Goal: Transaction & Acquisition: Purchase product/service

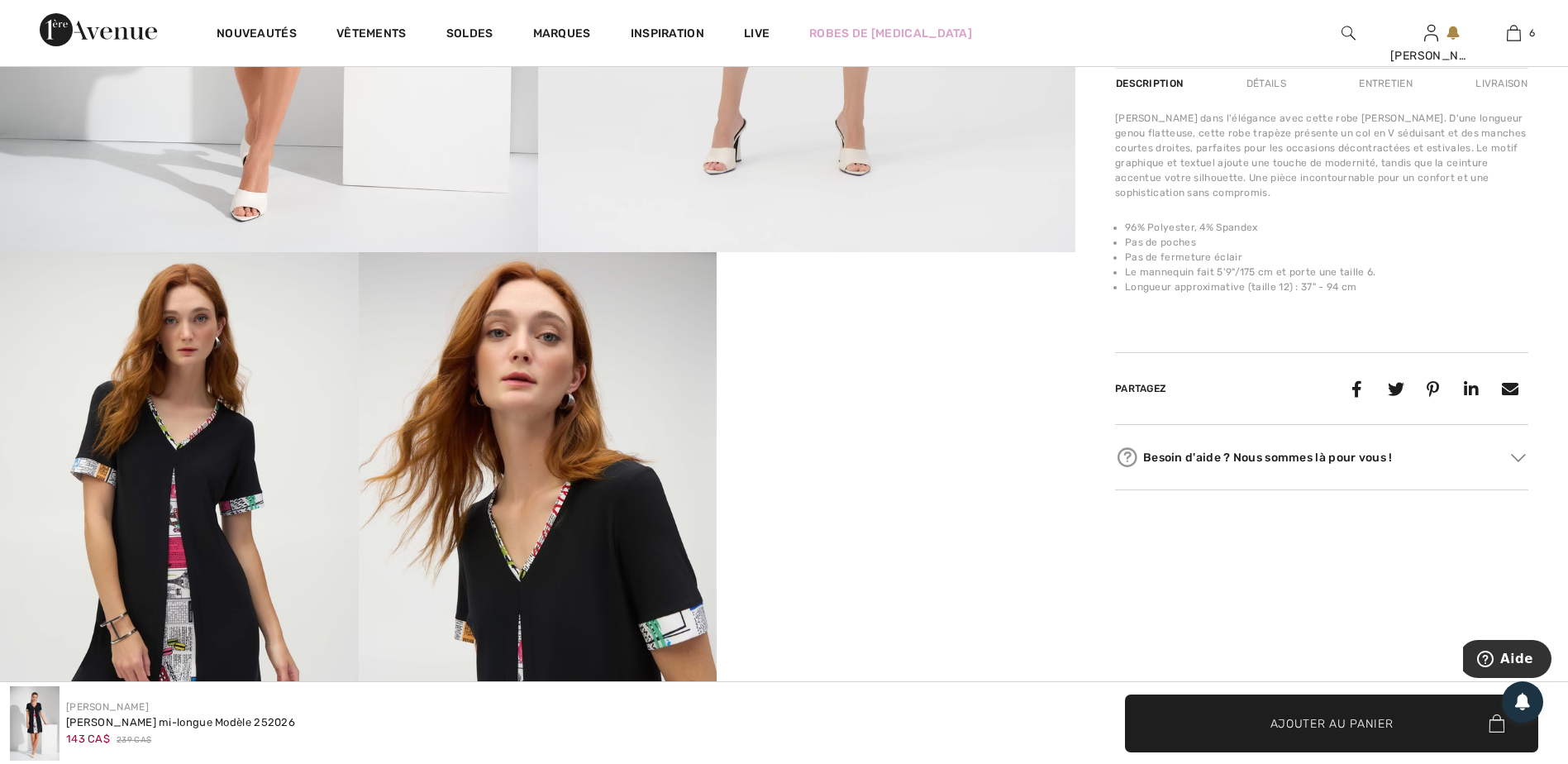
scroll to position [909, 0]
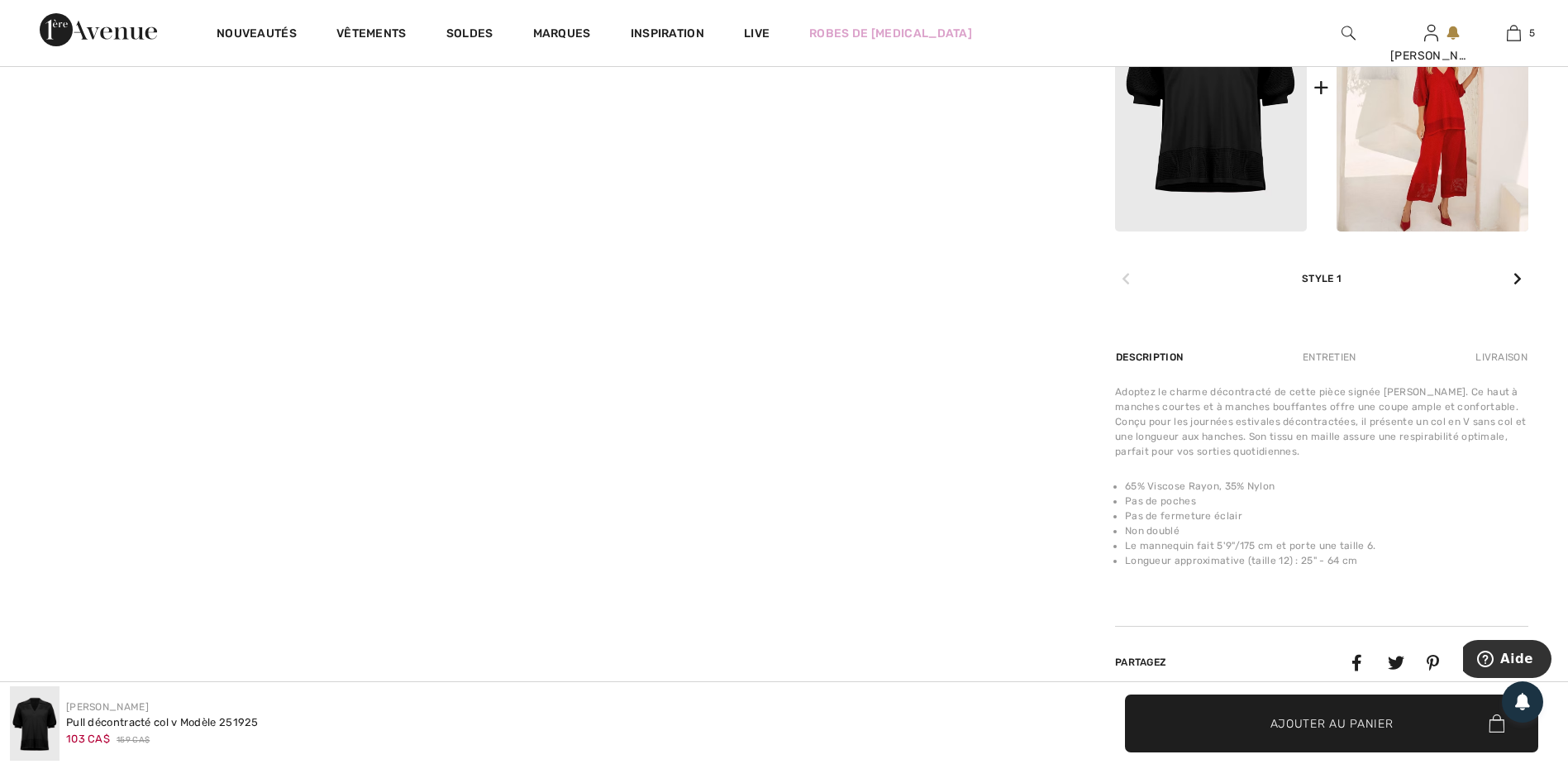
scroll to position [744, 0]
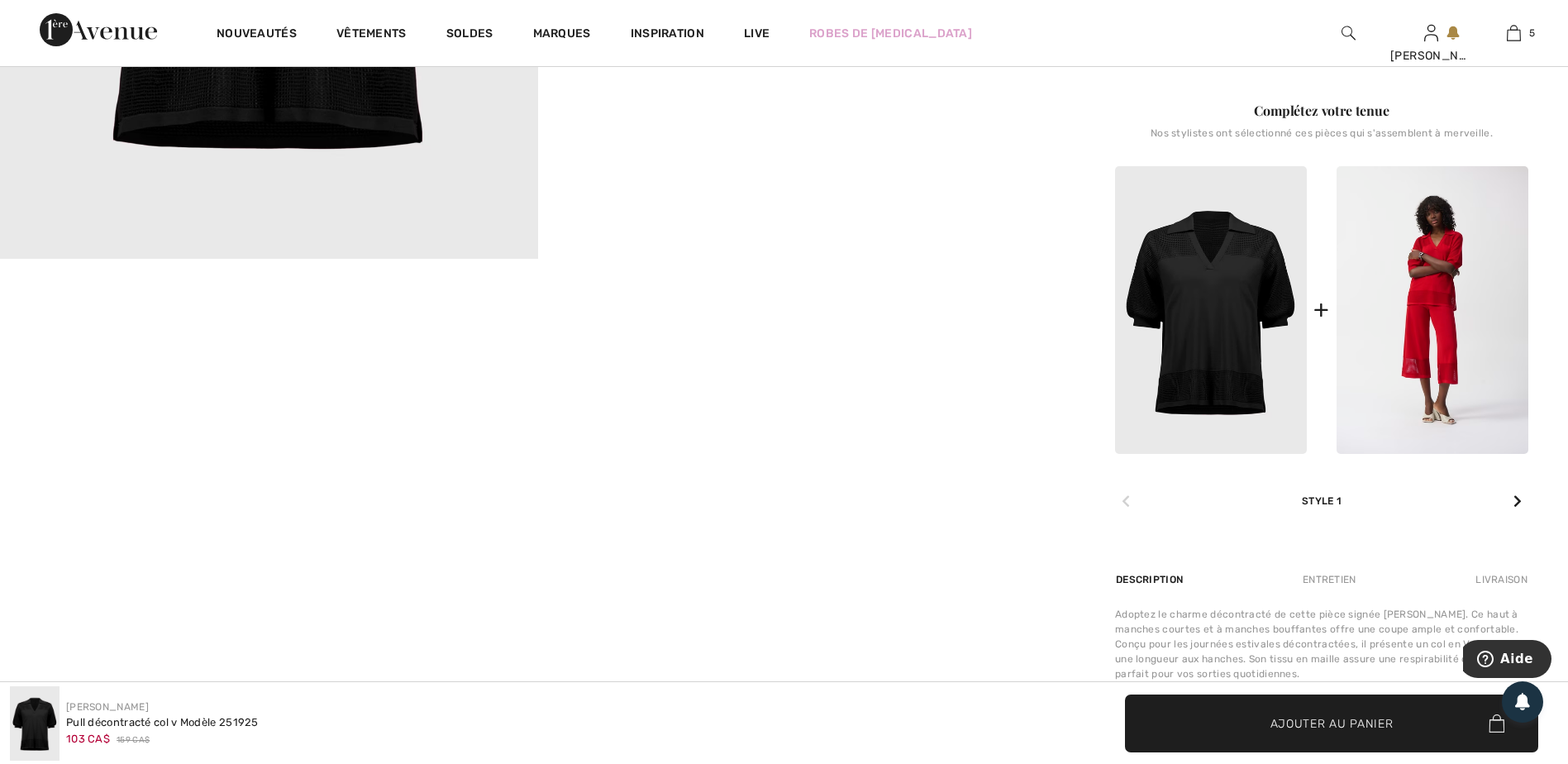
click at [1409, 325] on img at bounding box center [1432, 310] width 192 height 288
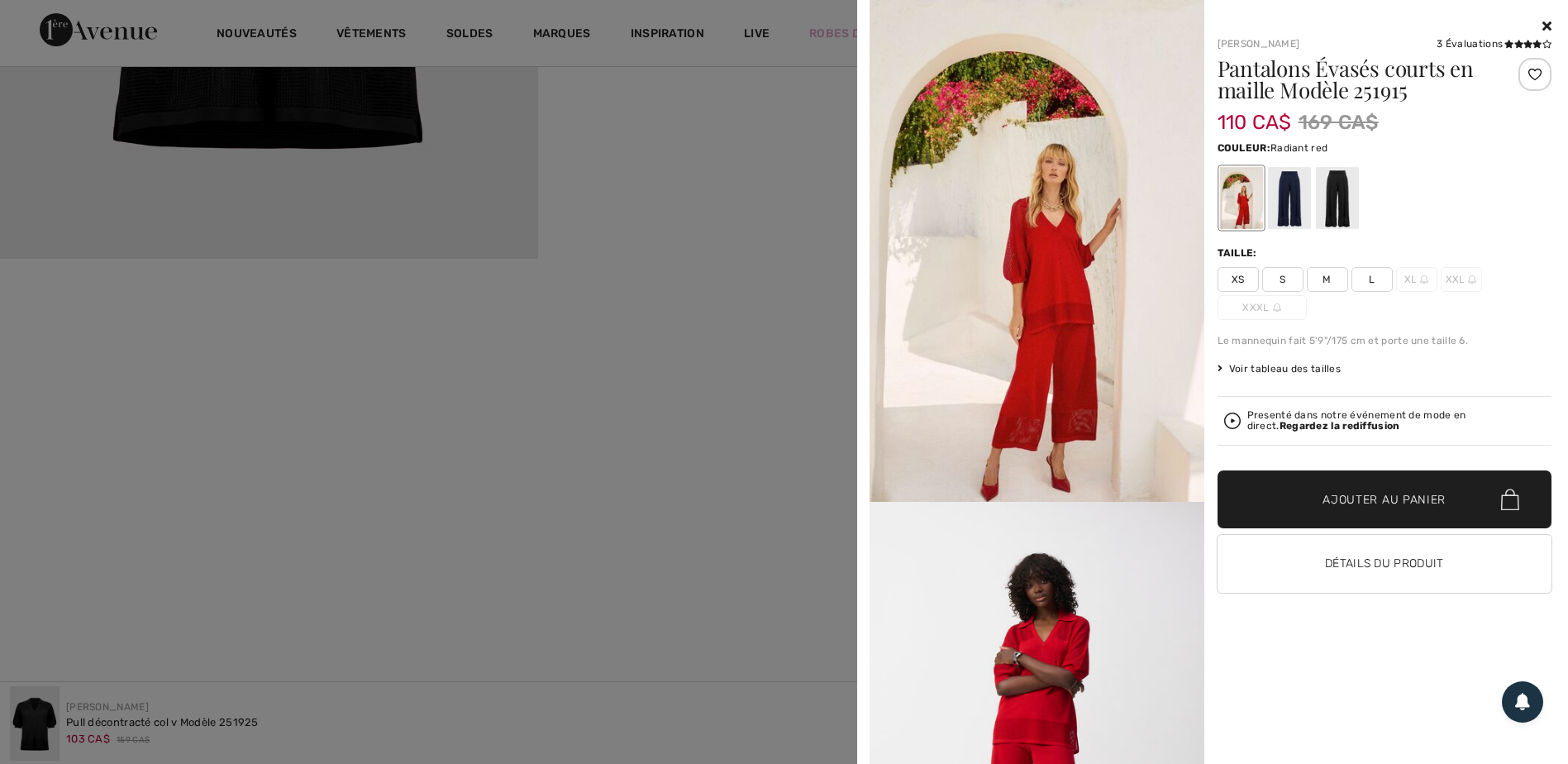
click at [1333, 218] on div at bounding box center [1337, 197] width 43 height 62
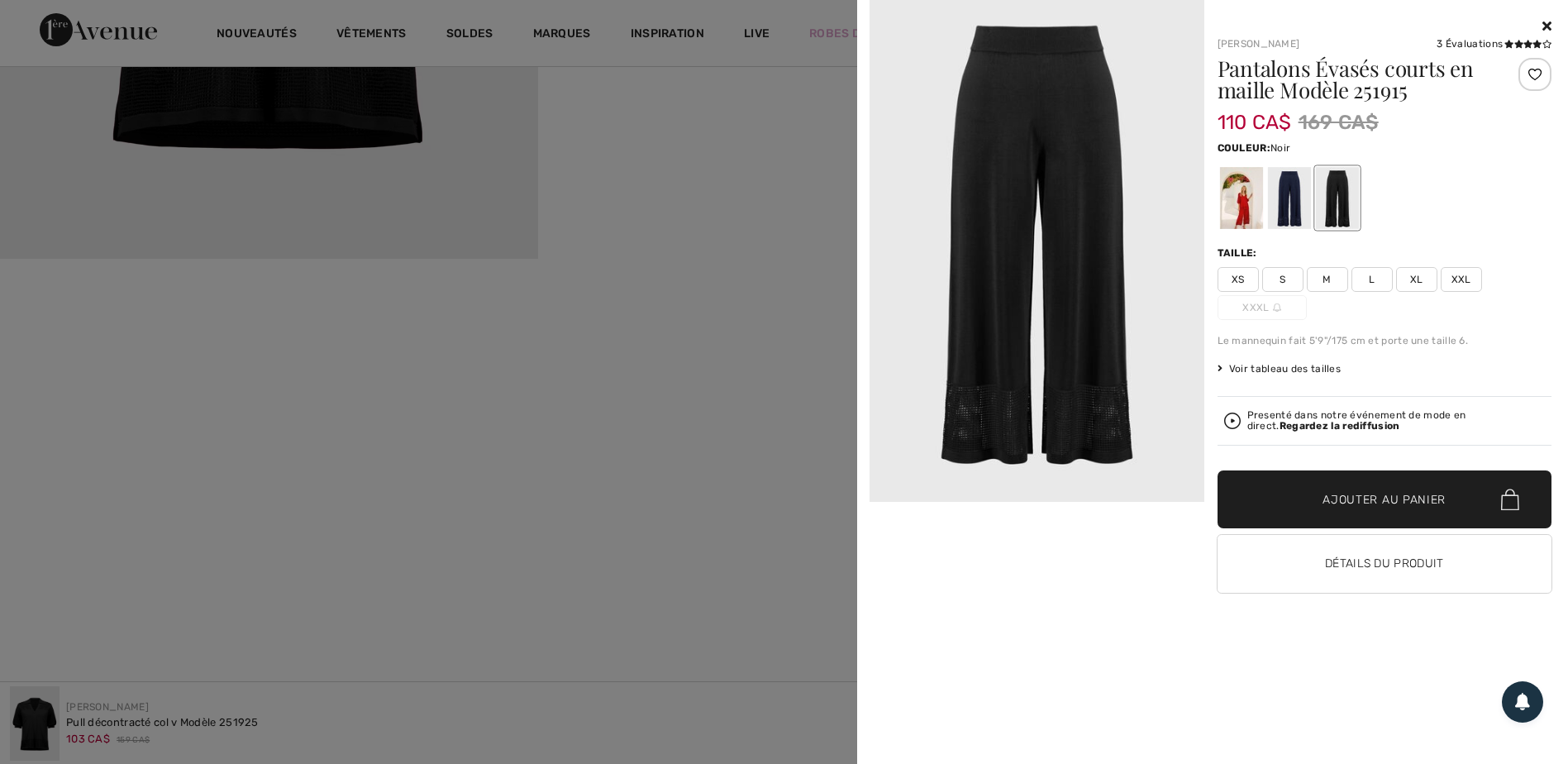
drag, startPoint x: 1373, startPoint y: 561, endPoint x: 1245, endPoint y: 621, distance: 141.4
click at [1245, 621] on div "Joseph Ribkoff 3 Évaluations 3 Évaluations Pantalons Évasés courts en maille Mo…" at bounding box center [1378, 390] width 348 height 747
click at [1339, 566] on button "Détails du produit" at bounding box center [1384, 563] width 335 height 58
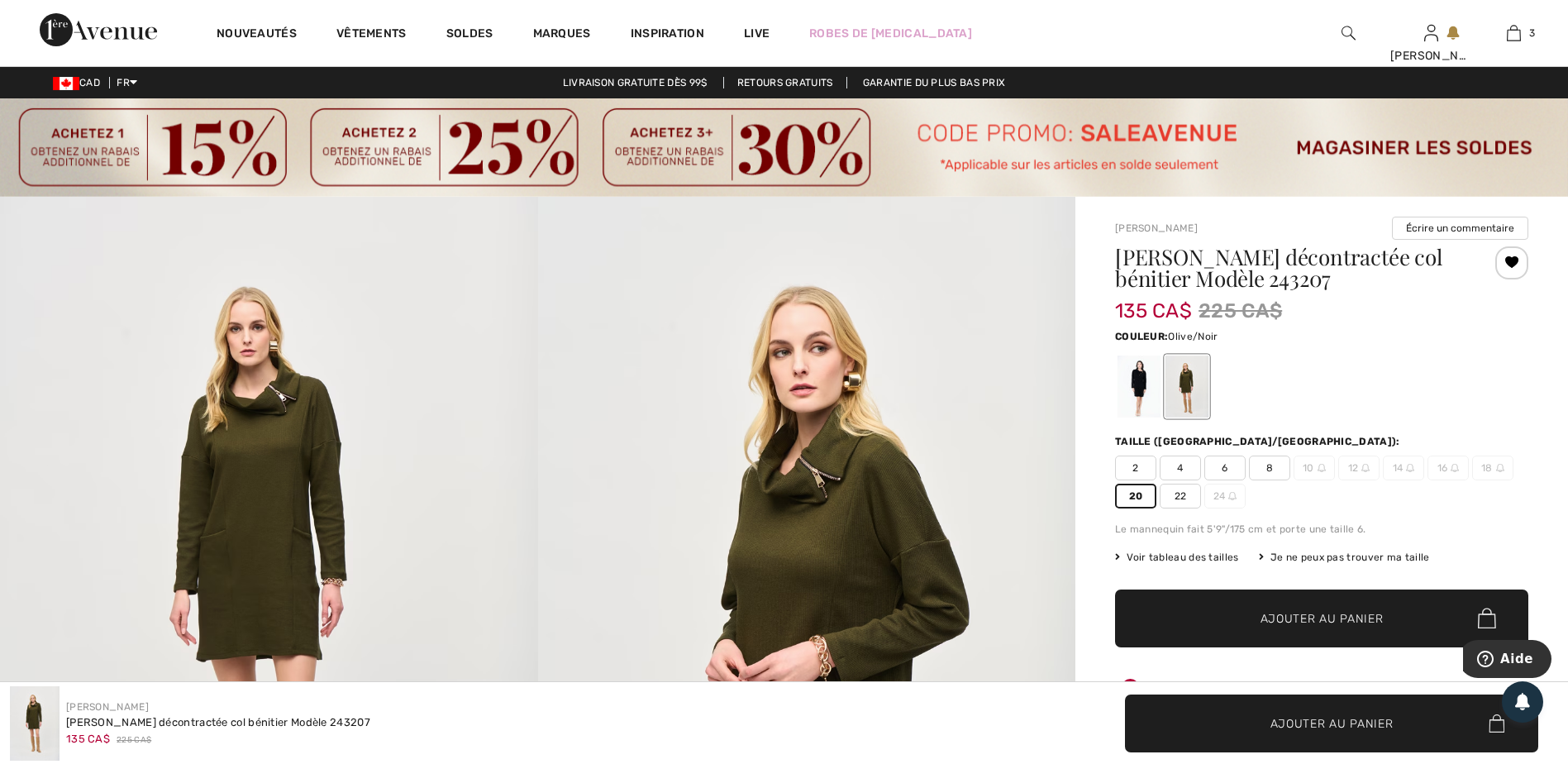
click at [1323, 621] on span "Ajouter au panier" at bounding box center [1322, 618] width 123 height 17
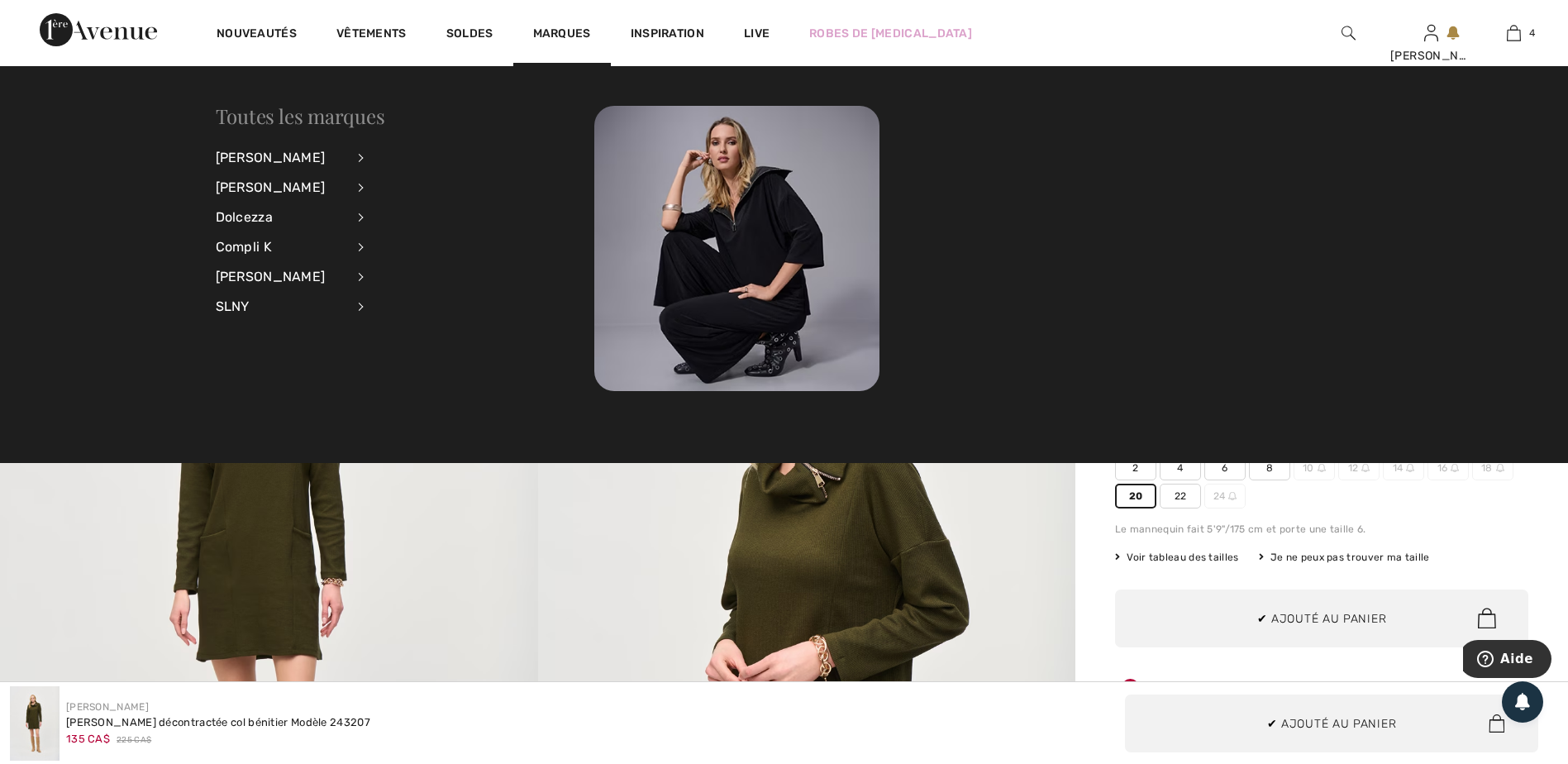
scroll to position [309, 0]
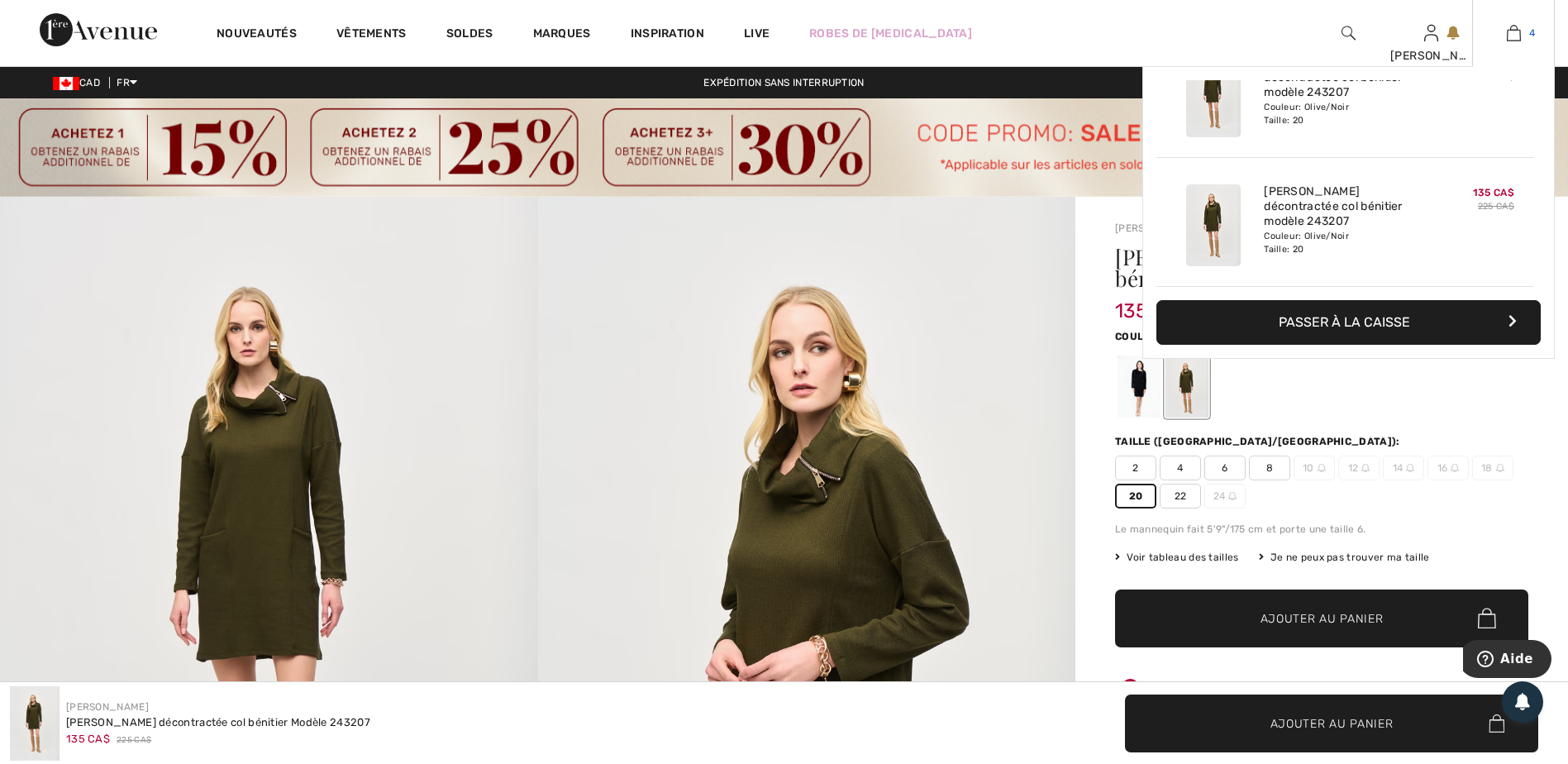
click at [1511, 33] on img at bounding box center [1514, 33] width 14 height 20
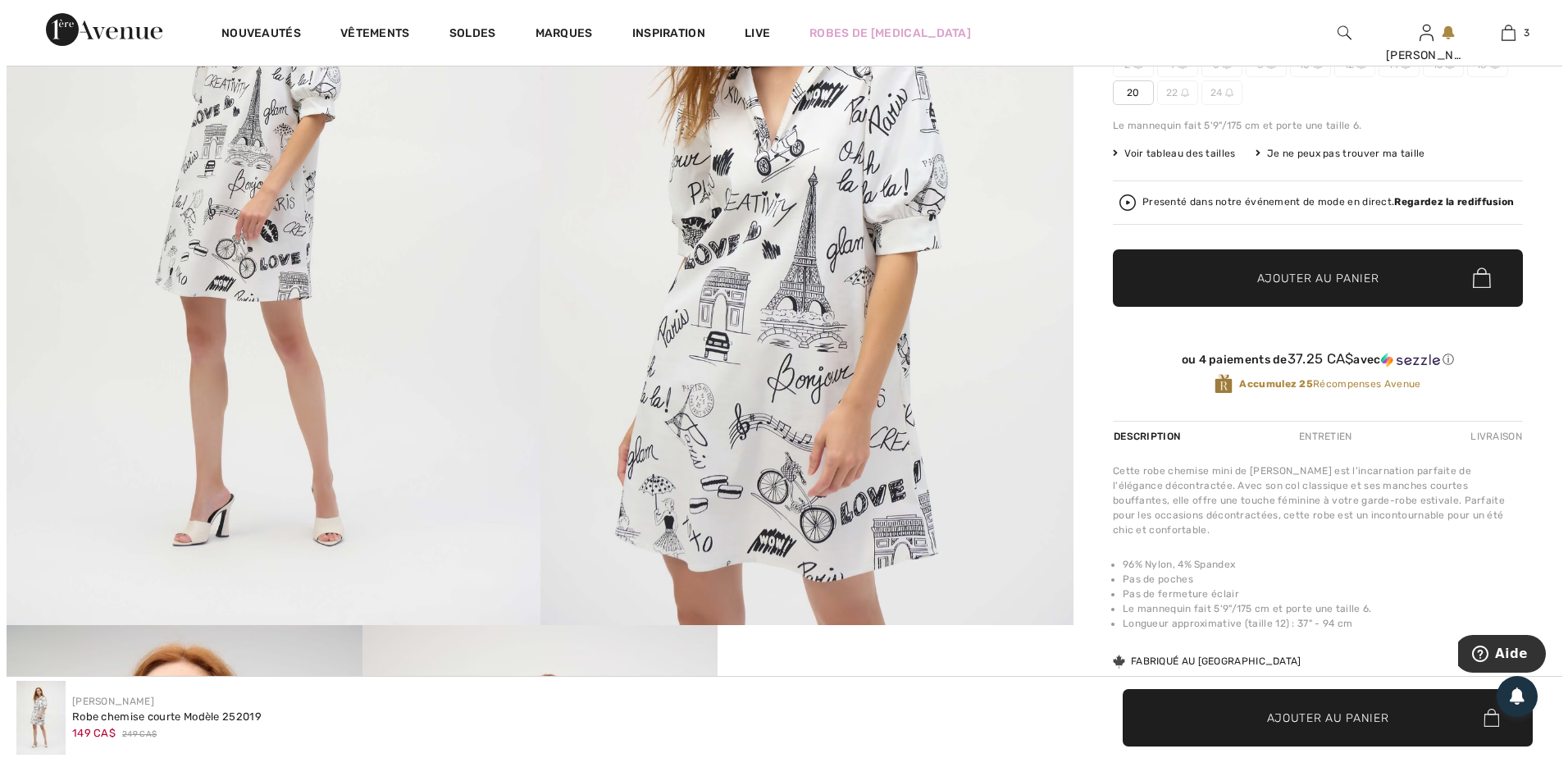
scroll to position [82, 0]
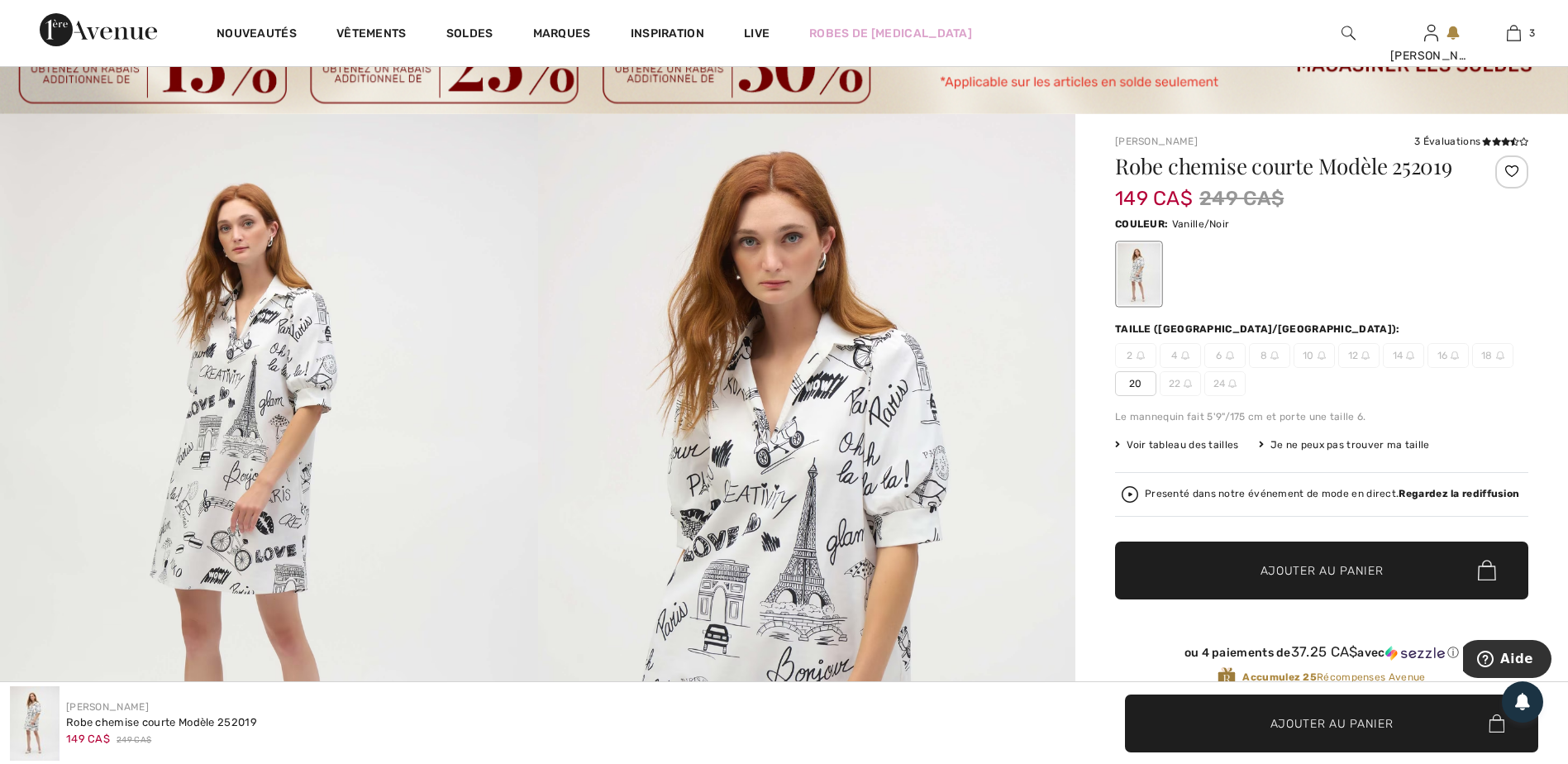
click at [318, 450] on img at bounding box center [269, 517] width 538 height 806
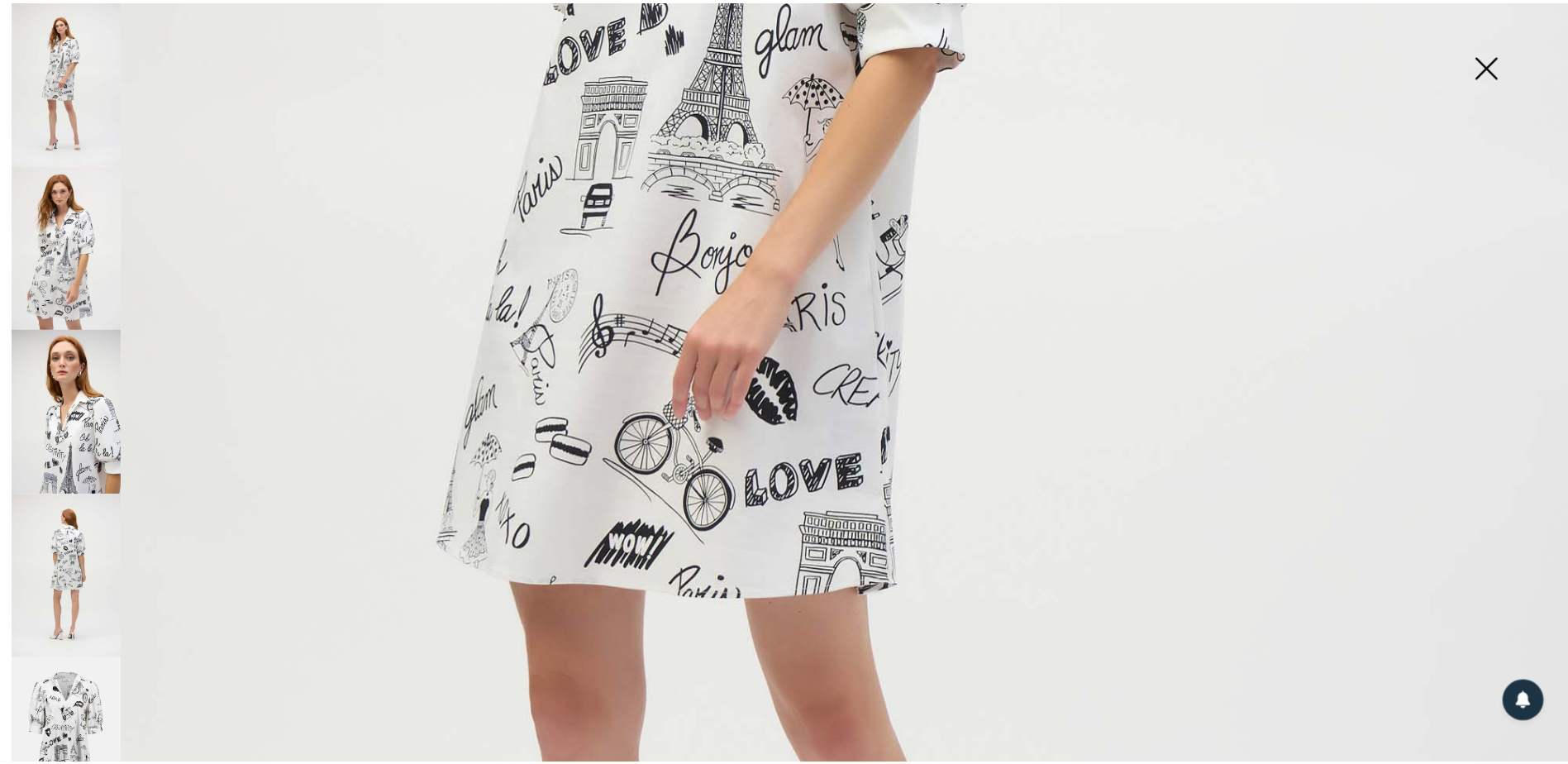
scroll to position [826, 0]
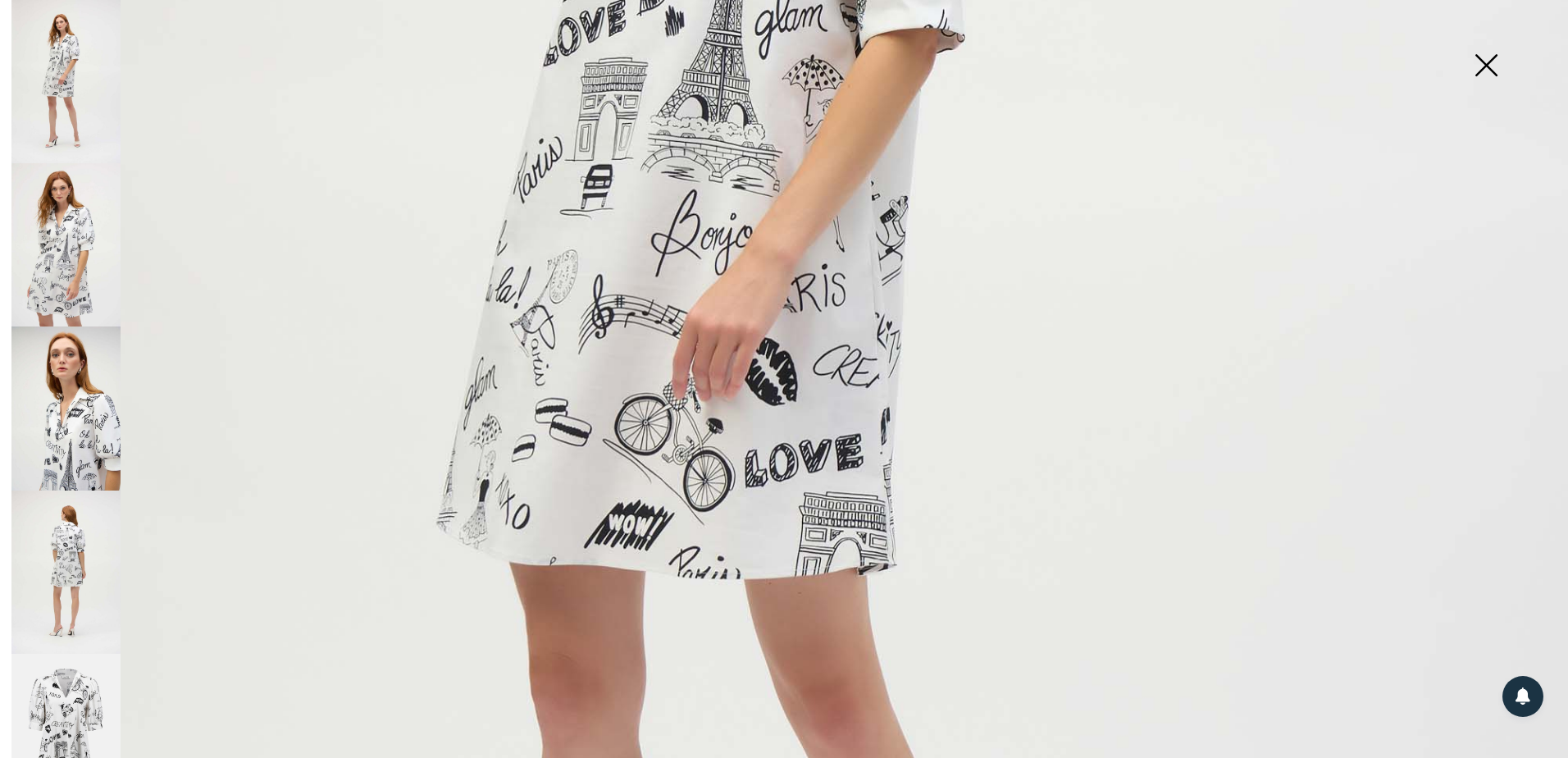
click at [50, 259] on img at bounding box center [66, 244] width 109 height 163
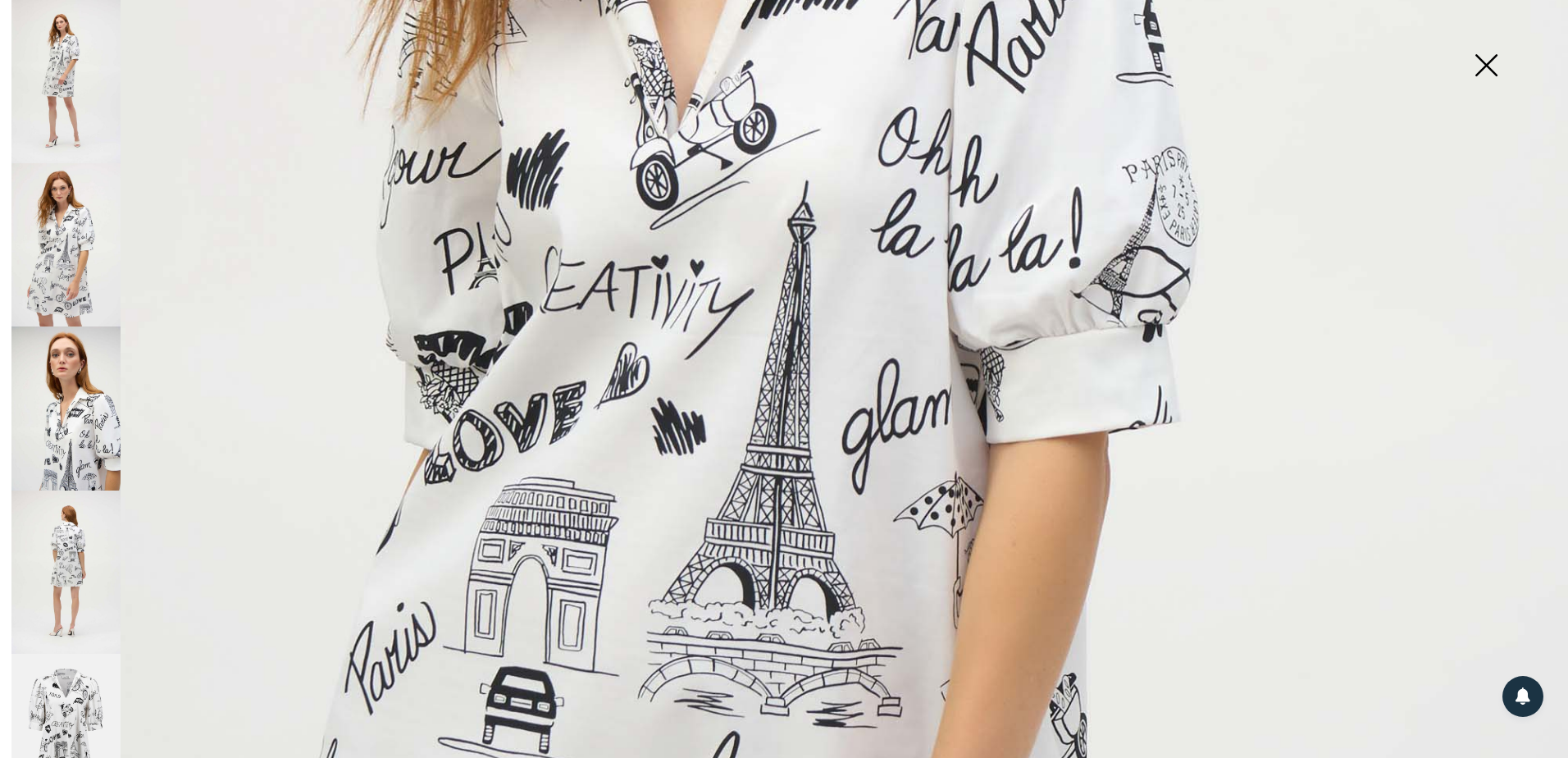
click at [70, 405] on img at bounding box center [66, 408] width 109 height 163
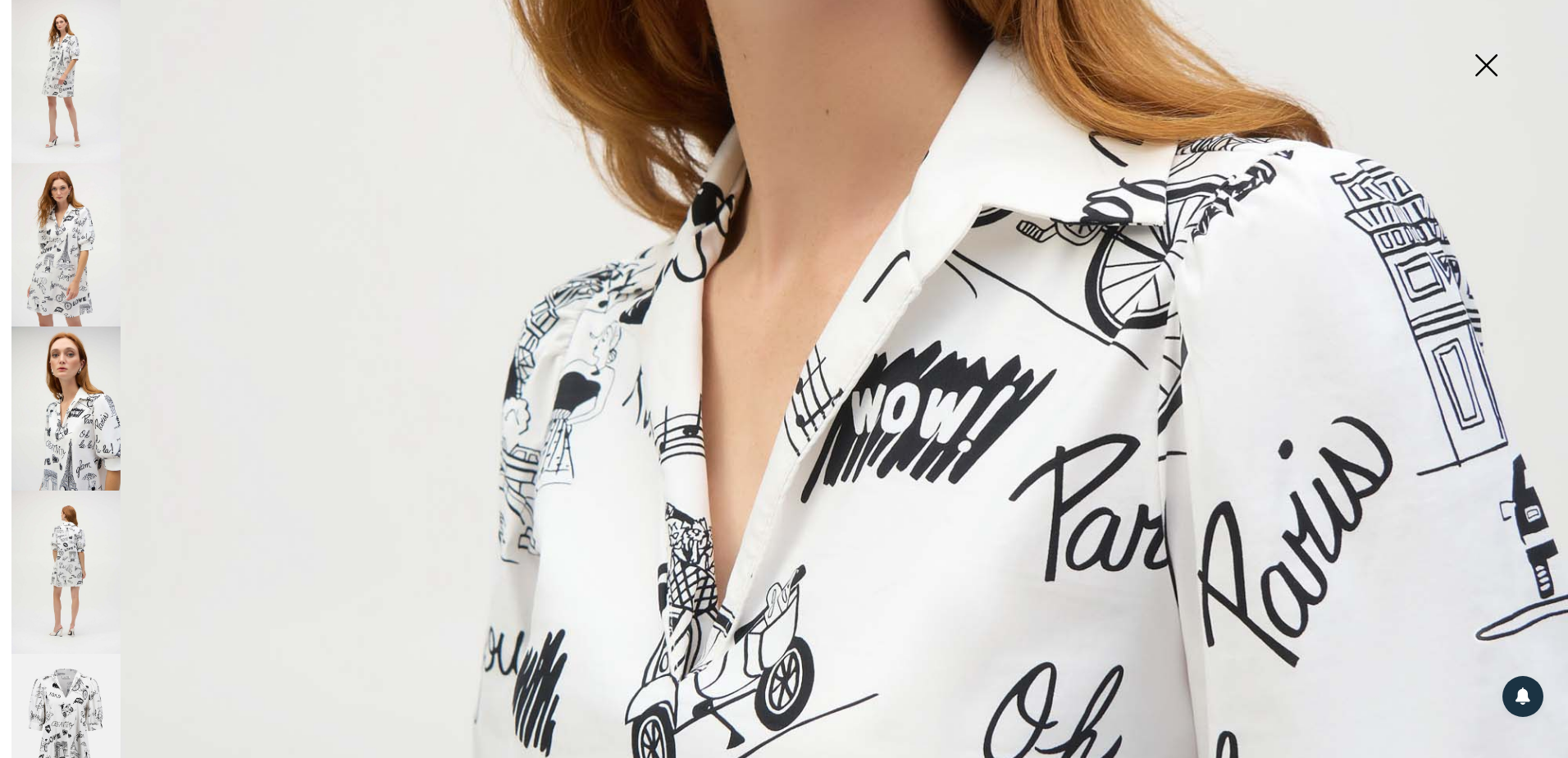
click at [73, 553] on img at bounding box center [66, 572] width 109 height 163
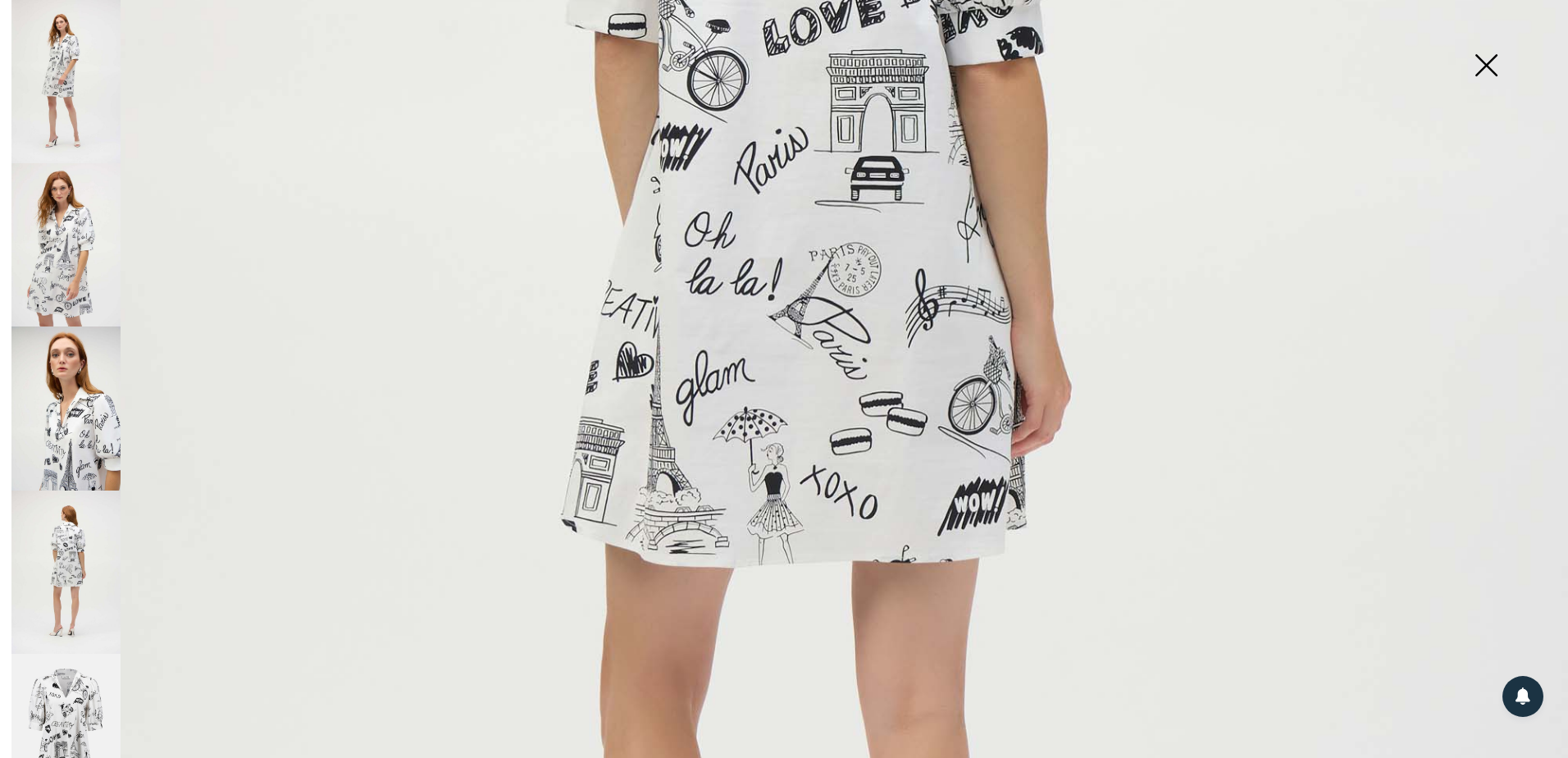
click at [79, 713] on img at bounding box center [66, 735] width 109 height 164
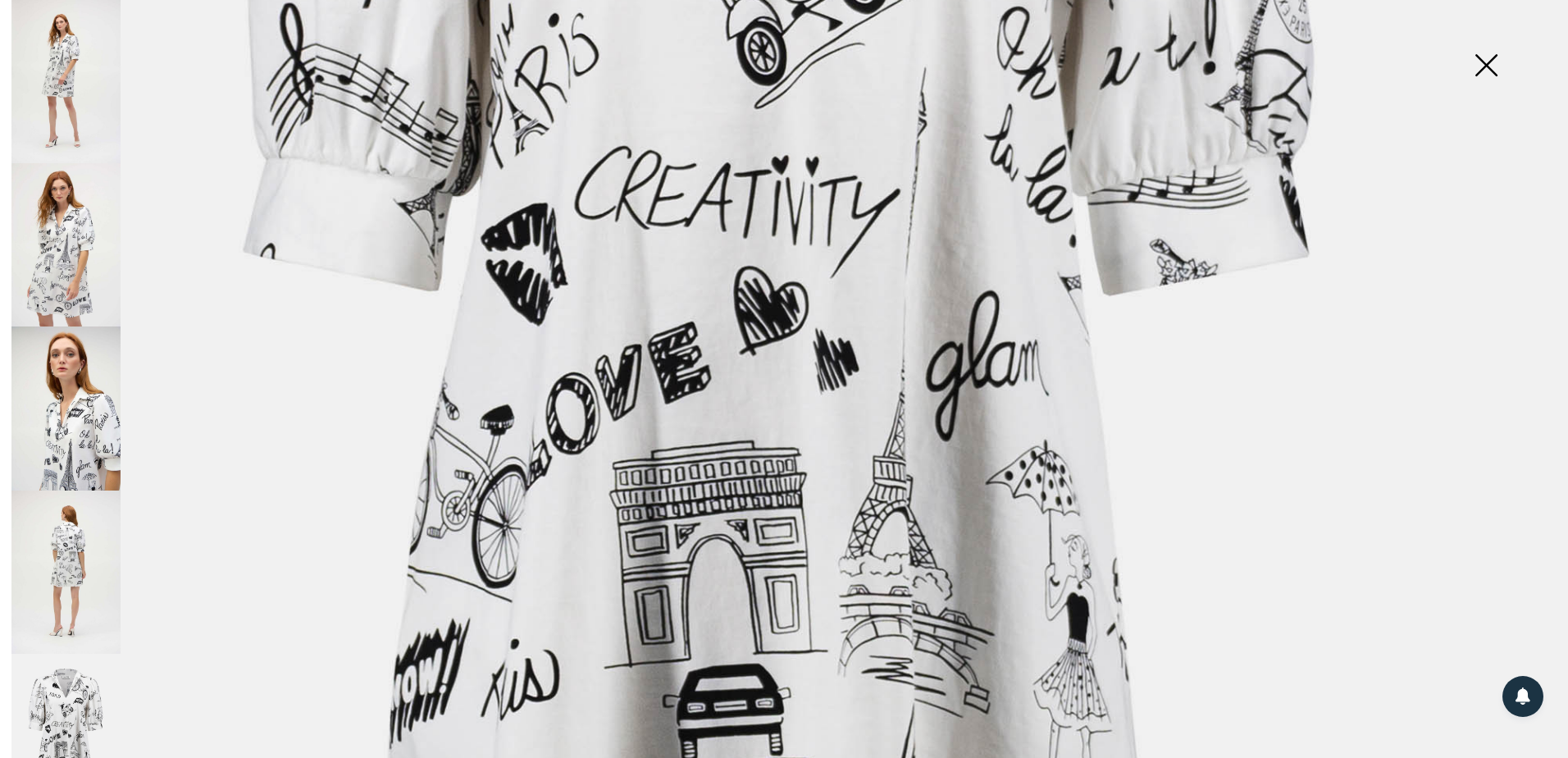
click at [1492, 58] on img at bounding box center [1486, 66] width 82 height 84
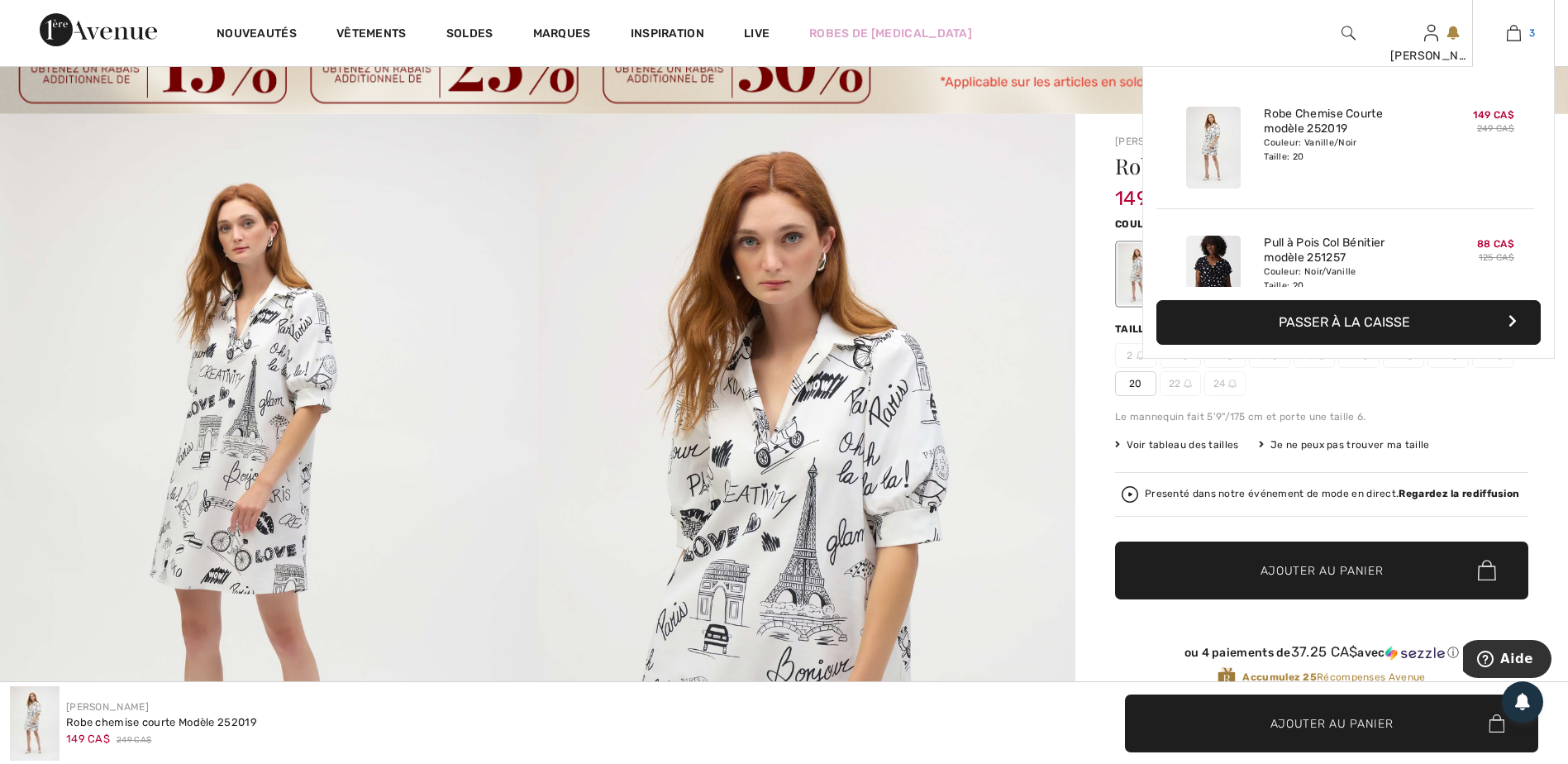
click at [1514, 26] on img at bounding box center [1514, 33] width 14 height 20
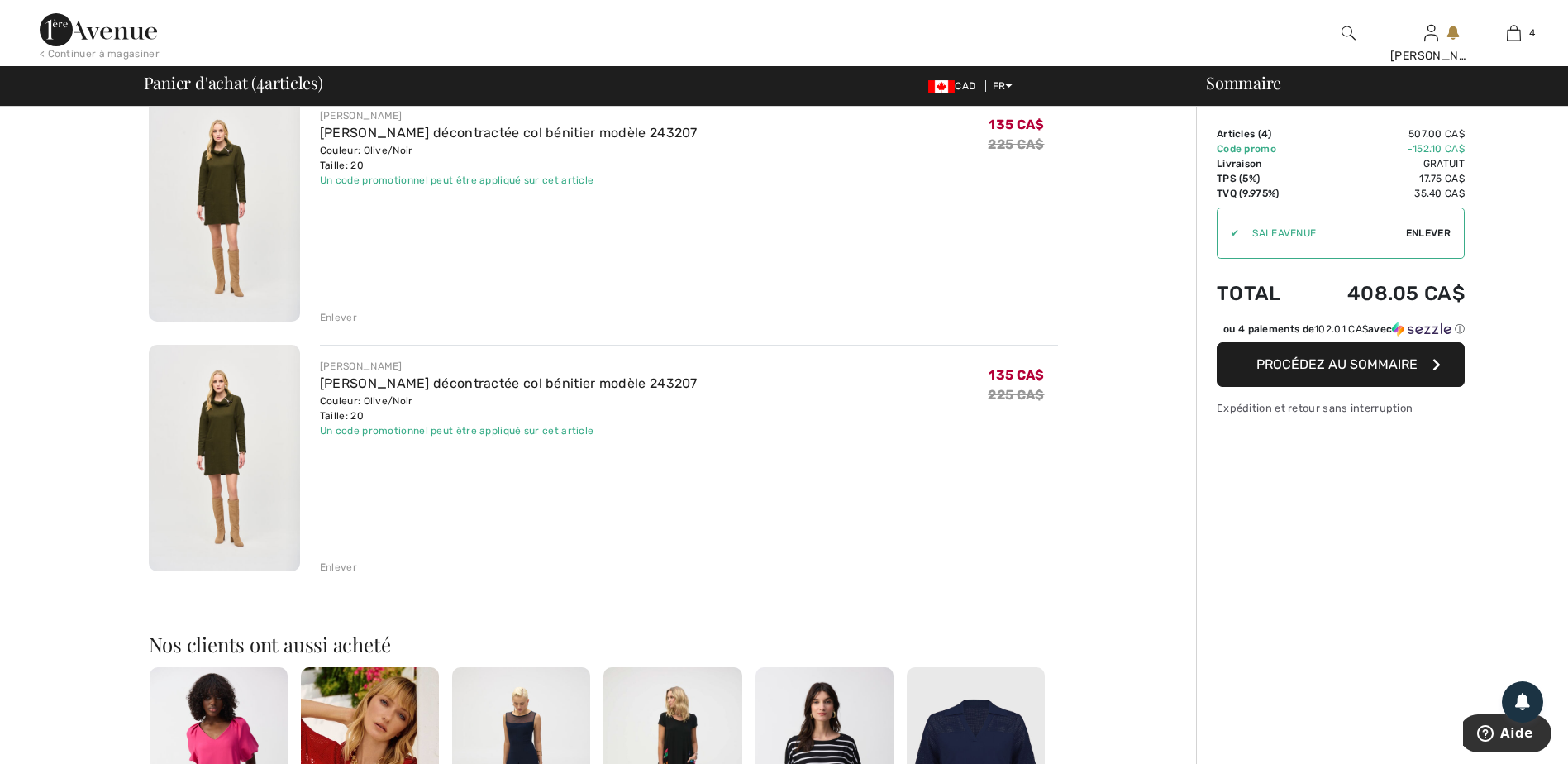
scroll to position [661, 0]
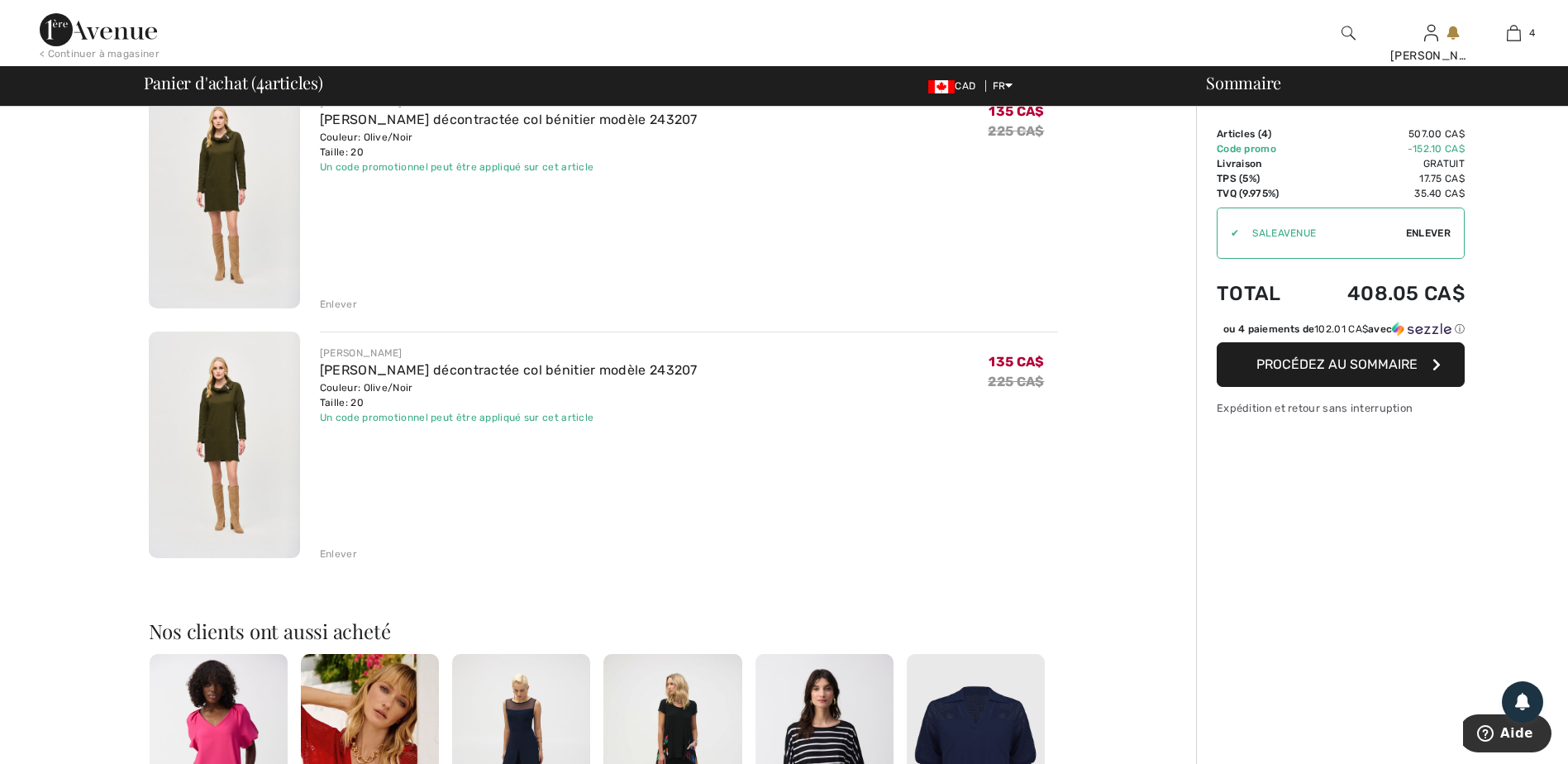
click at [337, 299] on div "Enlever" at bounding box center [338, 304] width 37 height 15
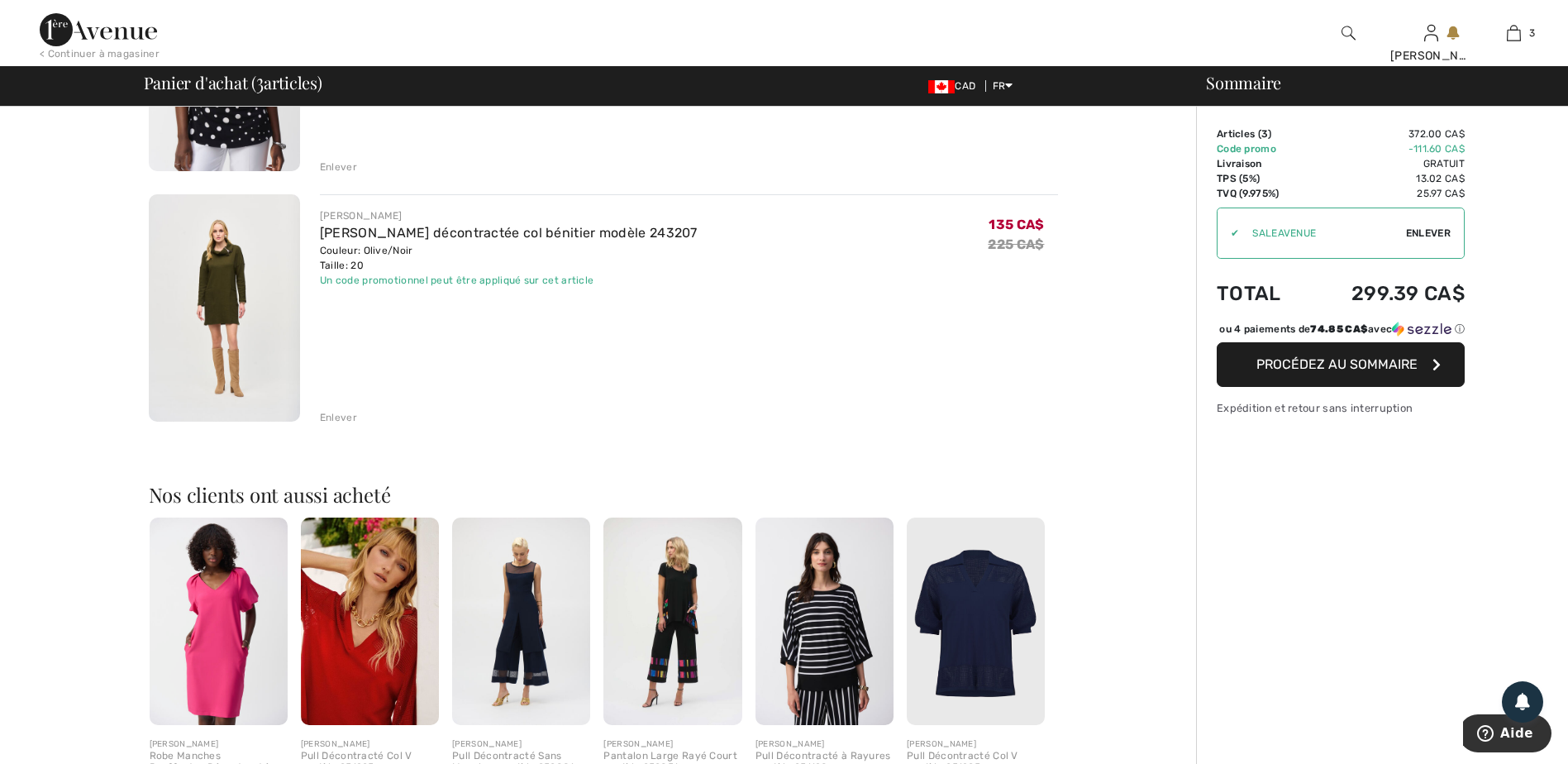
scroll to position [227, 0]
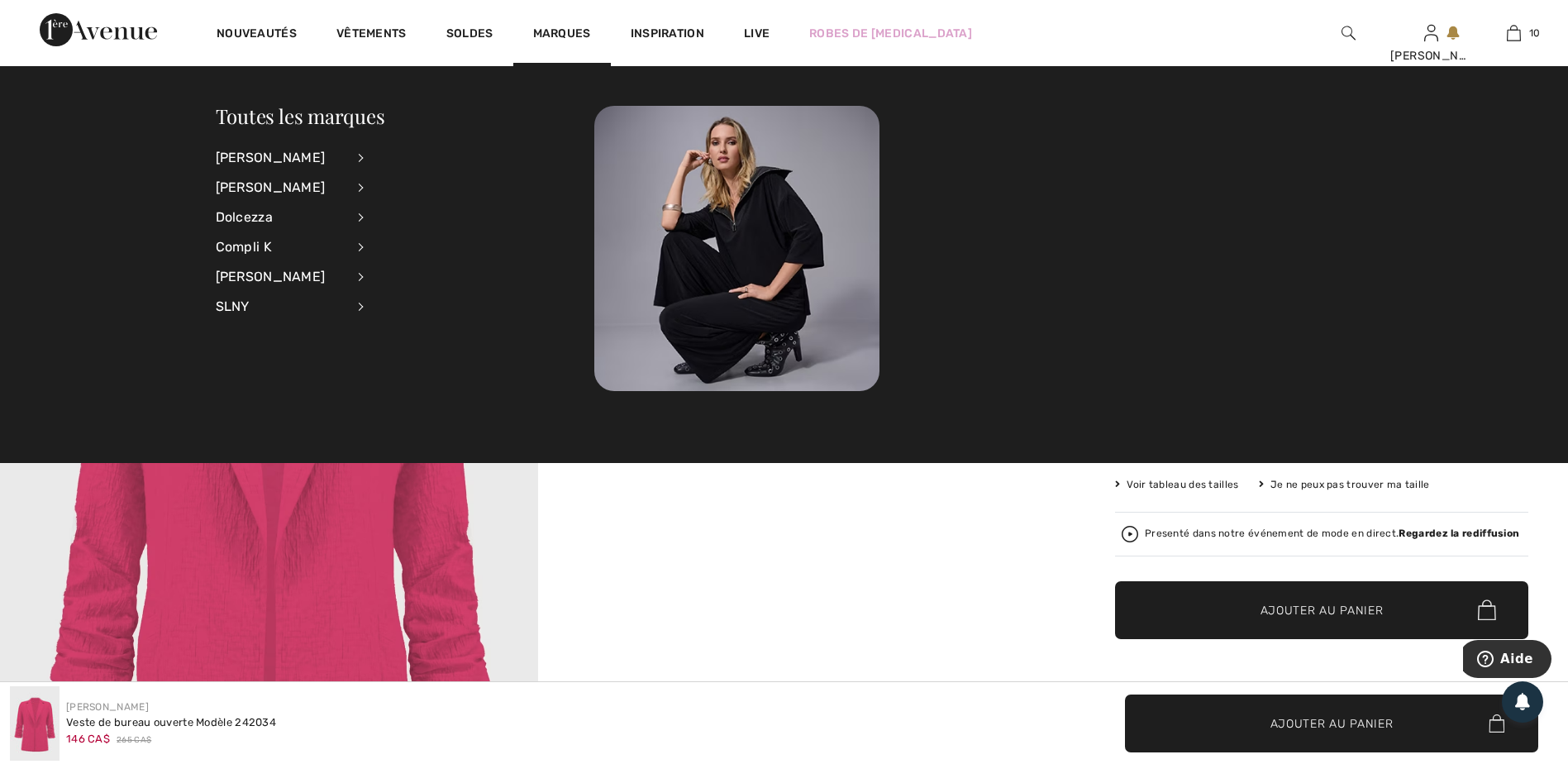
scroll to position [165, 0]
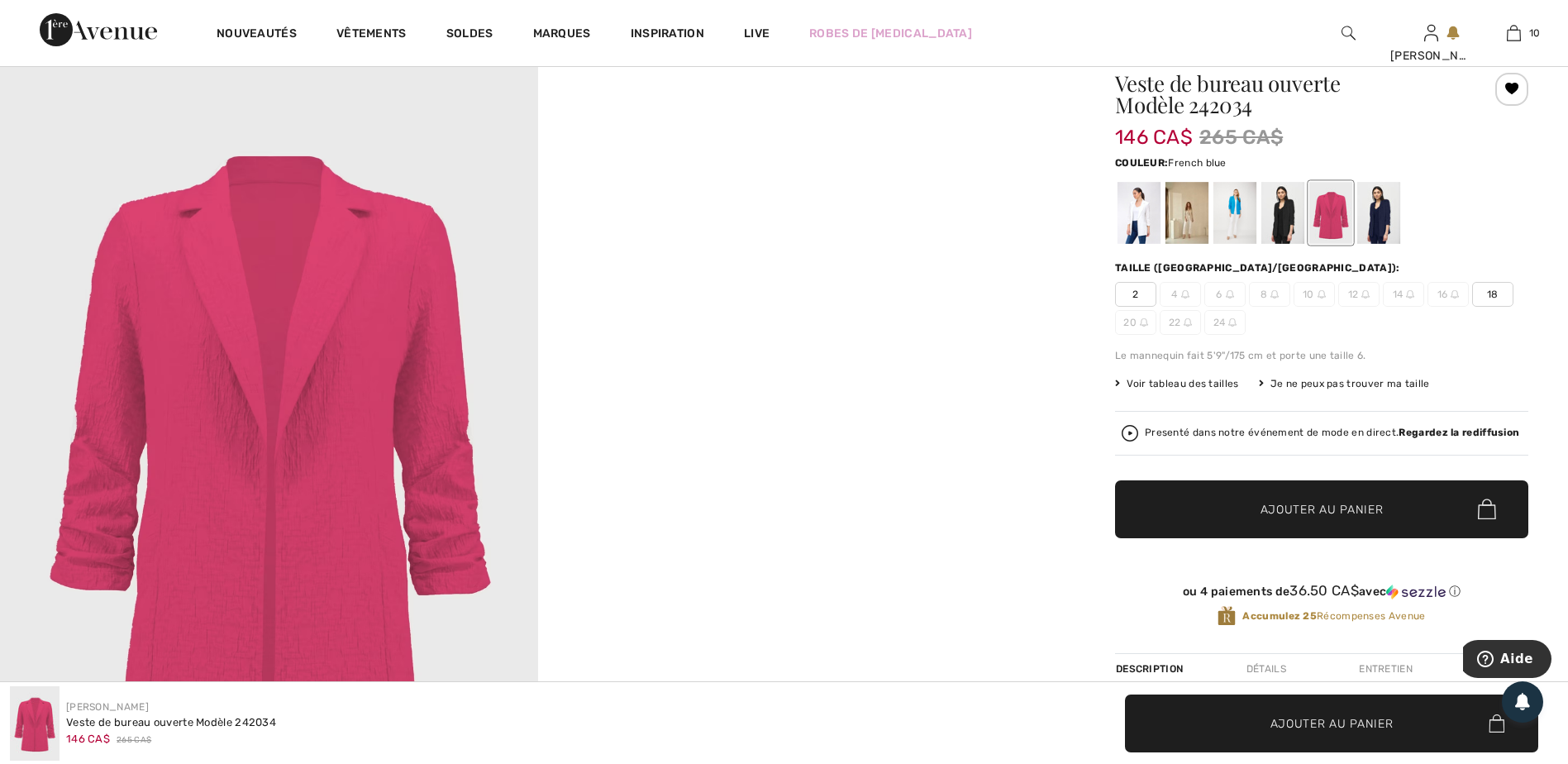
click at [1235, 214] on div at bounding box center [1235, 212] width 43 height 62
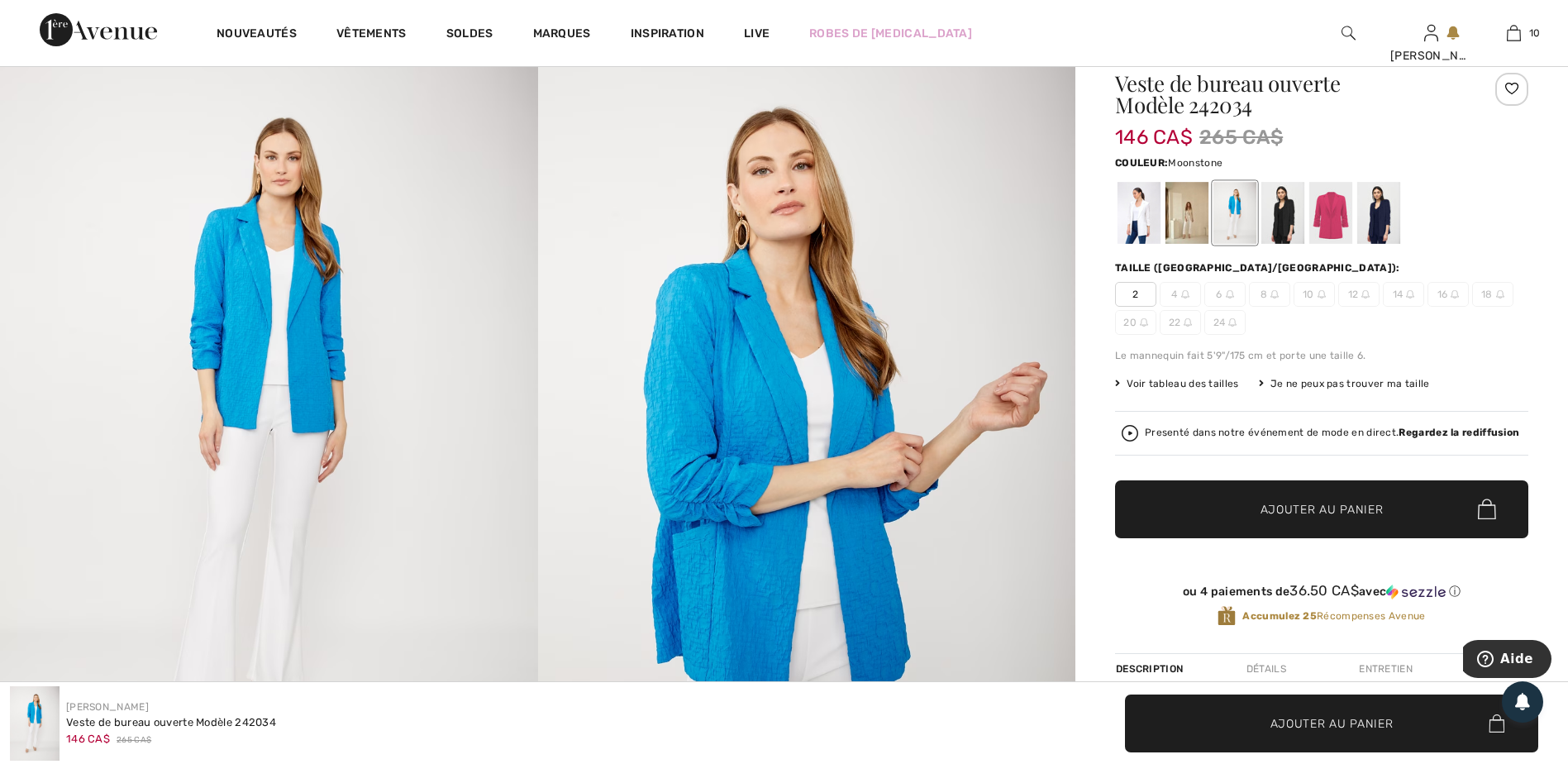
click at [1187, 228] on div at bounding box center [1187, 212] width 43 height 62
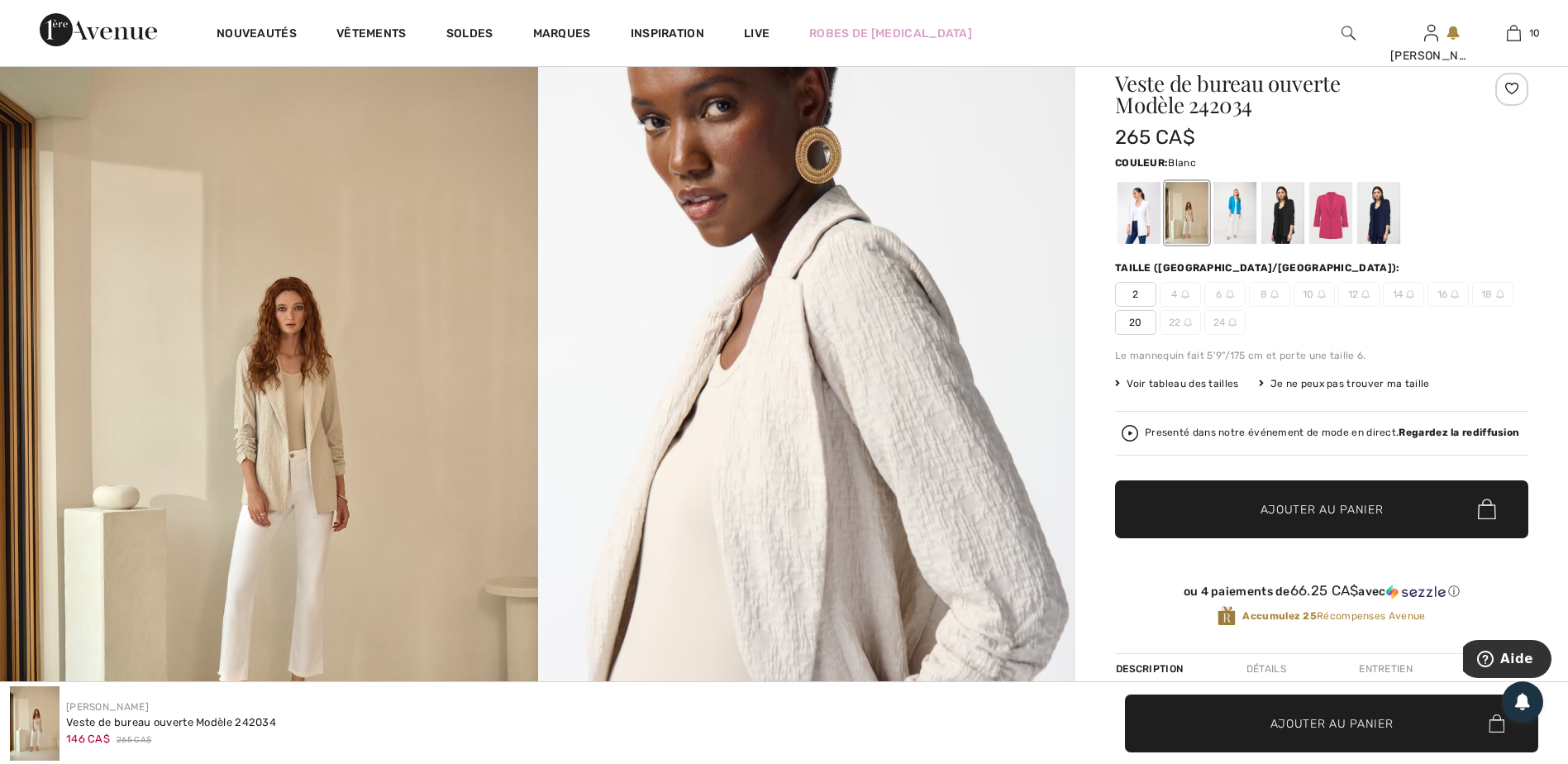
click at [1132, 237] on div at bounding box center [1139, 212] width 43 height 62
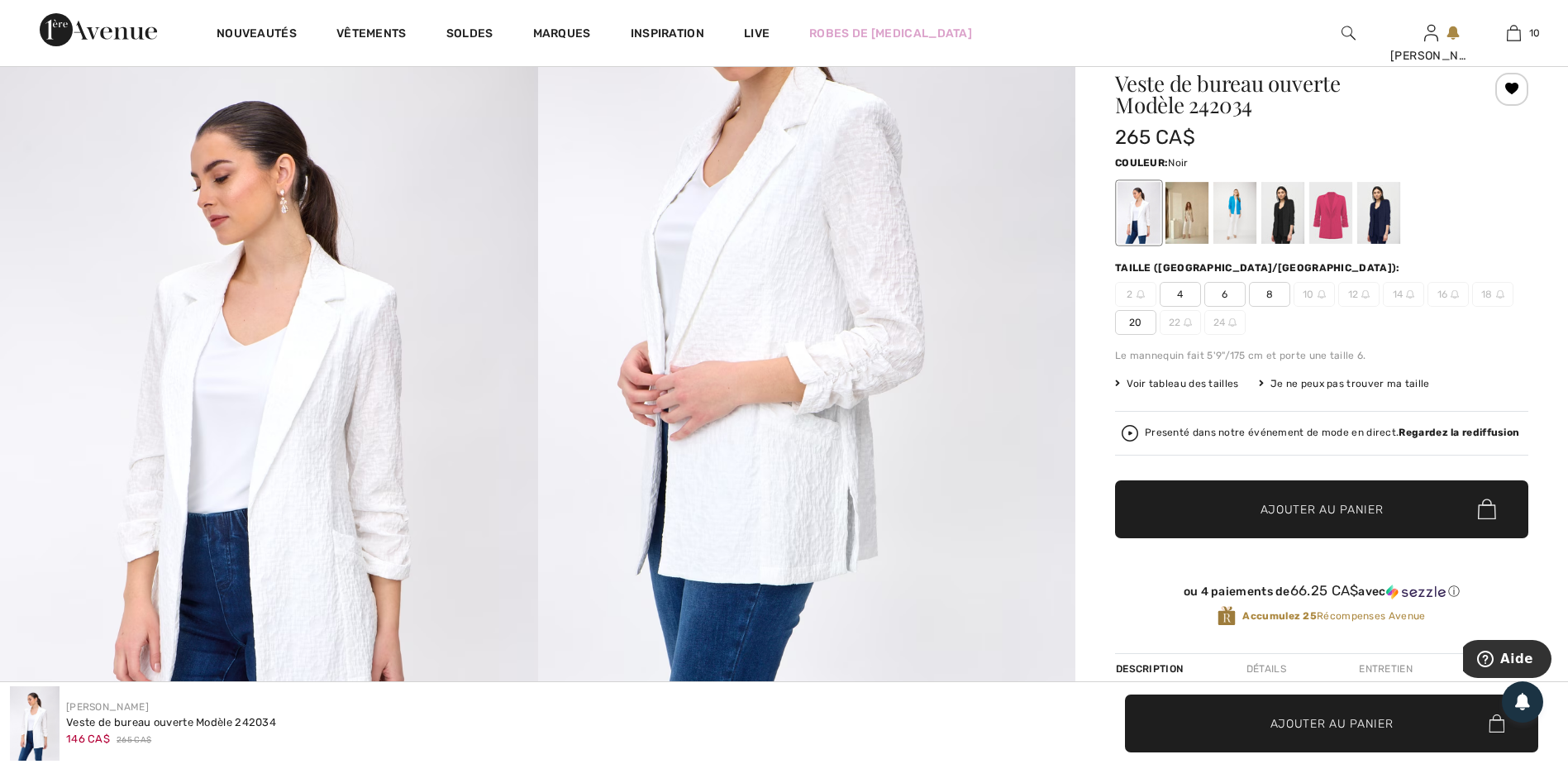
click at [1297, 216] on div at bounding box center [1282, 212] width 43 height 62
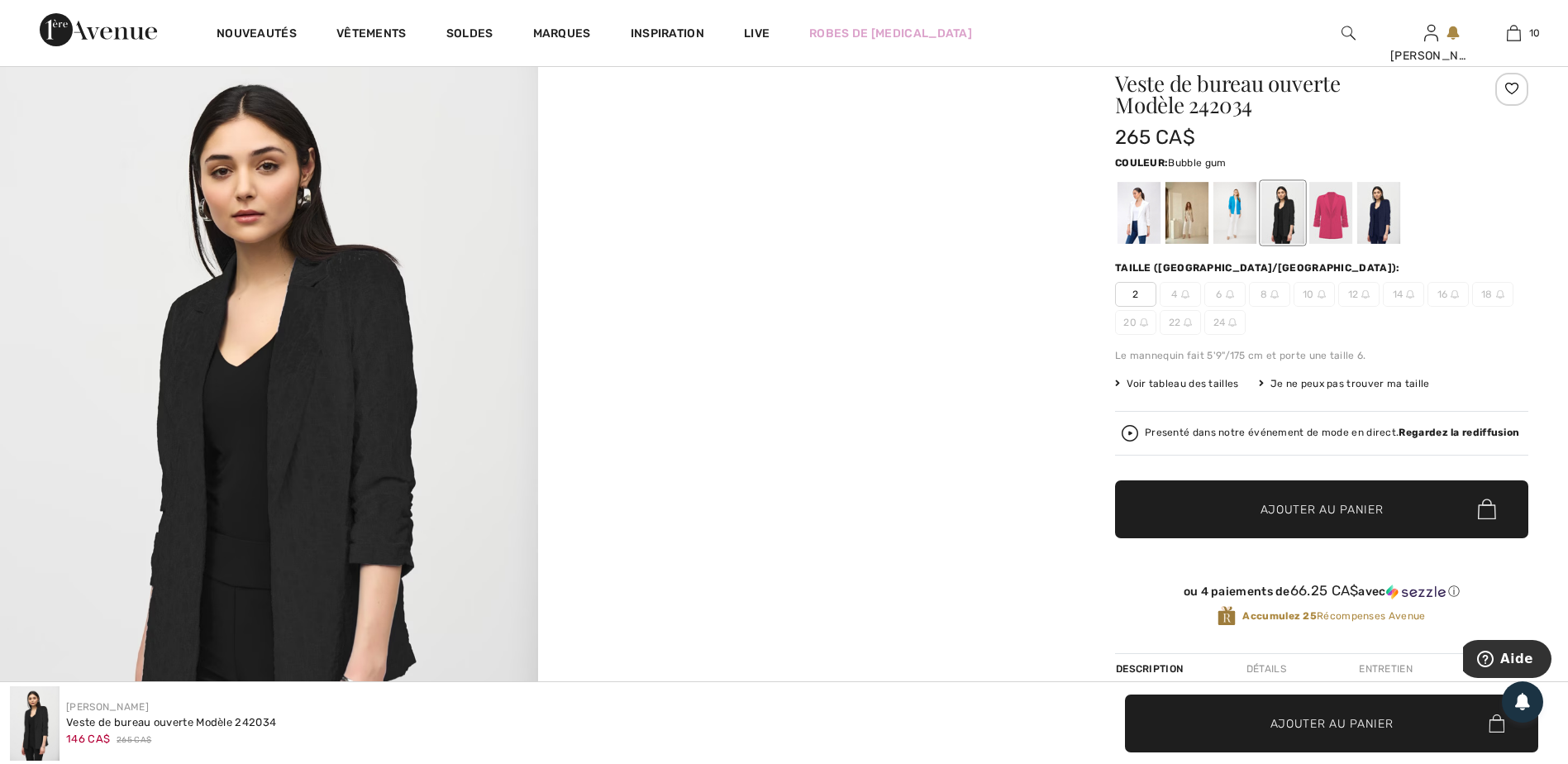
click at [1334, 227] on div at bounding box center [1331, 212] width 43 height 62
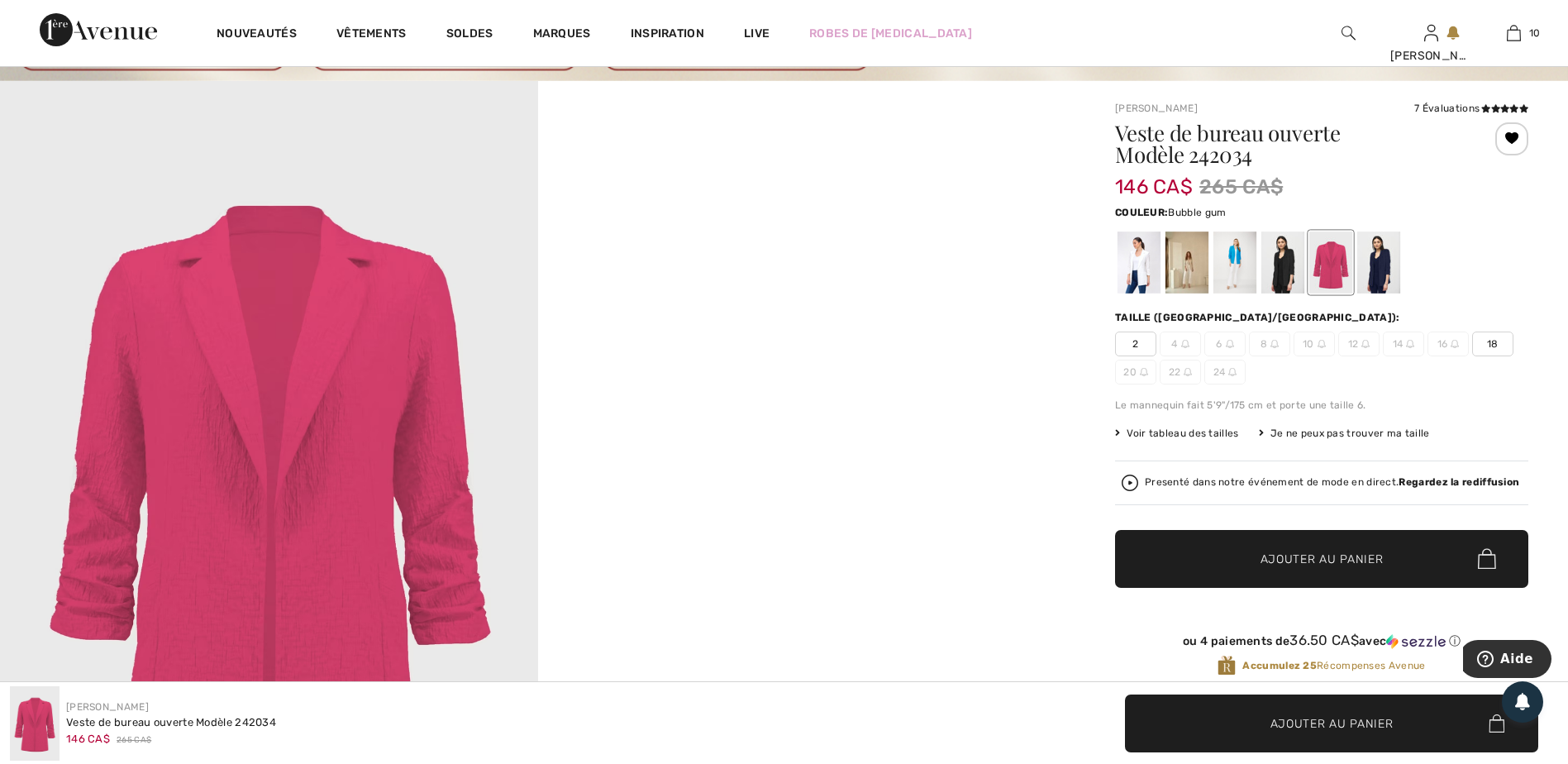
scroll to position [0, 0]
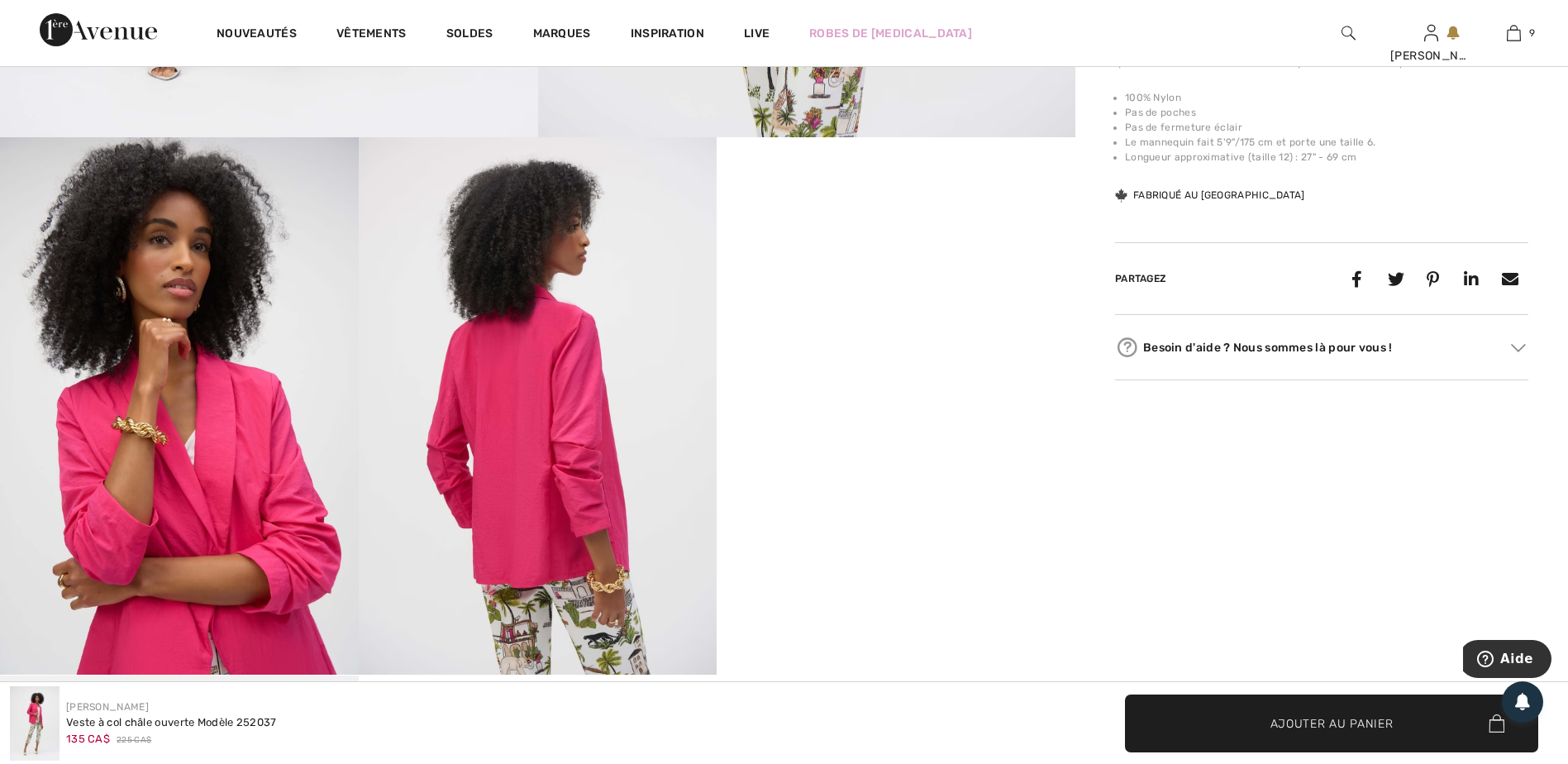
scroll to position [826, 0]
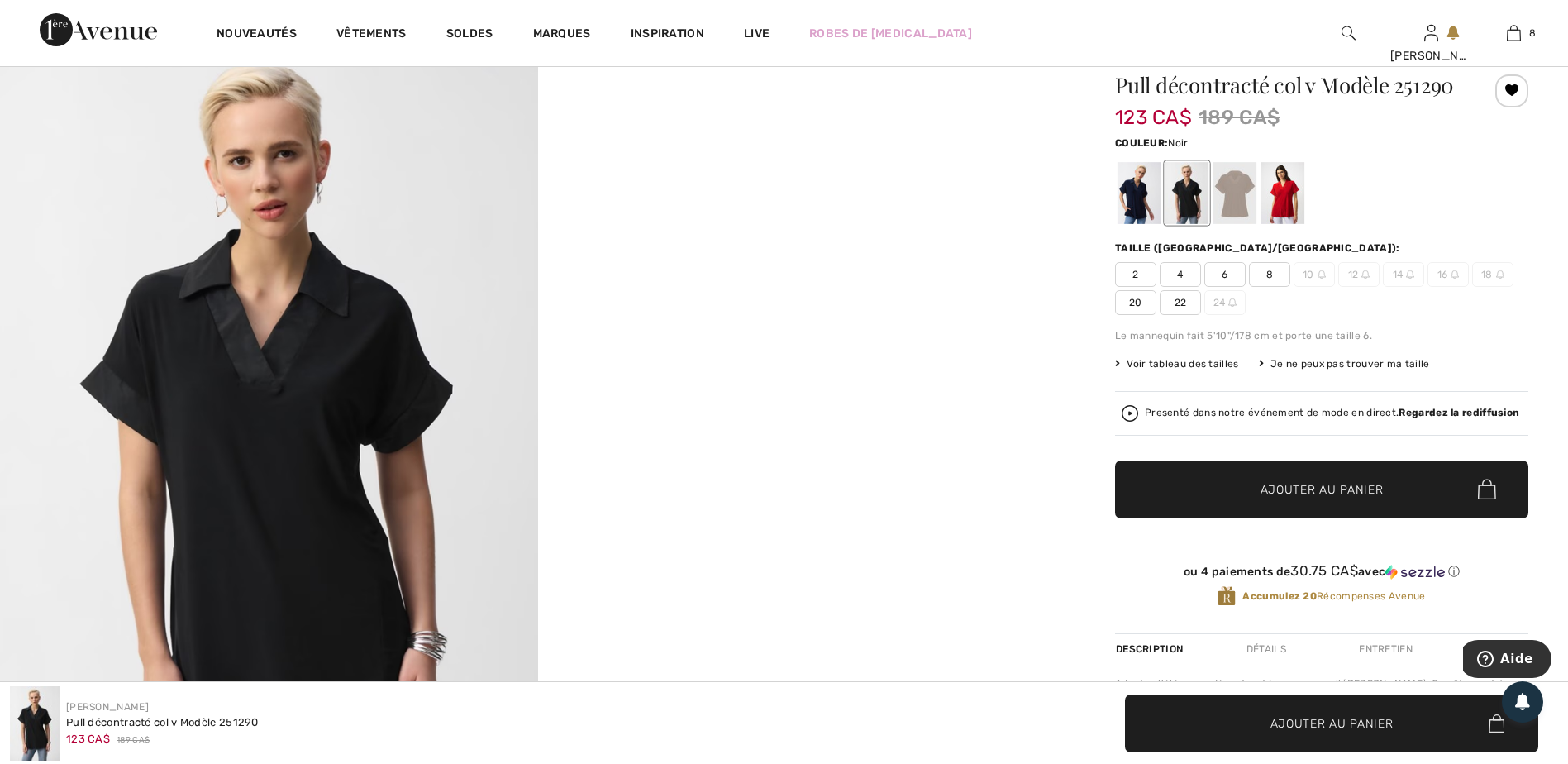
scroll to position [165, 0]
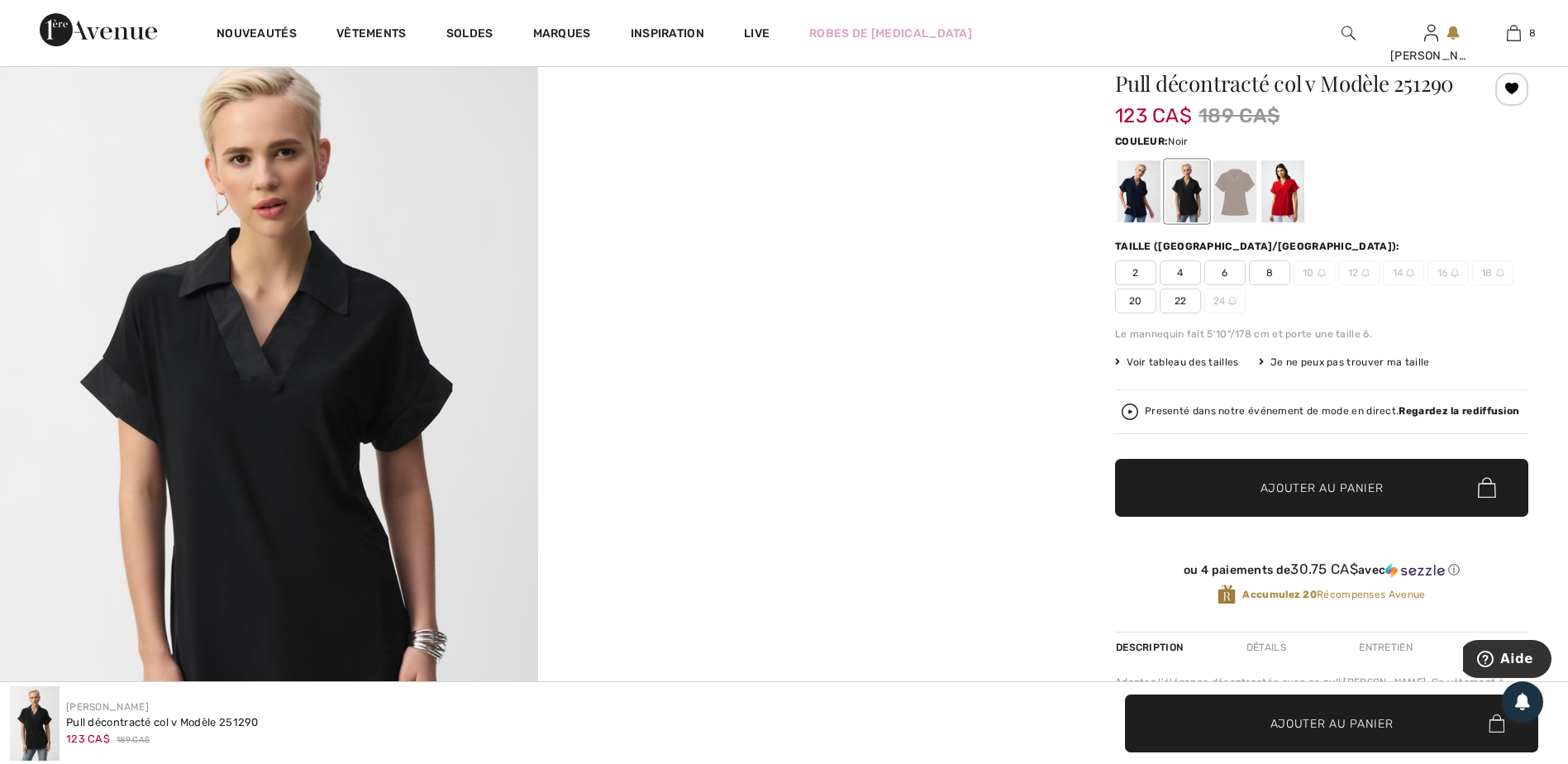
click at [1139, 296] on span "20" at bounding box center [1135, 301] width 41 height 25
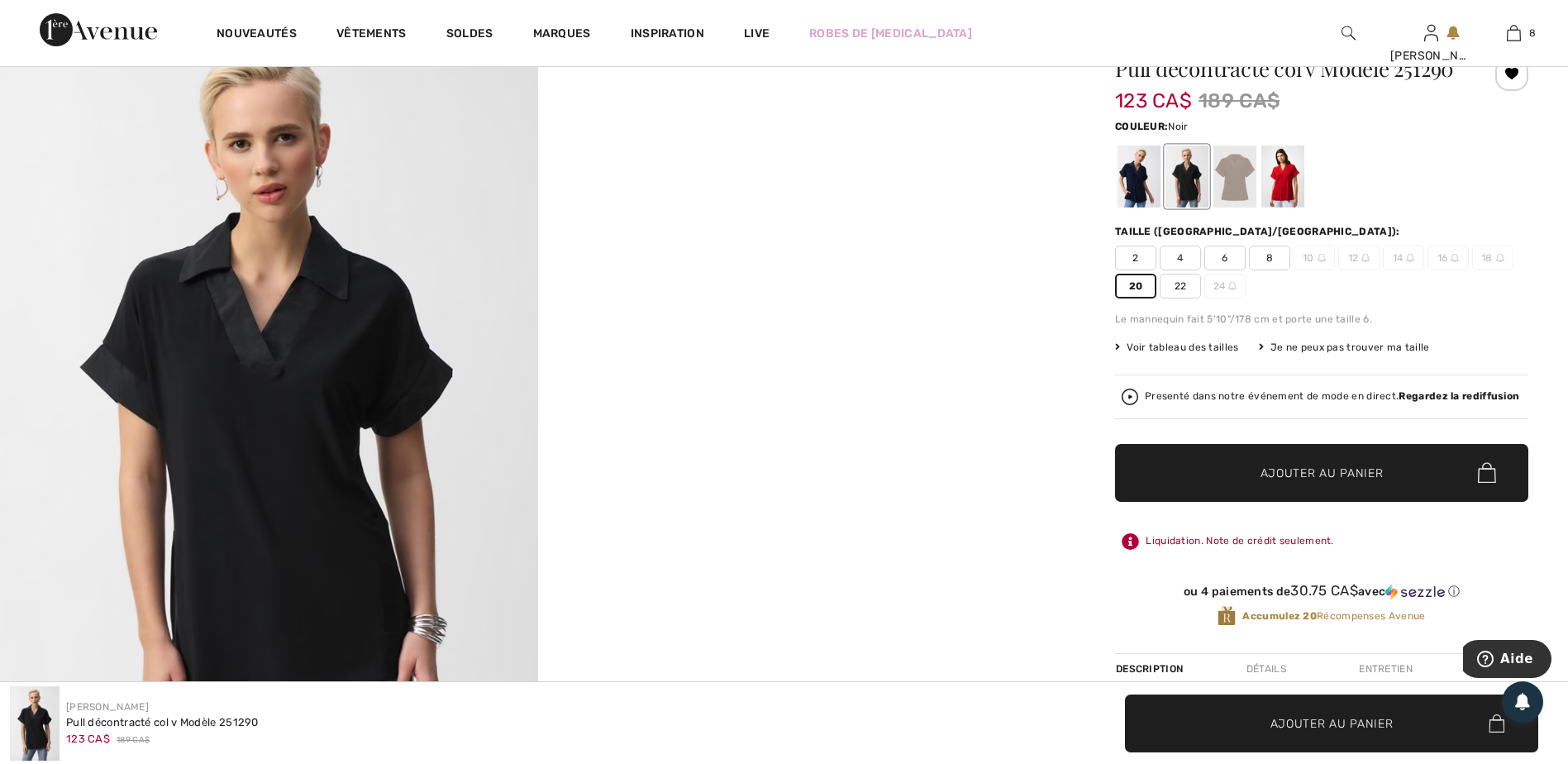
scroll to position [0, 0]
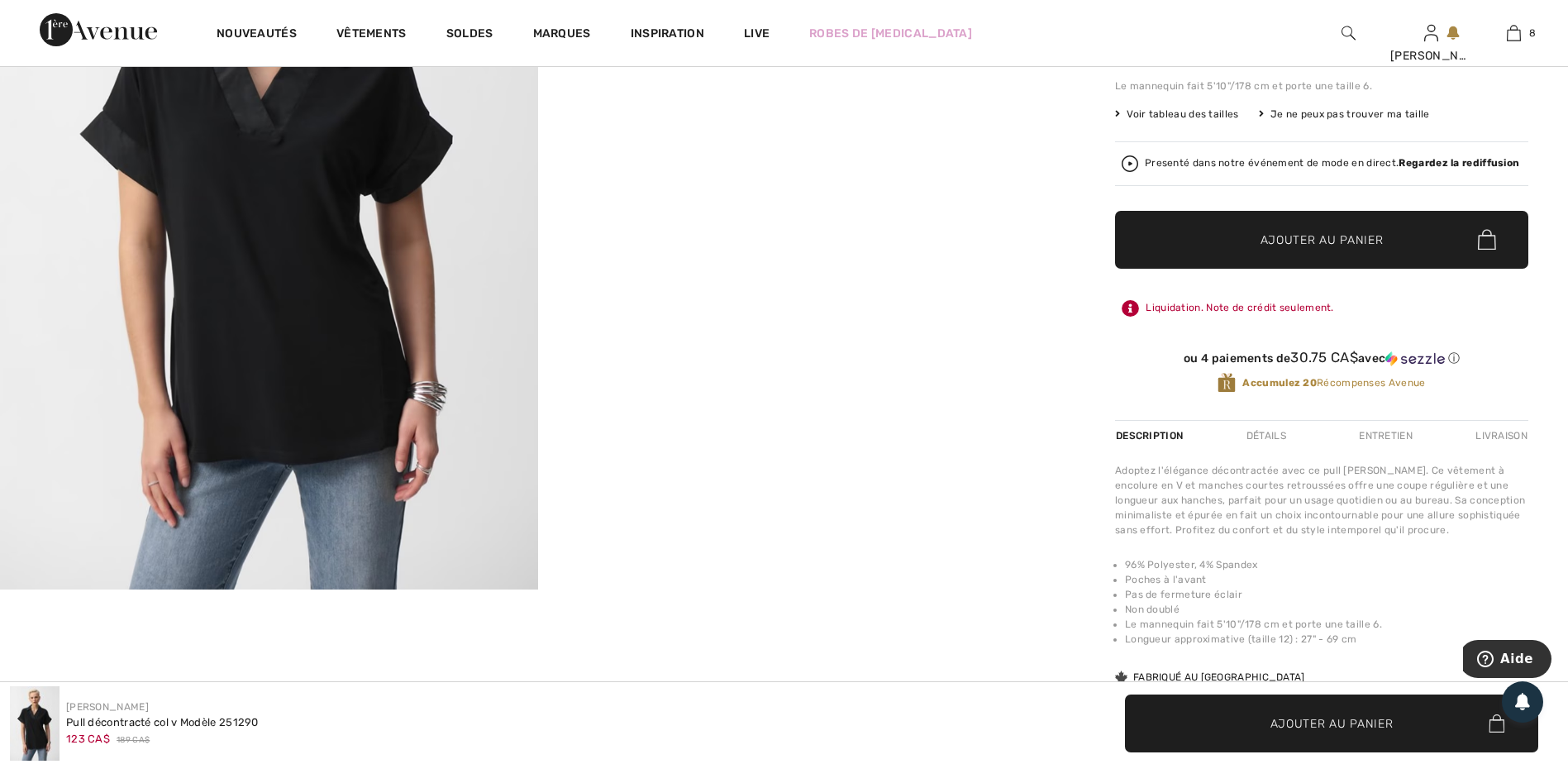
click at [400, 212] on img at bounding box center [269, 186] width 538 height 806
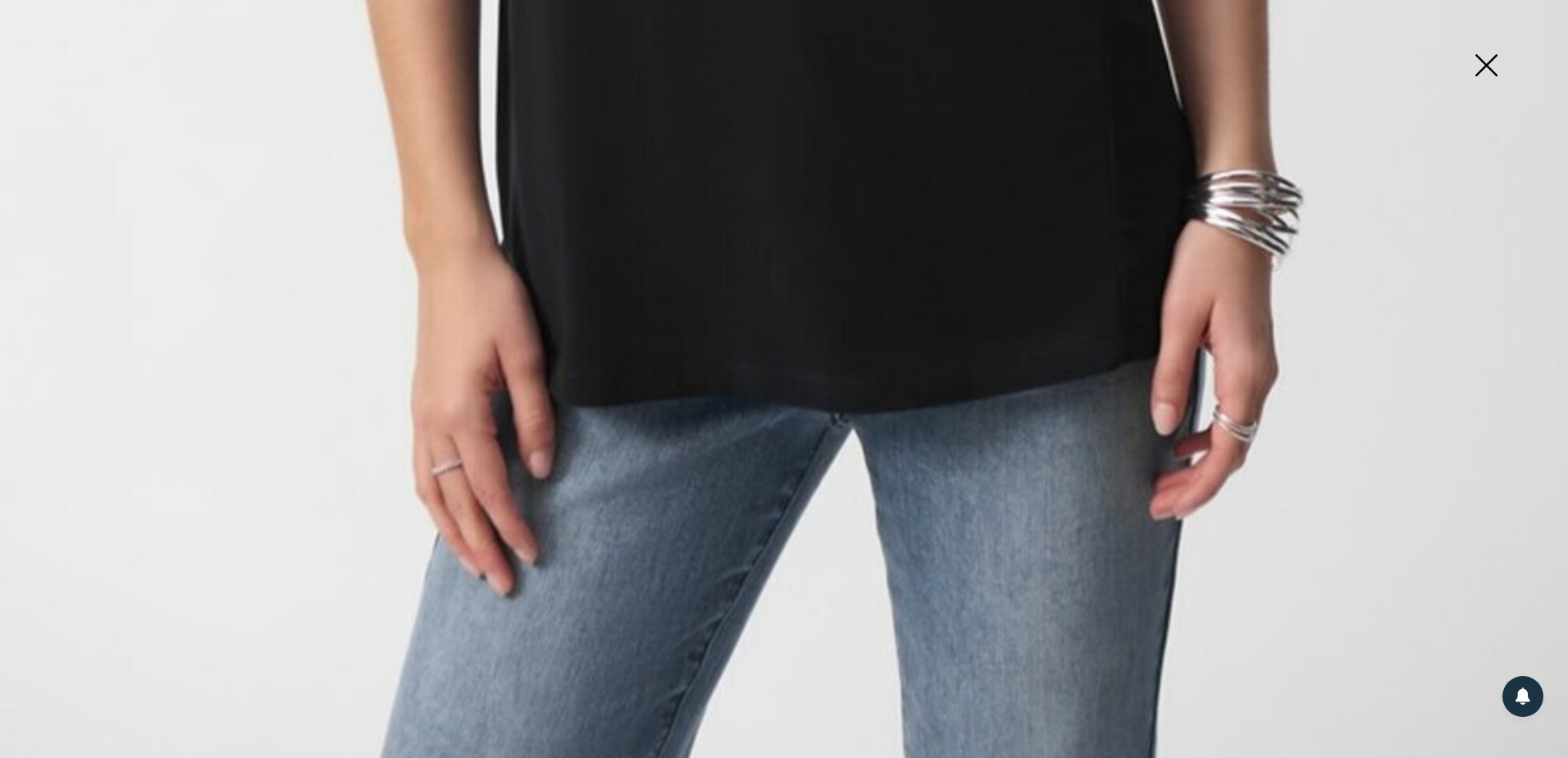
scroll to position [1573, 0]
click at [1485, 60] on img at bounding box center [1486, 66] width 82 height 84
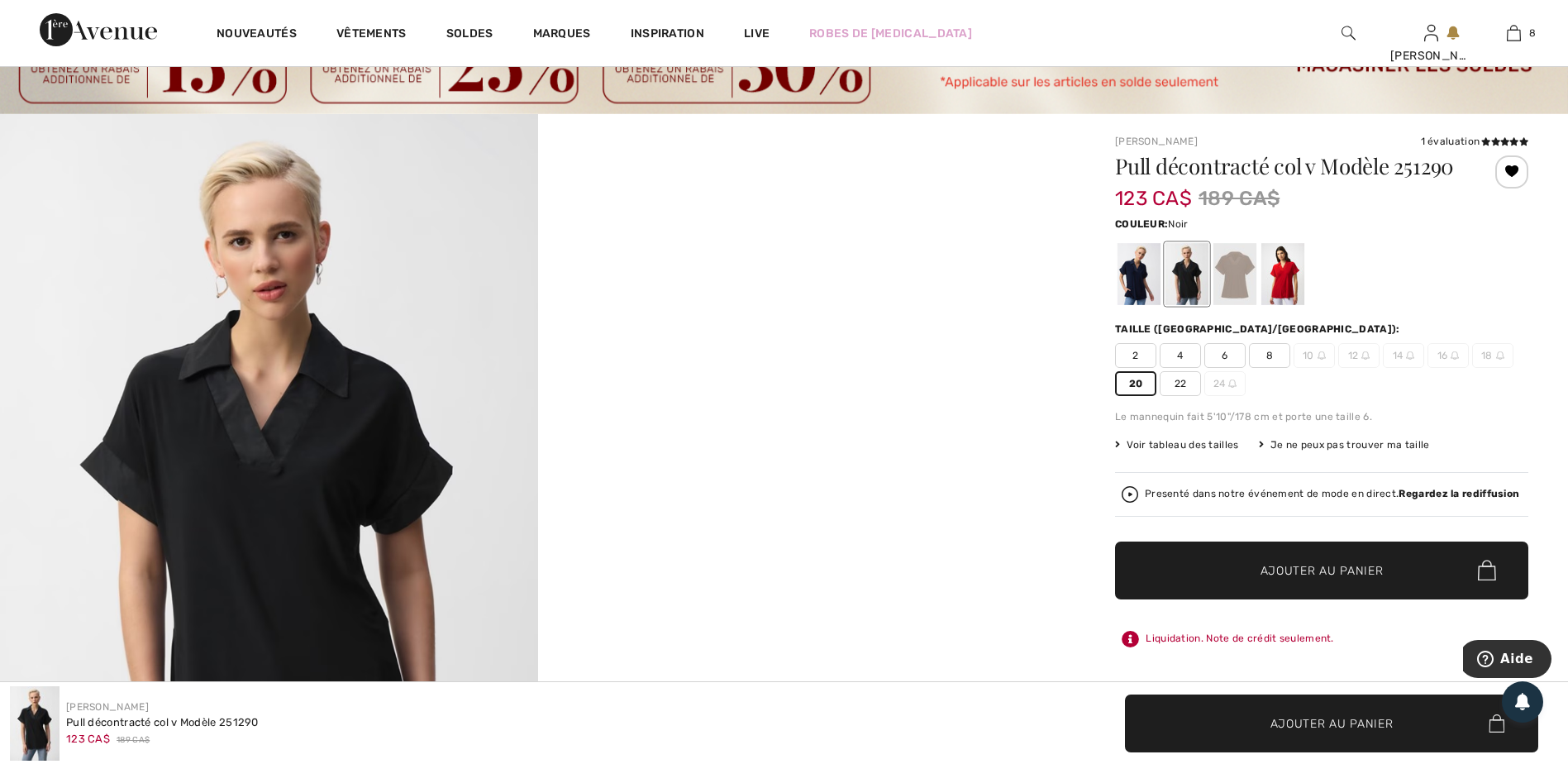
scroll to position [0, 0]
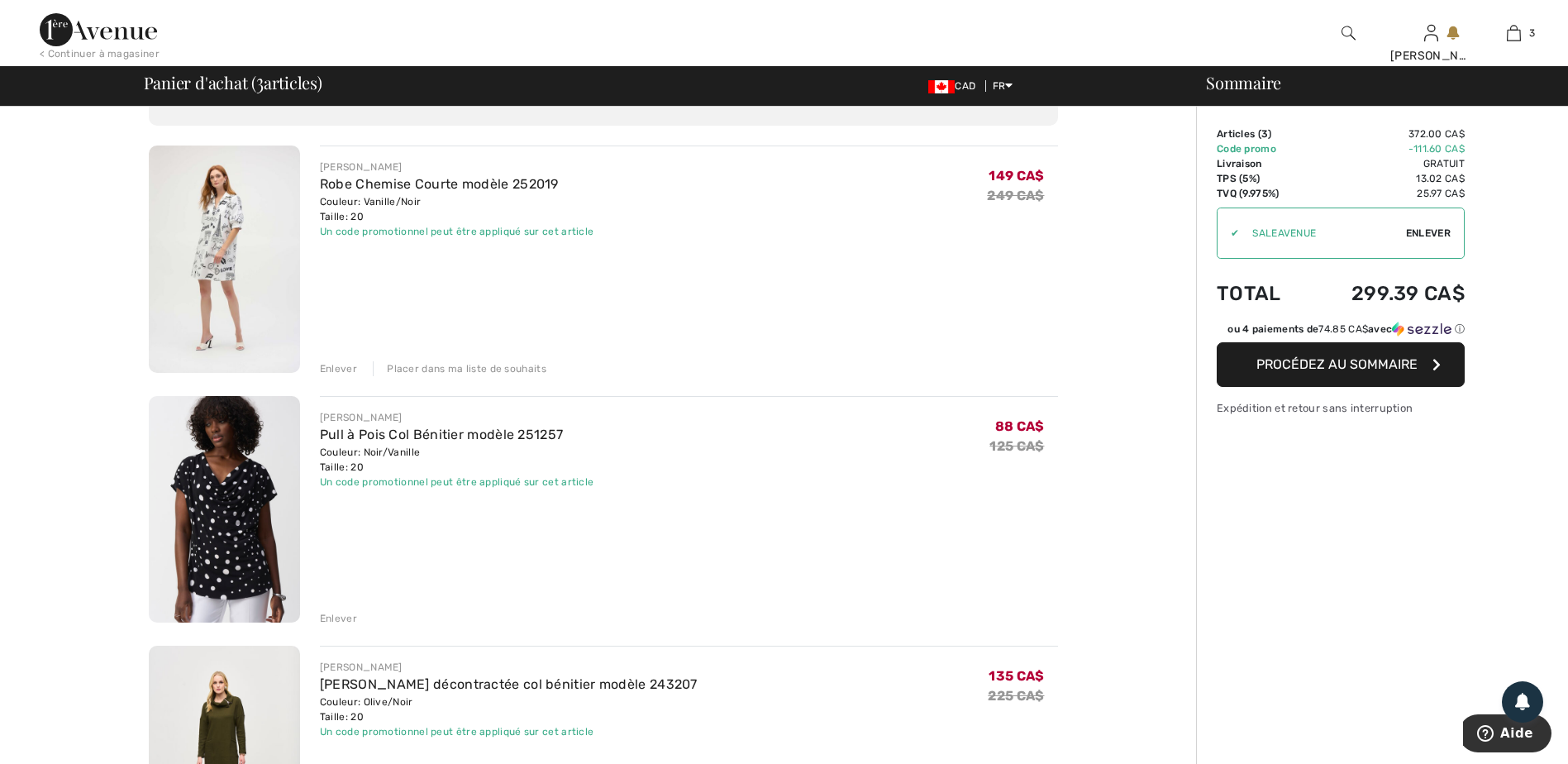
scroll to position [248, 0]
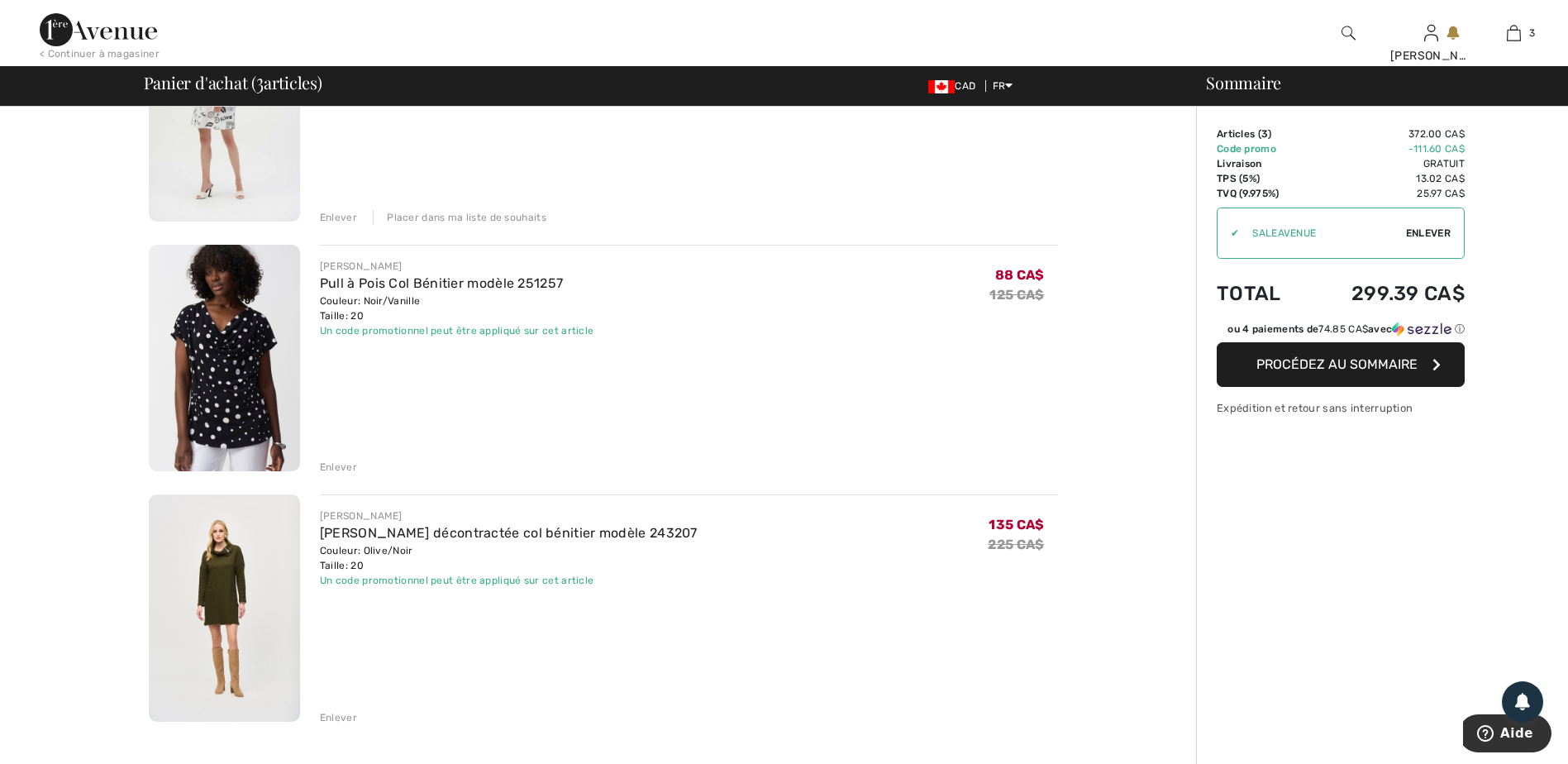
click at [338, 460] on div "Enlever" at bounding box center [338, 467] width 37 height 15
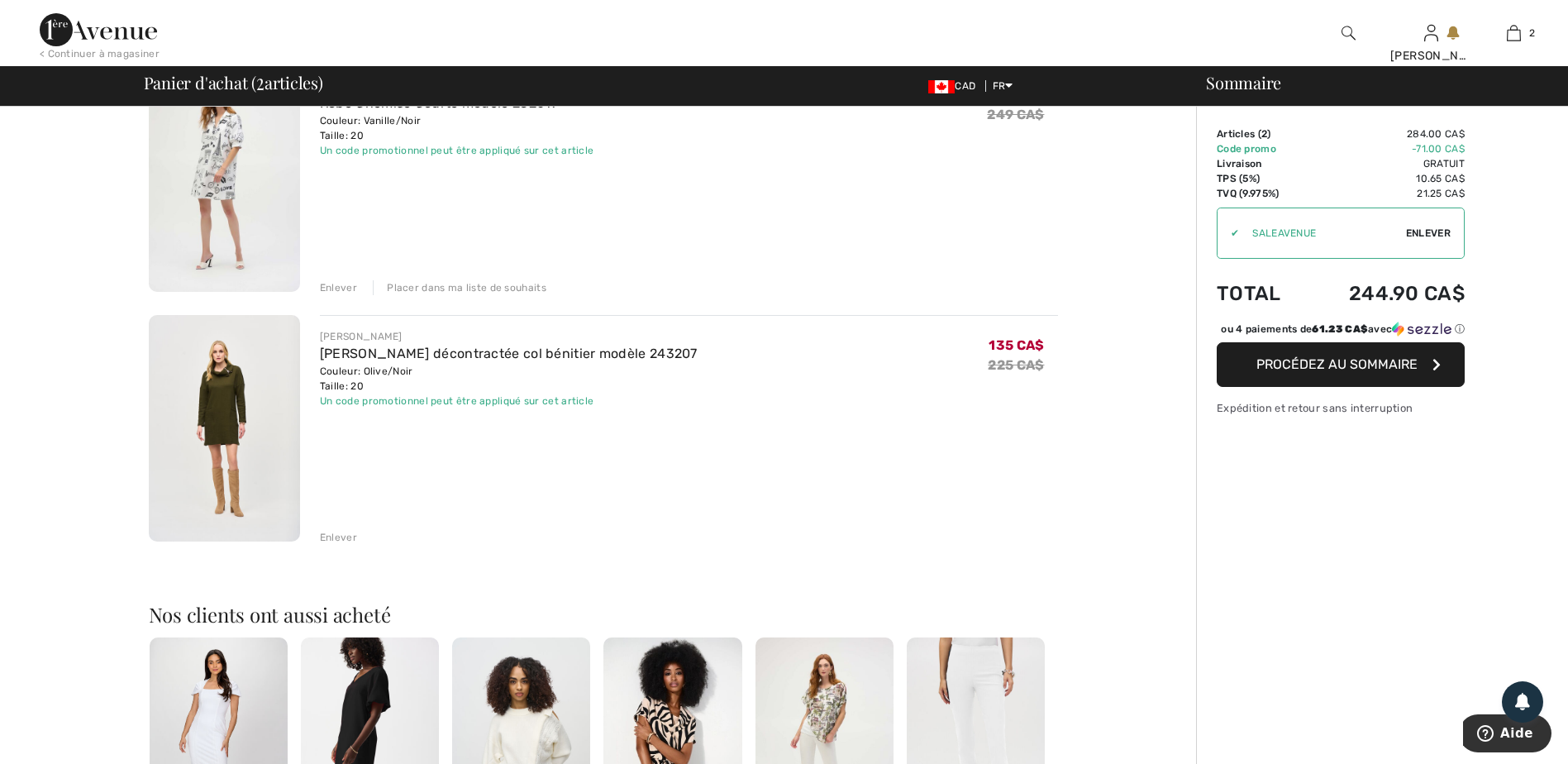
scroll to position [496, 0]
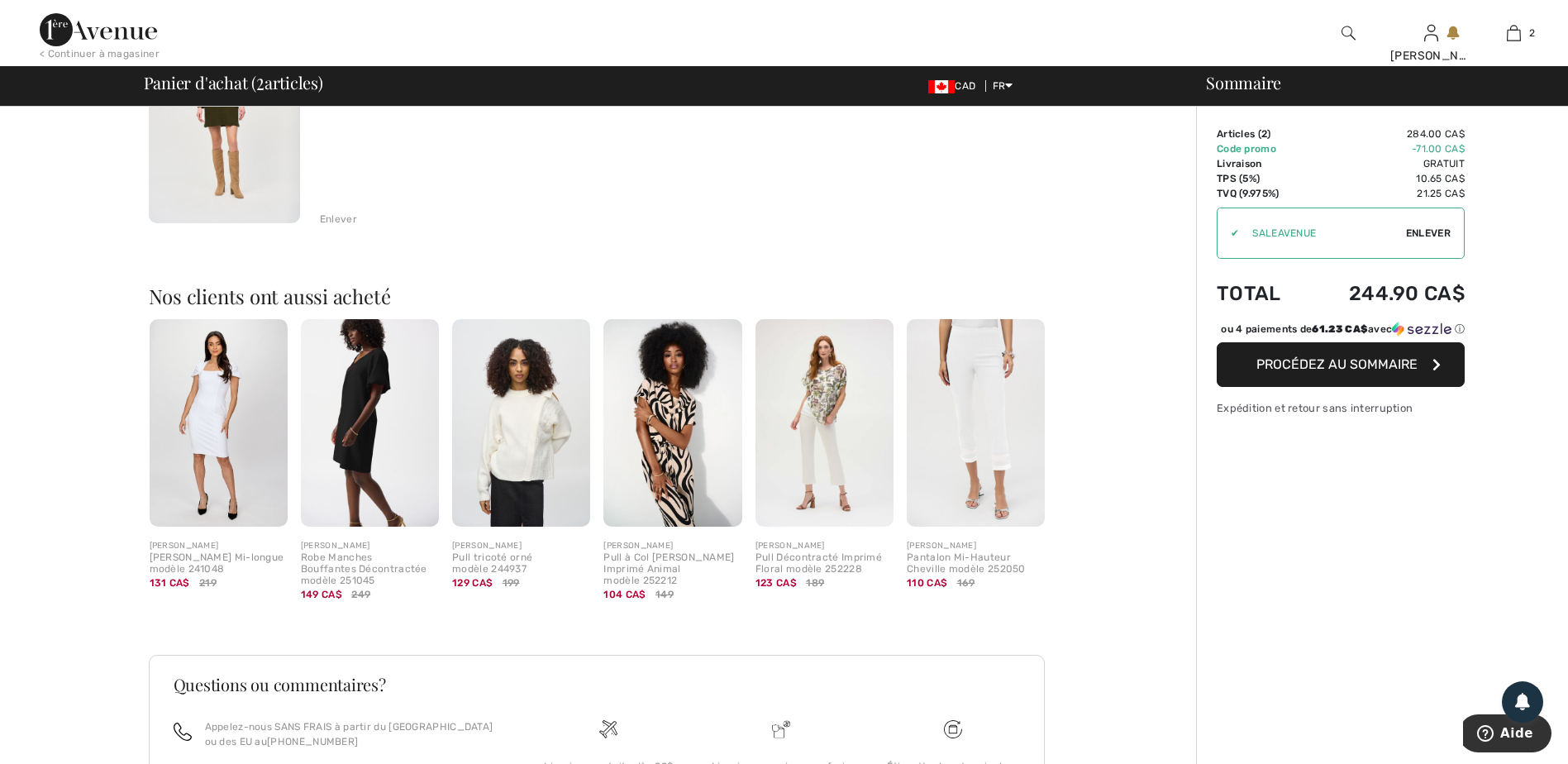
drag, startPoint x: 349, startPoint y: 552, endPoint x: 303, endPoint y: 453, distance: 109.2
drag, startPoint x: 303, startPoint y: 453, endPoint x: 669, endPoint y: 632, distance: 407.4
click at [693, 635] on div "Questions ou commentaires? Appelez-nous SANS FRAIS à partir du Canada ou des EU…" at bounding box center [603, 779] width 909 height 329
click at [360, 574] on div "Robe Manches Bouffantes Décontractée modèle 251045" at bounding box center [369, 569] width 138 height 34
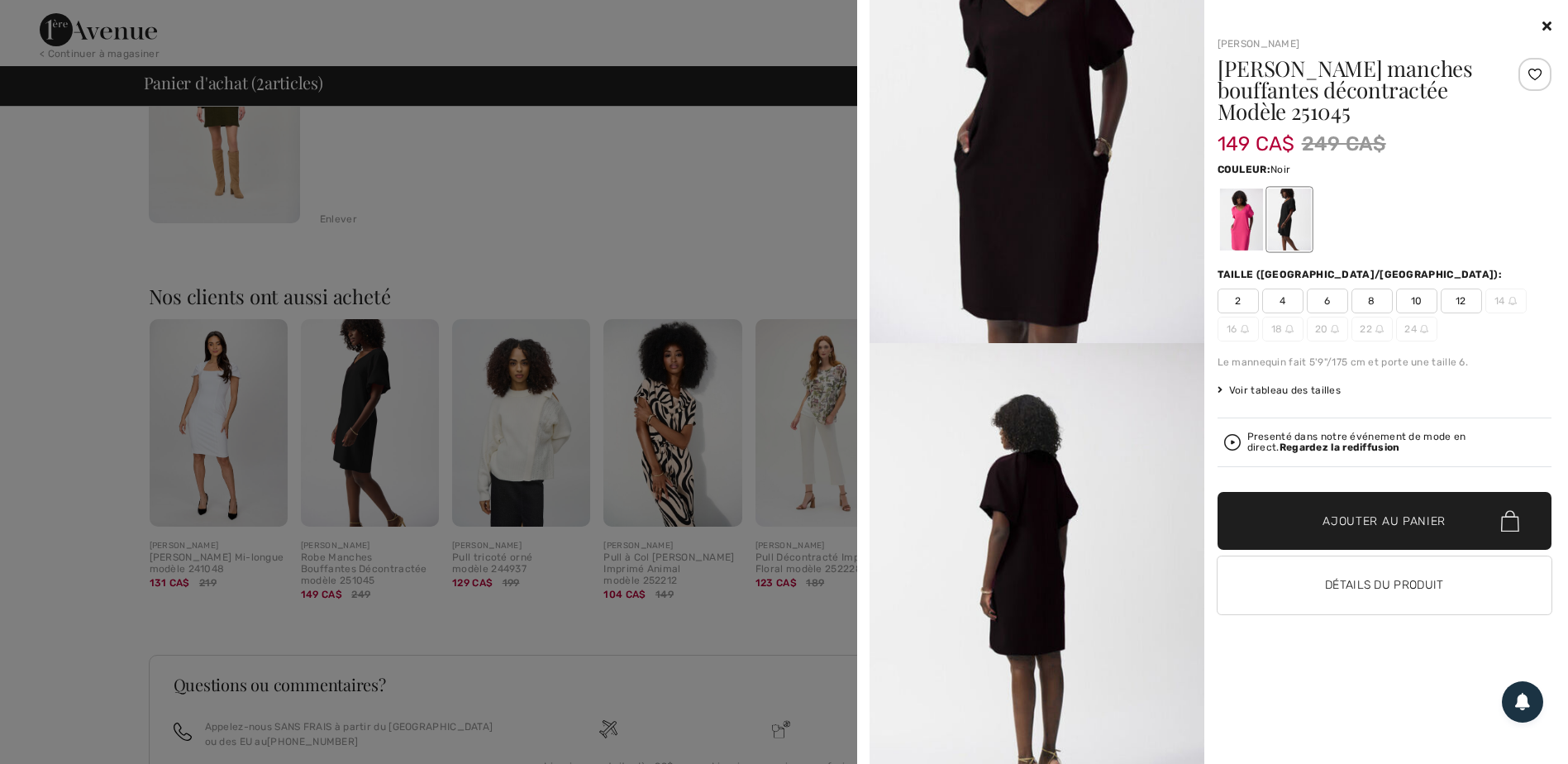
scroll to position [661, 0]
click at [1232, 218] on div at bounding box center [1240, 219] width 43 height 62
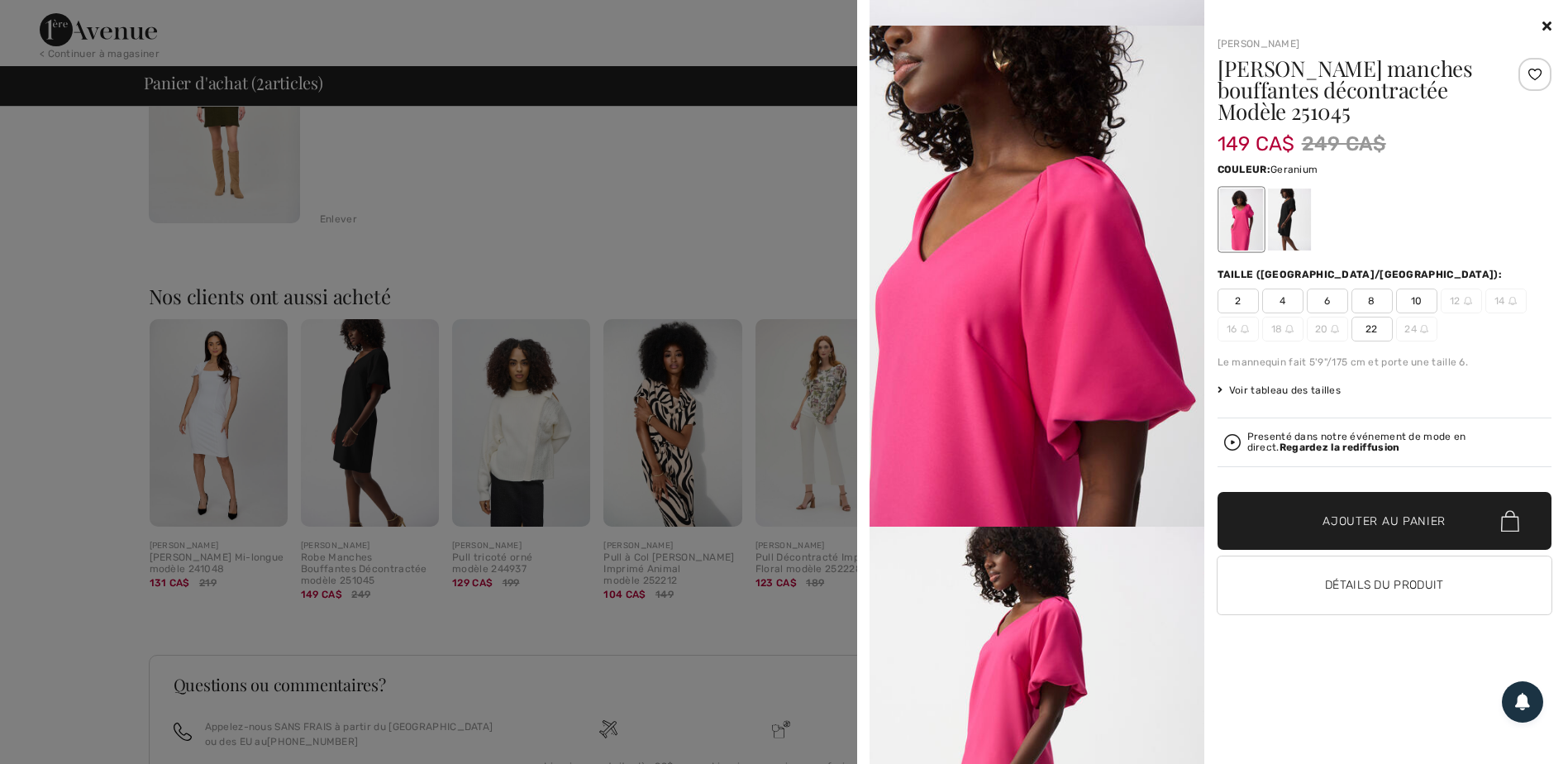
scroll to position [1240, 0]
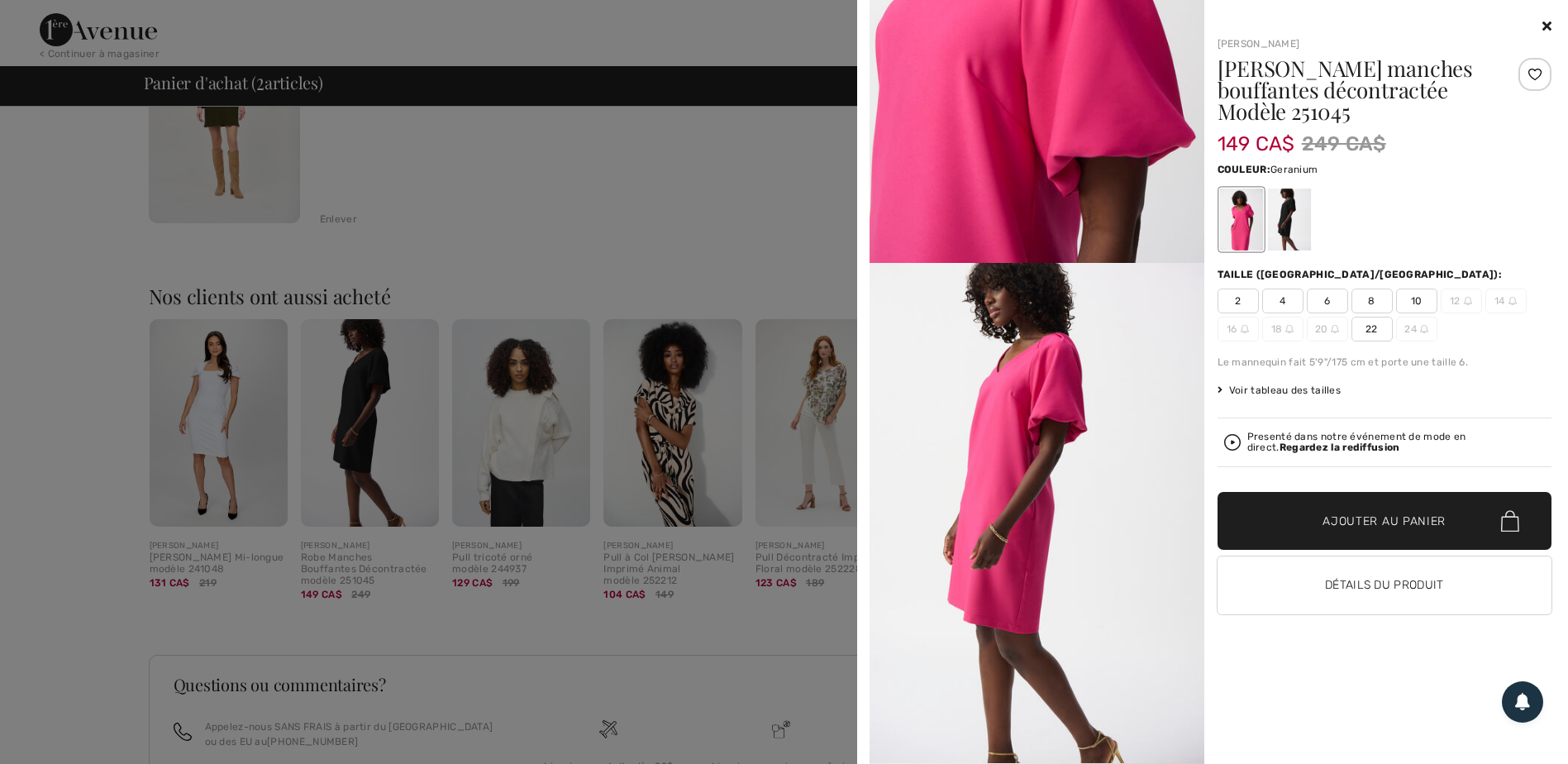
click at [1542, 29] on icon at bounding box center [1547, 25] width 9 height 13
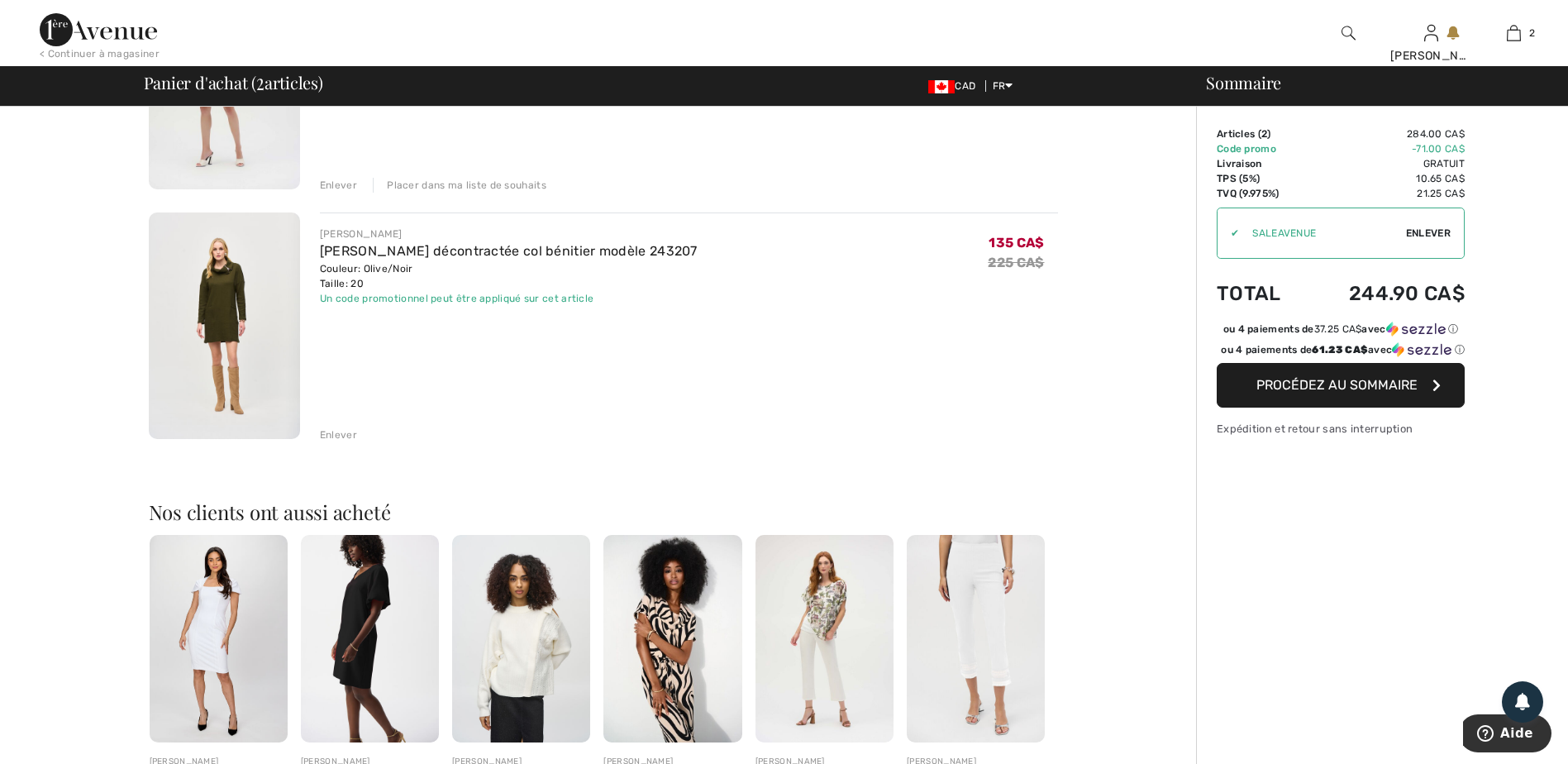
scroll to position [0, 0]
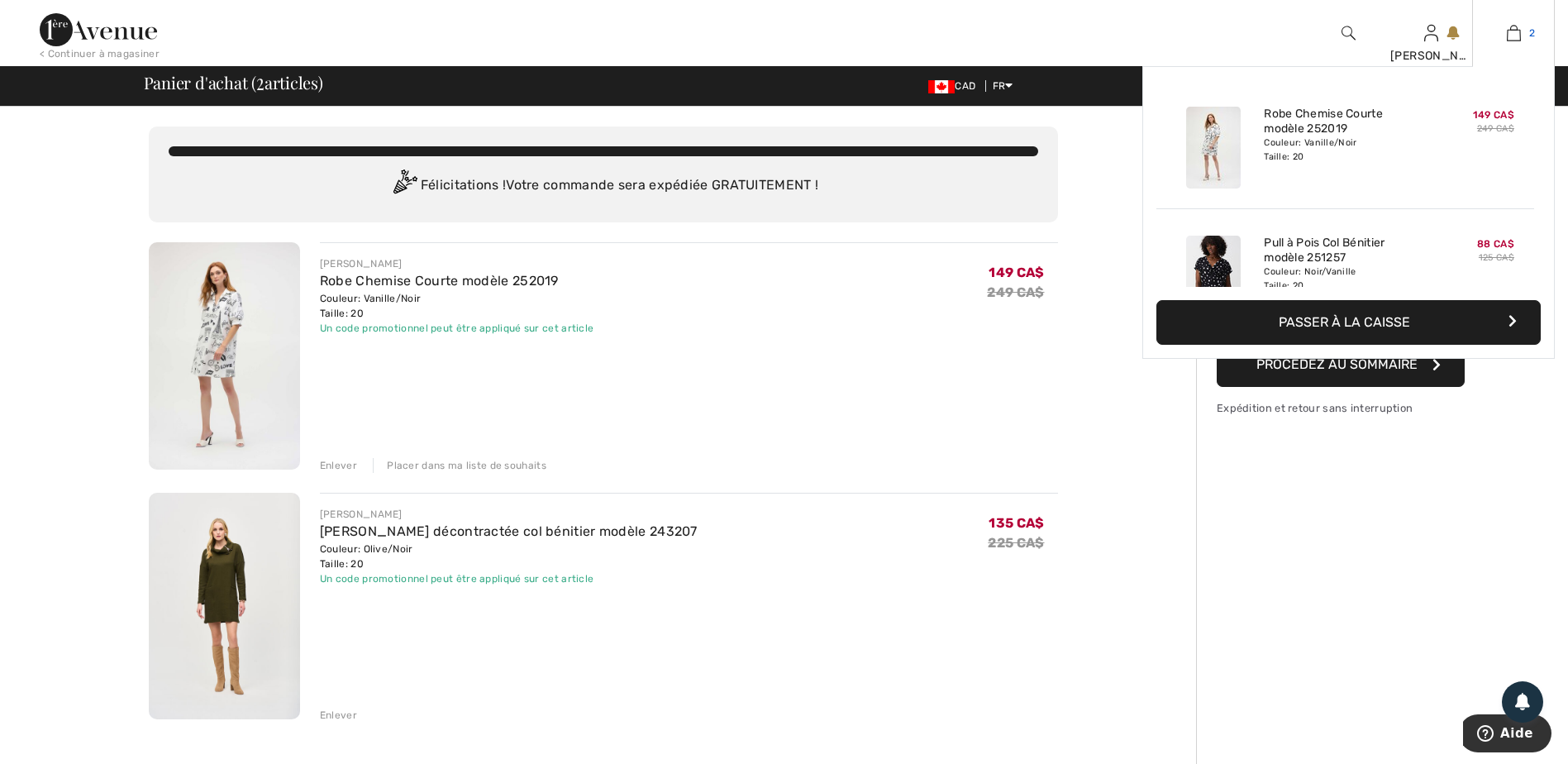
click at [1526, 33] on link "2" at bounding box center [1513, 33] width 81 height 20
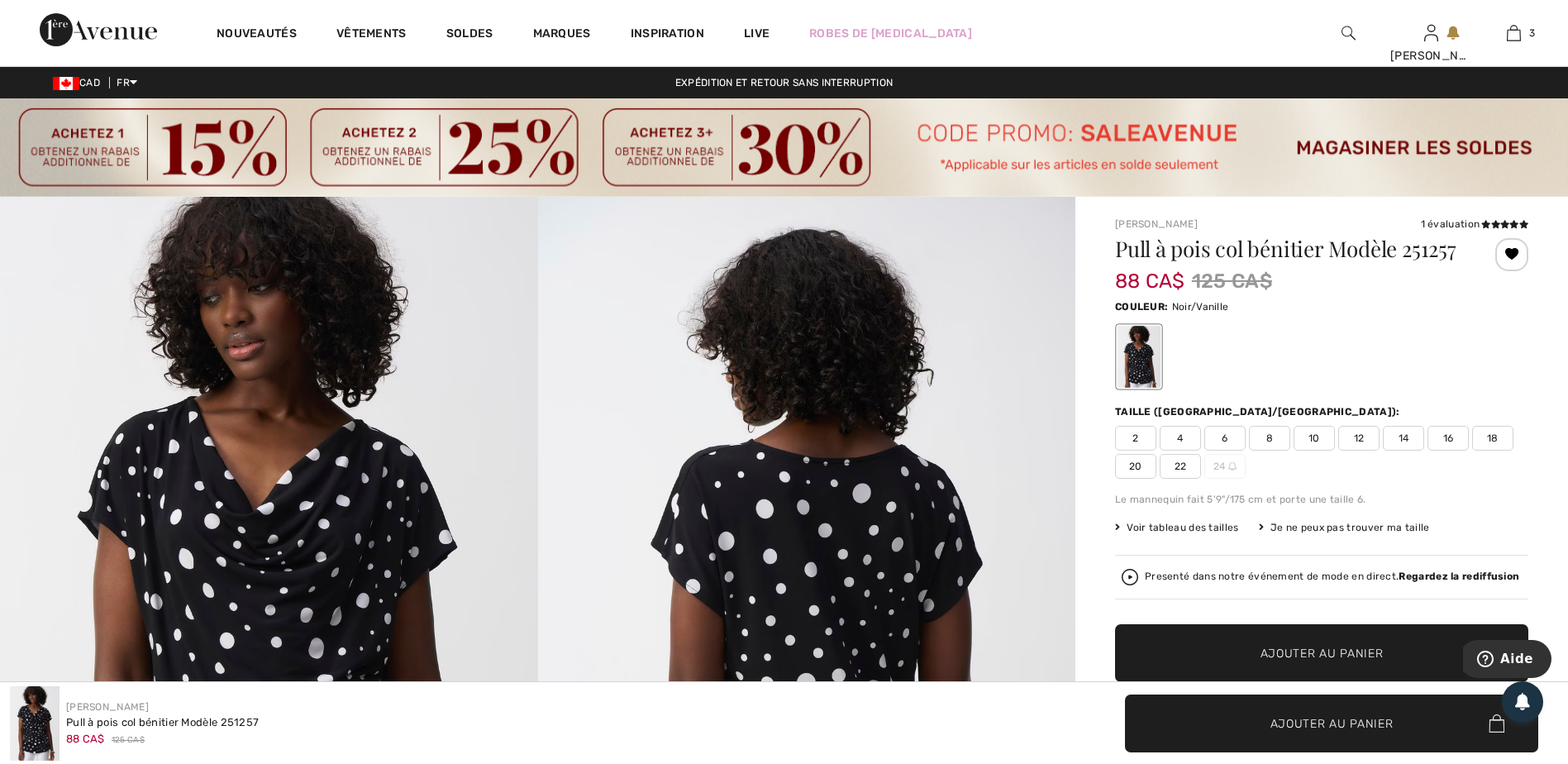
click at [1132, 470] on span "20" at bounding box center [1135, 466] width 41 height 25
click at [1318, 645] on span "Ajouter au panier" at bounding box center [1322, 652] width 123 height 17
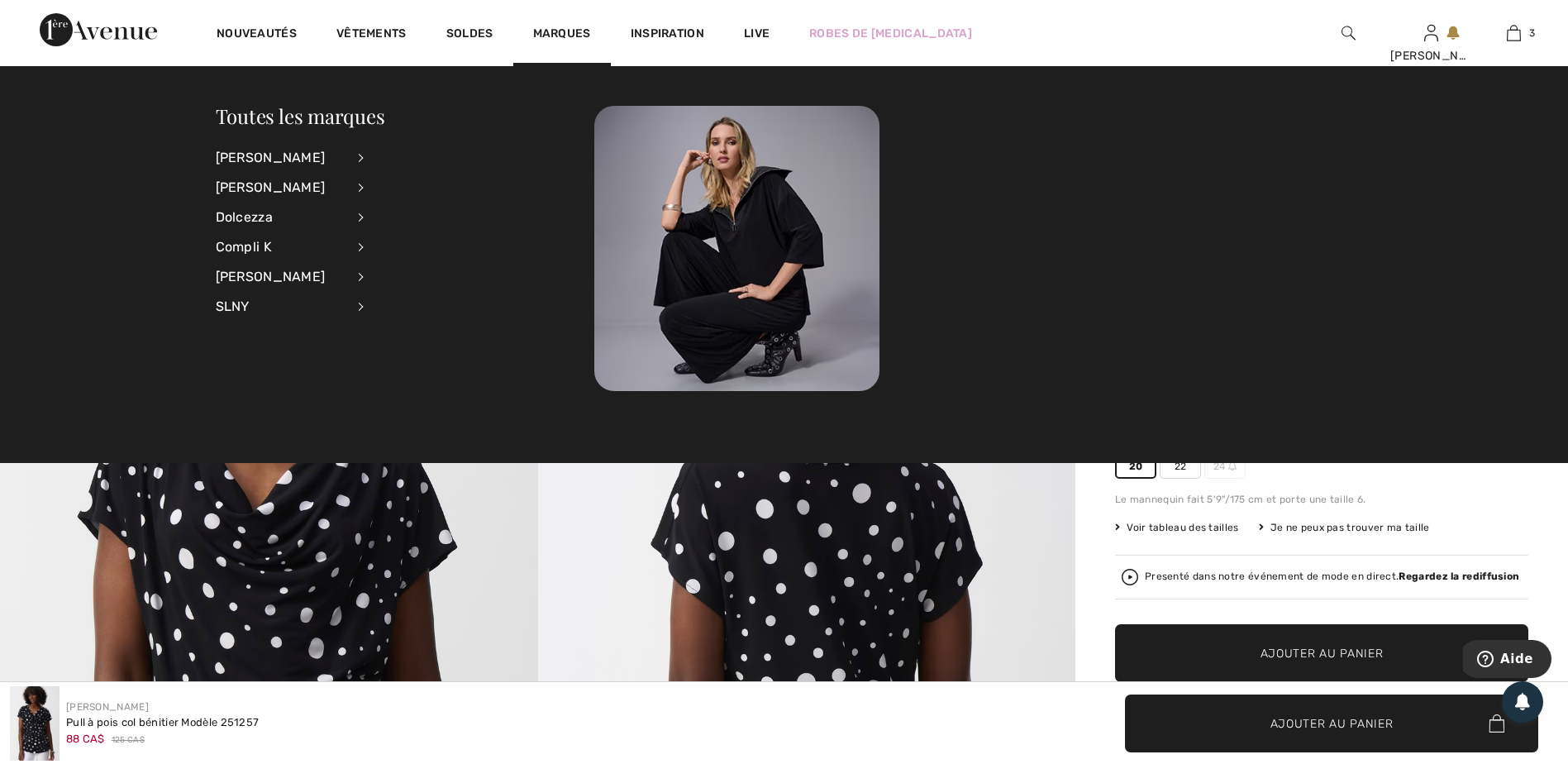
scroll to position [180, 0]
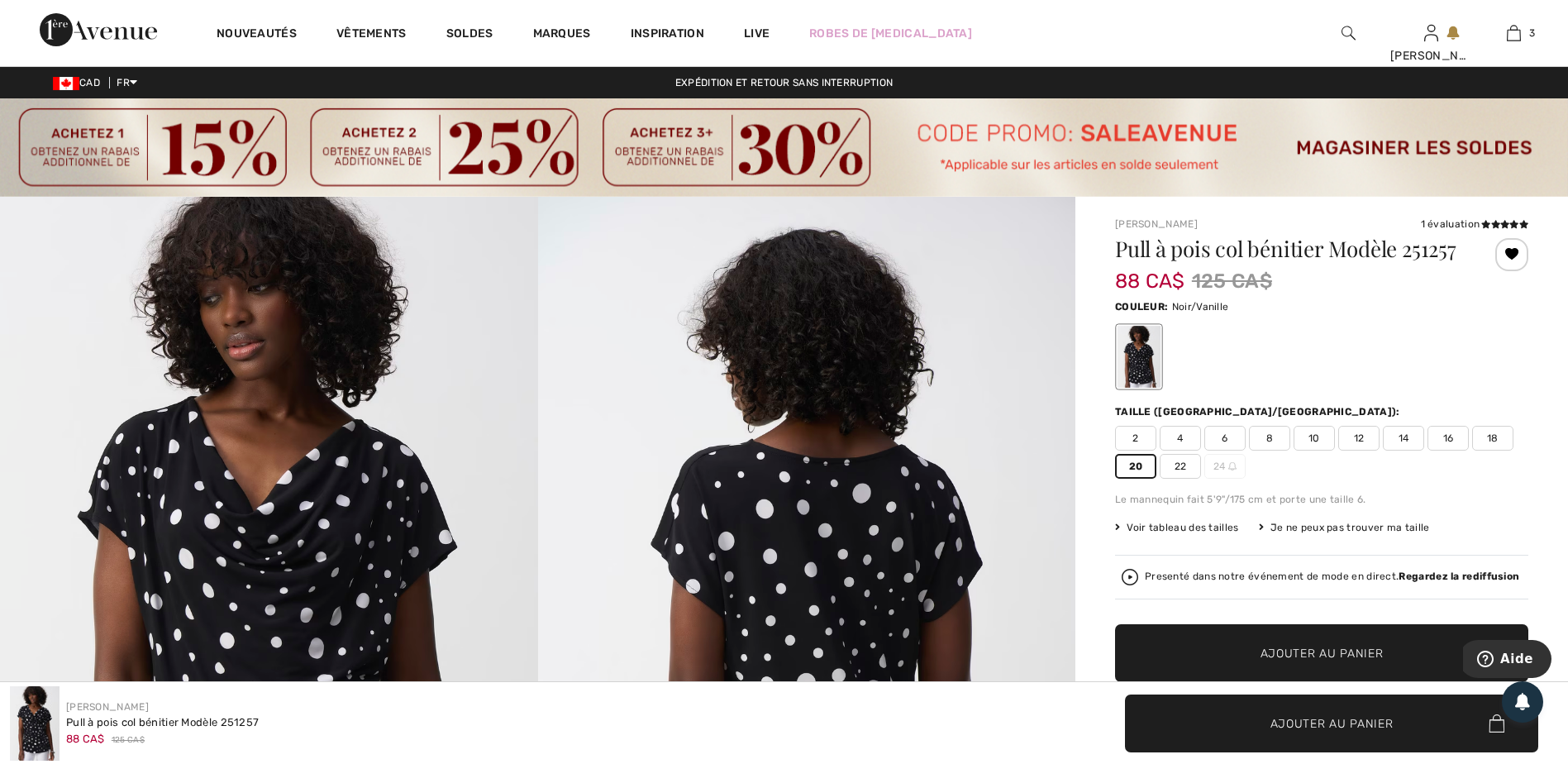
click at [1280, 662] on span "✔ Ajouté au panier Ajouter au panier" at bounding box center [1321, 652] width 413 height 58
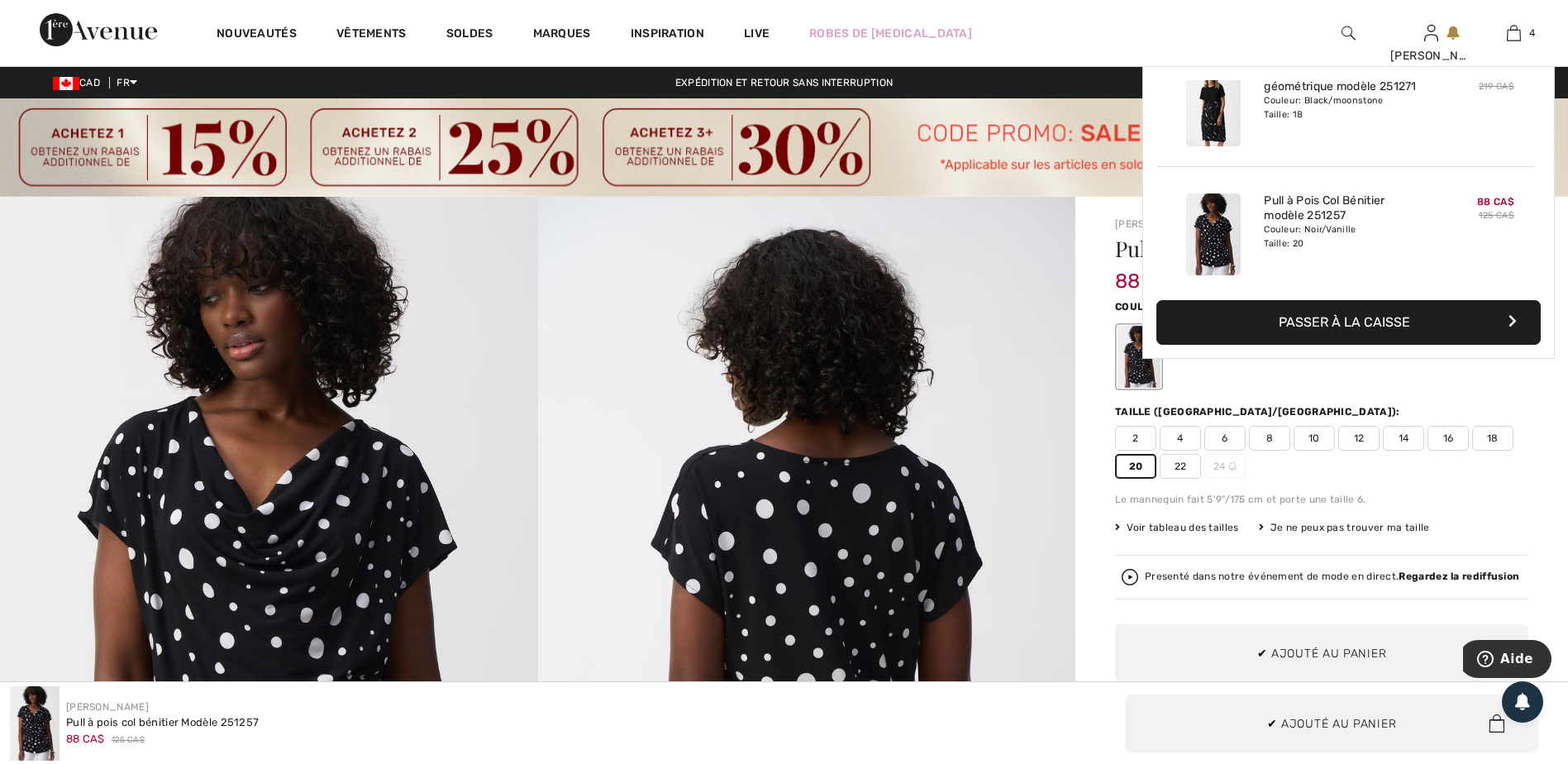
scroll to position [309, 0]
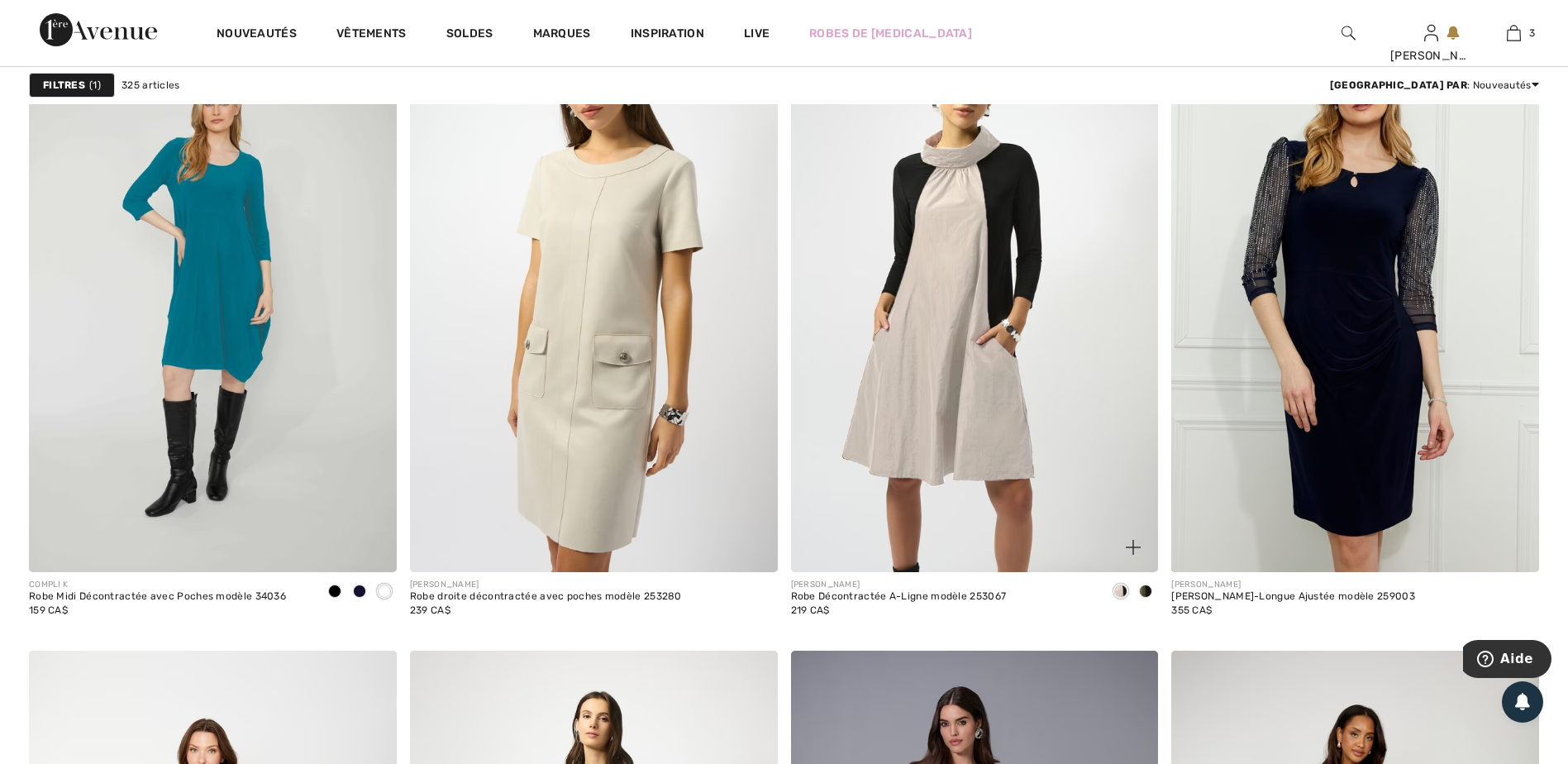
scroll to position [3637, 0]
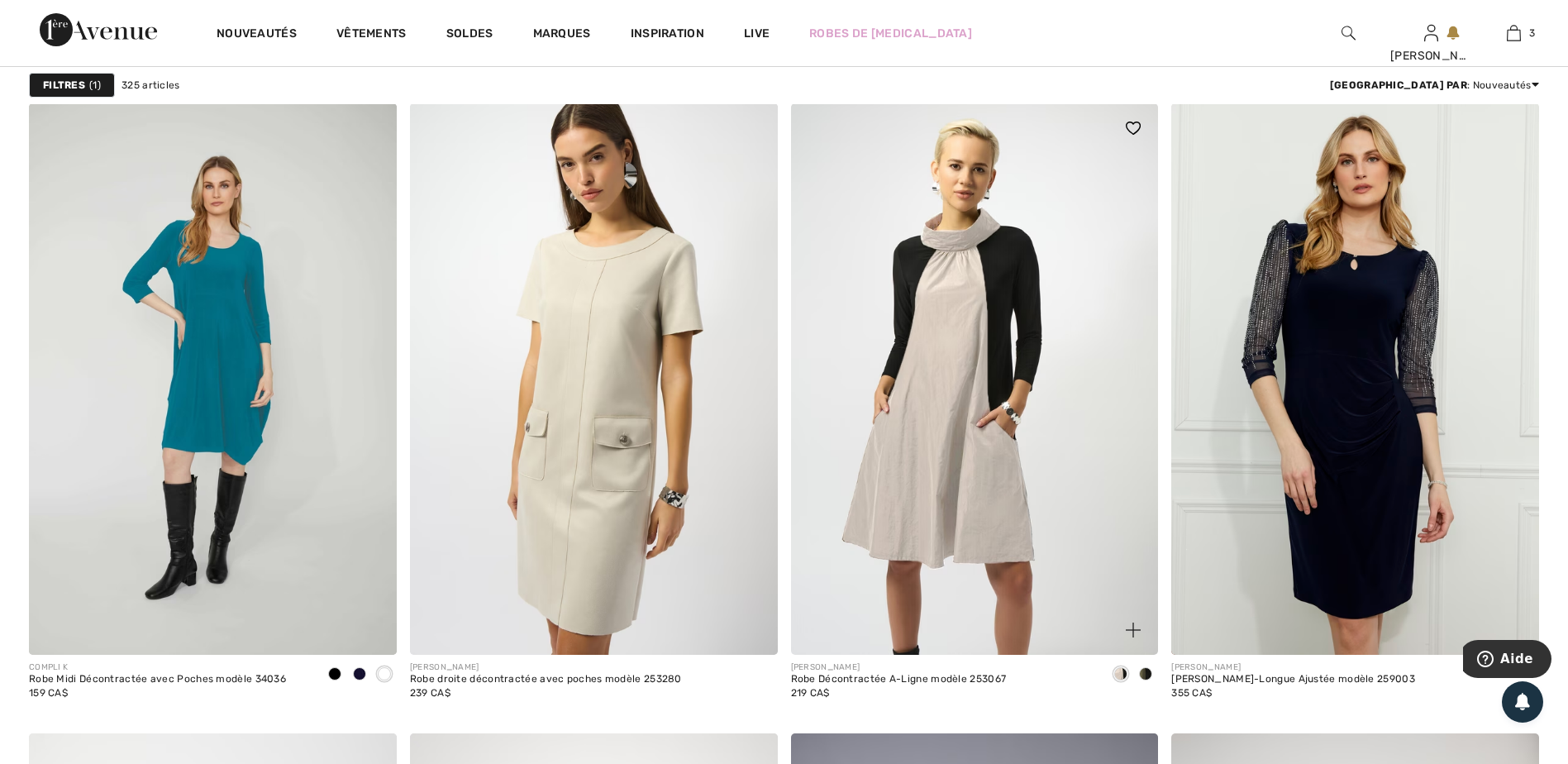
click at [1137, 130] on img at bounding box center [1132, 128] width 15 height 13
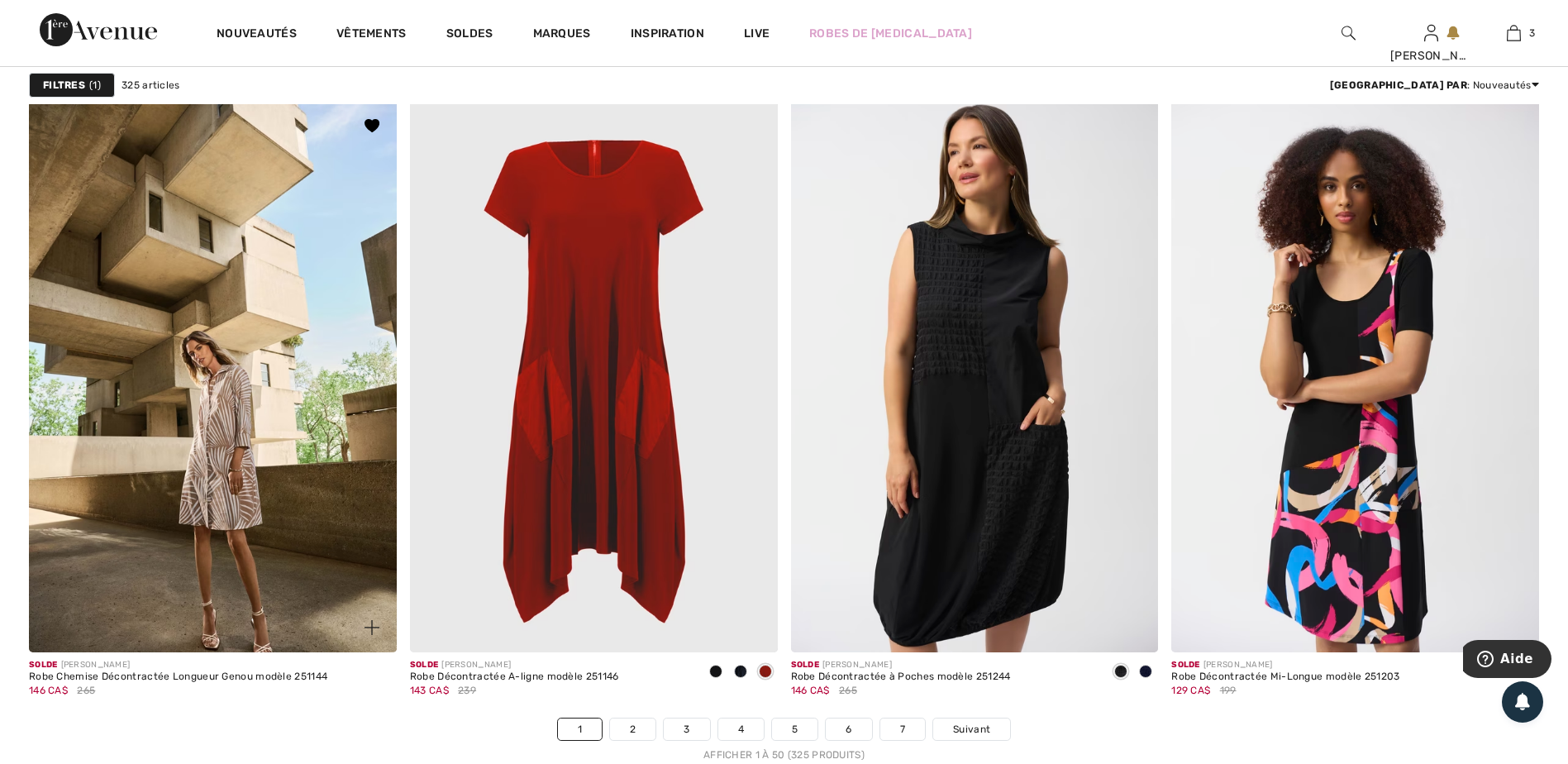
scroll to position [9258, 0]
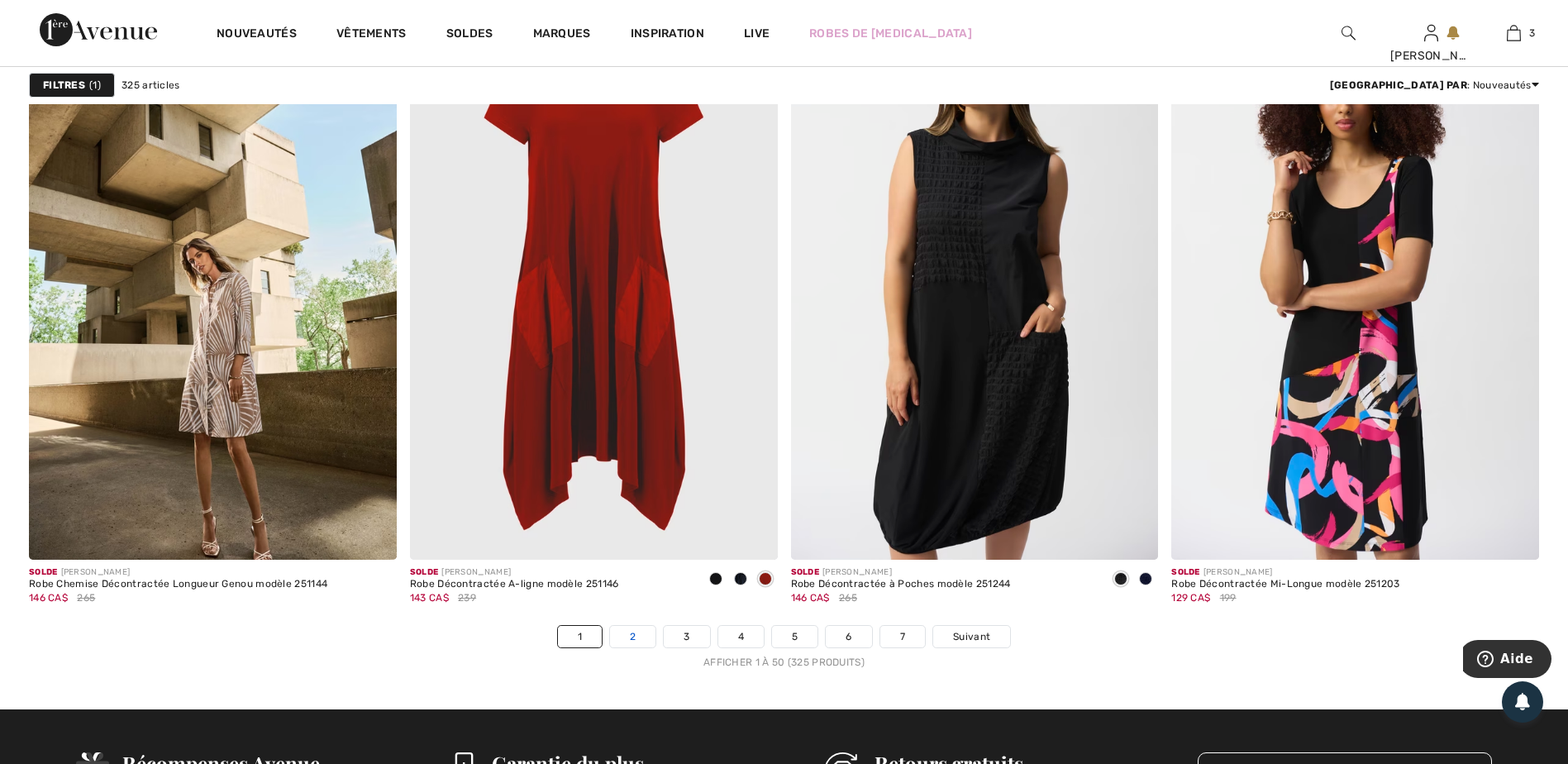
click at [636, 636] on link "2" at bounding box center [633, 636] width 46 height 21
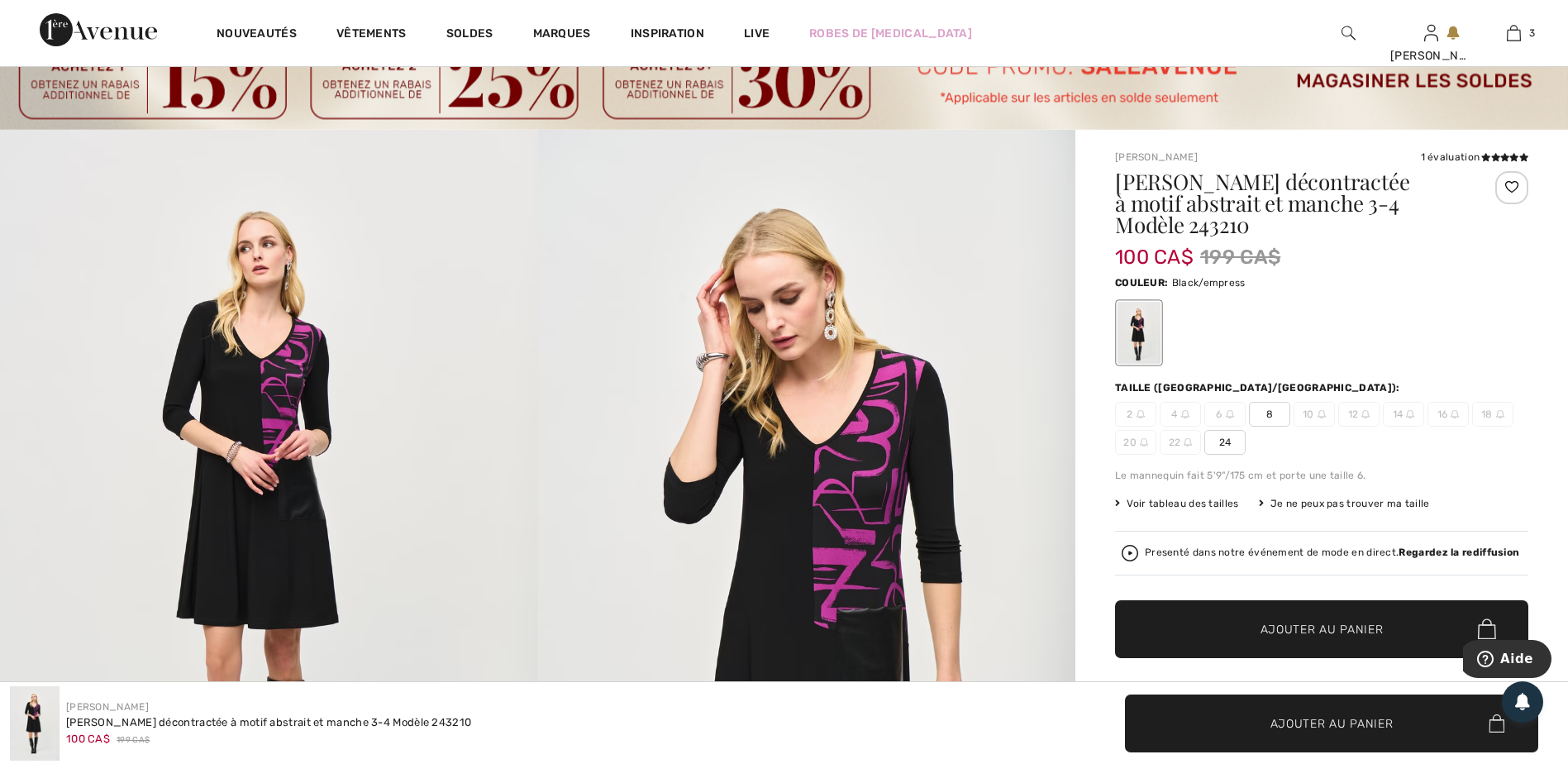
scroll to position [165, 0]
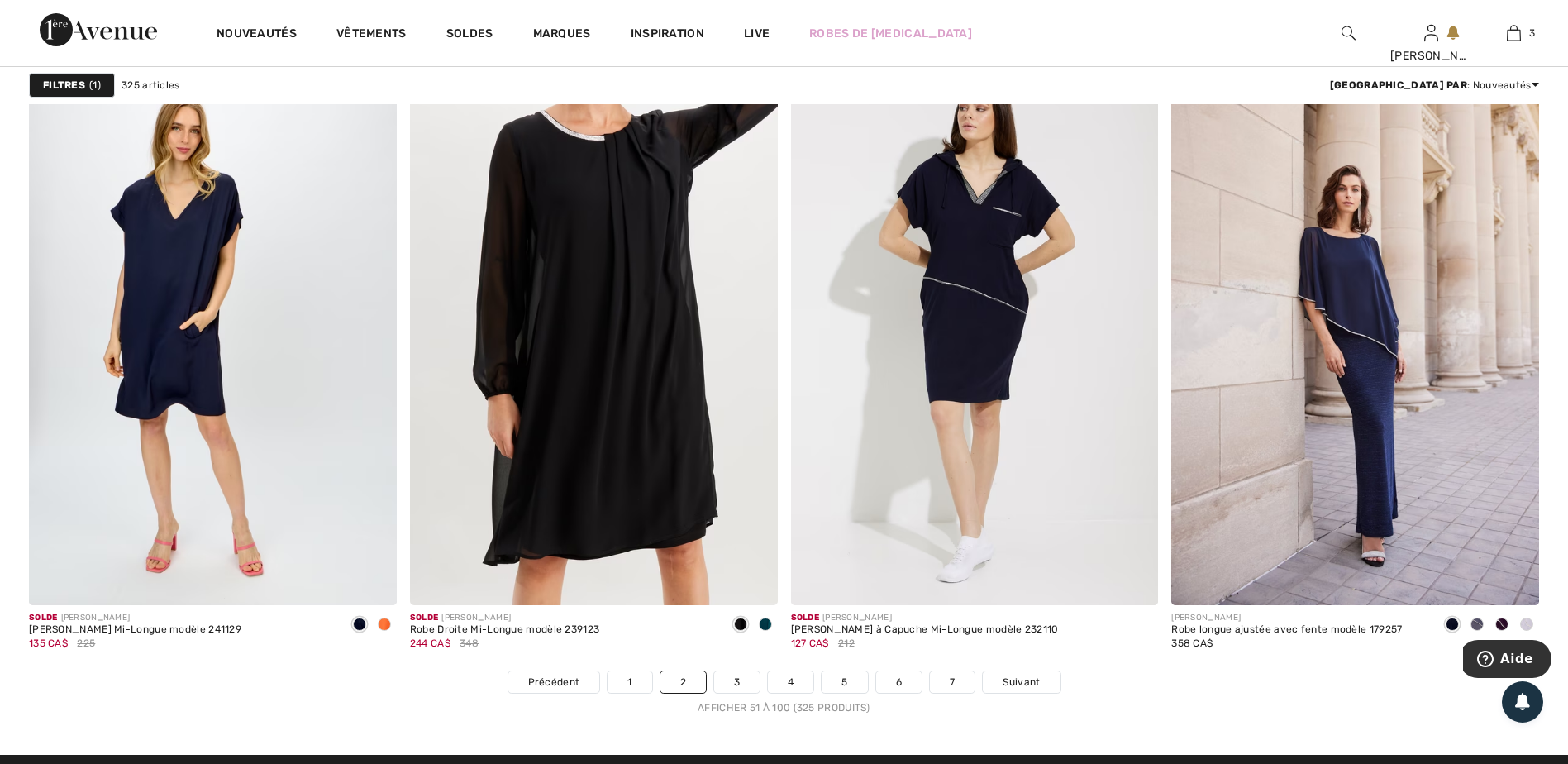
scroll to position [9258, 0]
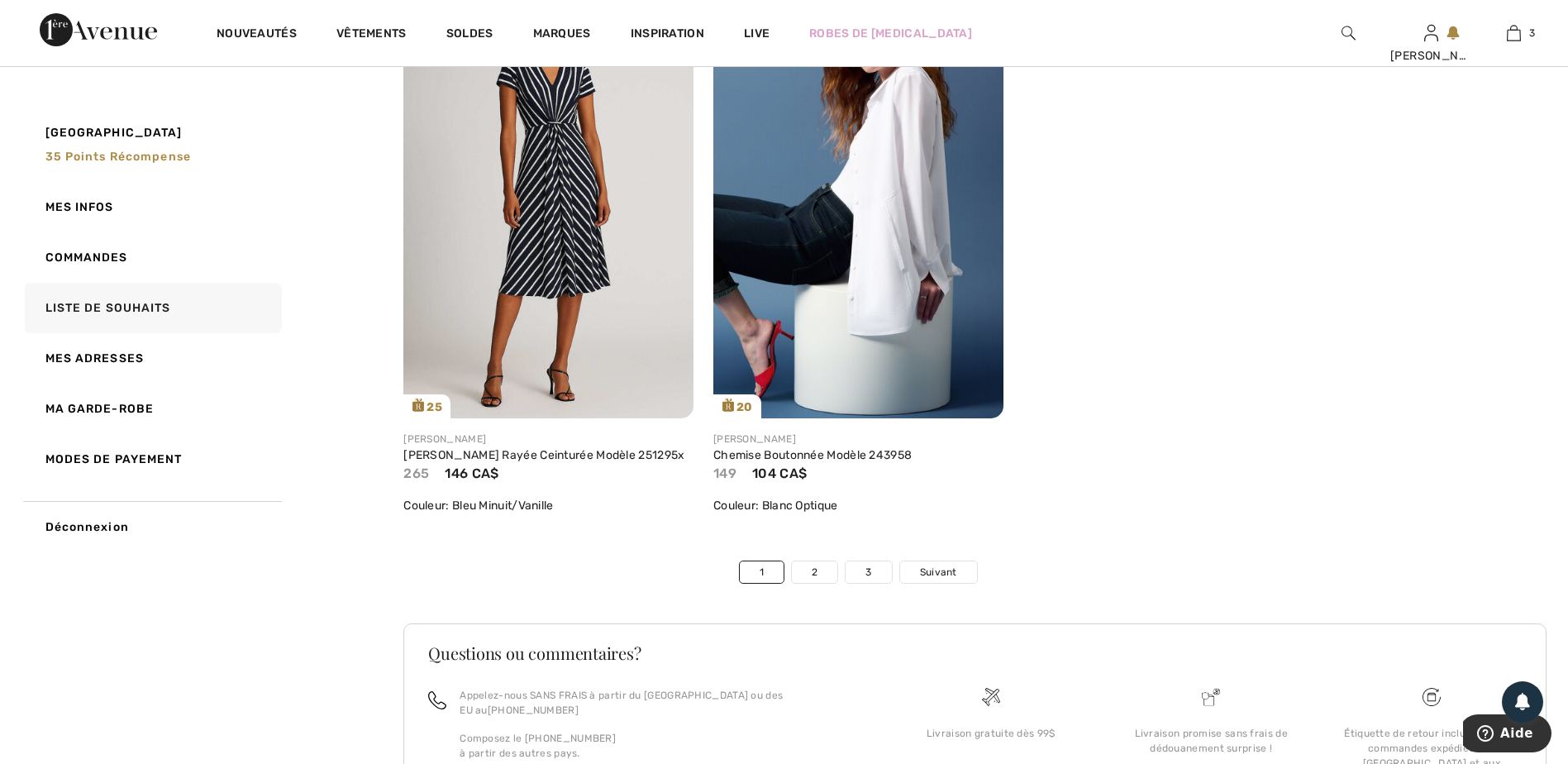
scroll to position [9837, 0]
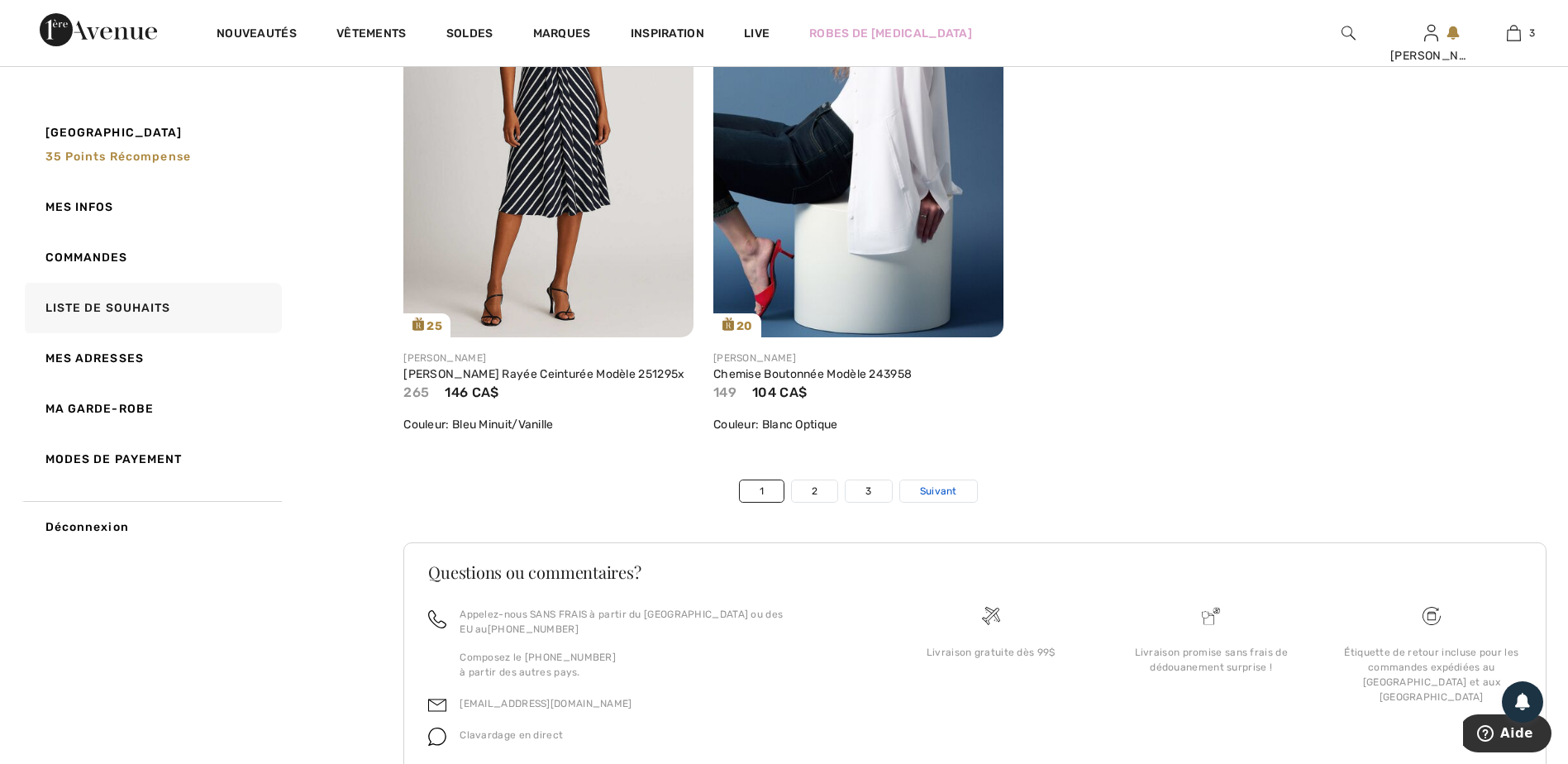
click at [939, 498] on span "Suivant" at bounding box center [939, 491] width 37 height 15
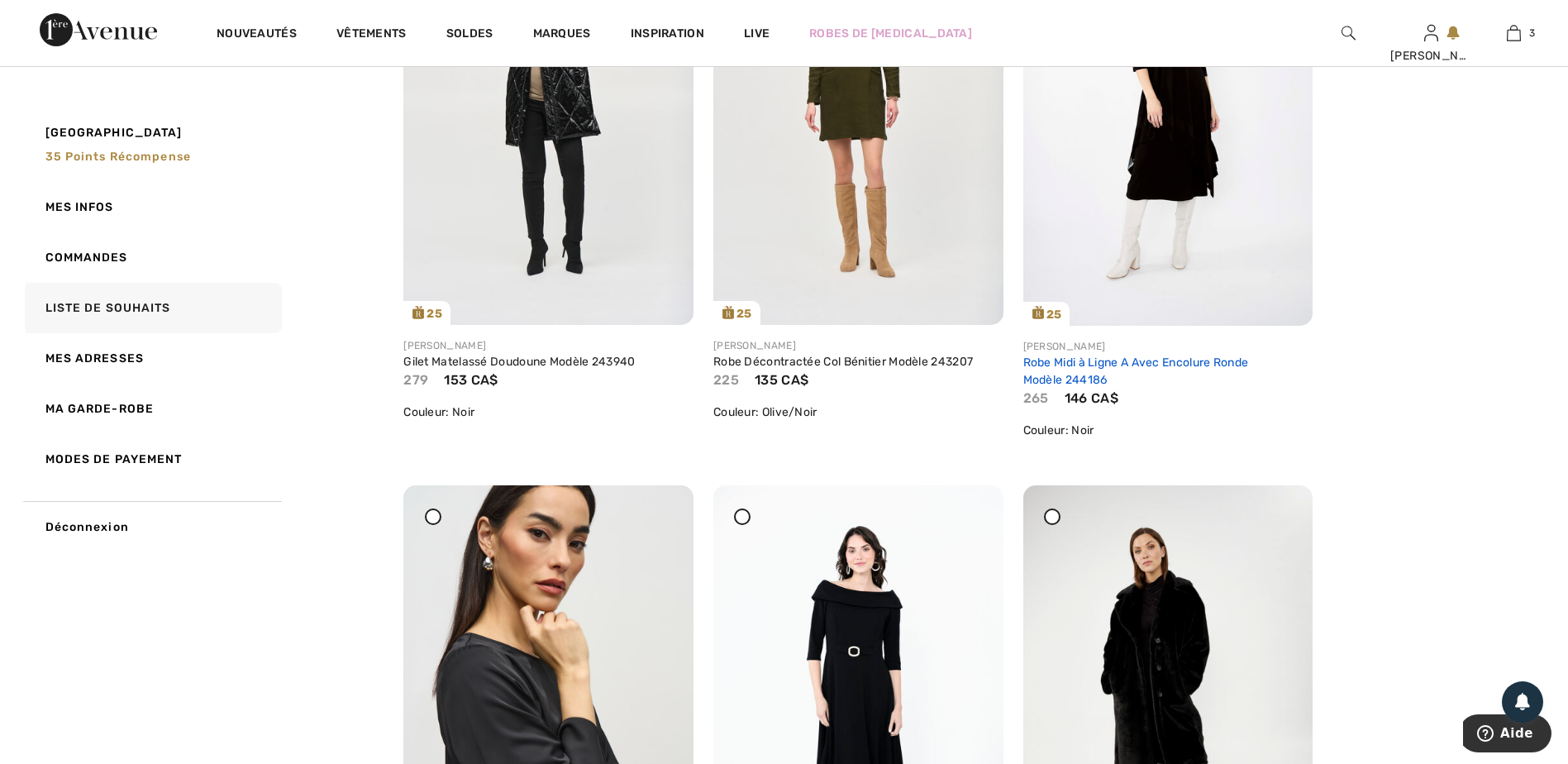
scroll to position [3389, 0]
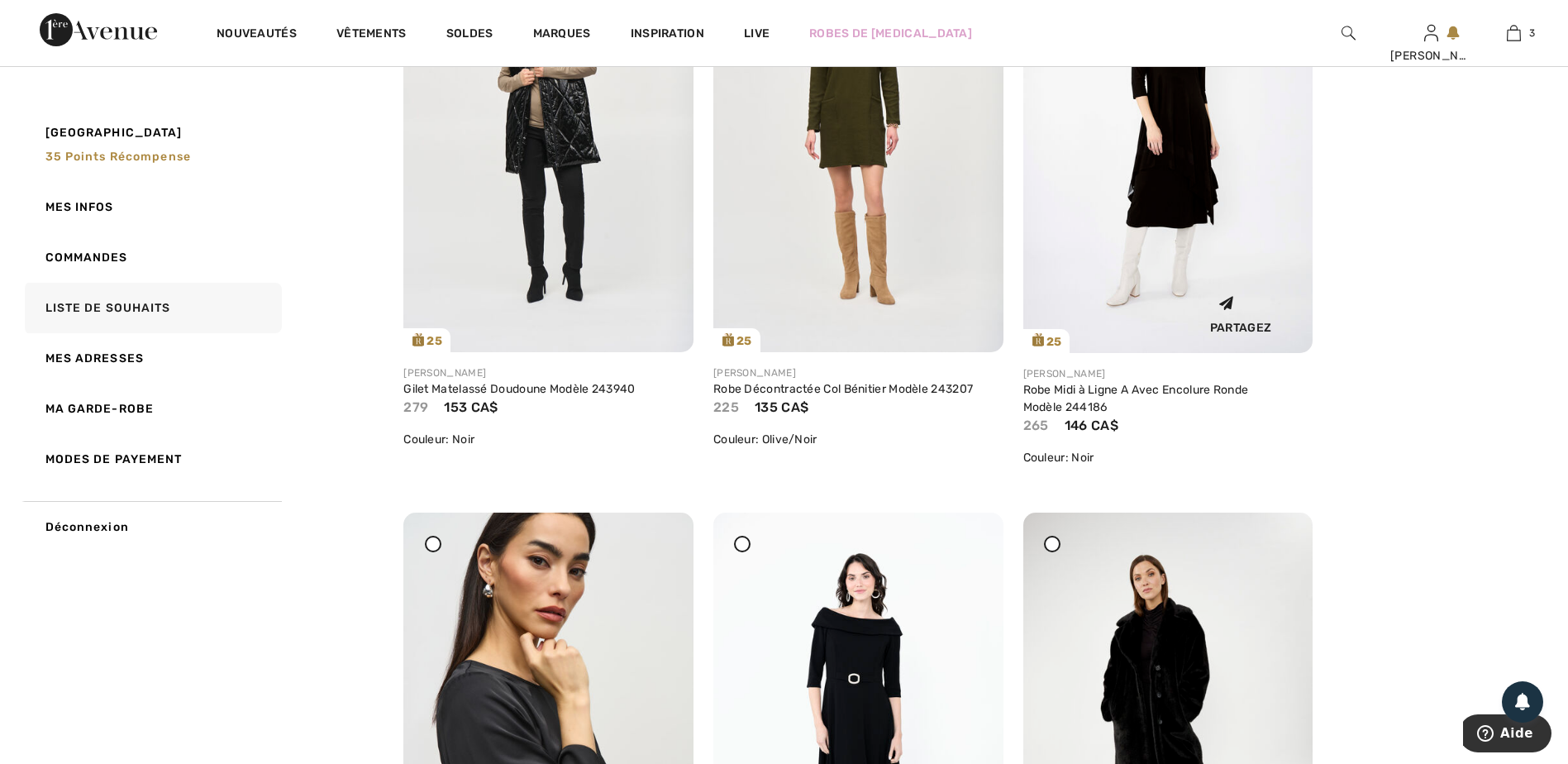
click at [1180, 155] on img at bounding box center [1168, 135] width 290 height 435
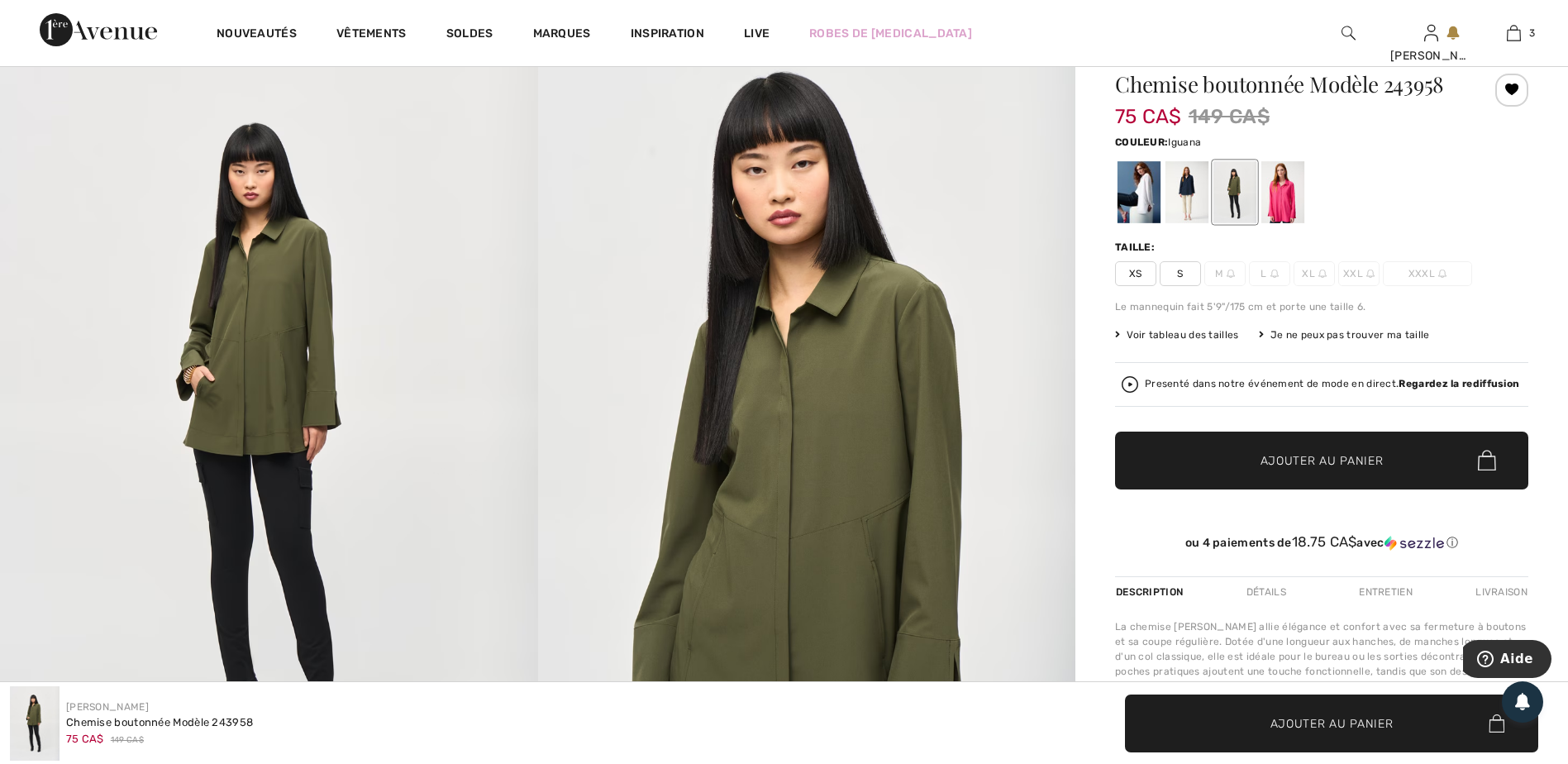
scroll to position [165, 0]
click at [1135, 178] on div at bounding box center [1139, 191] width 43 height 62
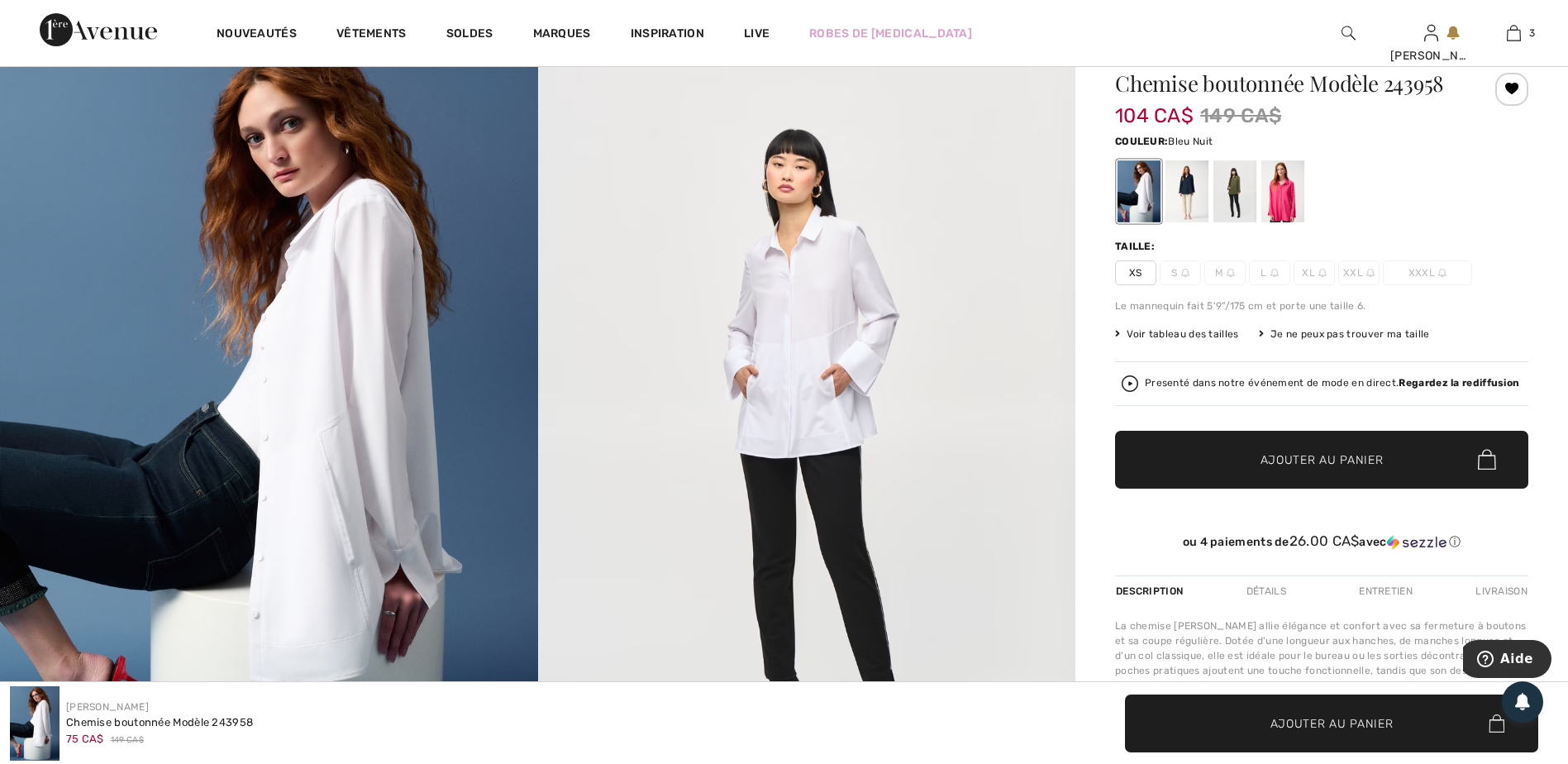
click at [1190, 191] on div at bounding box center [1187, 191] width 43 height 62
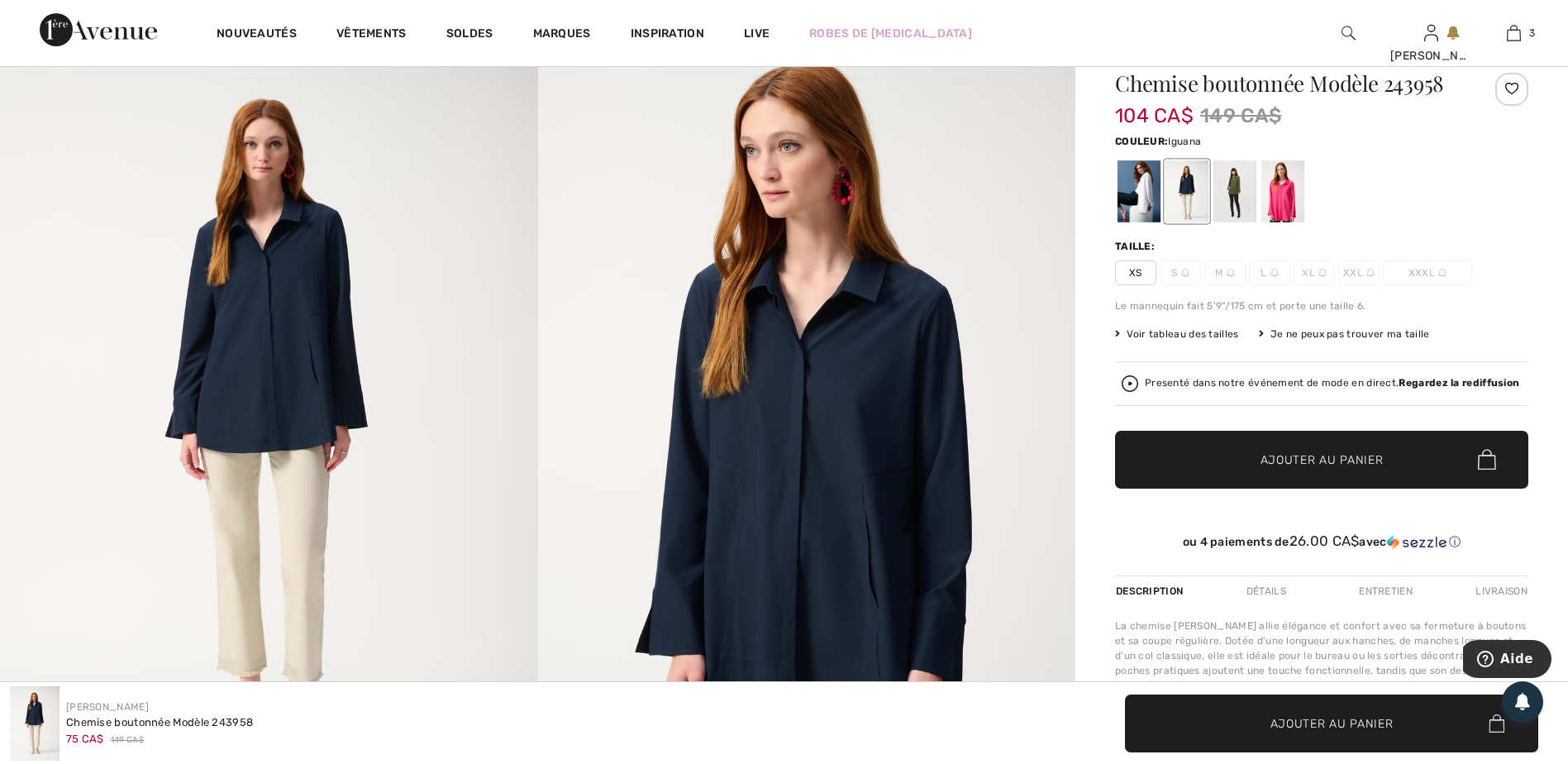
click at [1237, 195] on div at bounding box center [1235, 191] width 43 height 62
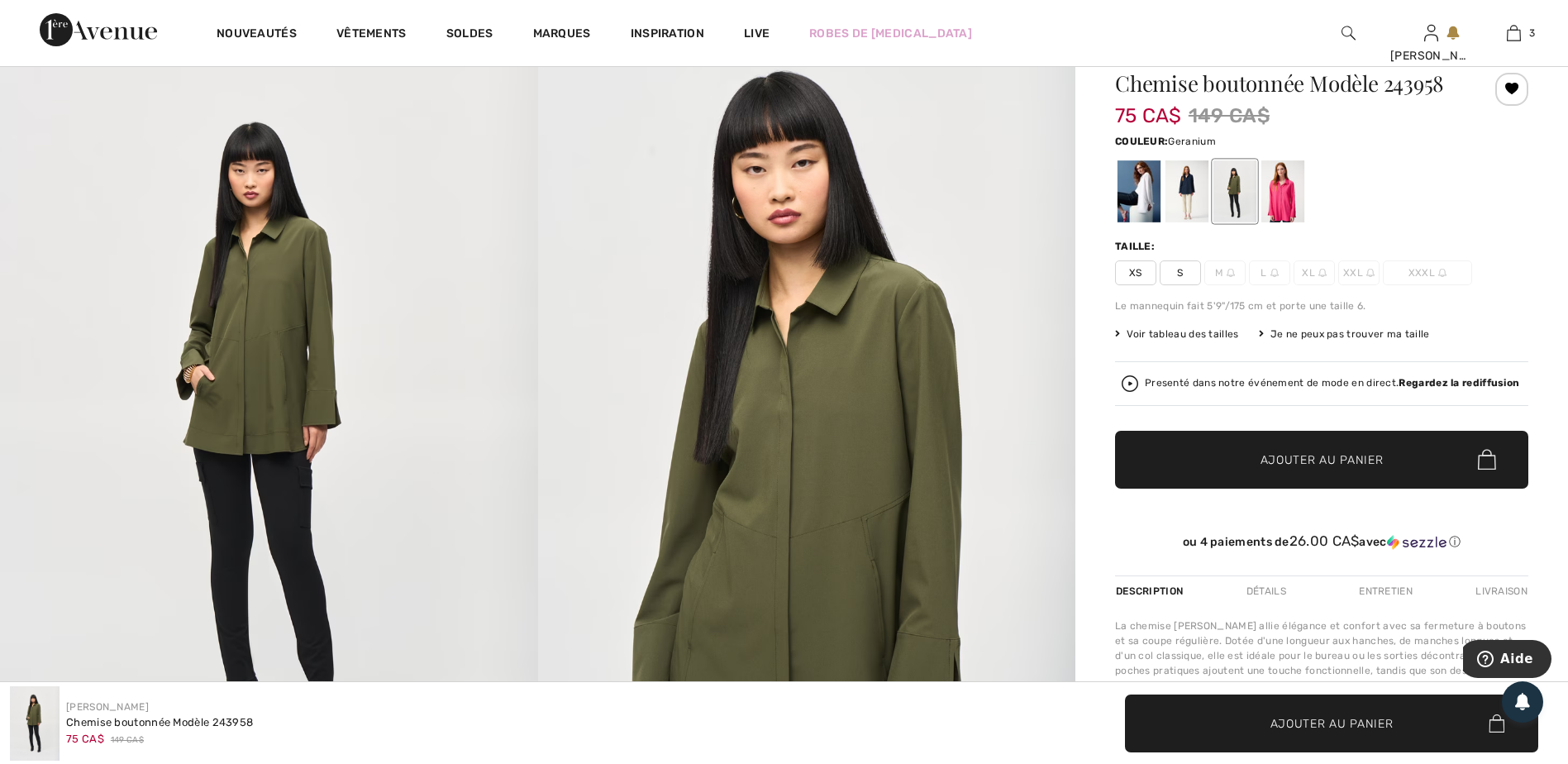
click at [1282, 191] on div at bounding box center [1282, 191] width 43 height 62
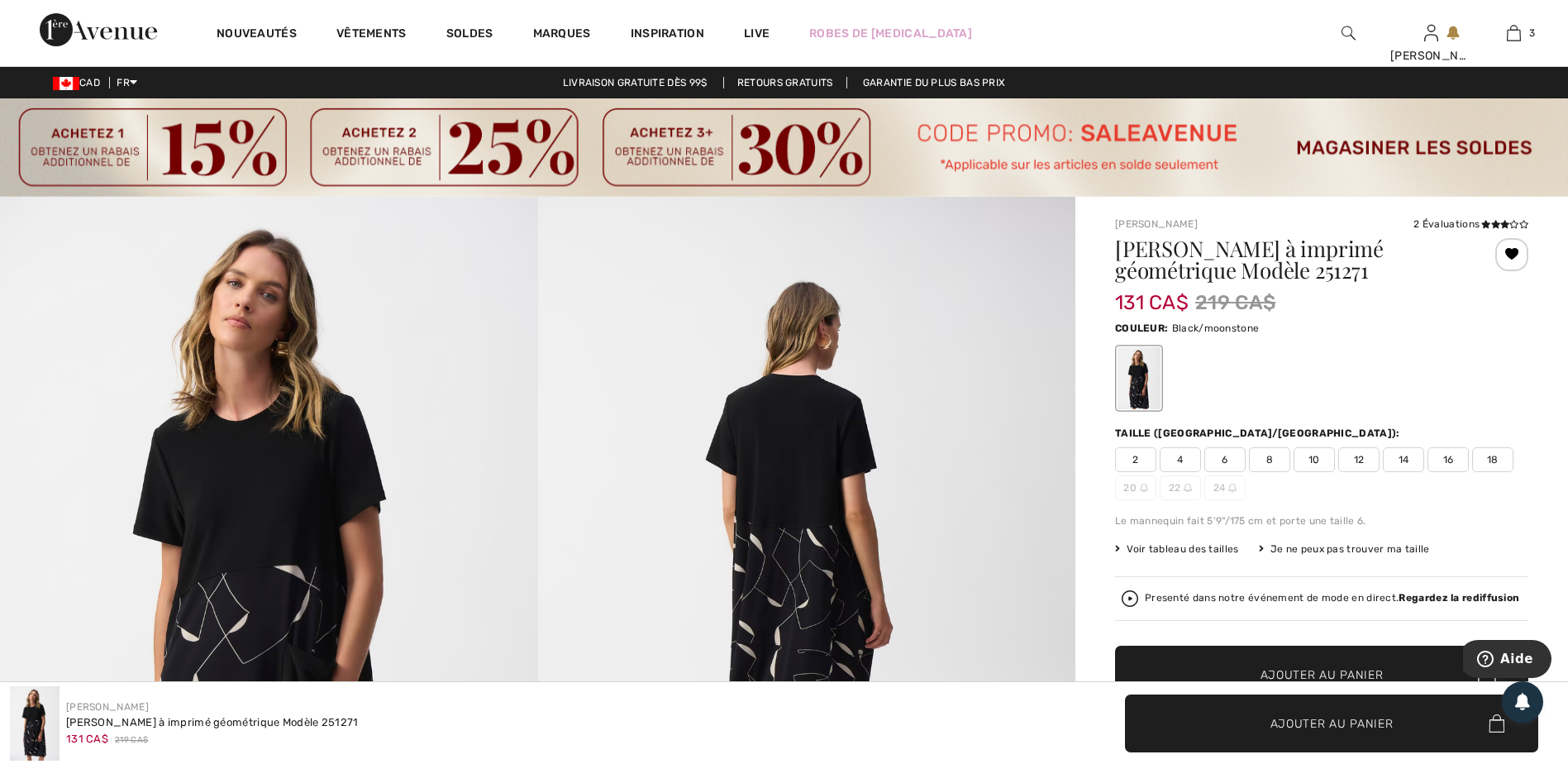
click at [1493, 466] on span "18" at bounding box center [1493, 460] width 41 height 25
click at [1455, 459] on span "16" at bounding box center [1448, 460] width 41 height 25
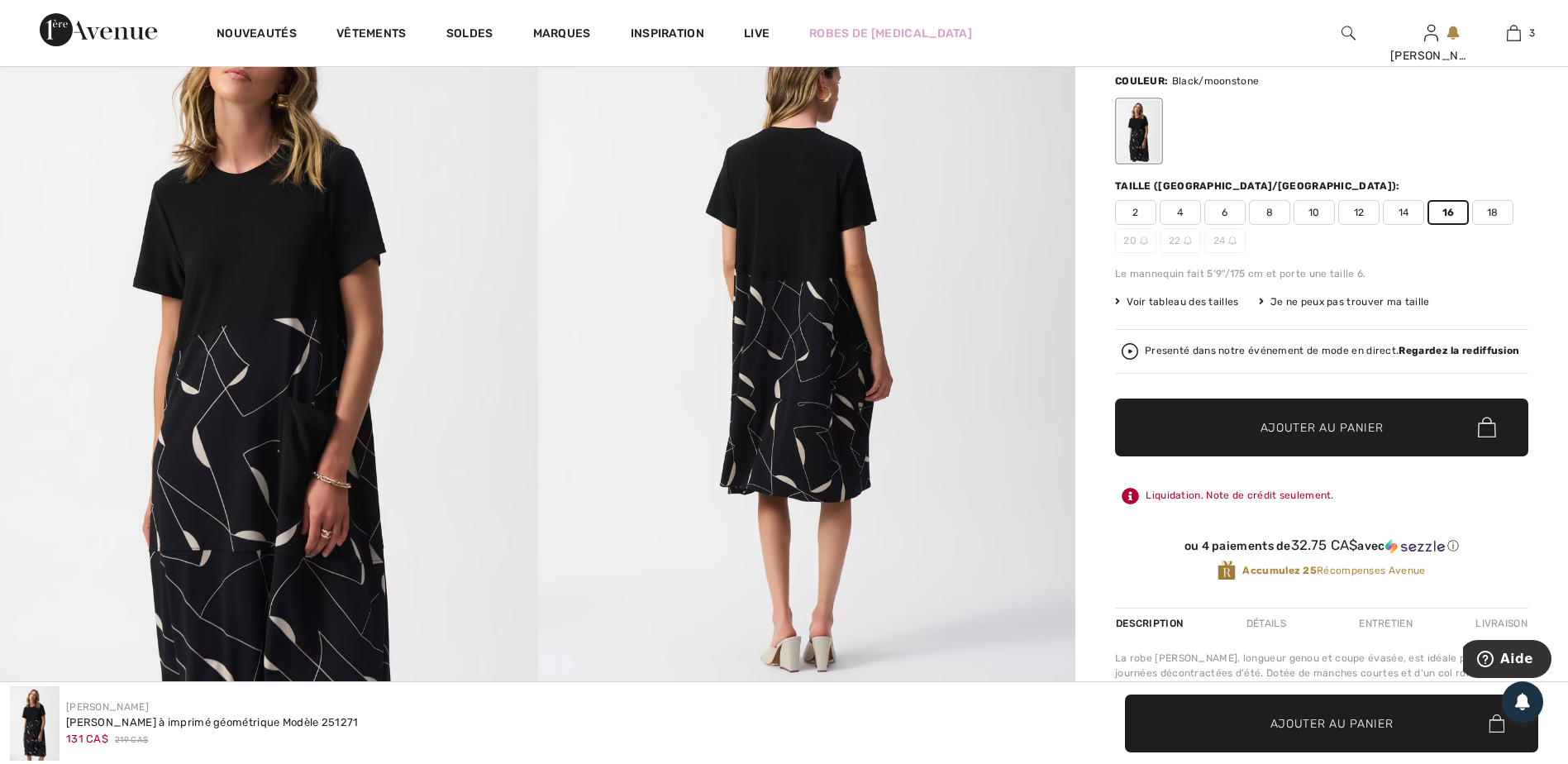
scroll to position [248, 0]
click at [1492, 215] on span "18" at bounding box center [1493, 212] width 41 height 25
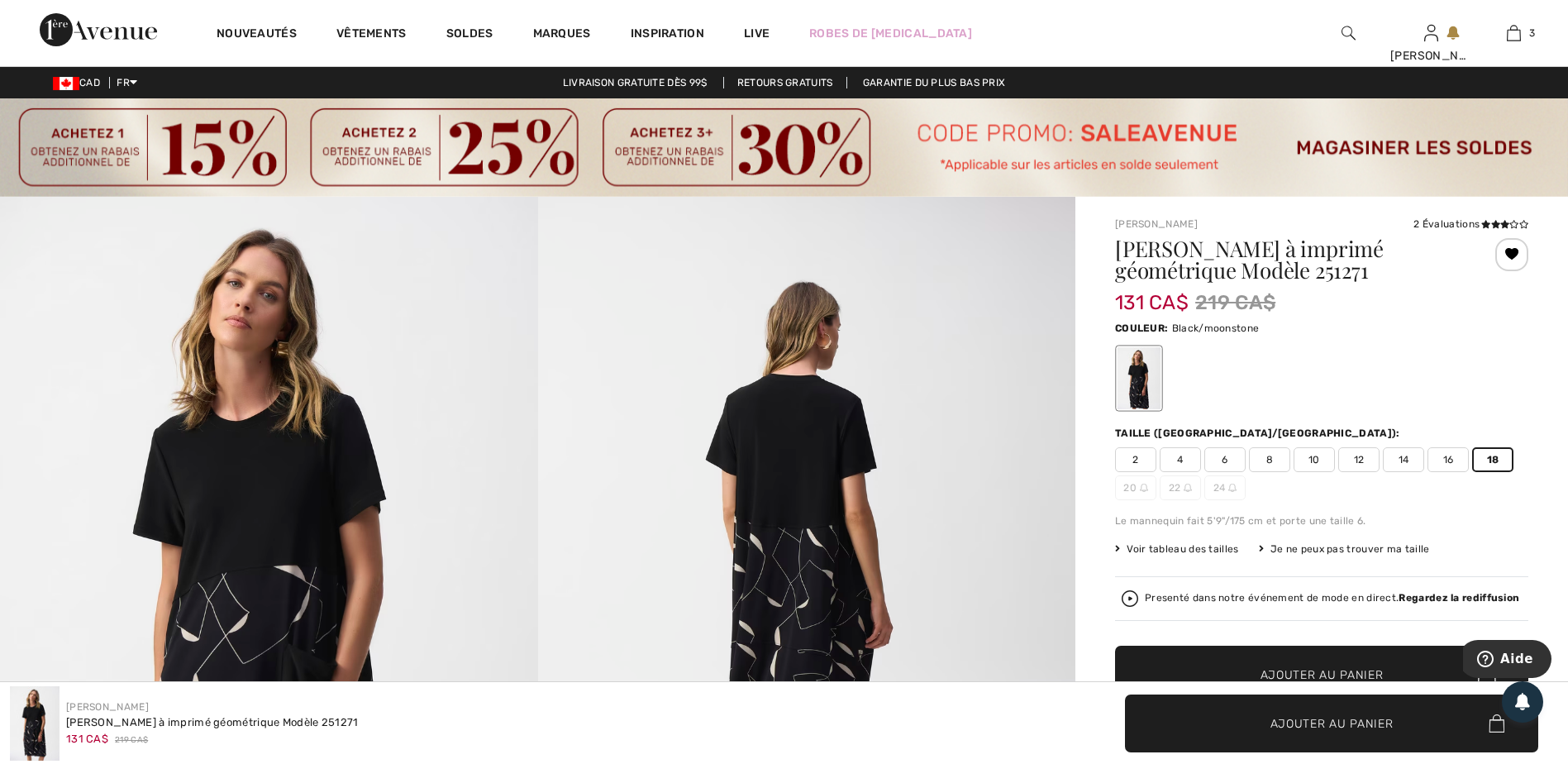
scroll to position [83, 0]
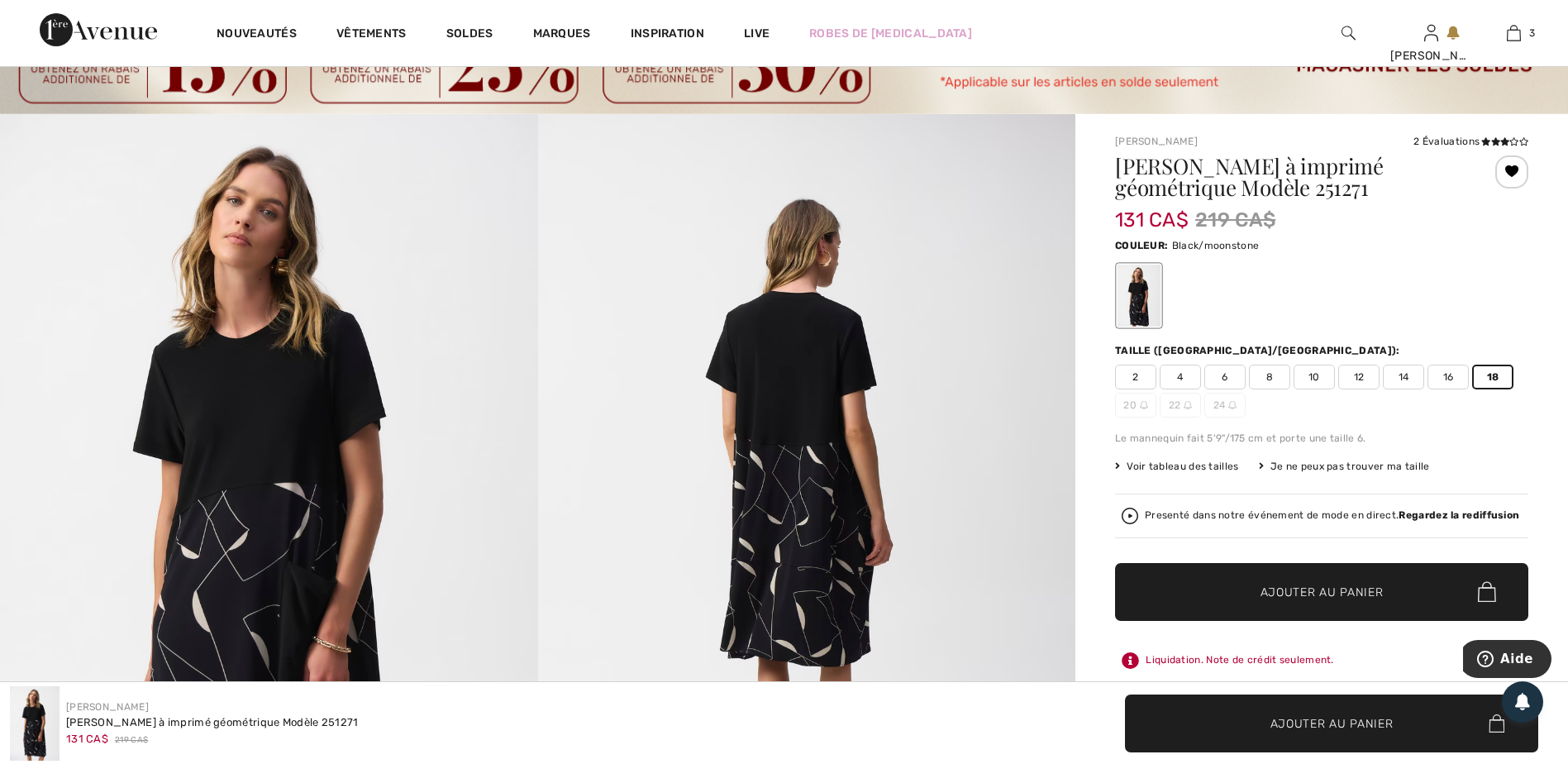
click at [1286, 589] on span "Ajouter au panier" at bounding box center [1322, 591] width 123 height 17
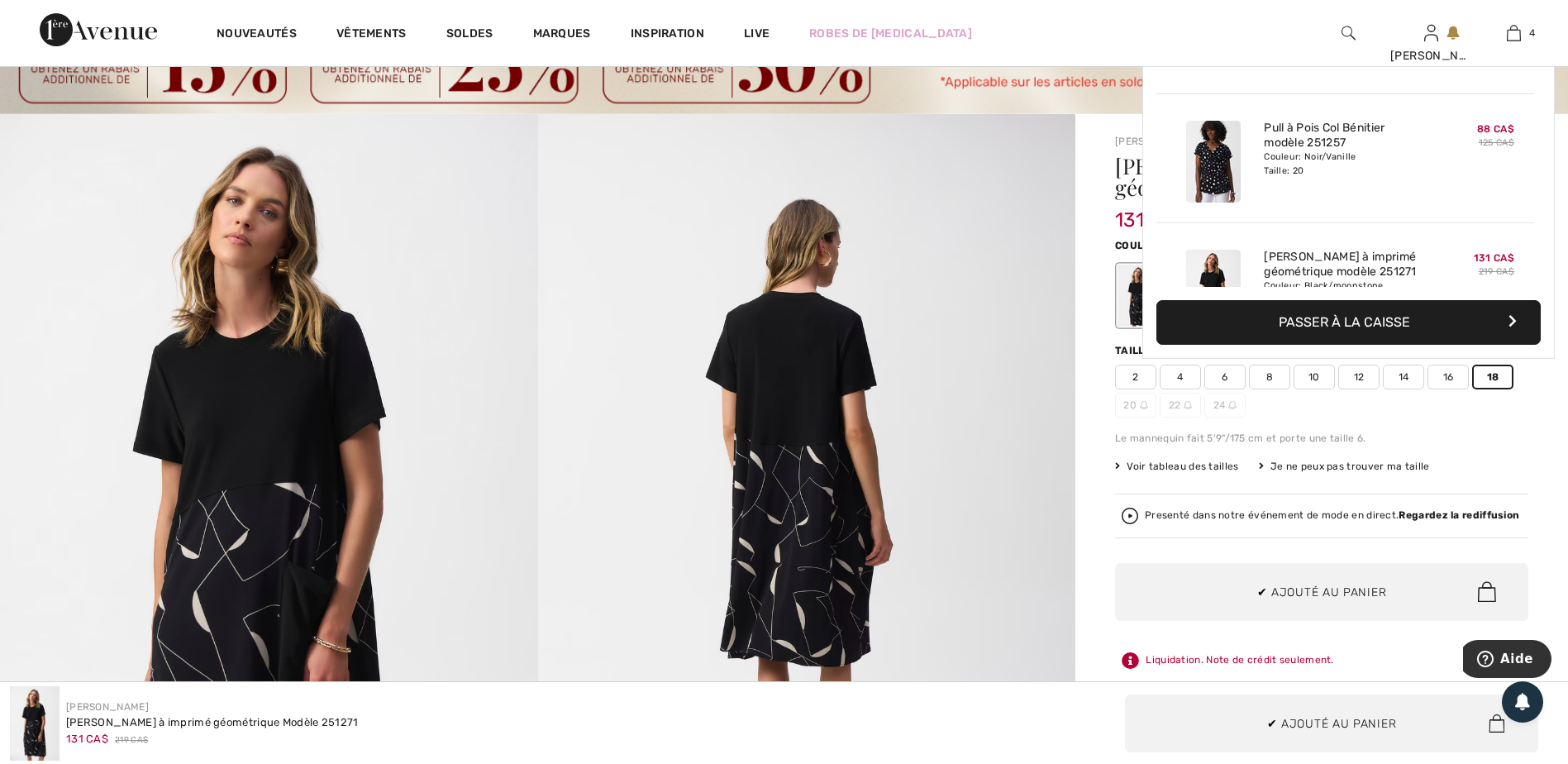
scroll to position [309, 0]
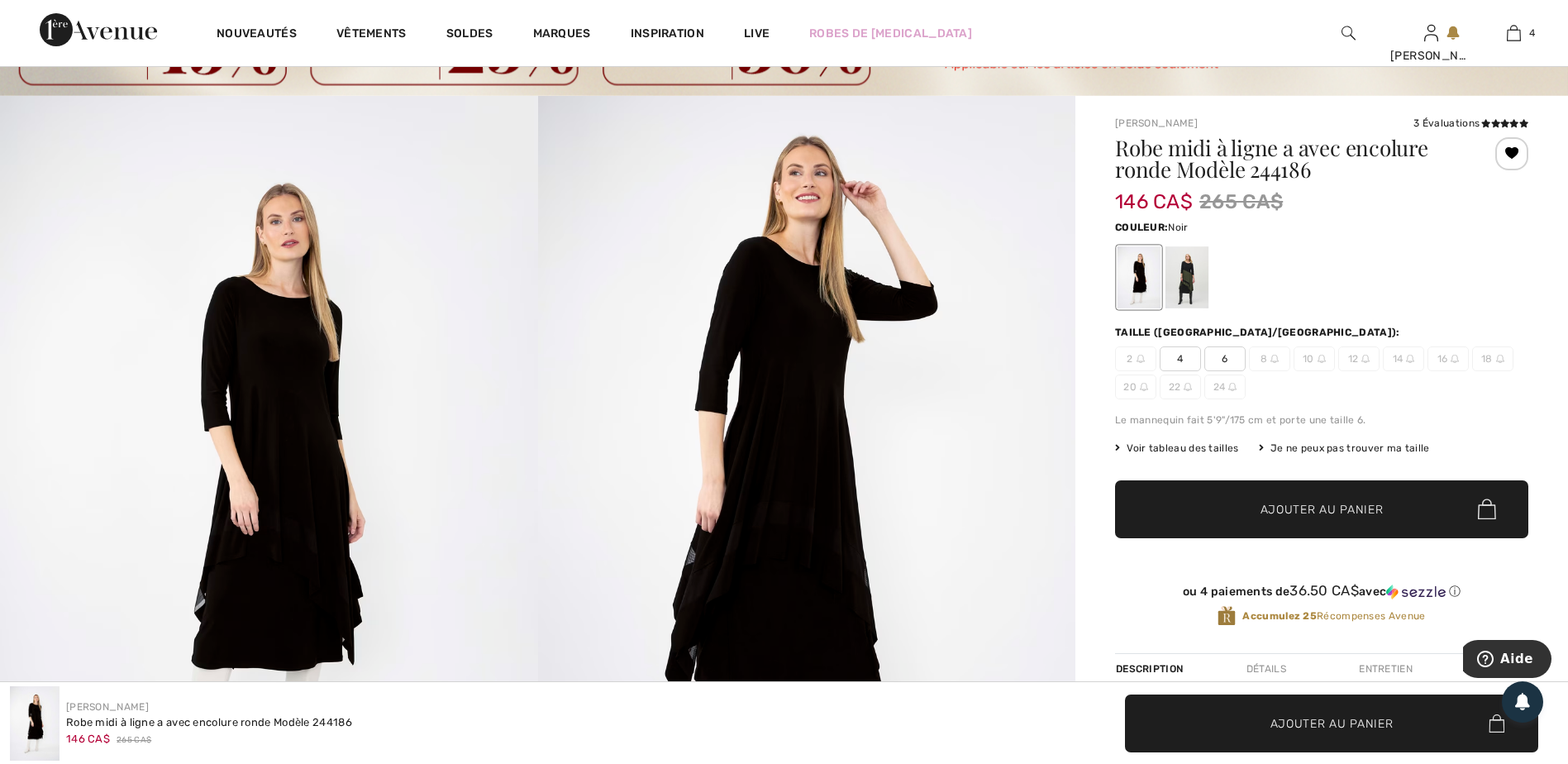
scroll to position [330, 0]
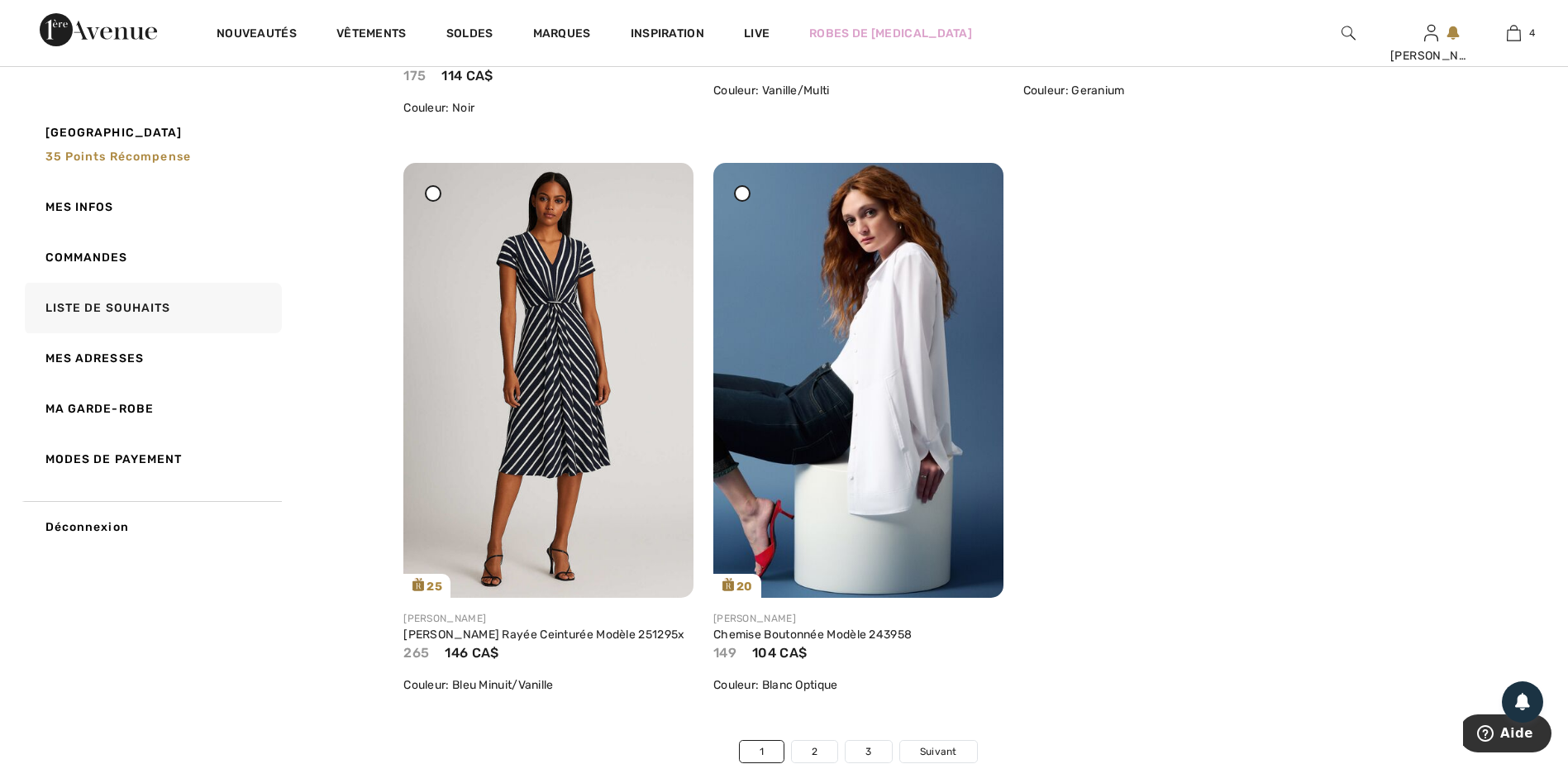
scroll to position [9825, 0]
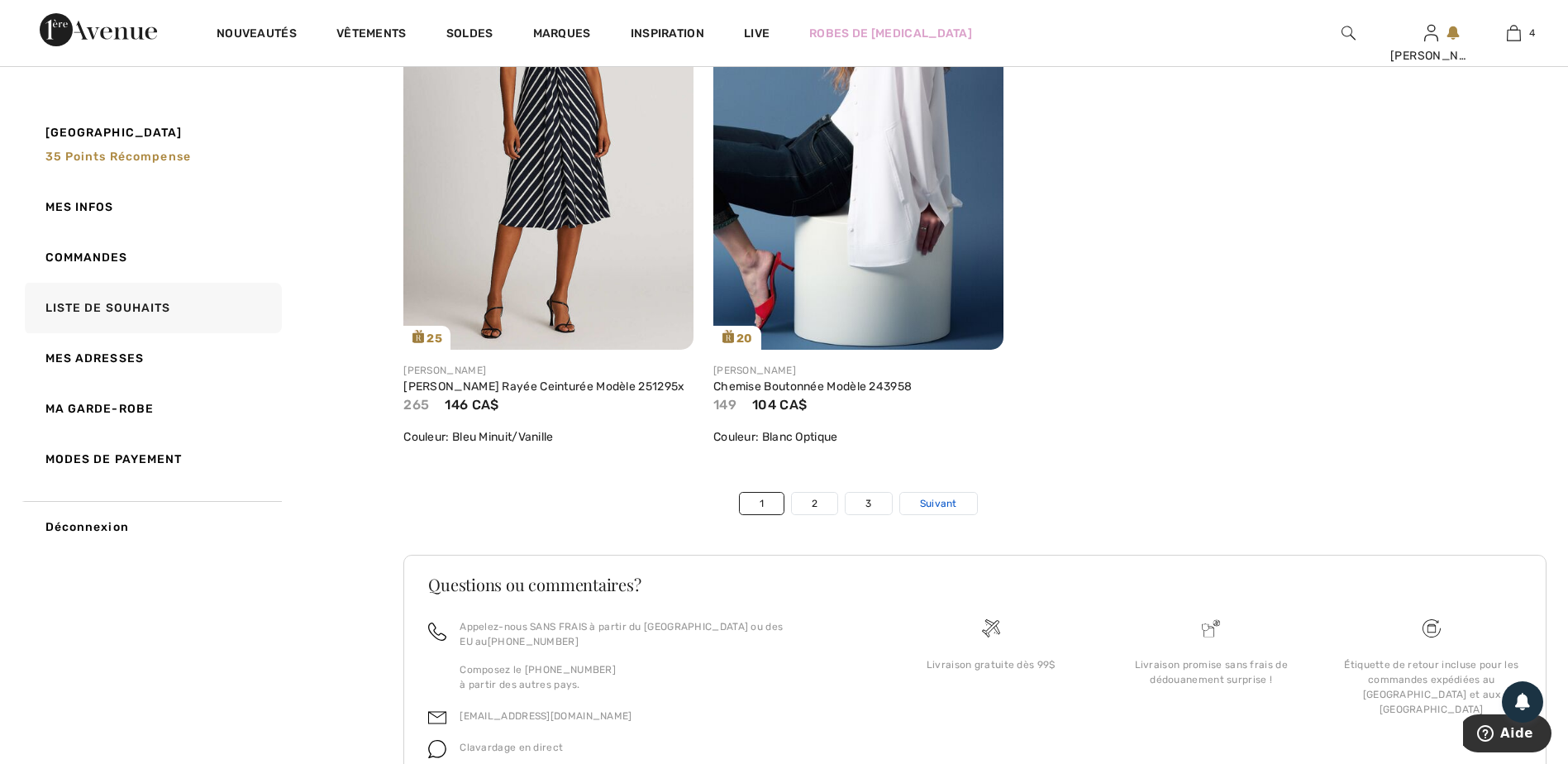
click at [942, 511] on span "Suivant" at bounding box center [939, 503] width 37 height 15
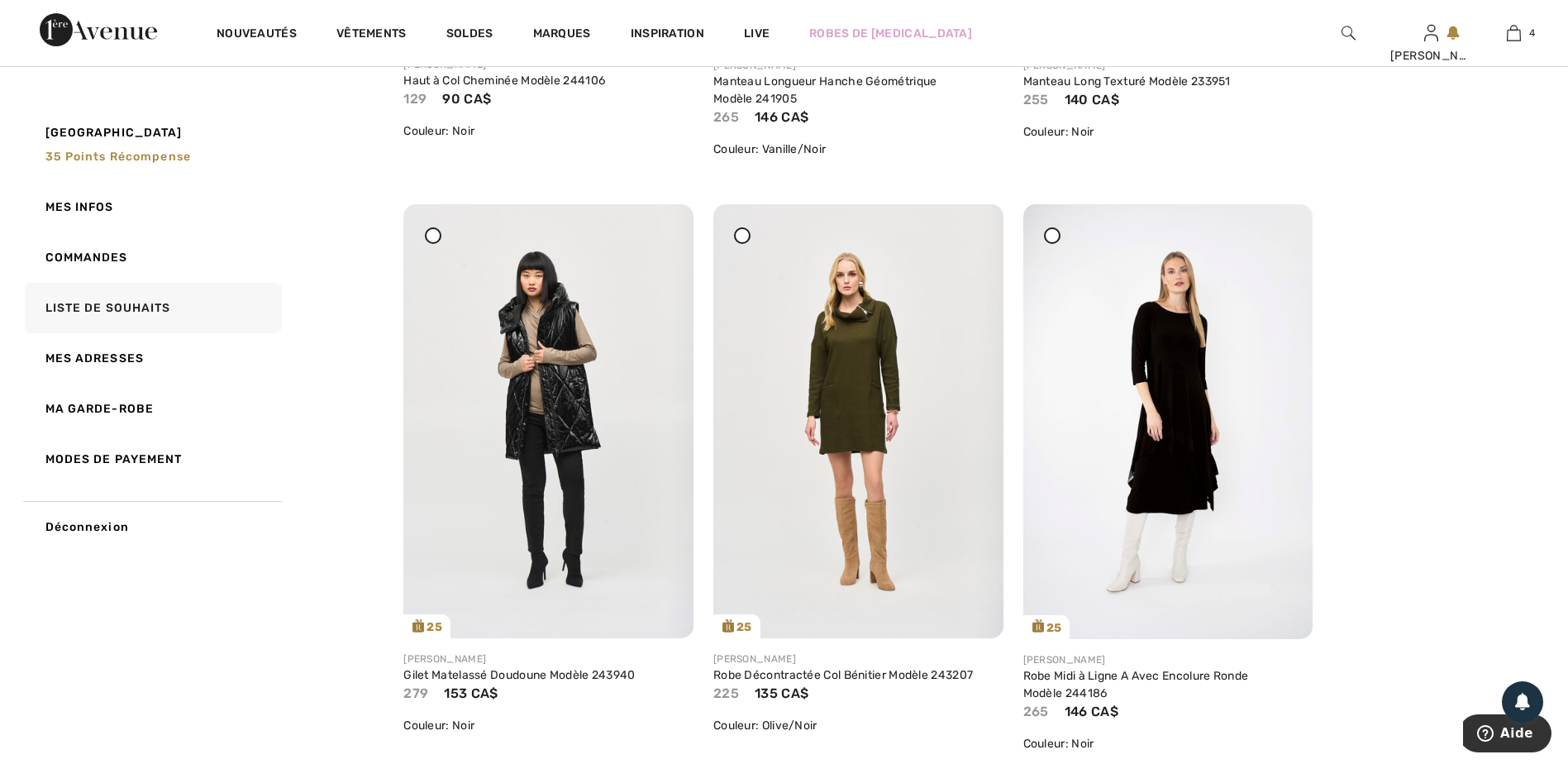
scroll to position [3059, 0]
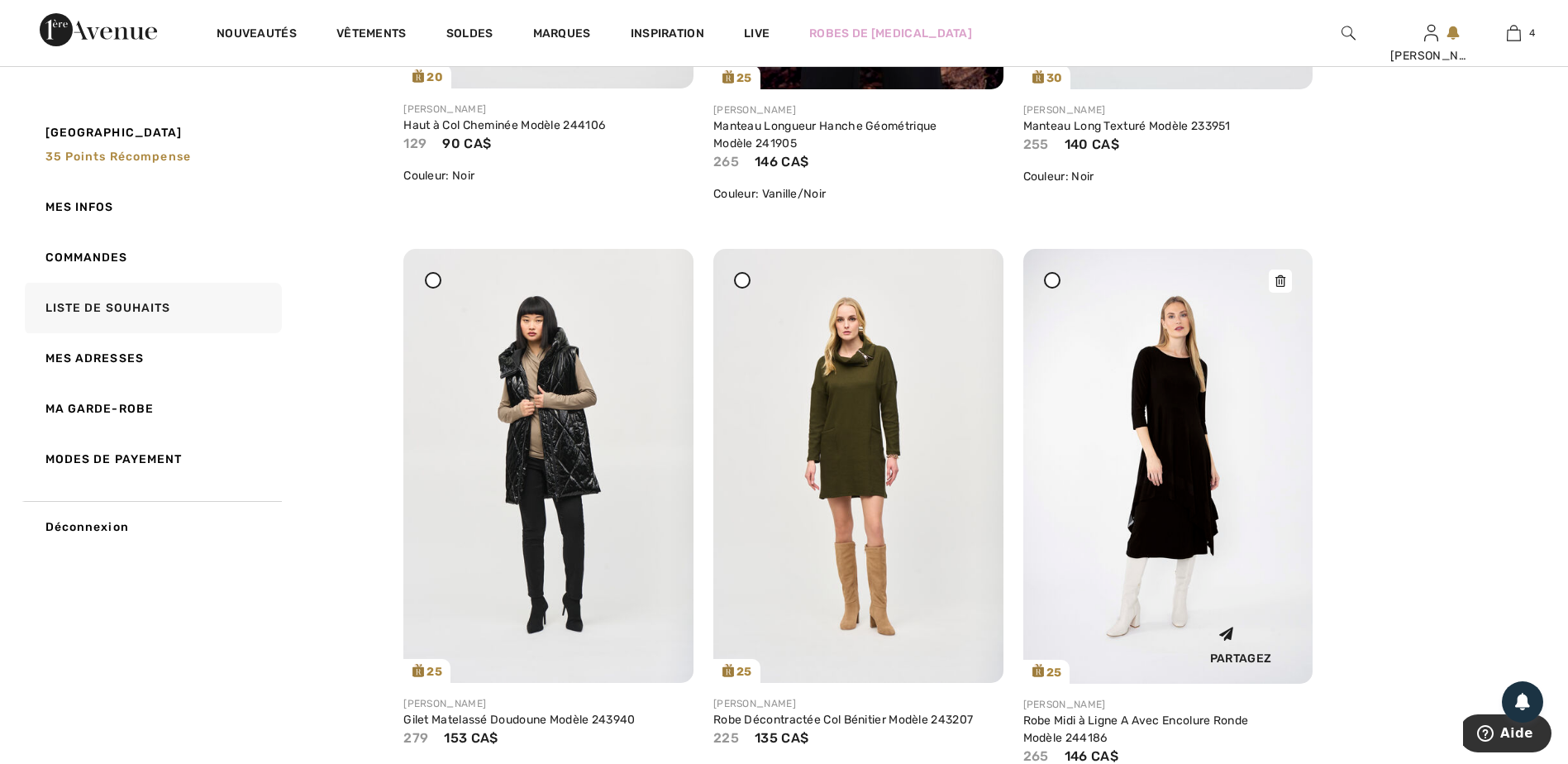
click at [1275, 286] on icon at bounding box center [1280, 280] width 10 height 12
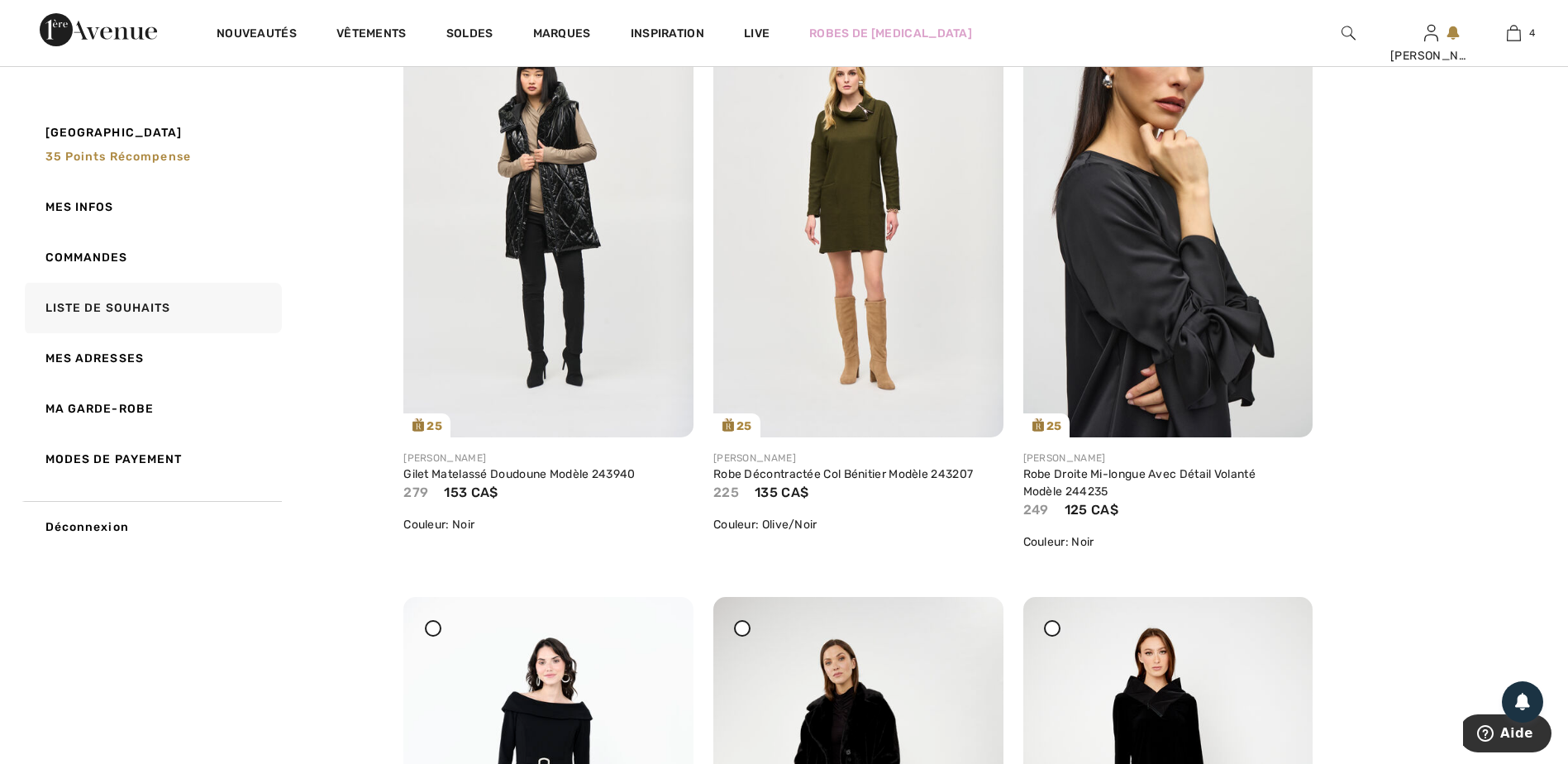
scroll to position [3224, 0]
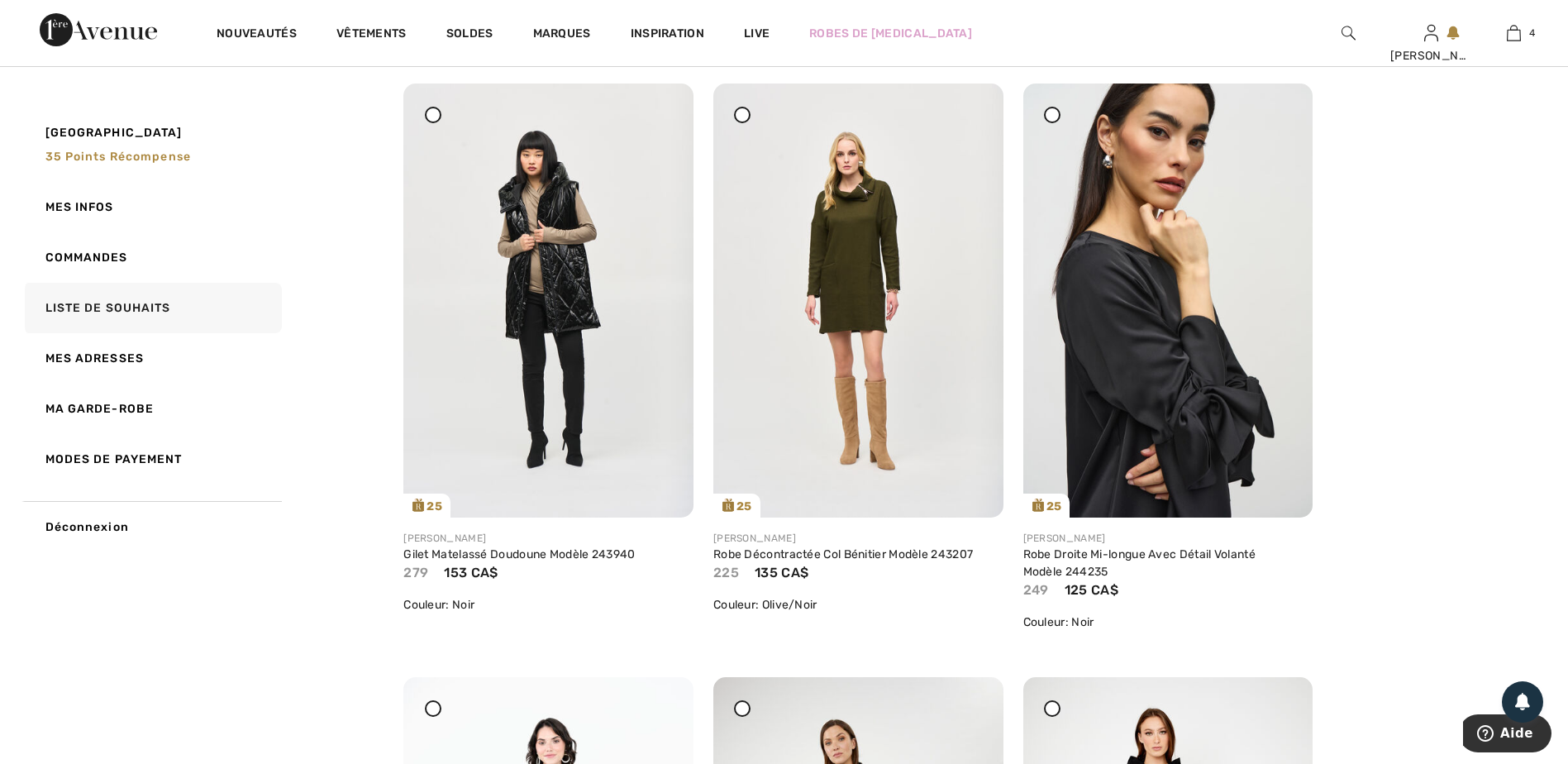
click at [430, 114] on icon at bounding box center [433, 113] width 6 height 6
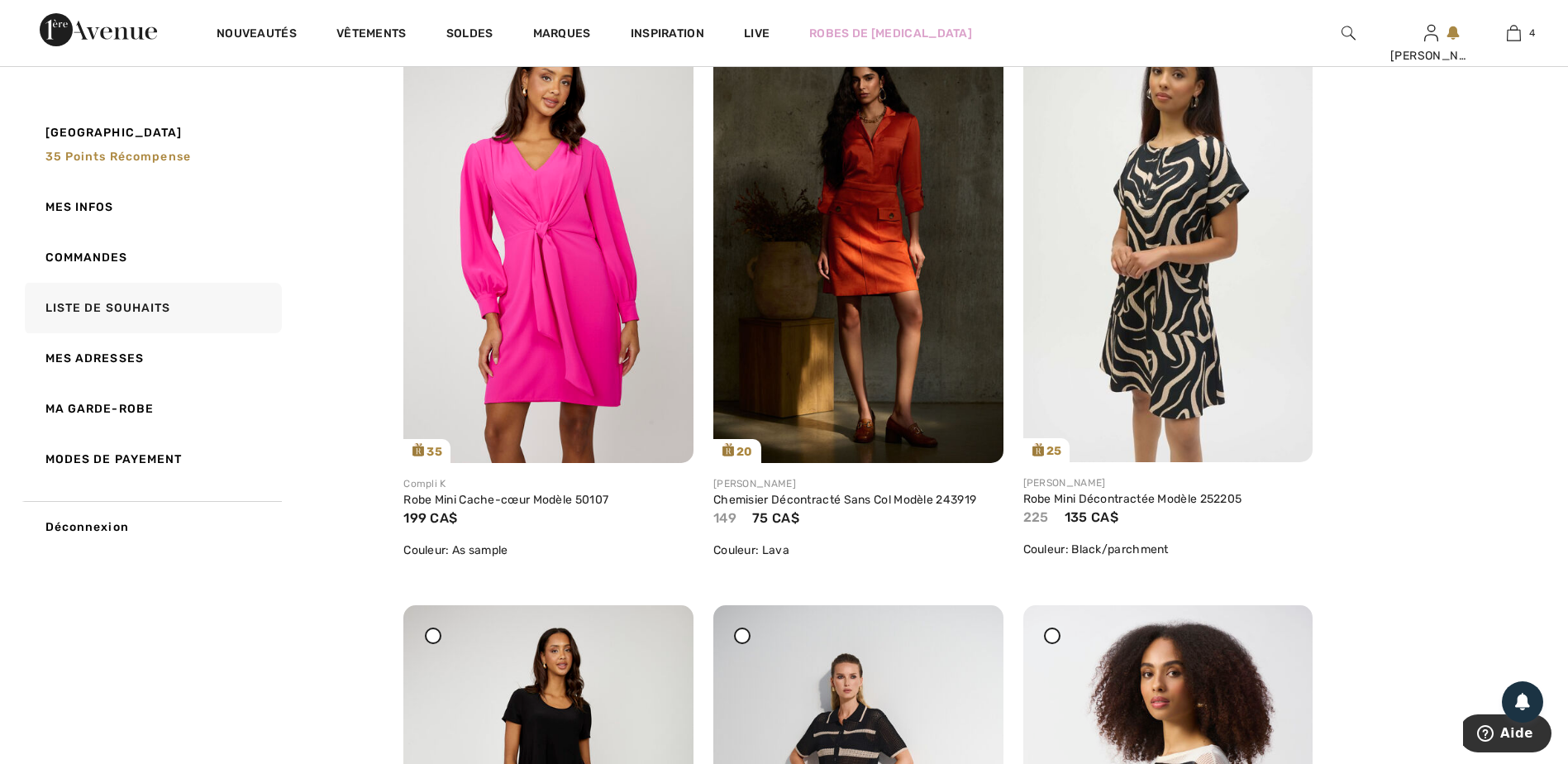
scroll to position [1158, 0]
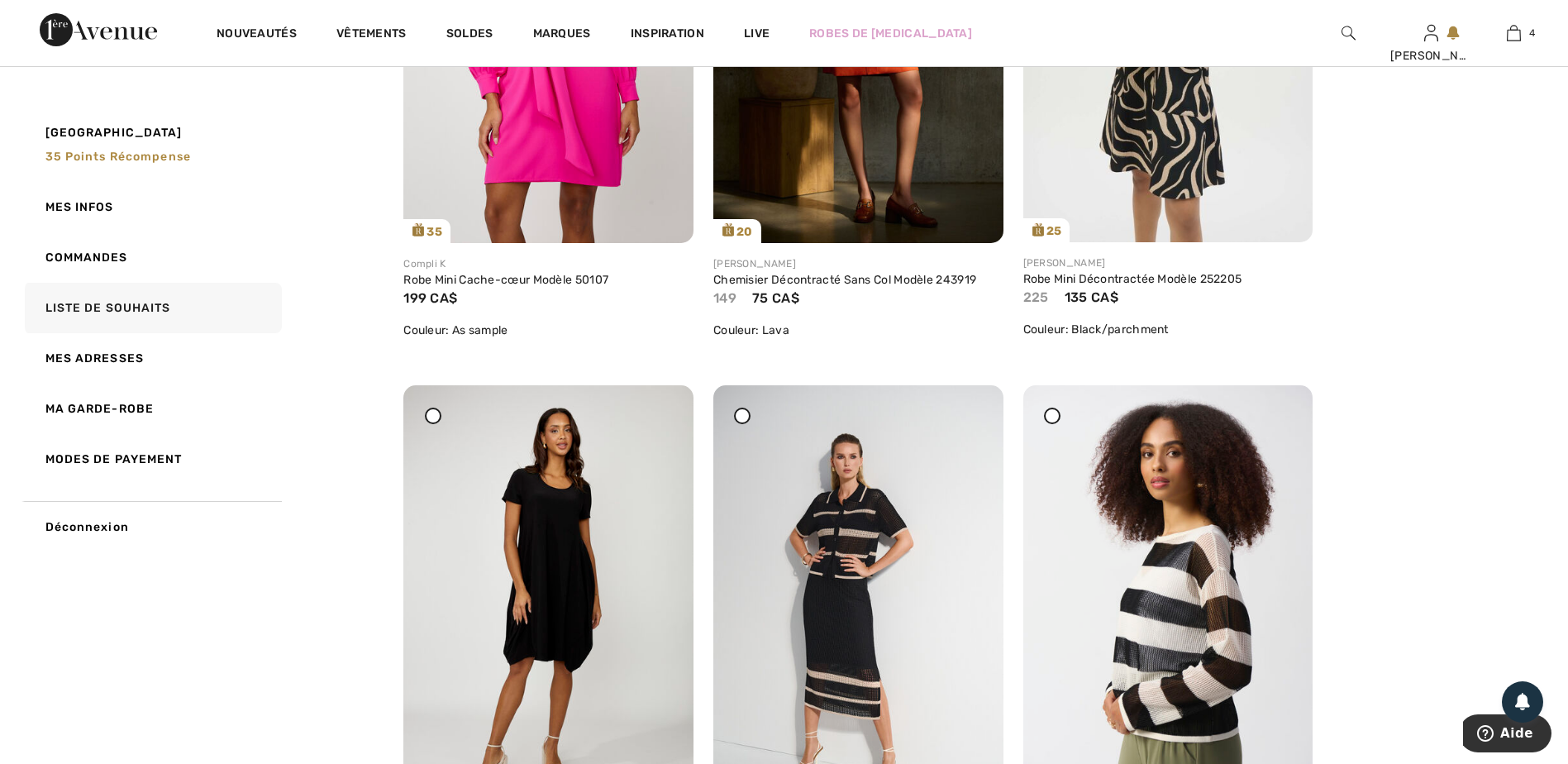
click at [1056, 418] on icon at bounding box center [1051, 415] width 6 height 6
click at [737, 414] on div at bounding box center [742, 416] width 17 height 17
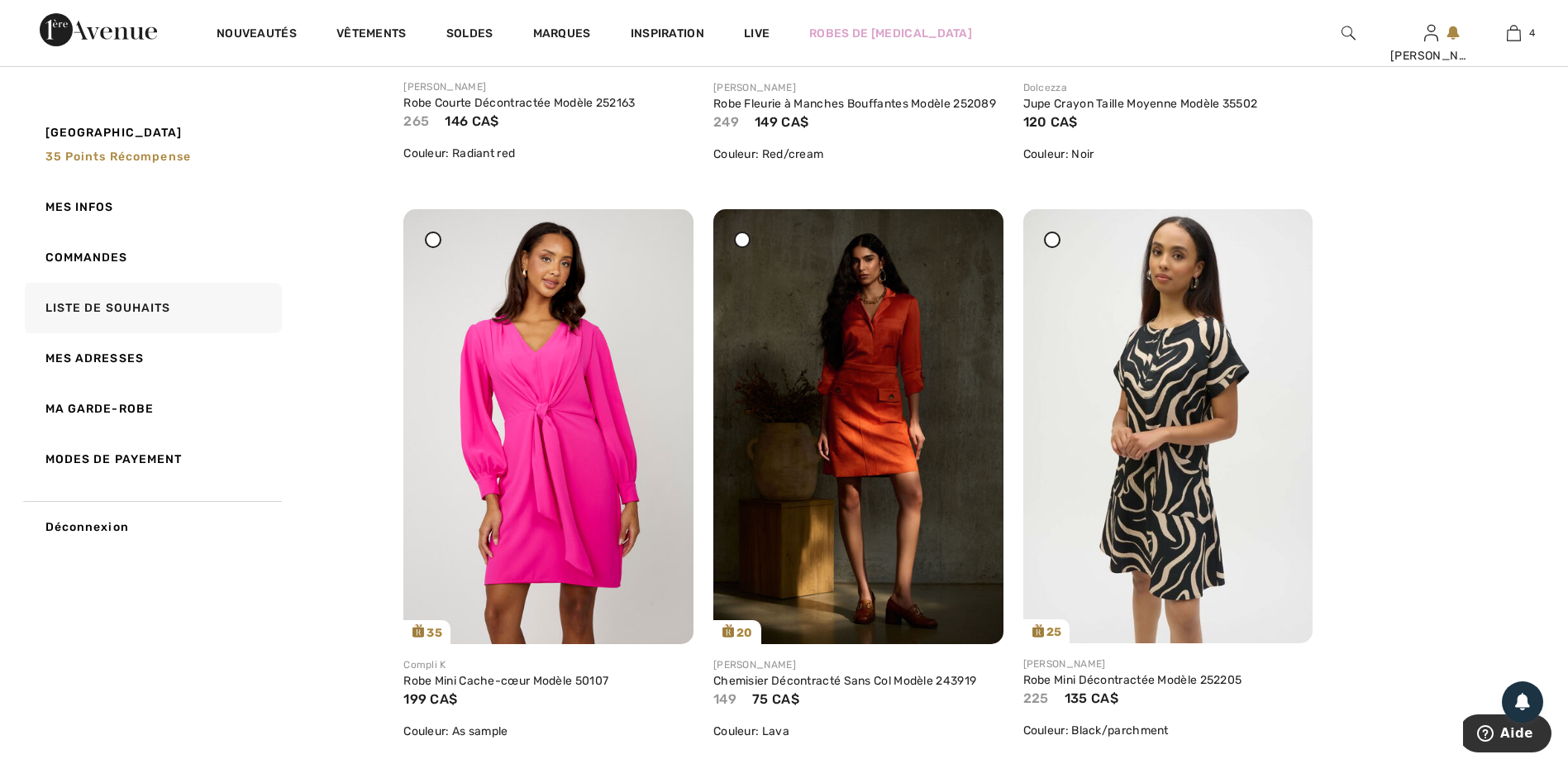
scroll to position [744, 0]
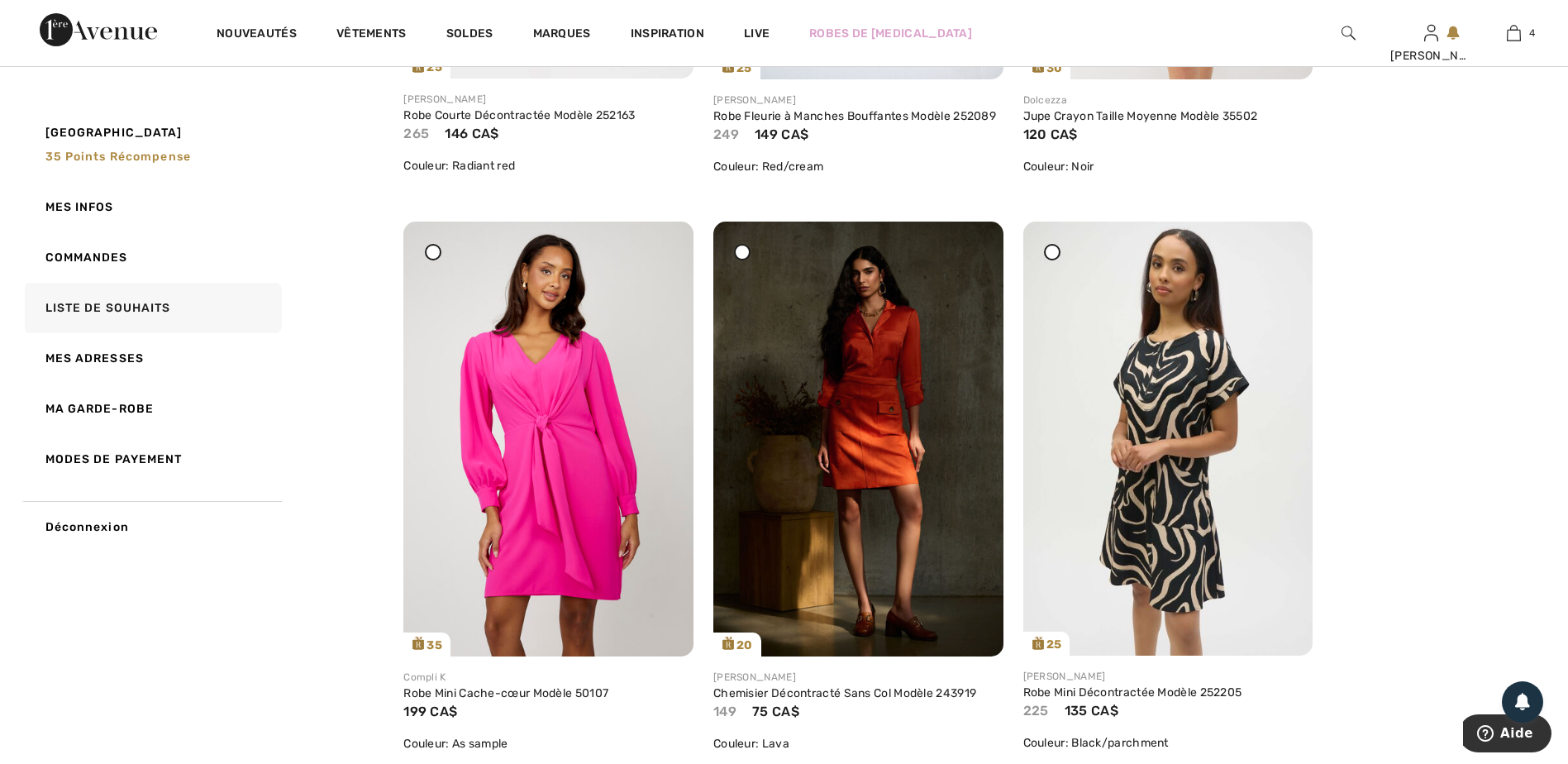
click at [1049, 251] on icon at bounding box center [1051, 252] width 6 height 6
click at [432, 252] on icon at bounding box center [433, 252] width 6 height 6
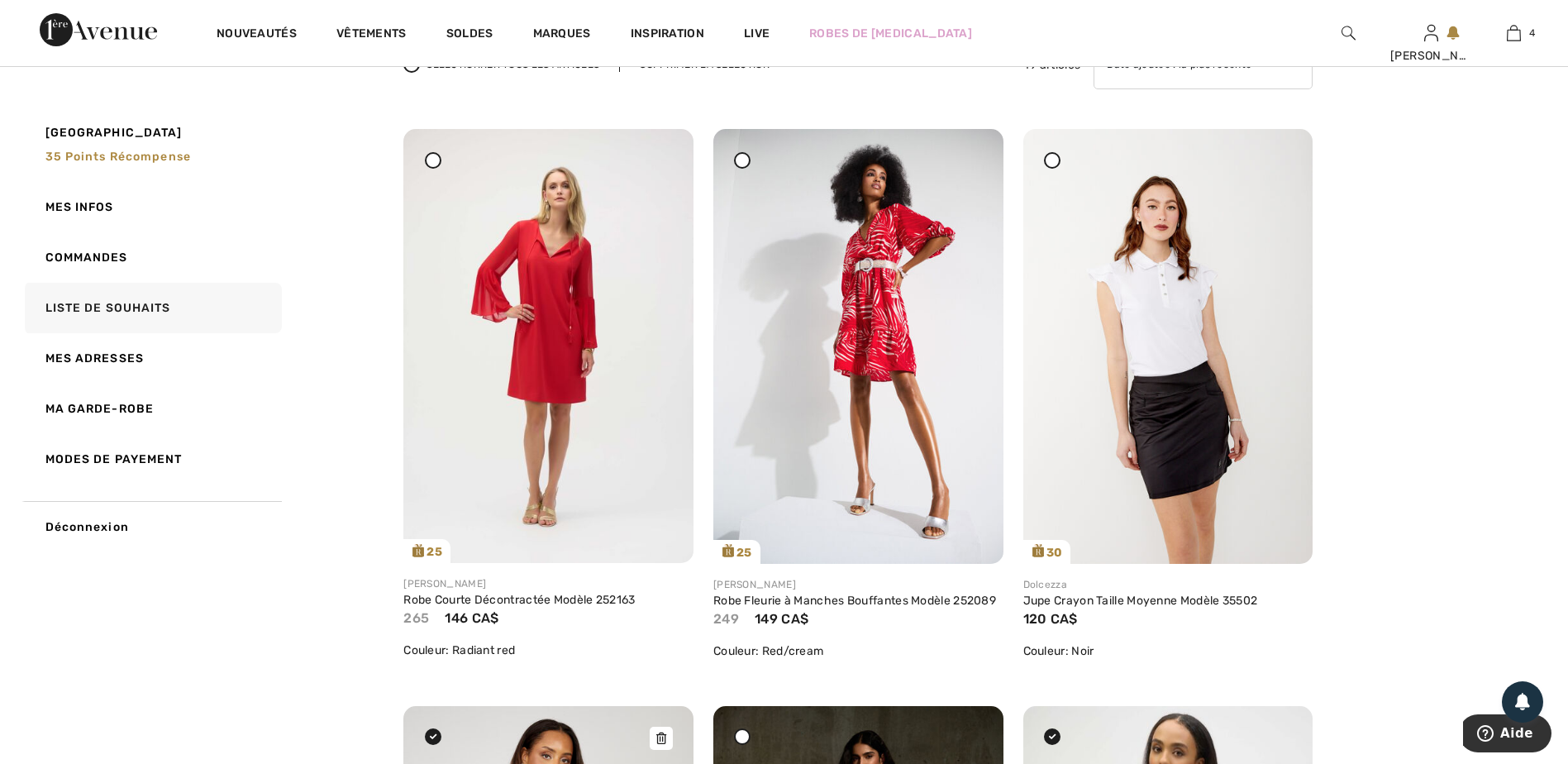
scroll to position [165, 0]
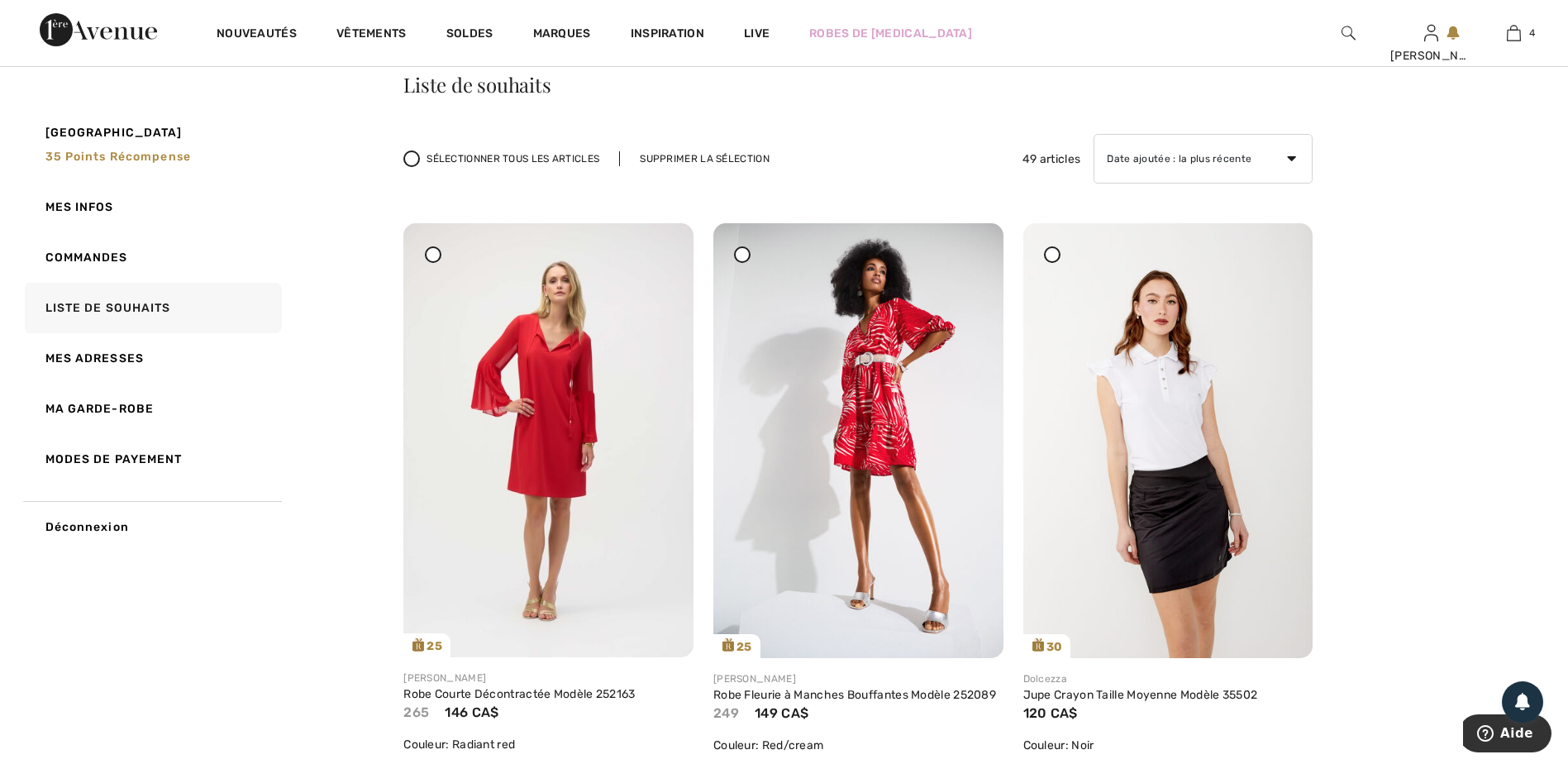
click at [431, 259] on div at bounding box center [433, 254] width 17 height 17
click at [741, 252] on icon at bounding box center [743, 253] width 6 height 6
click at [1054, 255] on icon at bounding box center [1051, 253] width 6 height 6
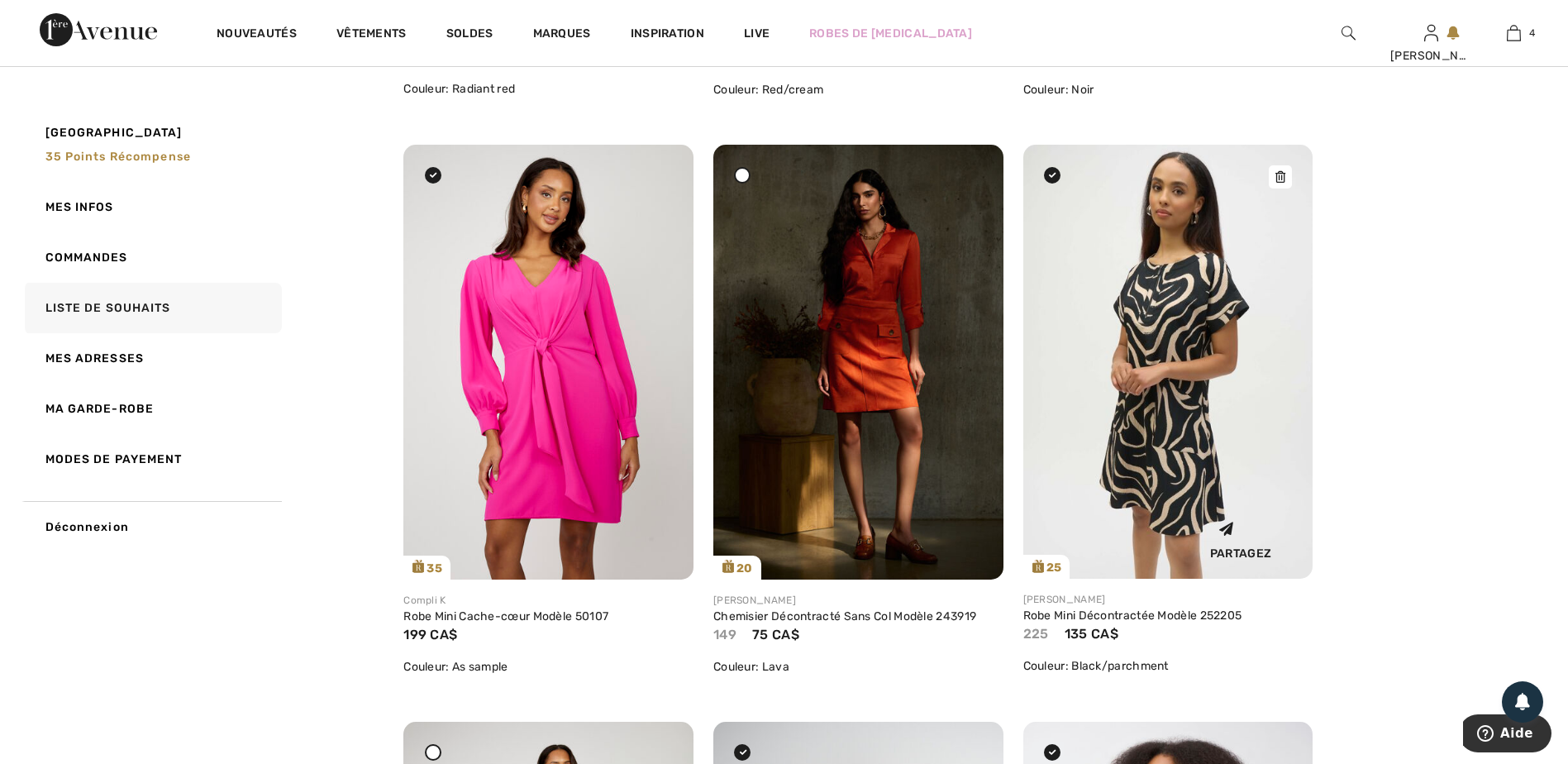
scroll to position [826, 0]
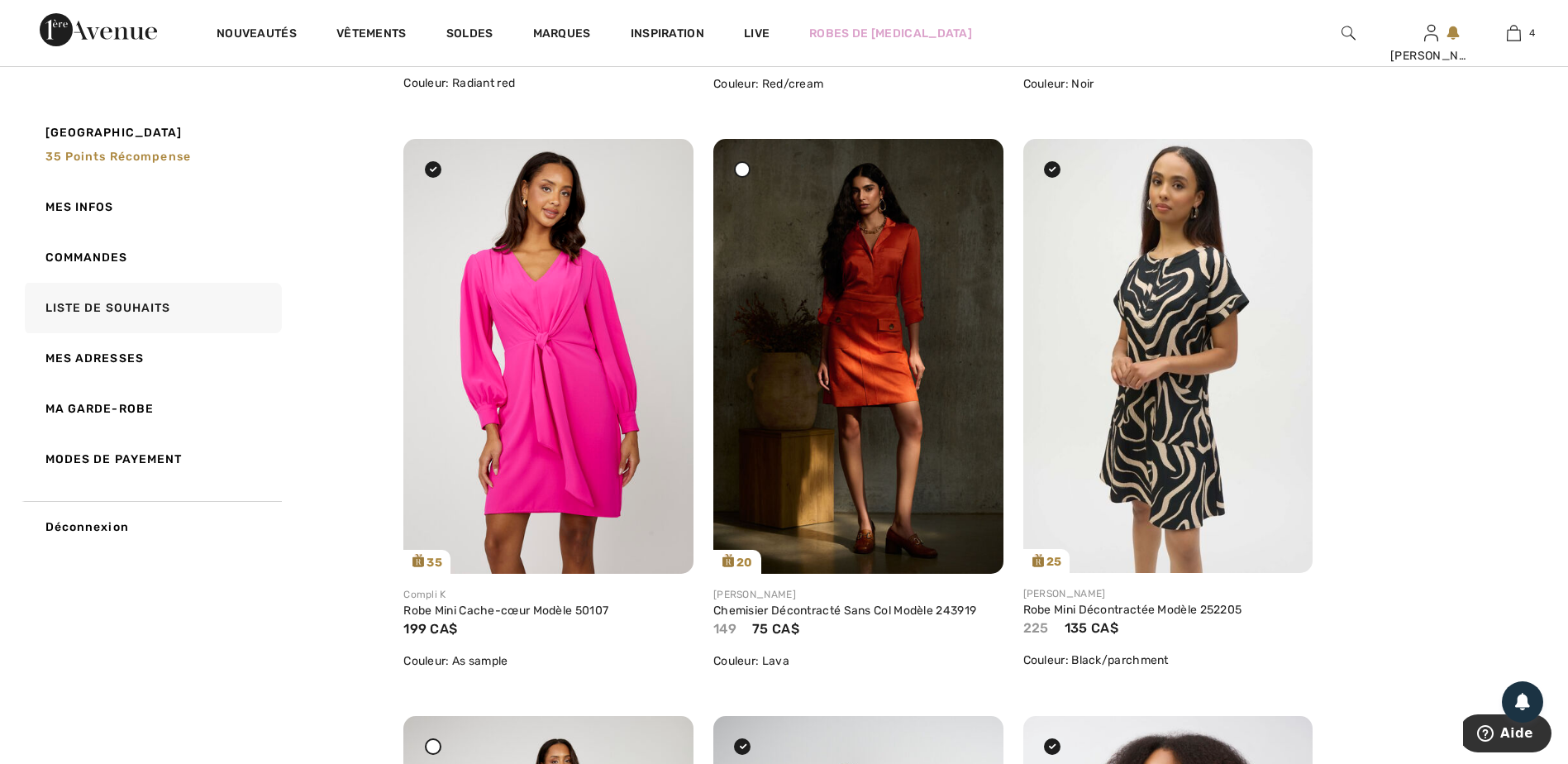
click at [744, 170] on icon at bounding box center [743, 169] width 6 height 6
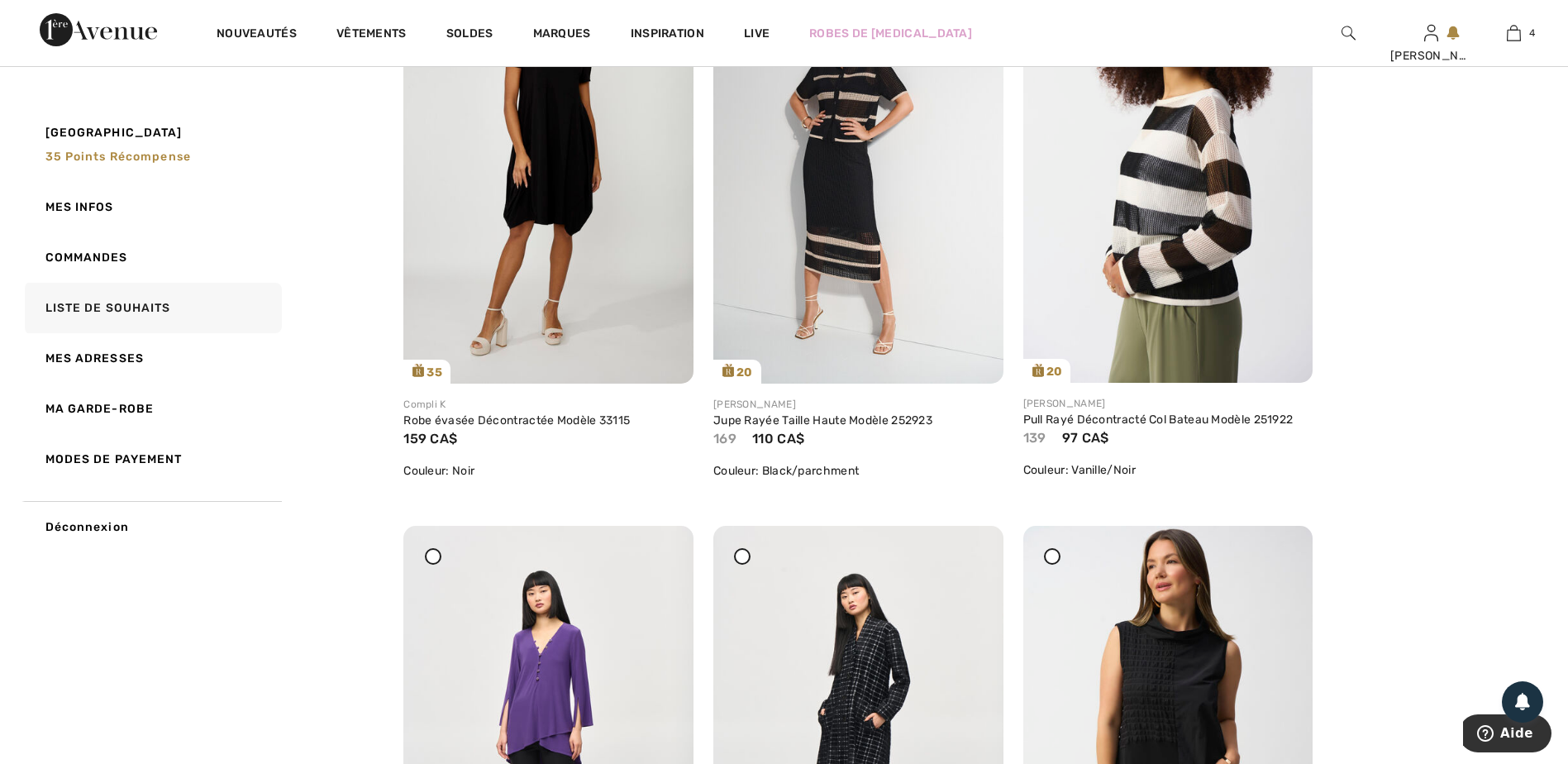
scroll to position [1901, 0]
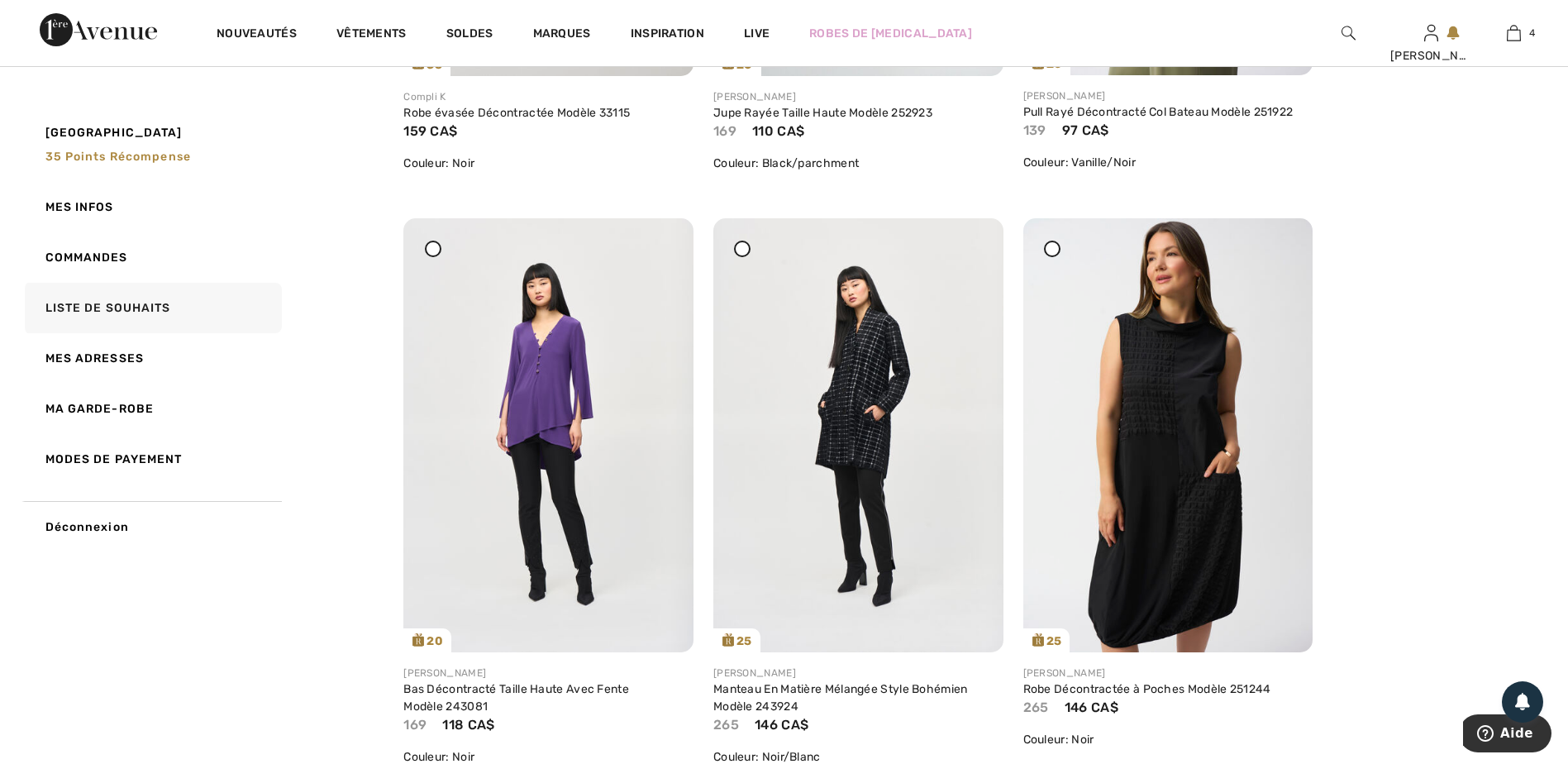
click at [438, 248] on div at bounding box center [433, 249] width 17 height 17
click at [742, 251] on icon at bounding box center [743, 248] width 6 height 6
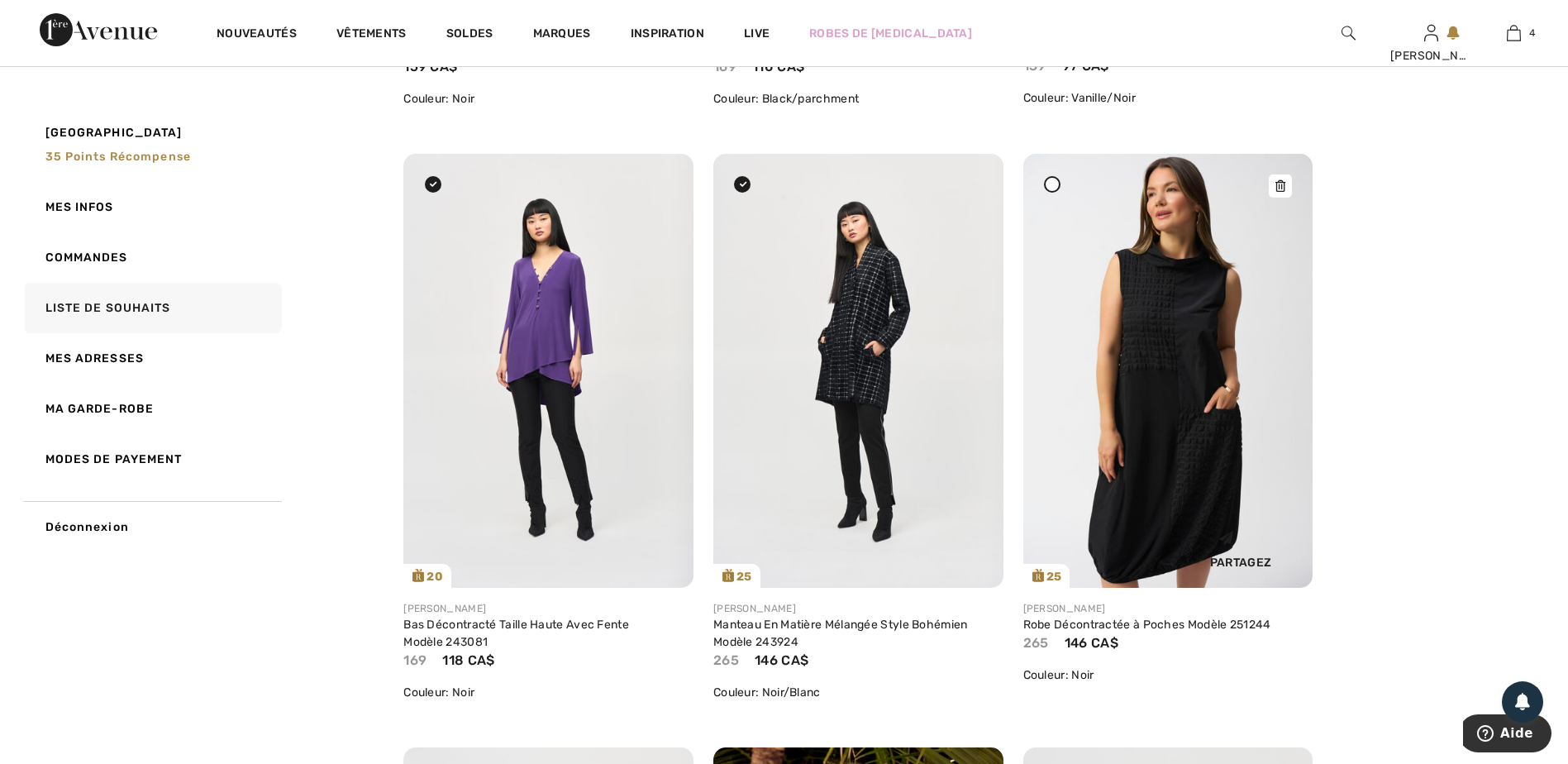
scroll to position [2066, 0]
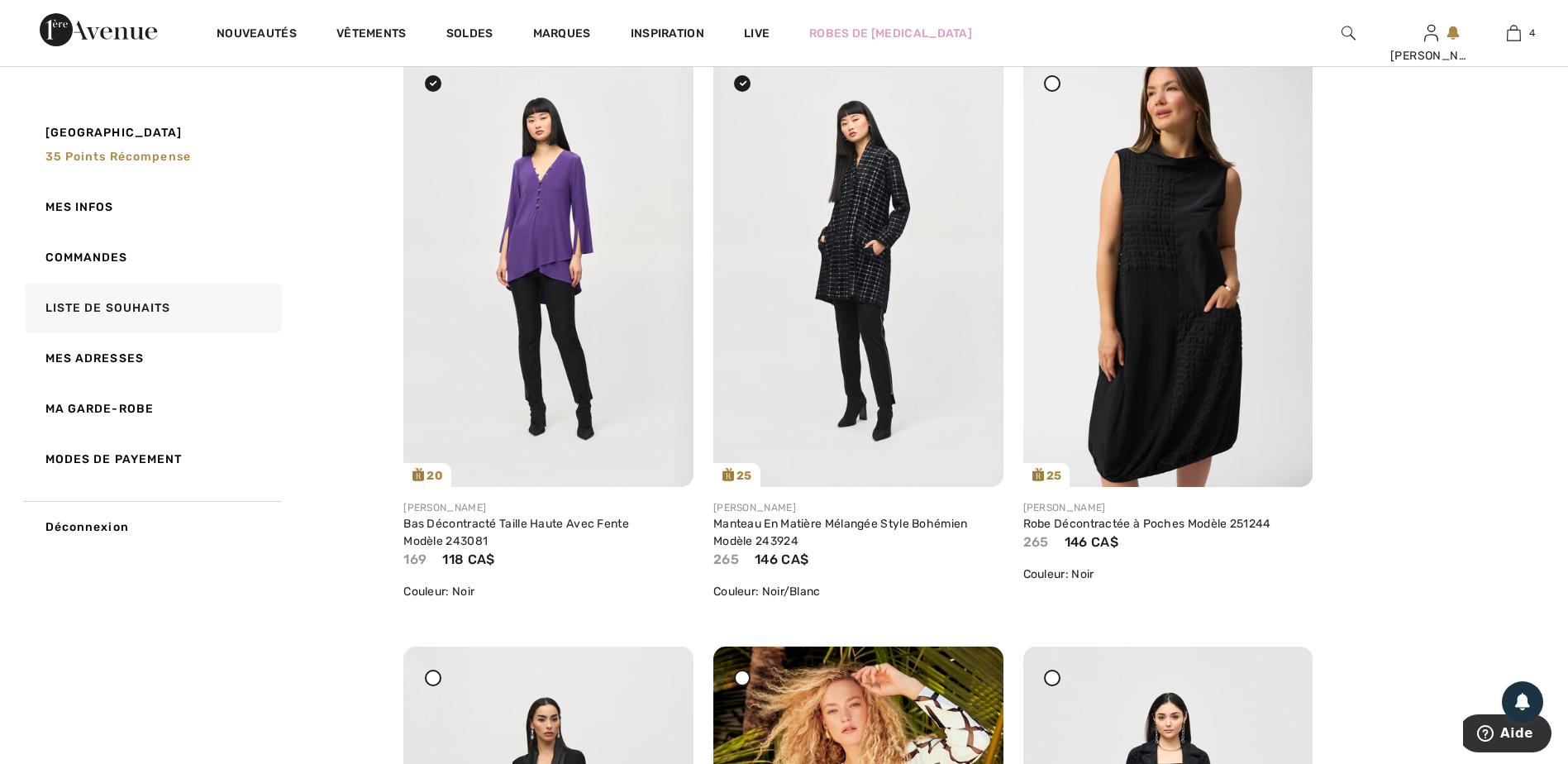
click at [1051, 80] on icon at bounding box center [1051, 83] width 6 height 6
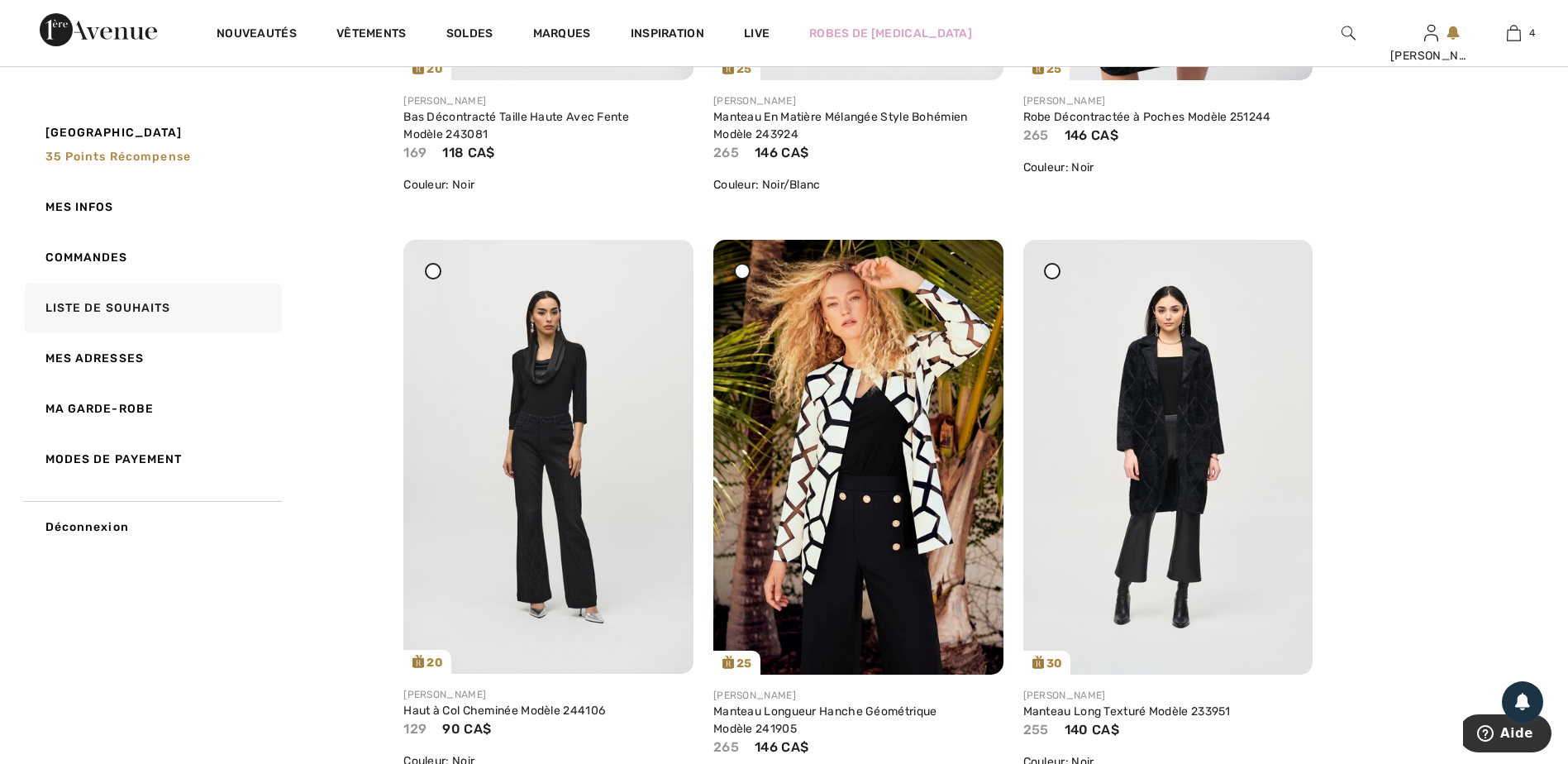
scroll to position [2480, 0]
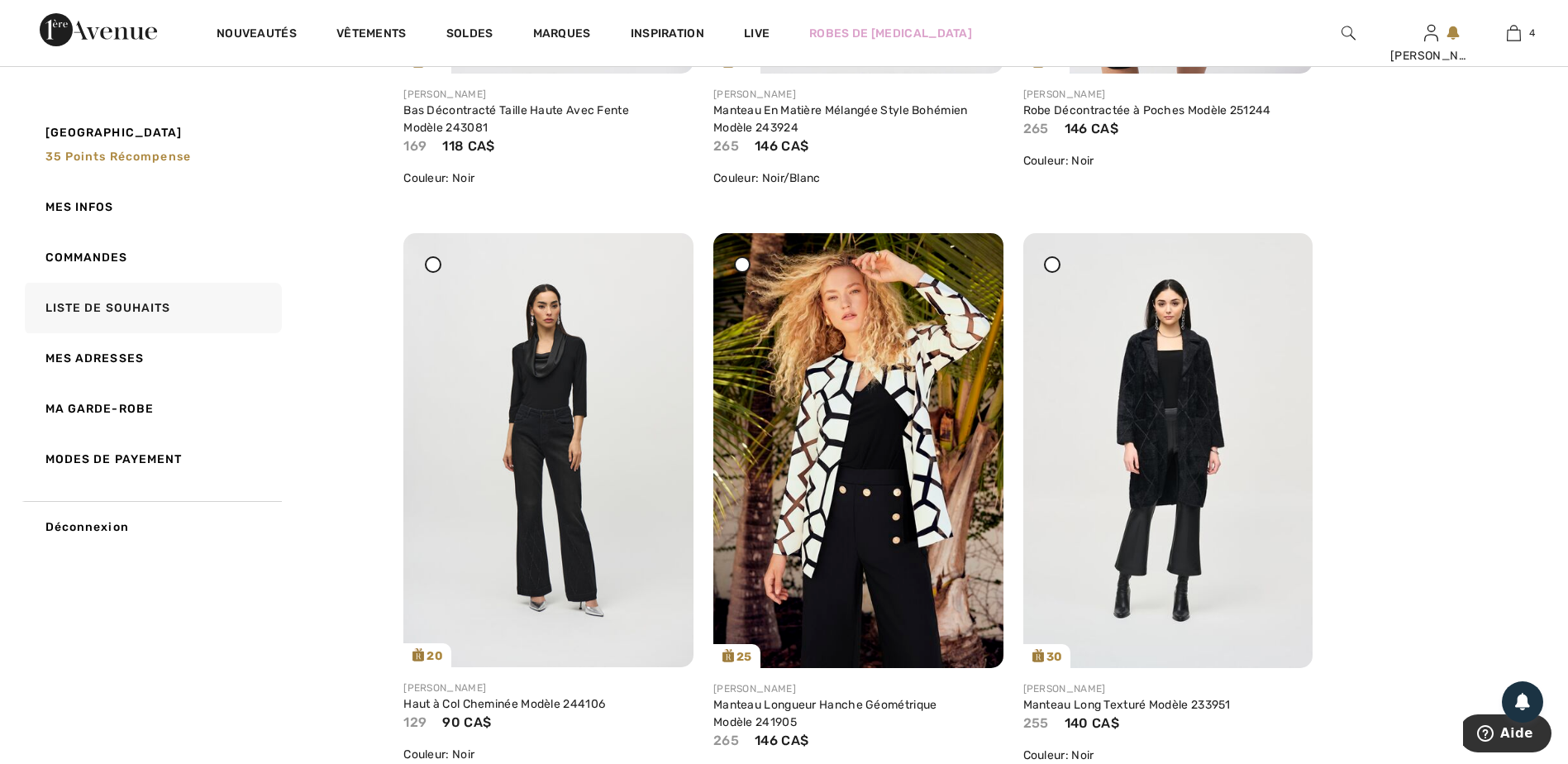
click at [743, 257] on div at bounding box center [742, 264] width 17 height 17
click at [742, 264] on icon at bounding box center [743, 263] width 6 height 6
click at [433, 259] on div at bounding box center [433, 264] width 17 height 17
click at [1049, 264] on icon at bounding box center [1051, 263] width 6 height 6
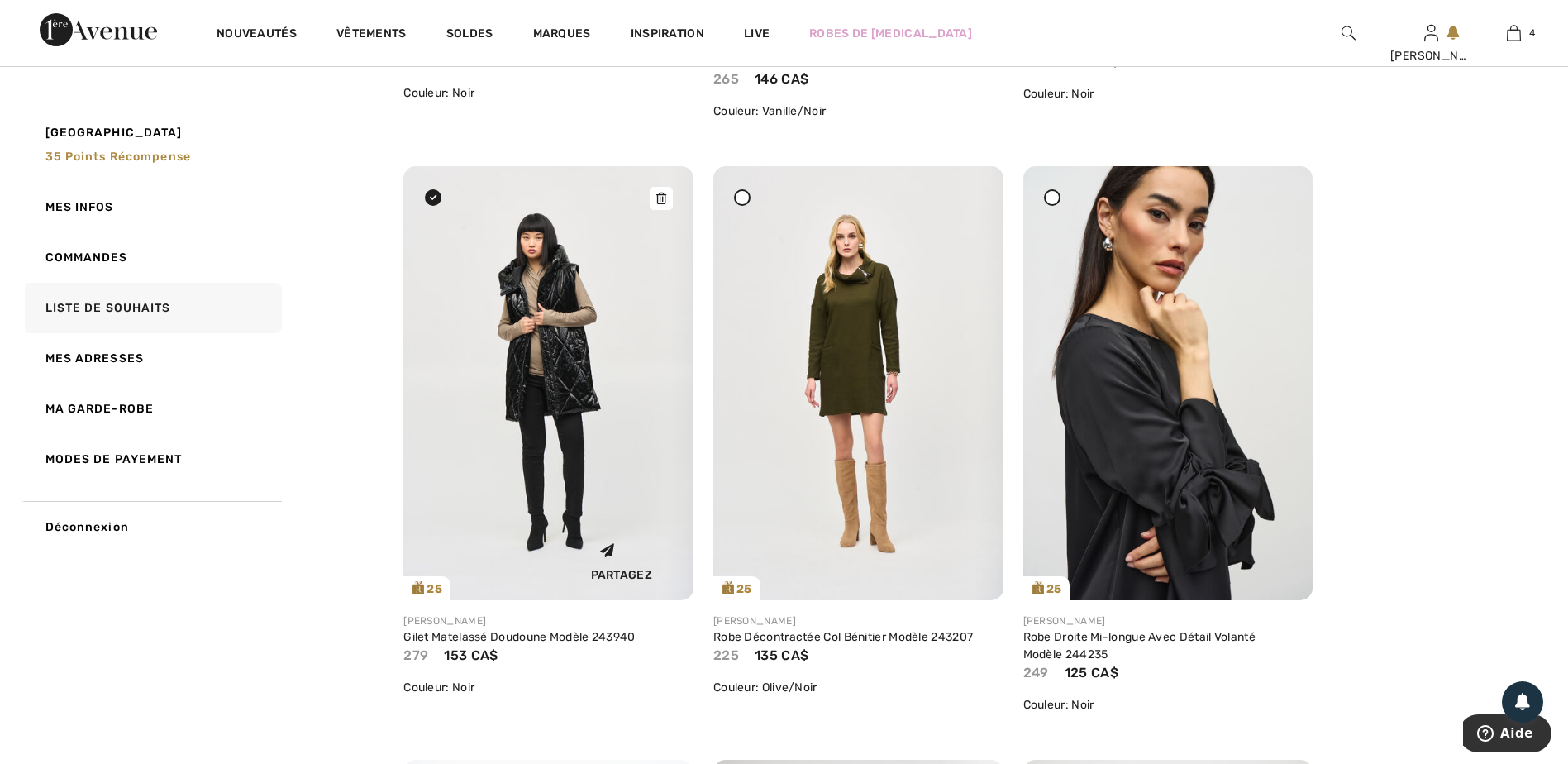
scroll to position [3224, 0]
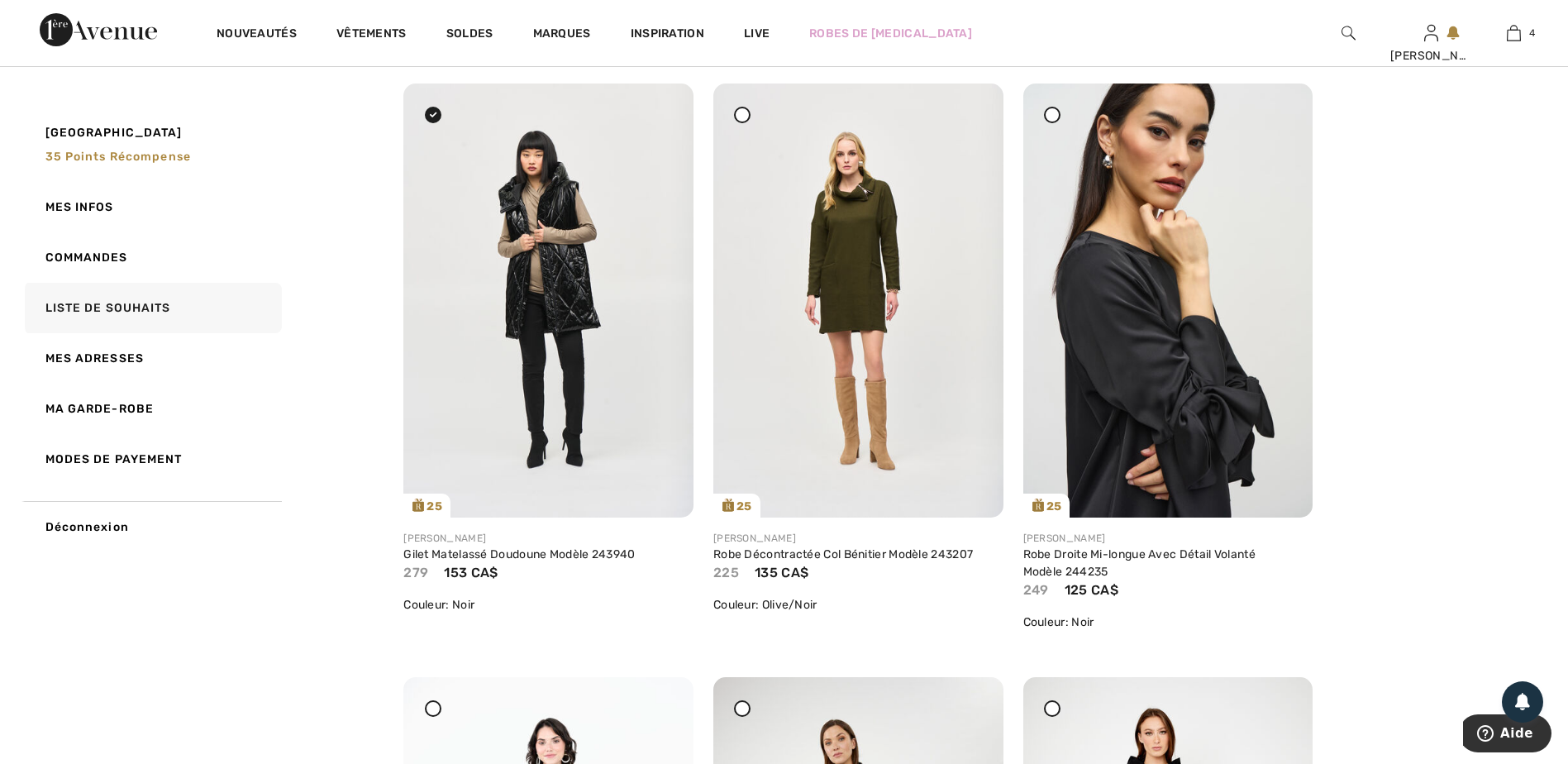
click at [1053, 117] on icon at bounding box center [1051, 113] width 6 height 6
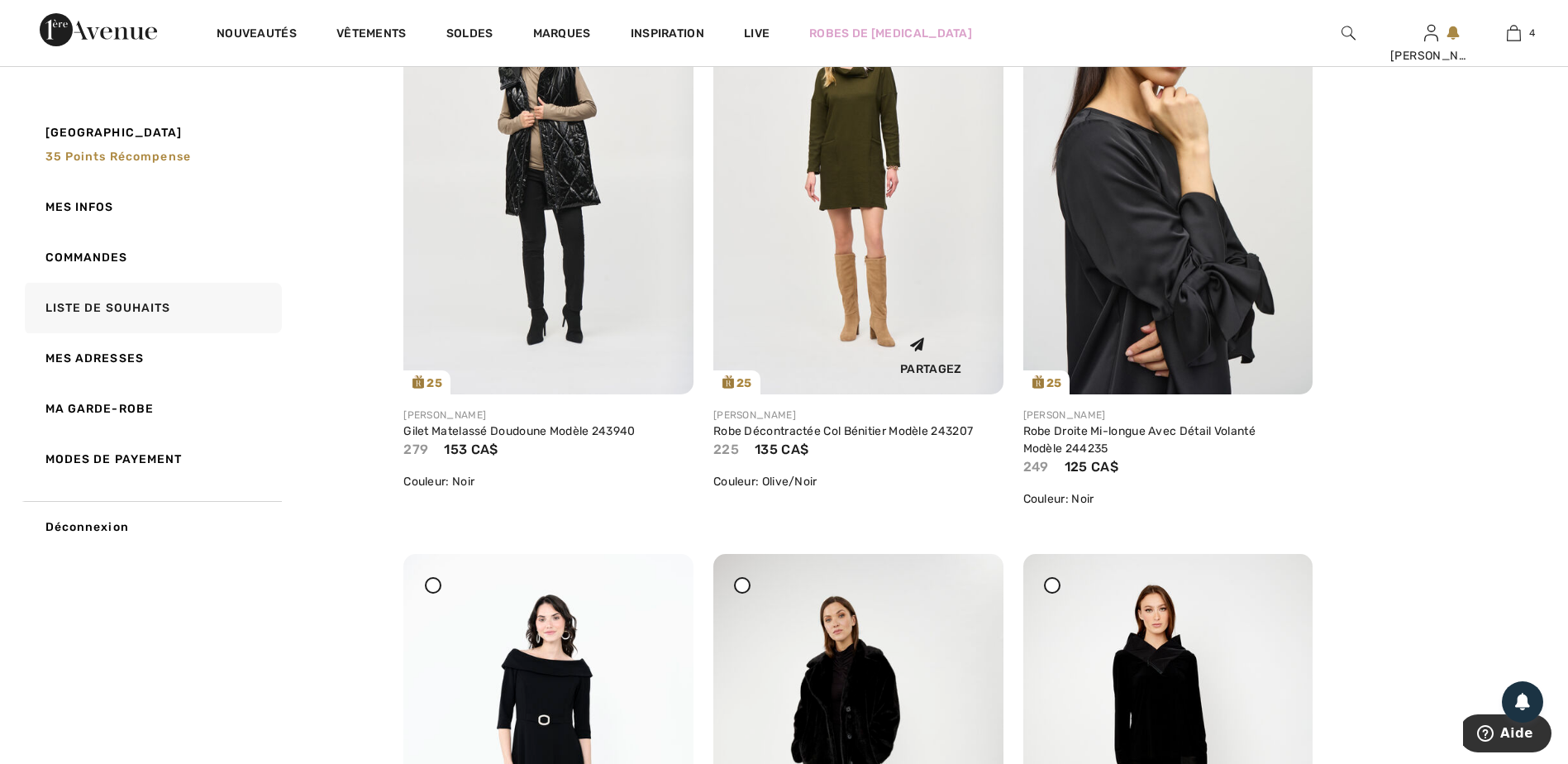
scroll to position [3555, 0]
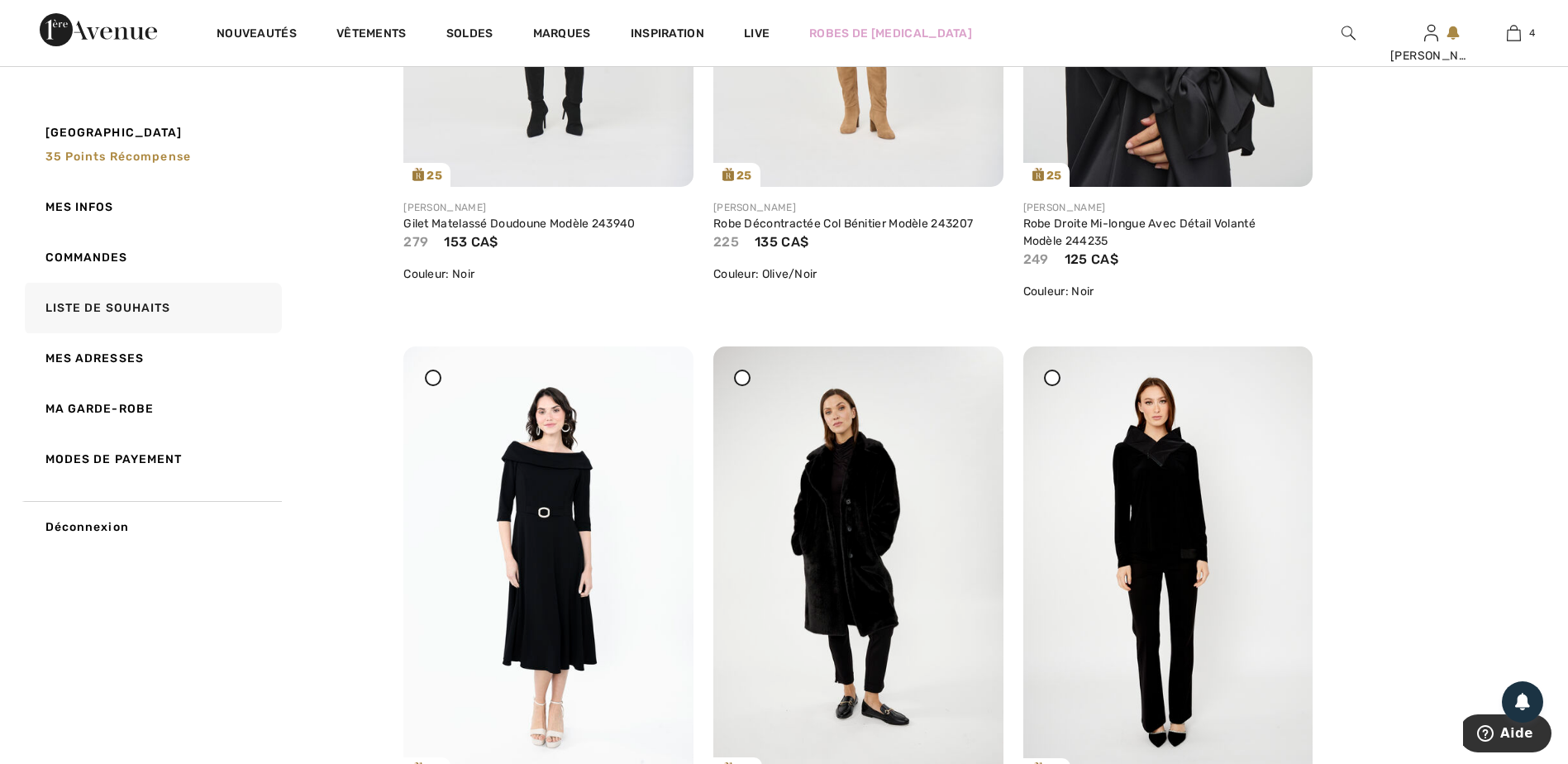
click at [436, 378] on icon at bounding box center [433, 378] width 6 height 6
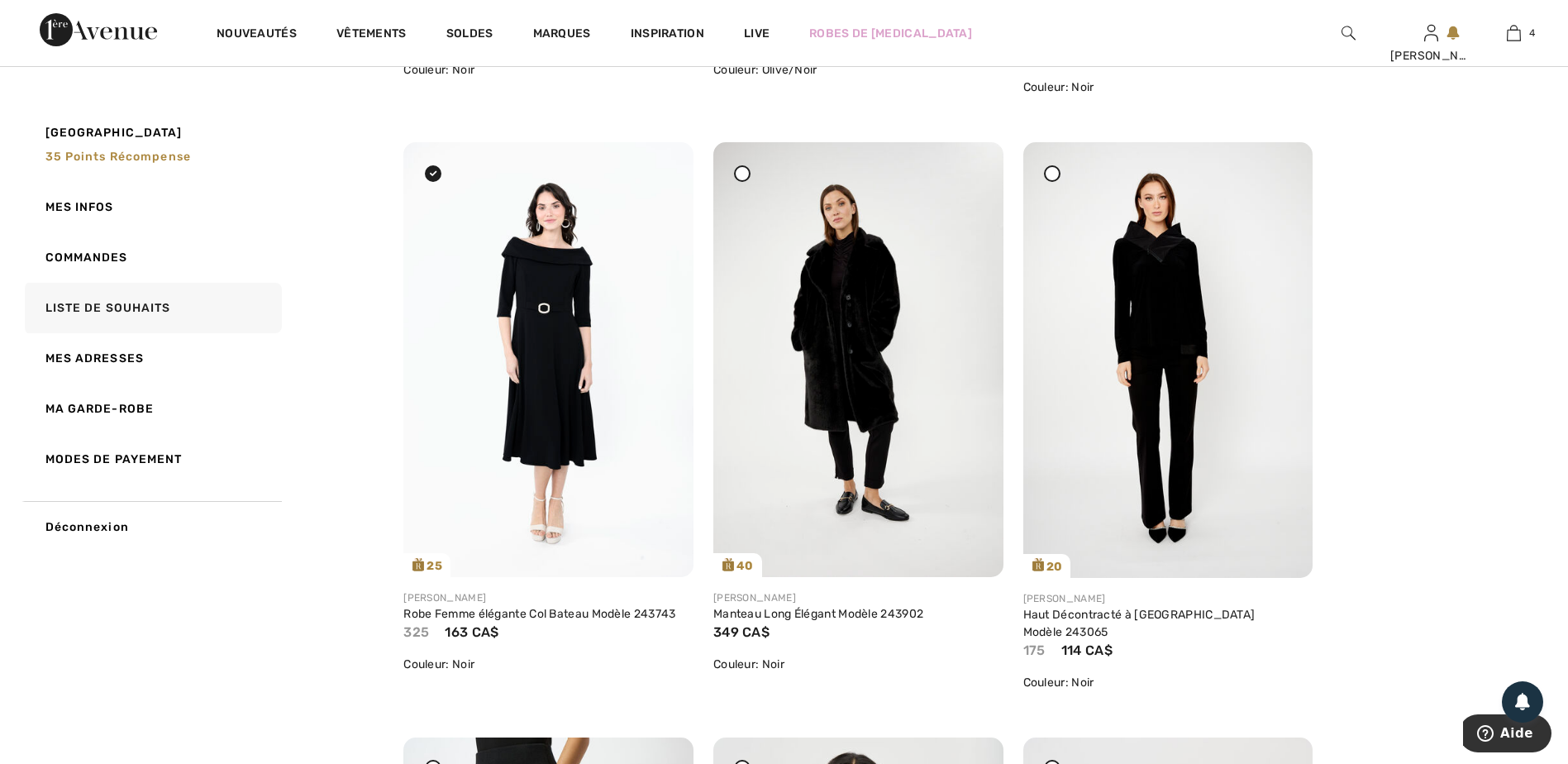
scroll to position [3802, 0]
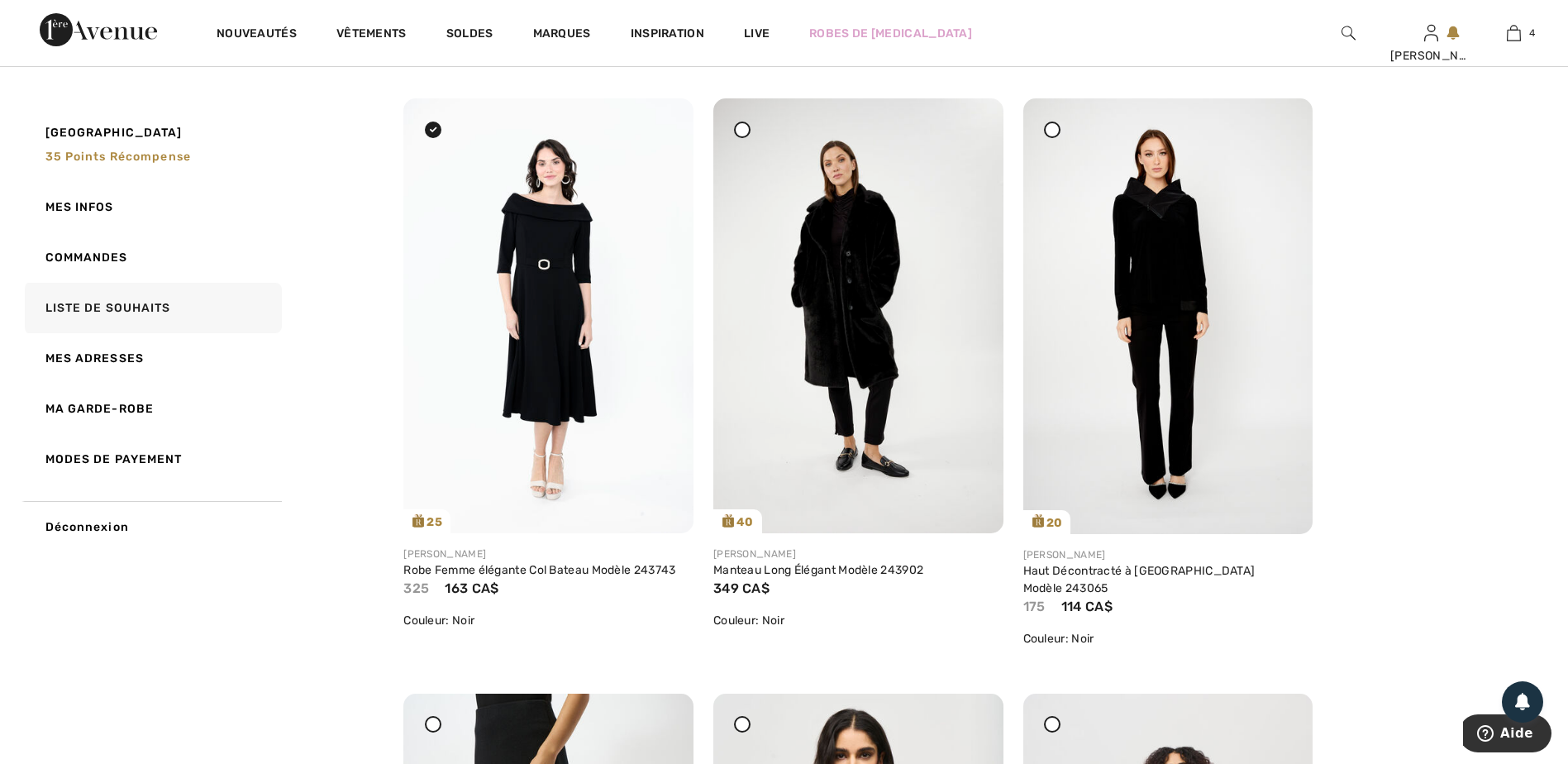
click at [740, 127] on icon at bounding box center [743, 129] width 6 height 6
click at [1056, 128] on icon at bounding box center [1051, 129] width 6 height 6
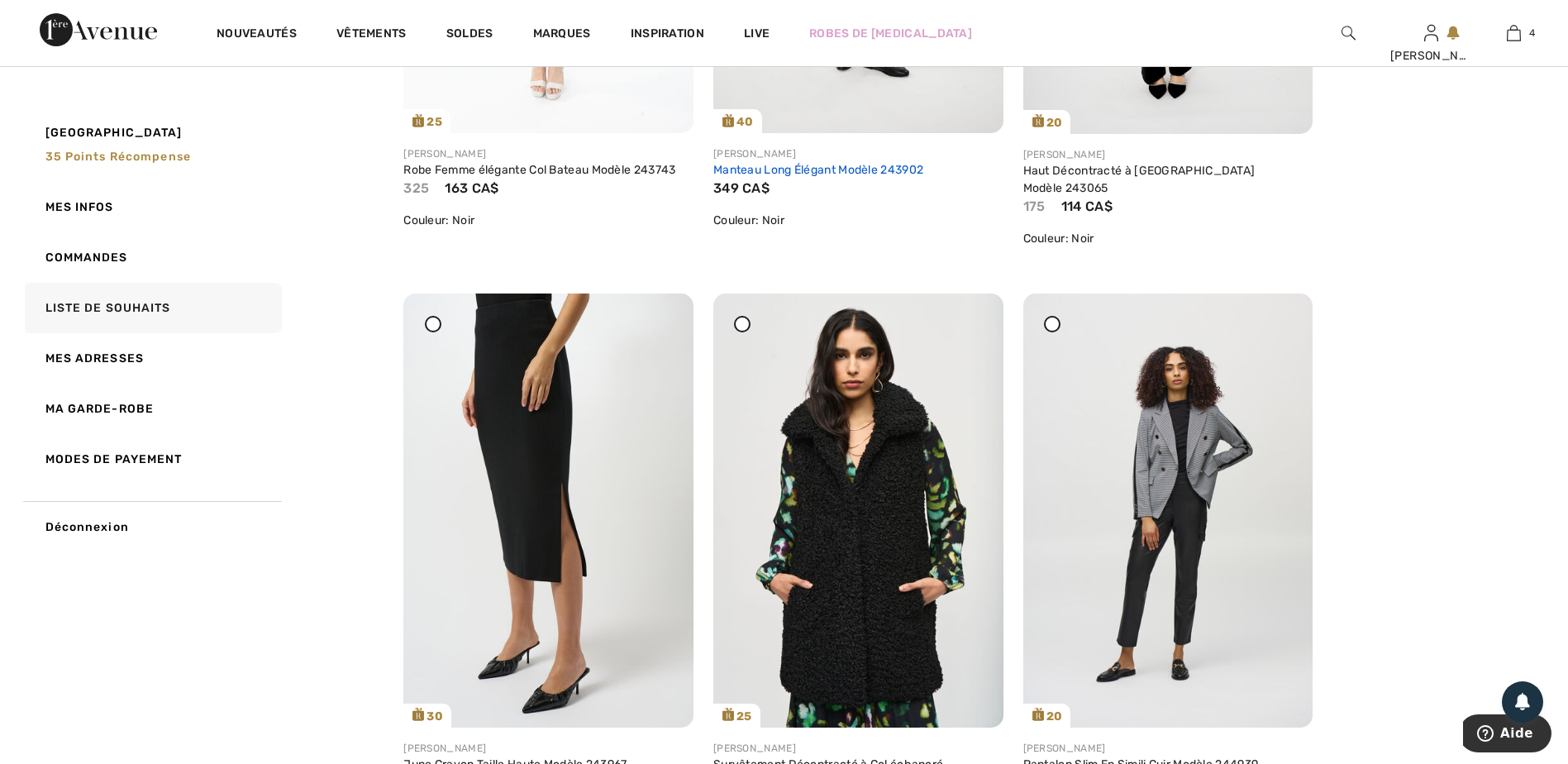
scroll to position [4298, 0]
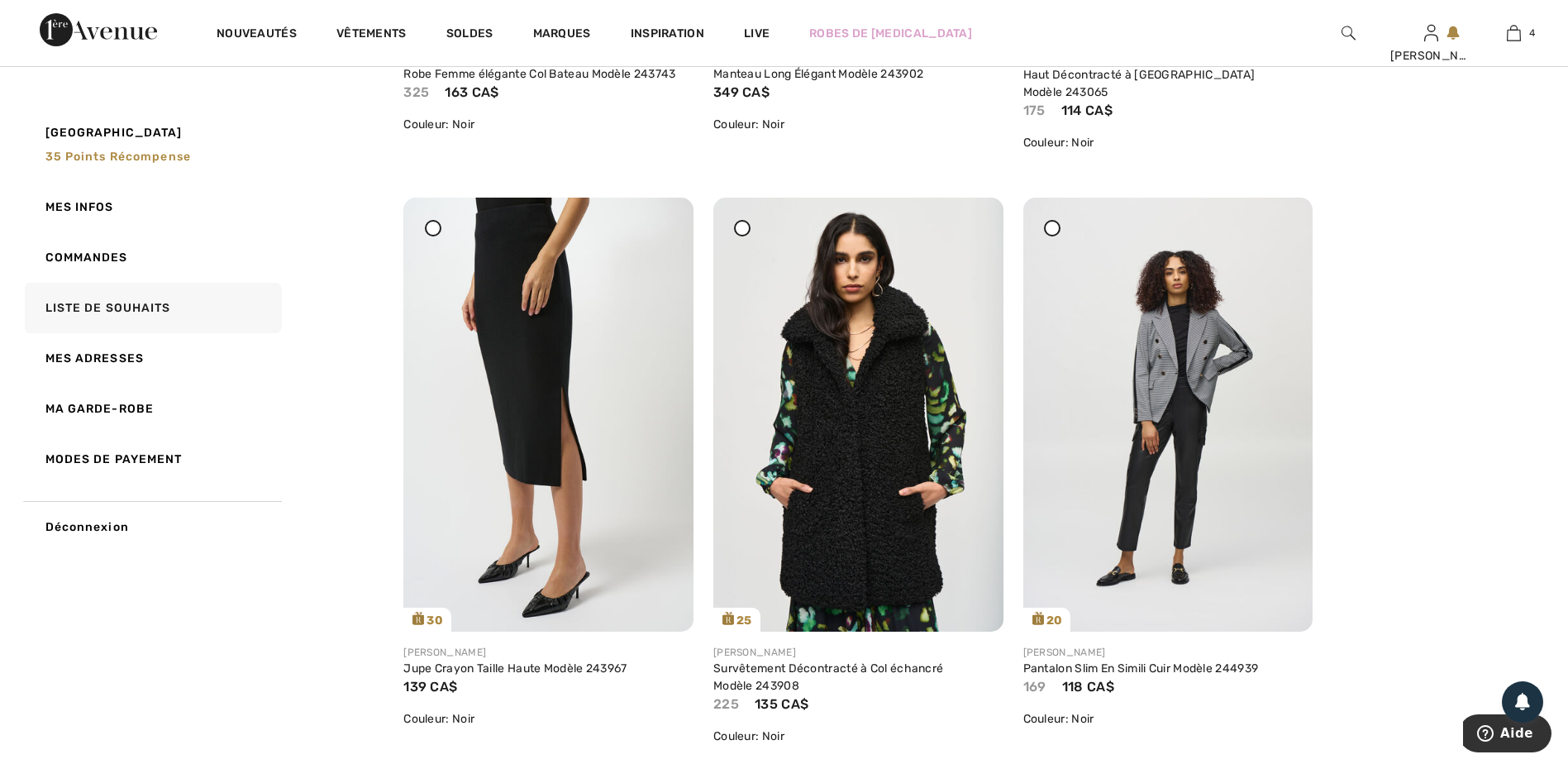
click at [435, 228] on icon at bounding box center [433, 228] width 6 height 6
click at [743, 224] on div at bounding box center [742, 228] width 17 height 17
click at [1047, 227] on div at bounding box center [1052, 228] width 17 height 17
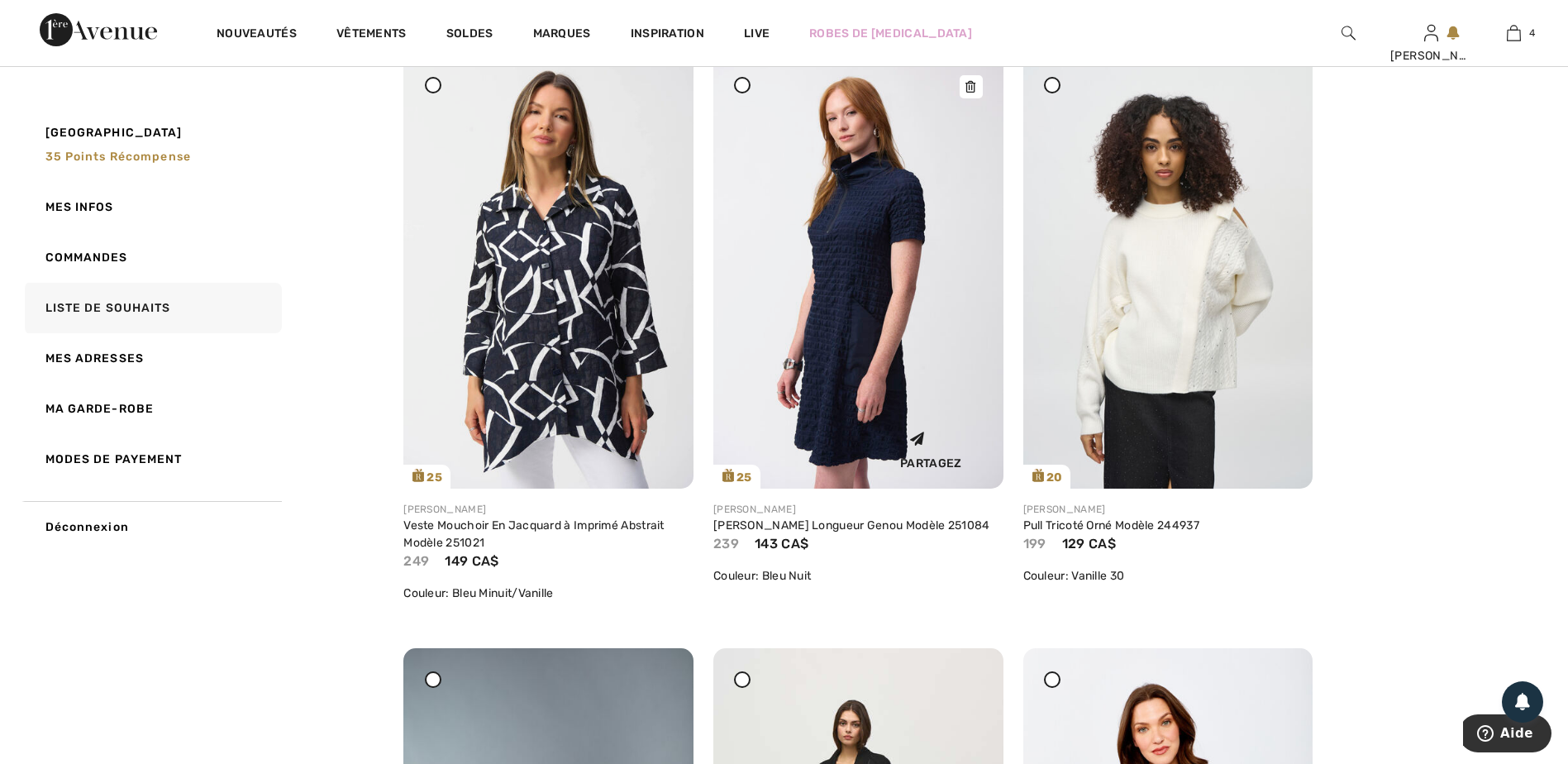
scroll to position [5043, 0]
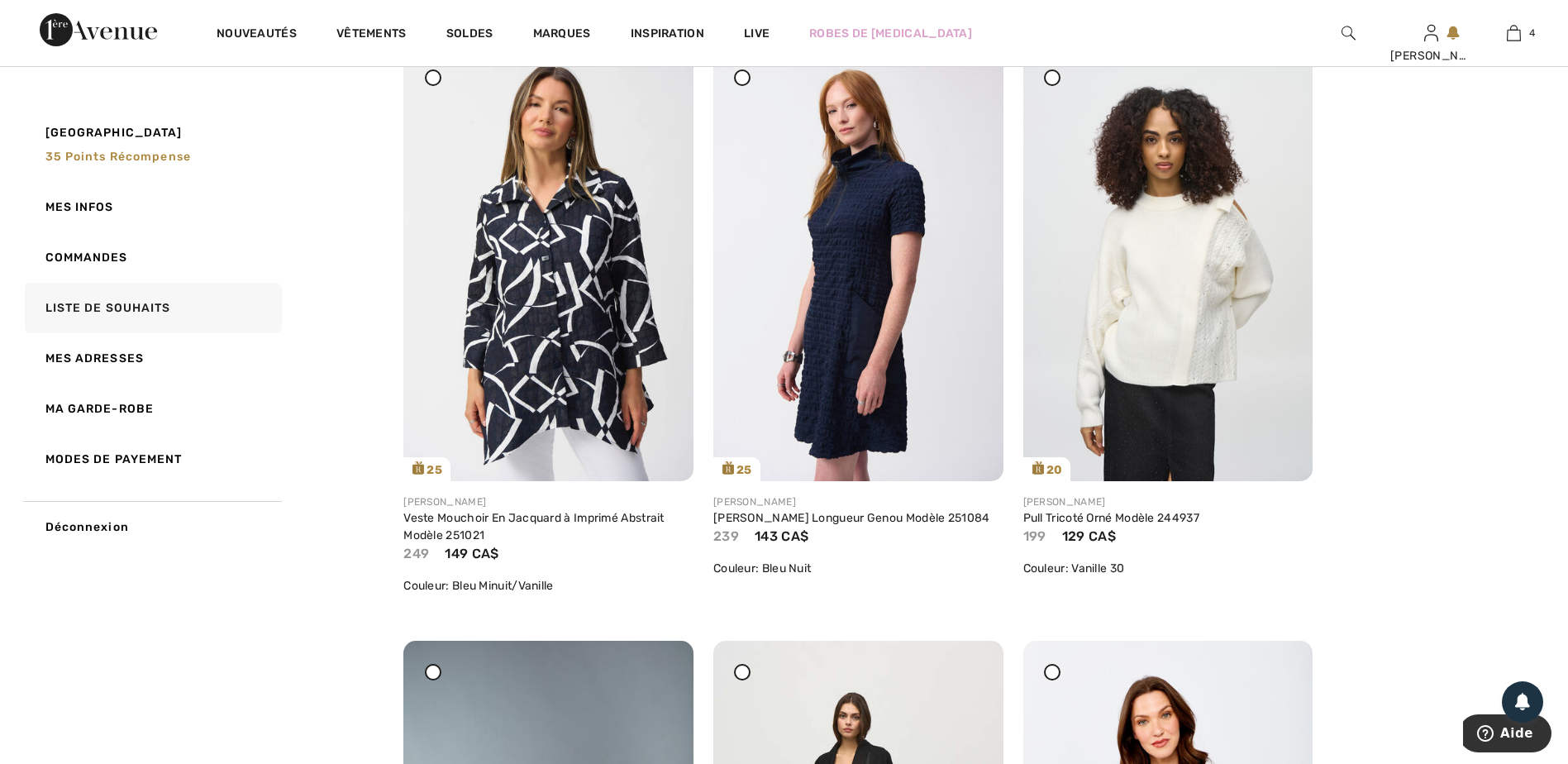
click at [739, 82] on div at bounding box center [742, 78] width 17 height 17
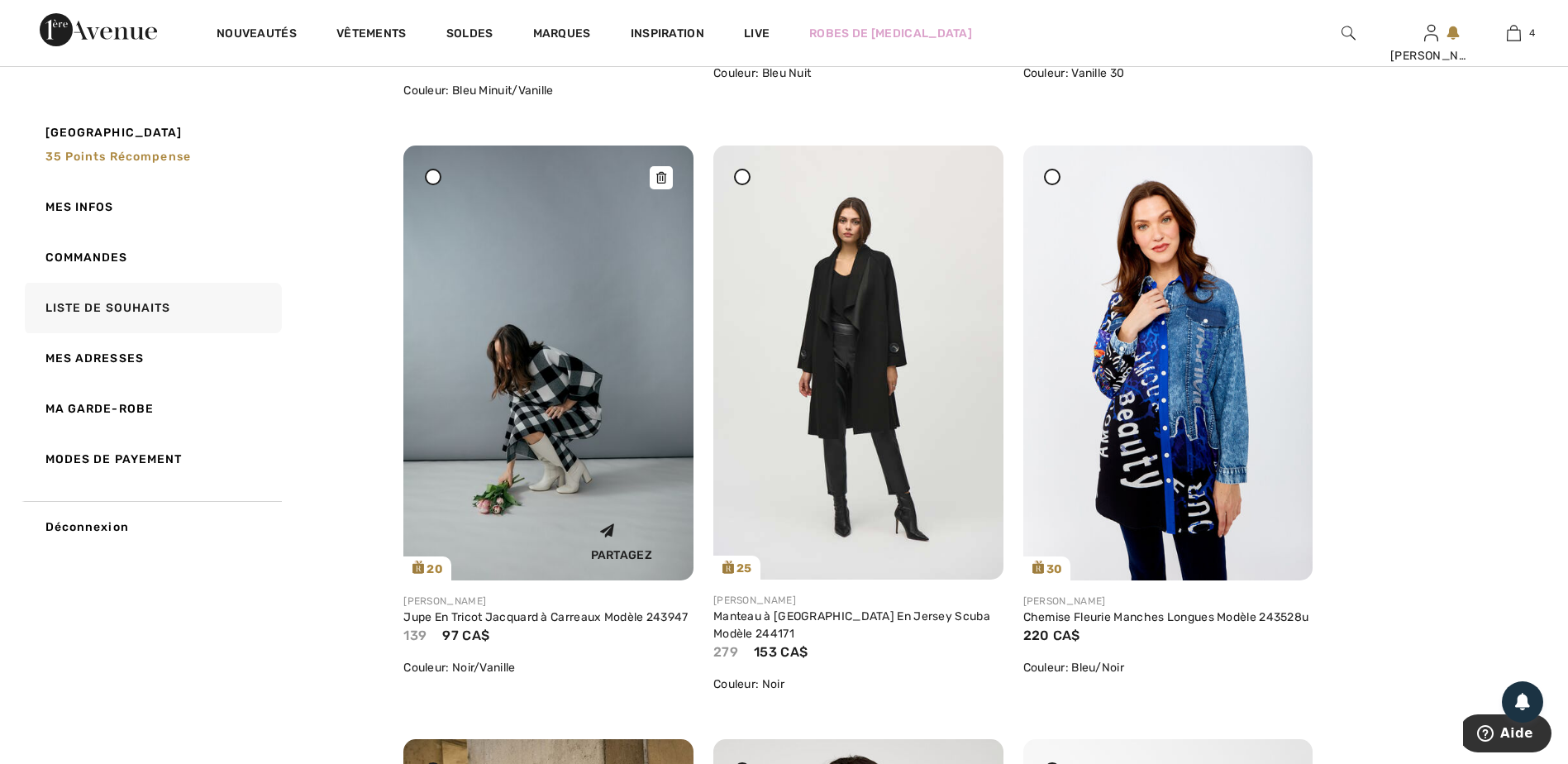
scroll to position [5539, 0]
click at [1056, 179] on icon at bounding box center [1051, 175] width 6 height 6
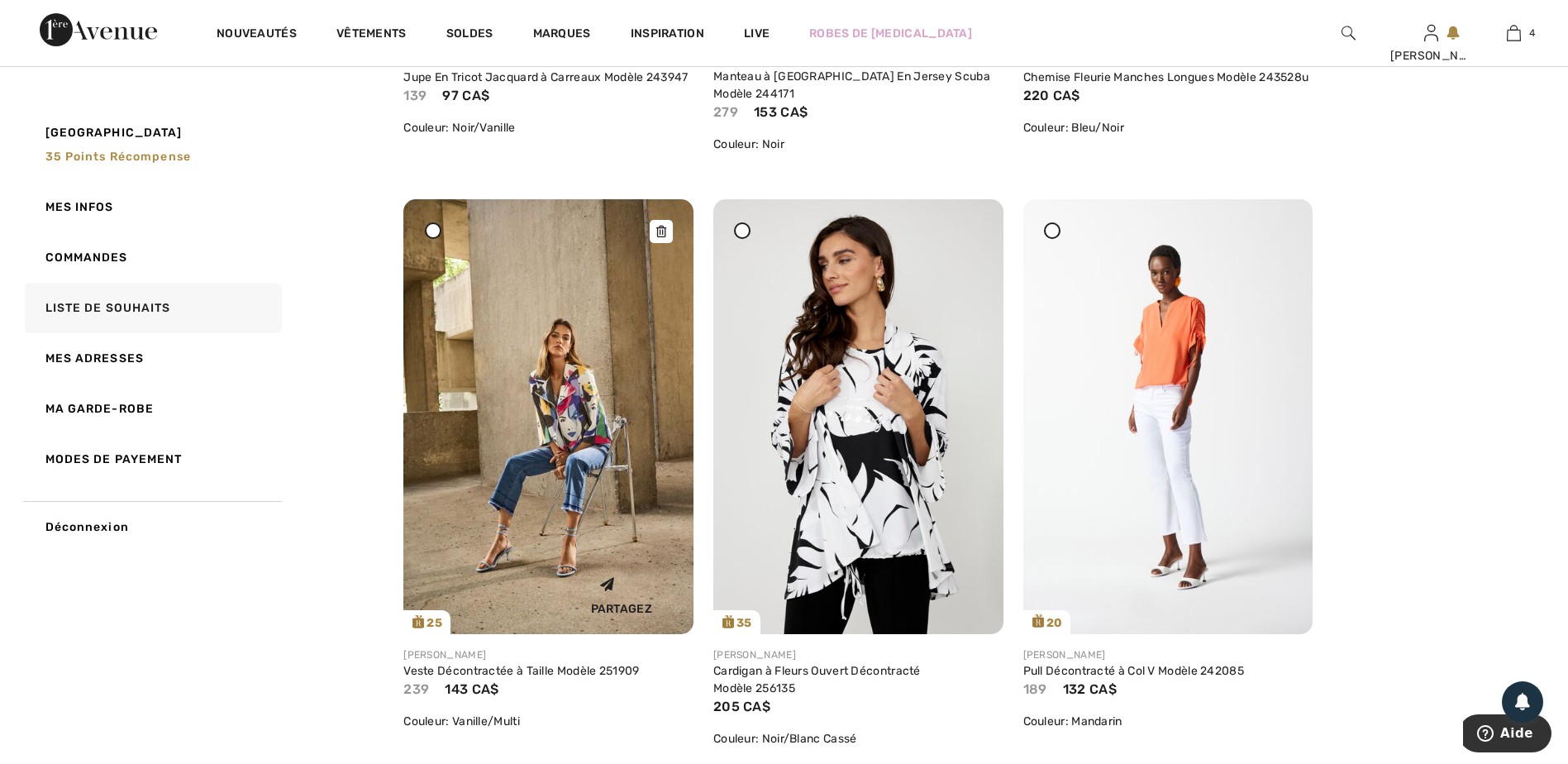
scroll to position [6117, 0]
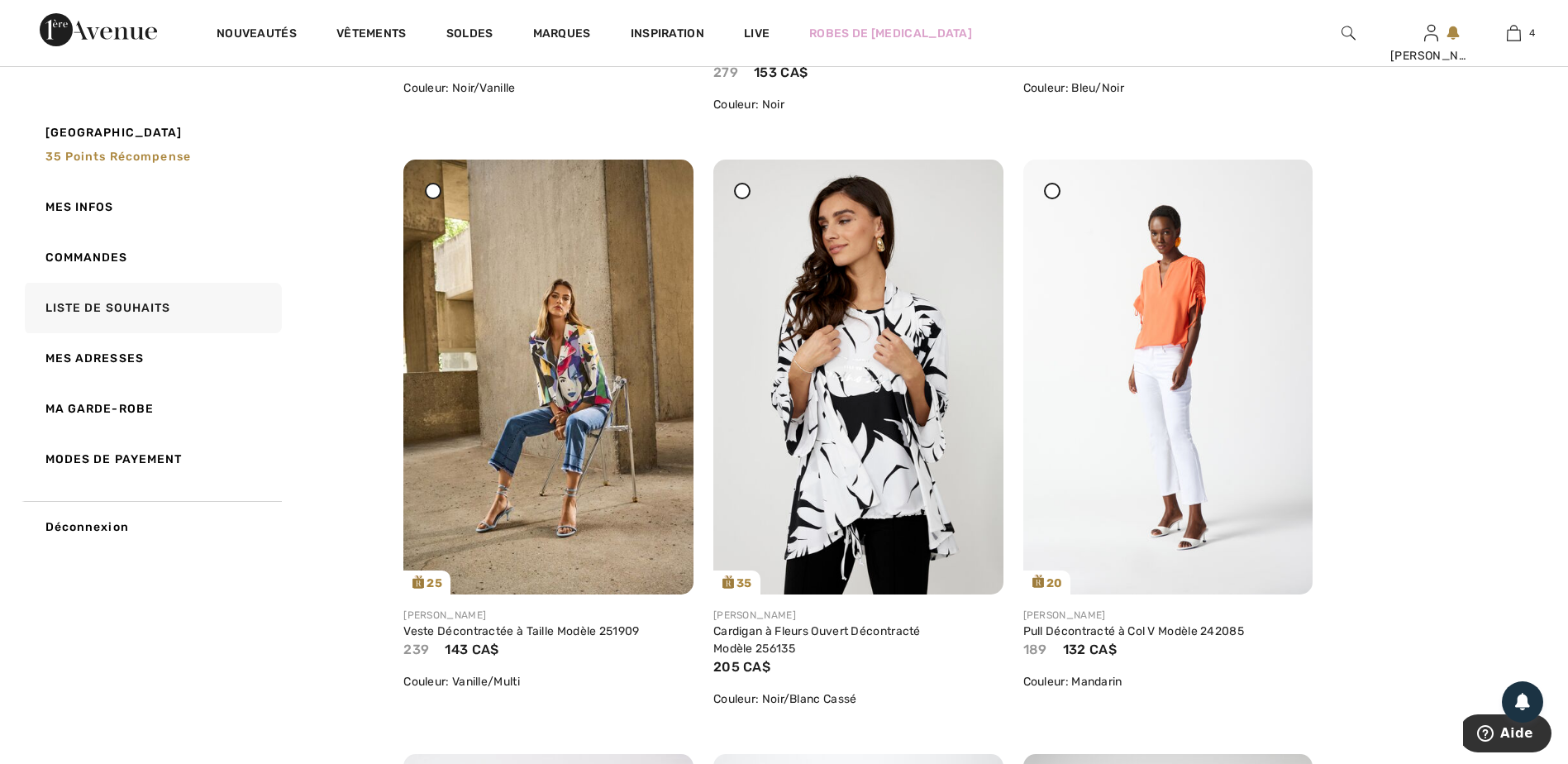
click at [435, 192] on icon at bounding box center [433, 190] width 6 height 6
click at [431, 192] on icon at bounding box center [433, 190] width 6 height 6
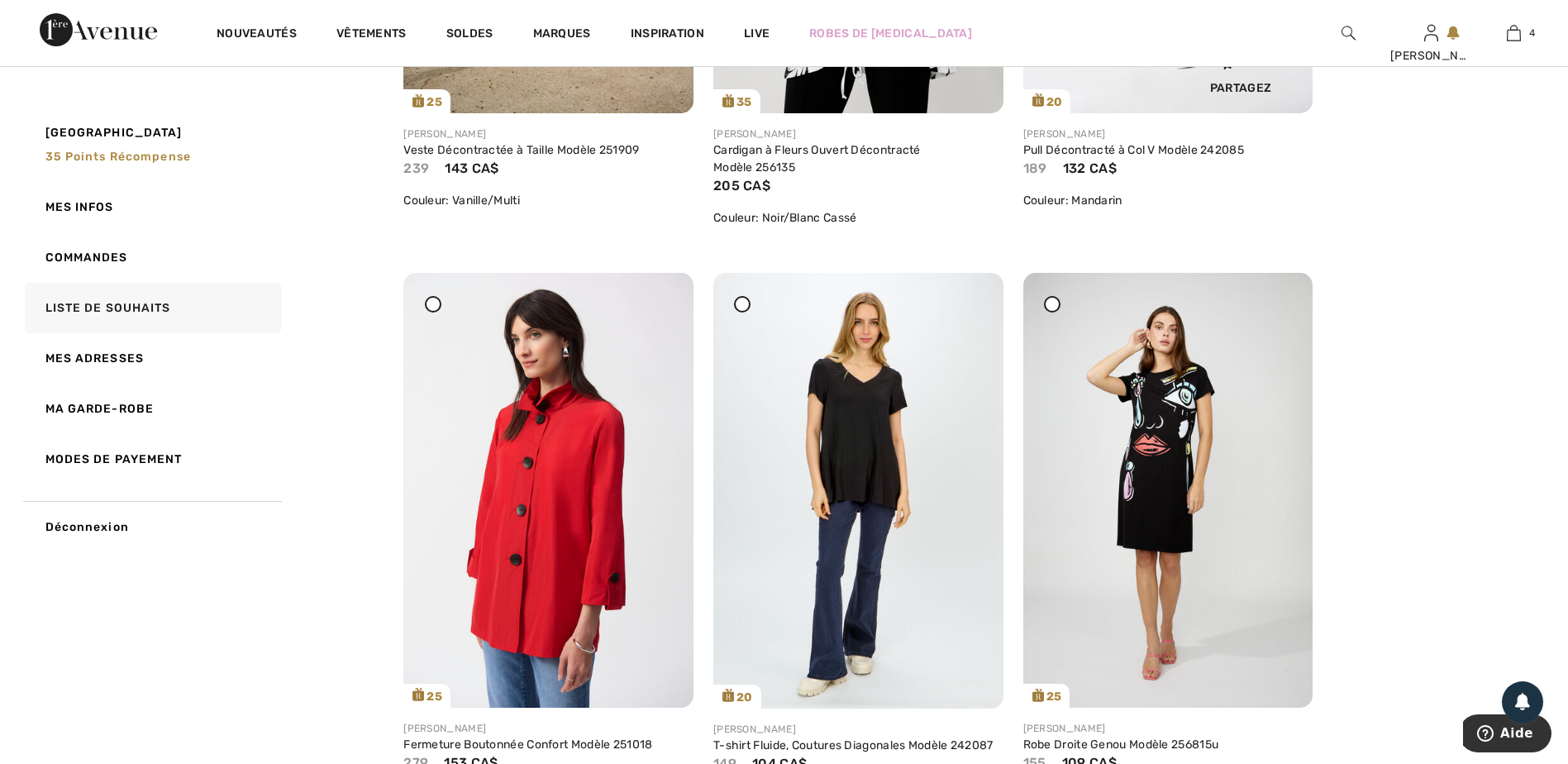
scroll to position [6614, 0]
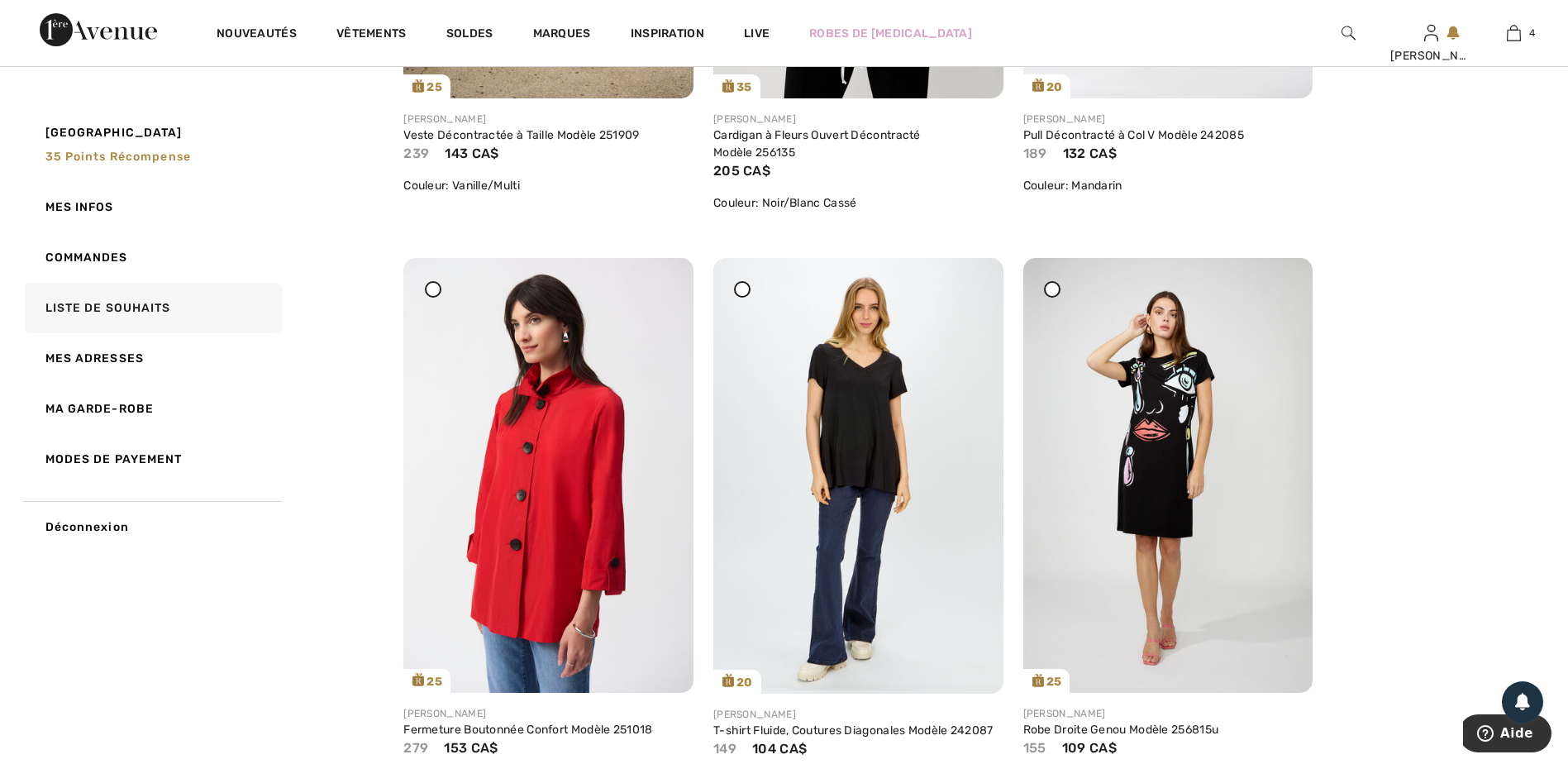
click at [1056, 292] on icon at bounding box center [1051, 288] width 6 height 6
click at [738, 287] on div at bounding box center [742, 289] width 17 height 17
click at [432, 291] on icon at bounding box center [433, 288] width 6 height 6
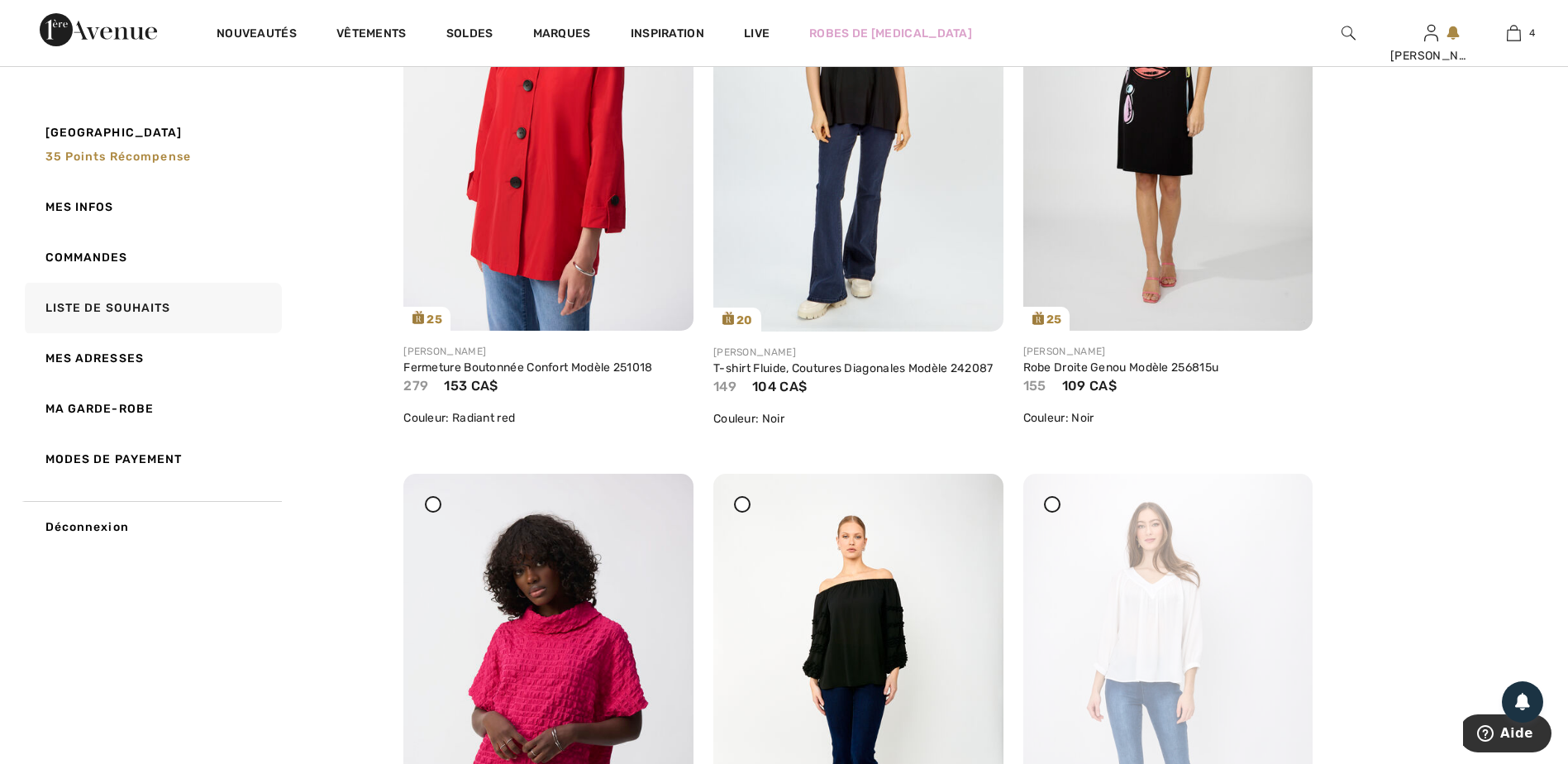
scroll to position [7192, 0]
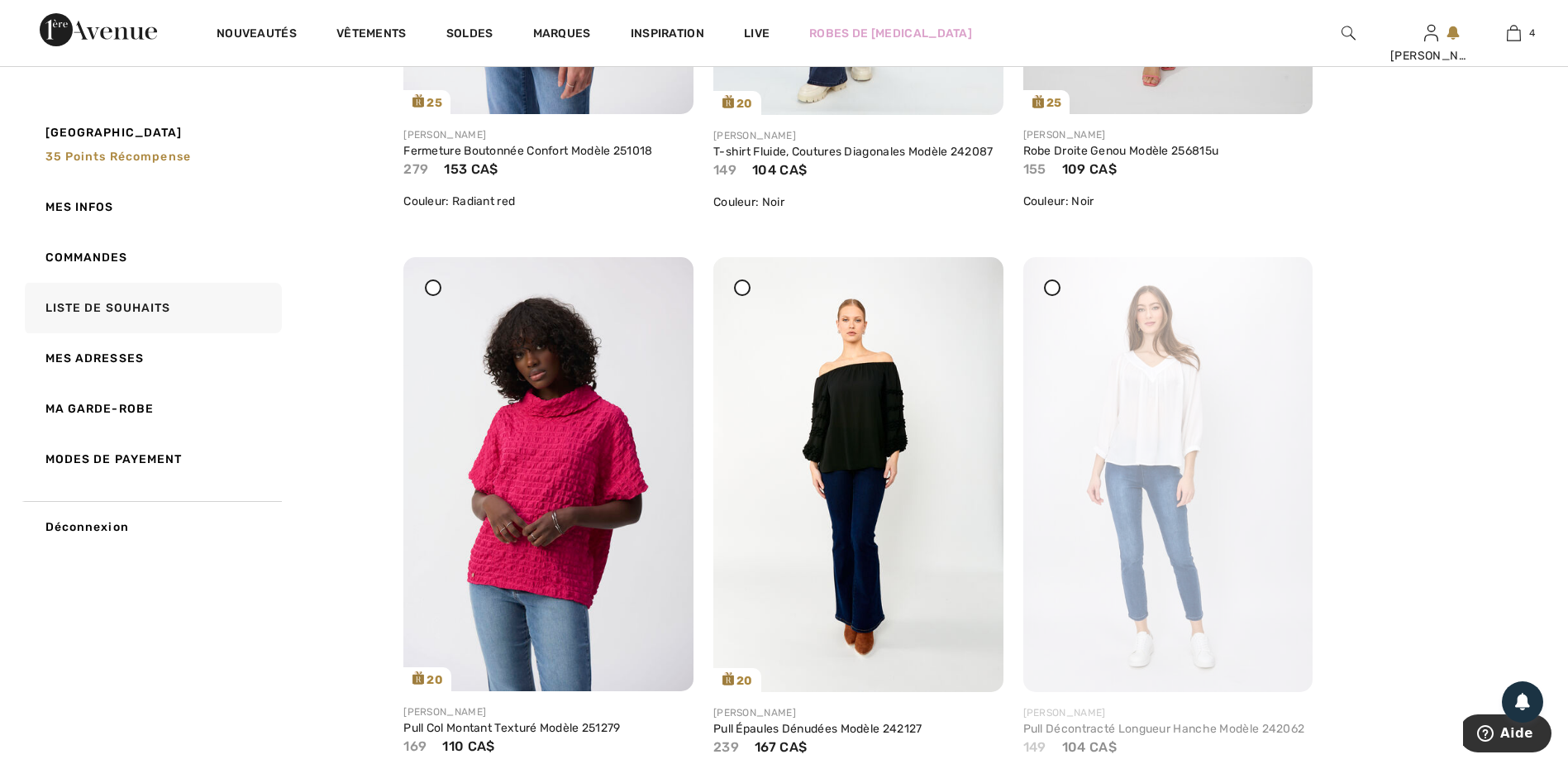
click at [433, 288] on icon at bounding box center [433, 287] width 6 height 6
click at [738, 291] on div at bounding box center [742, 287] width 17 height 17
click at [1049, 286] on icon at bounding box center [1051, 287] width 6 height 6
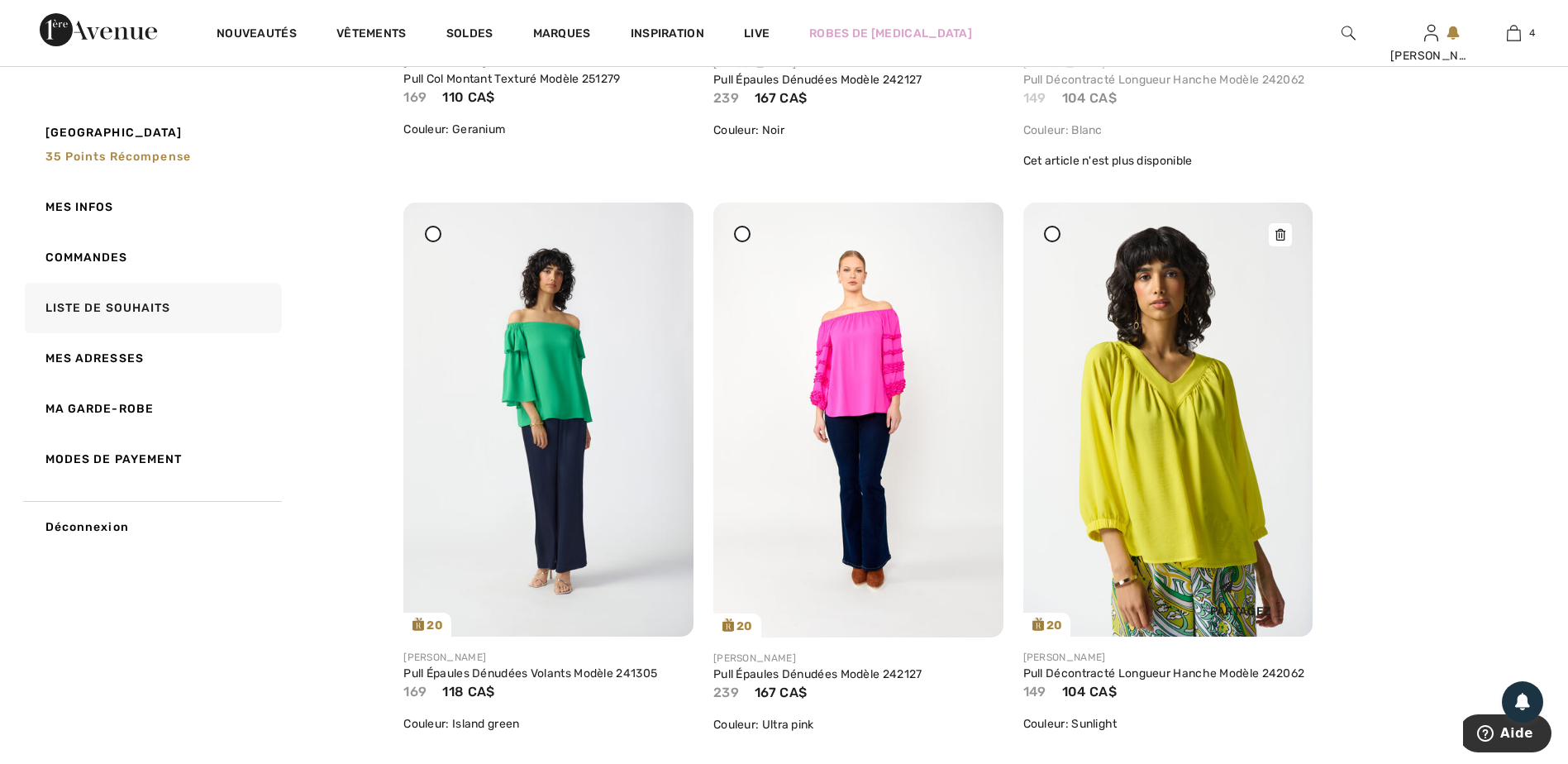
scroll to position [7853, 0]
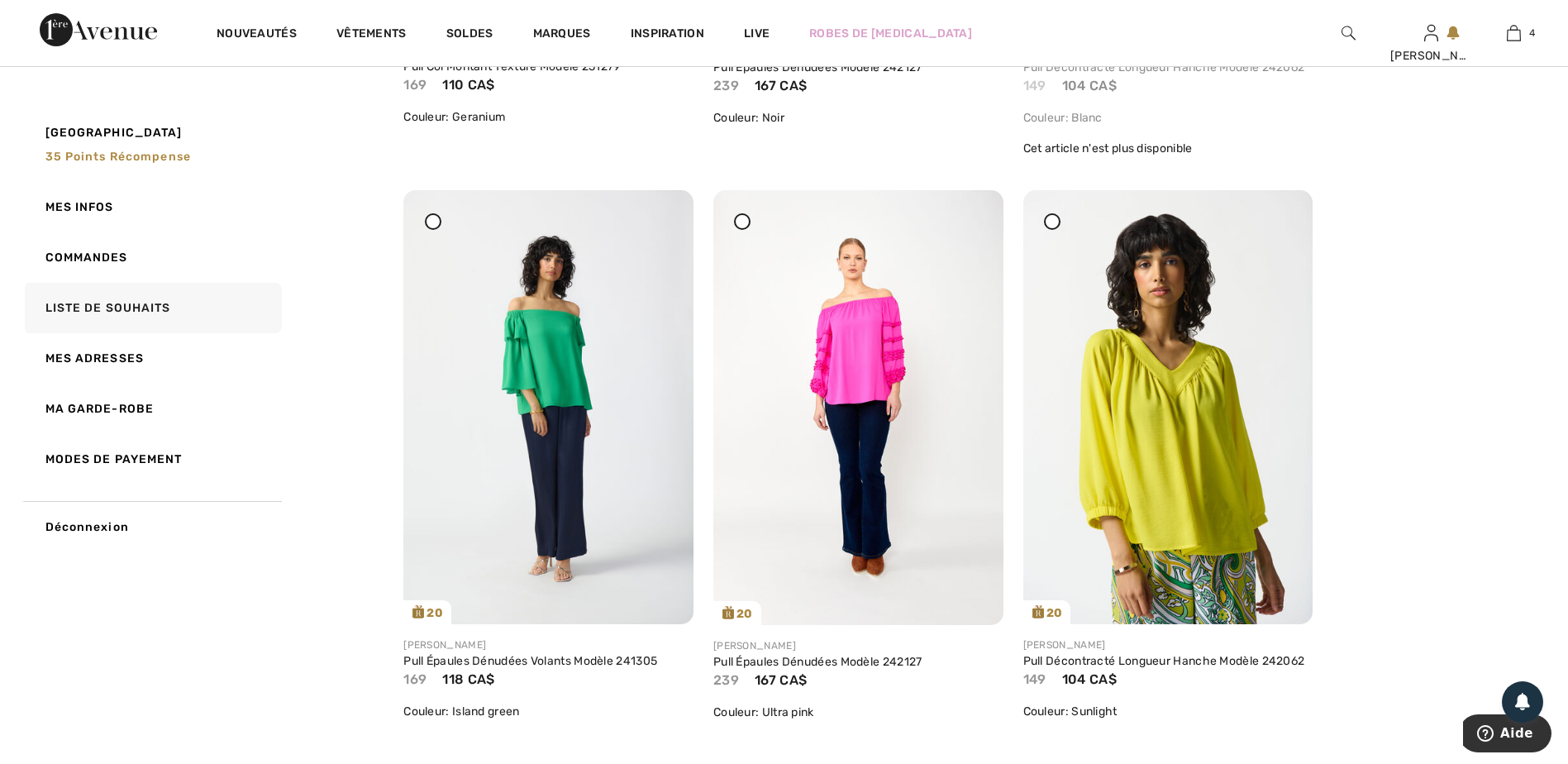
drag, startPoint x: 744, startPoint y: 221, endPoint x: 703, endPoint y: 229, distance: 41.8
click at [744, 221] on icon at bounding box center [743, 220] width 6 height 6
click at [433, 220] on icon at bounding box center [433, 220] width 6 height 6
click at [1053, 222] on icon at bounding box center [1051, 220] width 6 height 6
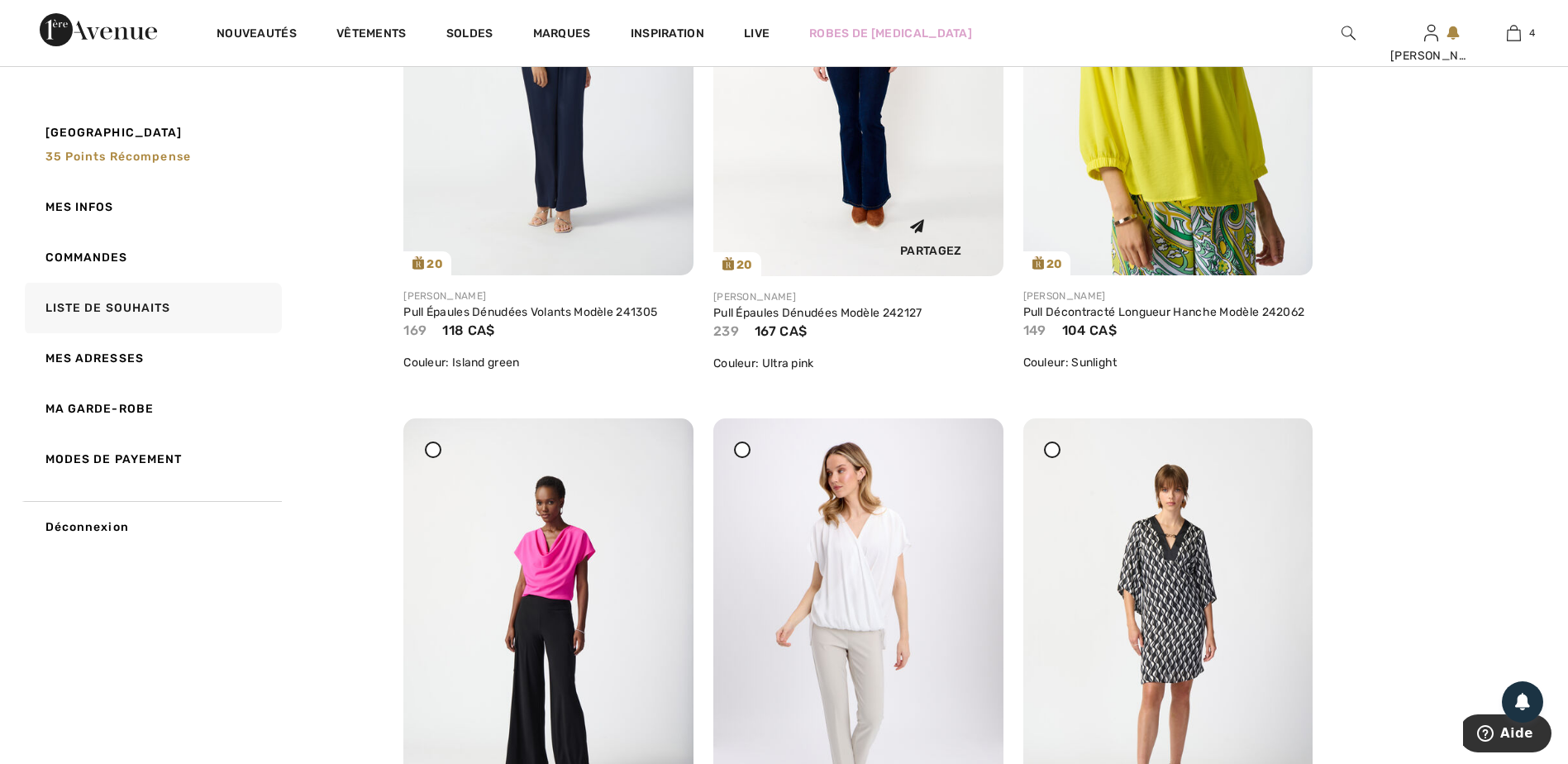
scroll to position [8267, 0]
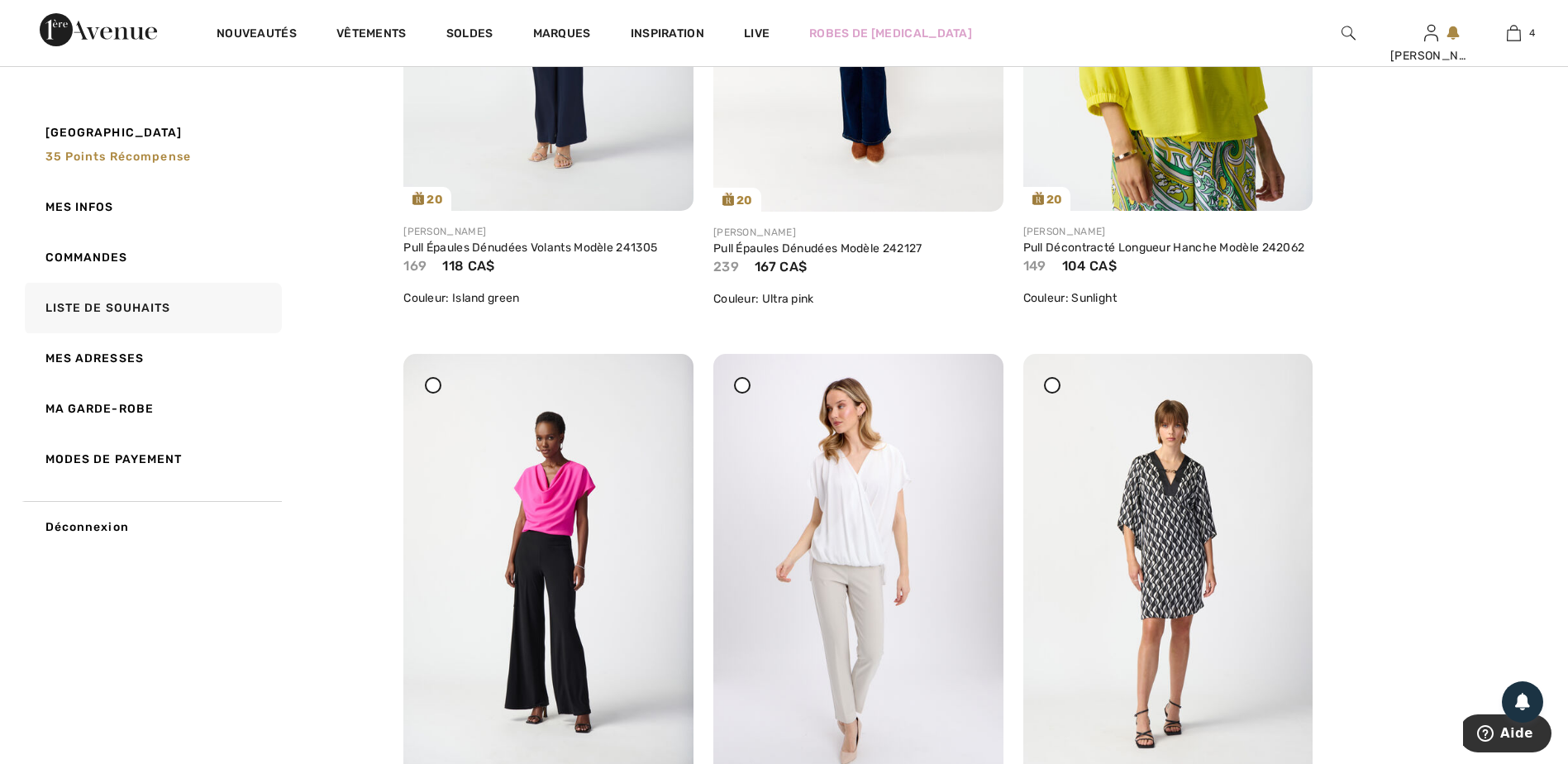
click at [433, 384] on icon at bounding box center [433, 385] width 6 height 6
drag, startPoint x: 741, startPoint y: 387, endPoint x: 748, endPoint y: 392, distance: 8.6
click at [741, 387] on icon at bounding box center [743, 385] width 6 height 6
click at [1050, 385] on icon at bounding box center [1051, 385] width 6 height 6
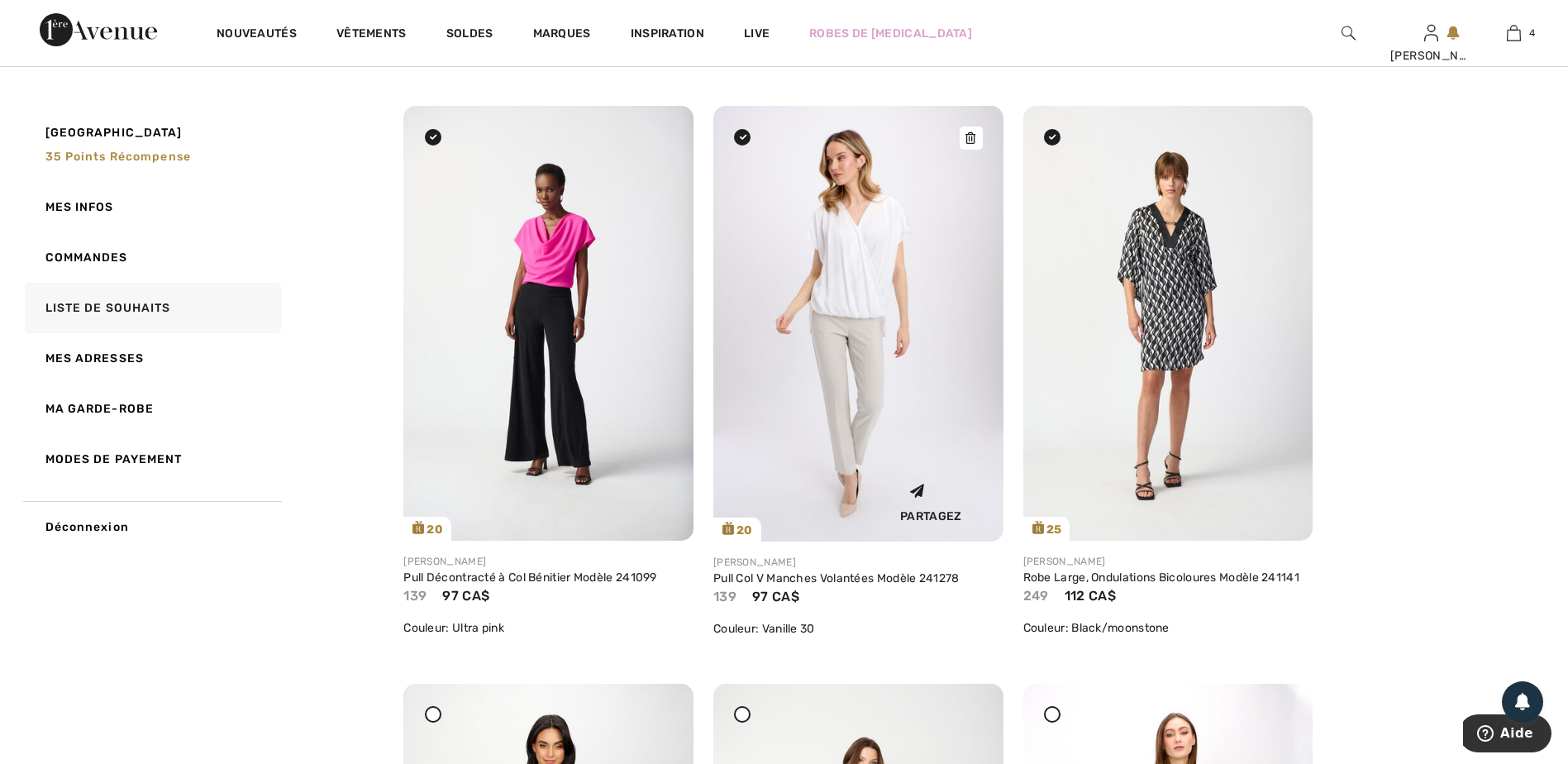
scroll to position [8845, 0]
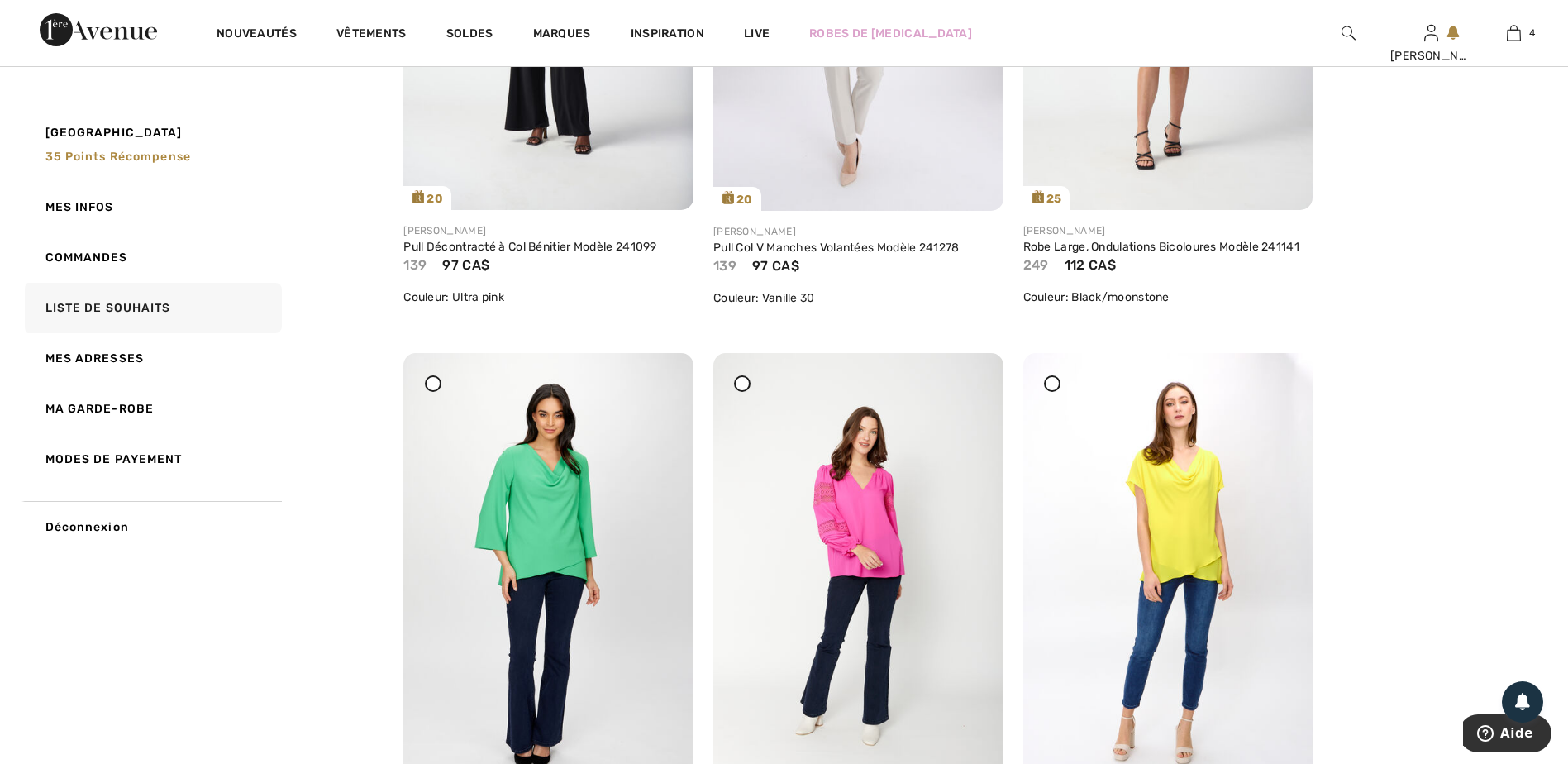
click at [436, 383] on icon at bounding box center [433, 383] width 6 height 6
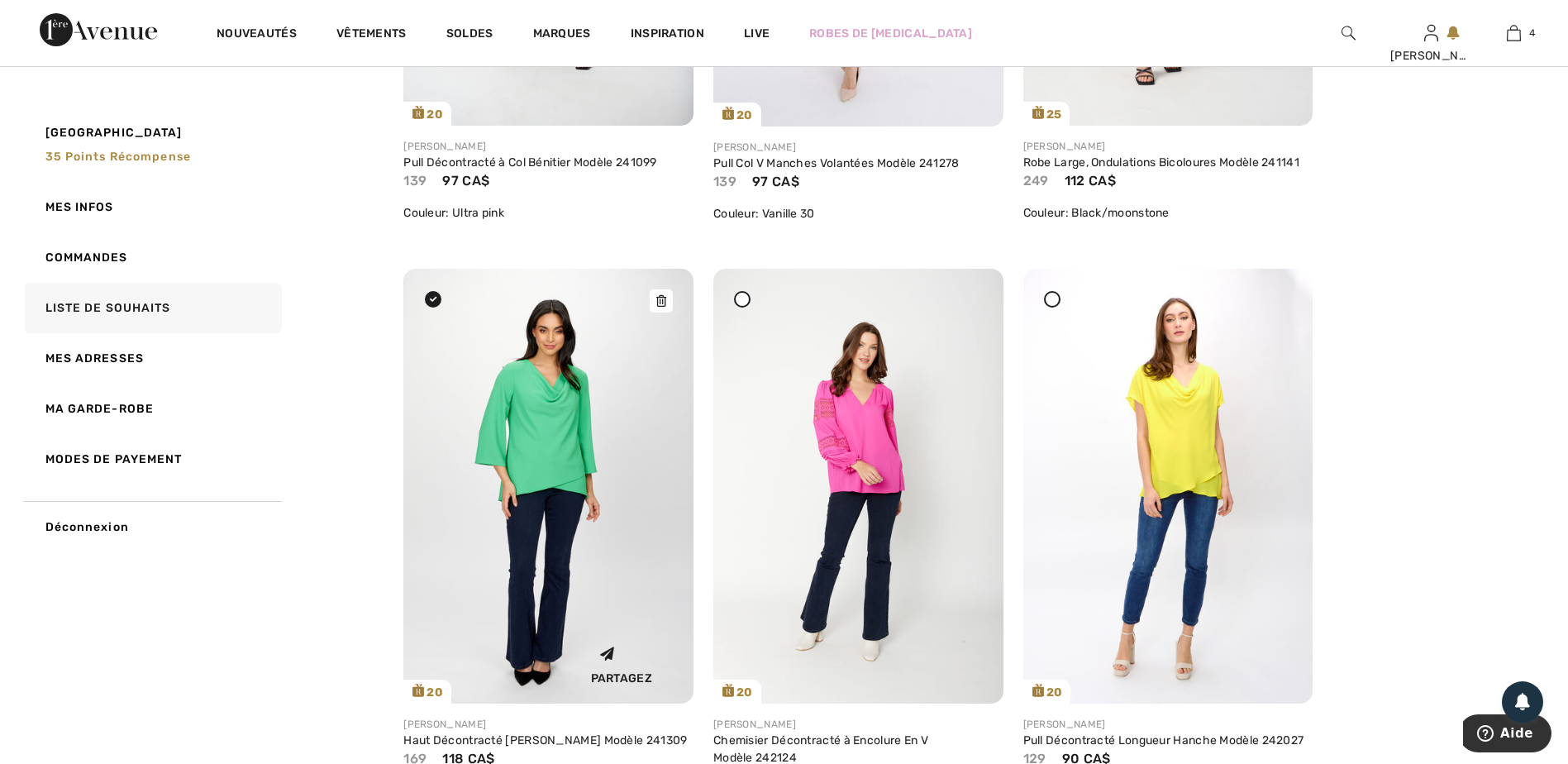
scroll to position [9011, 0]
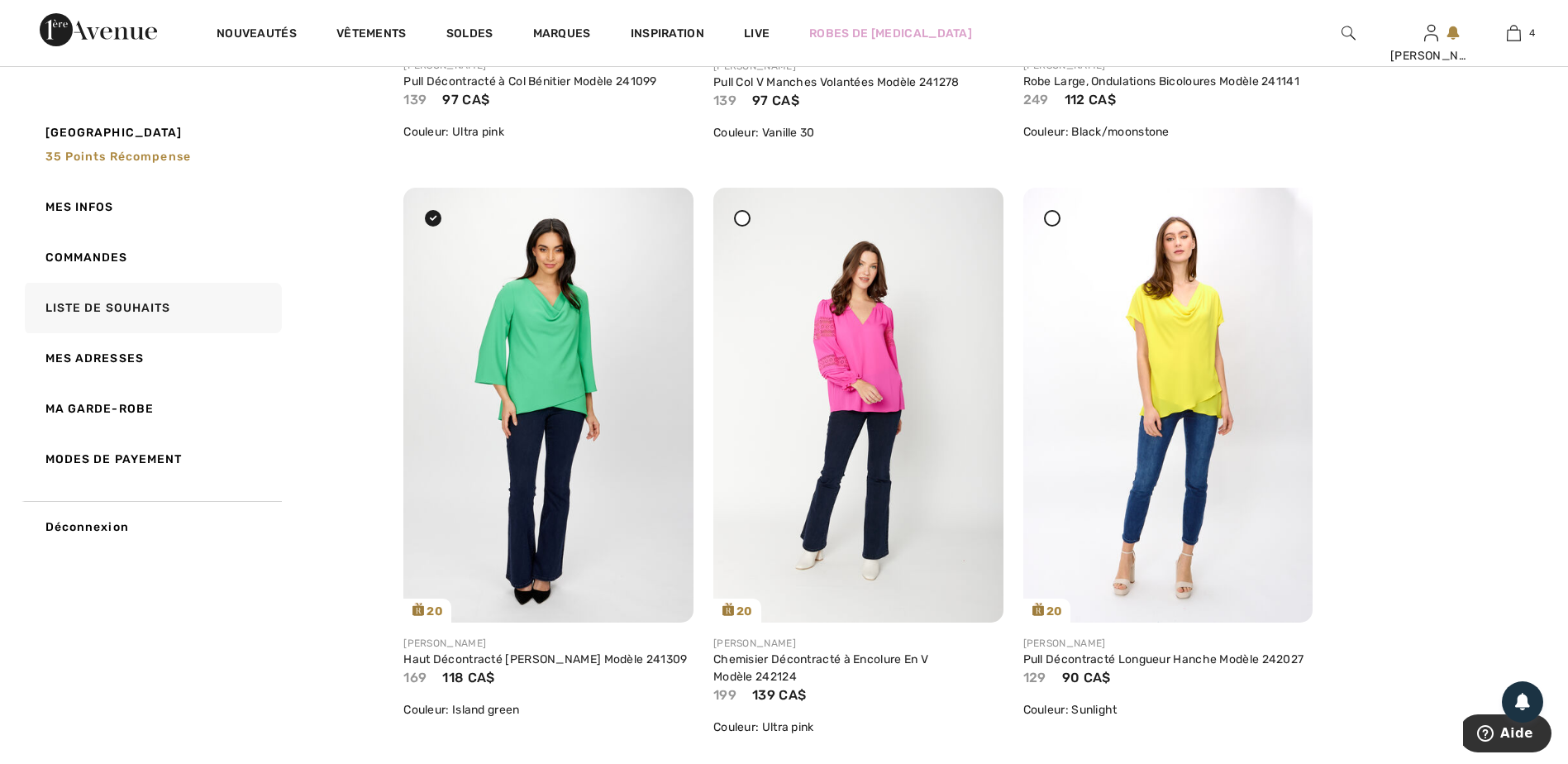
click at [745, 220] on icon at bounding box center [743, 218] width 6 height 6
click at [1055, 218] on icon at bounding box center [1051, 218] width 6 height 6
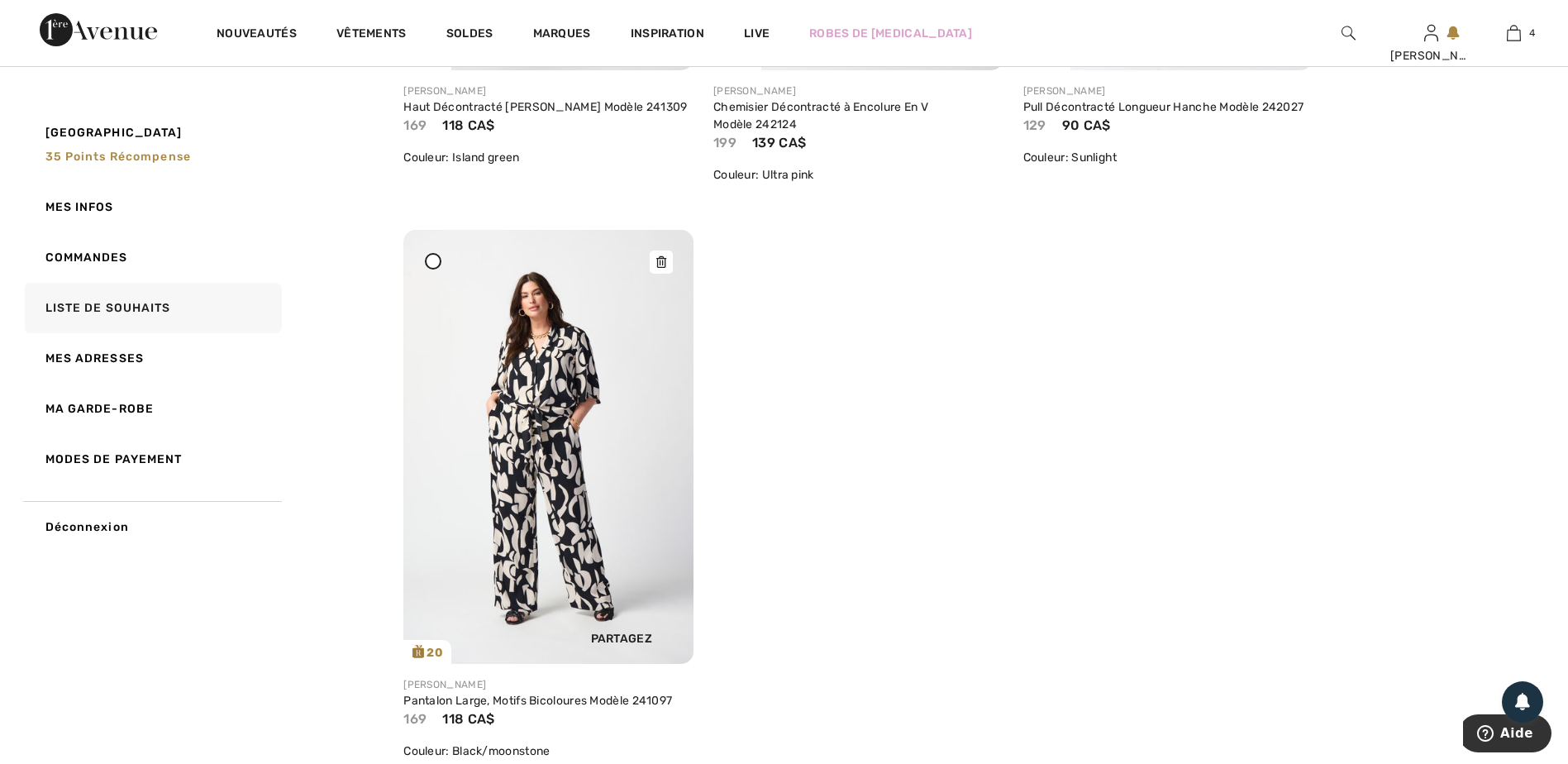
scroll to position [9589, 0]
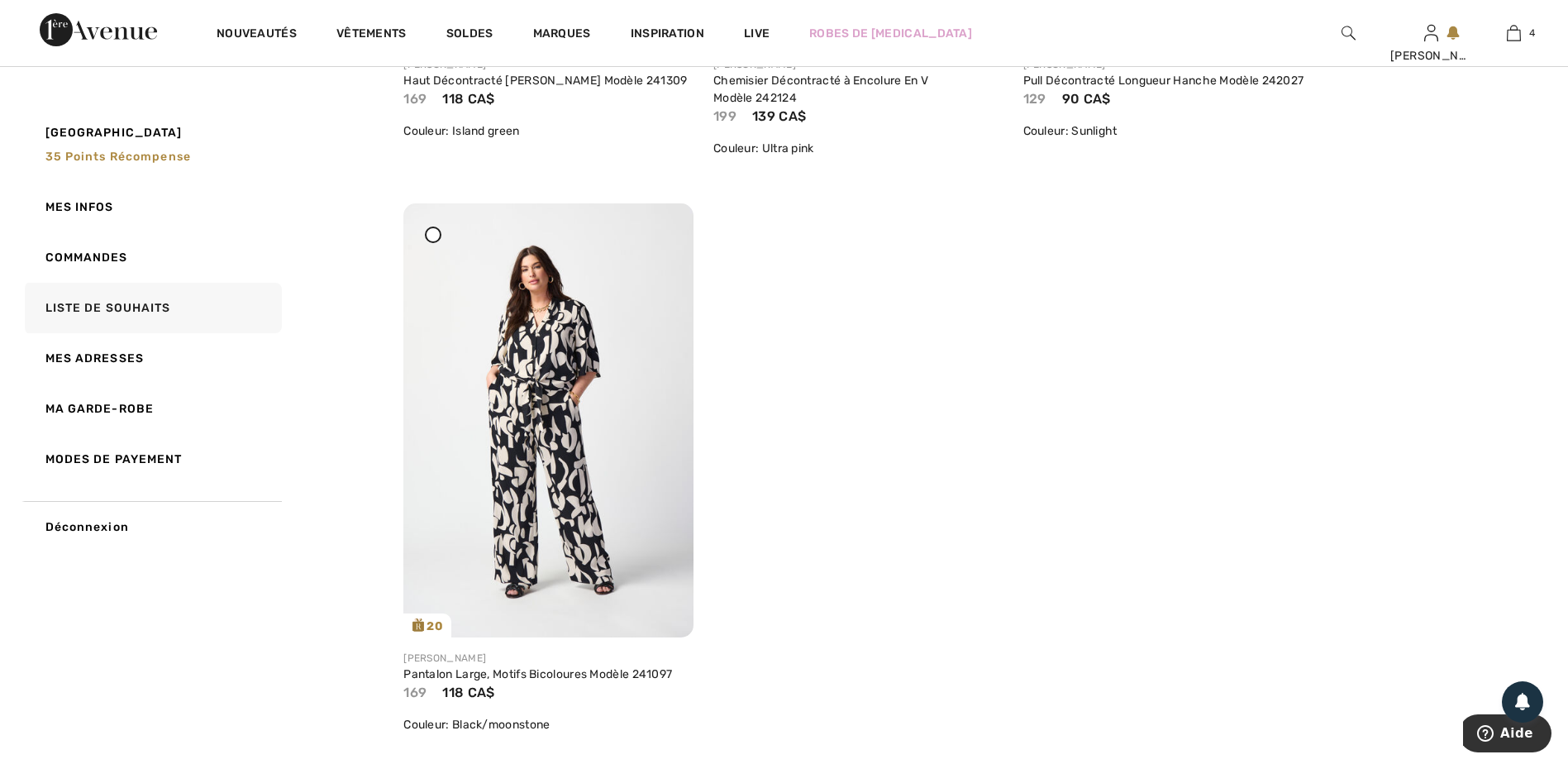
click at [428, 234] on div at bounding box center [433, 235] width 17 height 17
click at [662, 238] on icon at bounding box center [660, 235] width 10 height 12
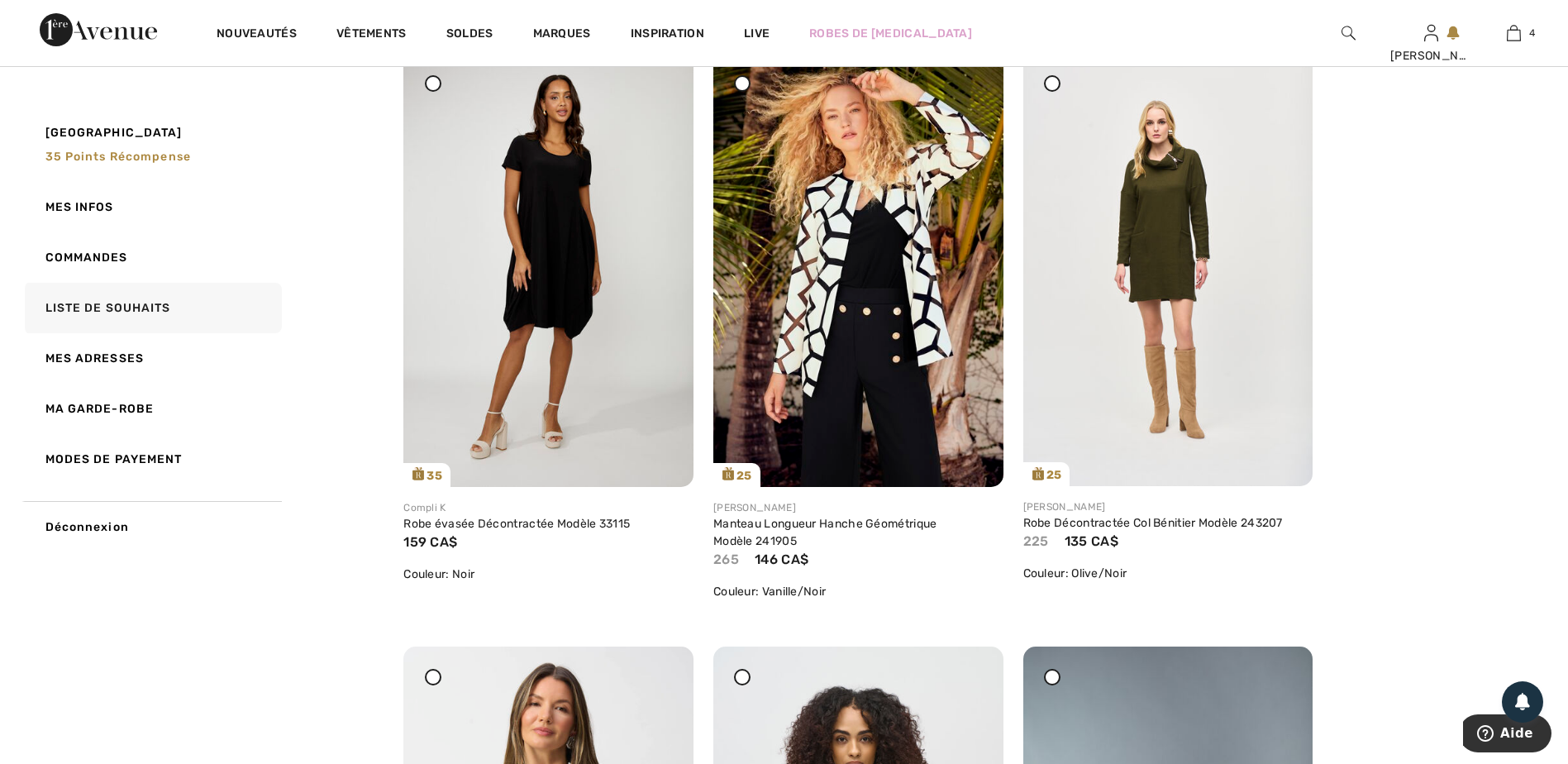
scroll to position [0, 0]
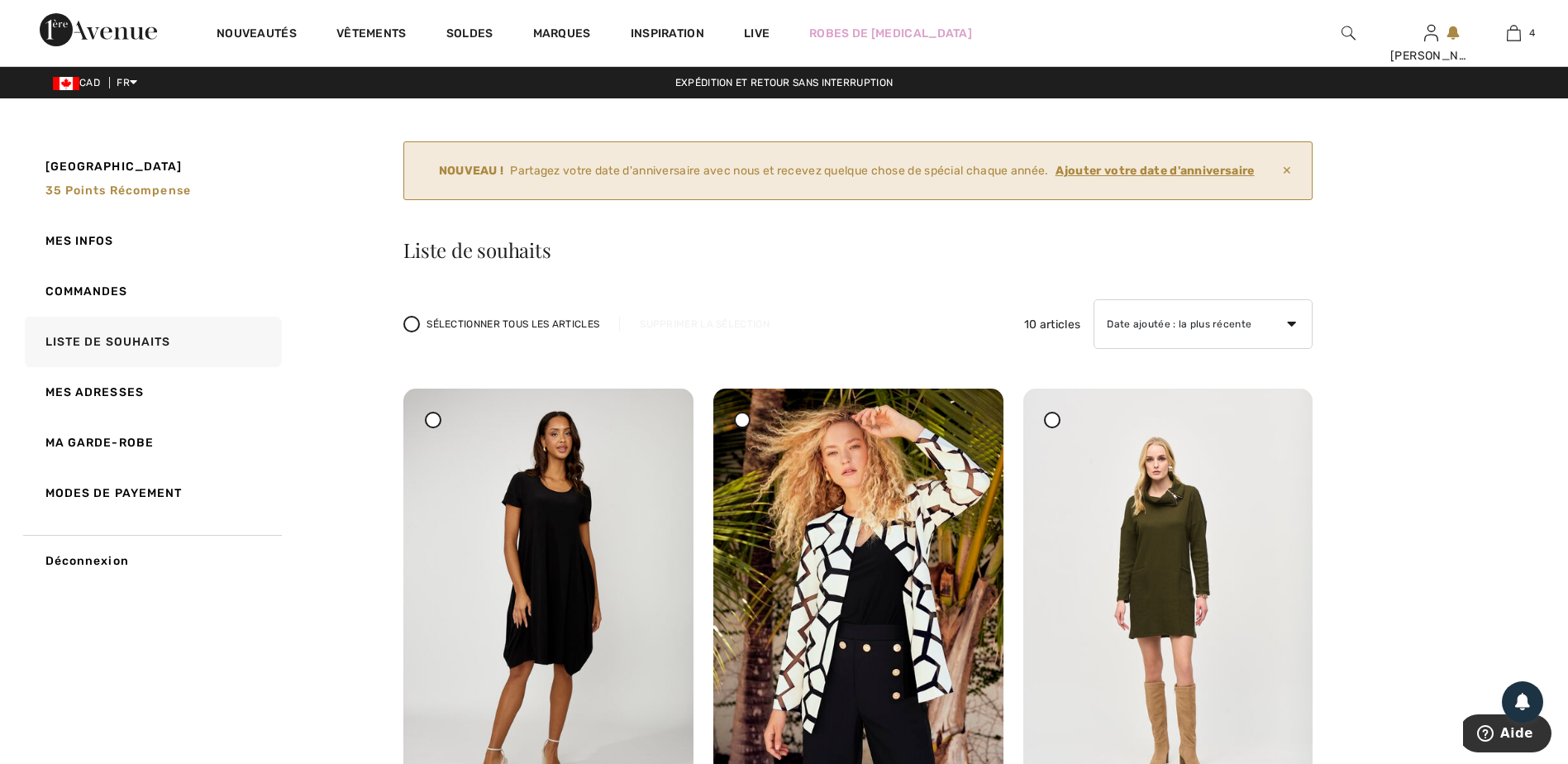
click at [83, 32] on img at bounding box center [98, 29] width 118 height 33
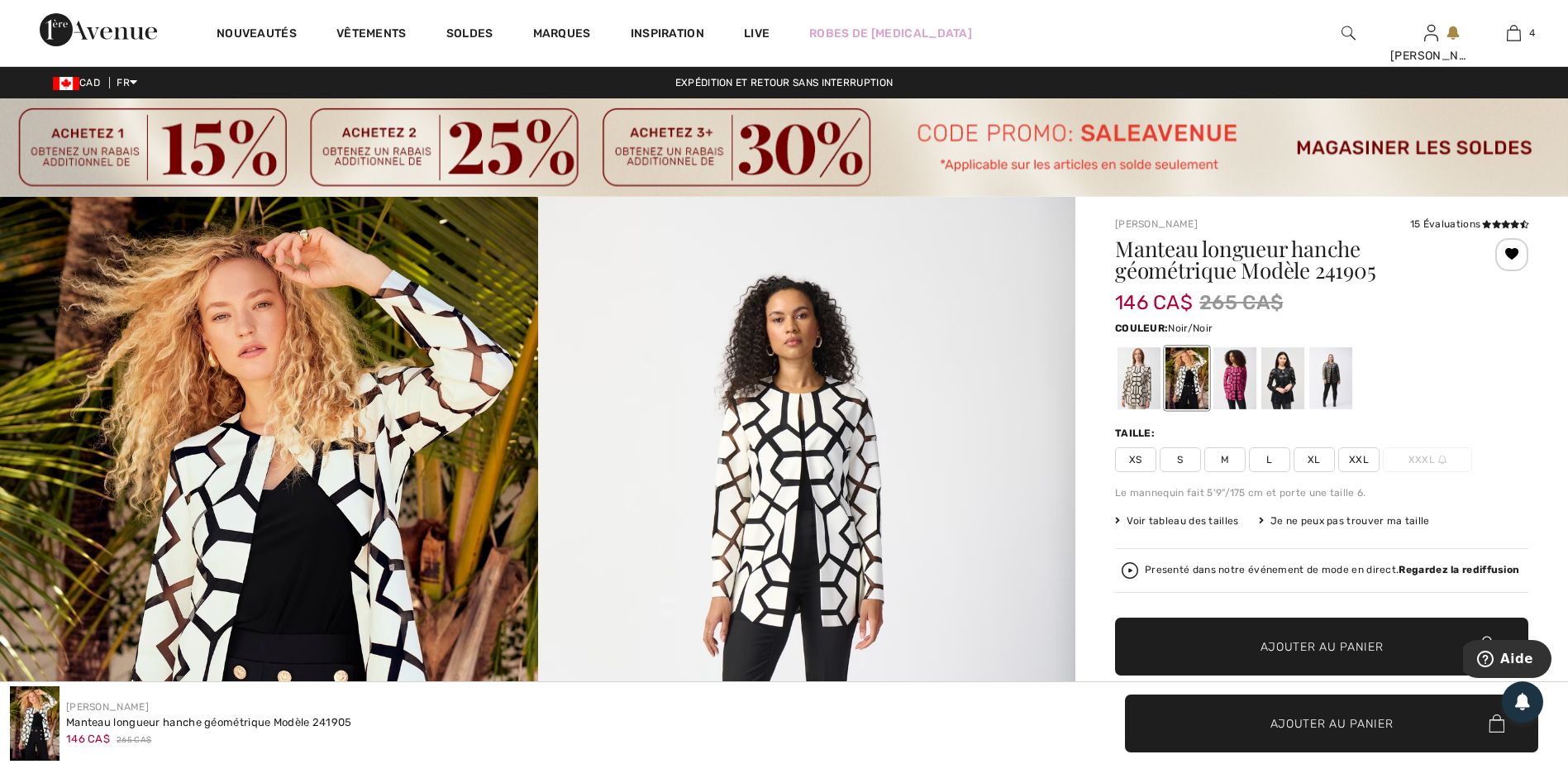
click at [1282, 390] on div at bounding box center [1282, 378] width 43 height 62
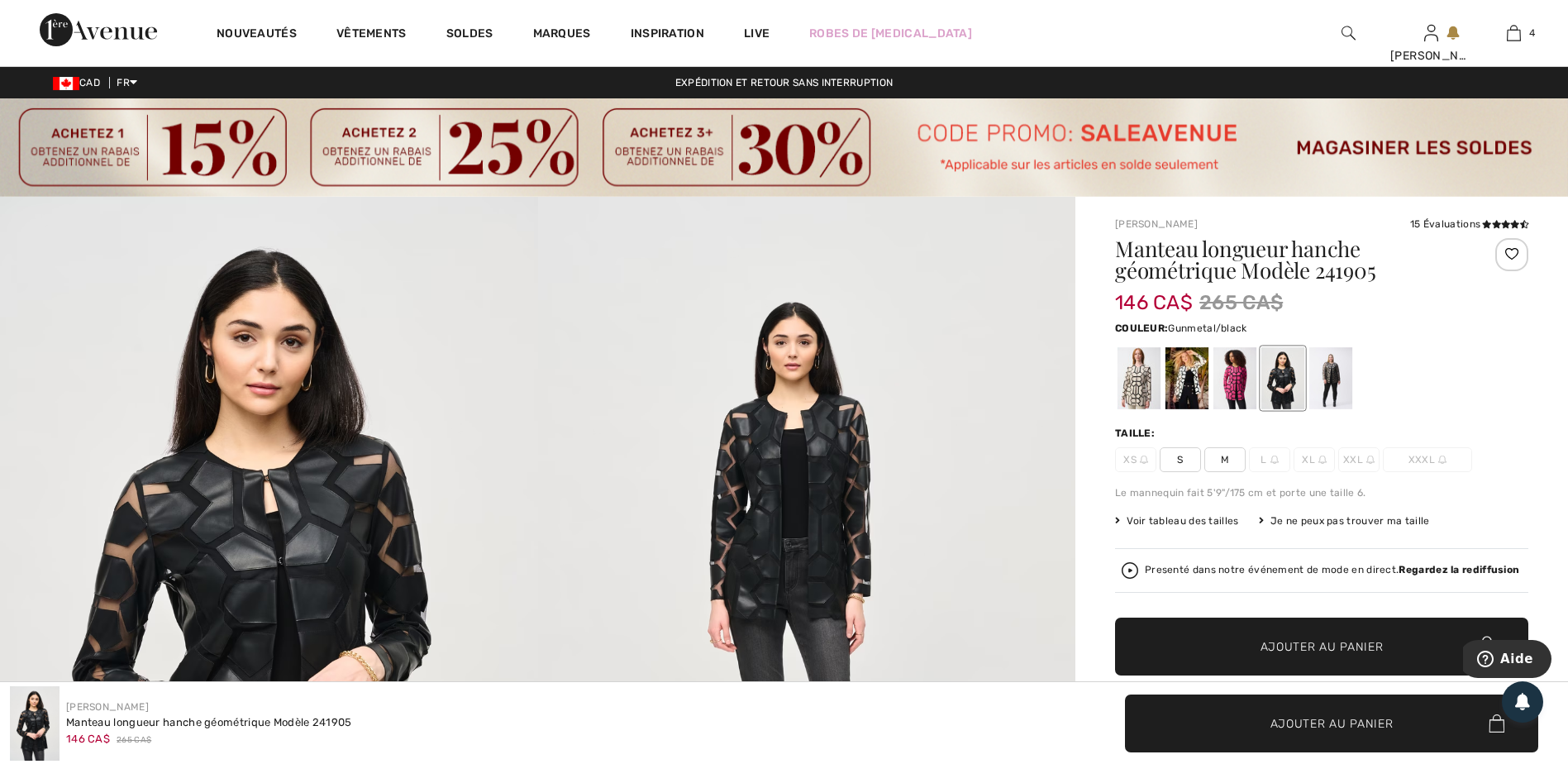
click at [1327, 394] on div at bounding box center [1331, 378] width 43 height 62
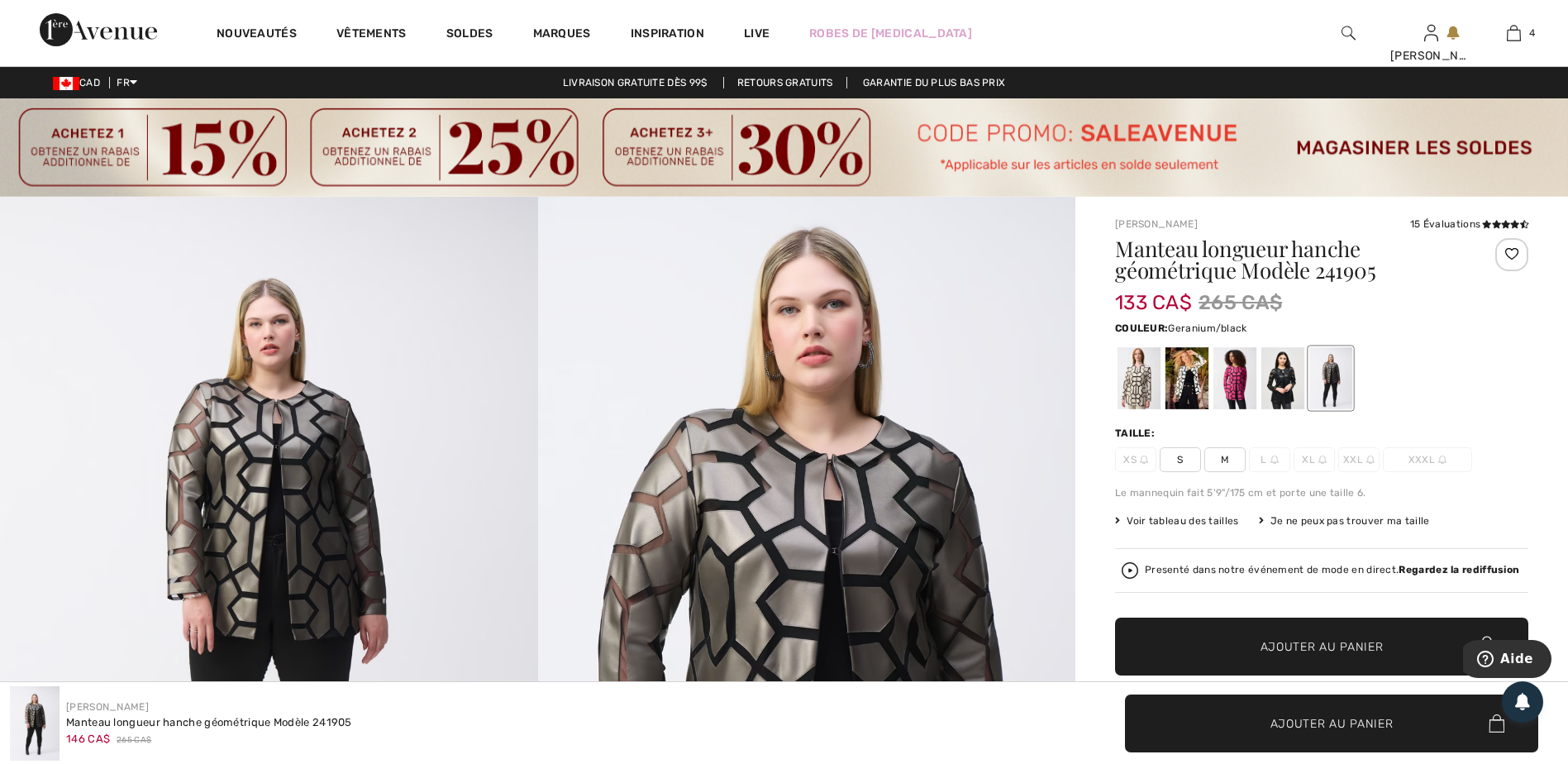
click at [1226, 385] on div at bounding box center [1235, 378] width 43 height 62
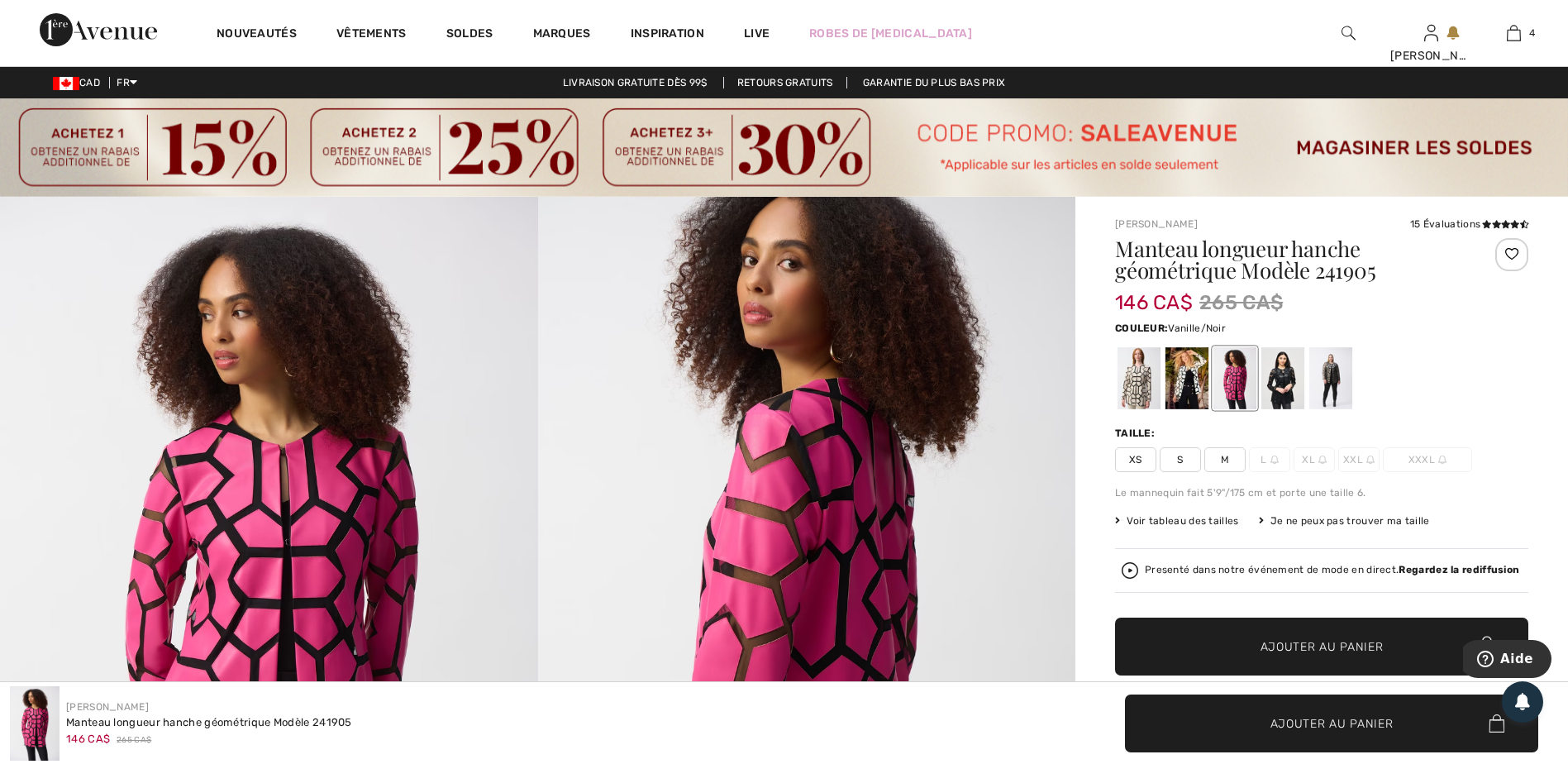
click at [1190, 389] on div at bounding box center [1187, 378] width 43 height 62
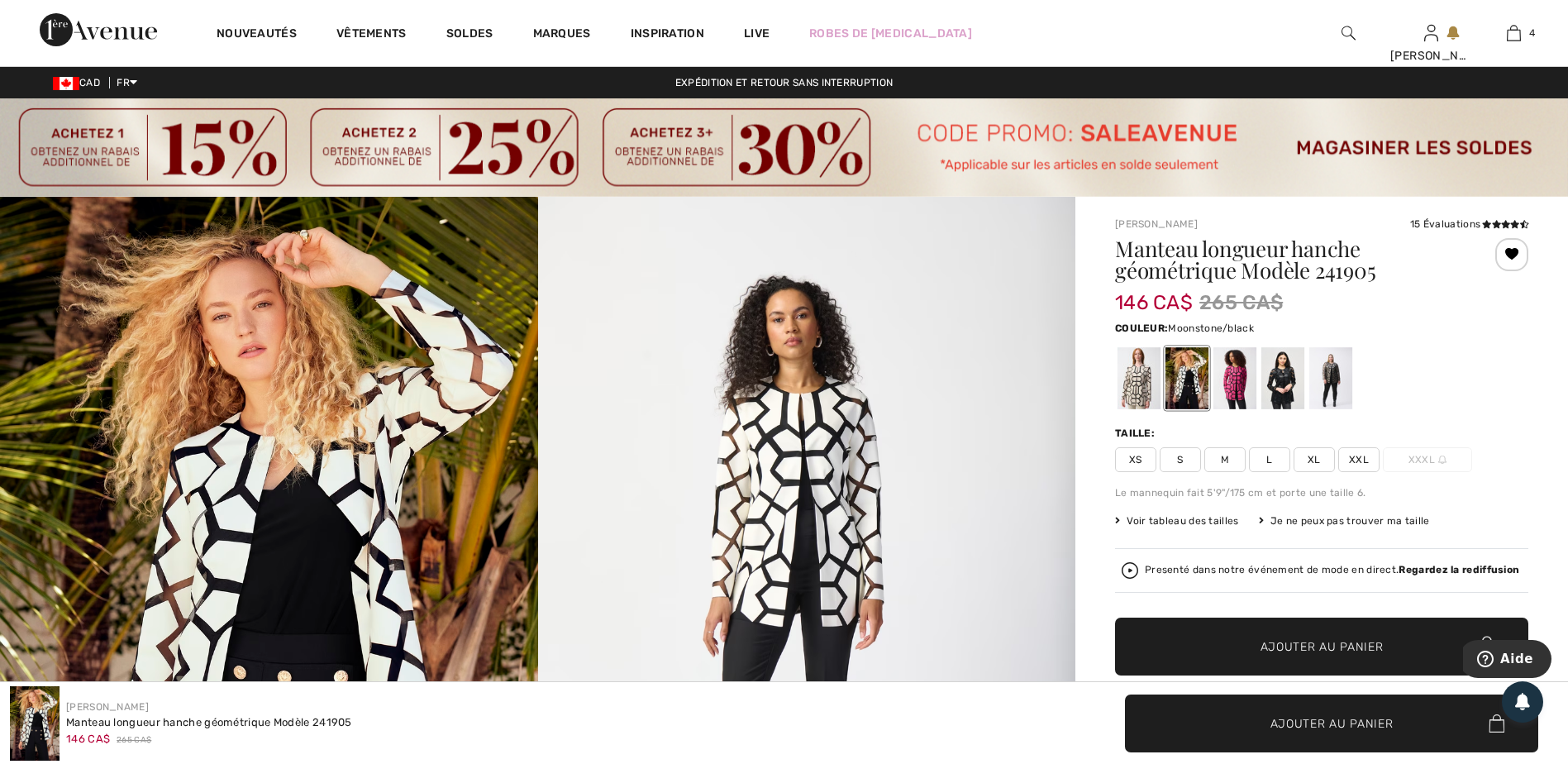
click at [1126, 404] on div at bounding box center [1139, 378] width 43 height 62
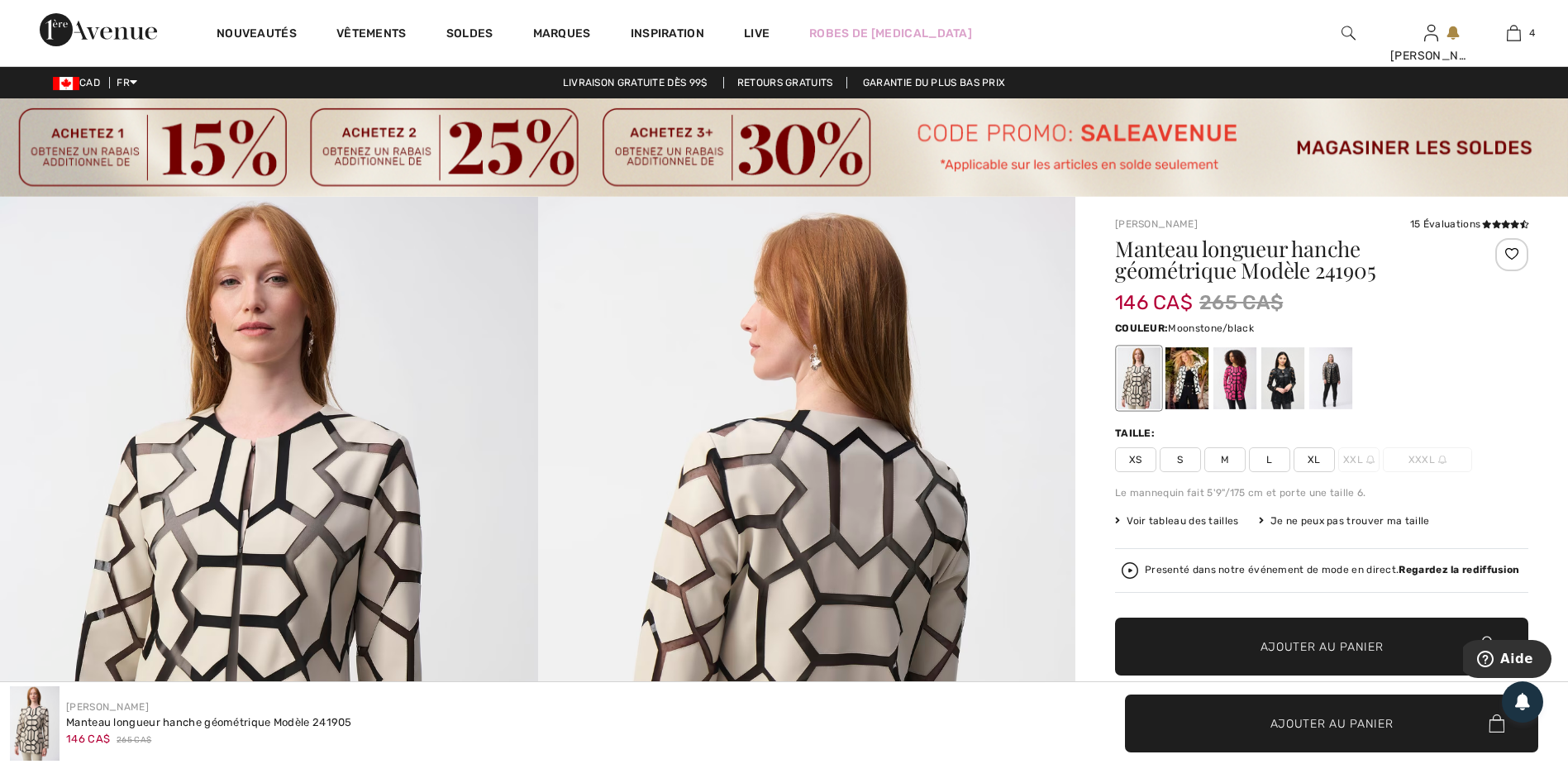
click at [1310, 465] on span "XL" at bounding box center [1314, 460] width 41 height 25
click at [1198, 386] on div at bounding box center [1187, 378] width 43 height 62
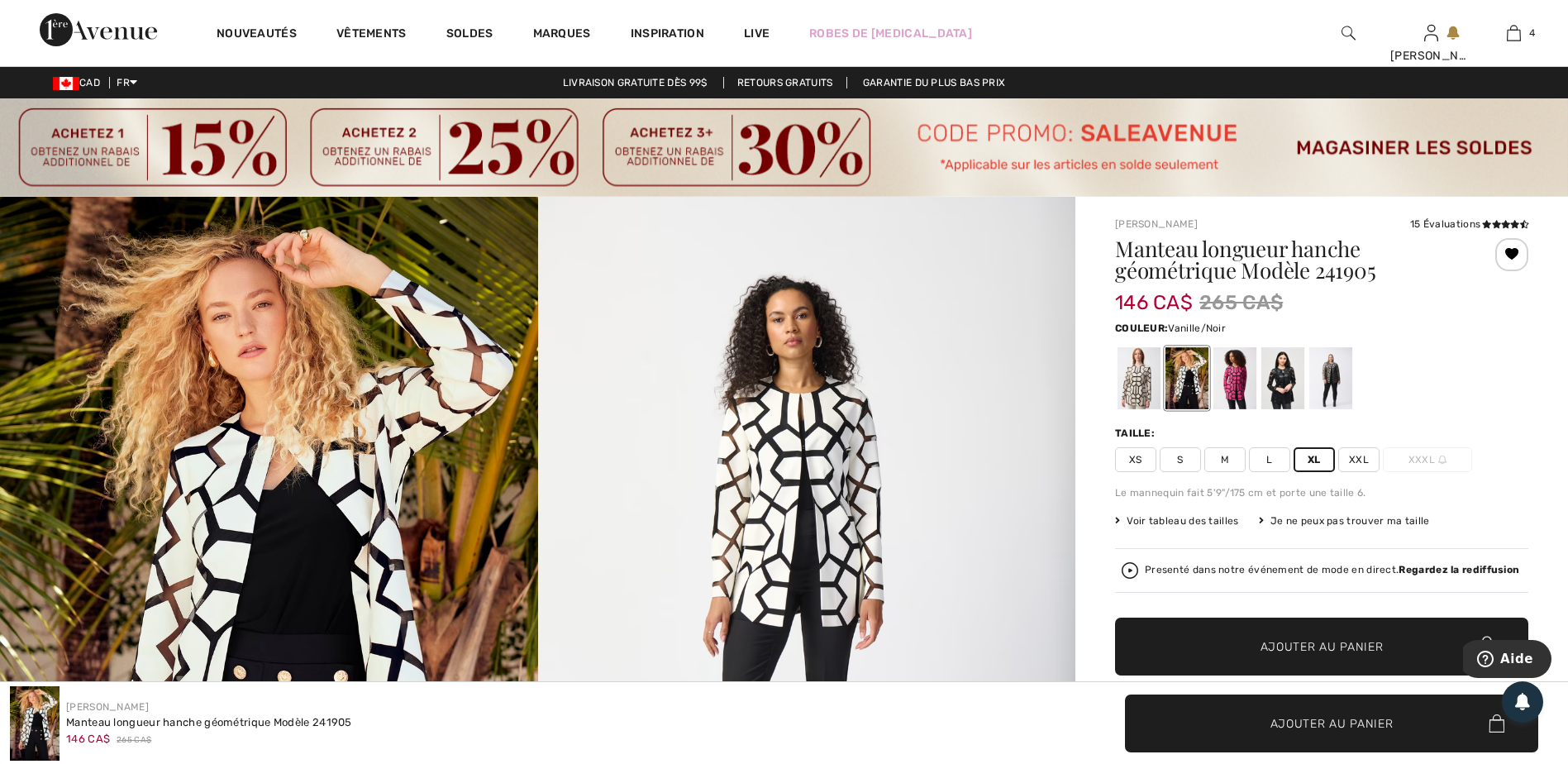
click at [1361, 463] on span "XXL" at bounding box center [1359, 460] width 41 height 25
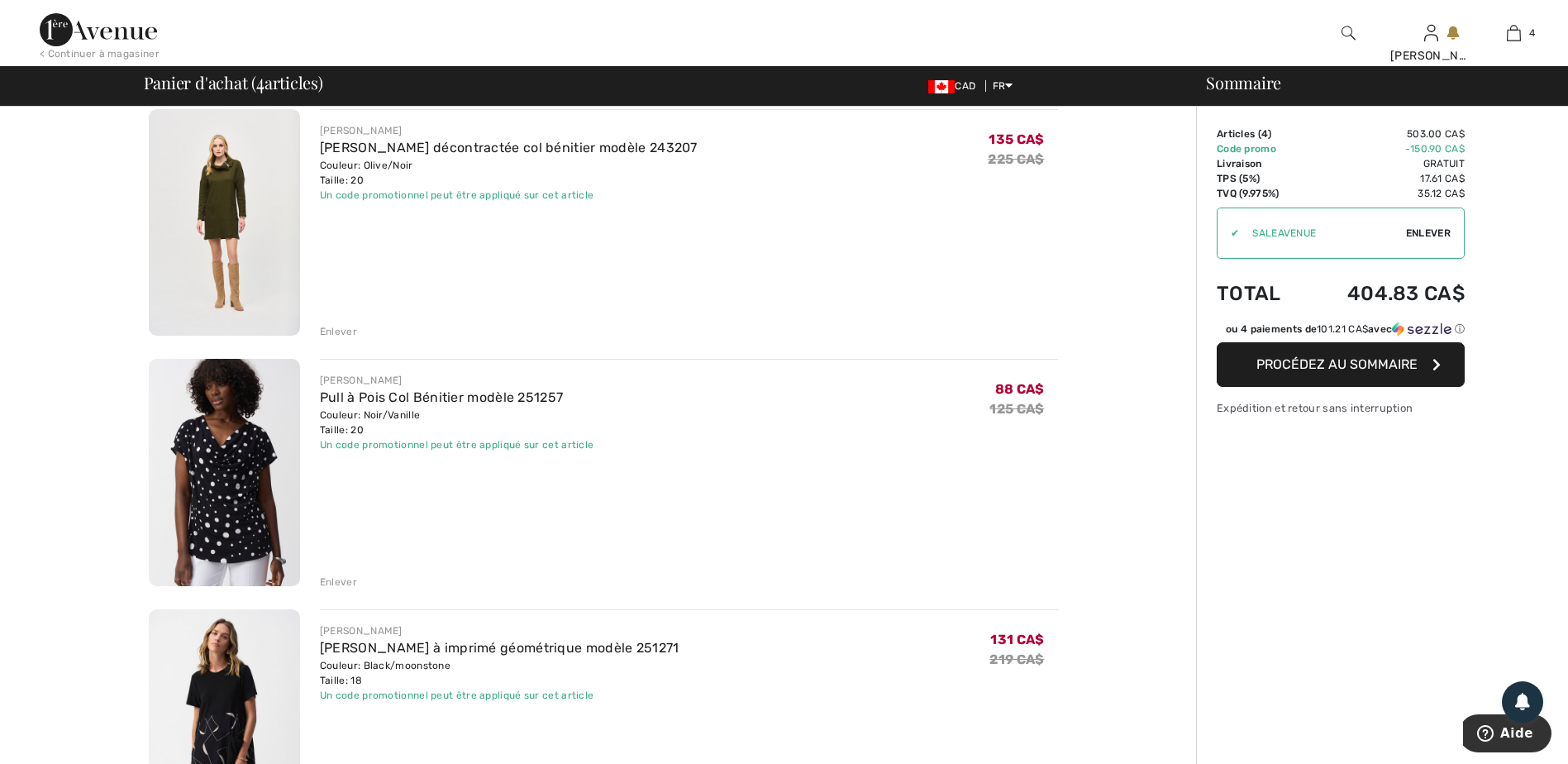
scroll to position [330, 0]
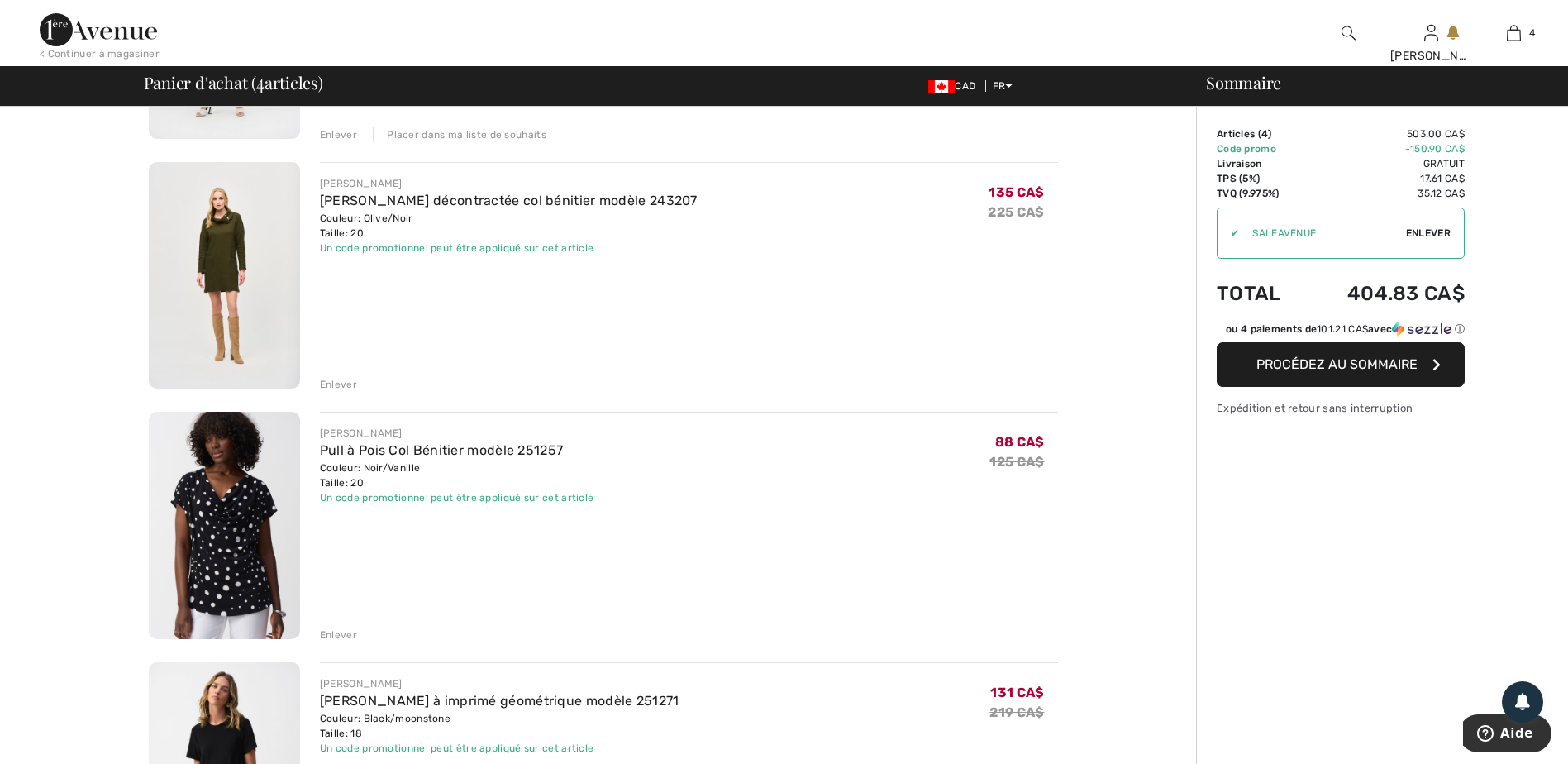
click at [340, 634] on div "Enlever" at bounding box center [338, 635] width 37 height 15
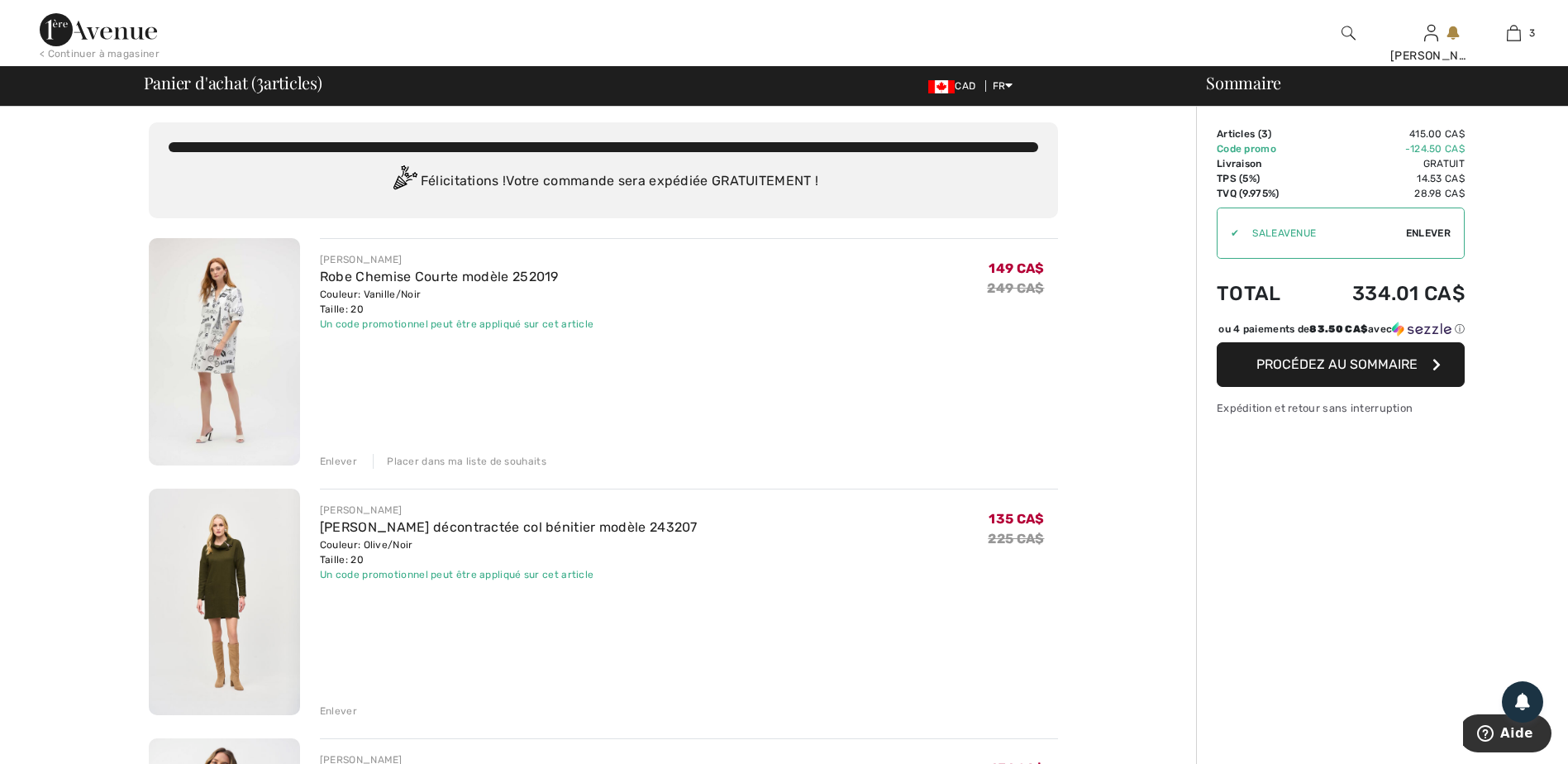
scroll to position [0, 0]
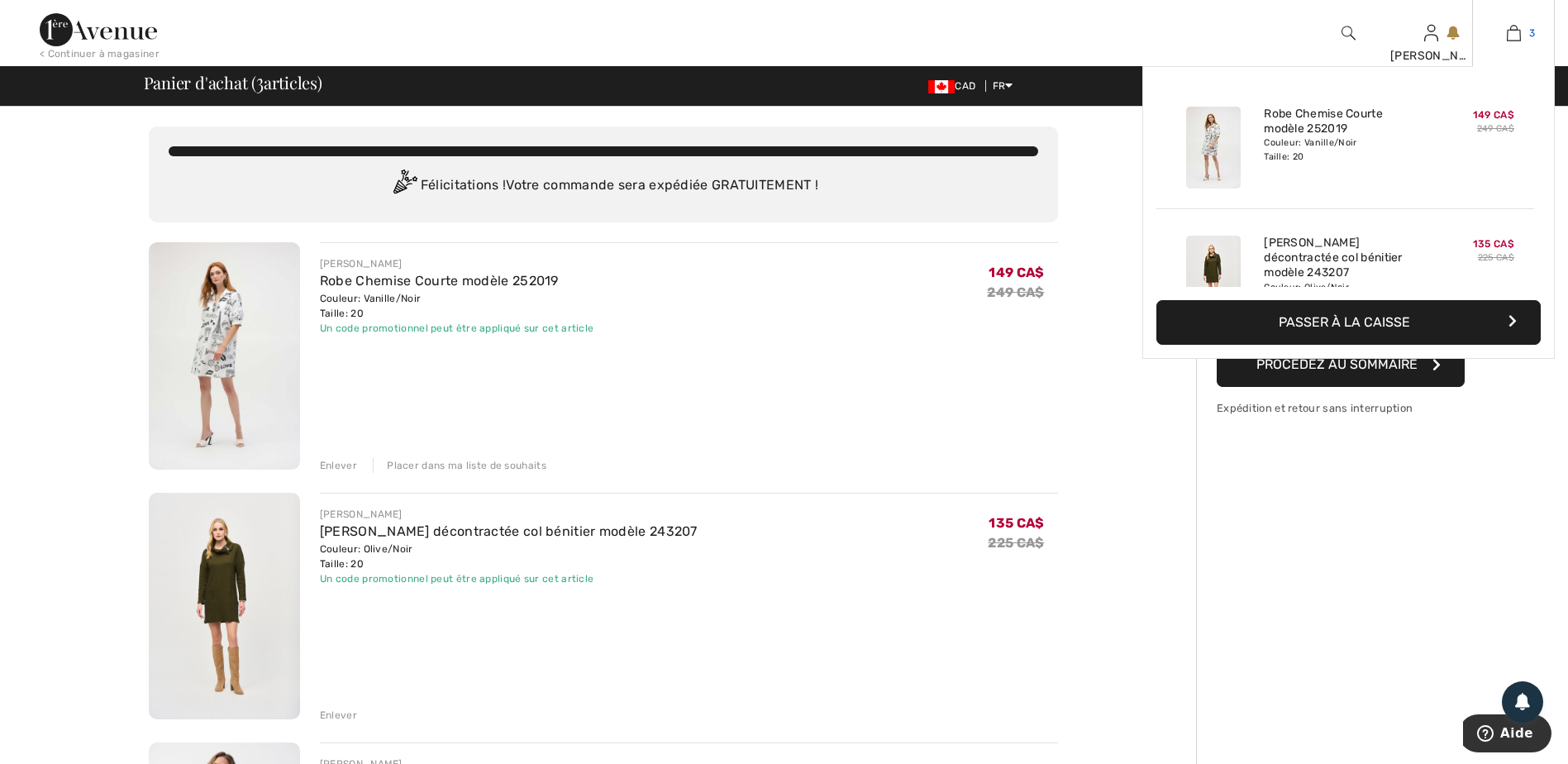
click at [1525, 25] on link "3" at bounding box center [1513, 33] width 81 height 20
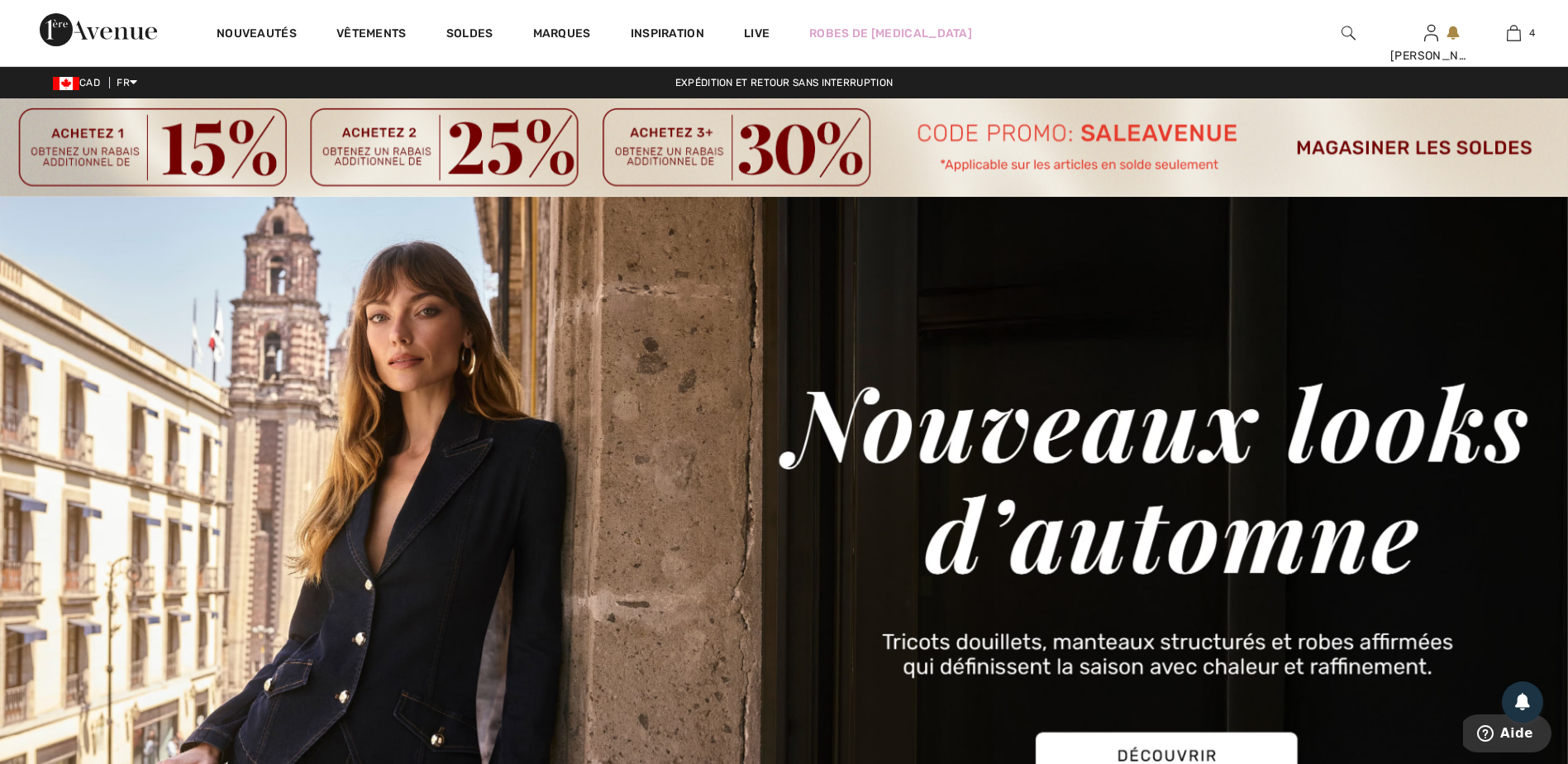
click at [1382, 149] on img at bounding box center [784, 147] width 1568 height 98
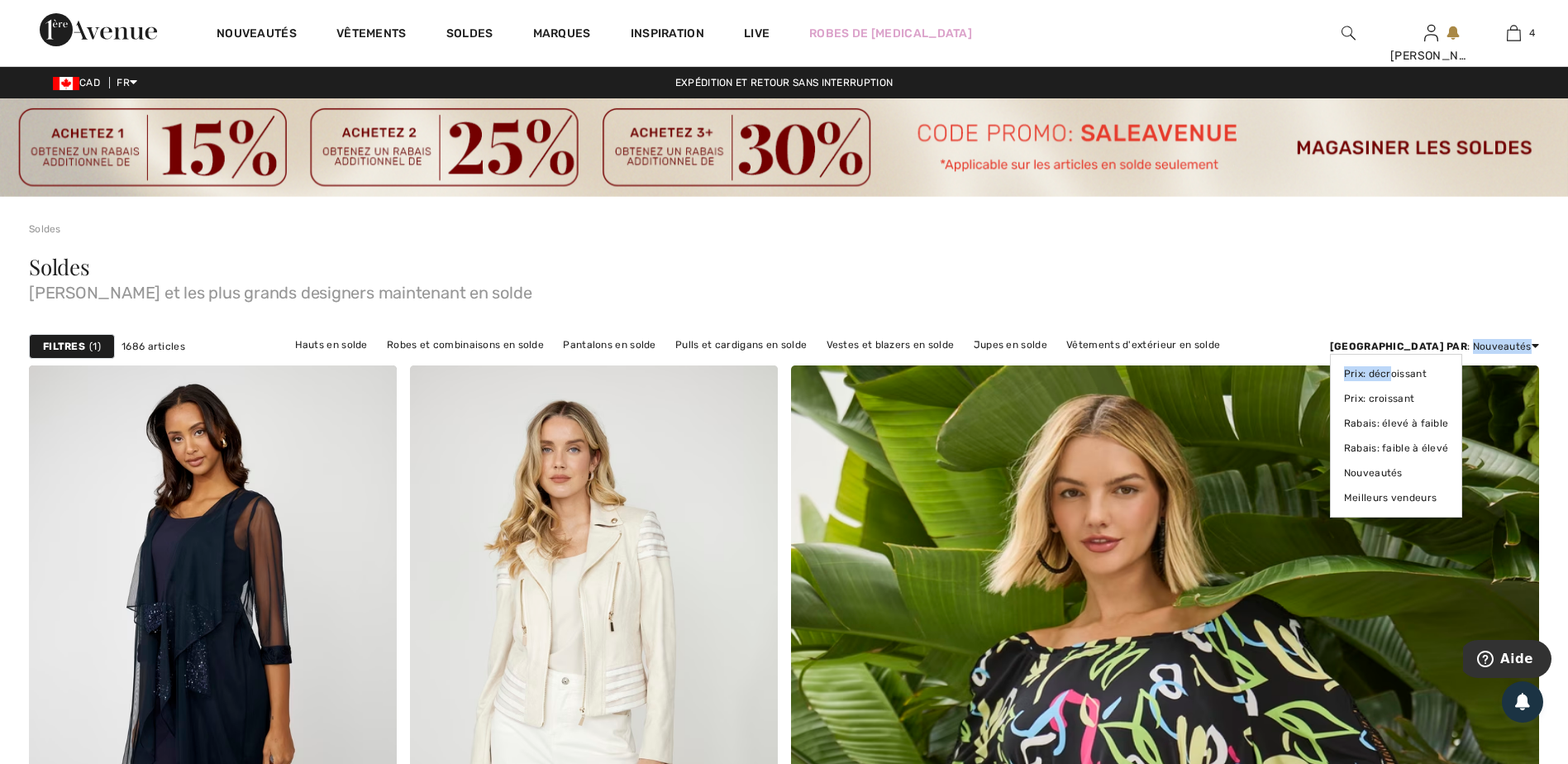
click at [1470, 353] on div "[GEOGRAPHIC_DATA] par : Nouveautés Prix: décroissant Prix: croissant Rabais: él…" at bounding box center [1434, 346] width 209 height 15
drag, startPoint x: 1470, startPoint y: 353, endPoint x: 1440, endPoint y: 402, distance: 57.5
click at [1440, 402] on link "Prix: croissant" at bounding box center [1397, 399] width 105 height 25
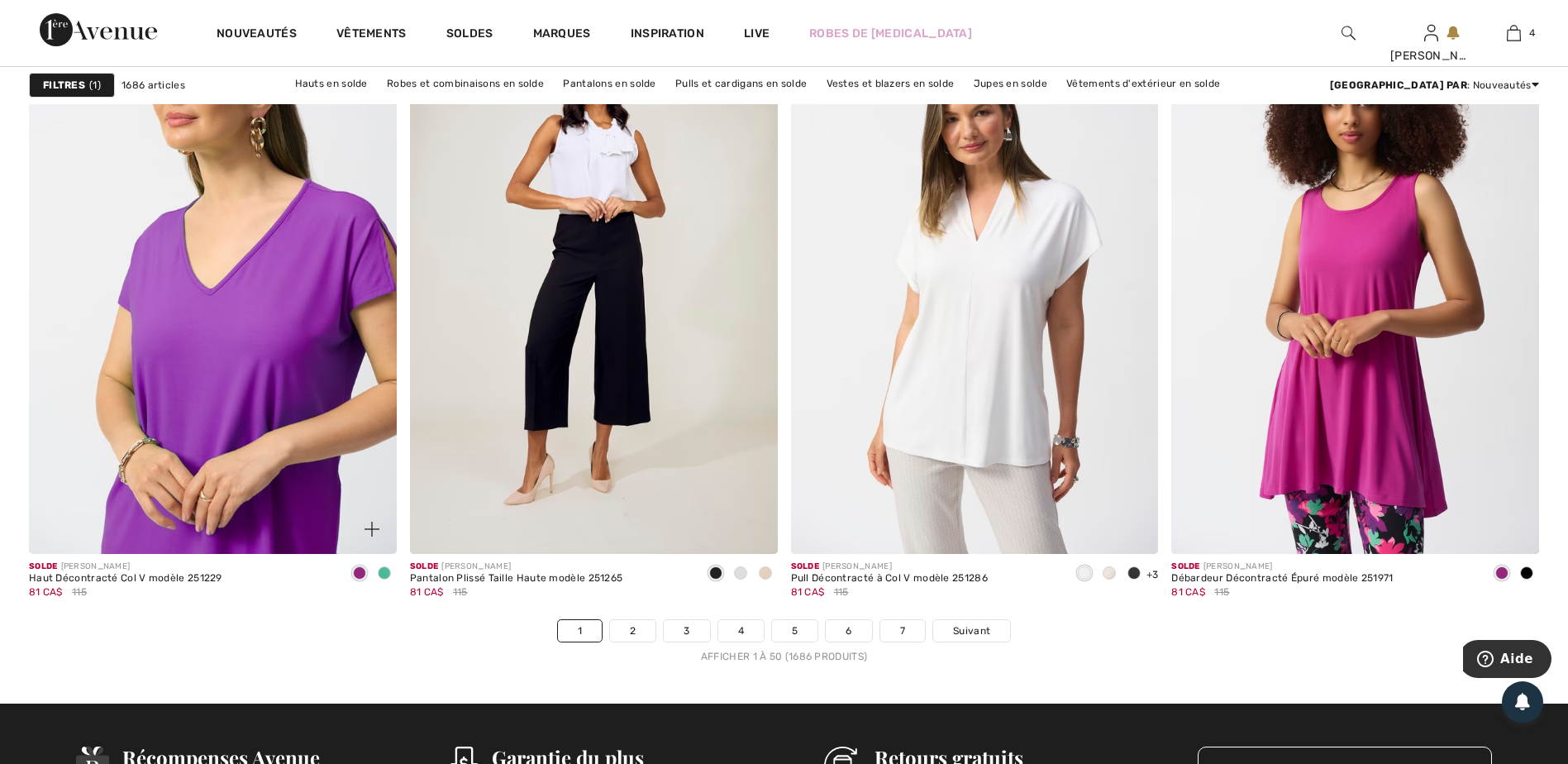
scroll to position [9258, 0]
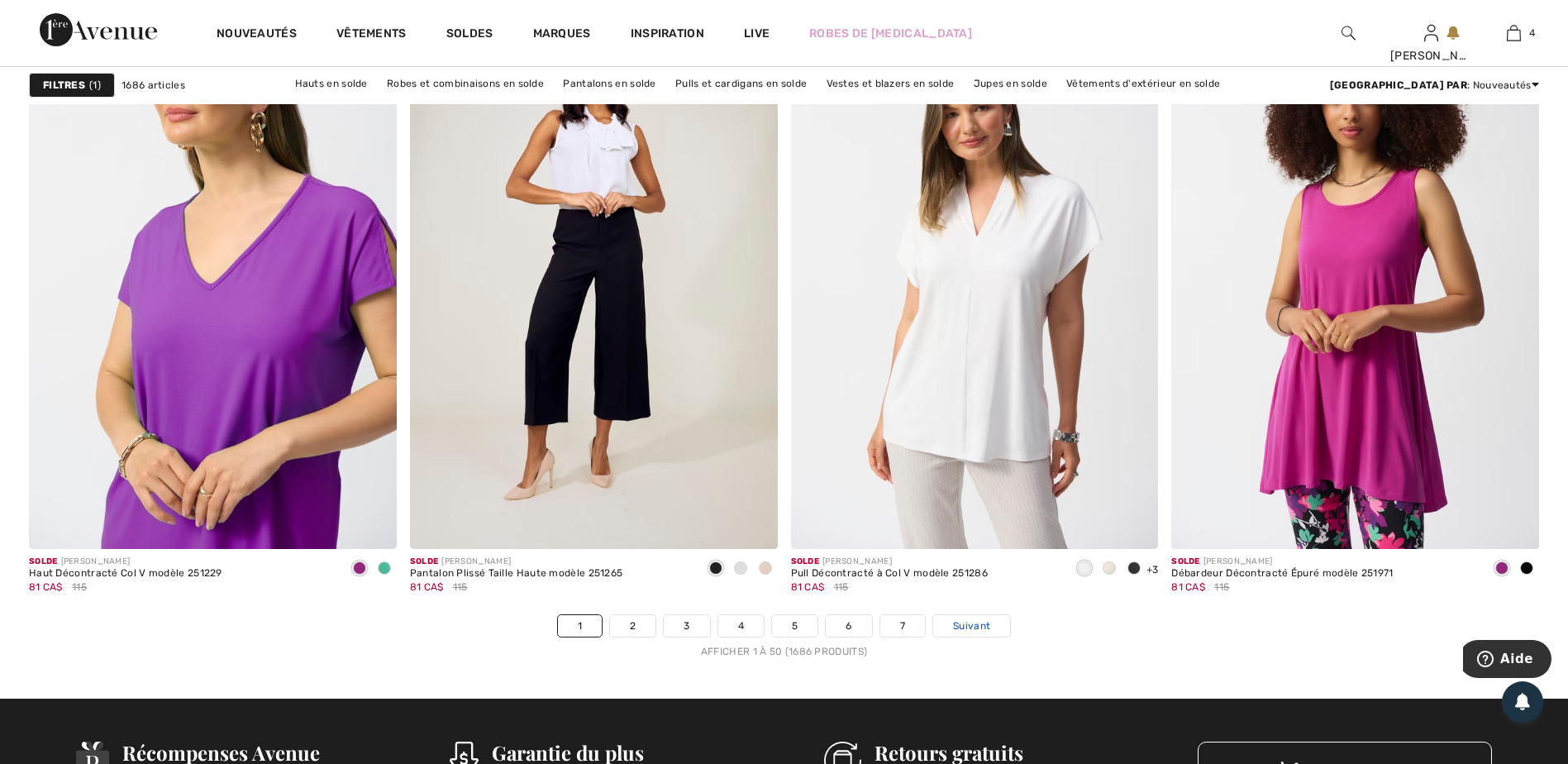
click at [984, 621] on span "Suivant" at bounding box center [972, 626] width 37 height 15
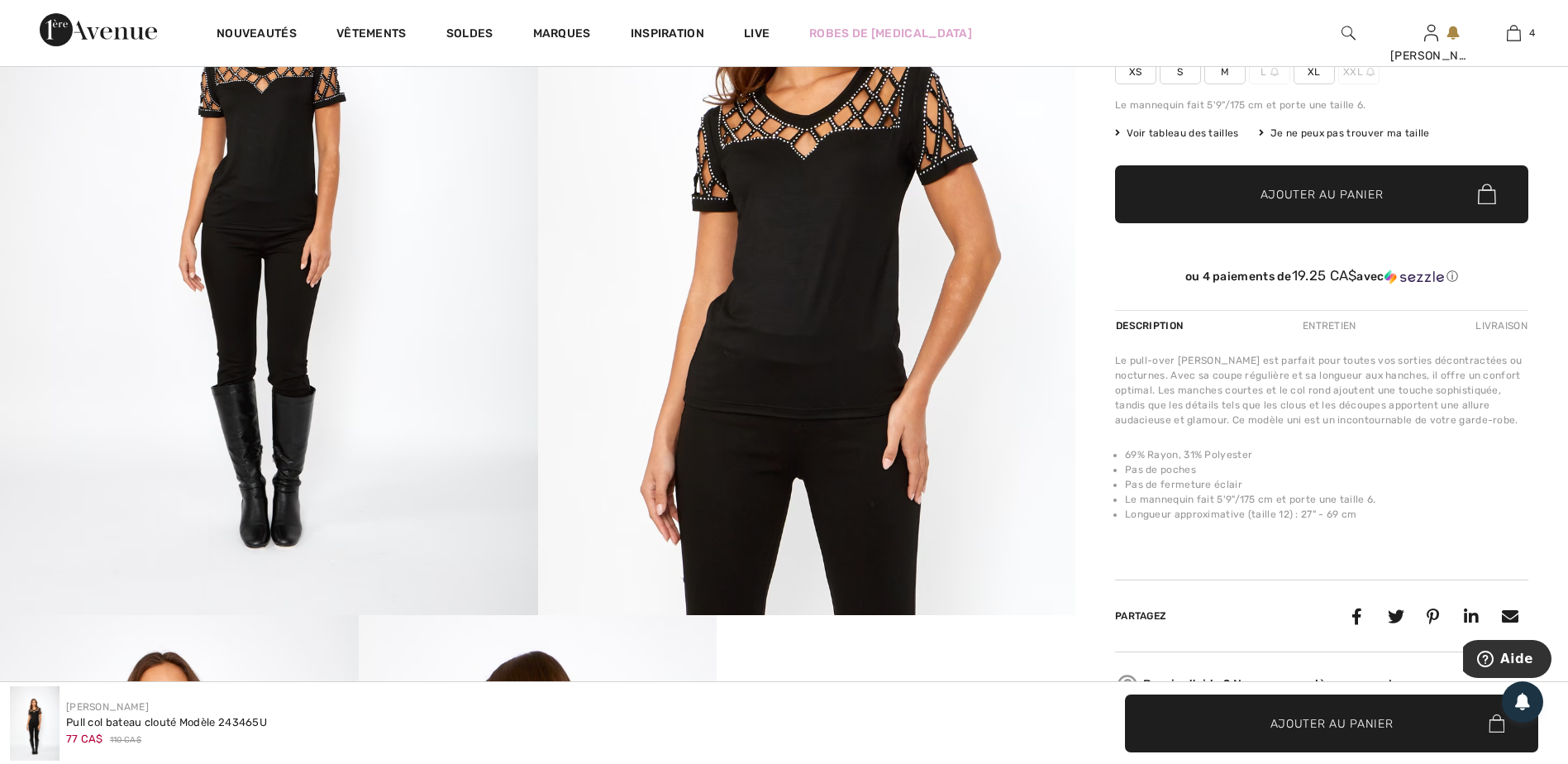
scroll to position [165, 0]
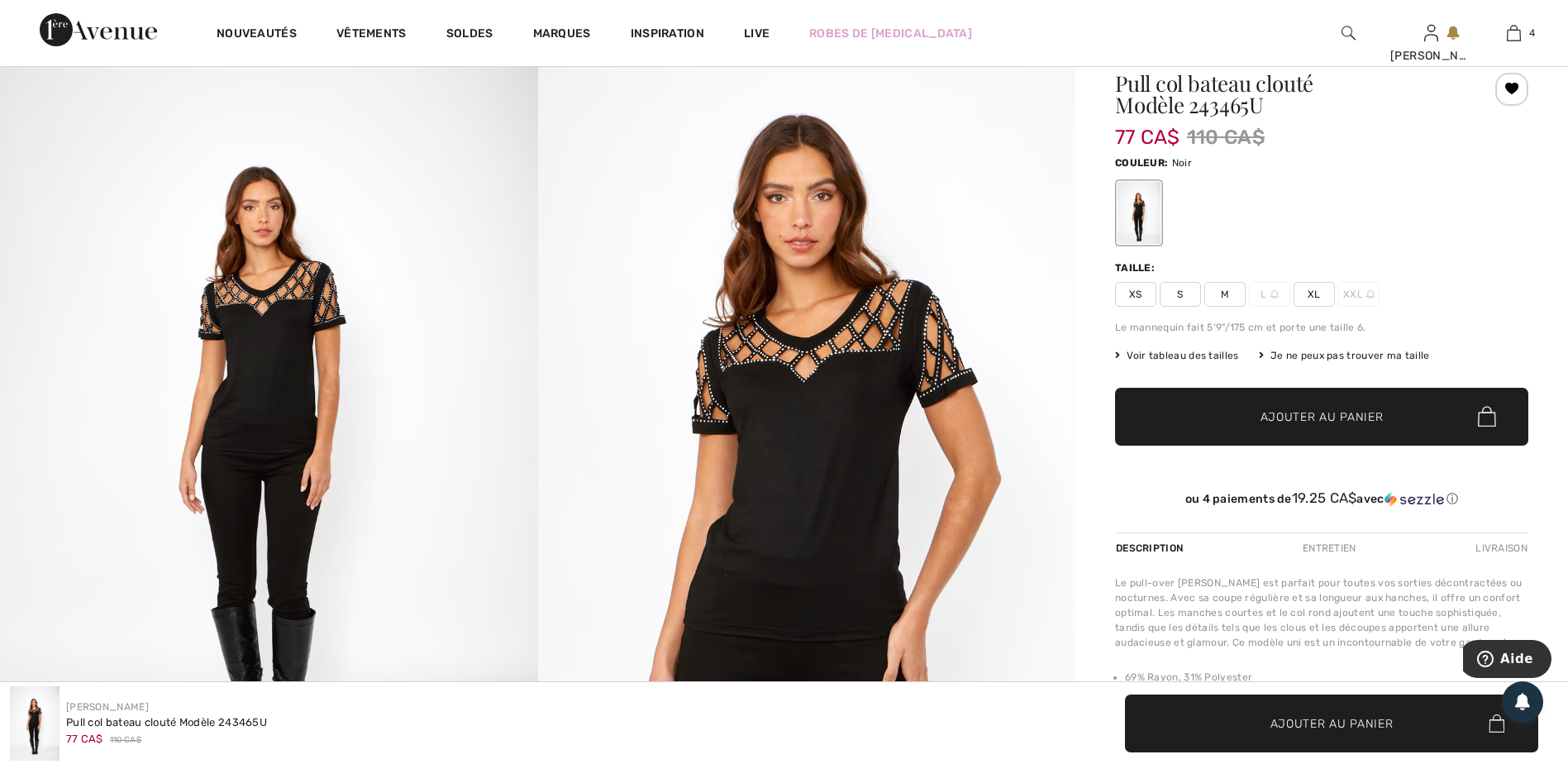
click at [1315, 286] on span "XL" at bounding box center [1314, 295] width 41 height 25
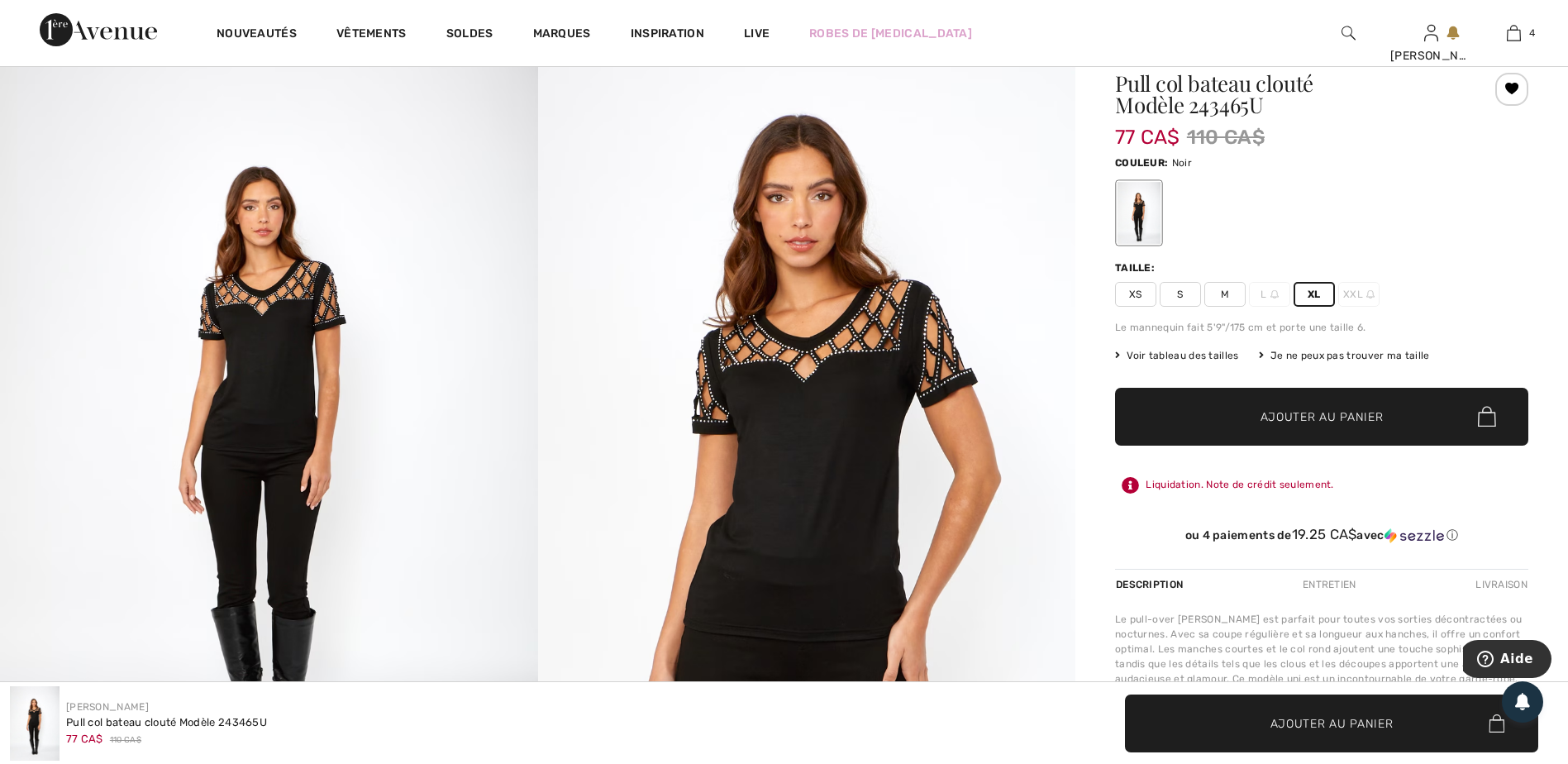
click at [1299, 424] on span "Ajouter au panier" at bounding box center [1322, 416] width 123 height 17
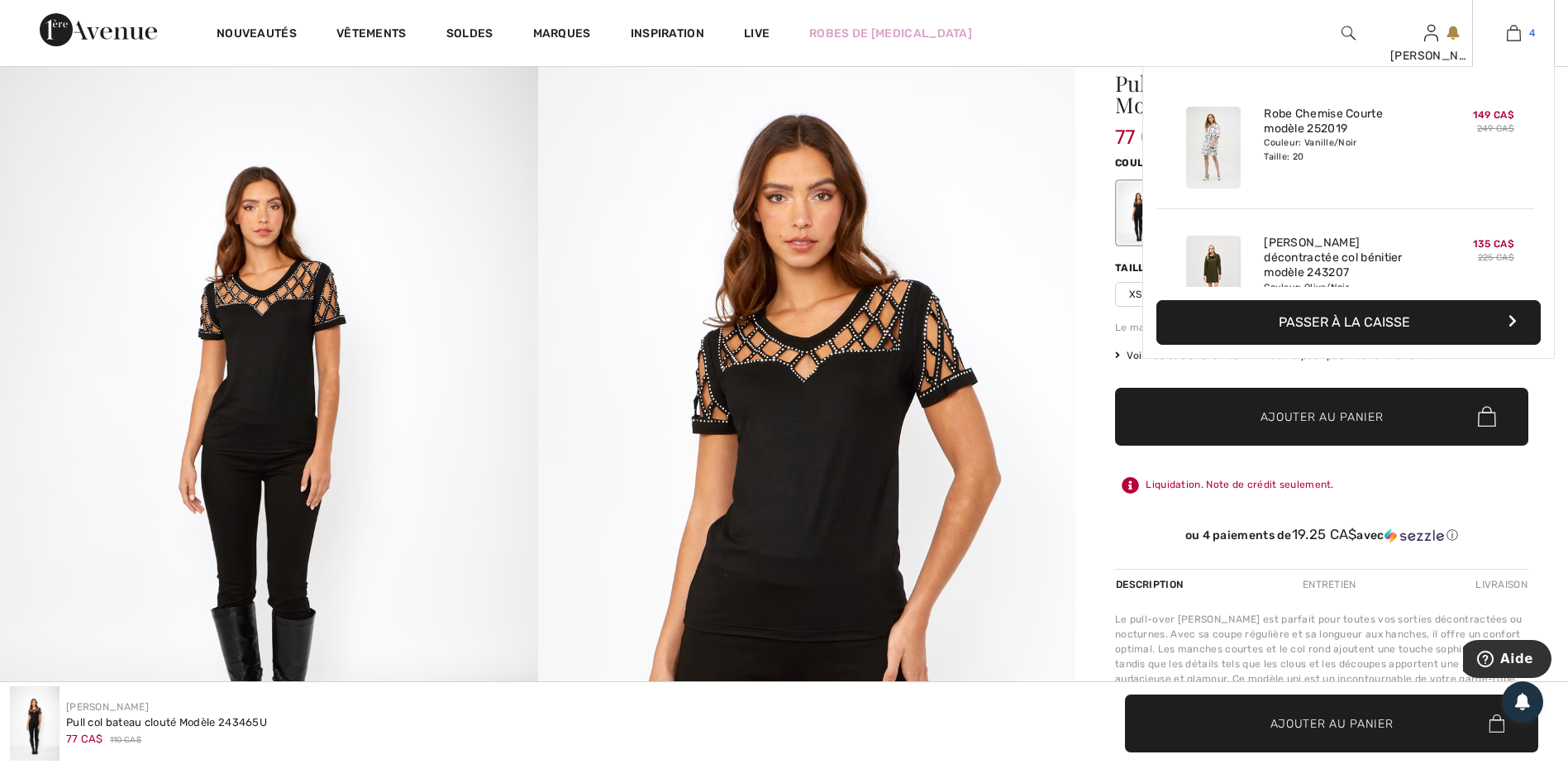
click at [1510, 29] on img at bounding box center [1514, 33] width 14 height 20
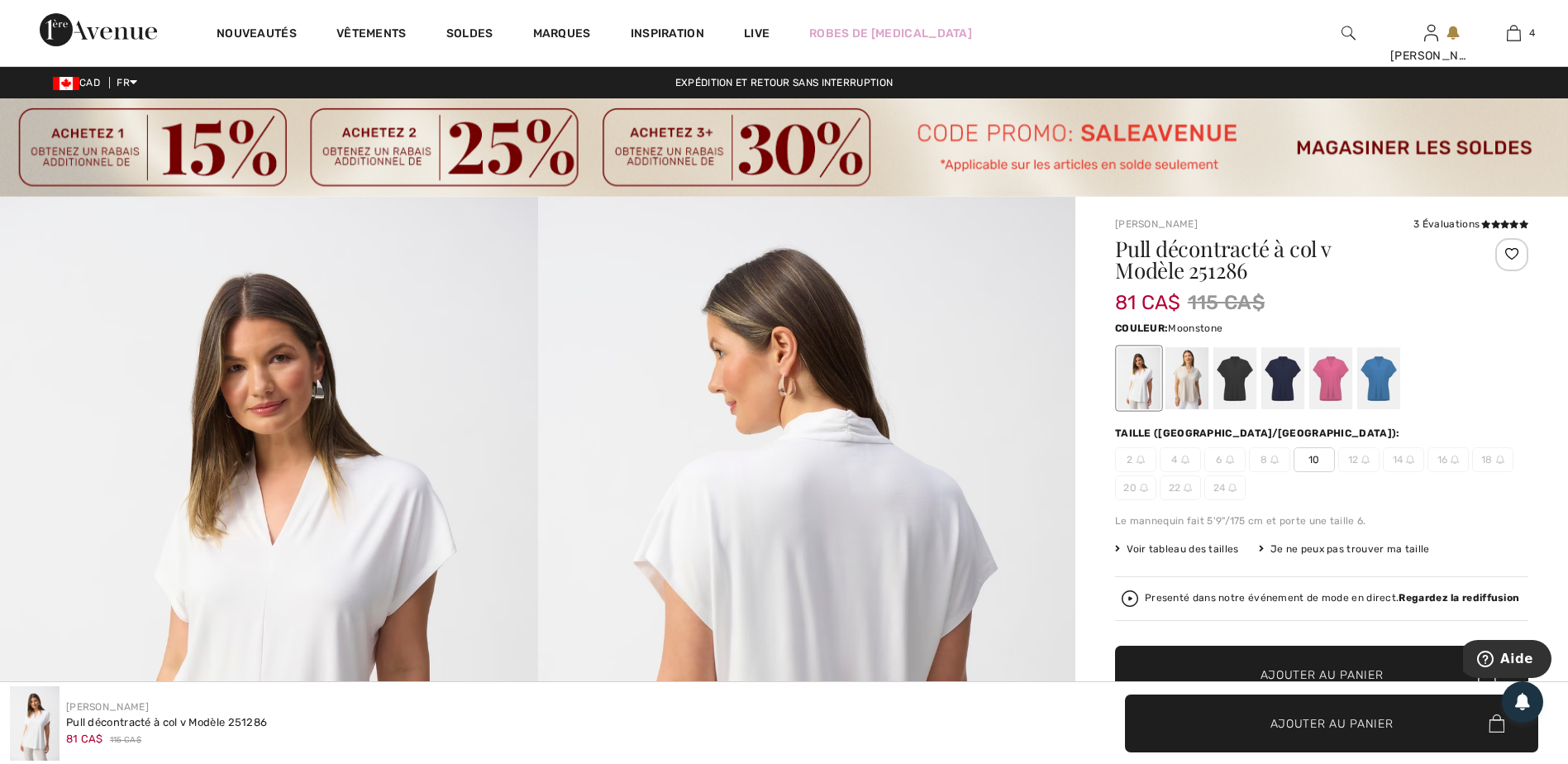
click at [1188, 386] on div at bounding box center [1187, 378] width 43 height 62
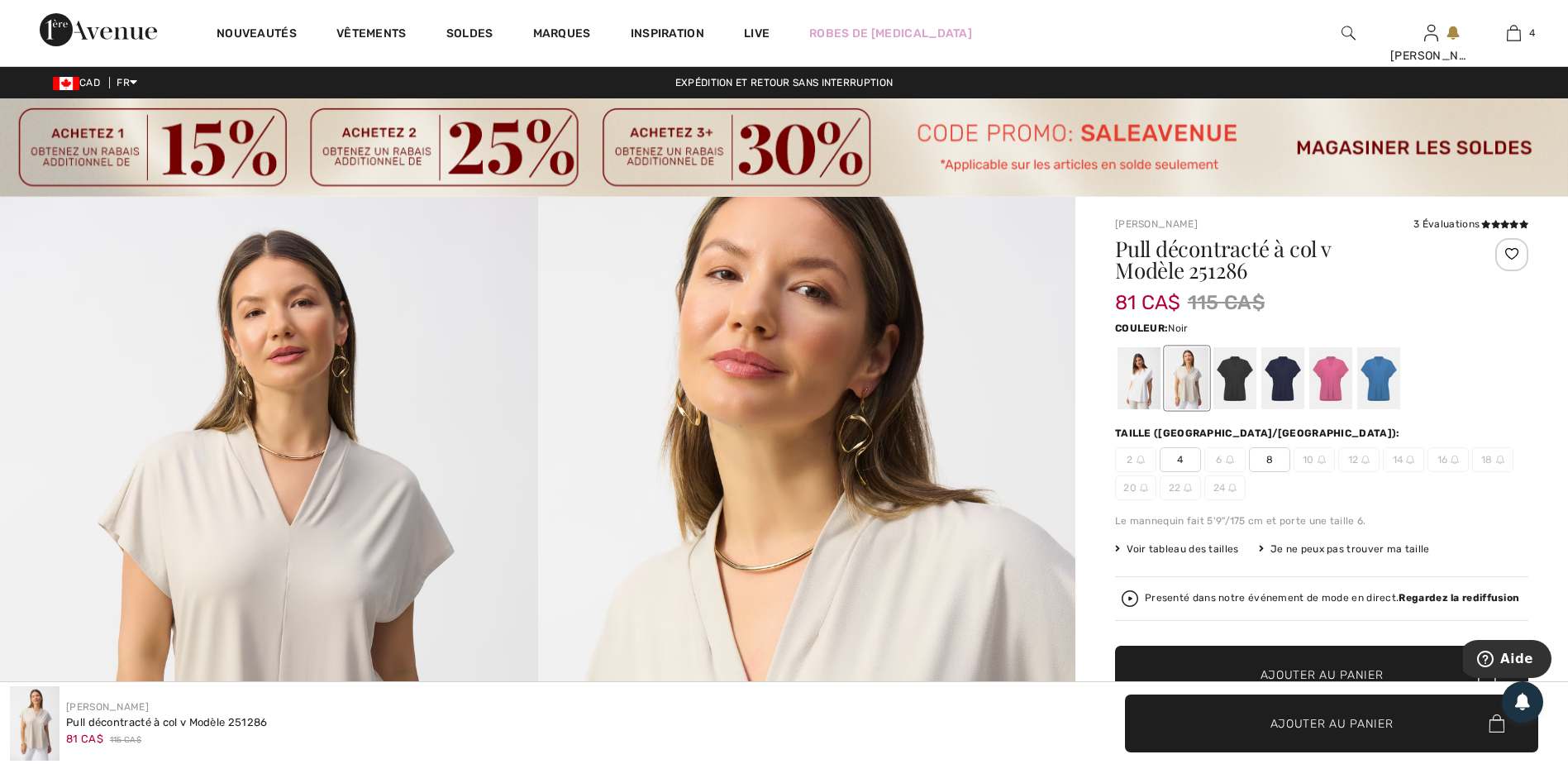
click at [1233, 388] on div at bounding box center [1235, 378] width 43 height 62
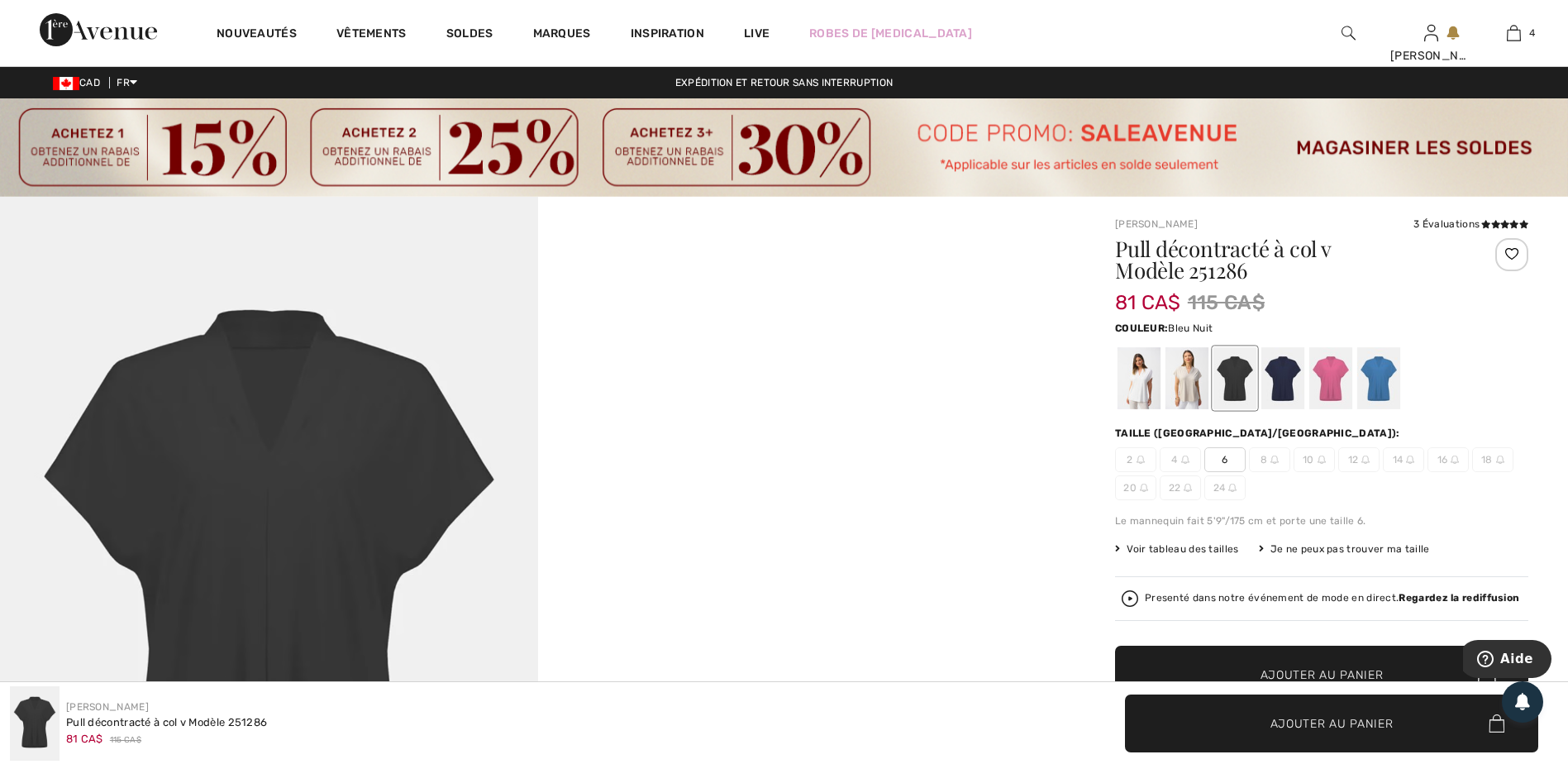
click at [1279, 375] on div at bounding box center [1282, 378] width 43 height 62
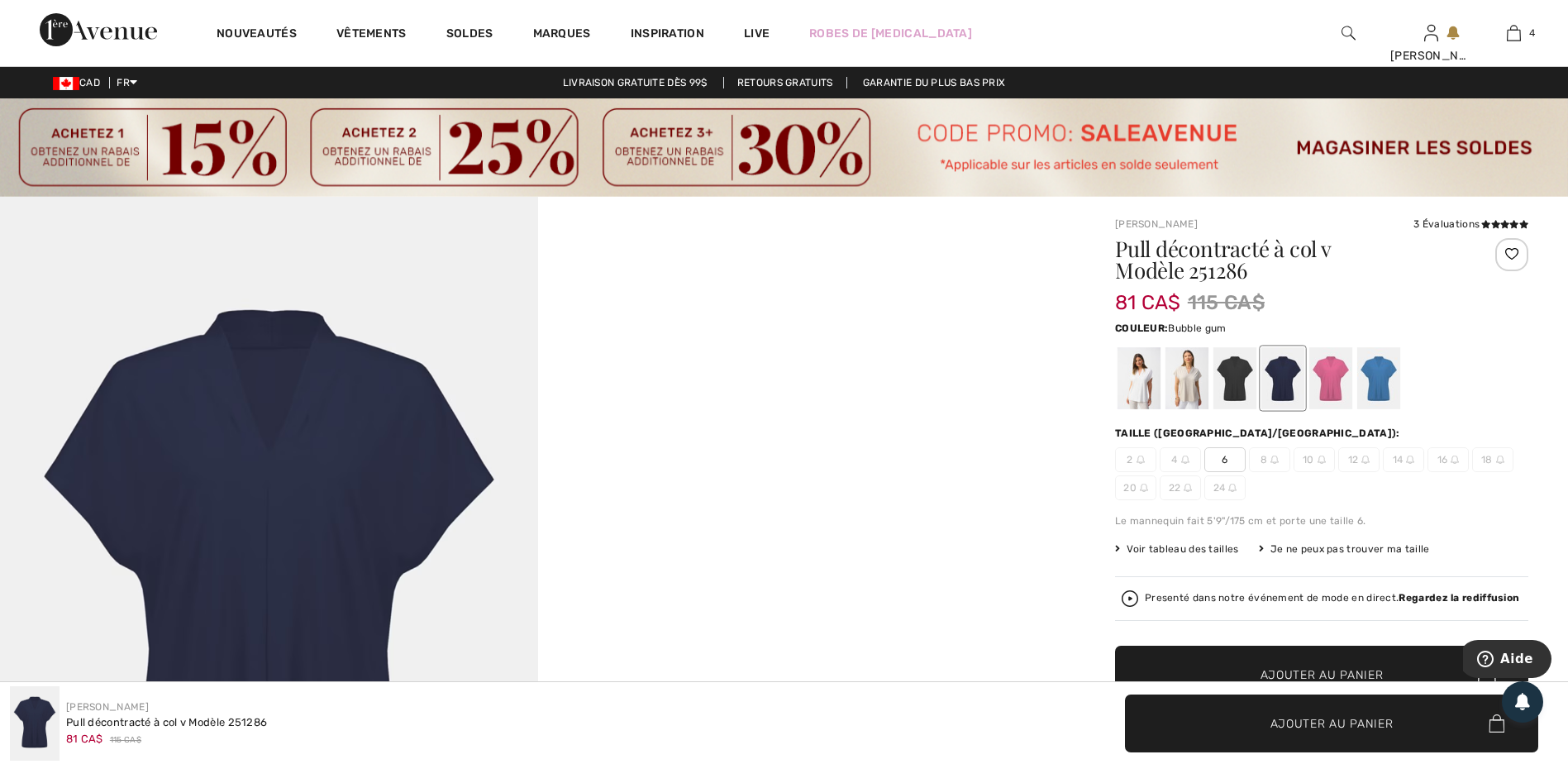
click at [1328, 376] on div at bounding box center [1331, 378] width 43 height 62
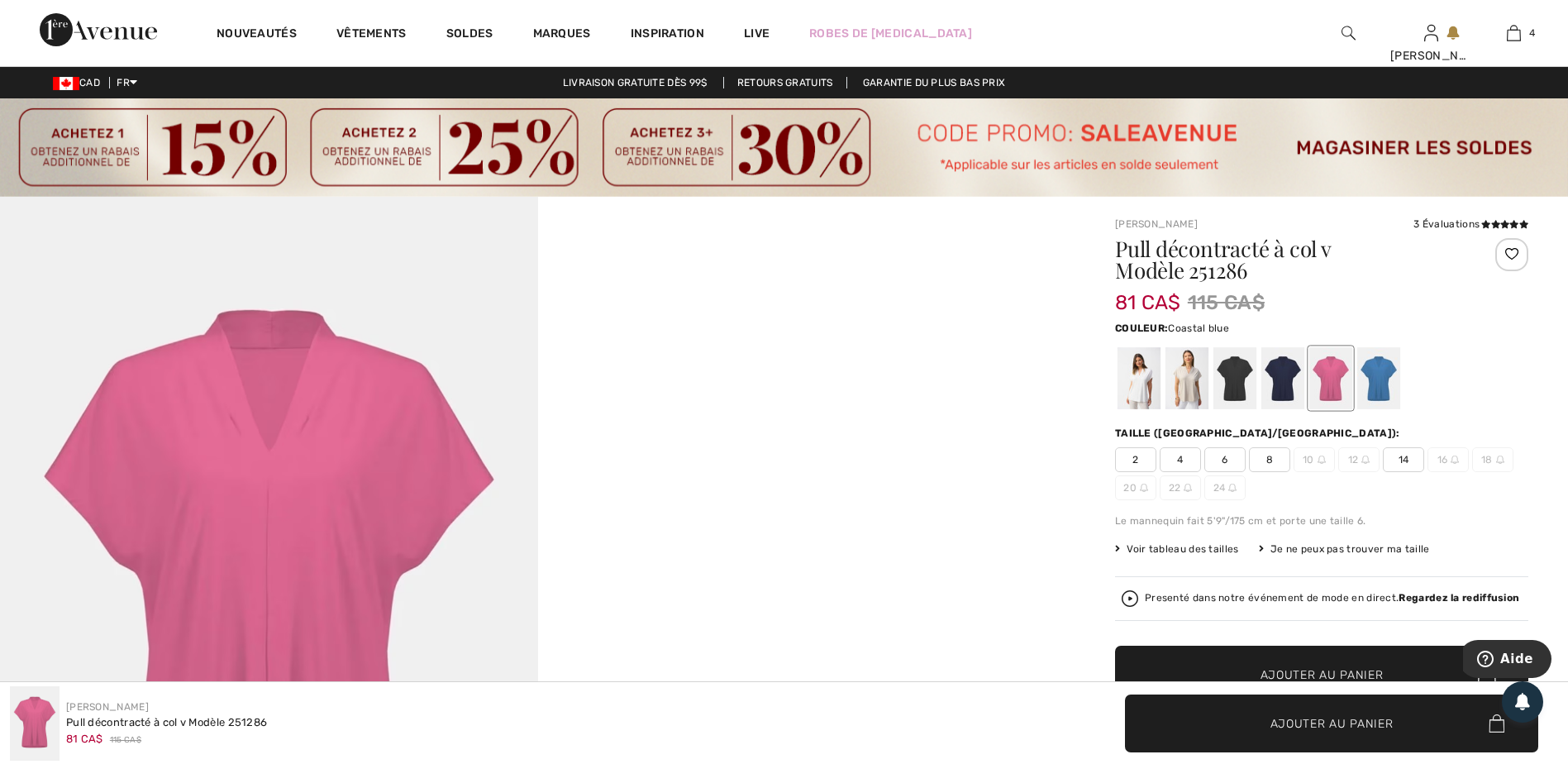
click at [1394, 387] on div at bounding box center [1379, 378] width 43 height 62
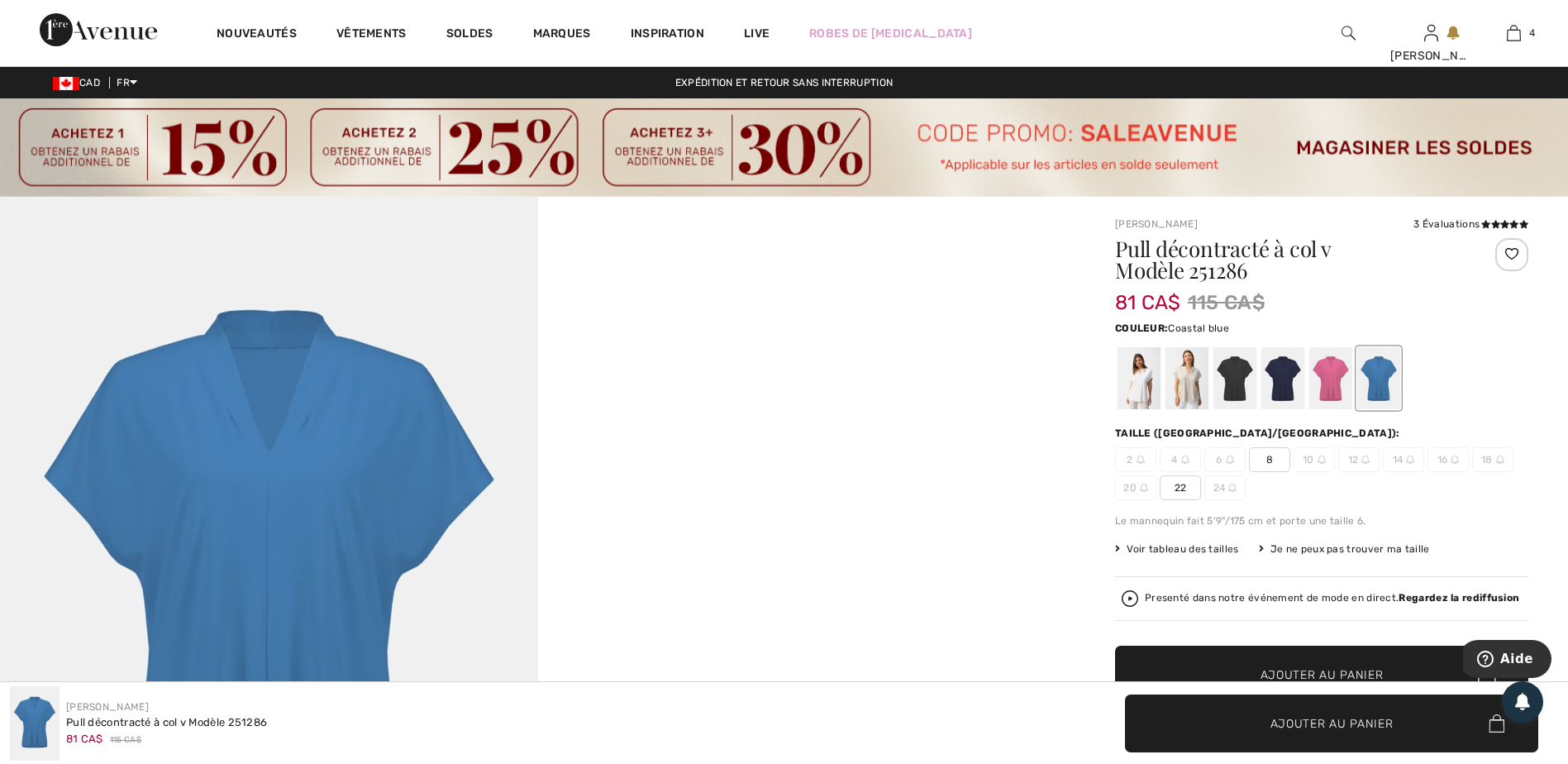
click at [1180, 496] on span "22" at bounding box center [1180, 488] width 41 height 25
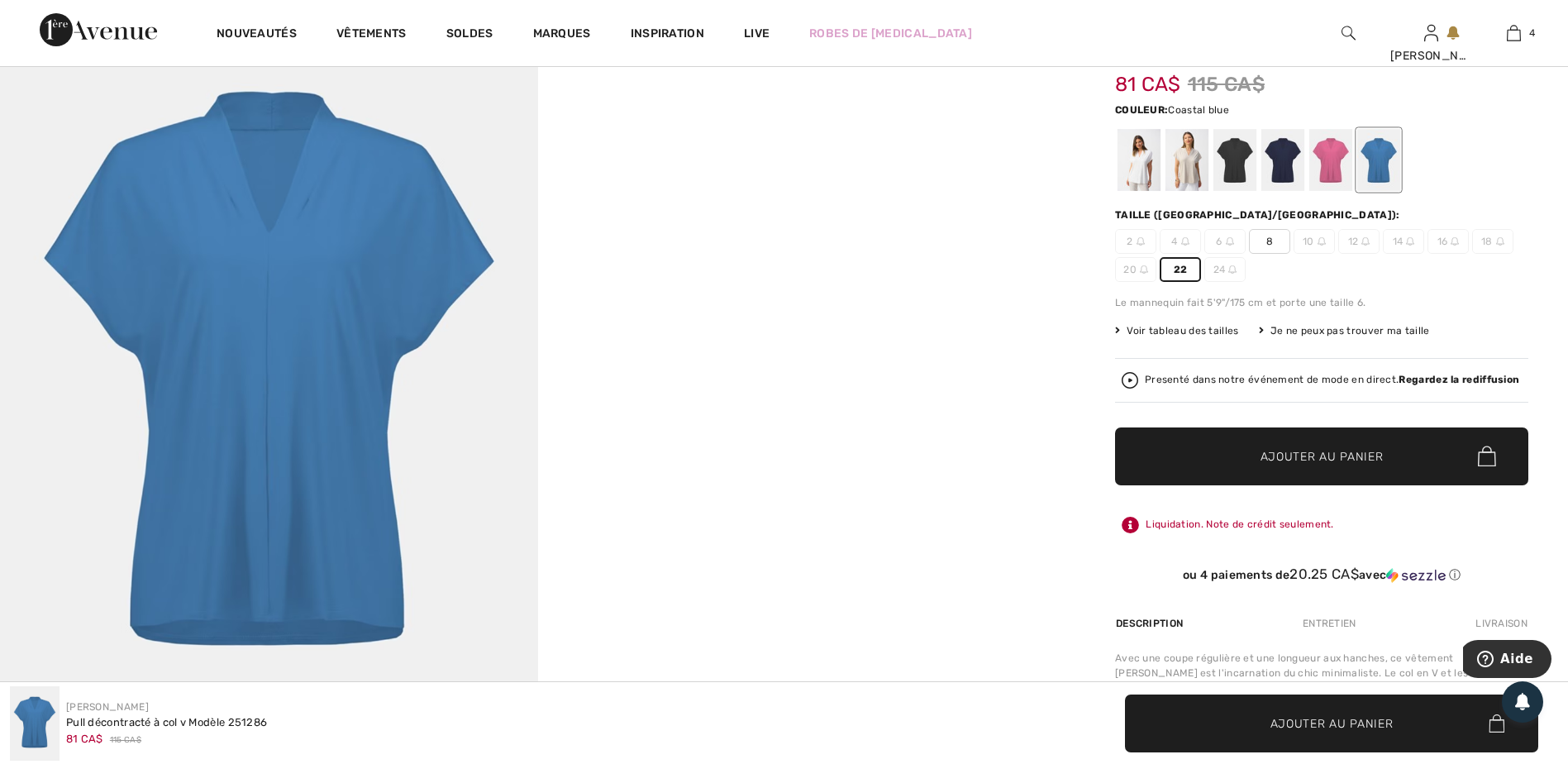
scroll to position [248, 0]
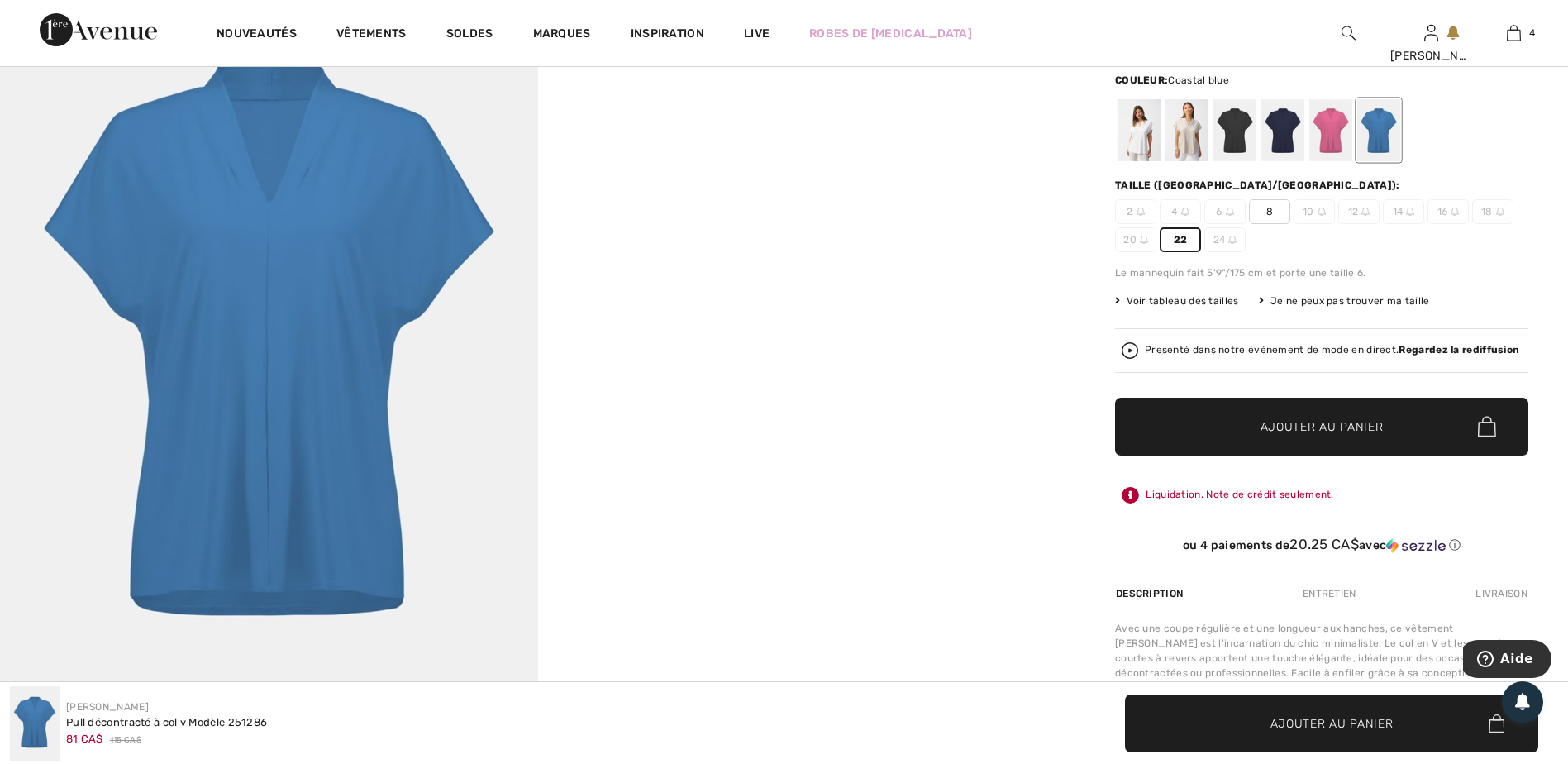
click at [1330, 429] on span "Ajouter au panier" at bounding box center [1322, 426] width 123 height 17
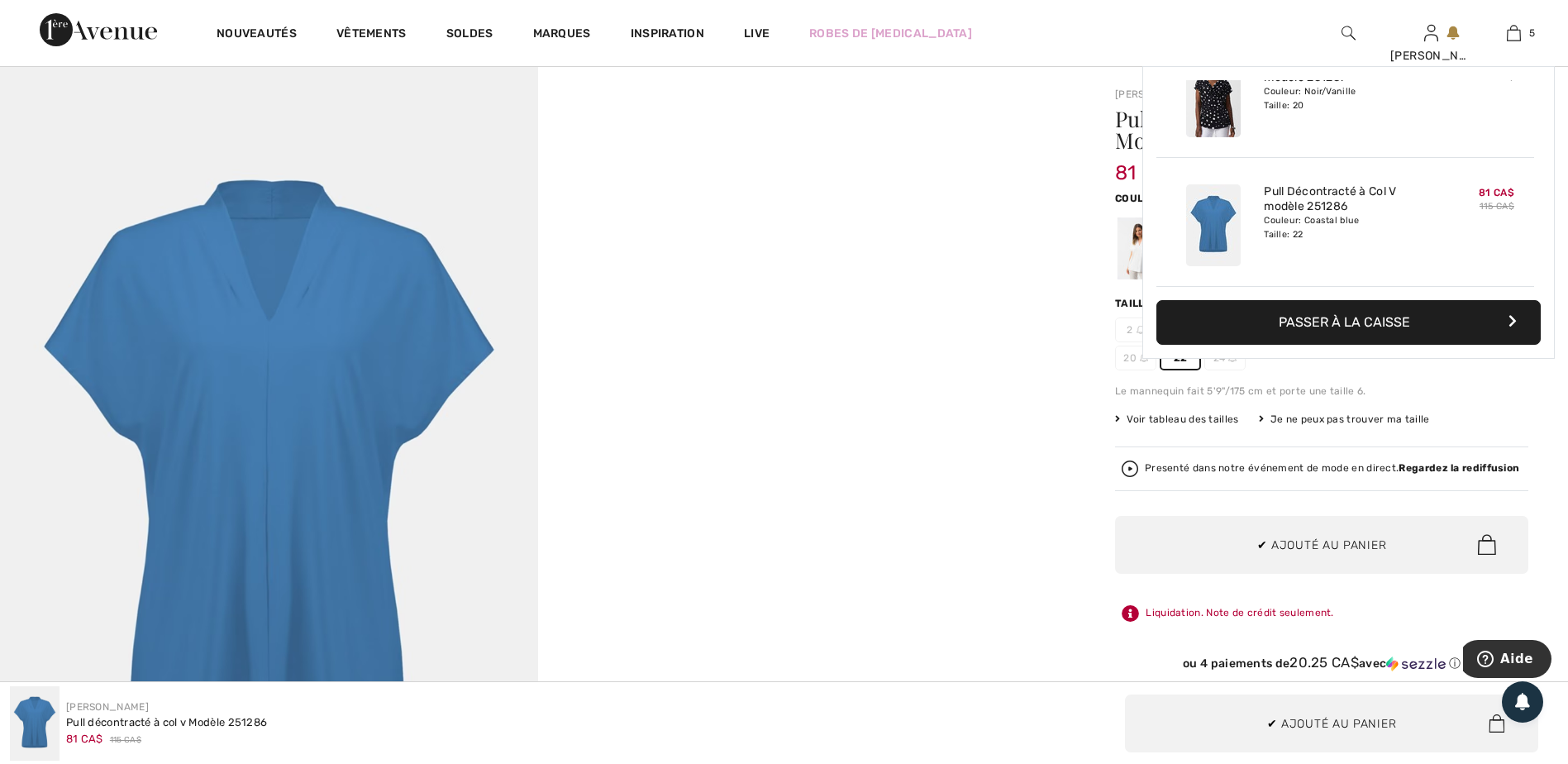
scroll to position [0, 0]
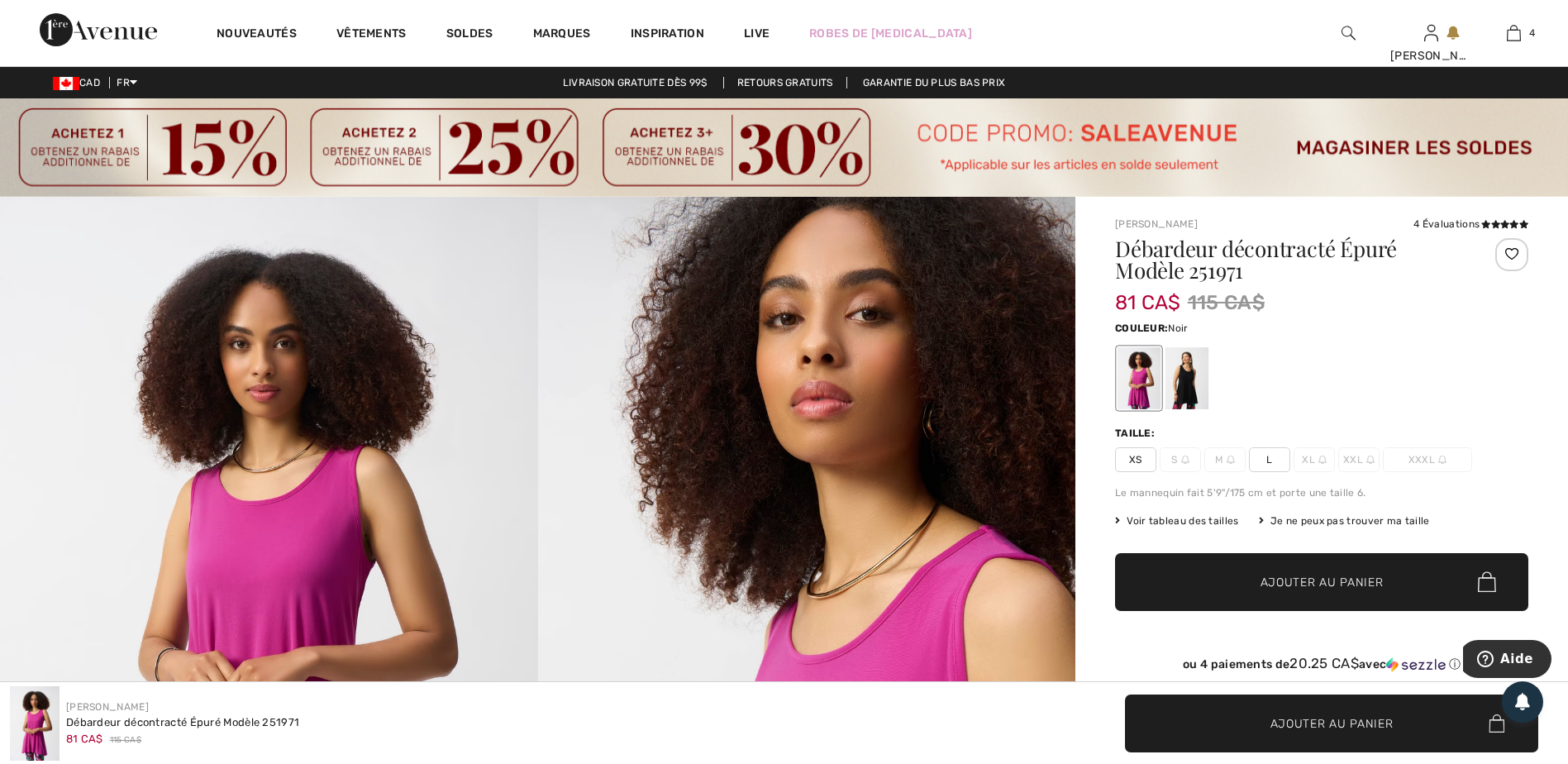
click at [1192, 390] on div at bounding box center [1187, 378] width 43 height 62
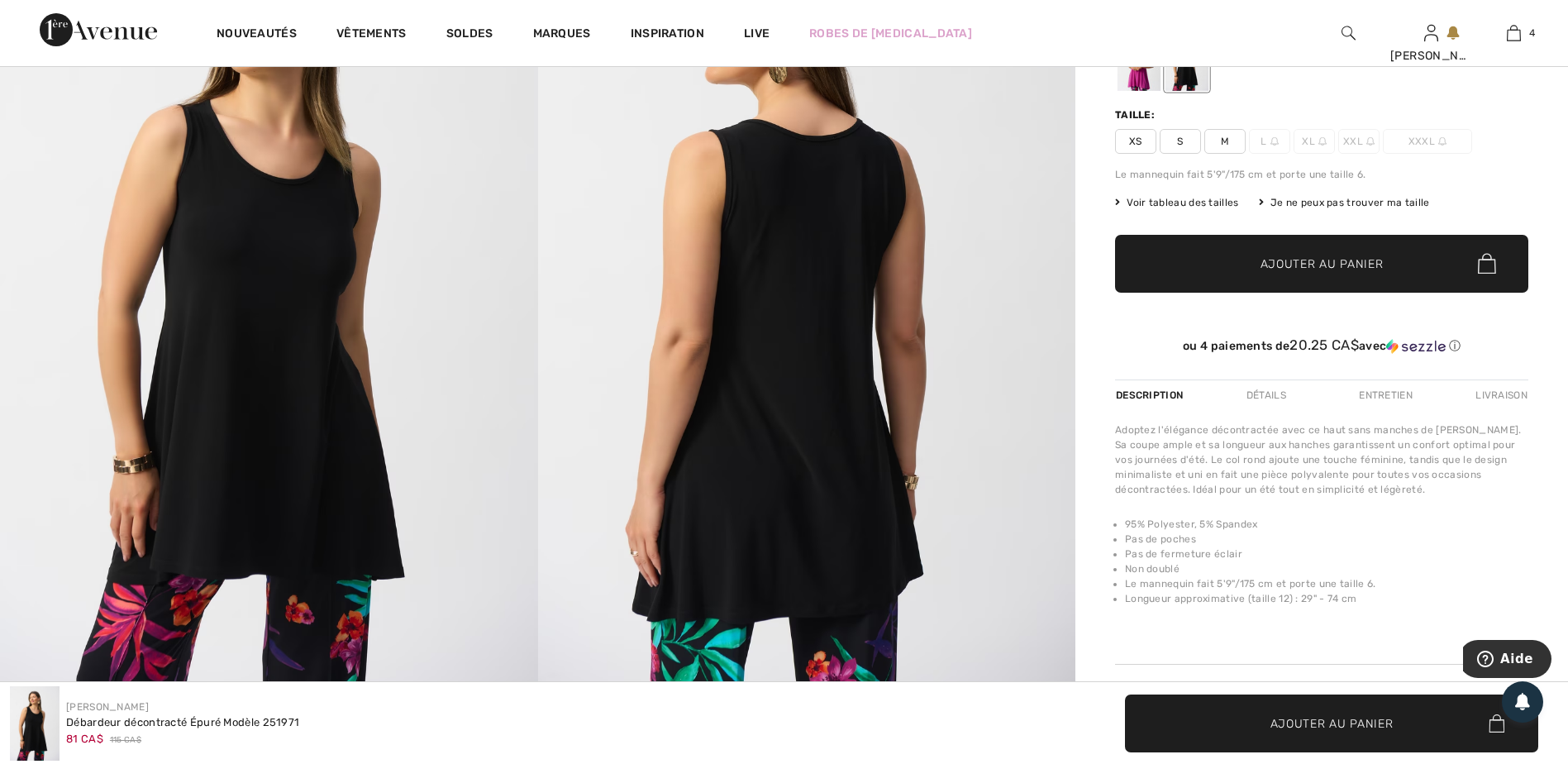
scroll to position [330, 0]
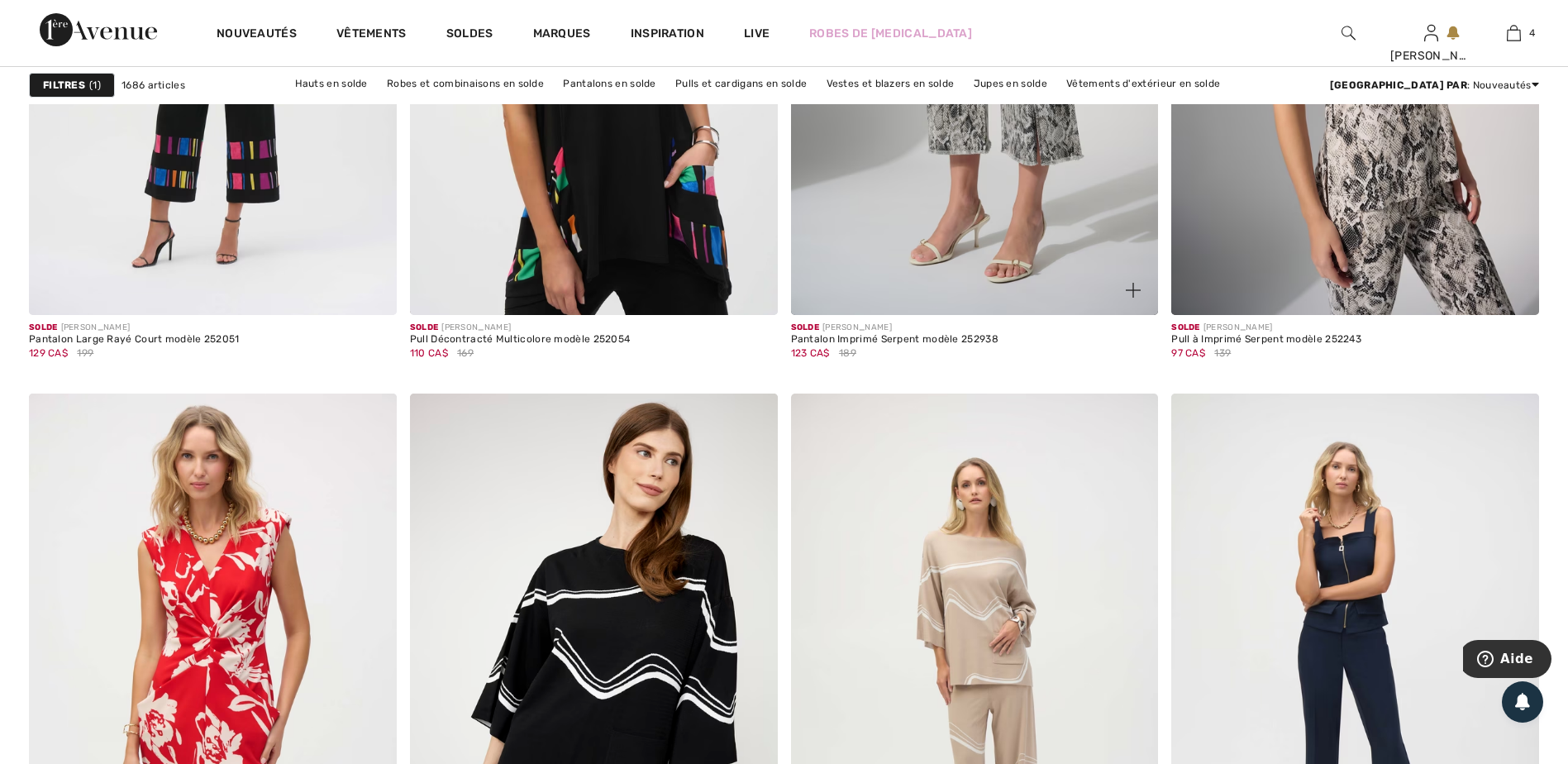
scroll to position [7688, 0]
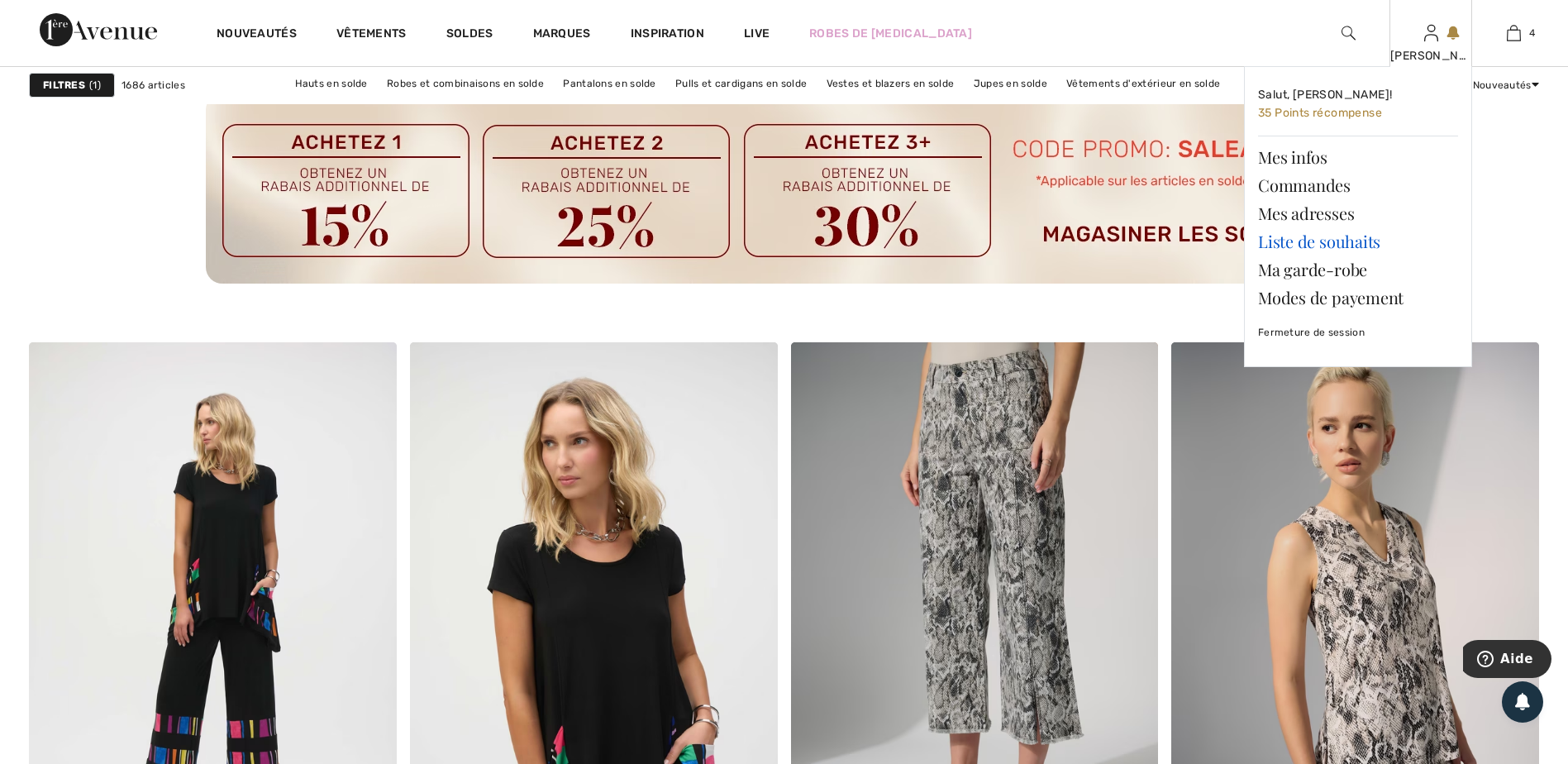
click at [1298, 239] on link "Liste de souhaits" at bounding box center [1358, 241] width 200 height 28
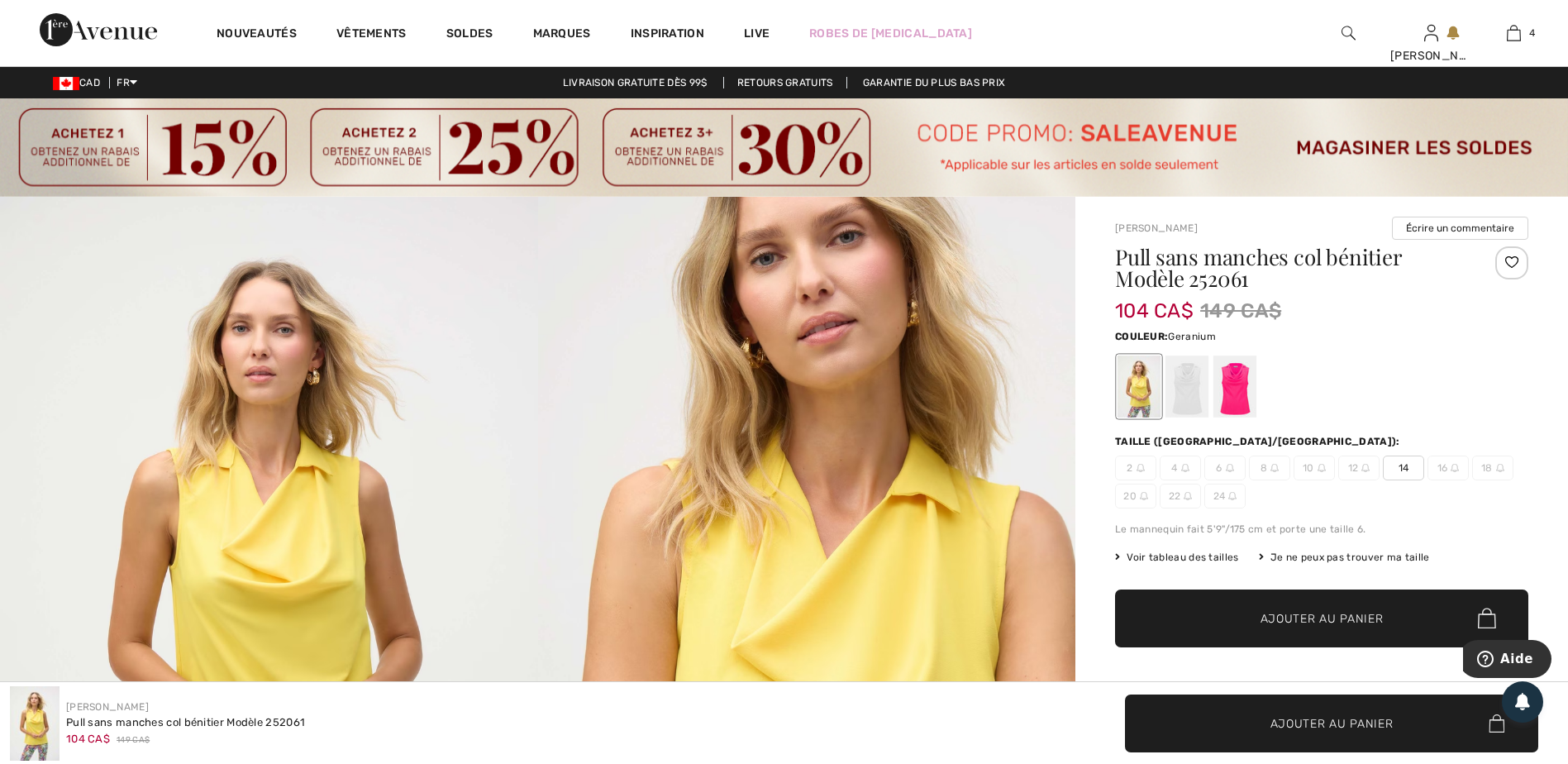
click at [1249, 404] on div at bounding box center [1235, 386] width 43 height 62
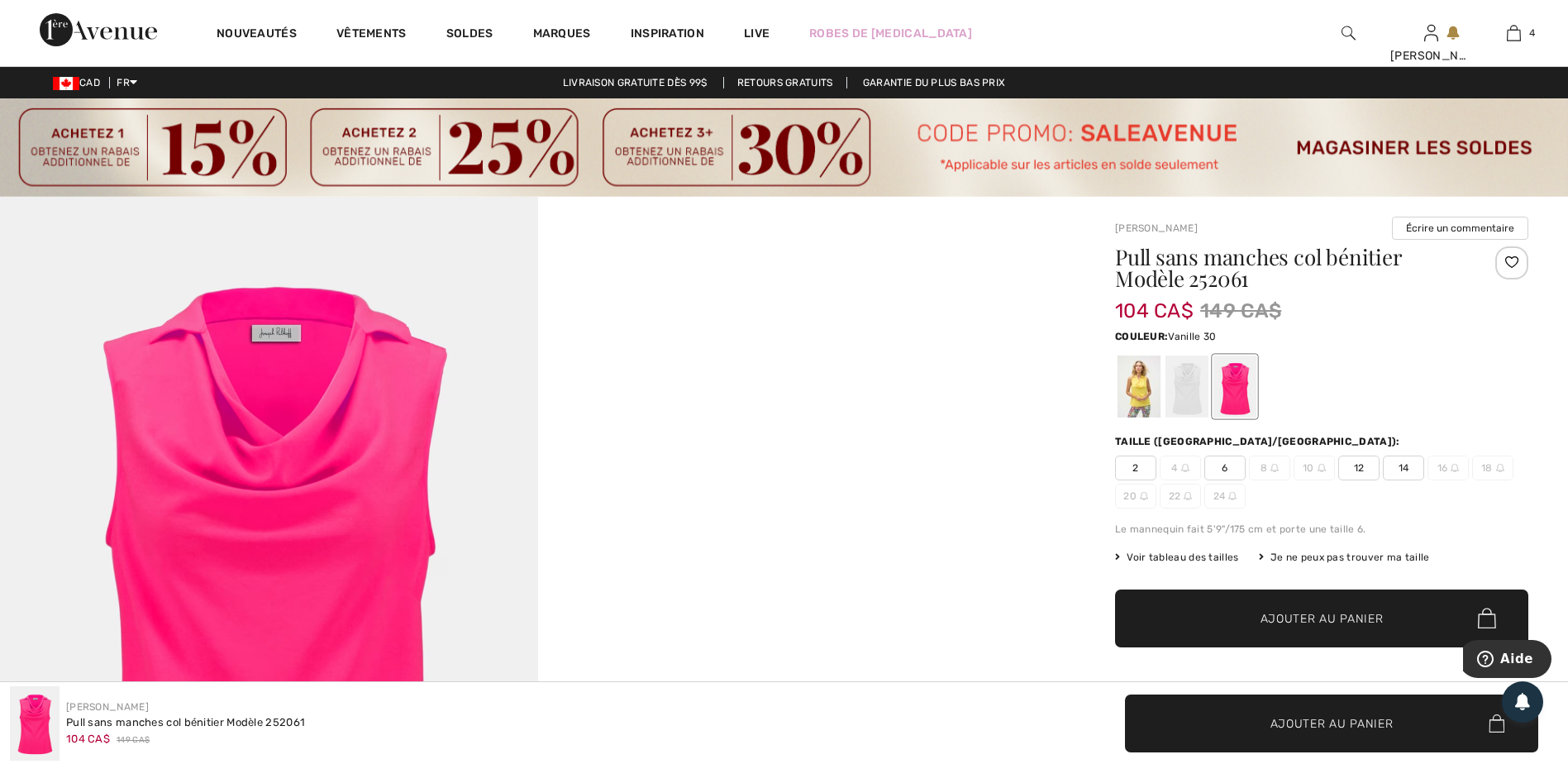
click at [1191, 398] on div at bounding box center [1187, 386] width 43 height 62
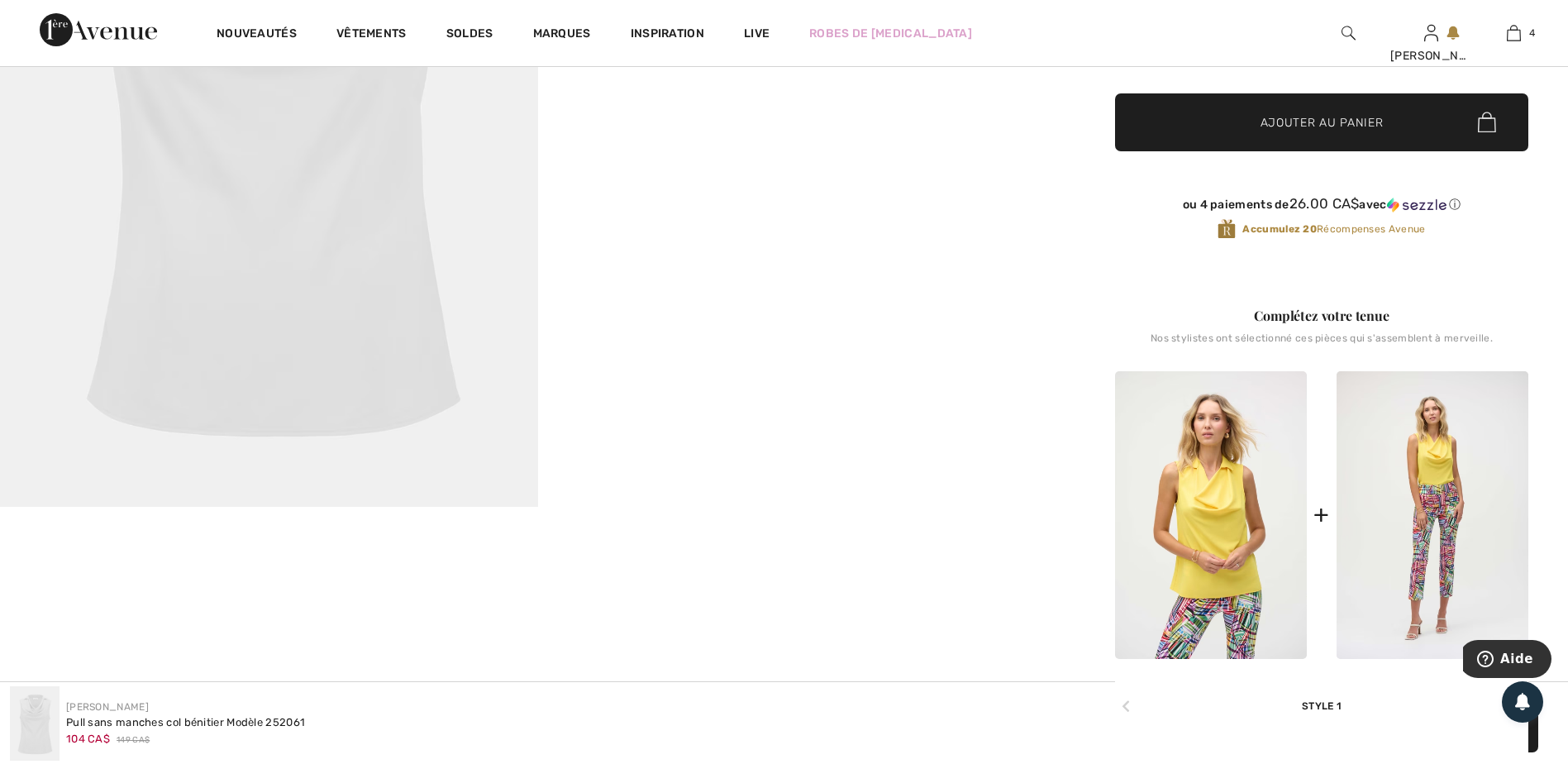
scroll to position [83, 0]
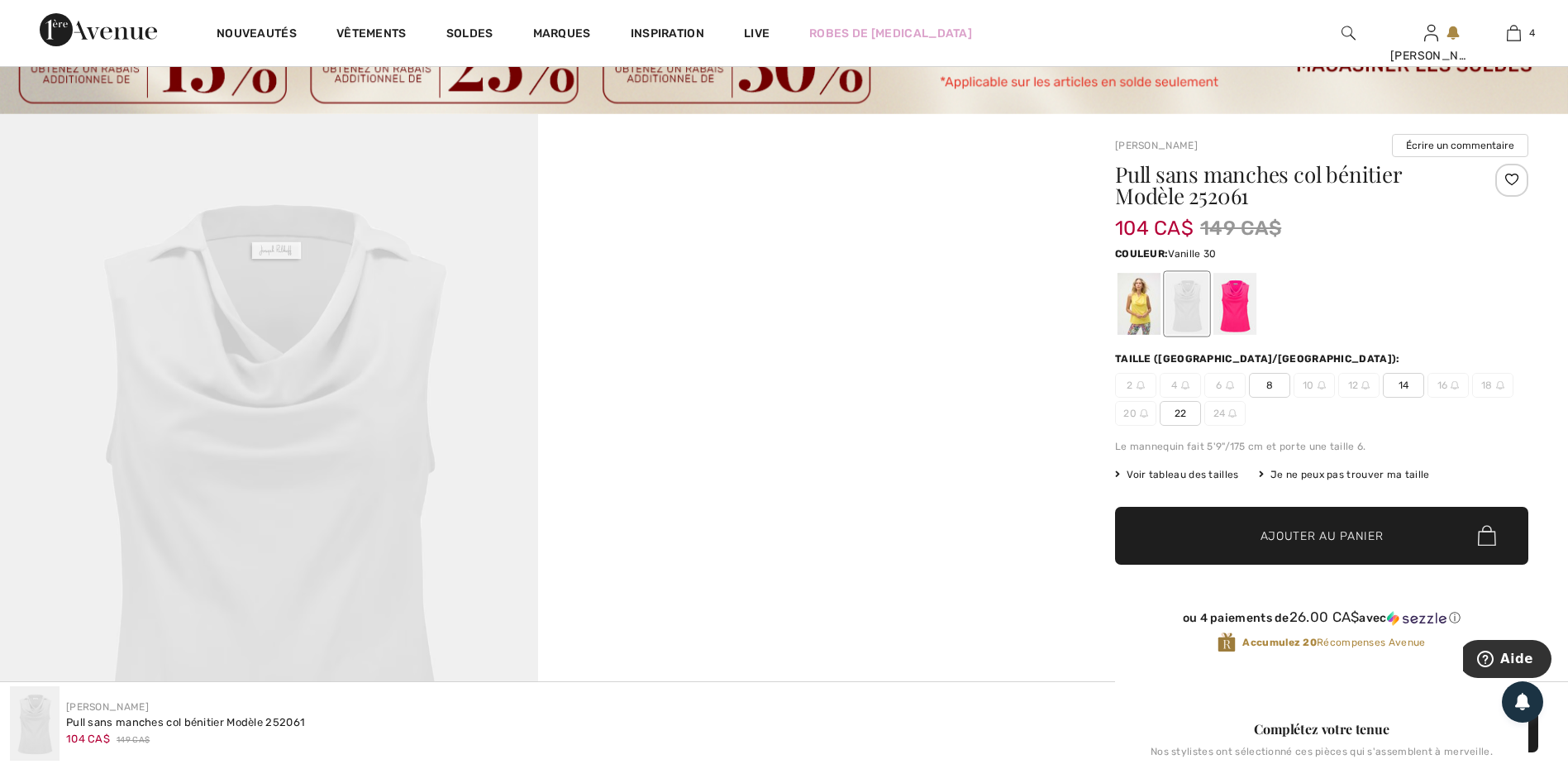
click at [1176, 411] on span "22" at bounding box center [1180, 413] width 41 height 25
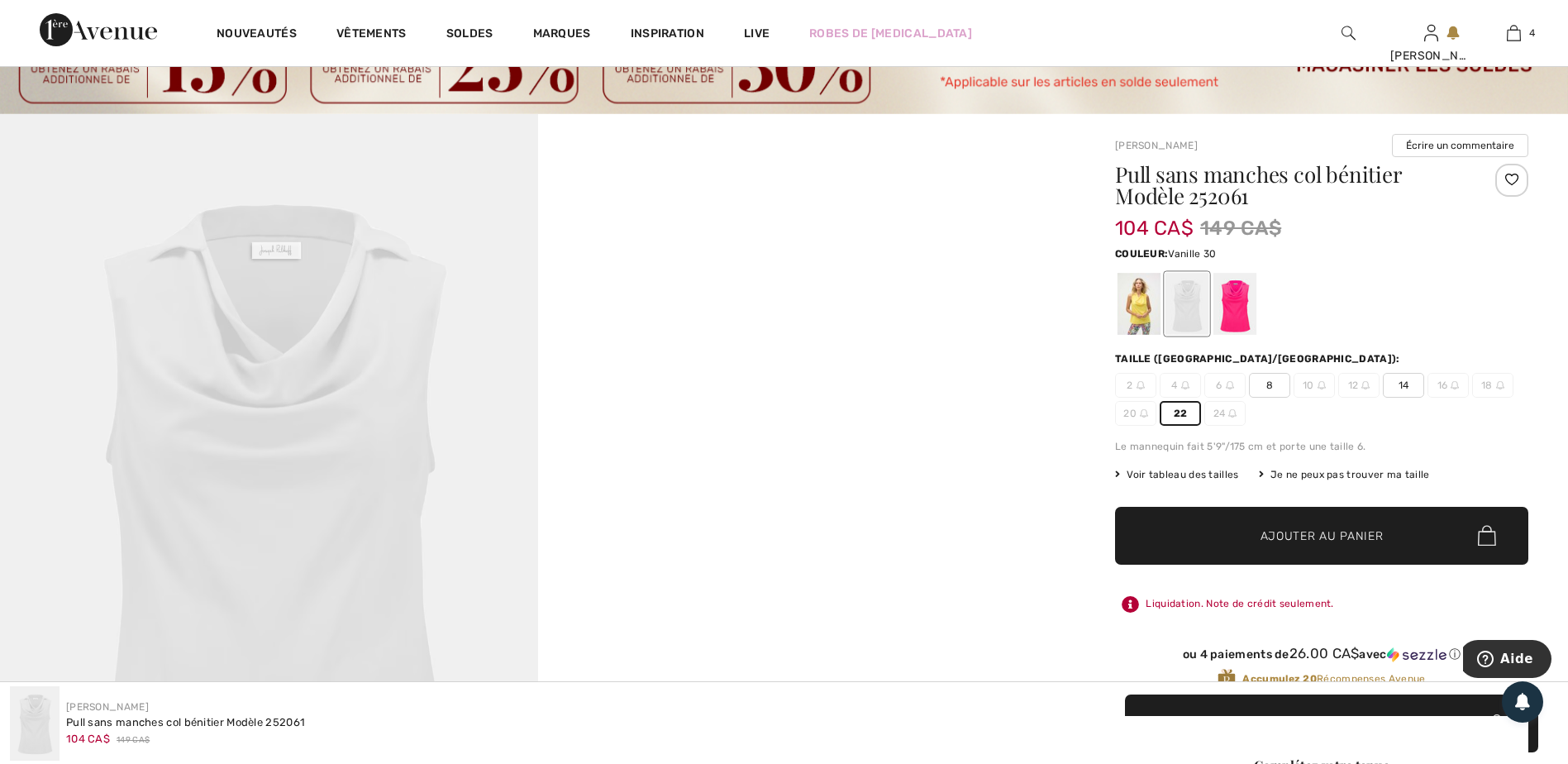
click at [1194, 476] on span "Voir tableau des tailles" at bounding box center [1176, 474] width 124 height 15
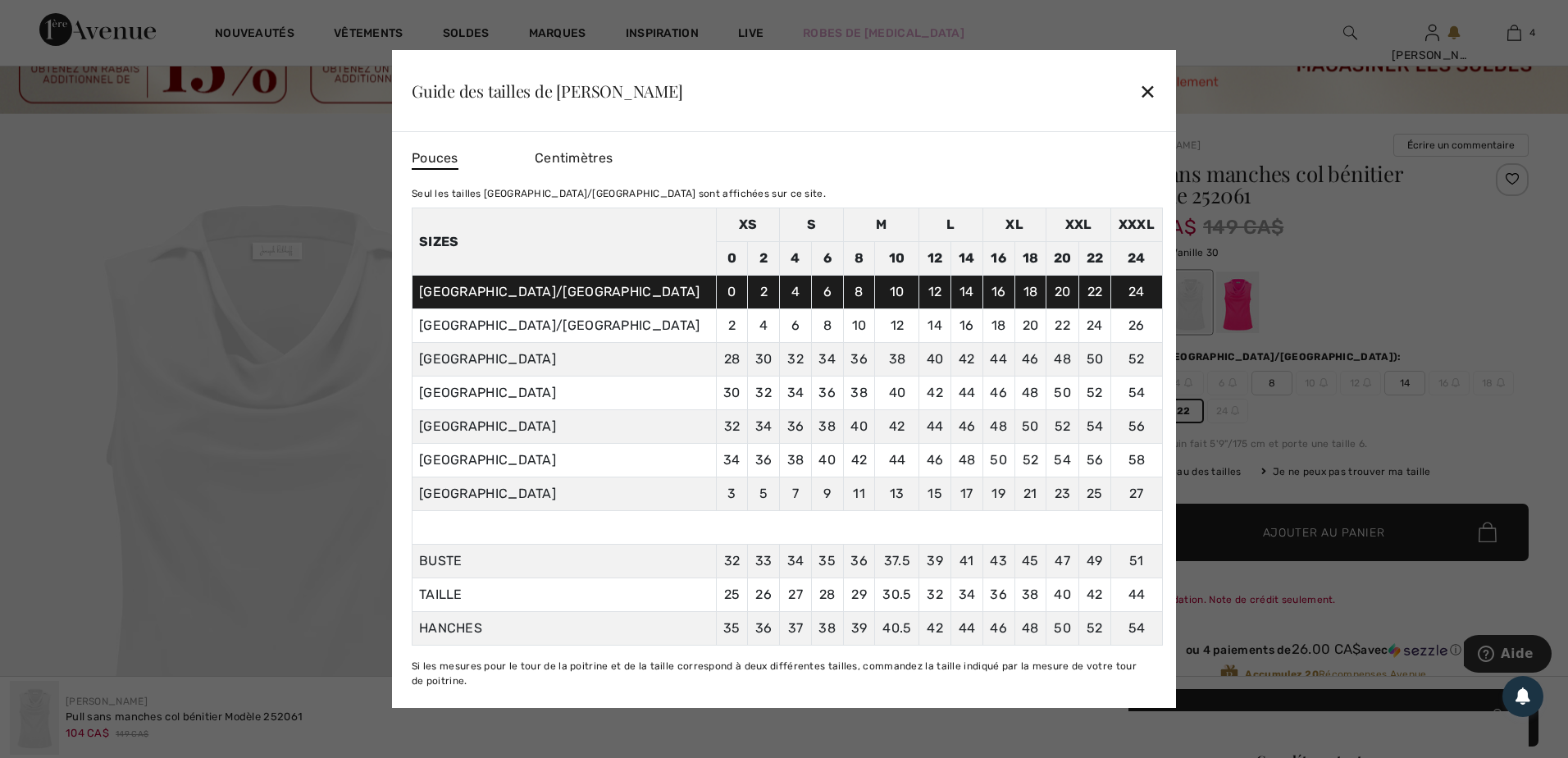
click at [1406, 277] on div at bounding box center [784, 379] width 1568 height 758
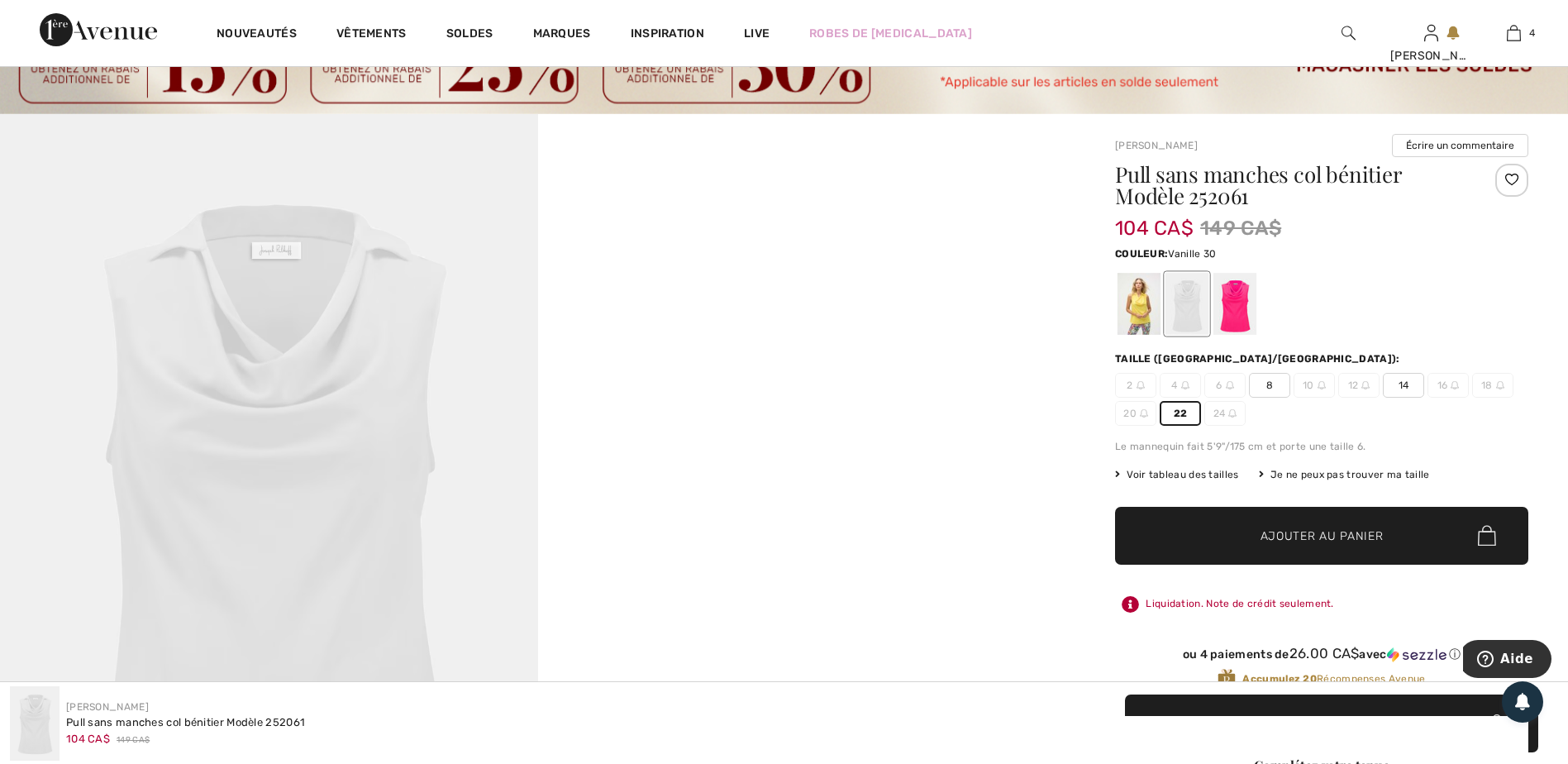
click at [1315, 537] on span "Ajouter au panier" at bounding box center [1322, 535] width 123 height 17
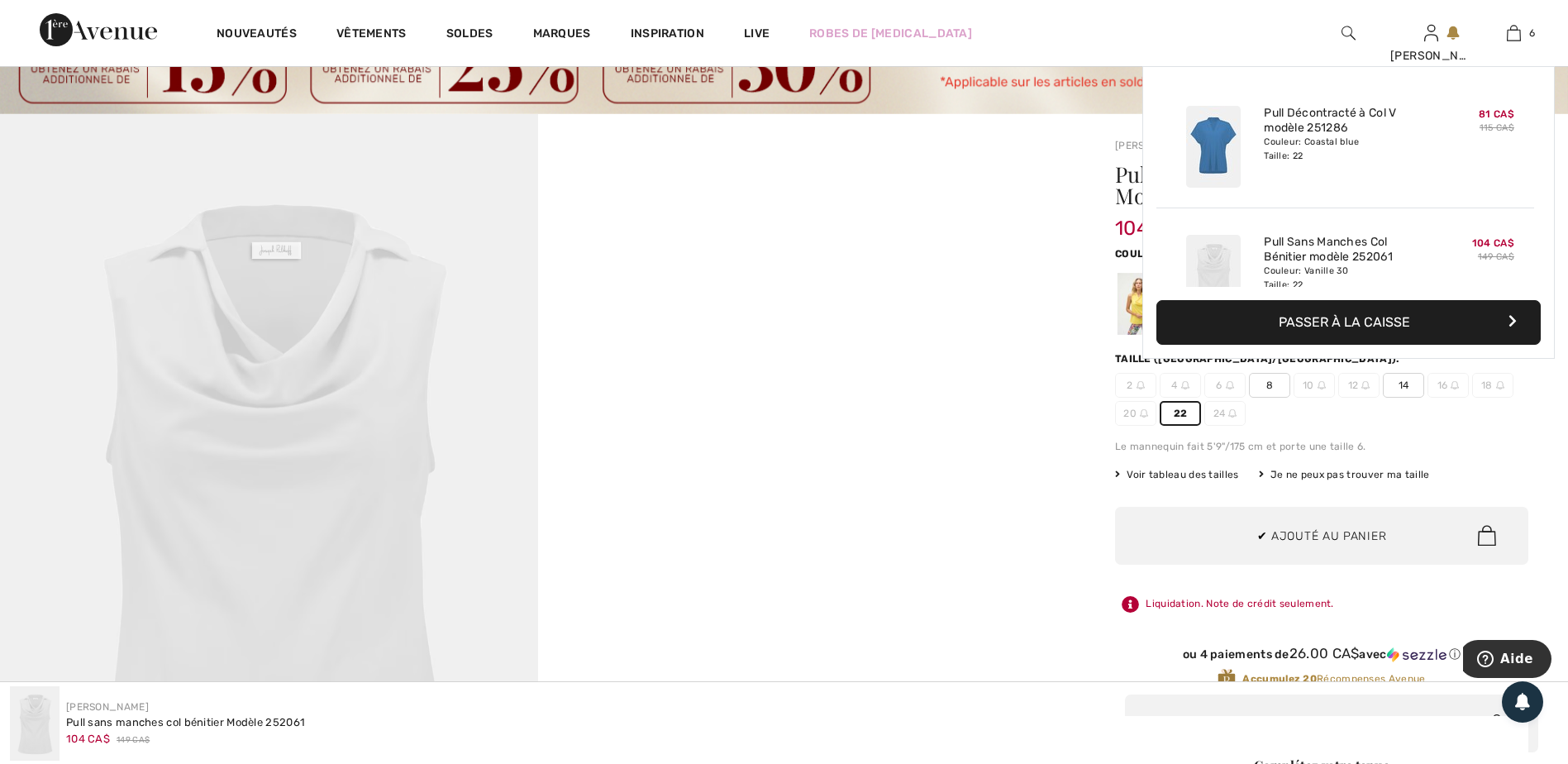
scroll to position [567, 0]
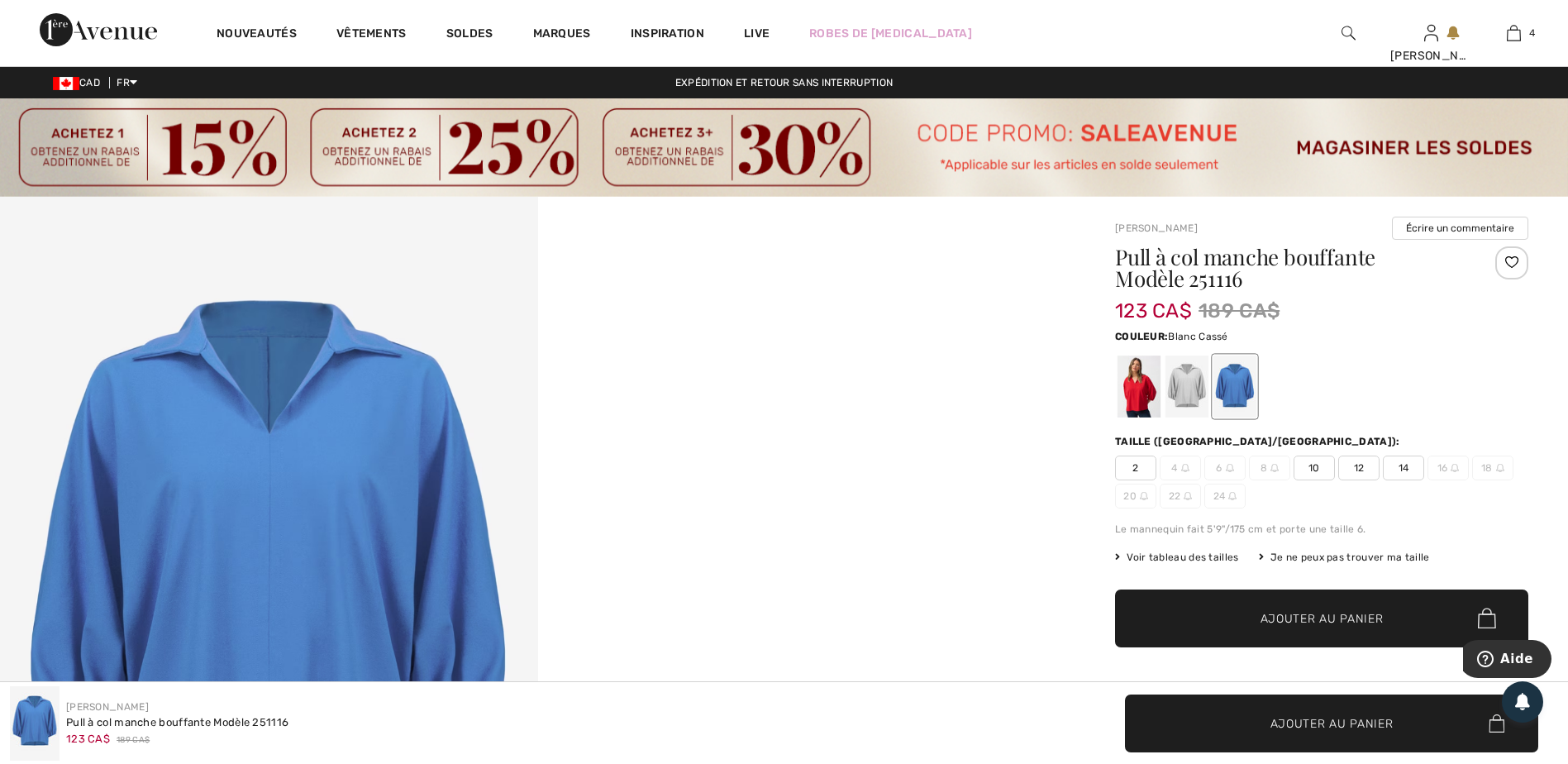
click at [1194, 409] on div at bounding box center [1187, 386] width 43 height 62
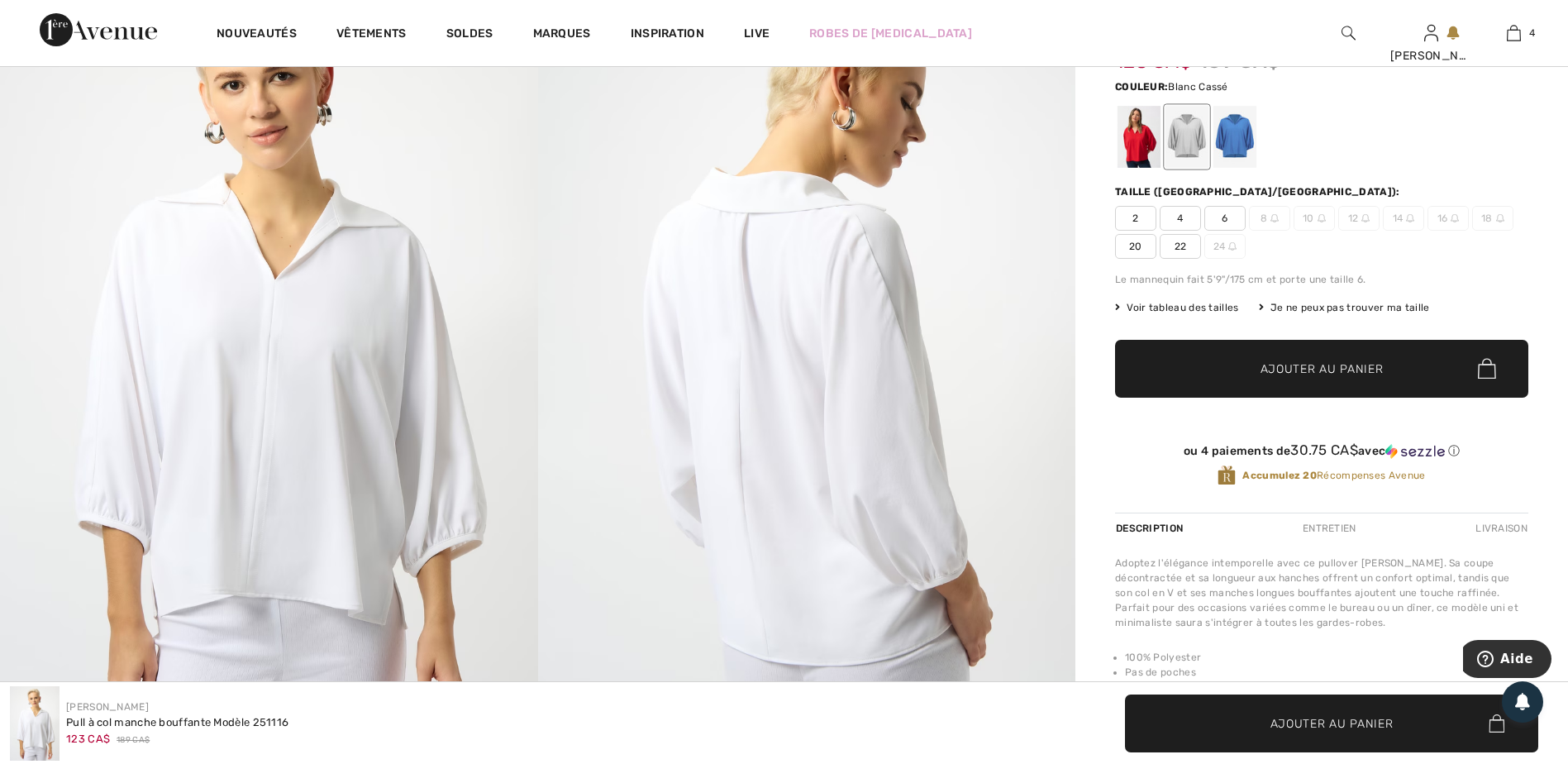
scroll to position [248, 0]
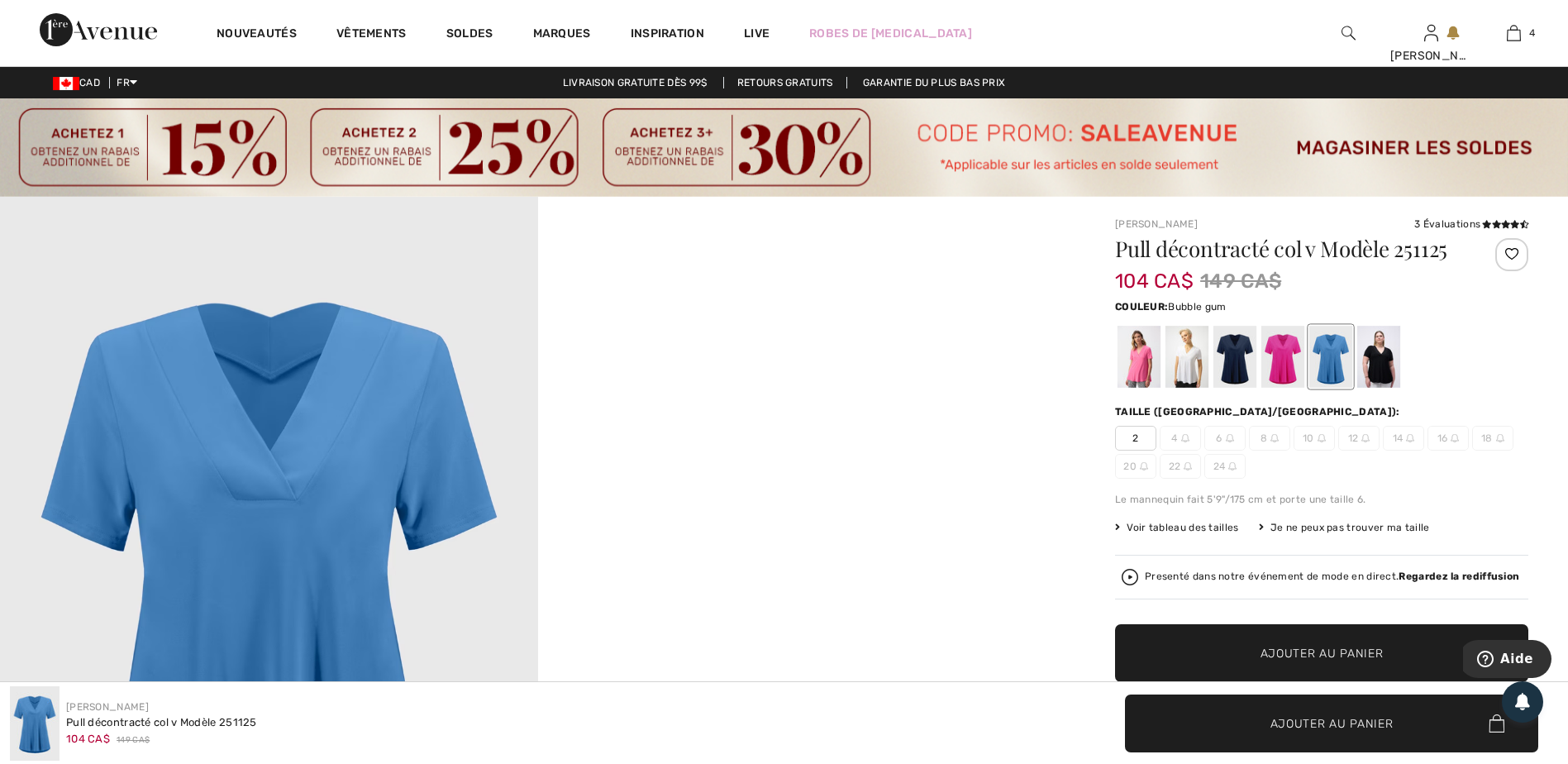
click at [1145, 376] on div at bounding box center [1139, 356] width 43 height 62
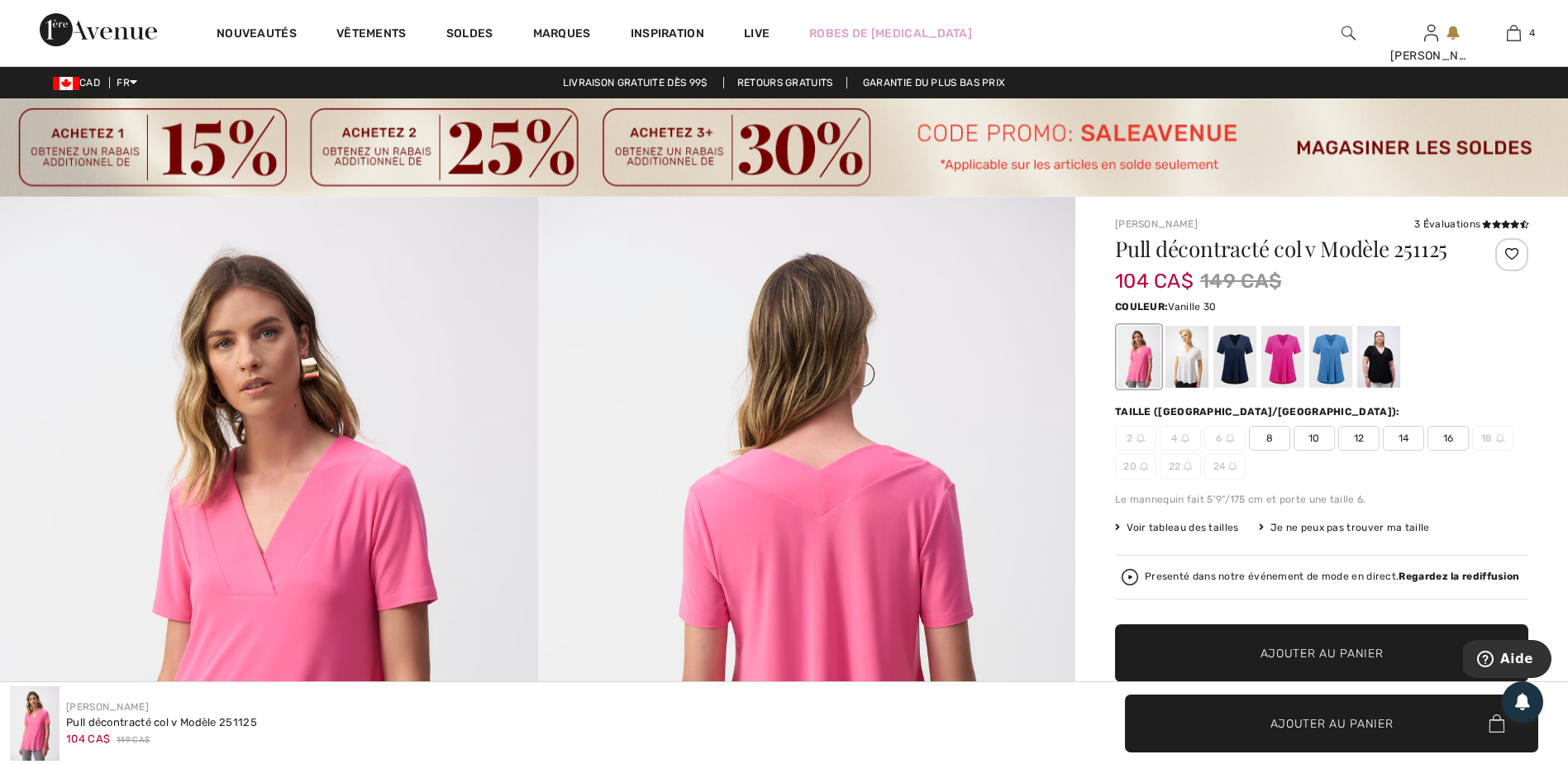
click at [1174, 379] on div at bounding box center [1187, 356] width 43 height 62
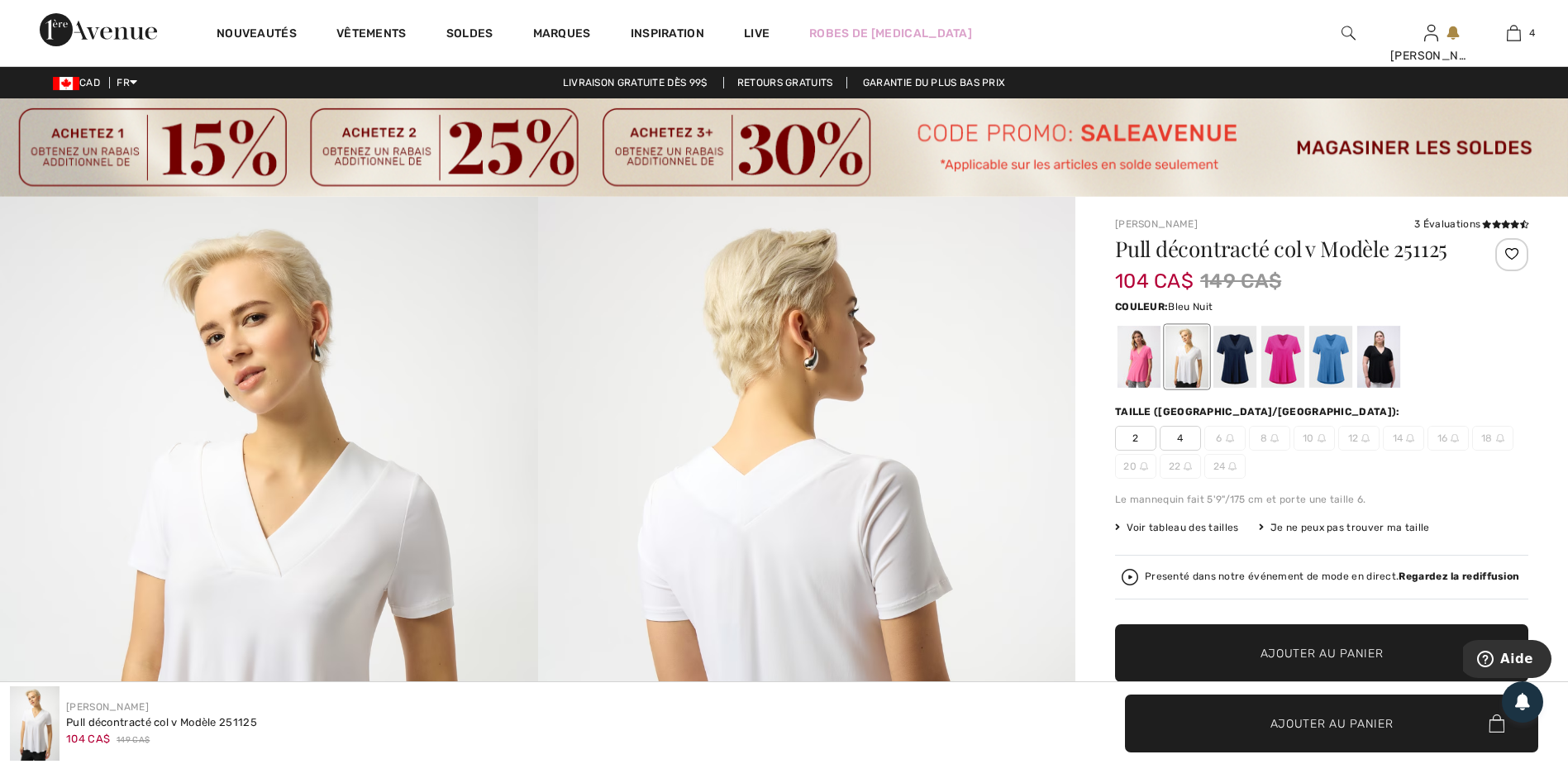
click at [1234, 354] on div at bounding box center [1235, 356] width 43 height 62
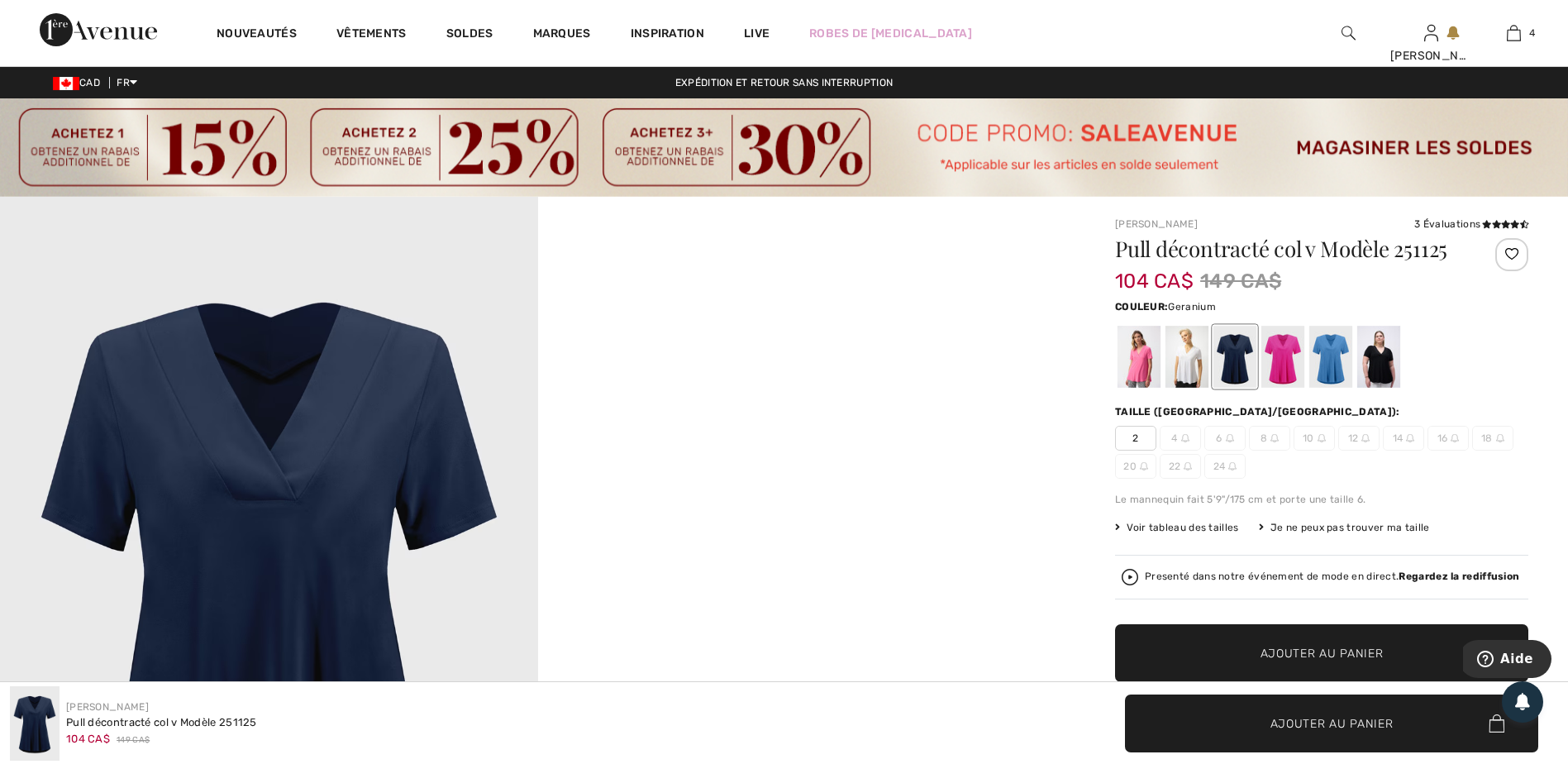
click at [1283, 360] on div at bounding box center [1282, 356] width 43 height 62
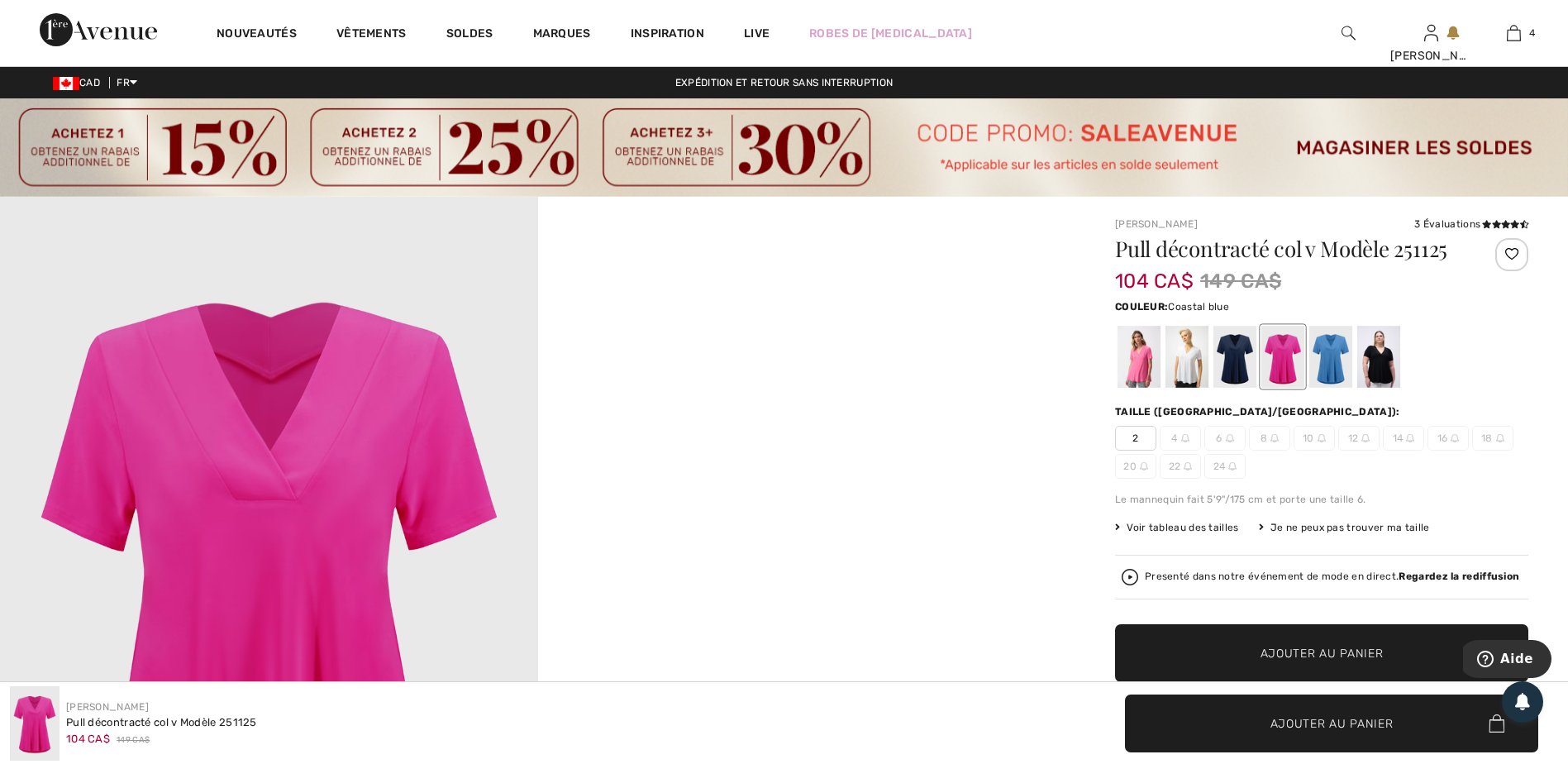
click at [1333, 358] on div at bounding box center [1331, 356] width 43 height 62
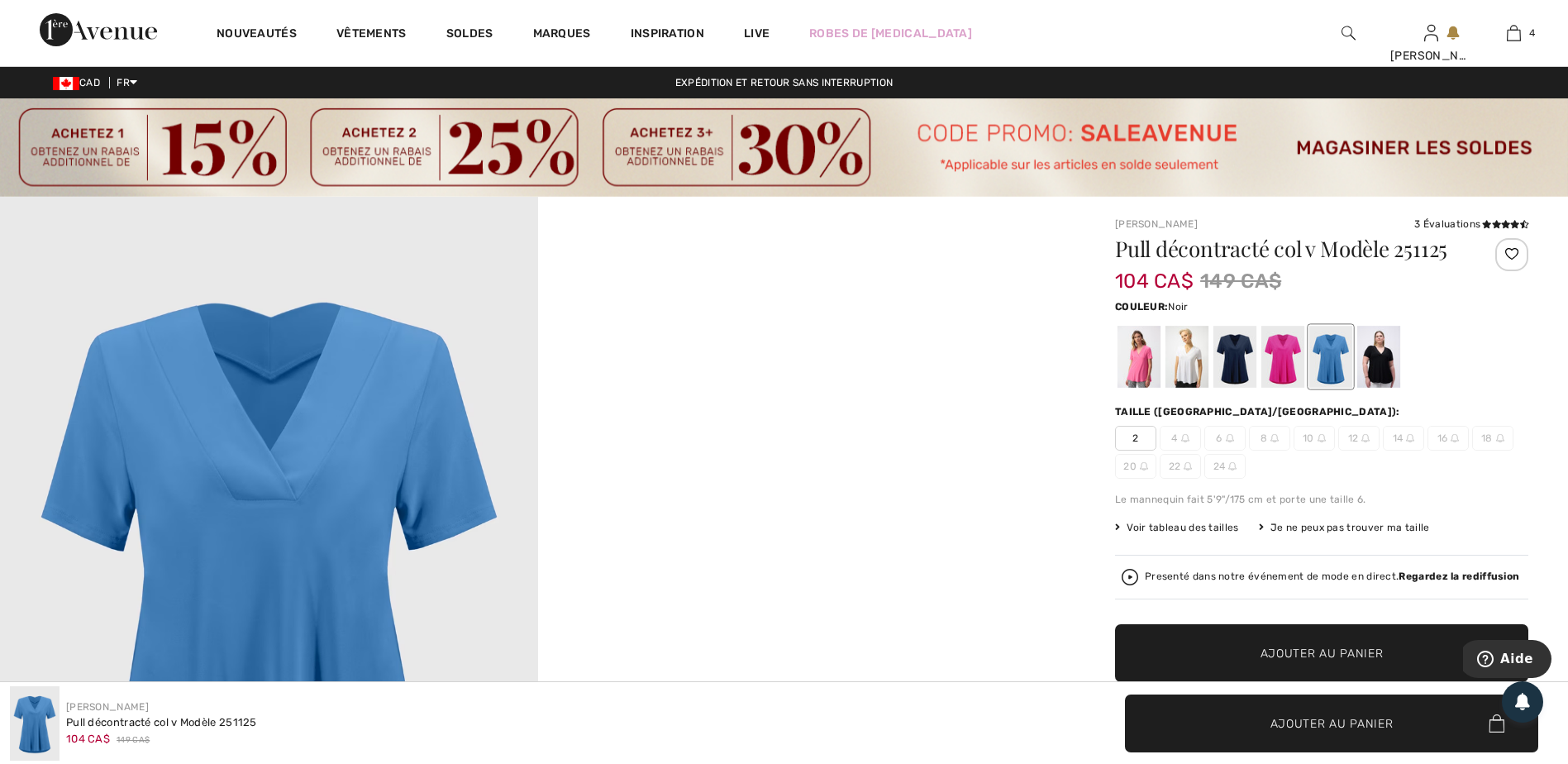
click at [1375, 366] on div at bounding box center [1379, 356] width 43 height 62
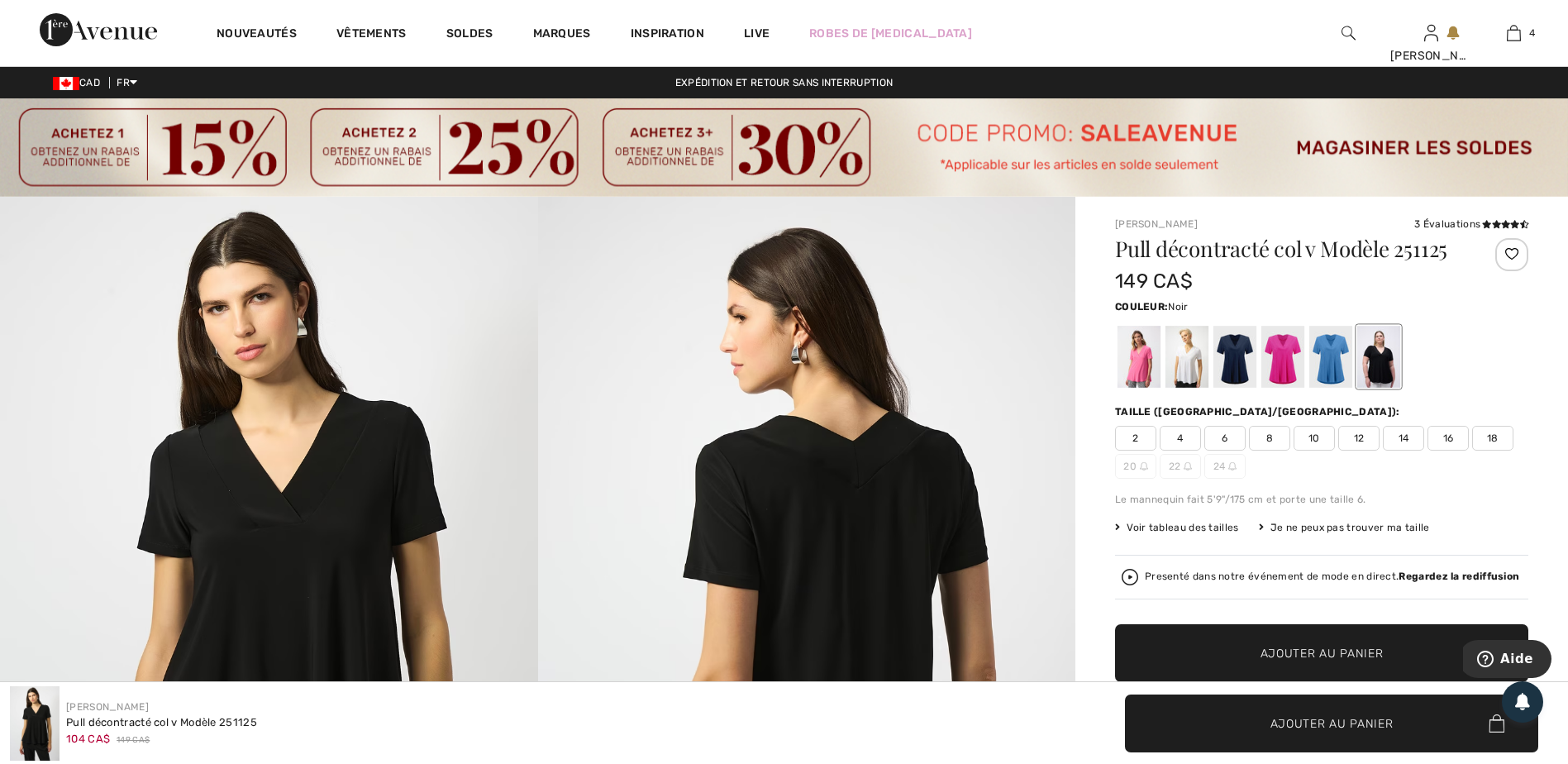
click at [1498, 442] on span "18" at bounding box center [1493, 438] width 41 height 25
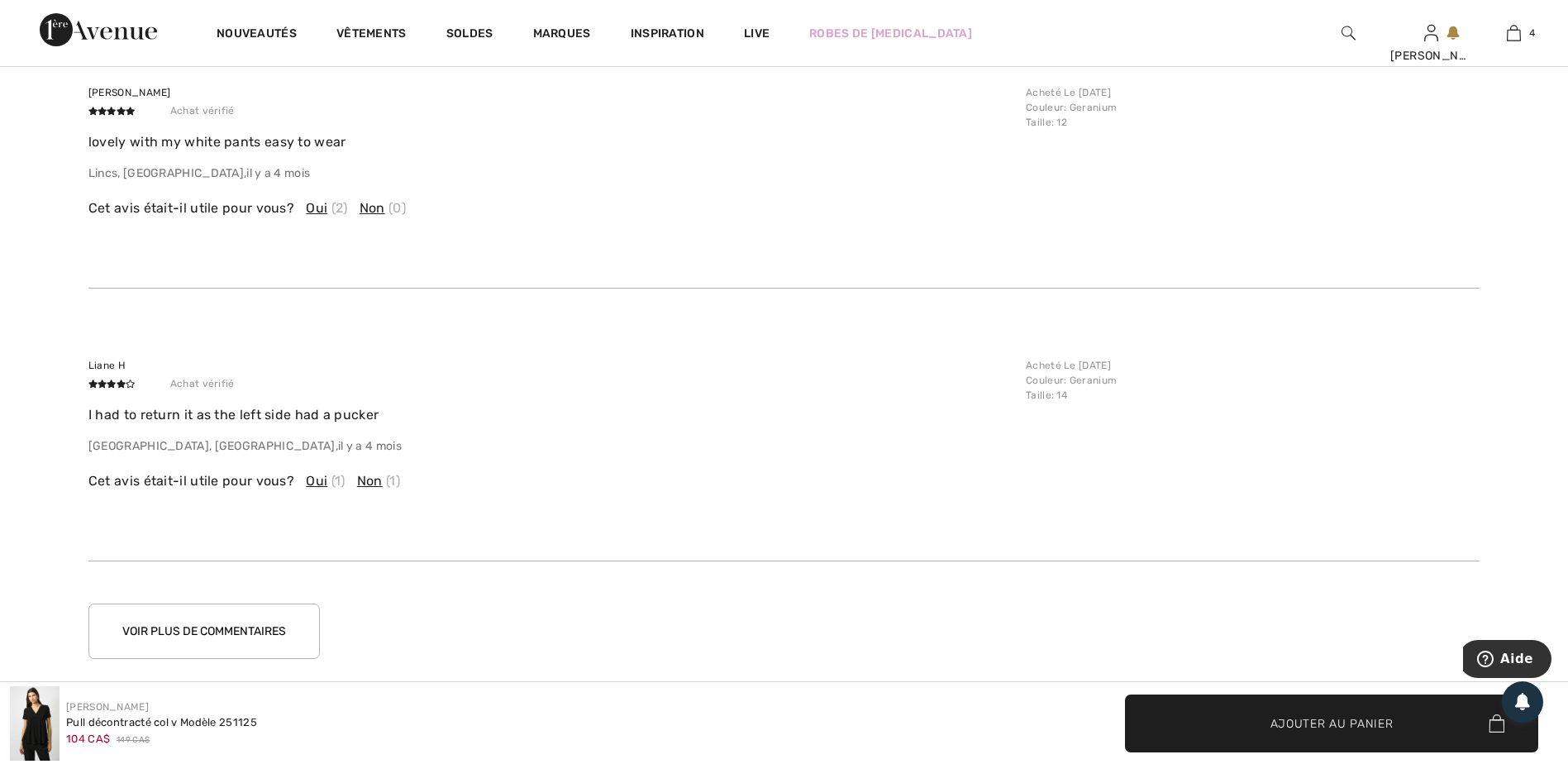
scroll to position [3142, 0]
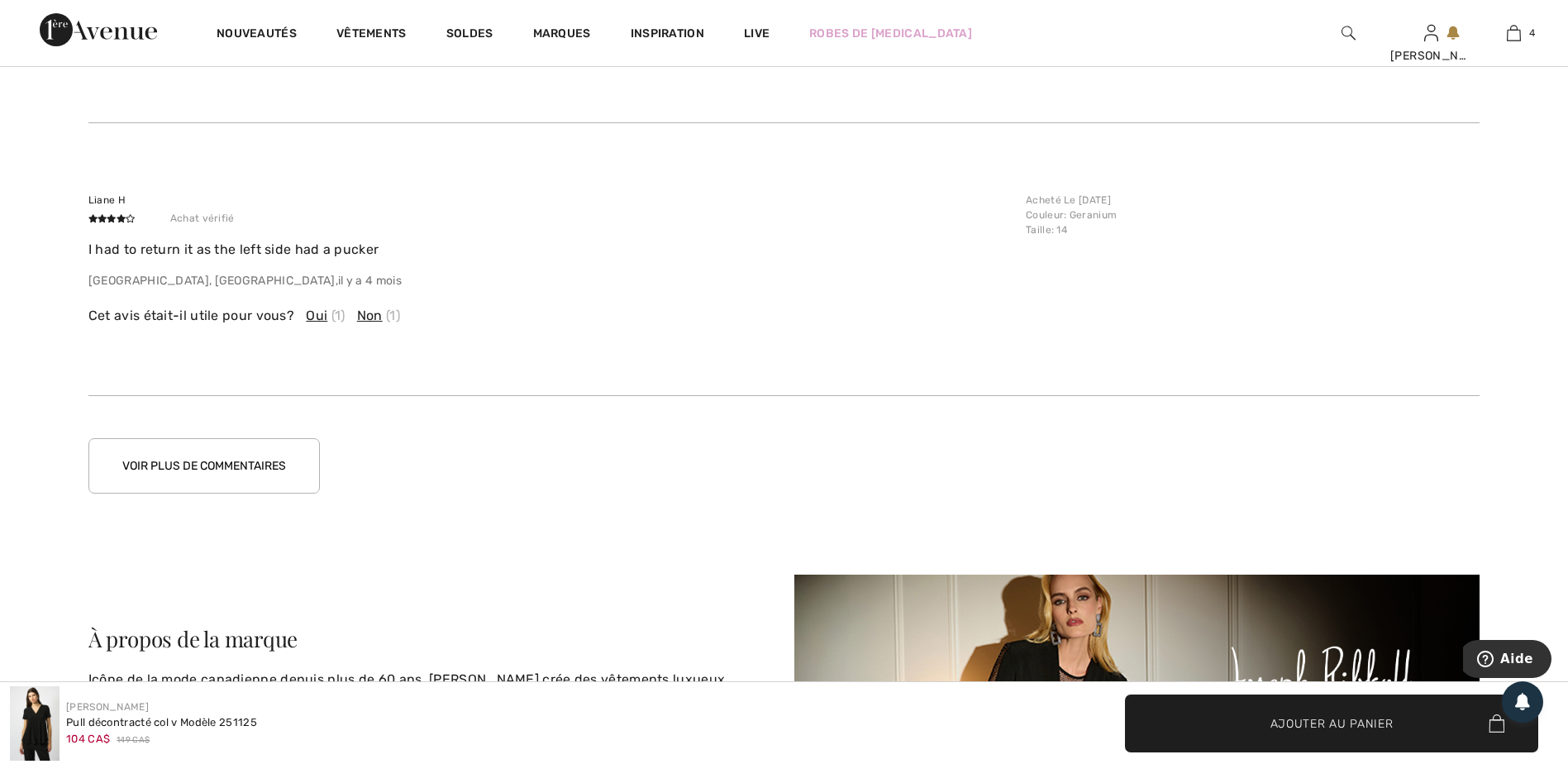
click at [186, 477] on button "Voir plus de commentaires" at bounding box center [203, 466] width 231 height 55
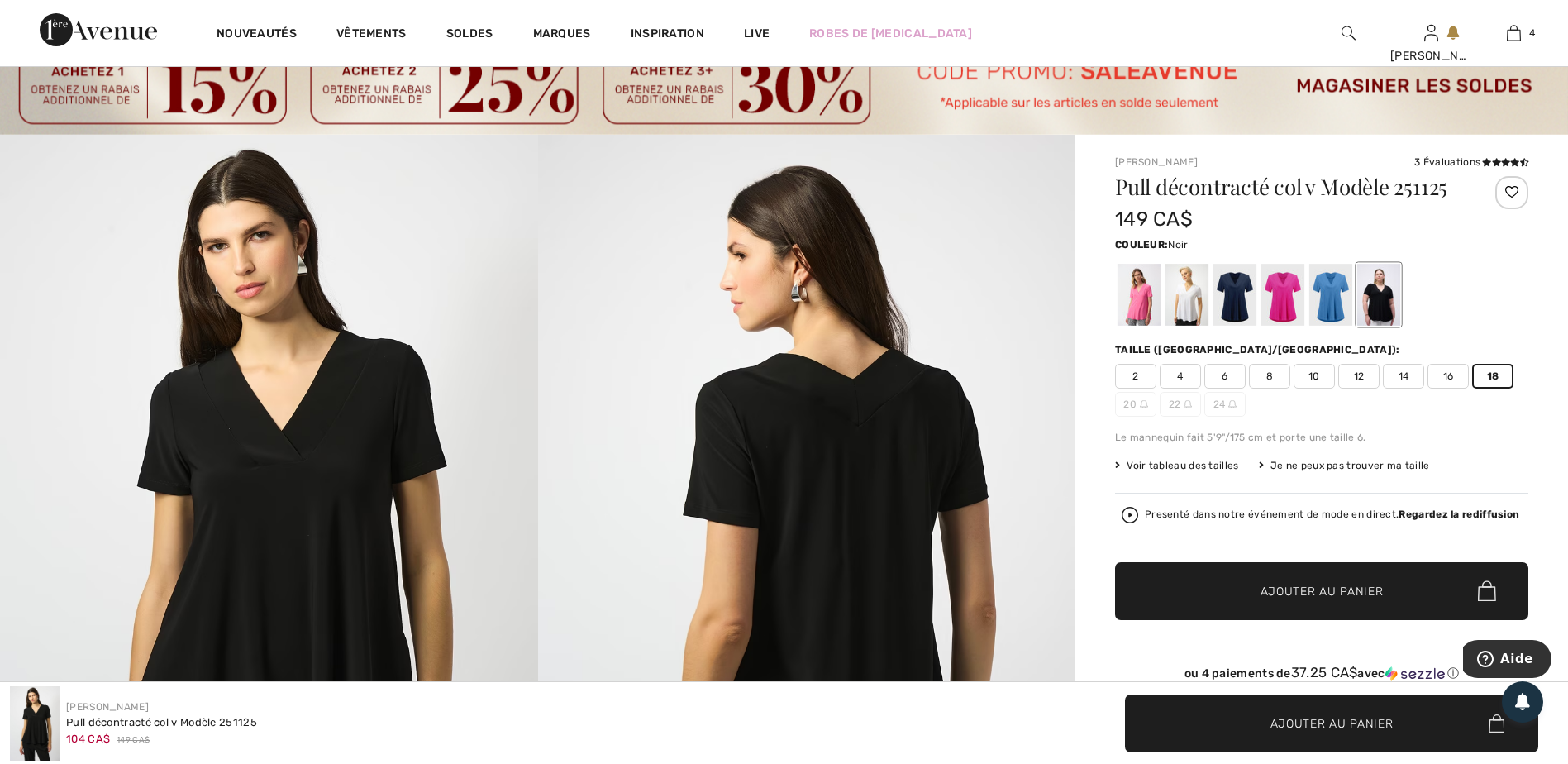
scroll to position [0, 0]
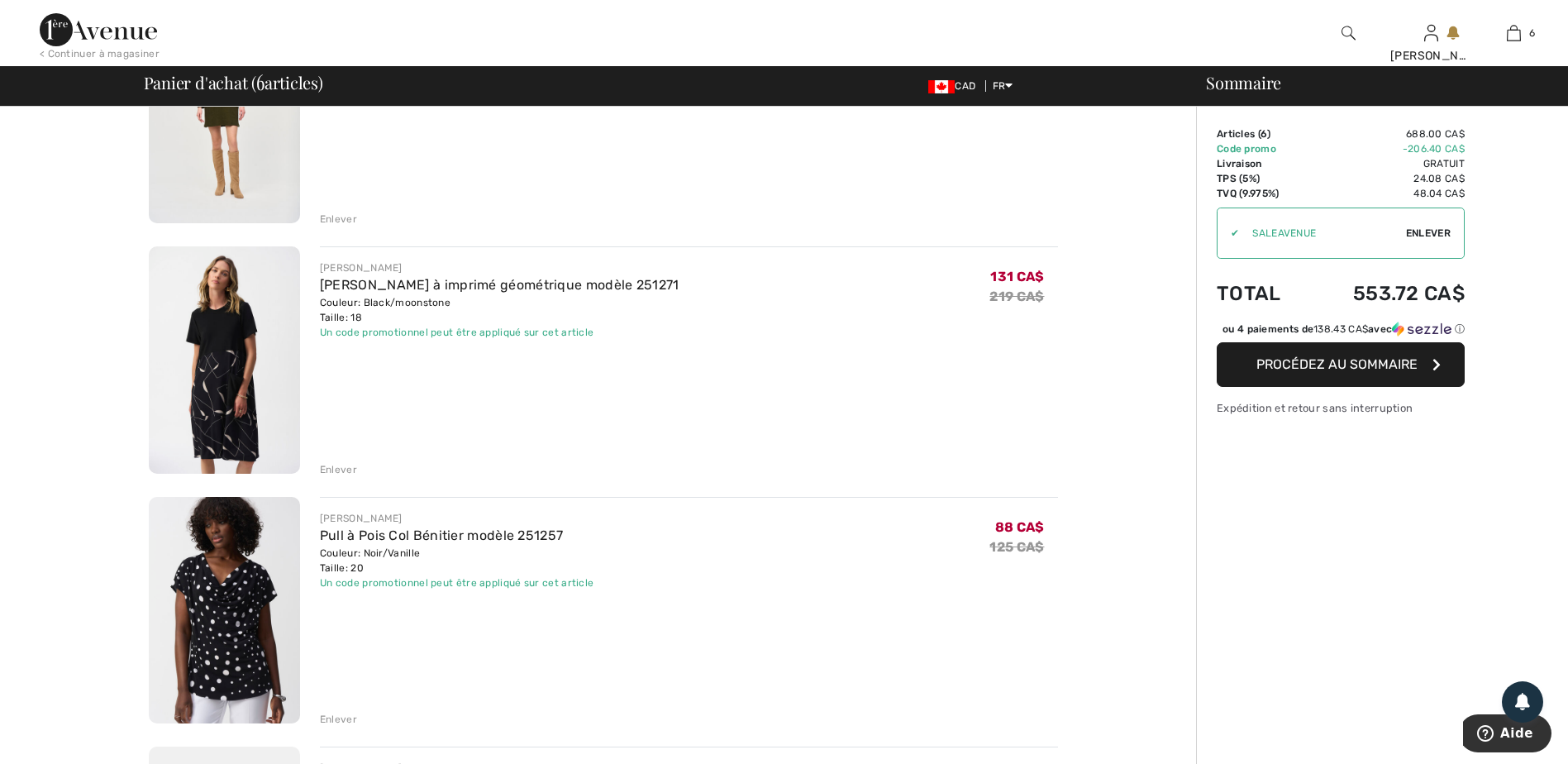
scroll to position [248, 0]
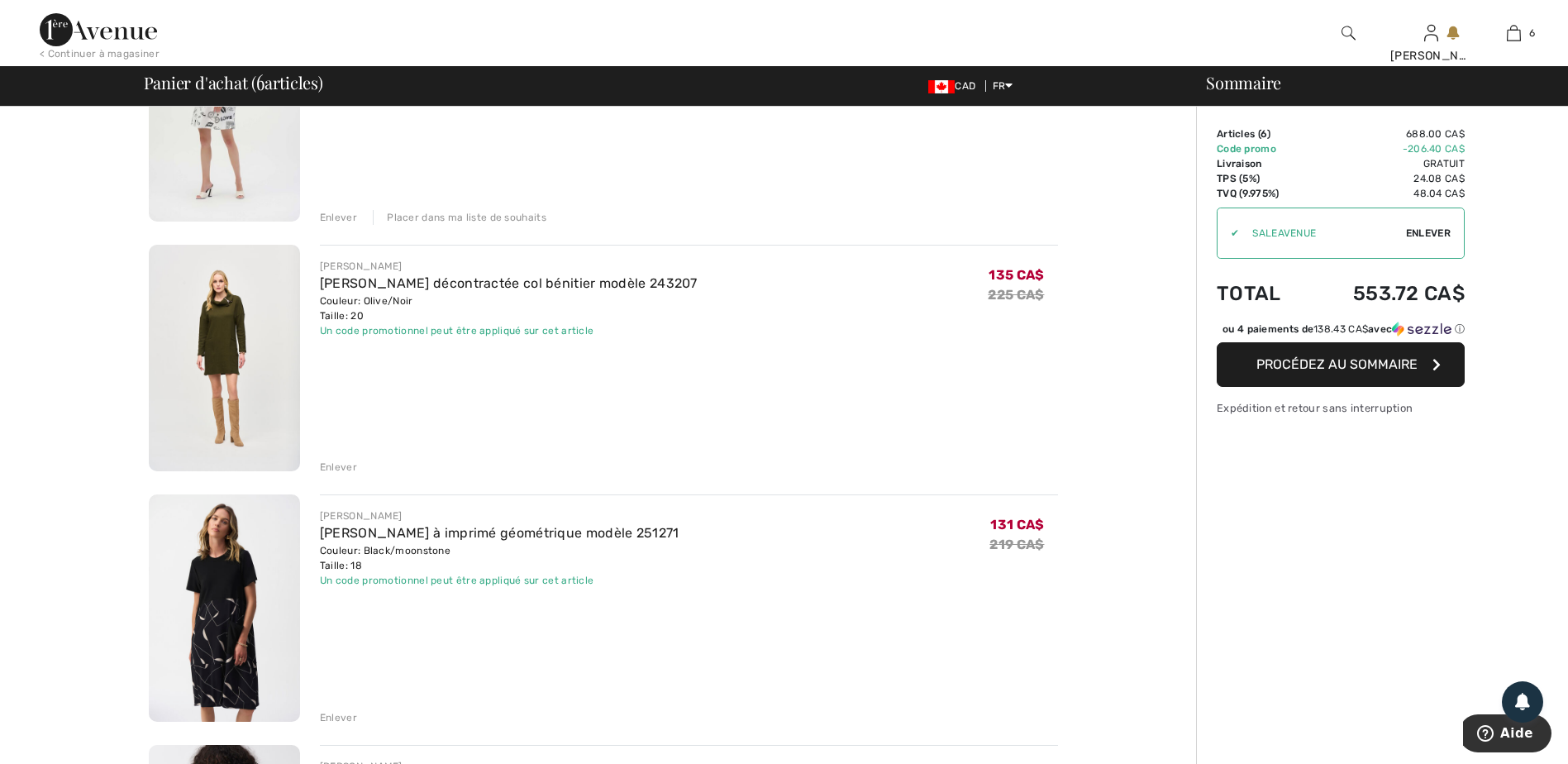
click at [338, 469] on div "Enlever" at bounding box center [338, 467] width 37 height 15
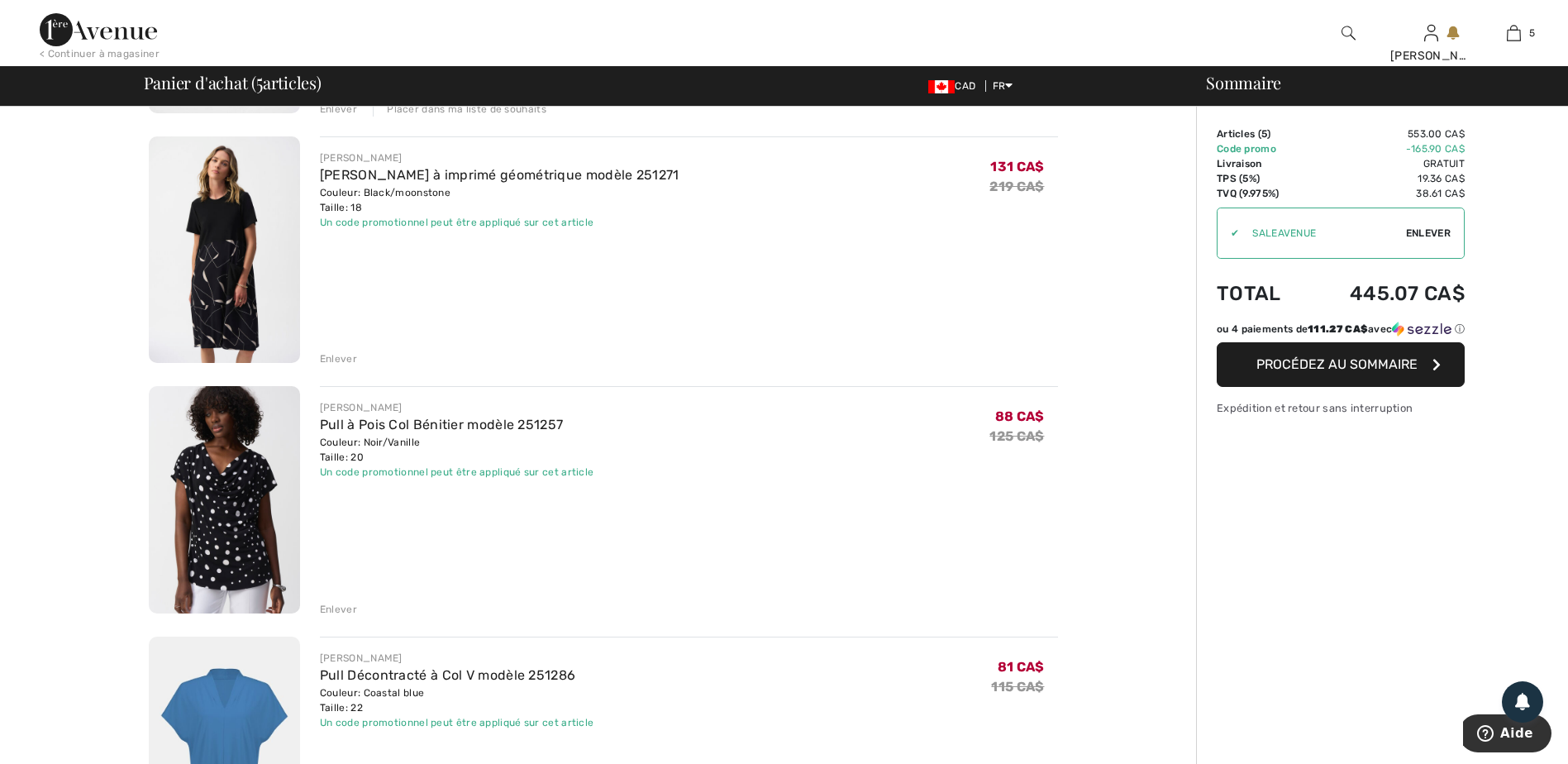
scroll to position [330, 0]
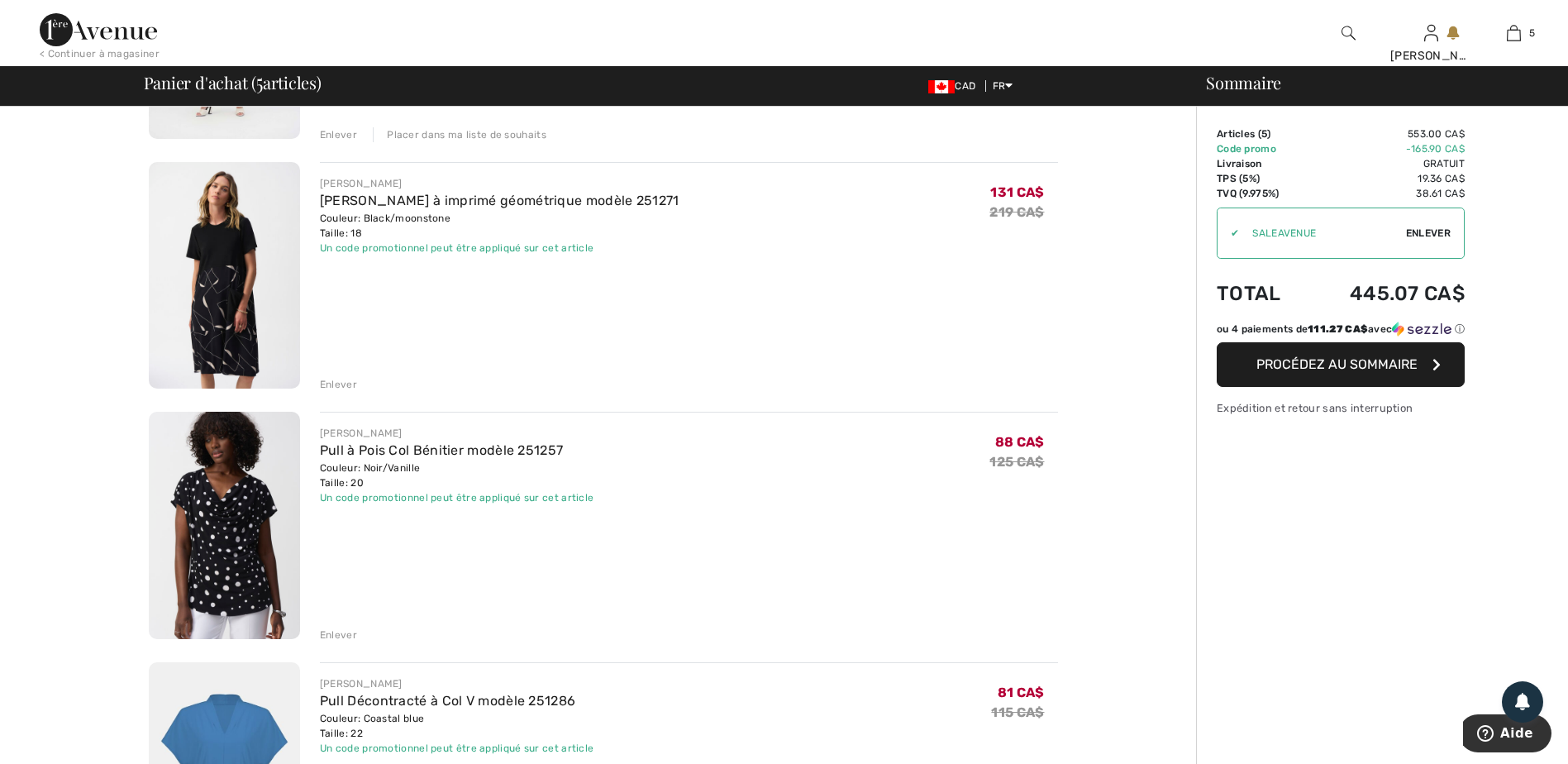
click at [324, 386] on div "Enlever" at bounding box center [338, 384] width 37 height 15
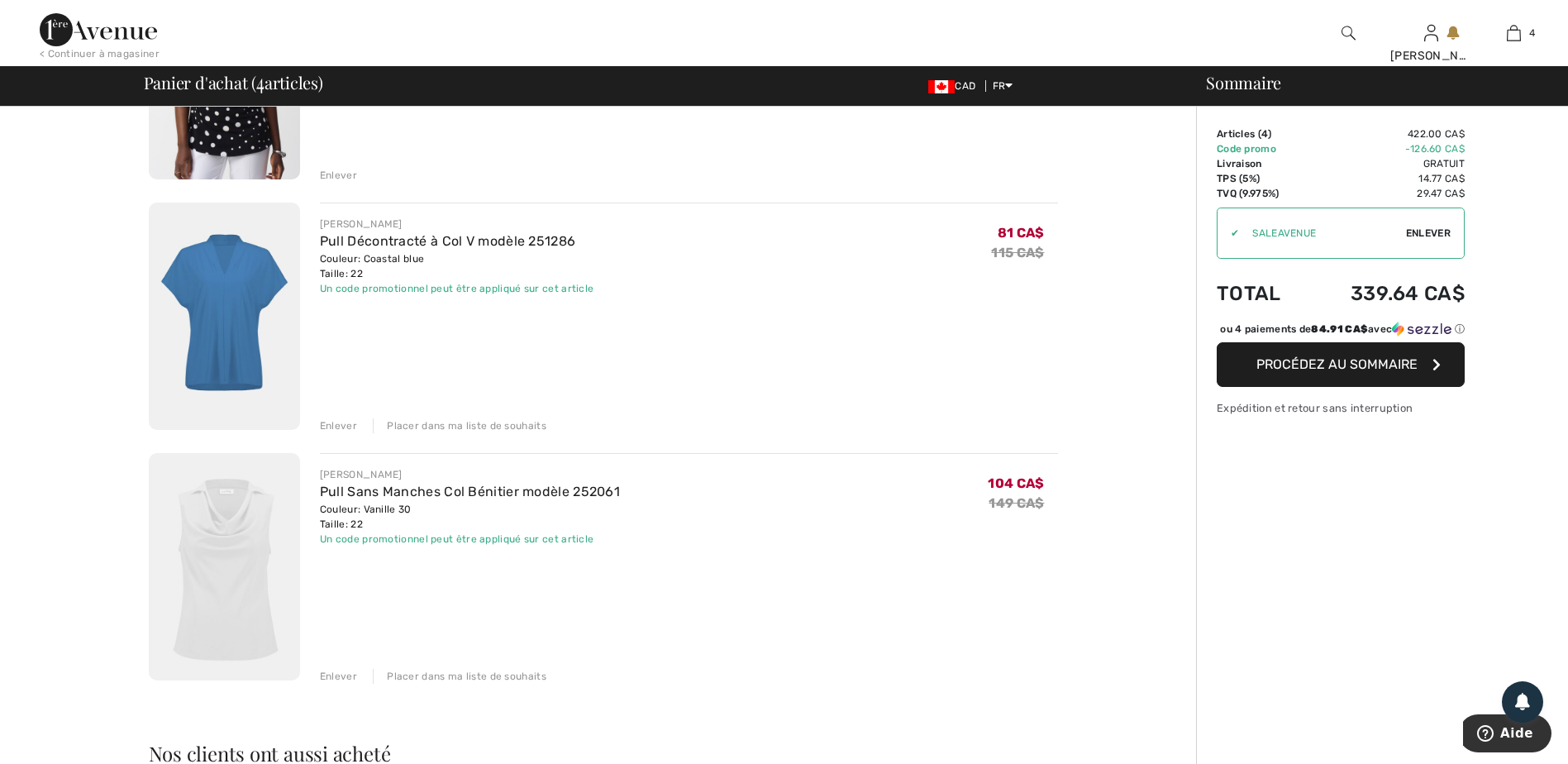
scroll to position [578, 0]
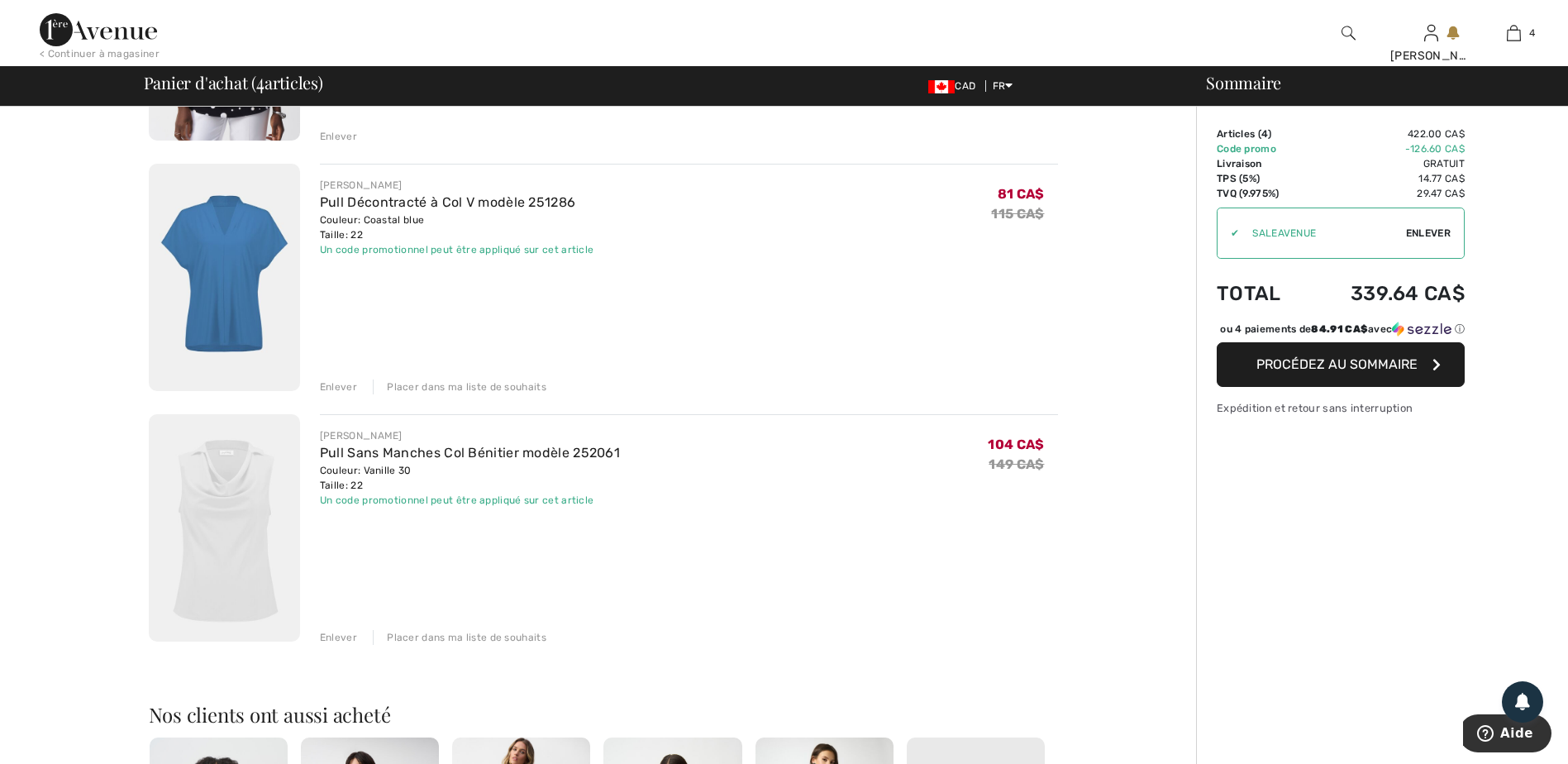
click at [452, 635] on div "Placer dans ma liste de souhaits" at bounding box center [460, 637] width 174 height 15
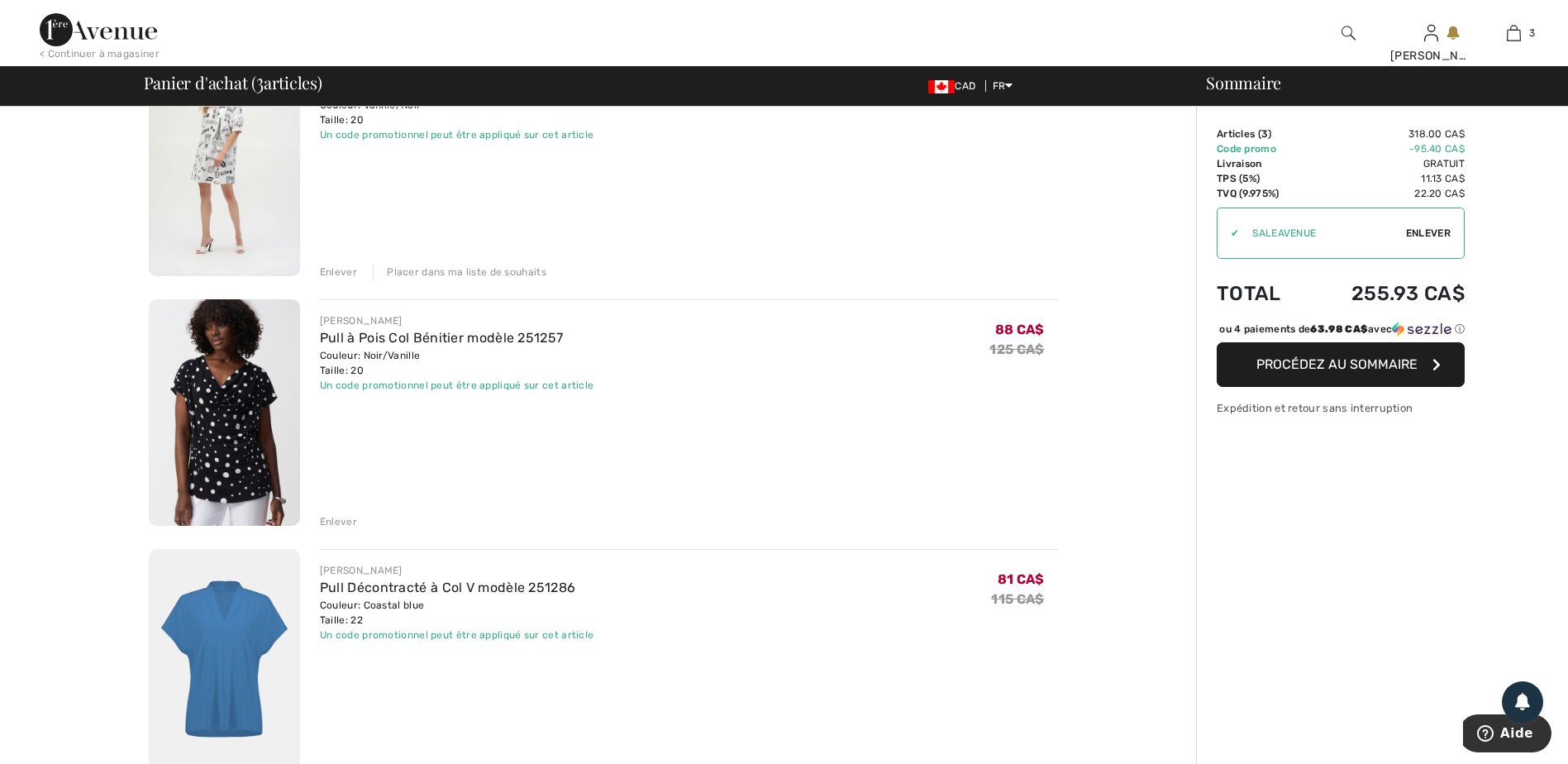
scroll to position [165, 0]
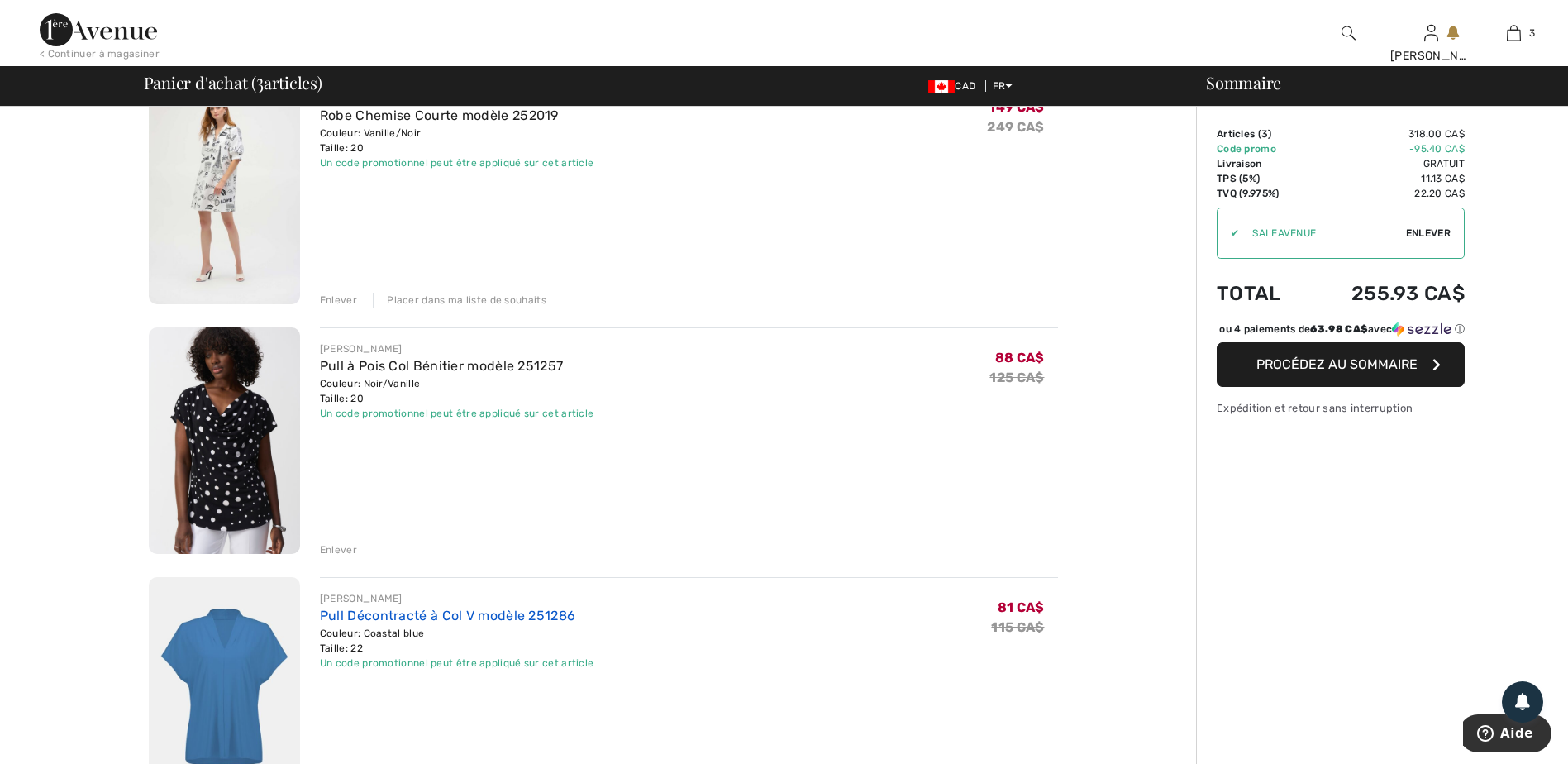
drag, startPoint x: 351, startPoint y: 602, endPoint x: 357, endPoint y: 615, distance: 14.3
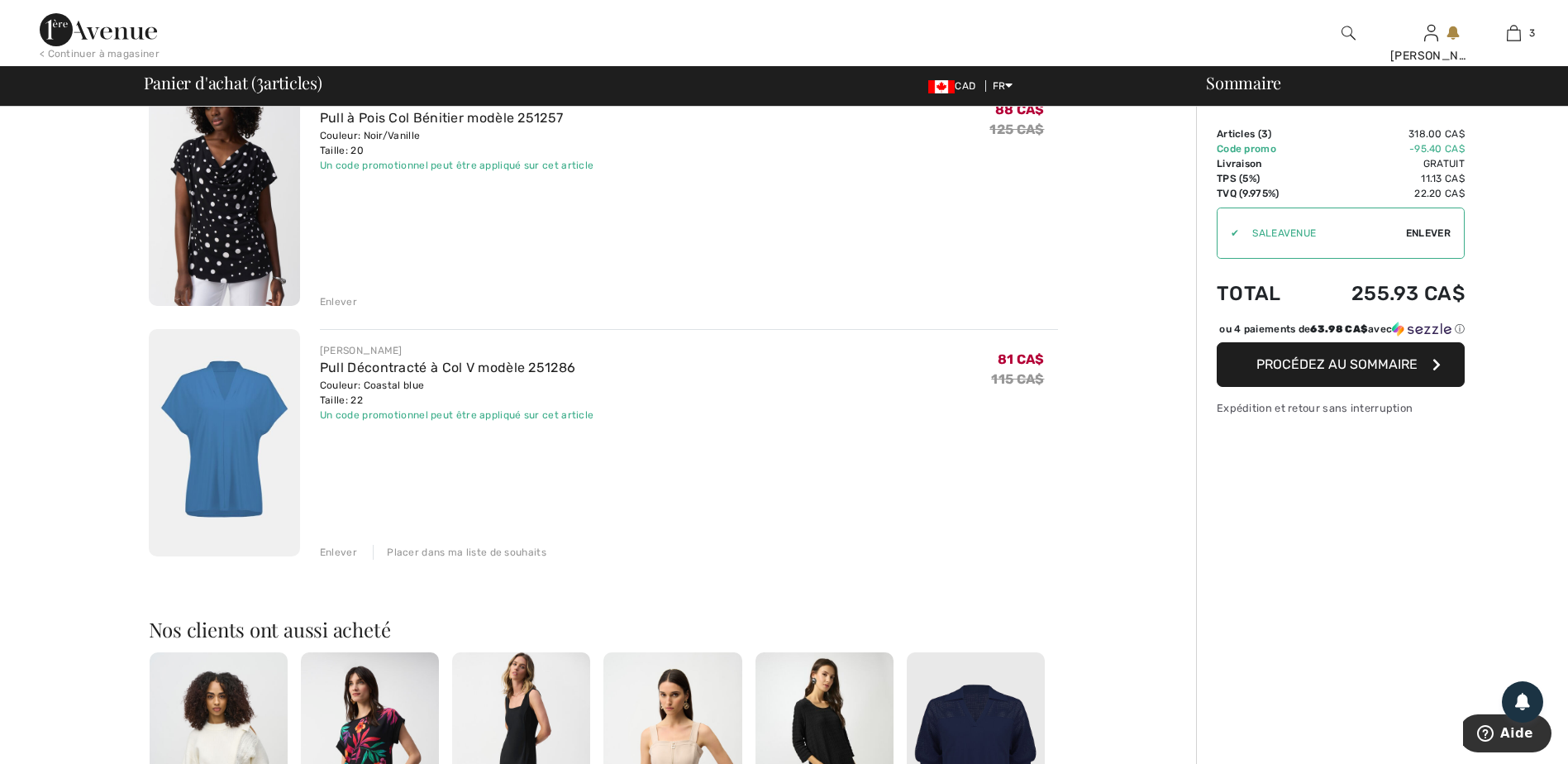
click at [448, 552] on div "Placer dans ma liste de souhaits" at bounding box center [460, 552] width 174 height 15
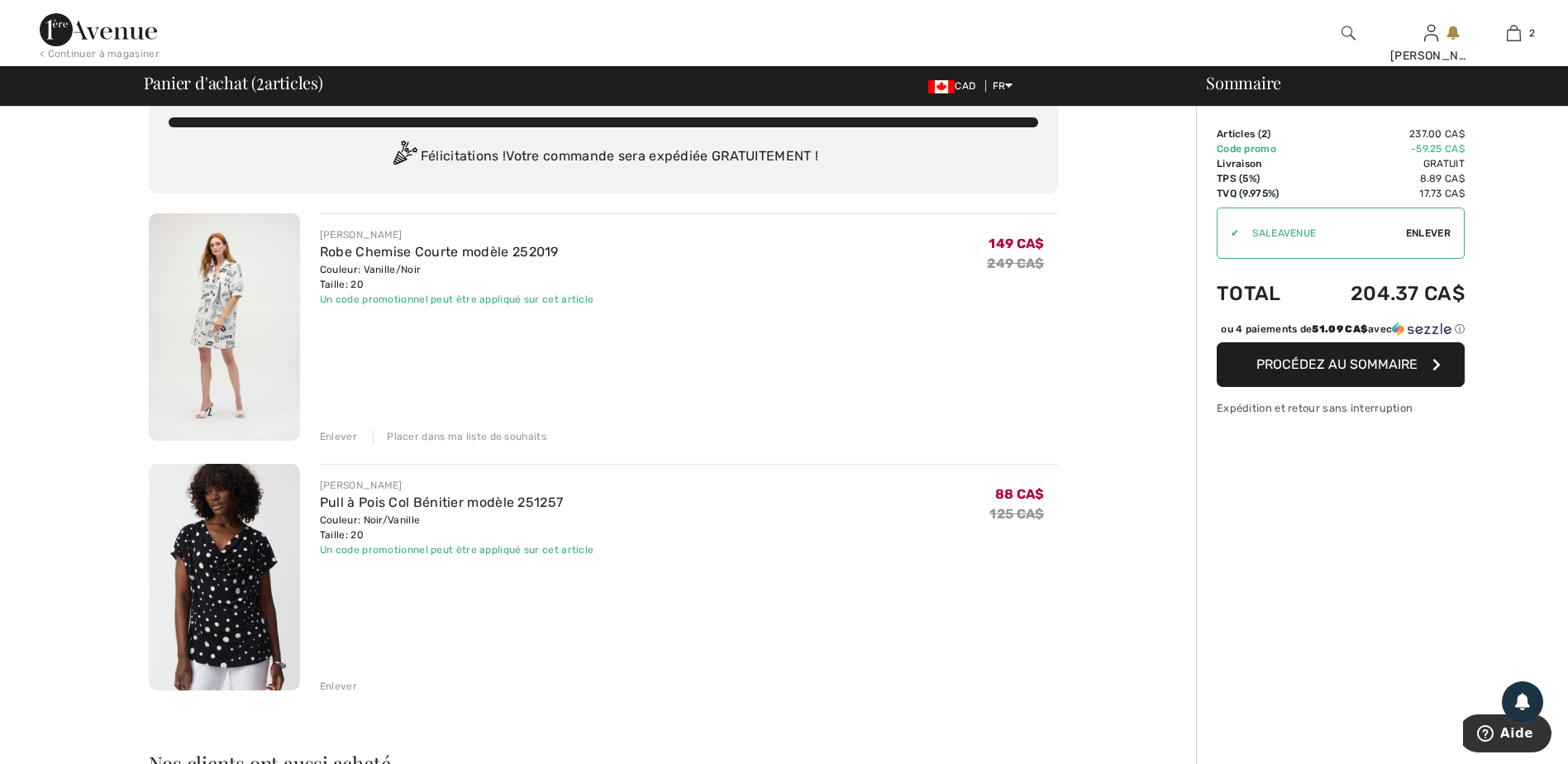
scroll to position [0, 0]
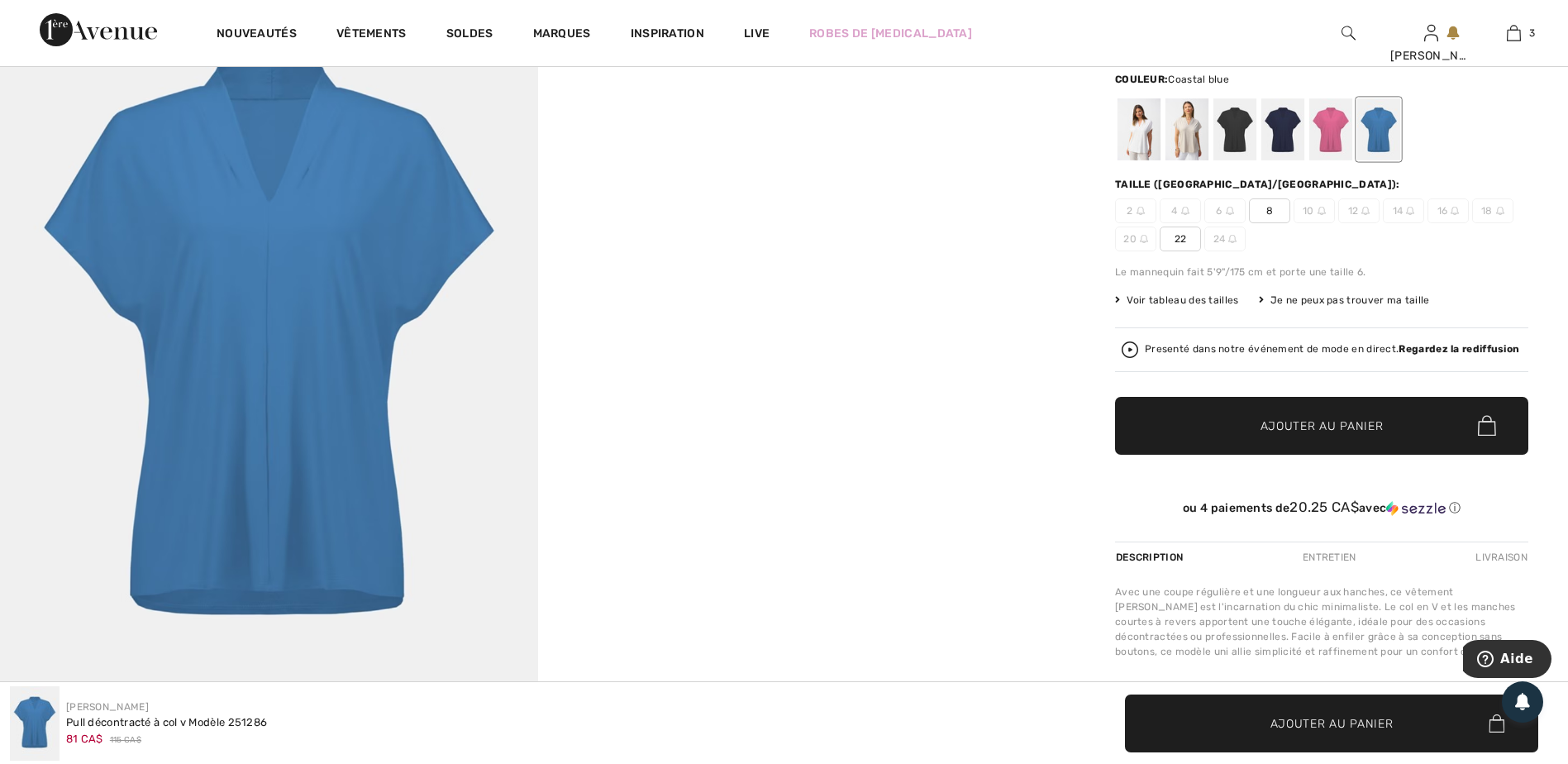
scroll to position [248, 0]
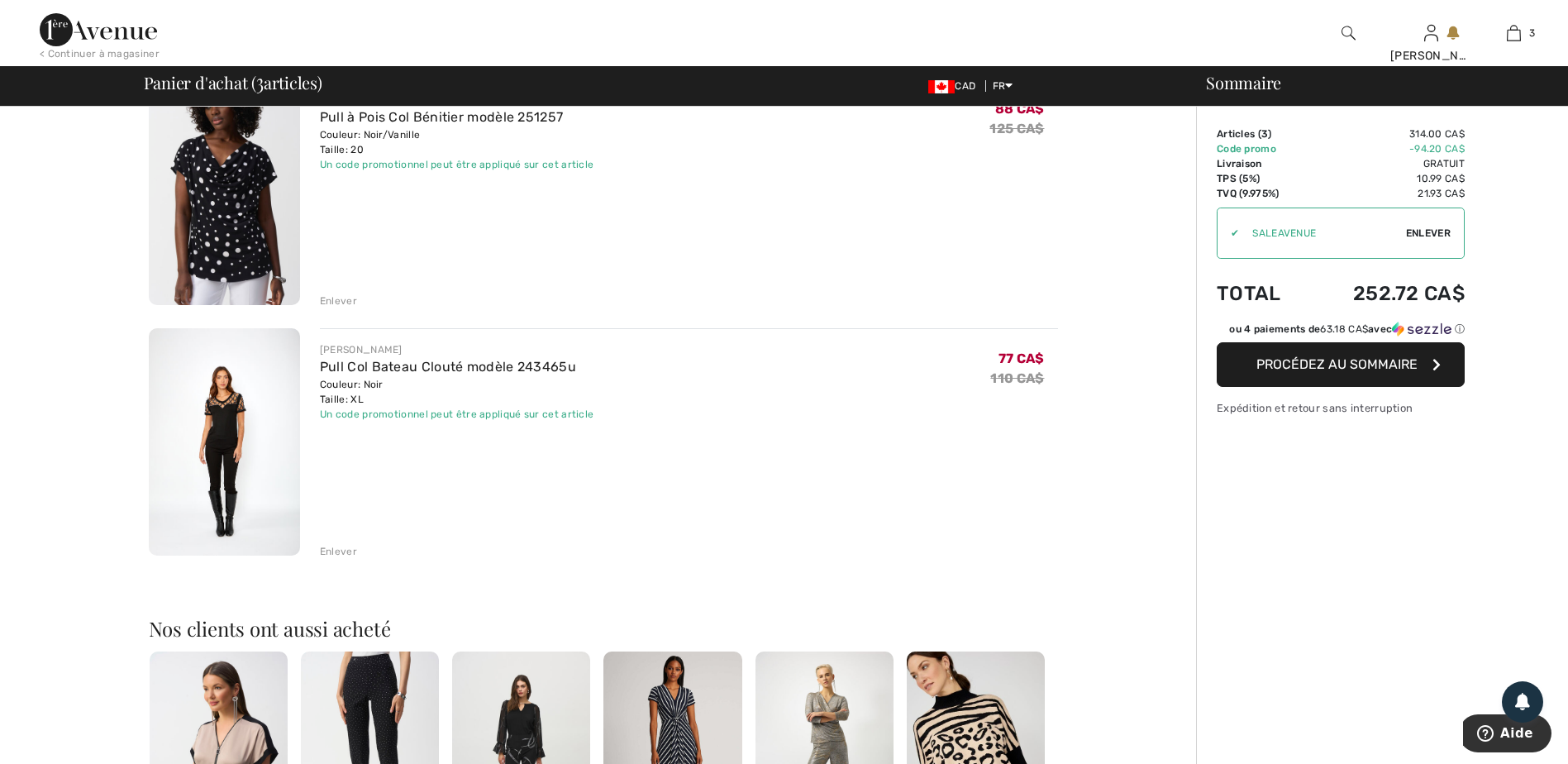
scroll to position [413, 0]
click at [361, 371] on link "Pull Col Bateau Clouté modèle 243465u" at bounding box center [447, 368] width 256 height 16
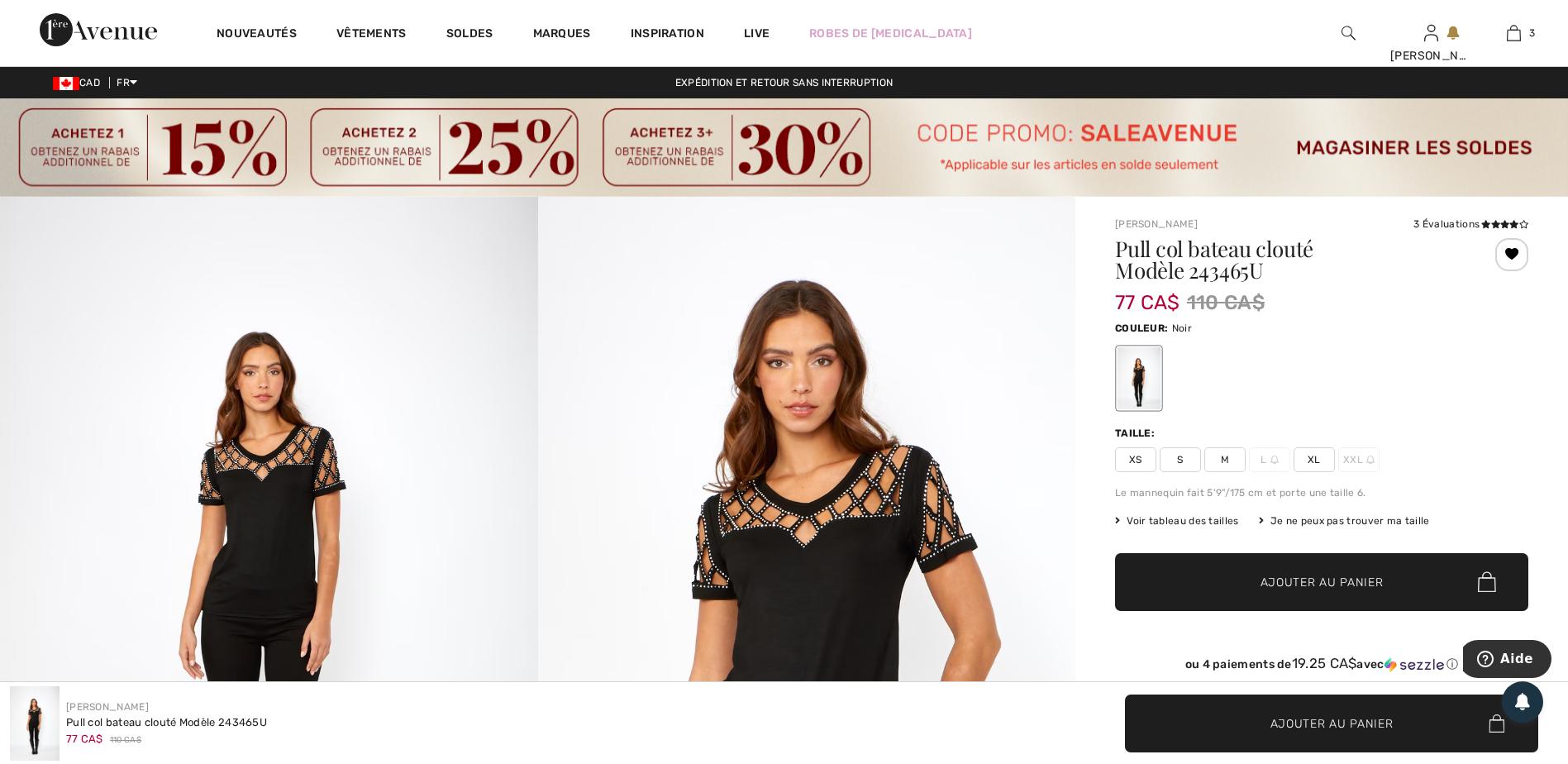
click at [342, 485] on img at bounding box center [269, 600] width 538 height 807
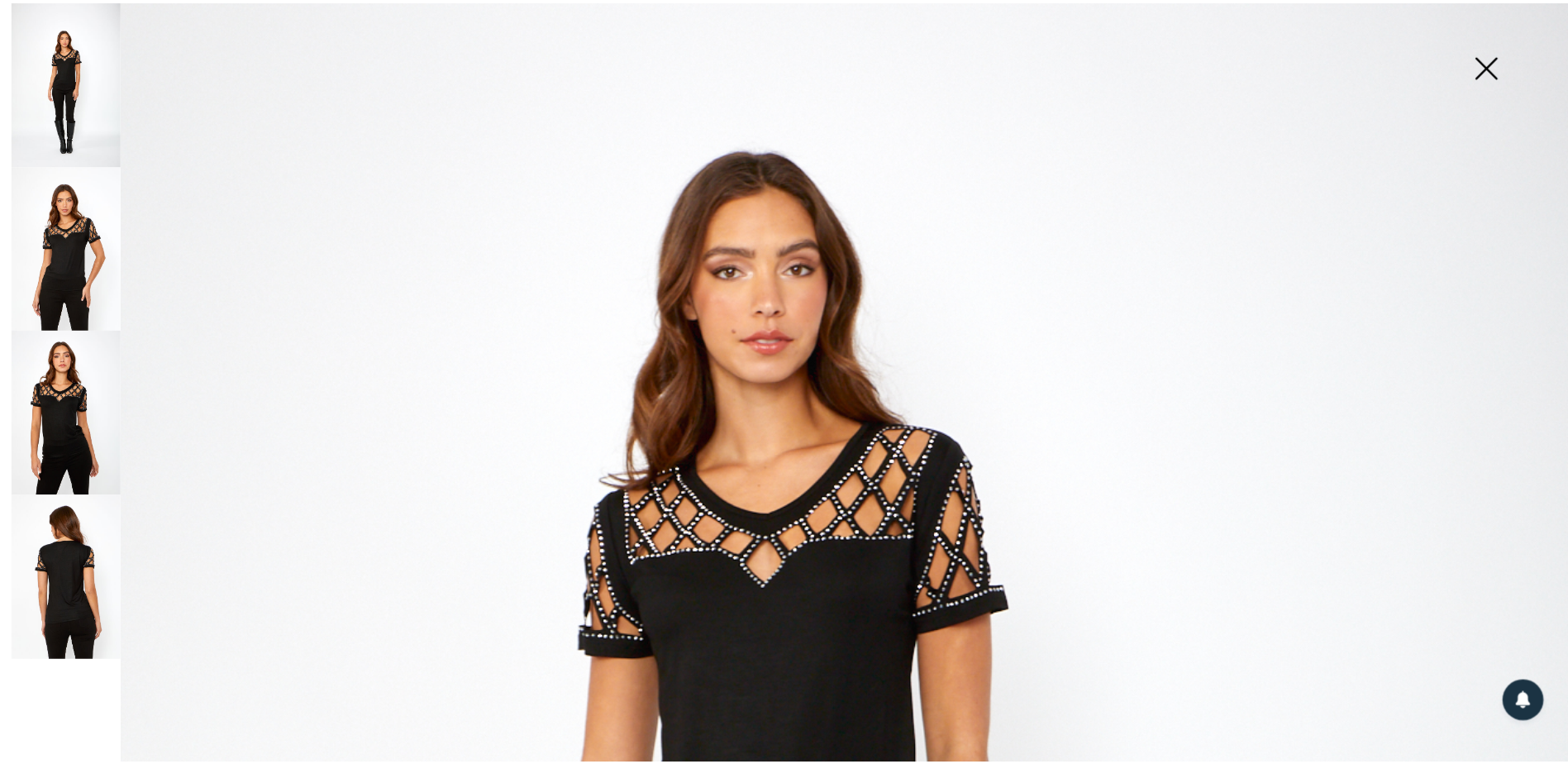
scroll to position [496, 0]
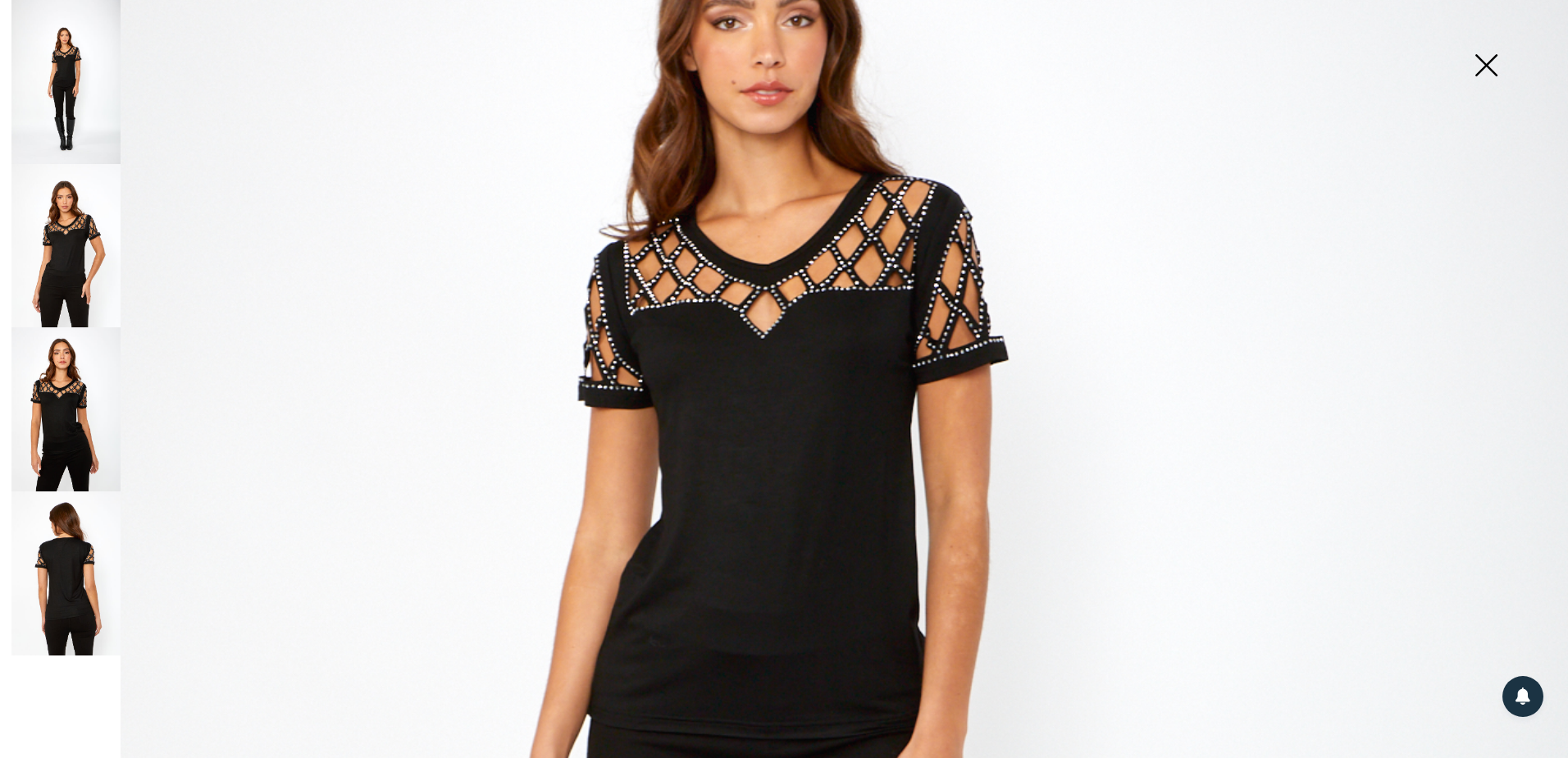
click at [788, 428] on img at bounding box center [784, 684] width 1568 height 2353
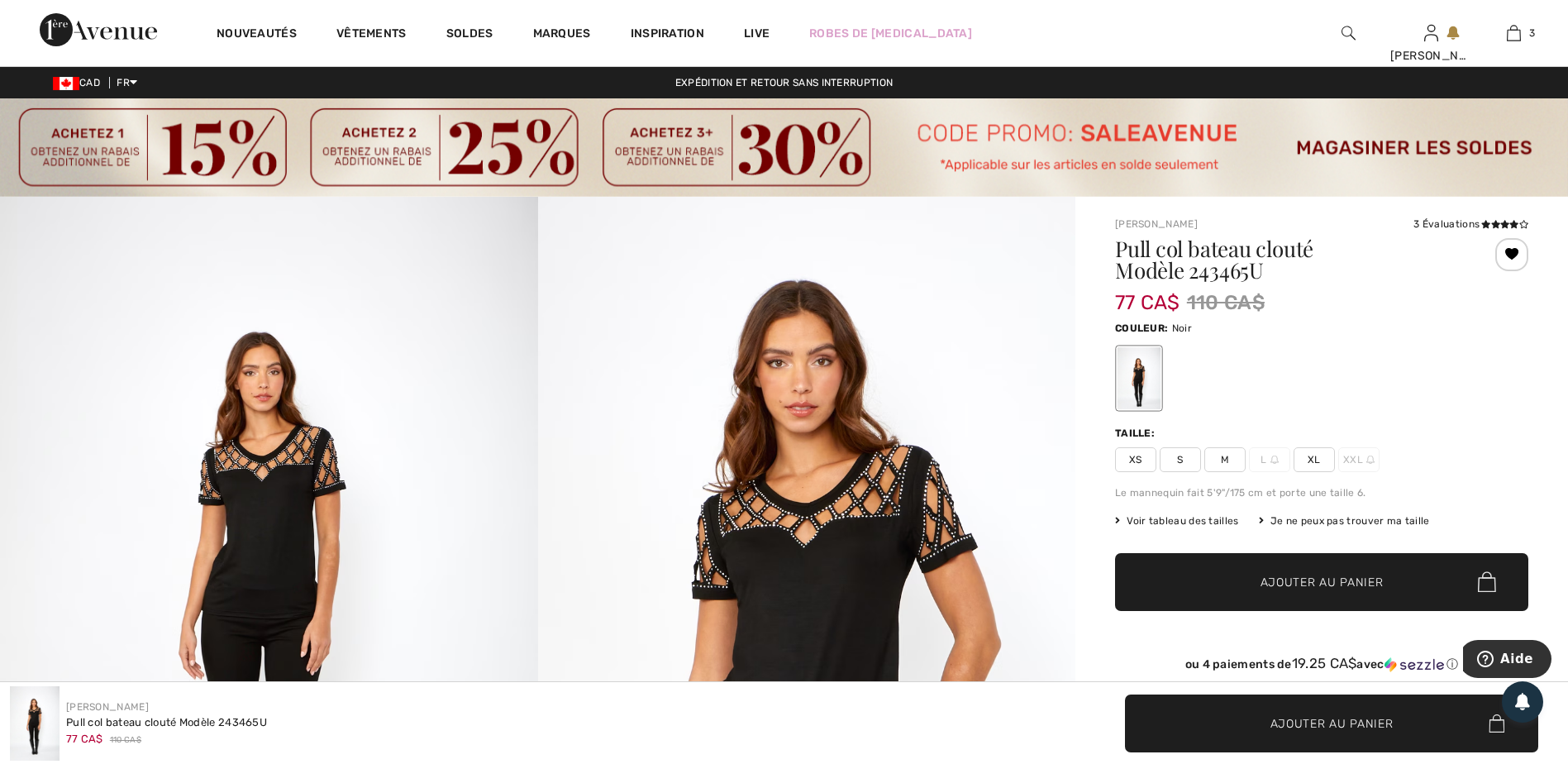
click at [727, 504] on img at bounding box center [807, 600] width 538 height 807
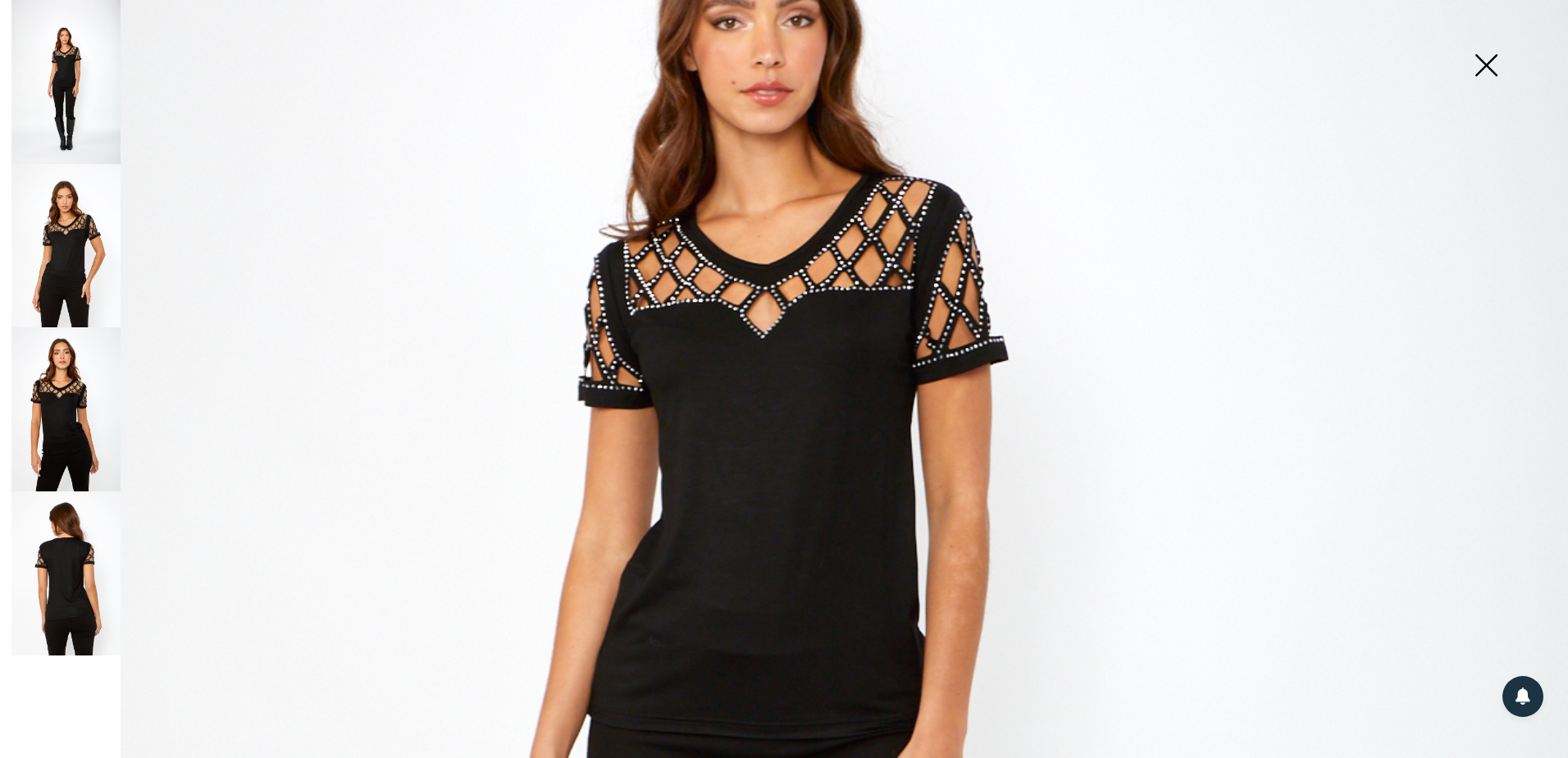
click at [81, 419] on img at bounding box center [66, 409] width 109 height 164
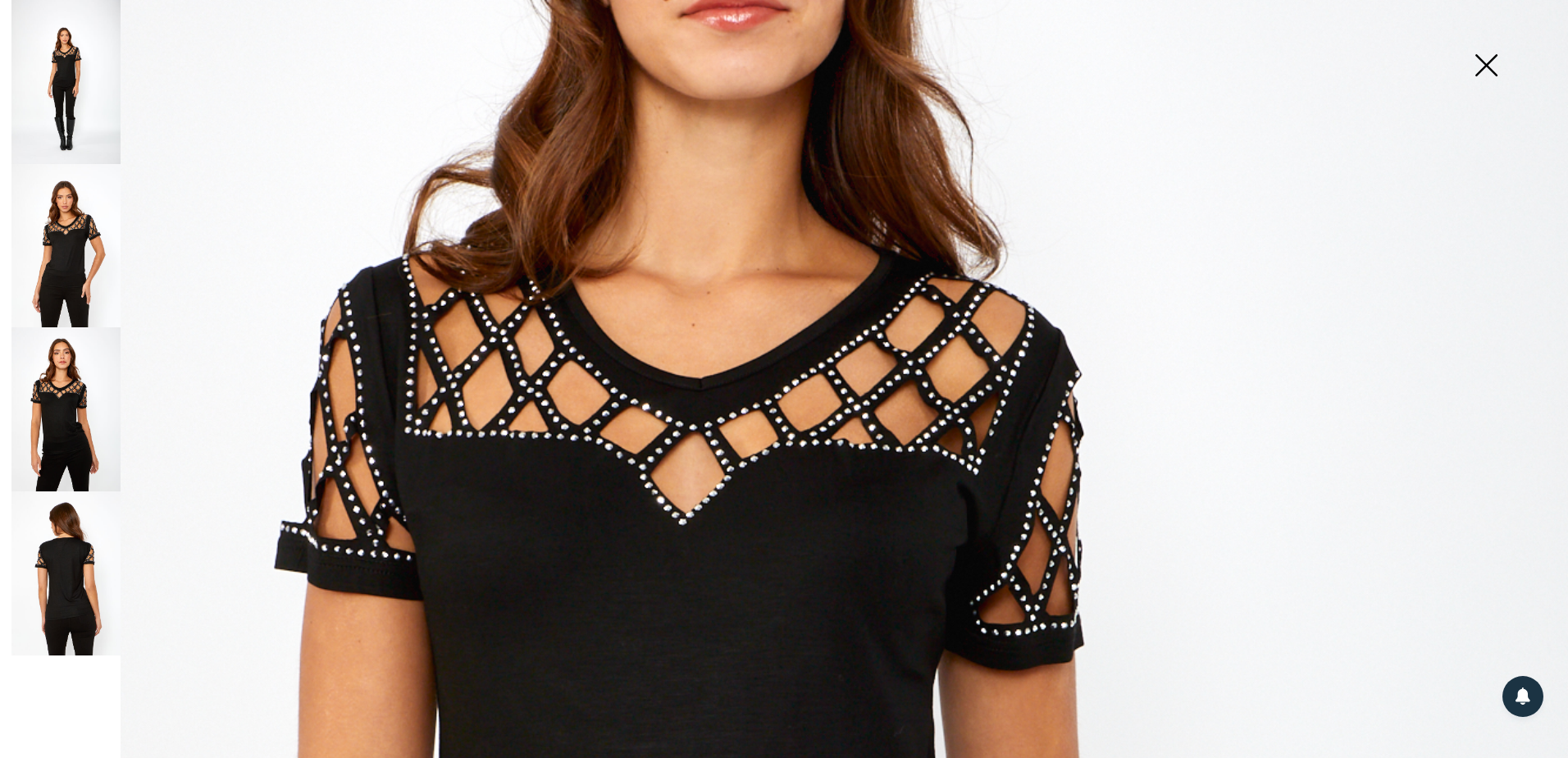
click at [38, 411] on img at bounding box center [66, 409] width 109 height 164
click at [33, 523] on img at bounding box center [66, 573] width 109 height 164
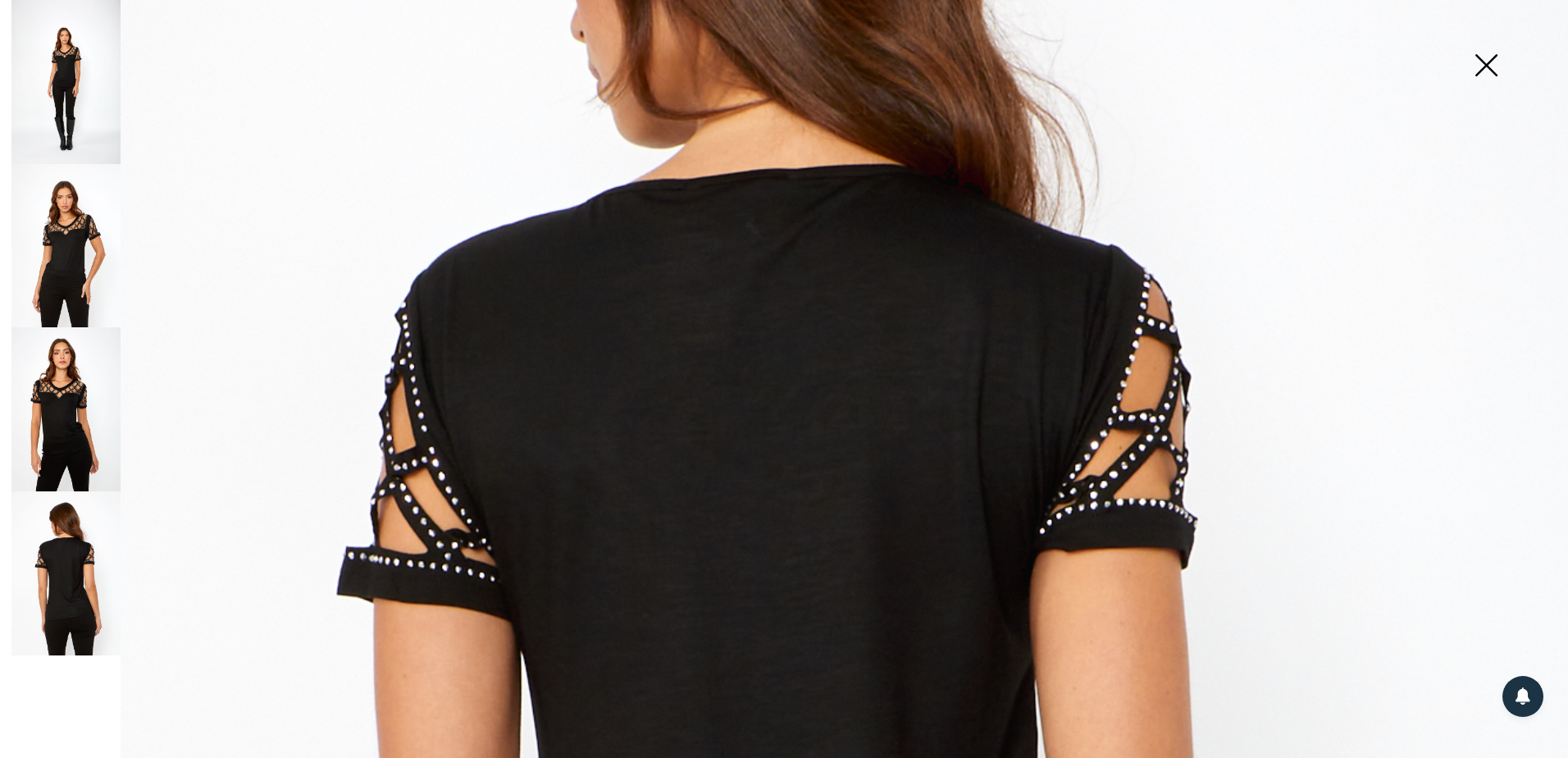
click at [71, 112] on img at bounding box center [66, 81] width 109 height 164
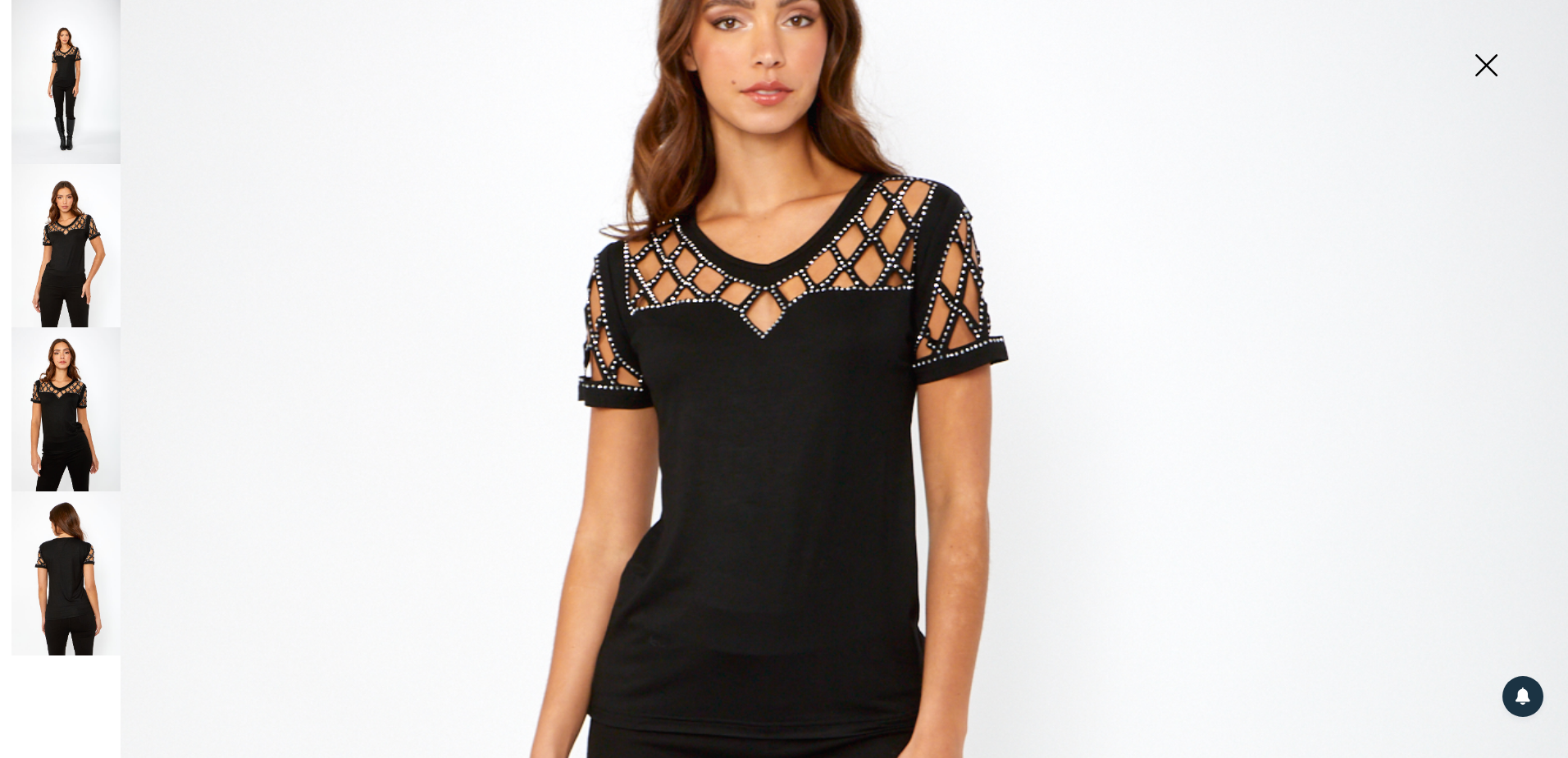
click at [1490, 72] on img at bounding box center [1486, 66] width 82 height 84
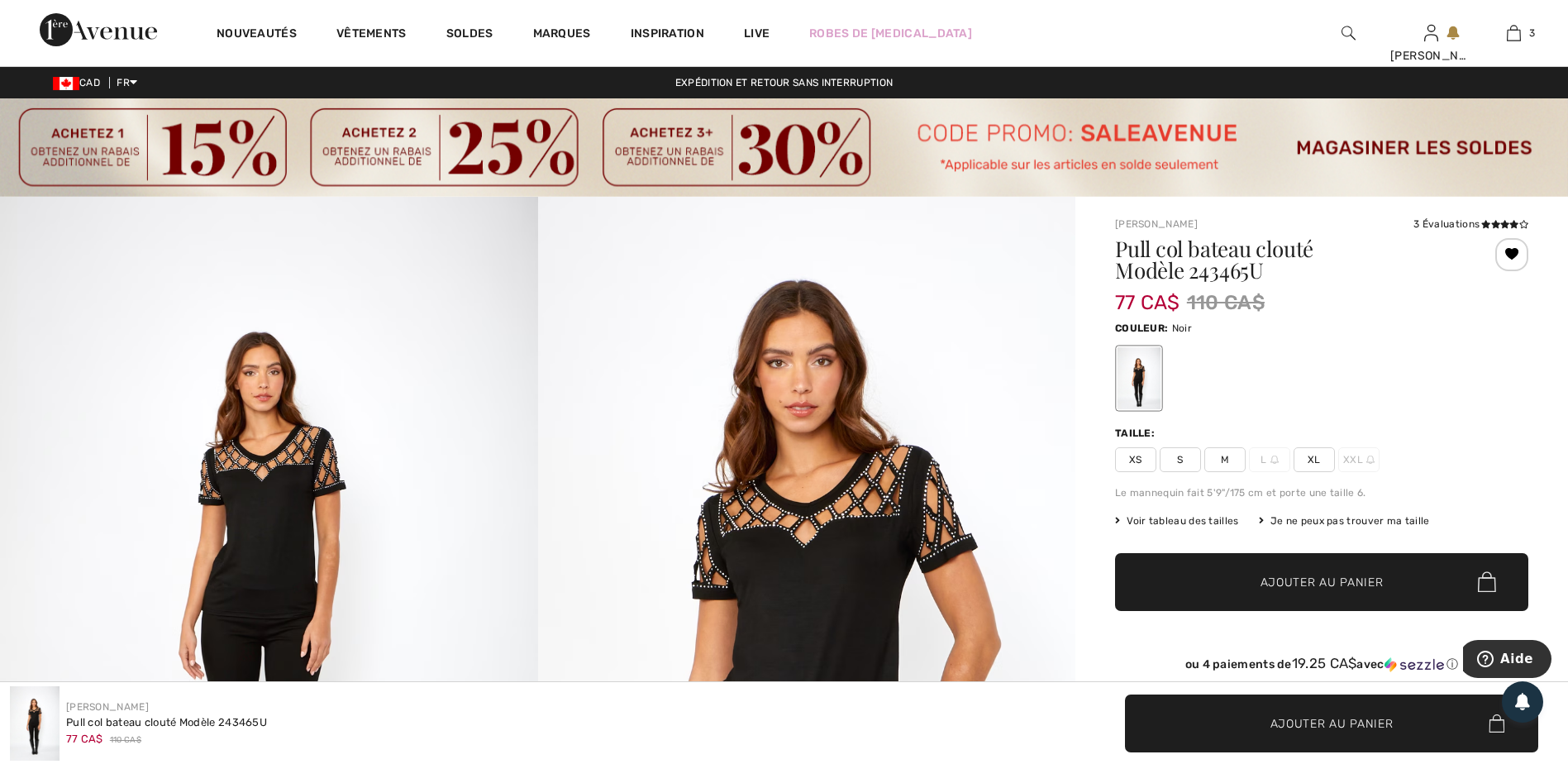
click at [1307, 457] on span "XL" at bounding box center [1314, 460] width 41 height 25
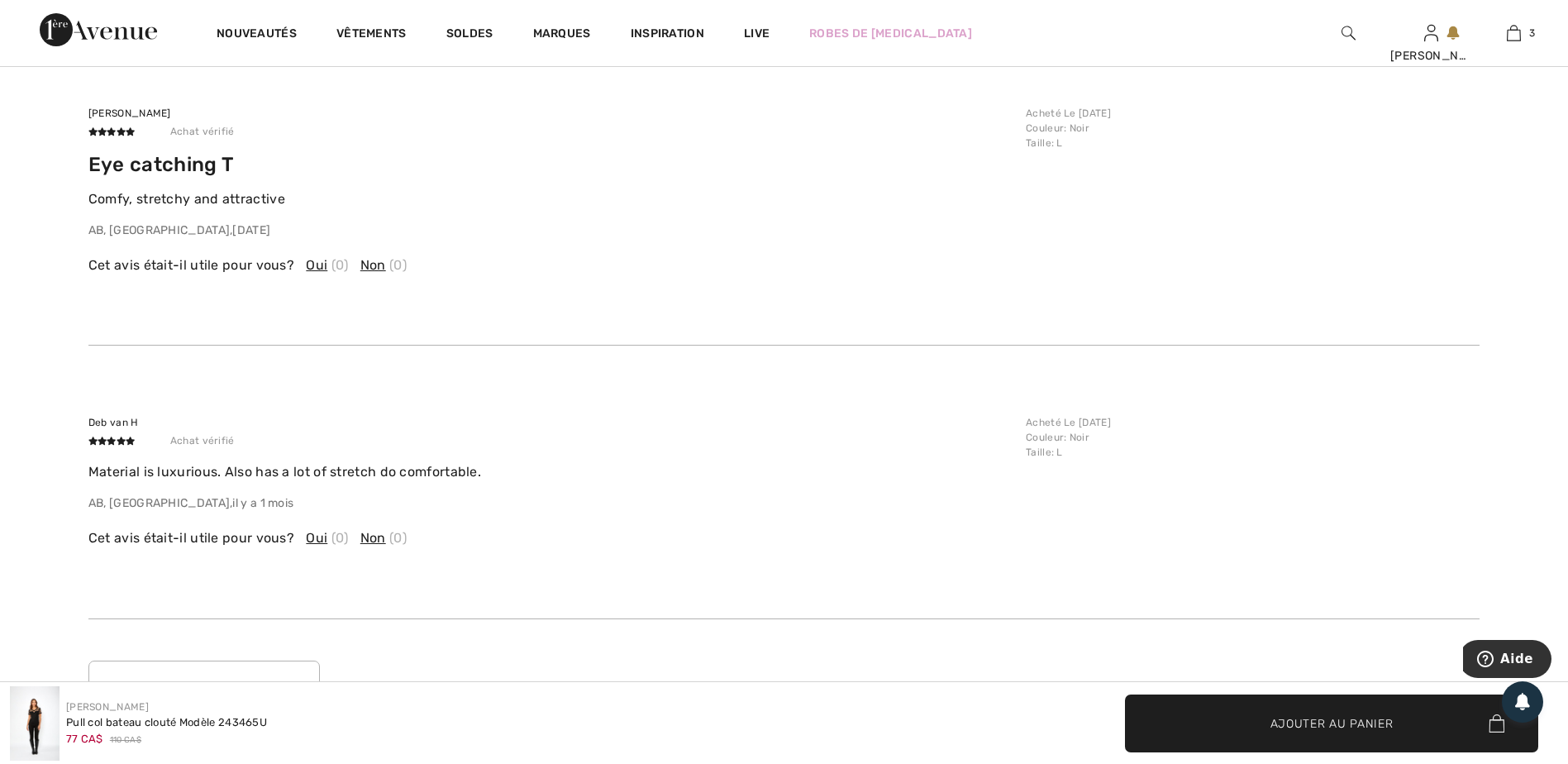
scroll to position [3142, 0]
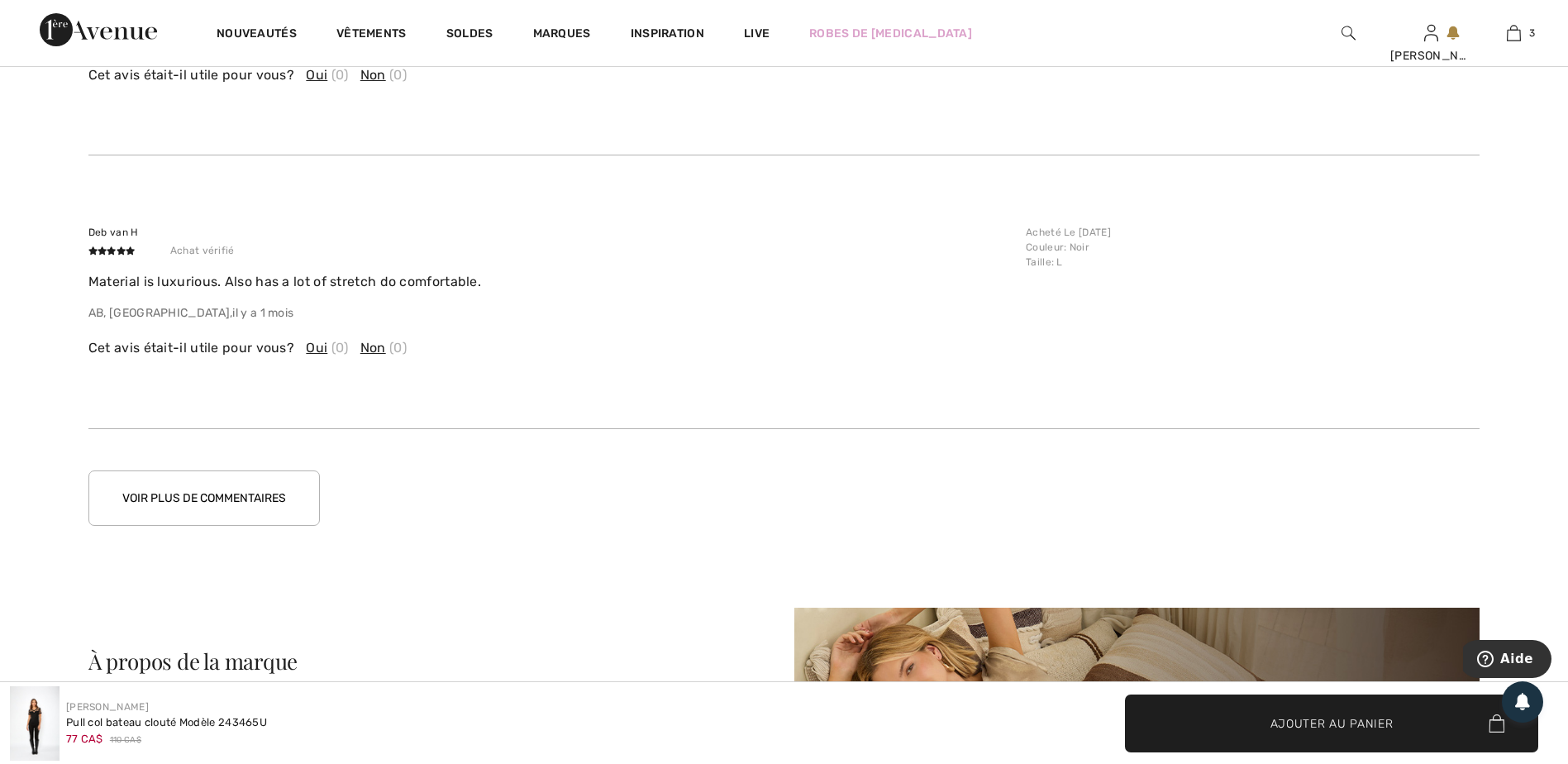
click at [252, 518] on button "Voir plus de commentaires" at bounding box center [203, 498] width 231 height 55
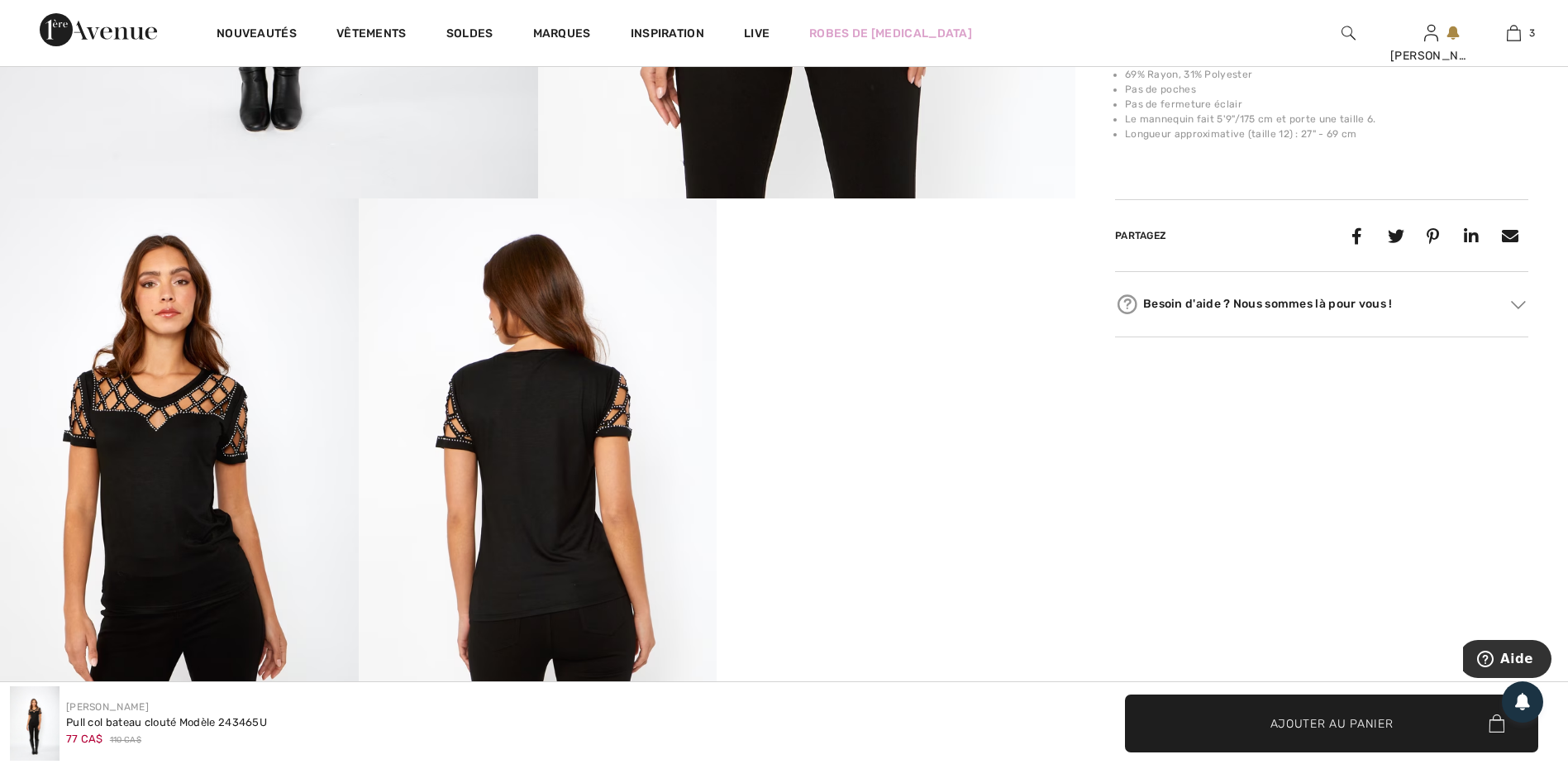
scroll to position [826, 0]
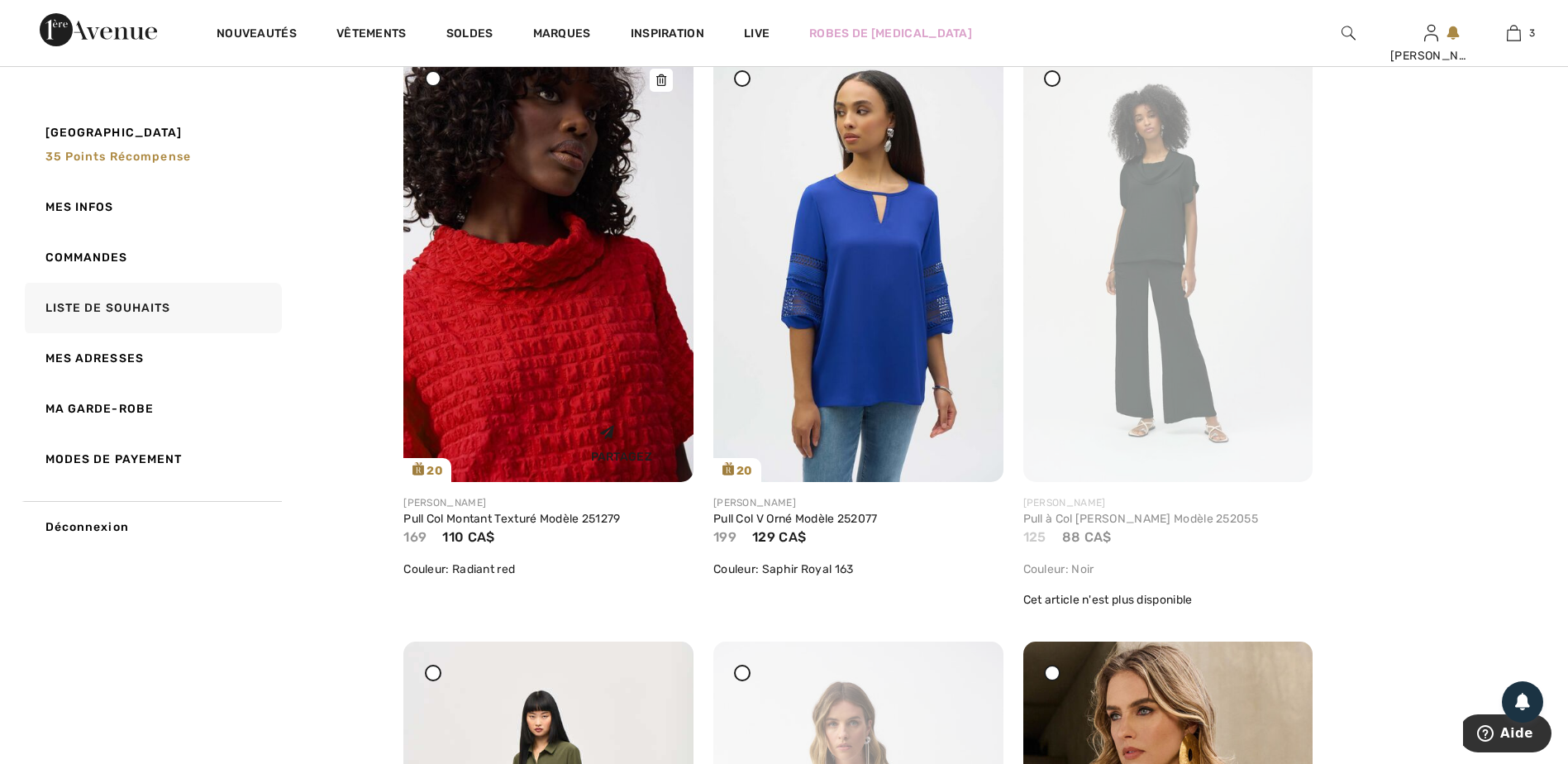
scroll to position [4298, 0]
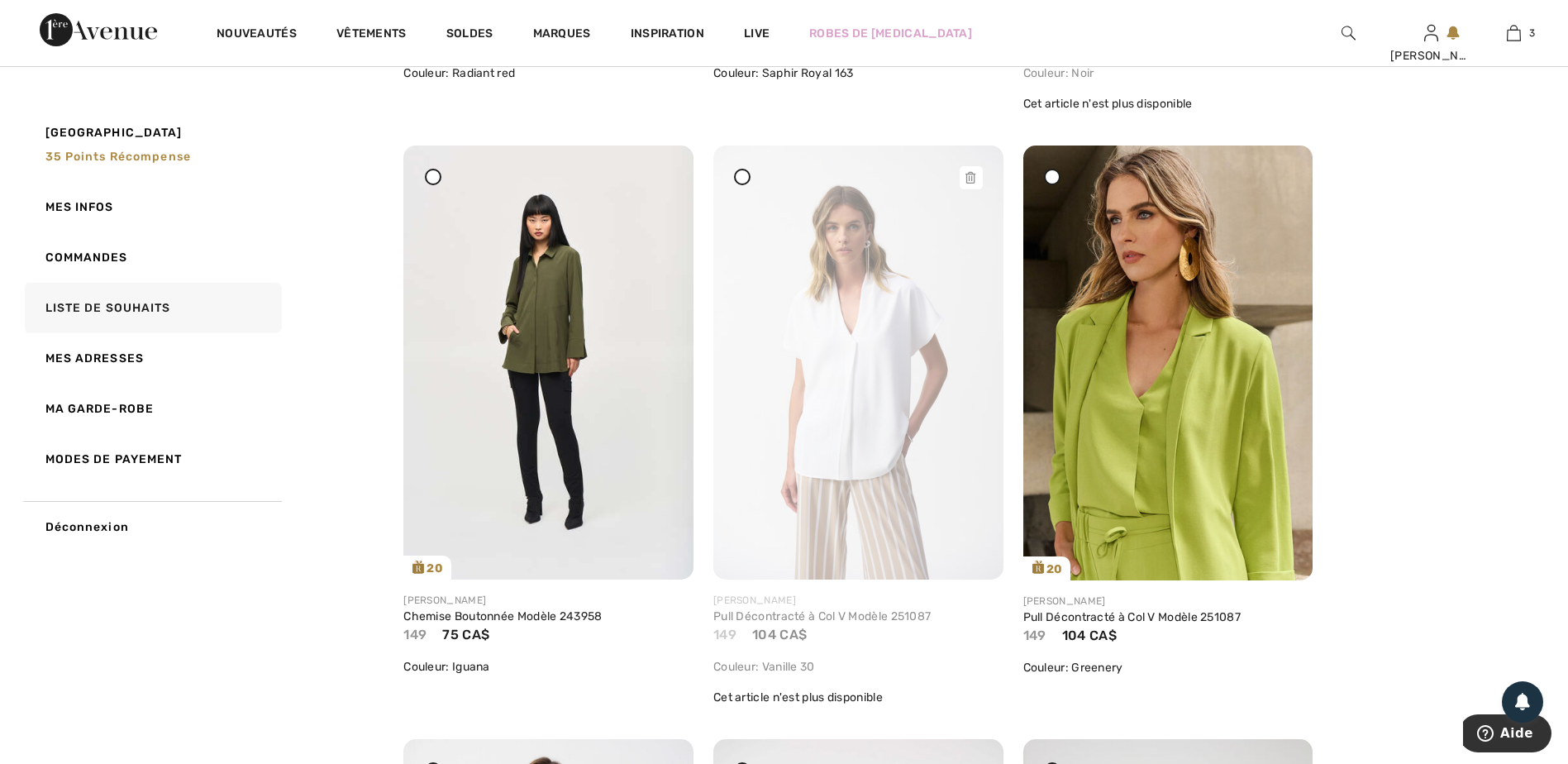
click at [981, 189] on div at bounding box center [971, 178] width 23 height 23
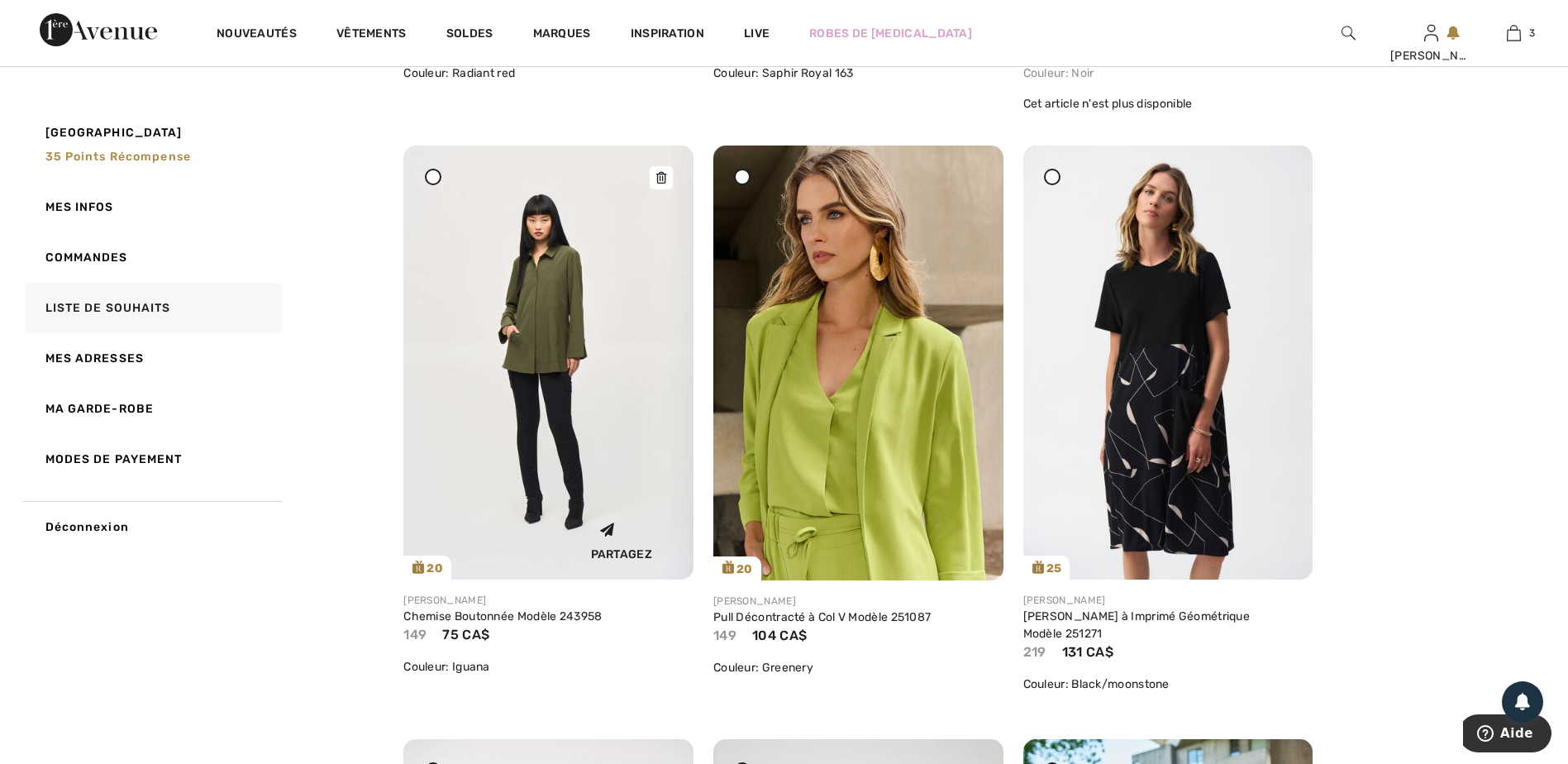
click at [668, 189] on div at bounding box center [661, 178] width 23 height 23
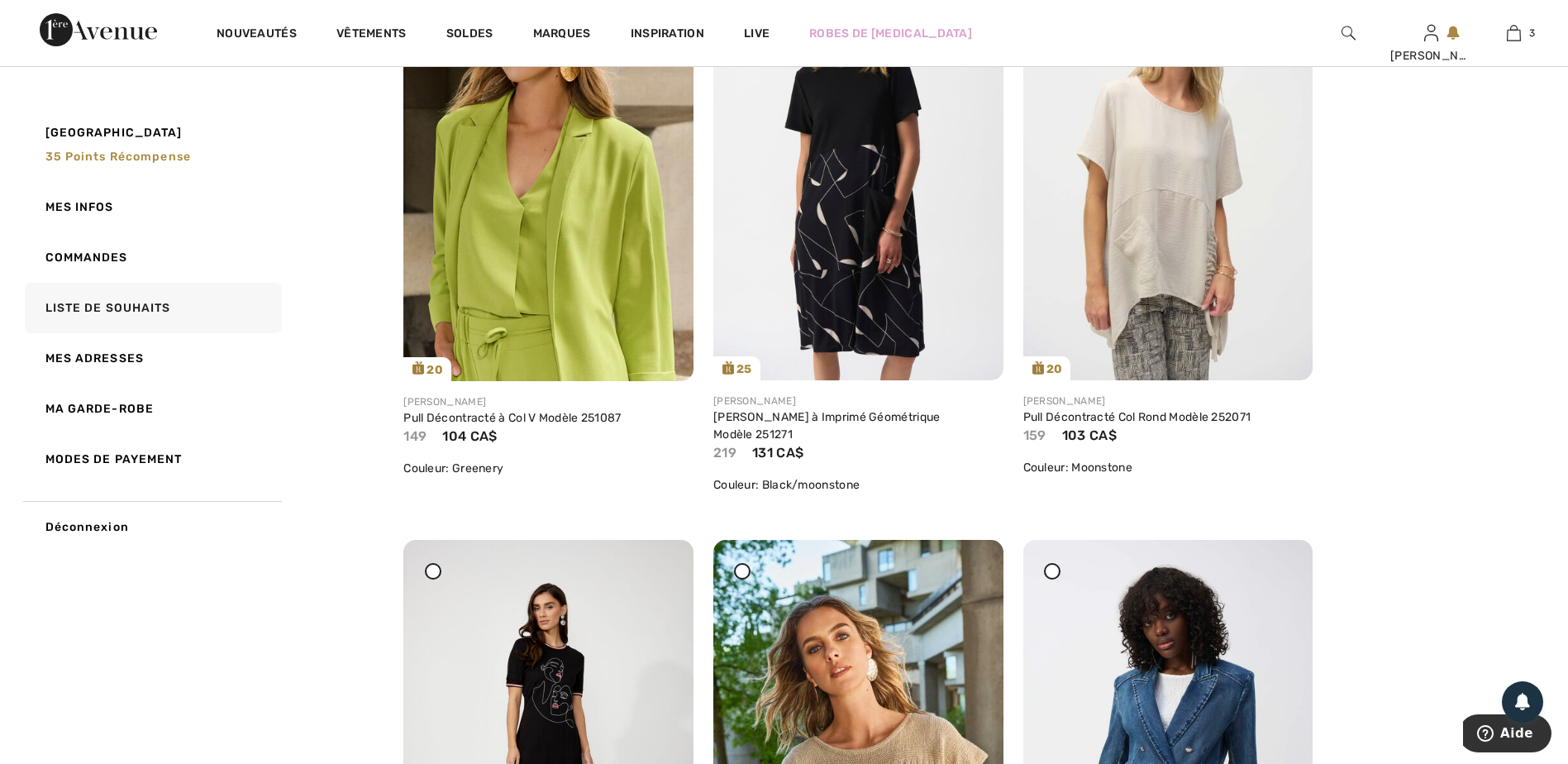
scroll to position [4960, 0]
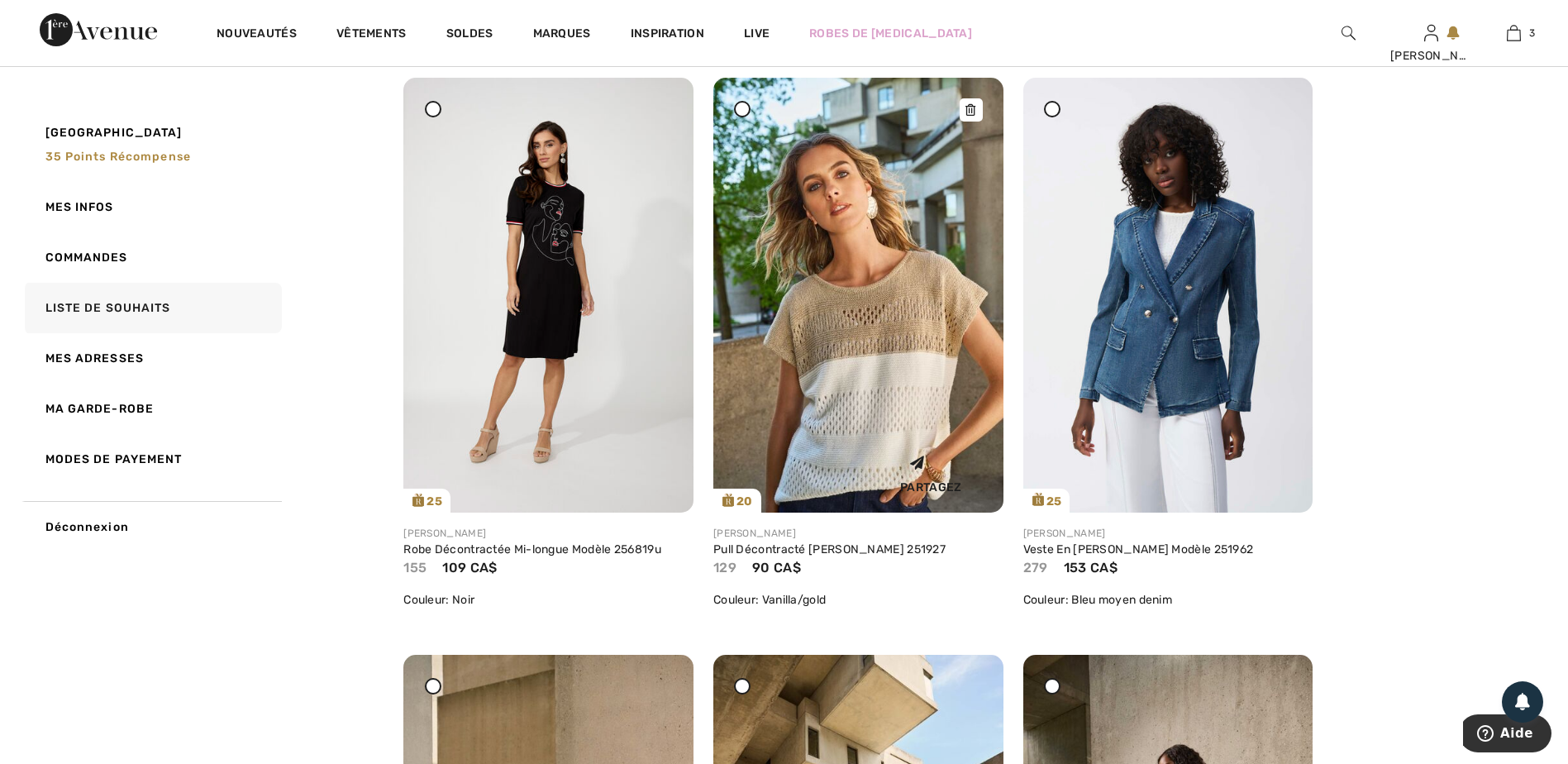
click at [973, 116] on icon at bounding box center [970, 110] width 10 height 12
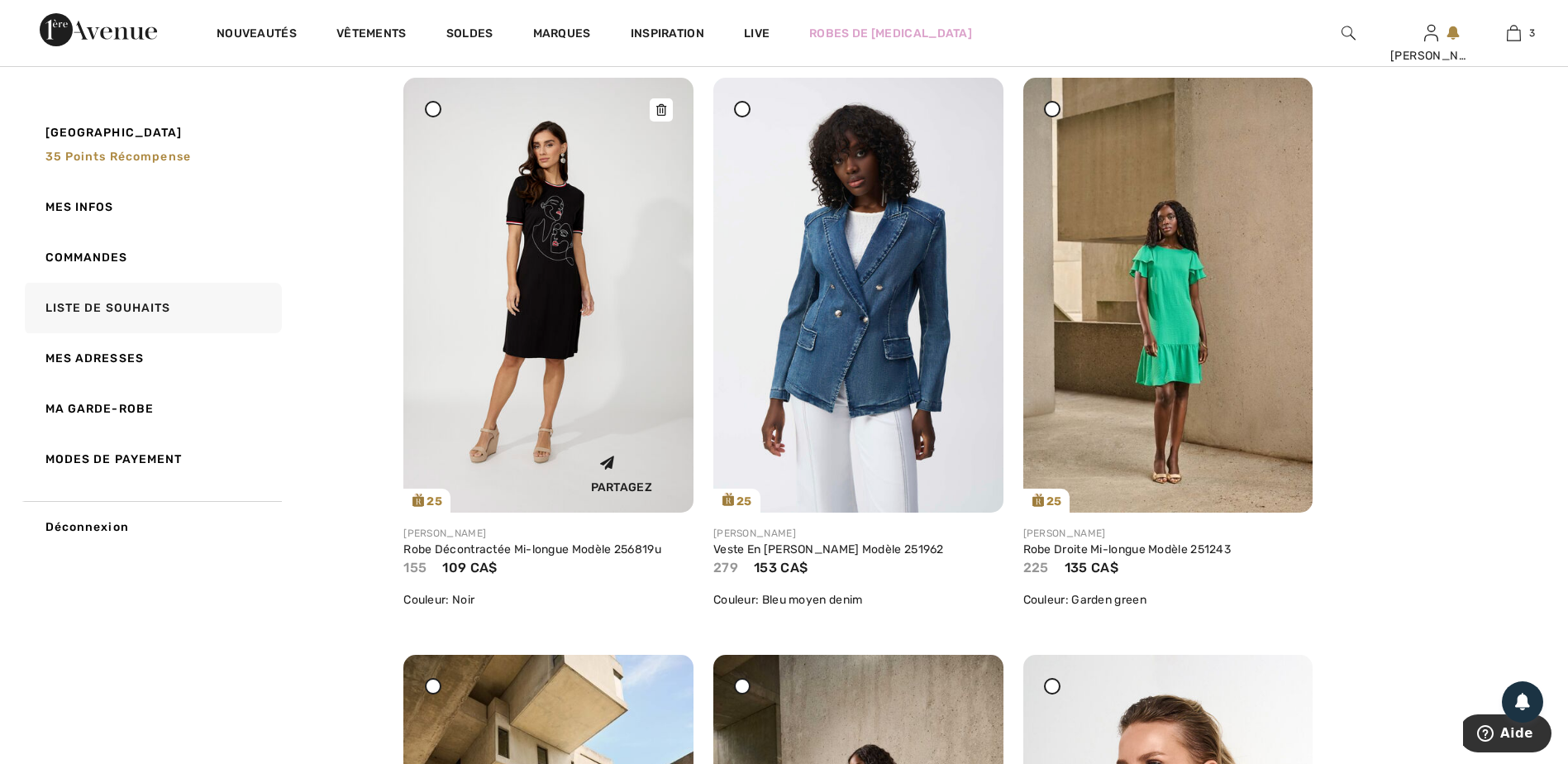
click at [663, 116] on icon at bounding box center [660, 110] width 10 height 12
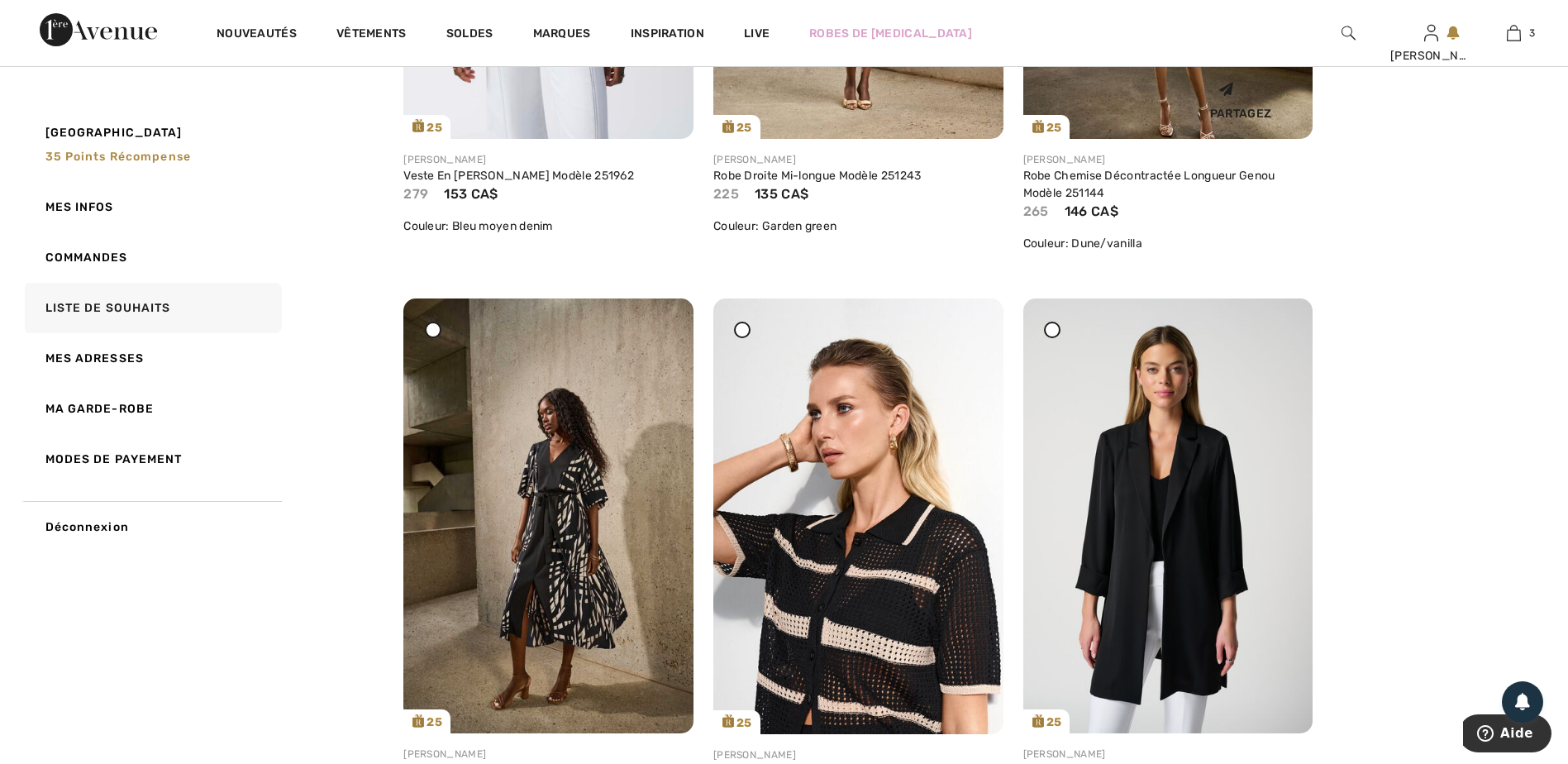
scroll to position [5373, 0]
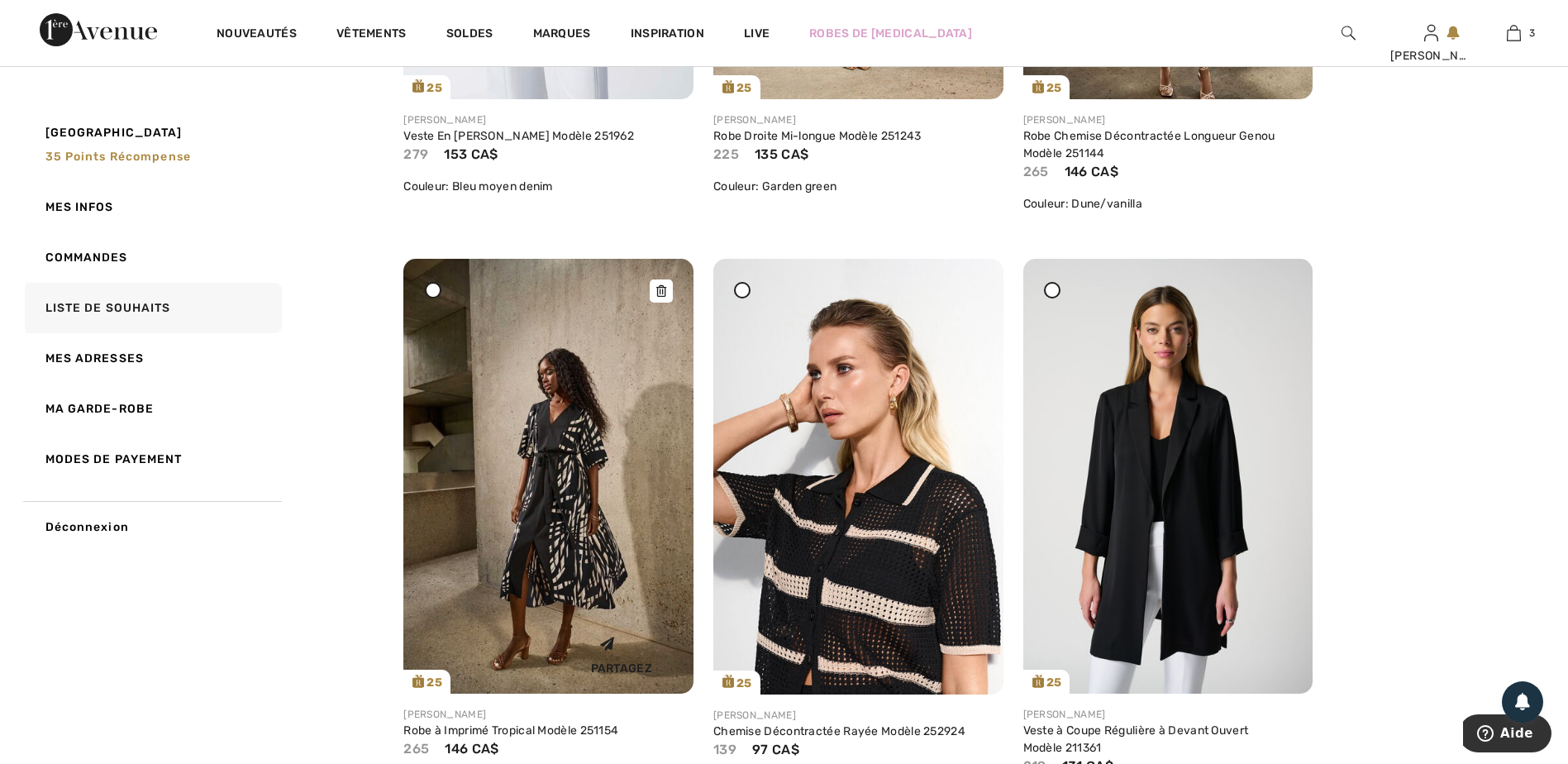
click at [654, 303] on div at bounding box center [661, 291] width 23 height 23
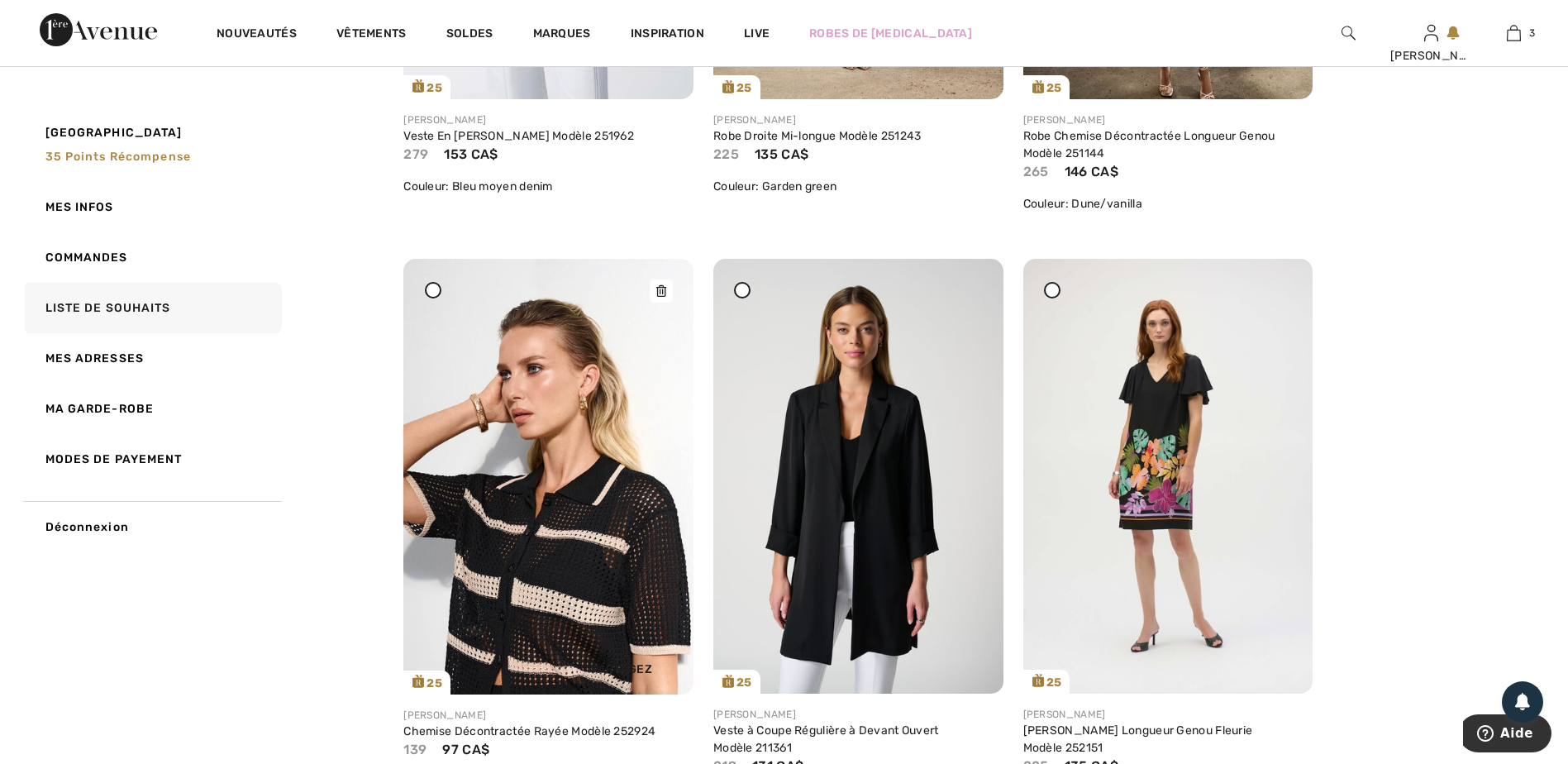
click at [663, 297] on icon at bounding box center [660, 291] width 10 height 12
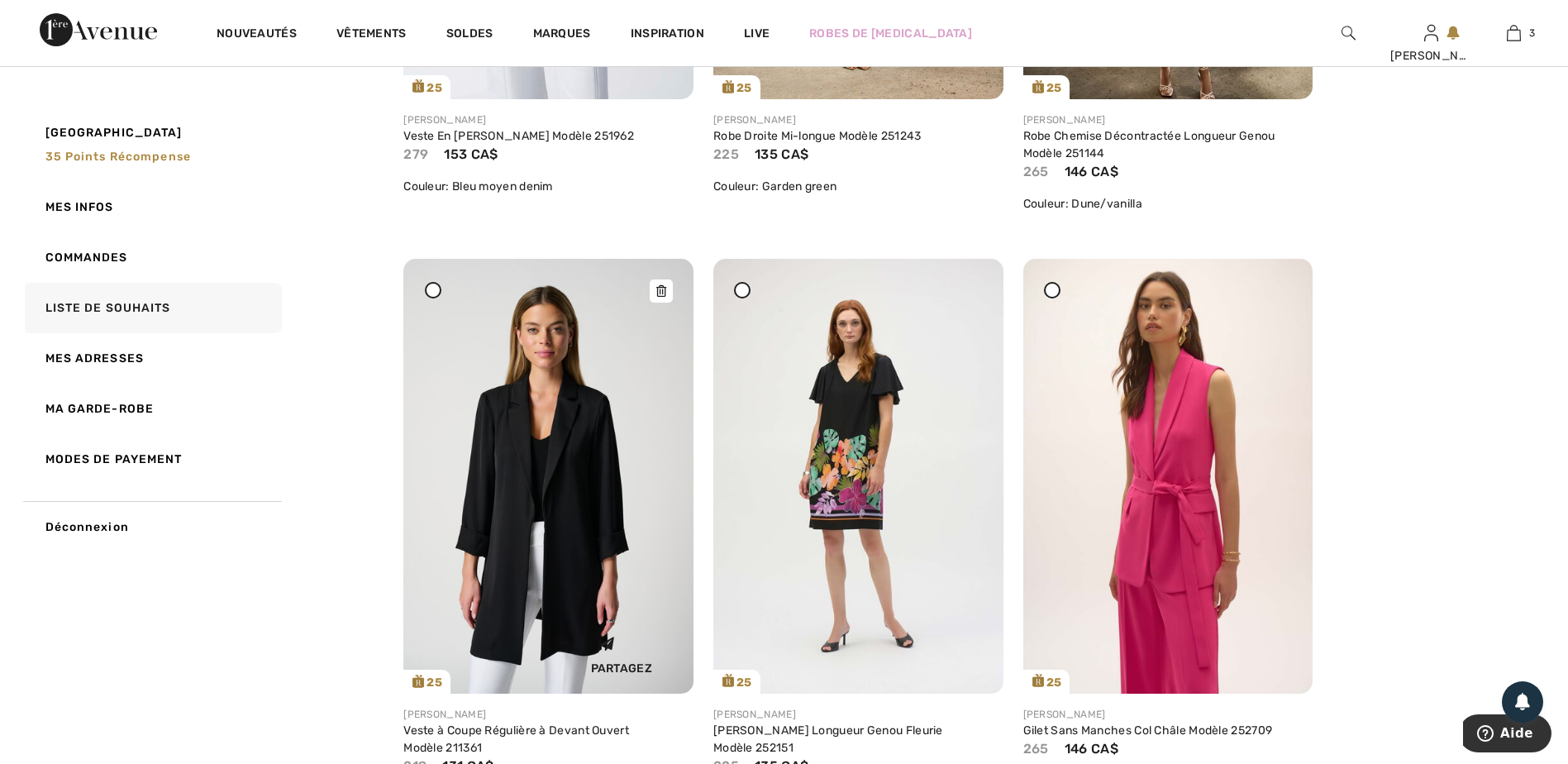
click at [663, 297] on icon at bounding box center [660, 291] width 10 height 12
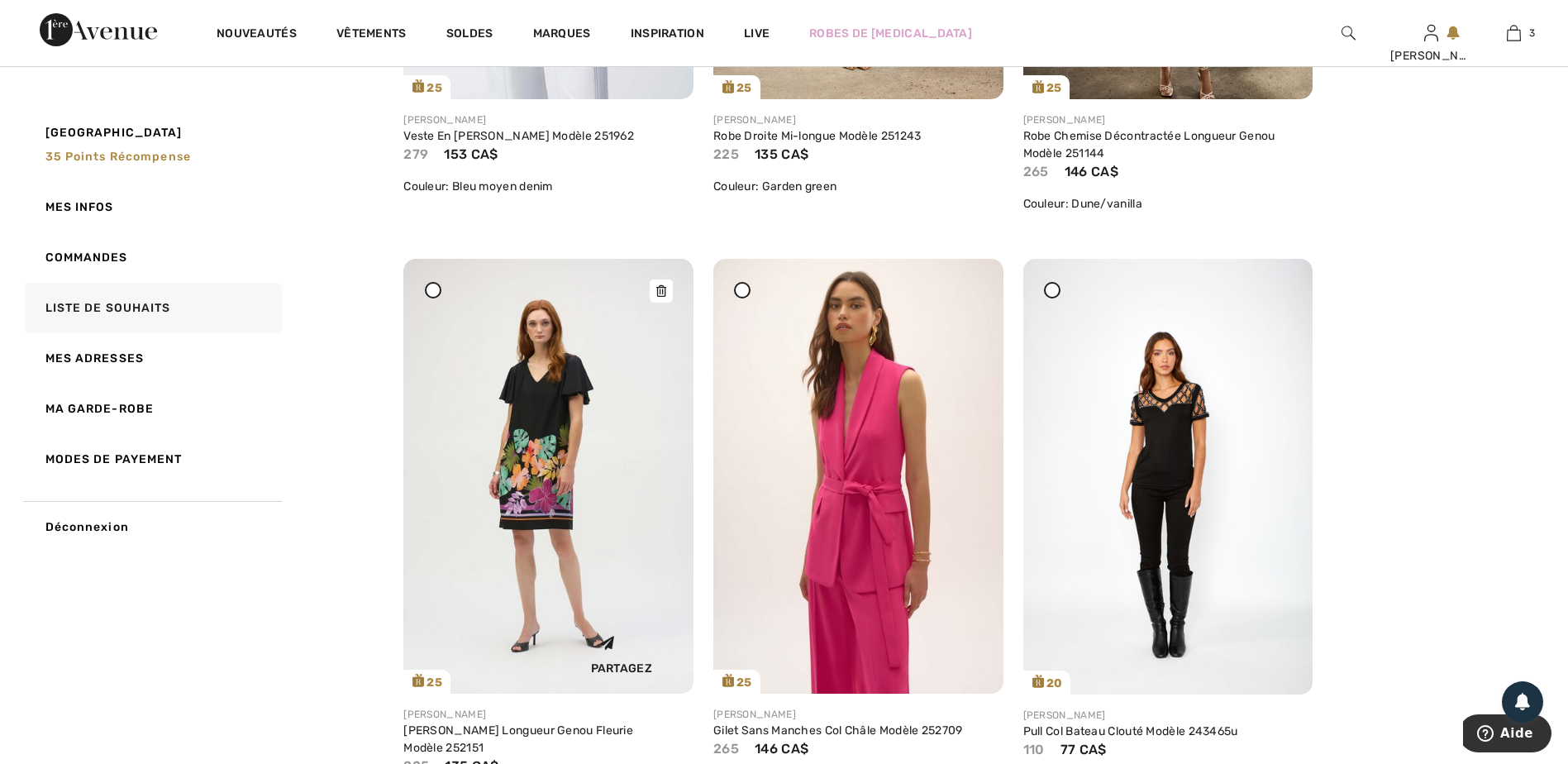
click at [419, 311] on img at bounding box center [548, 476] width 290 height 434
click at [427, 298] on div at bounding box center [433, 290] width 17 height 17
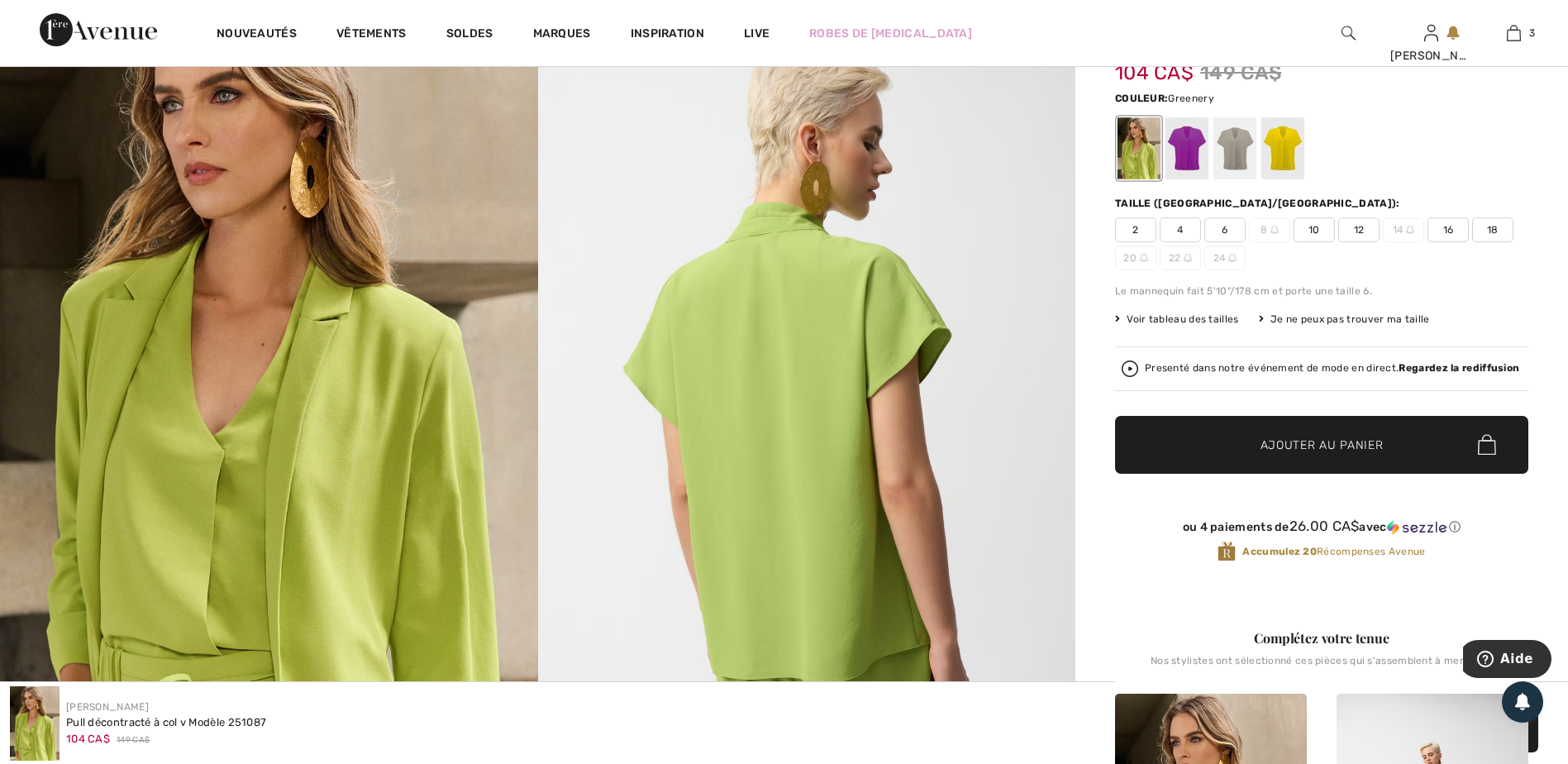
scroll to position [83, 0]
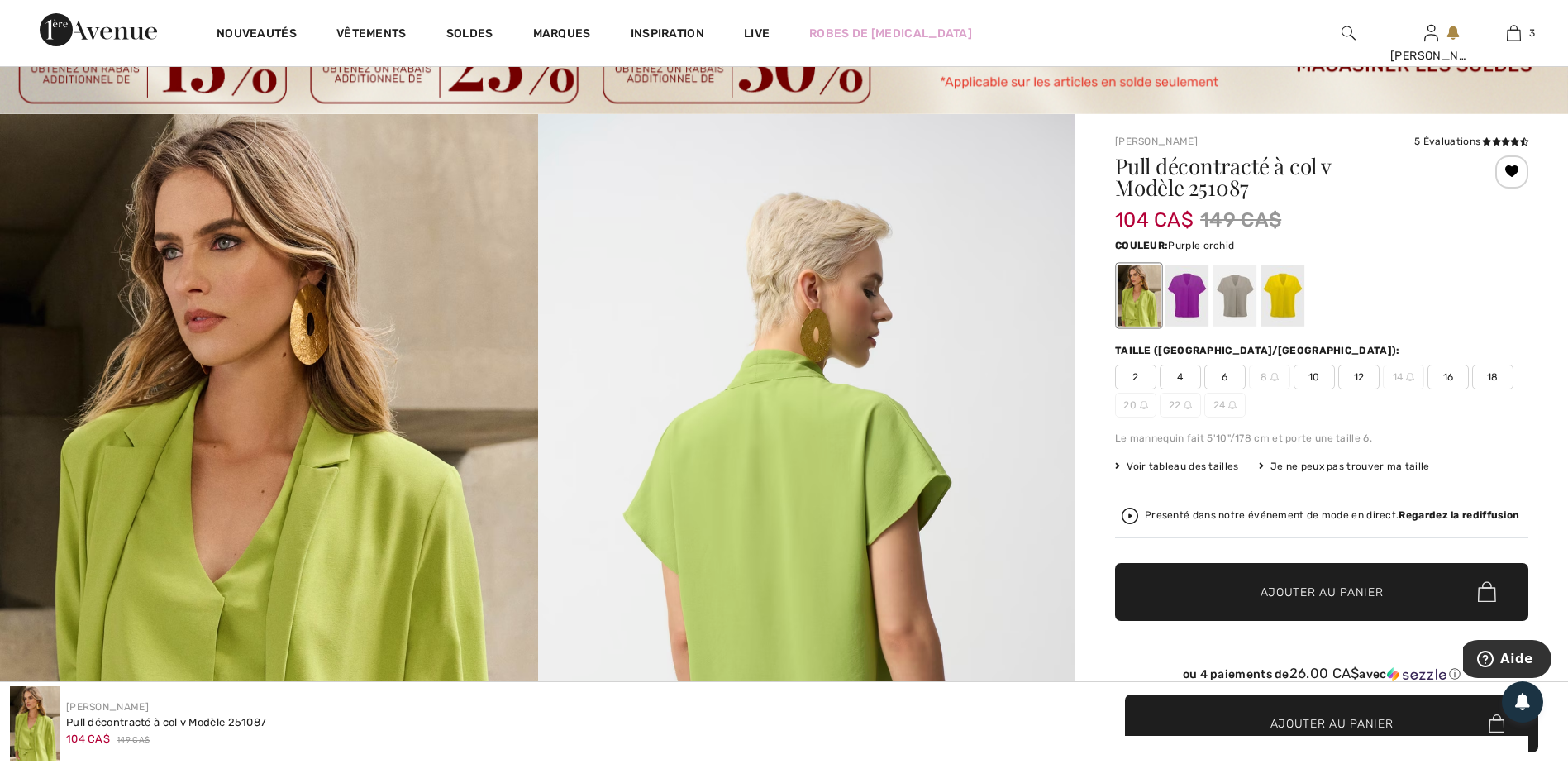
click at [1185, 304] on div at bounding box center [1187, 295] width 43 height 62
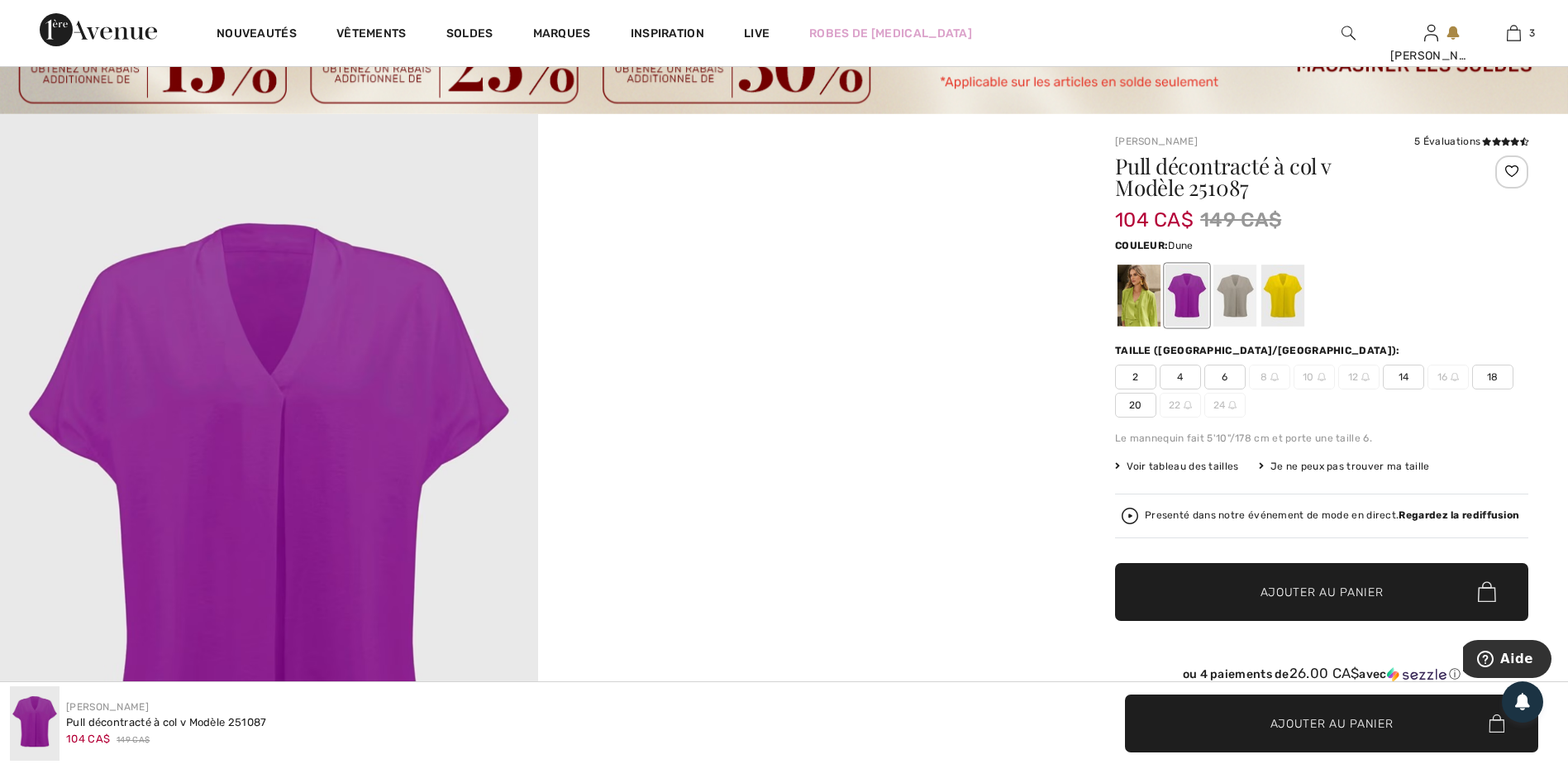
click at [1232, 311] on div at bounding box center [1235, 295] width 43 height 62
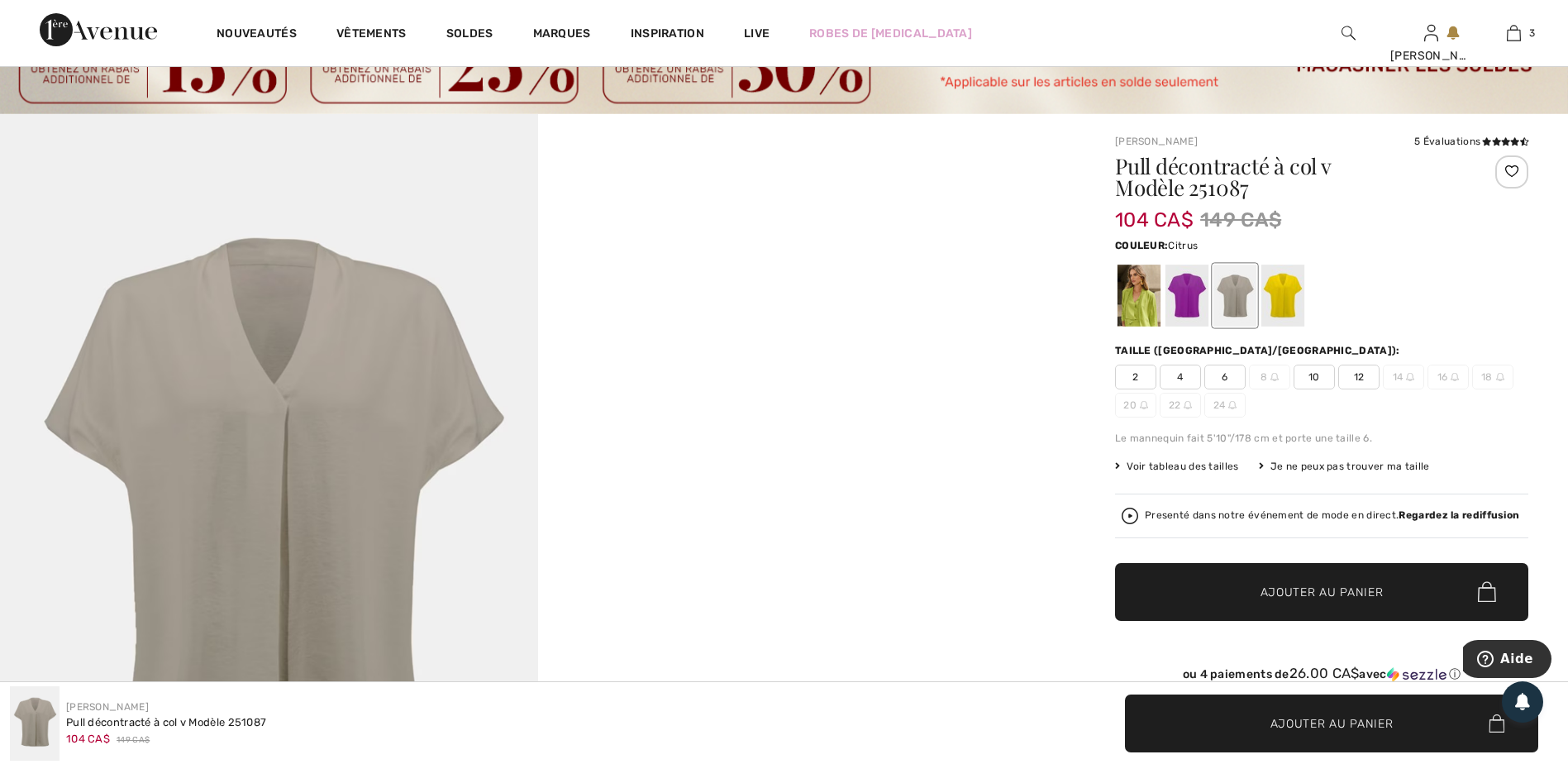
click at [1280, 299] on div at bounding box center [1282, 295] width 43 height 62
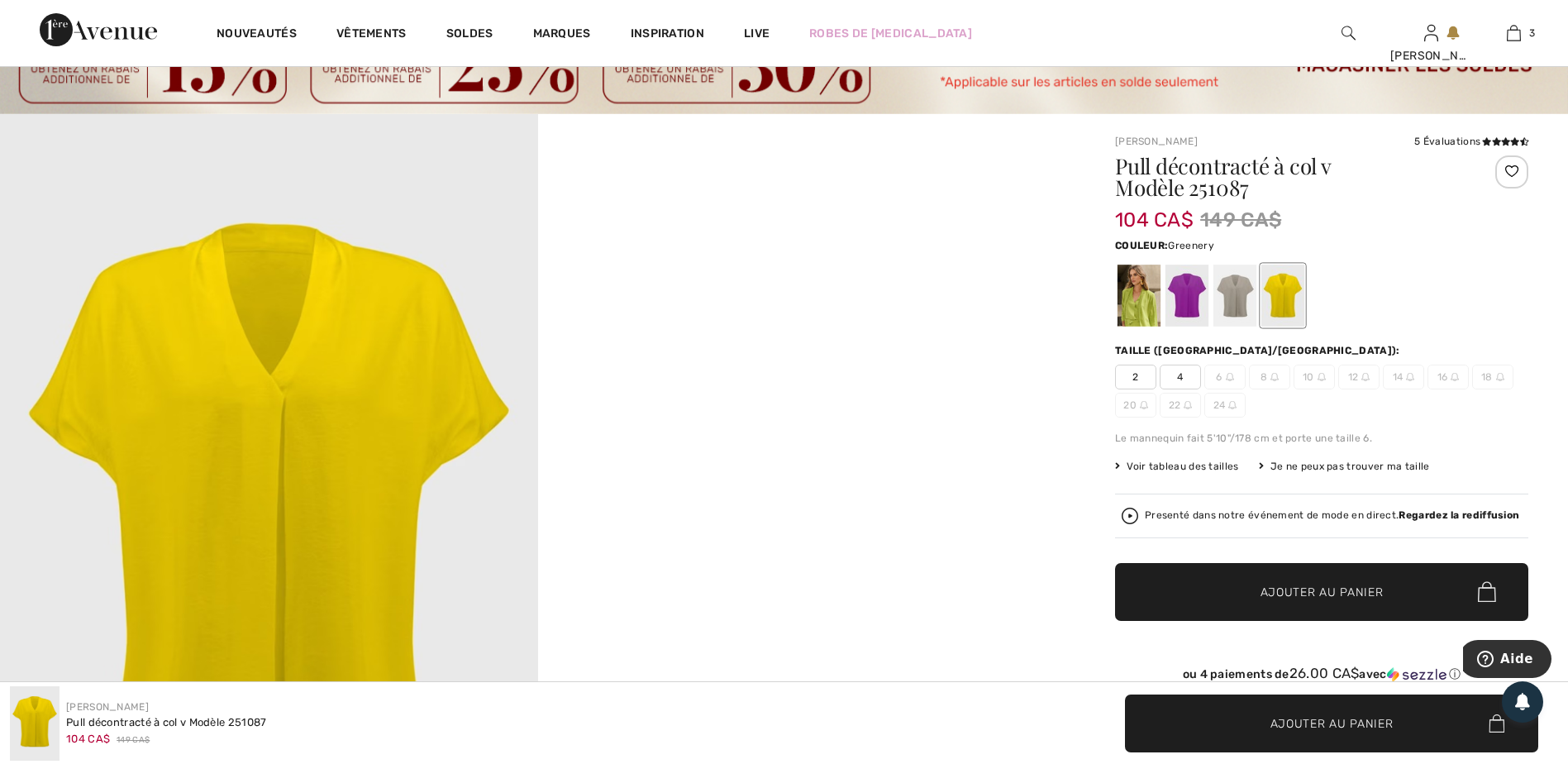
click at [1142, 307] on div at bounding box center [1139, 295] width 43 height 62
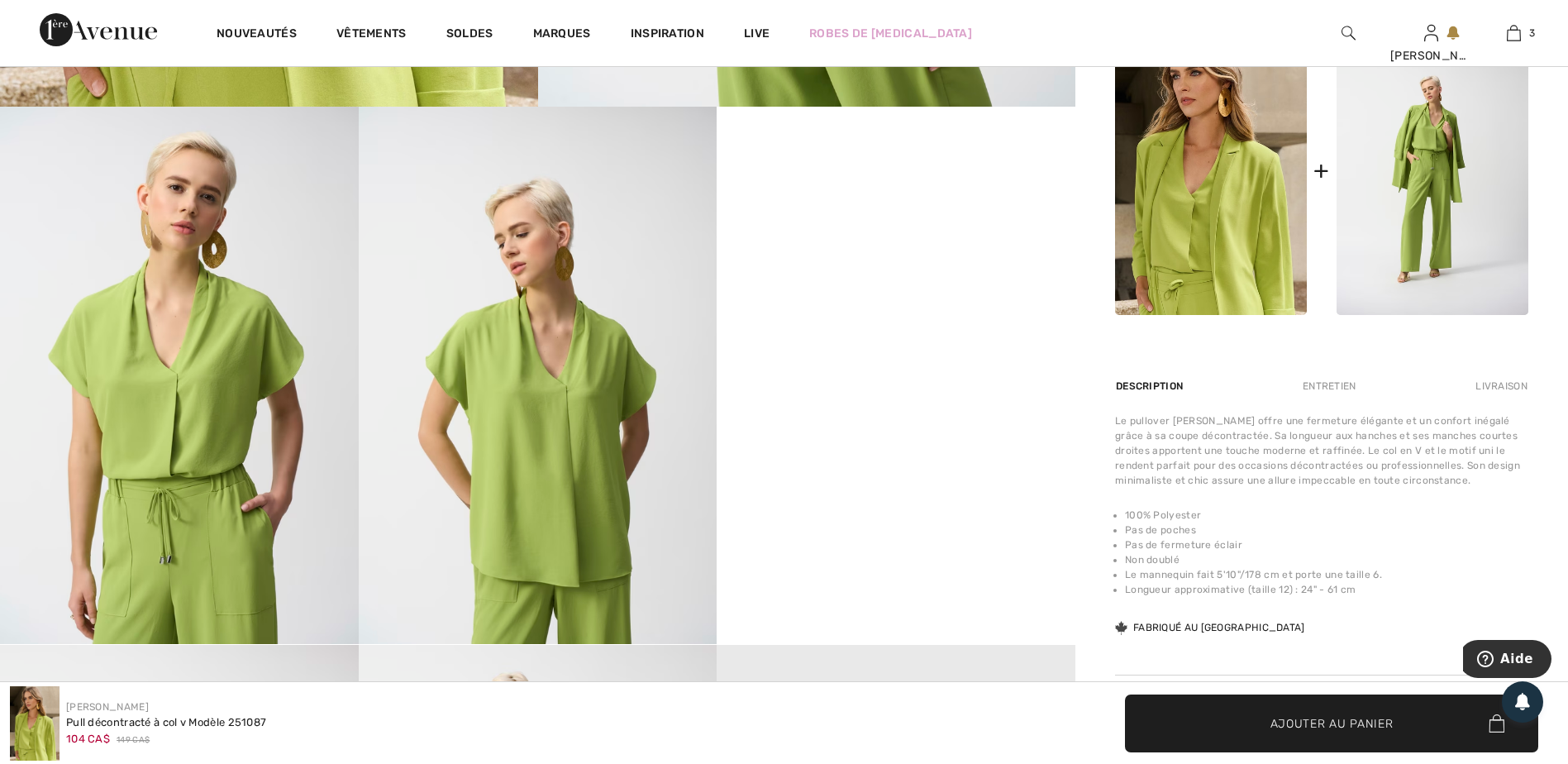
scroll to position [744, 0]
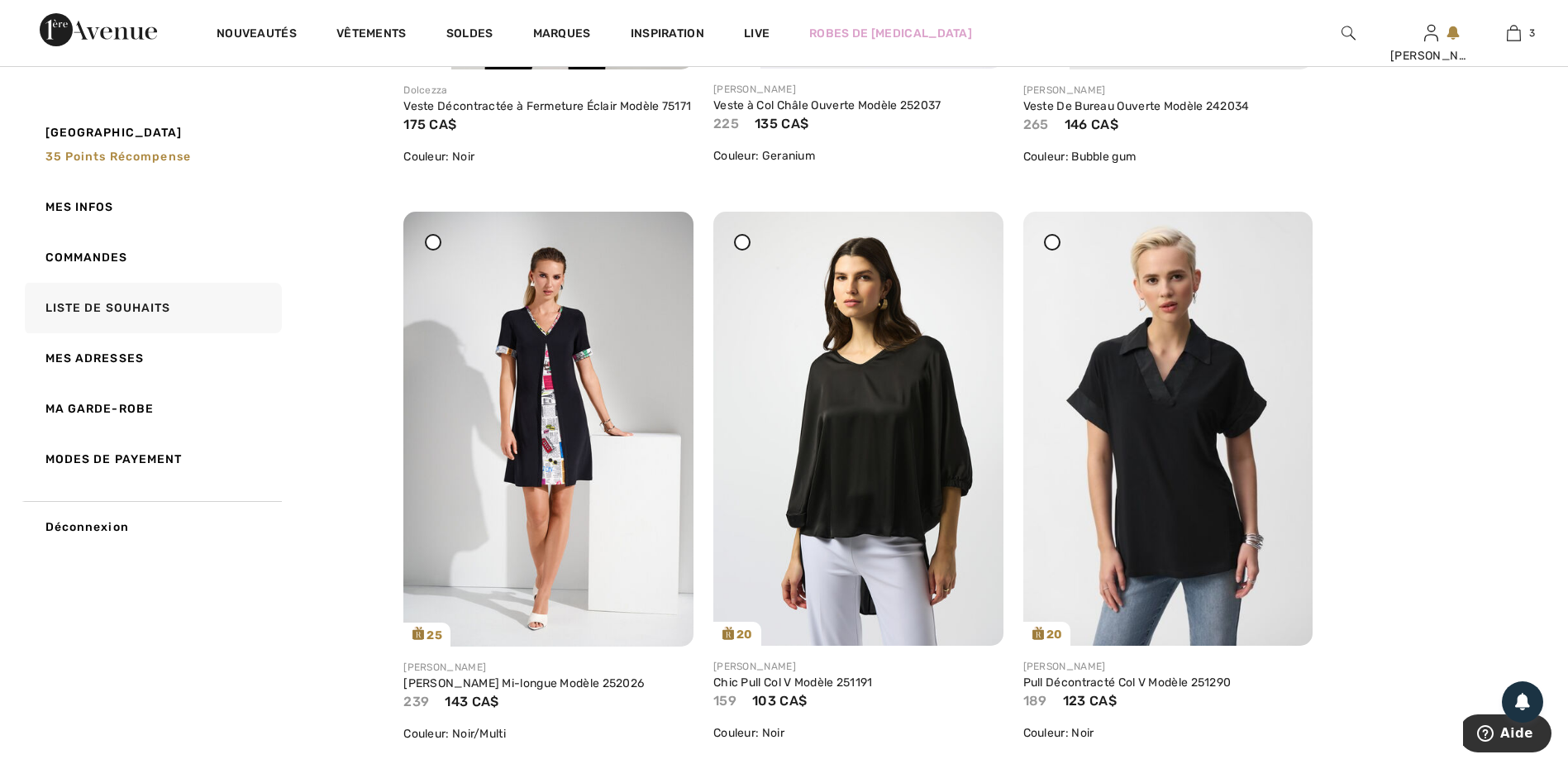
scroll to position [2480, 0]
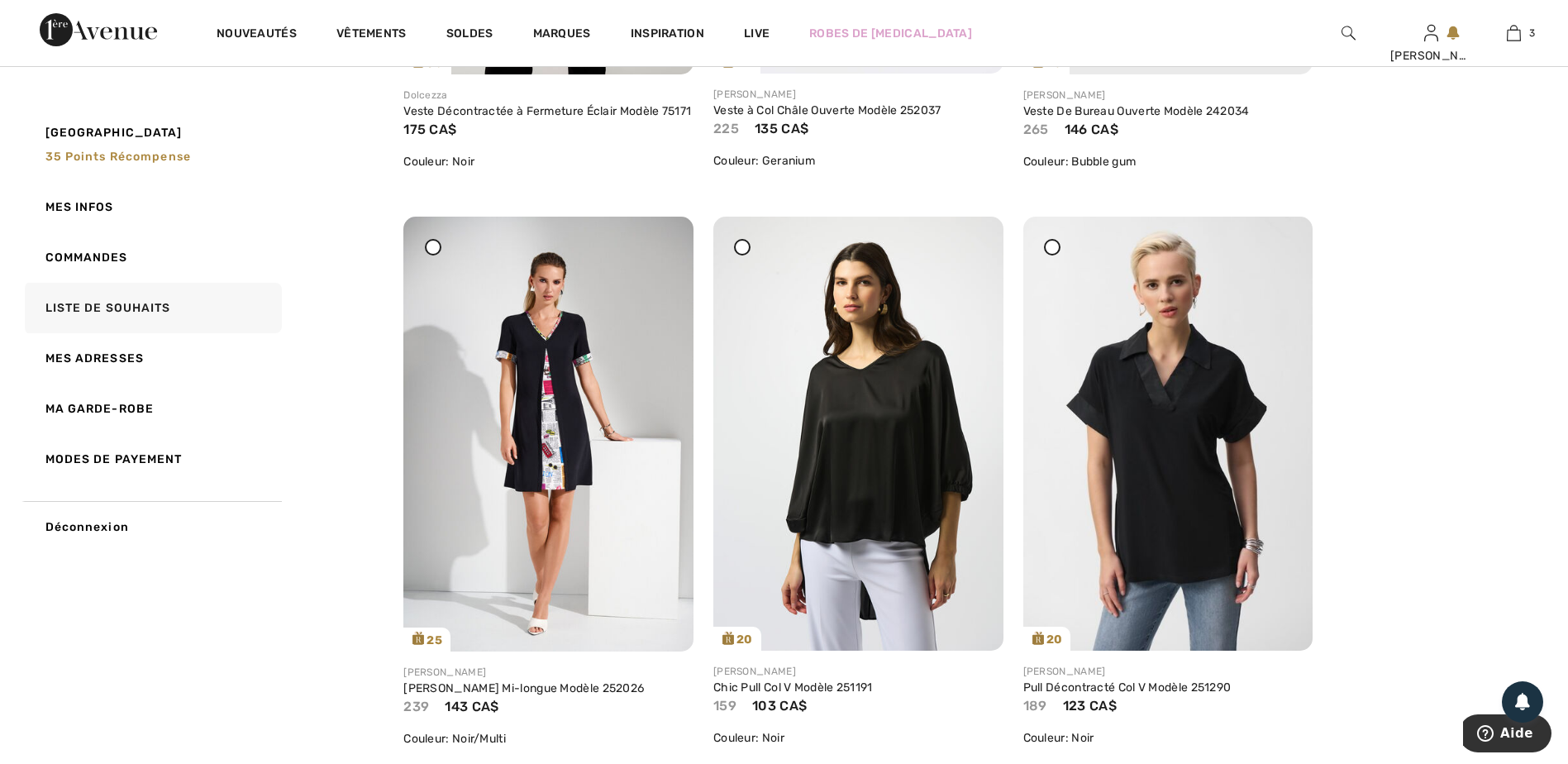
click at [741, 251] on icon at bounding box center [743, 246] width 6 height 6
click at [430, 251] on icon at bounding box center [433, 246] width 6 height 6
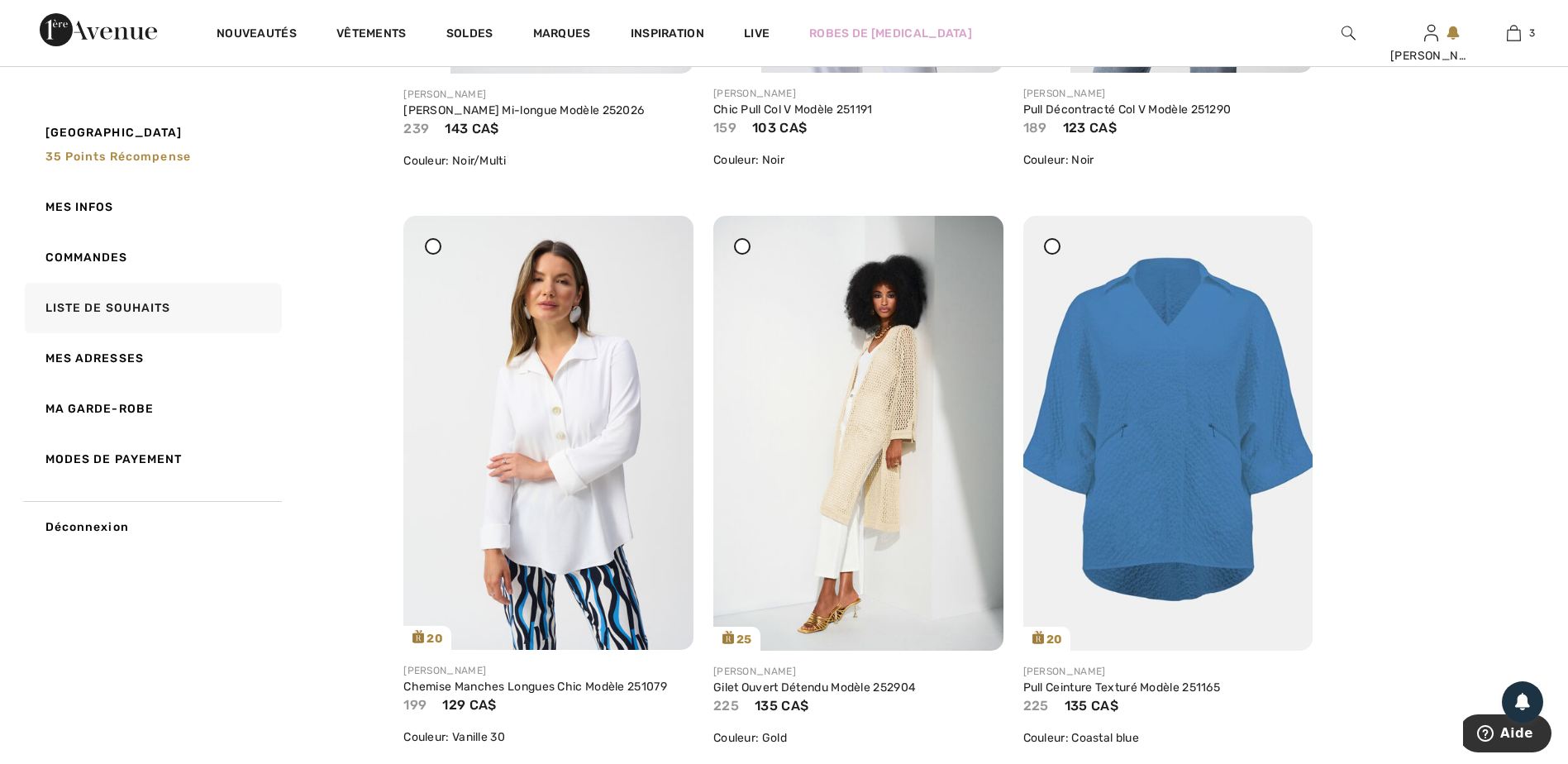
scroll to position [3059, 0]
click at [431, 249] on icon at bounding box center [433, 245] width 6 height 6
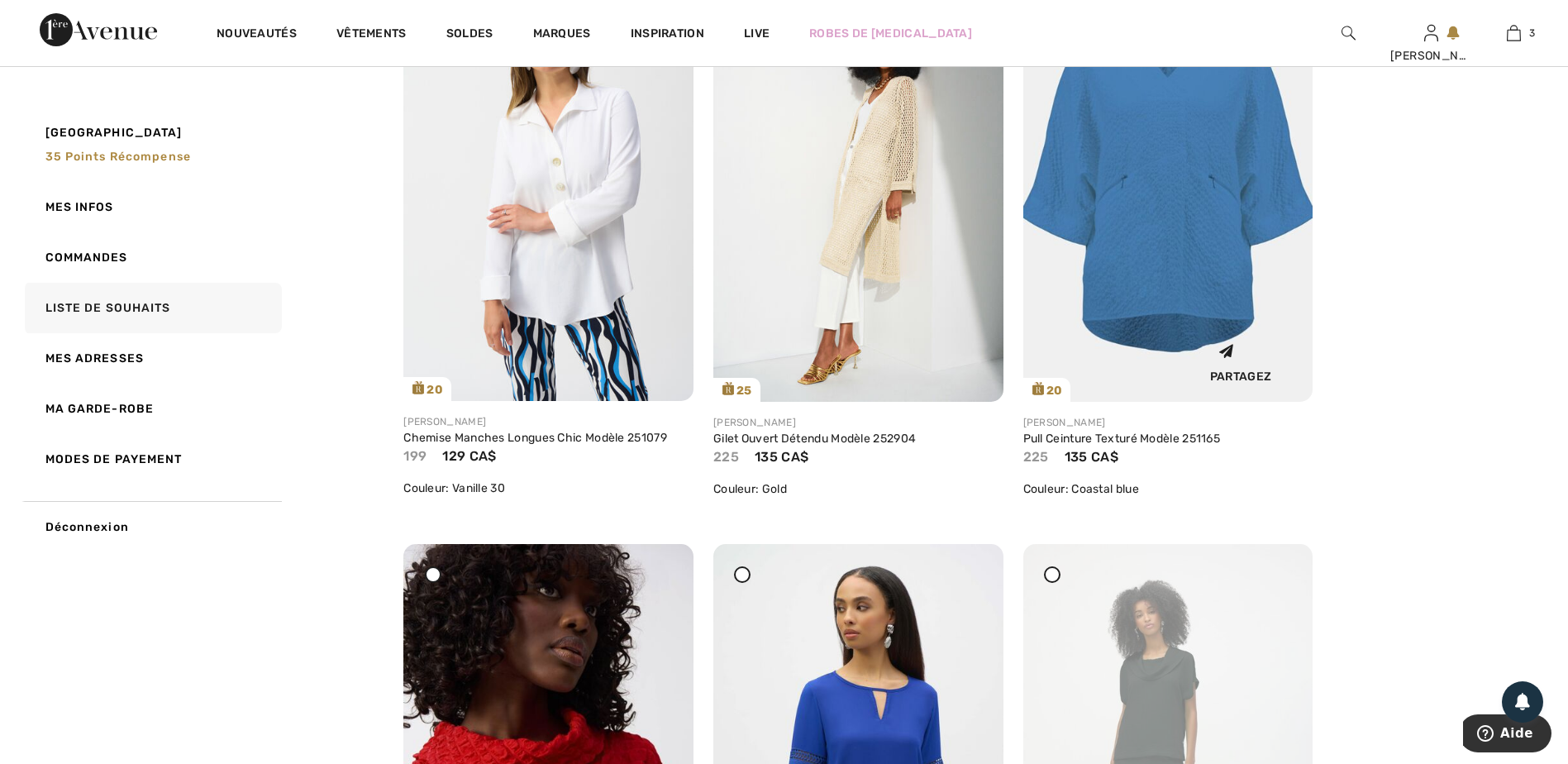
scroll to position [3224, 0]
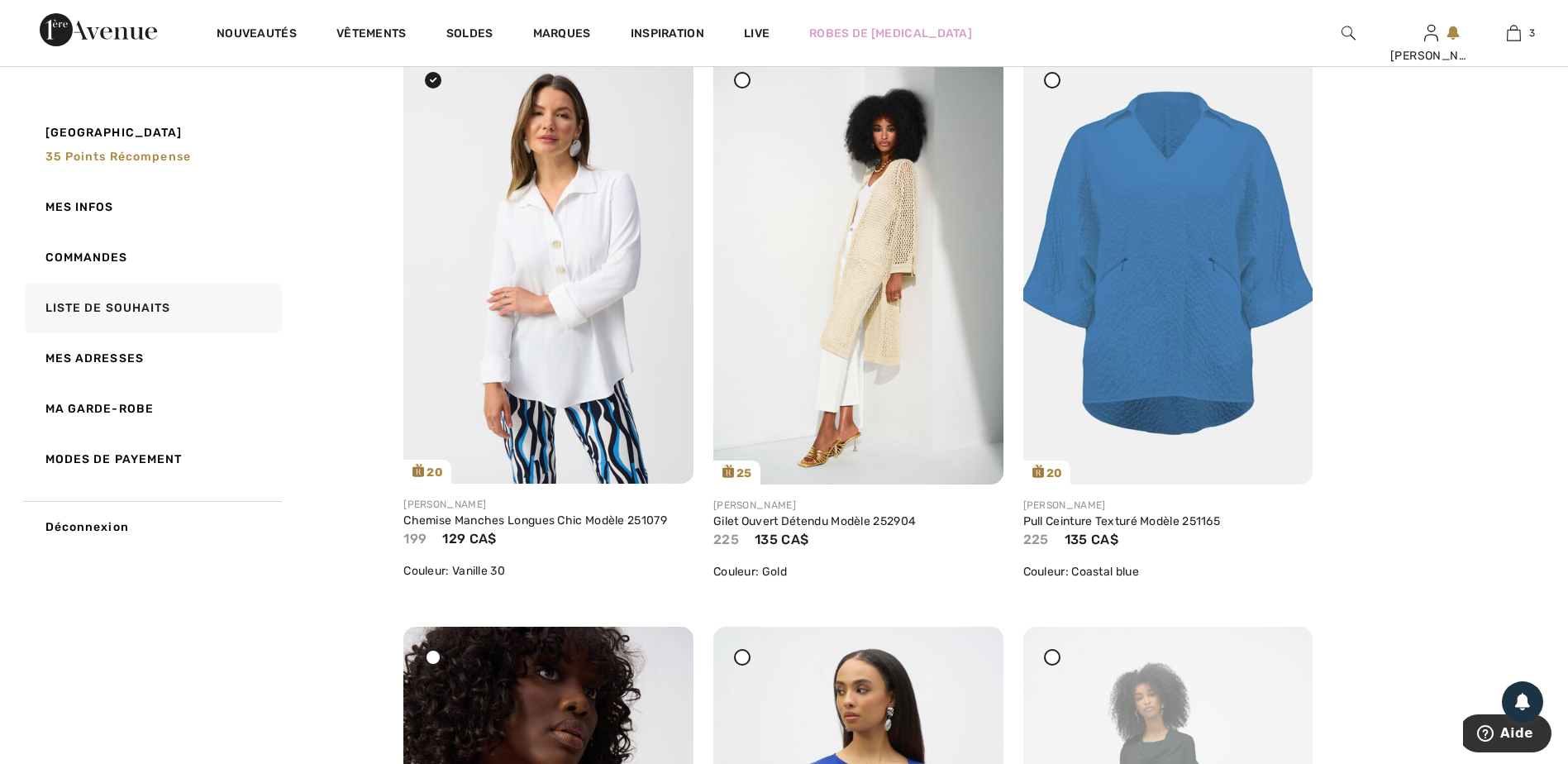
click at [1049, 84] on icon at bounding box center [1051, 79] width 6 height 6
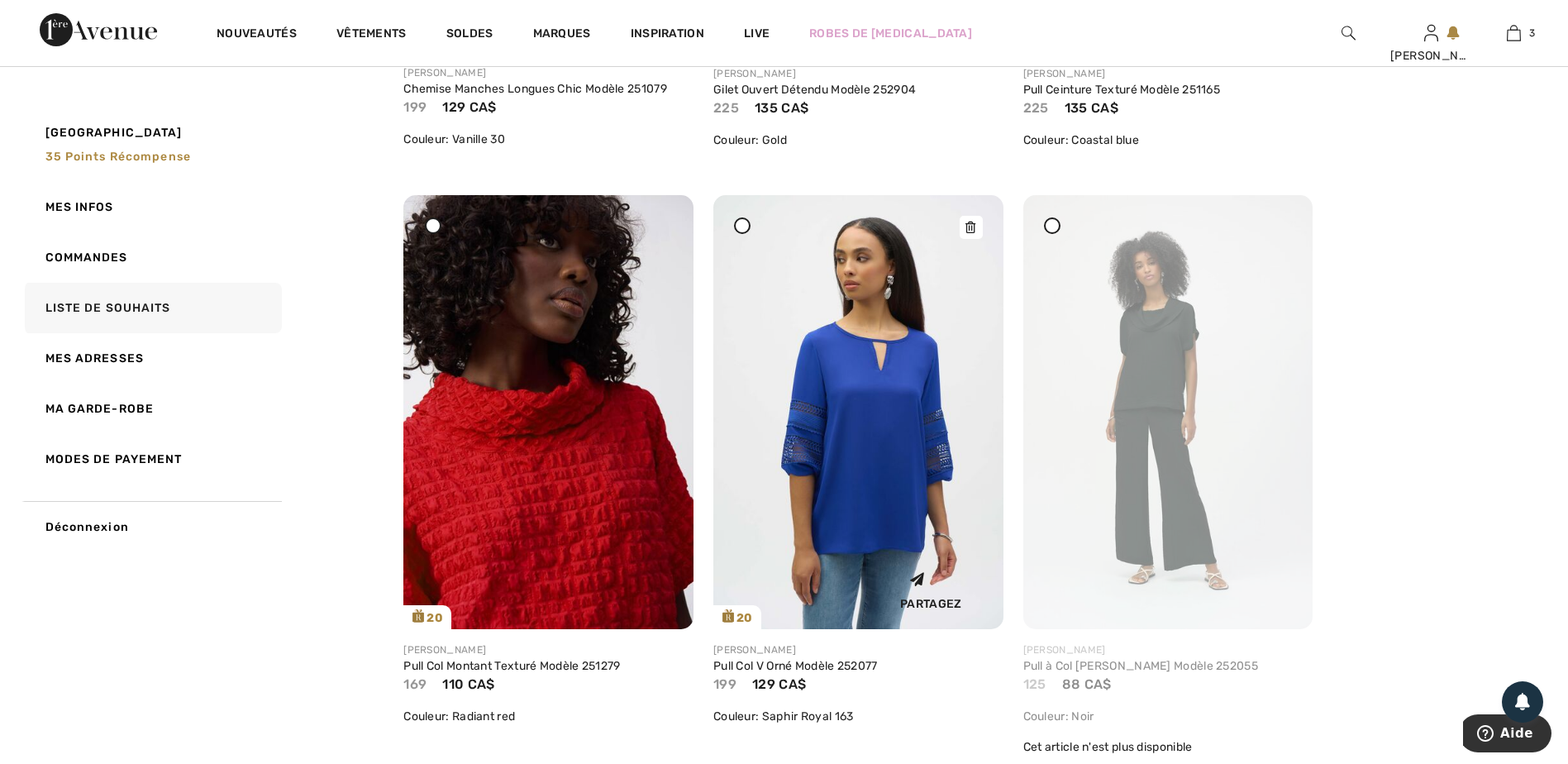
scroll to position [3802, 0]
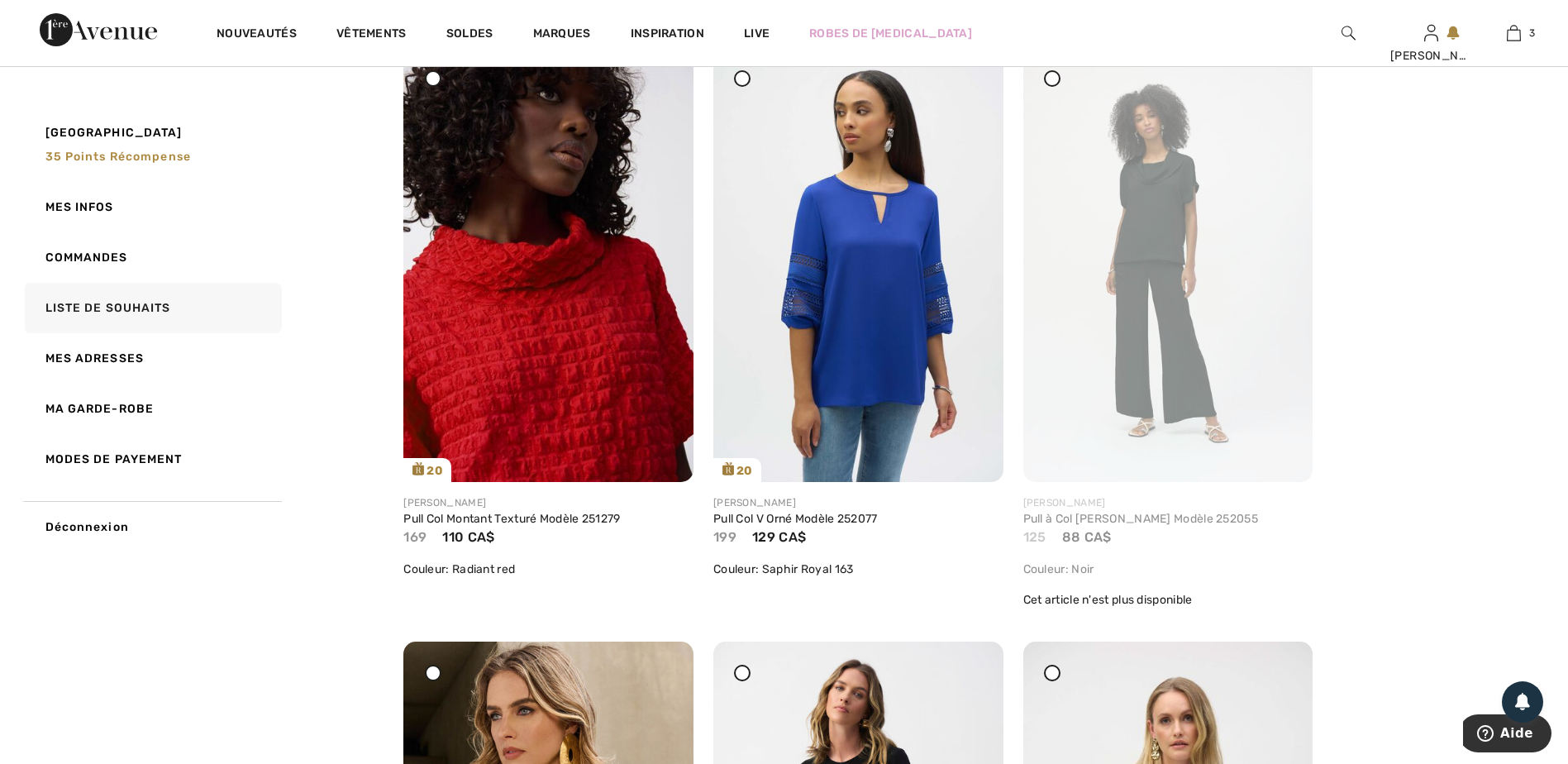
click at [436, 82] on icon at bounding box center [433, 78] width 6 height 6
click at [737, 87] on div at bounding box center [742, 79] width 17 height 17
click at [1051, 82] on icon at bounding box center [1051, 78] width 6 height 6
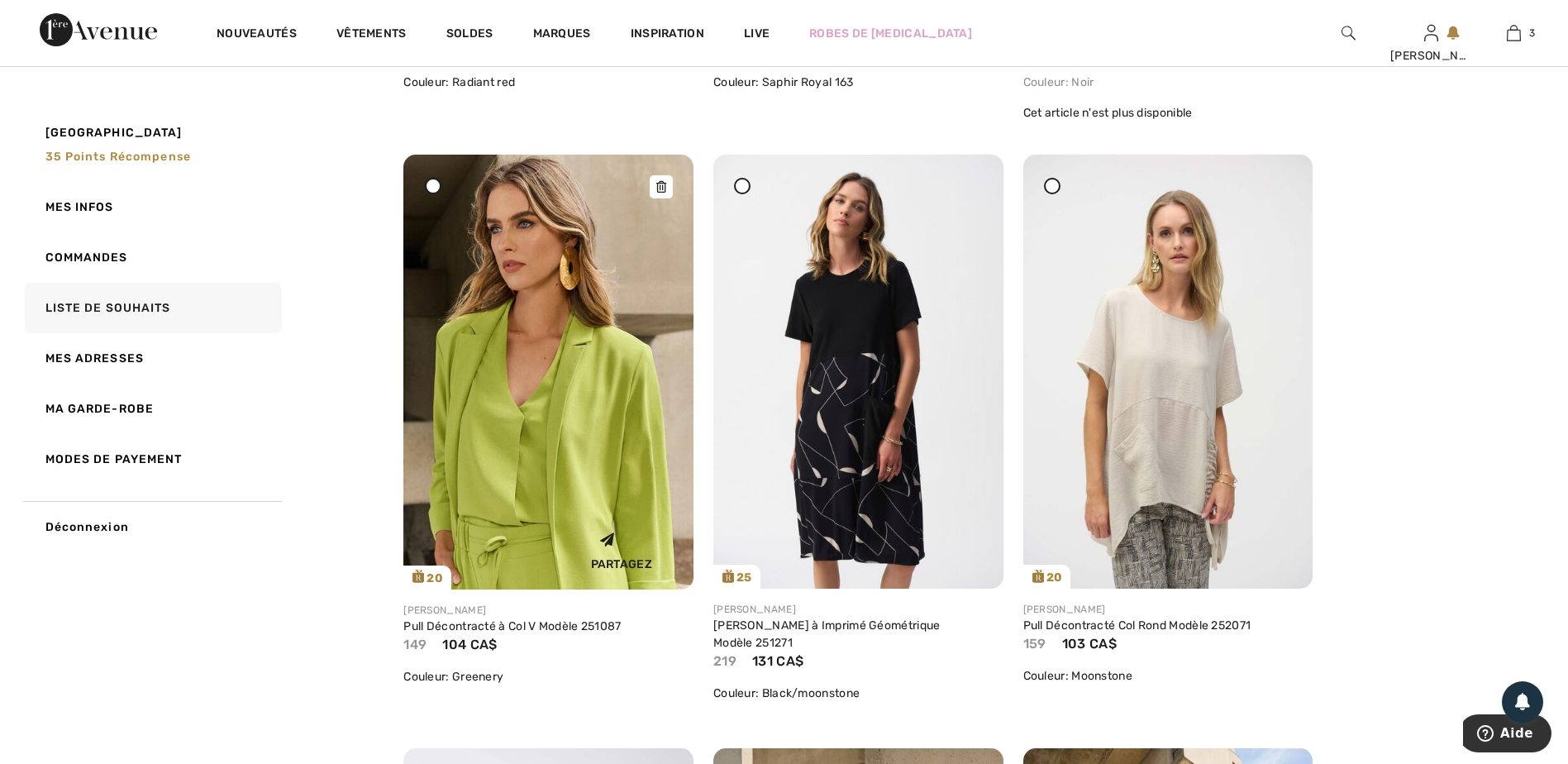
scroll to position [4298, 0]
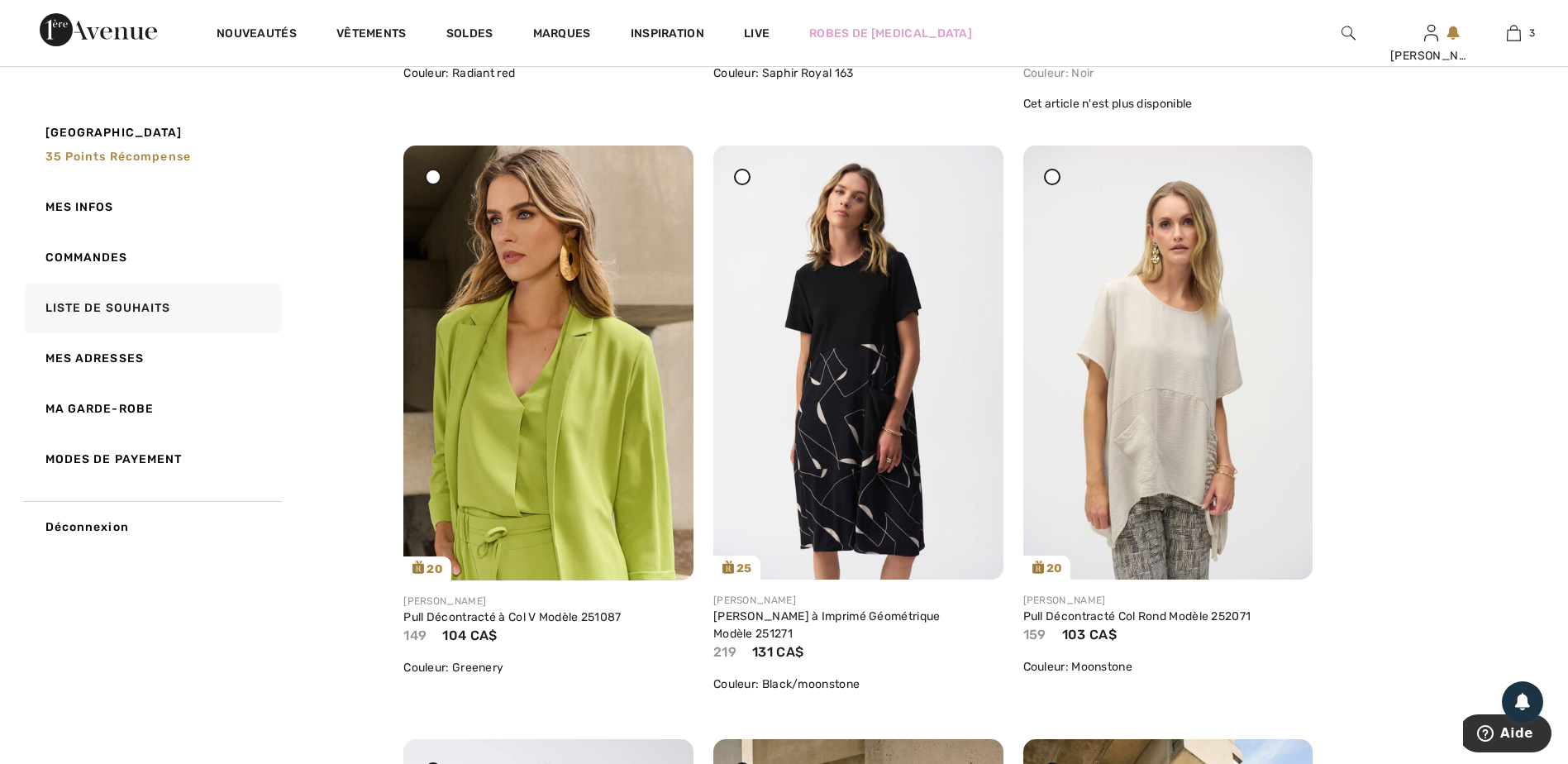
click at [434, 185] on div at bounding box center [433, 177] width 17 height 17
click at [1054, 179] on icon at bounding box center [1051, 176] width 6 height 6
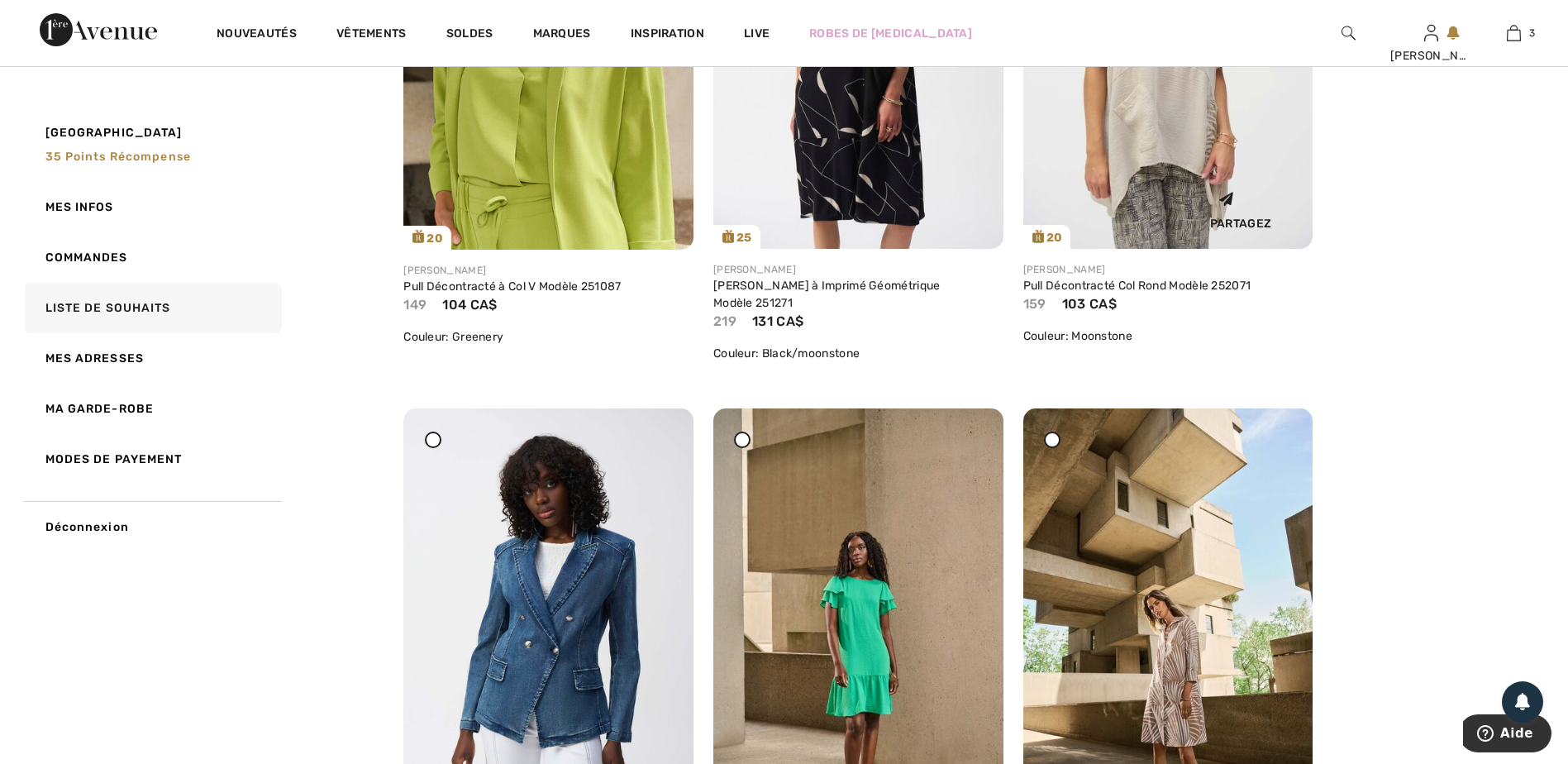
scroll to position [4960, 0]
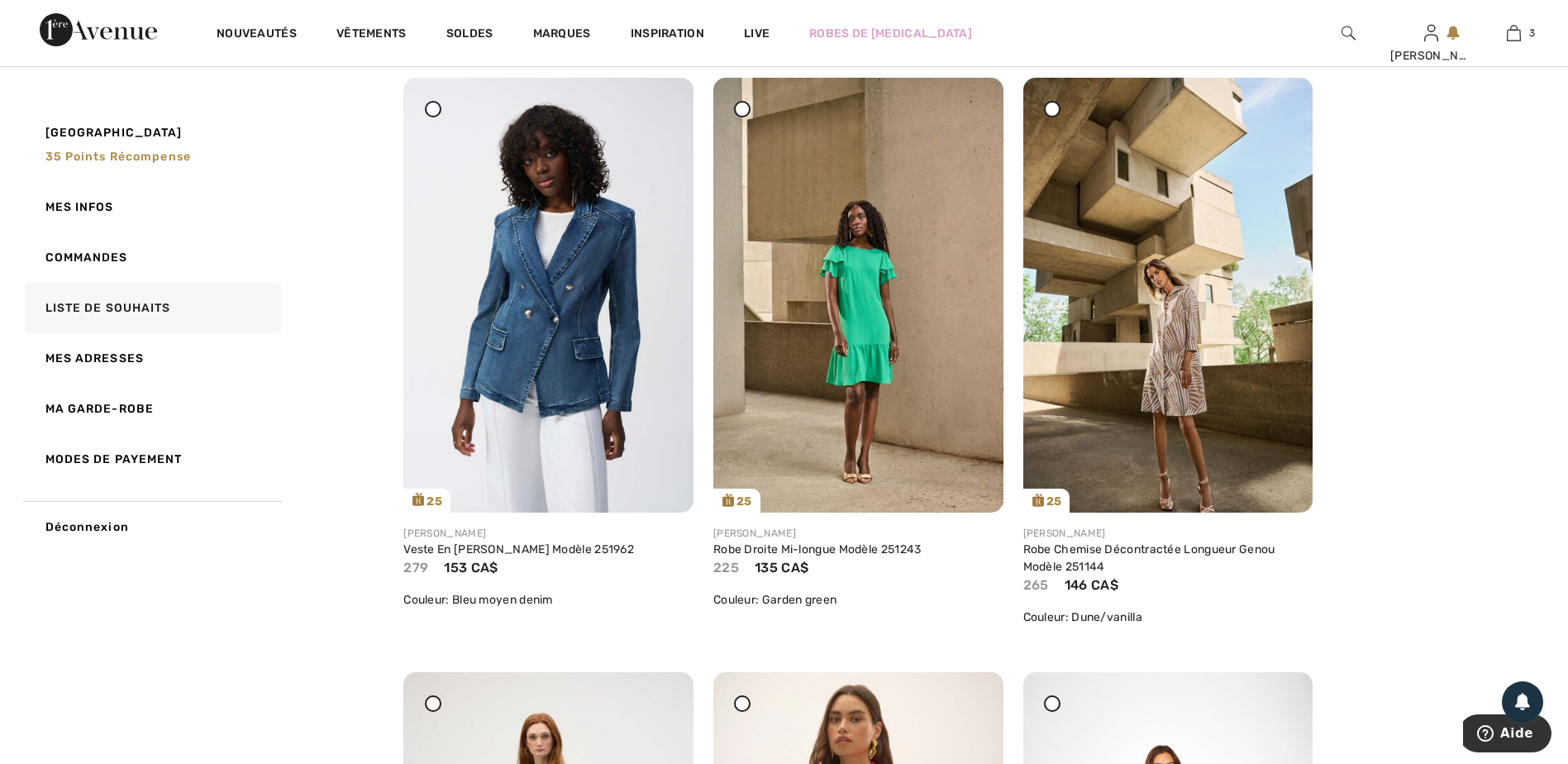
click at [428, 118] on div at bounding box center [433, 109] width 17 height 17
click at [744, 112] on icon at bounding box center [743, 109] width 6 height 6
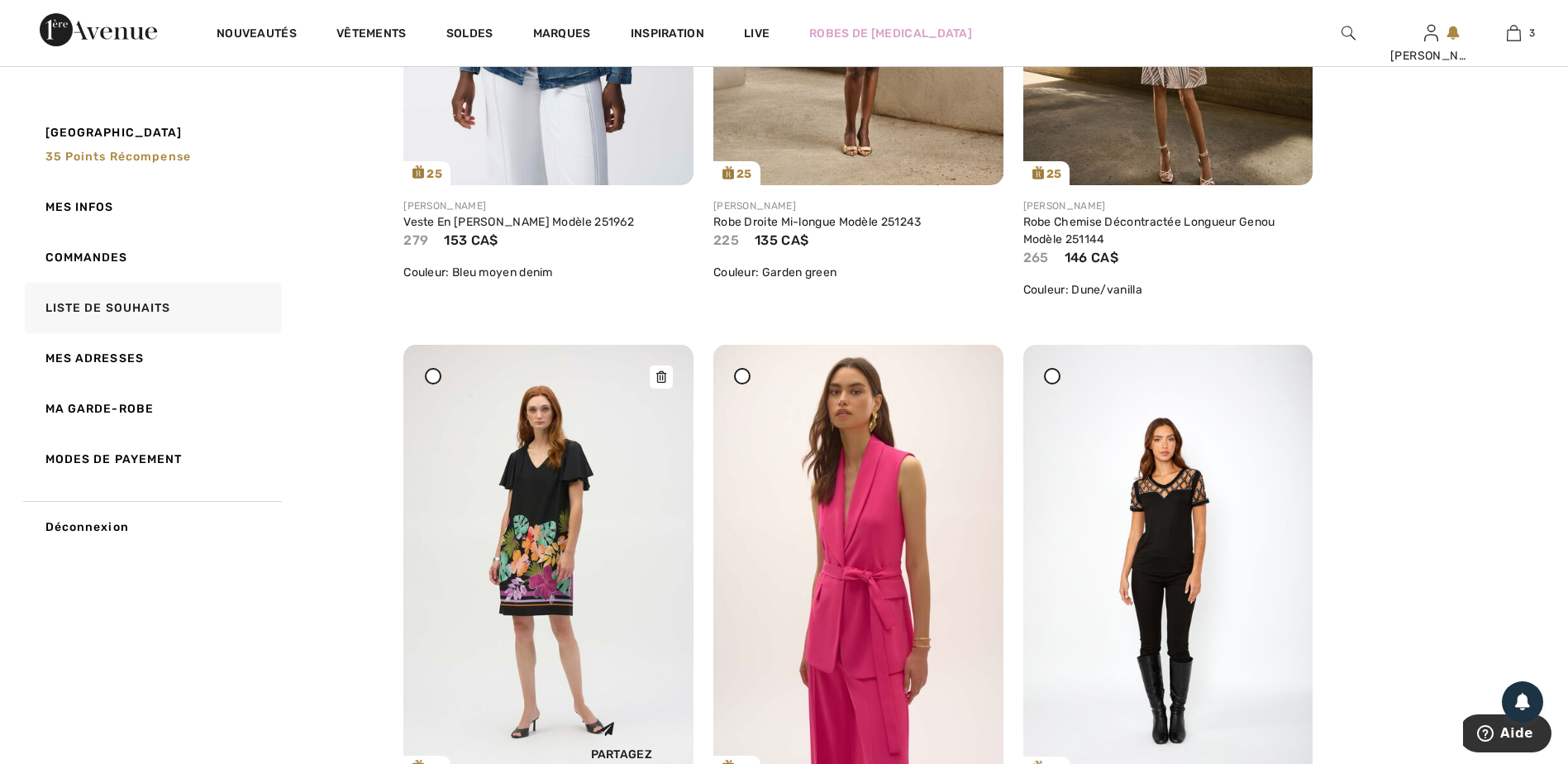
scroll to position [5373, 0]
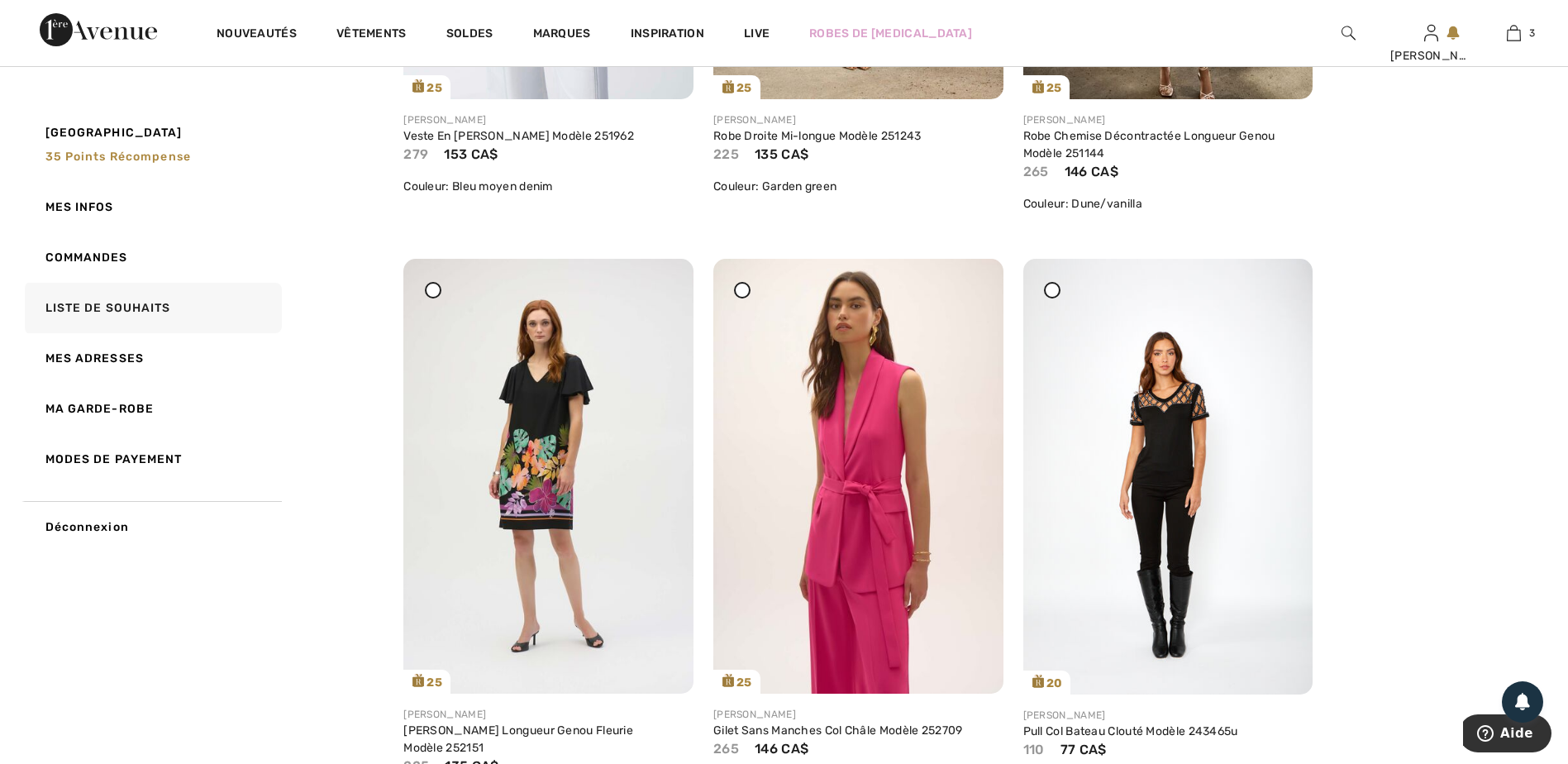
click at [437, 298] on div at bounding box center [433, 290] width 17 height 17
click at [743, 294] on icon at bounding box center [743, 289] width 6 height 6
click at [1053, 294] on icon at bounding box center [1051, 289] width 6 height 6
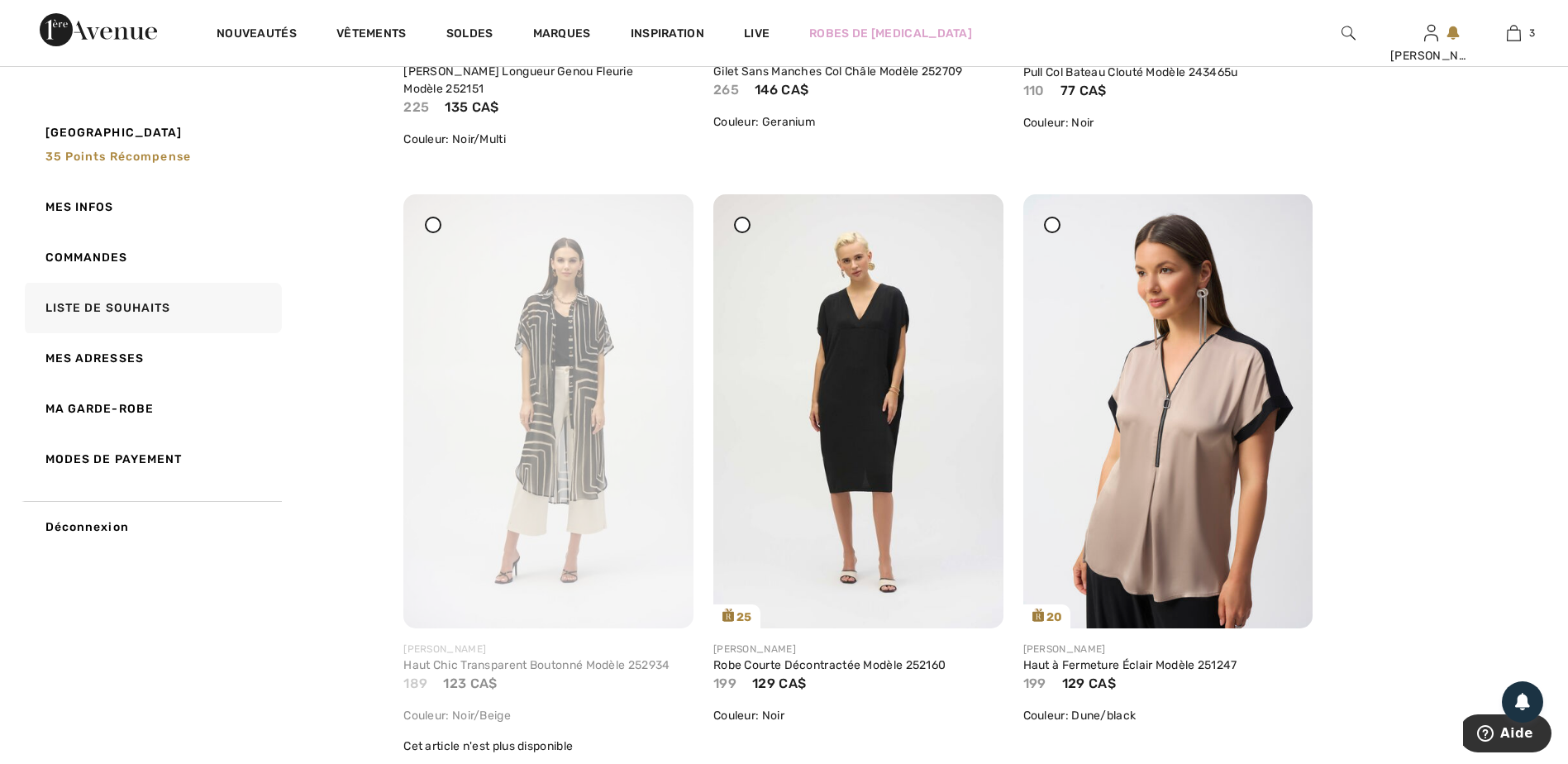
scroll to position [6034, 0]
click at [437, 230] on div at bounding box center [433, 222] width 17 height 17
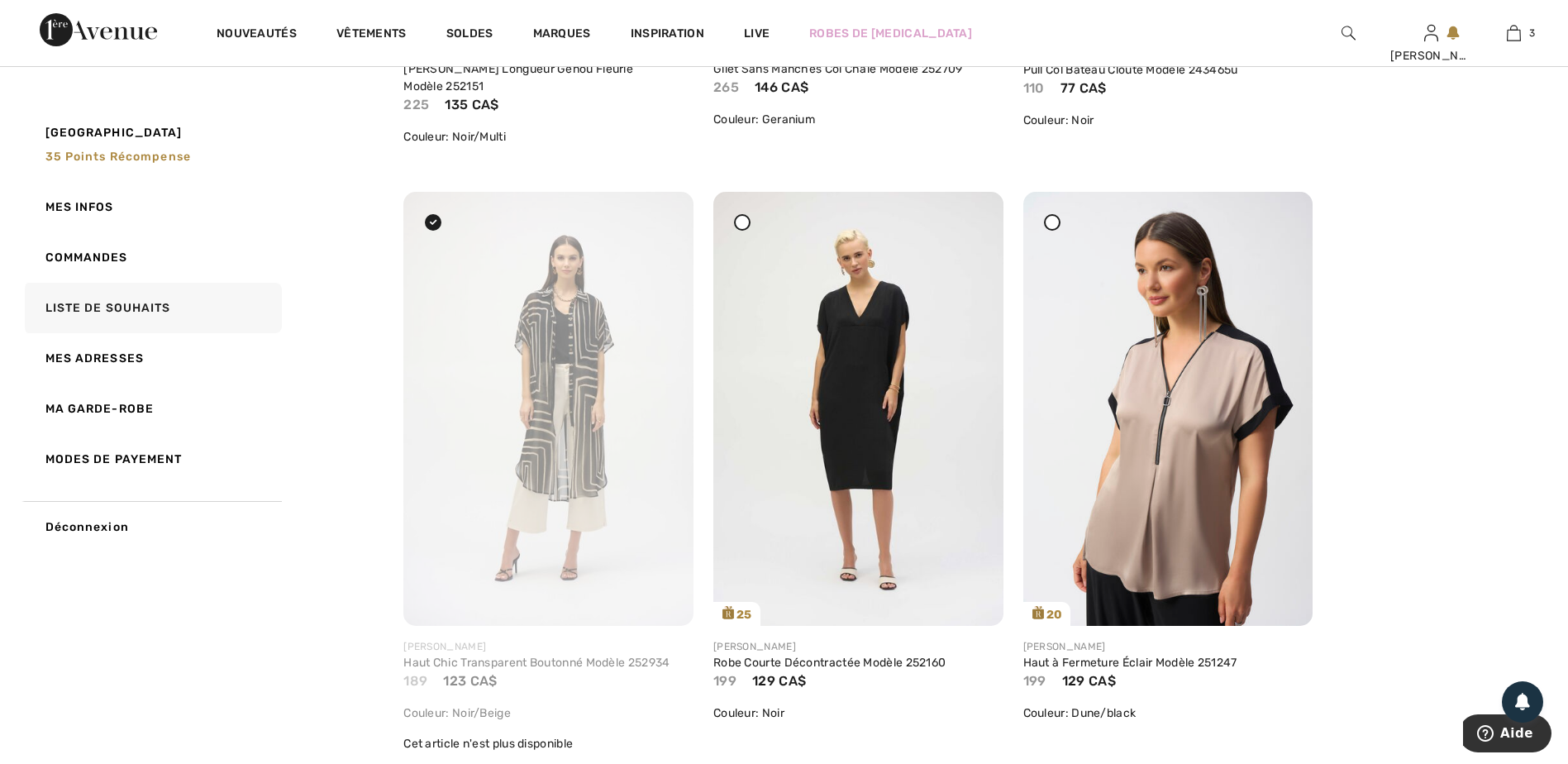
click at [746, 226] on icon at bounding box center [743, 221] width 6 height 6
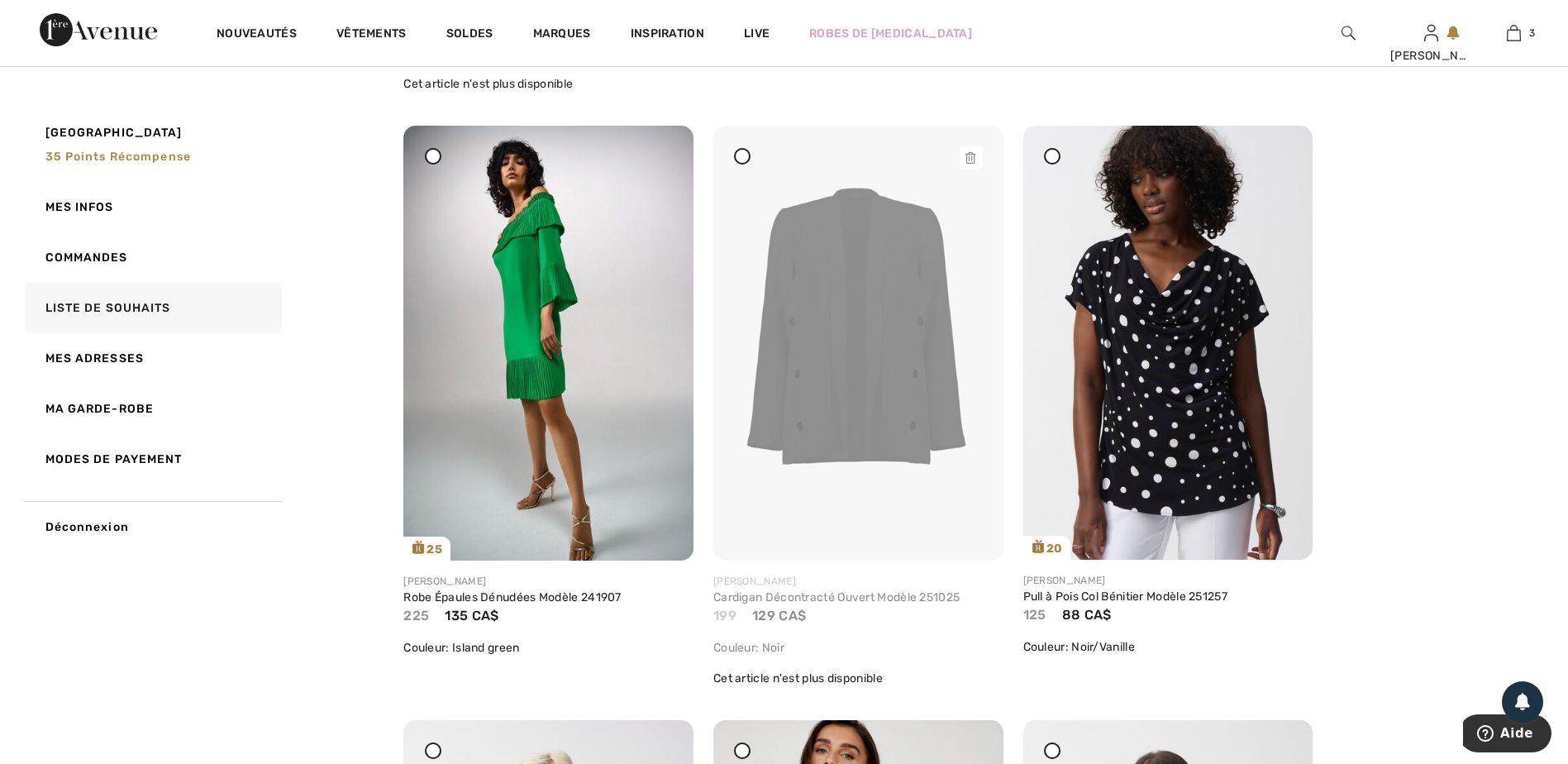
scroll to position [6696, 0]
click at [434, 158] on icon at bounding box center [433, 154] width 6 height 6
click at [740, 158] on icon at bounding box center [743, 154] width 6 height 6
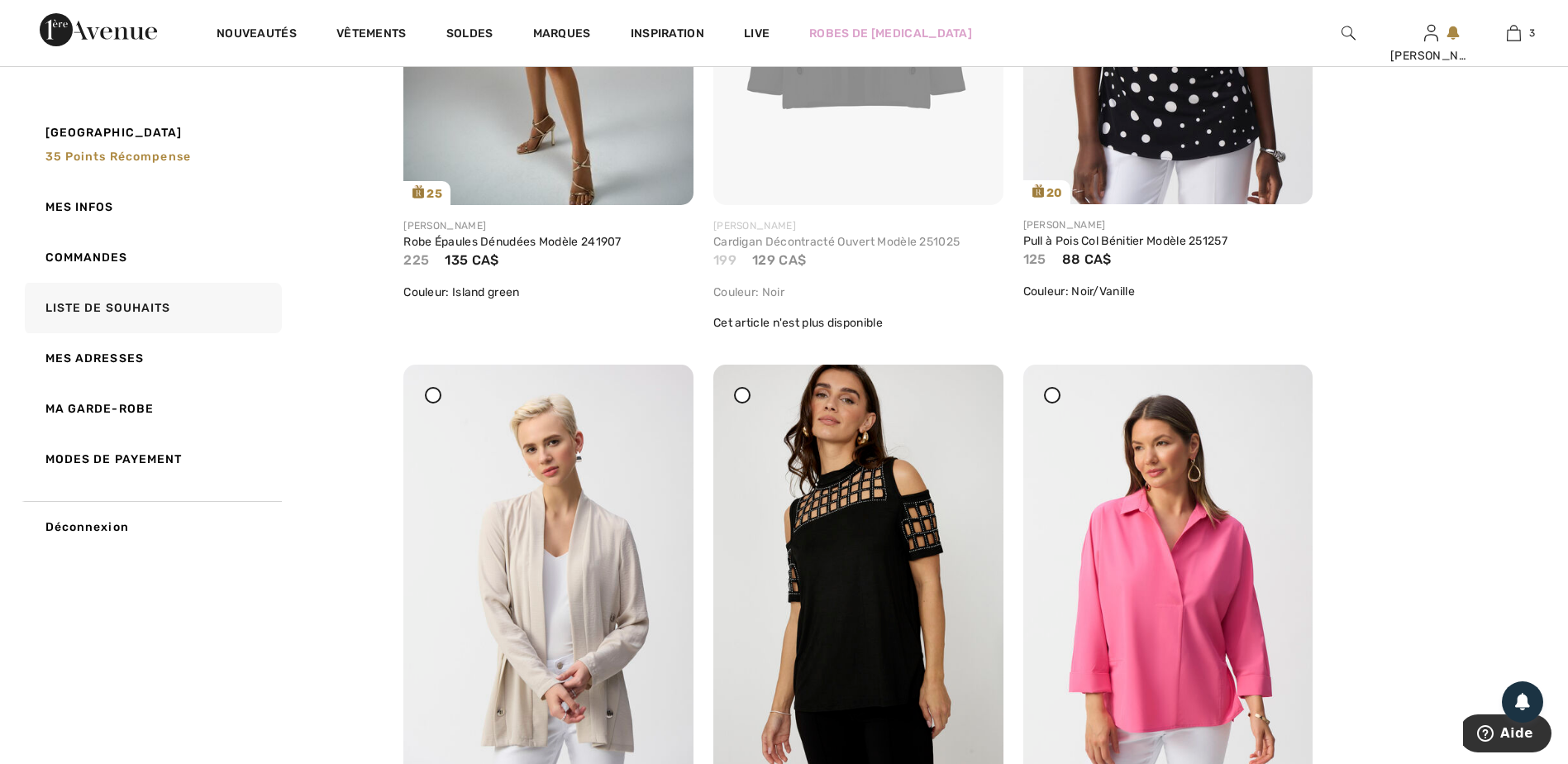
scroll to position [7275, 0]
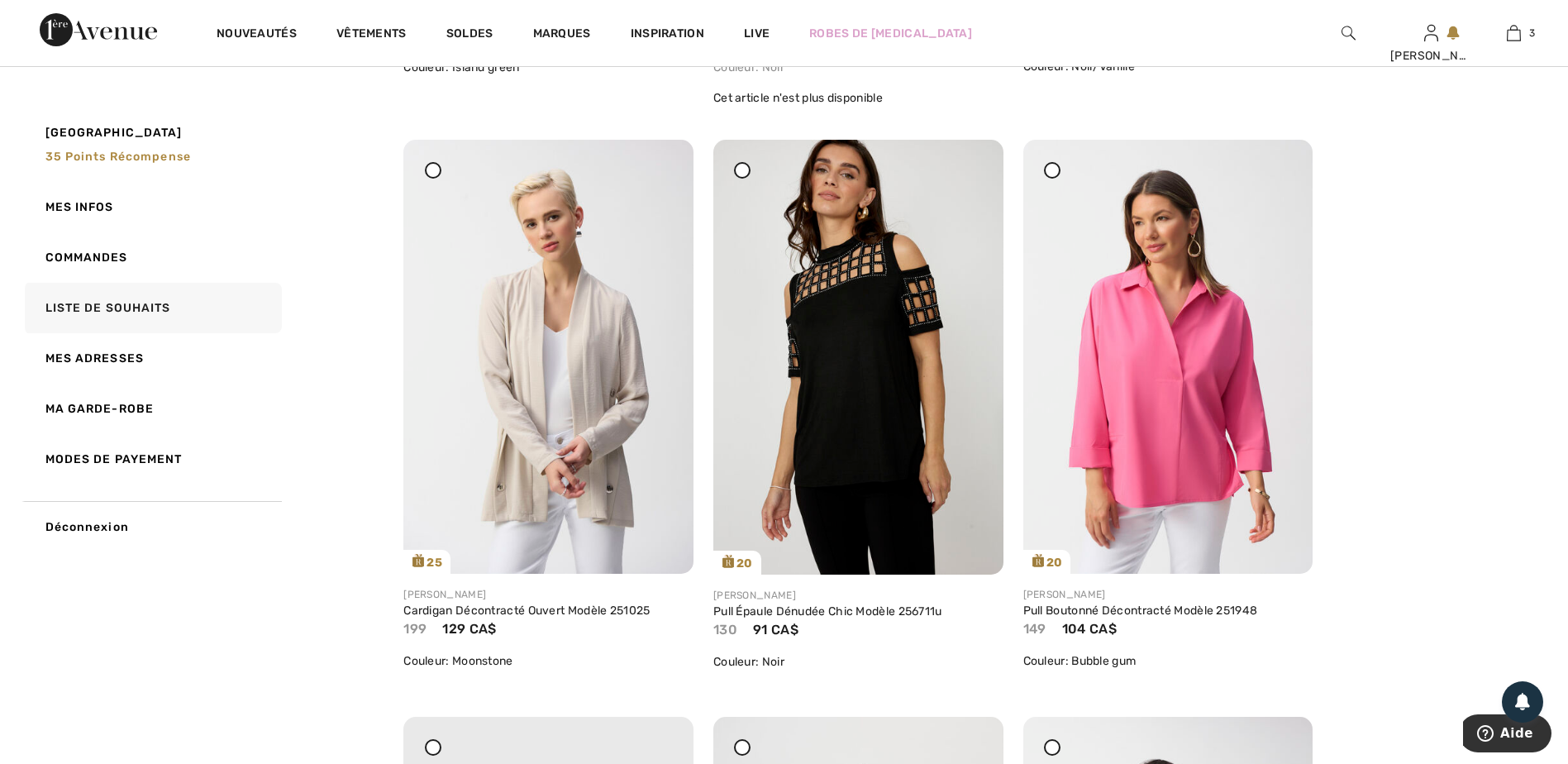
click at [438, 179] on div at bounding box center [433, 170] width 17 height 17
click at [1056, 174] on icon at bounding box center [1051, 170] width 6 height 6
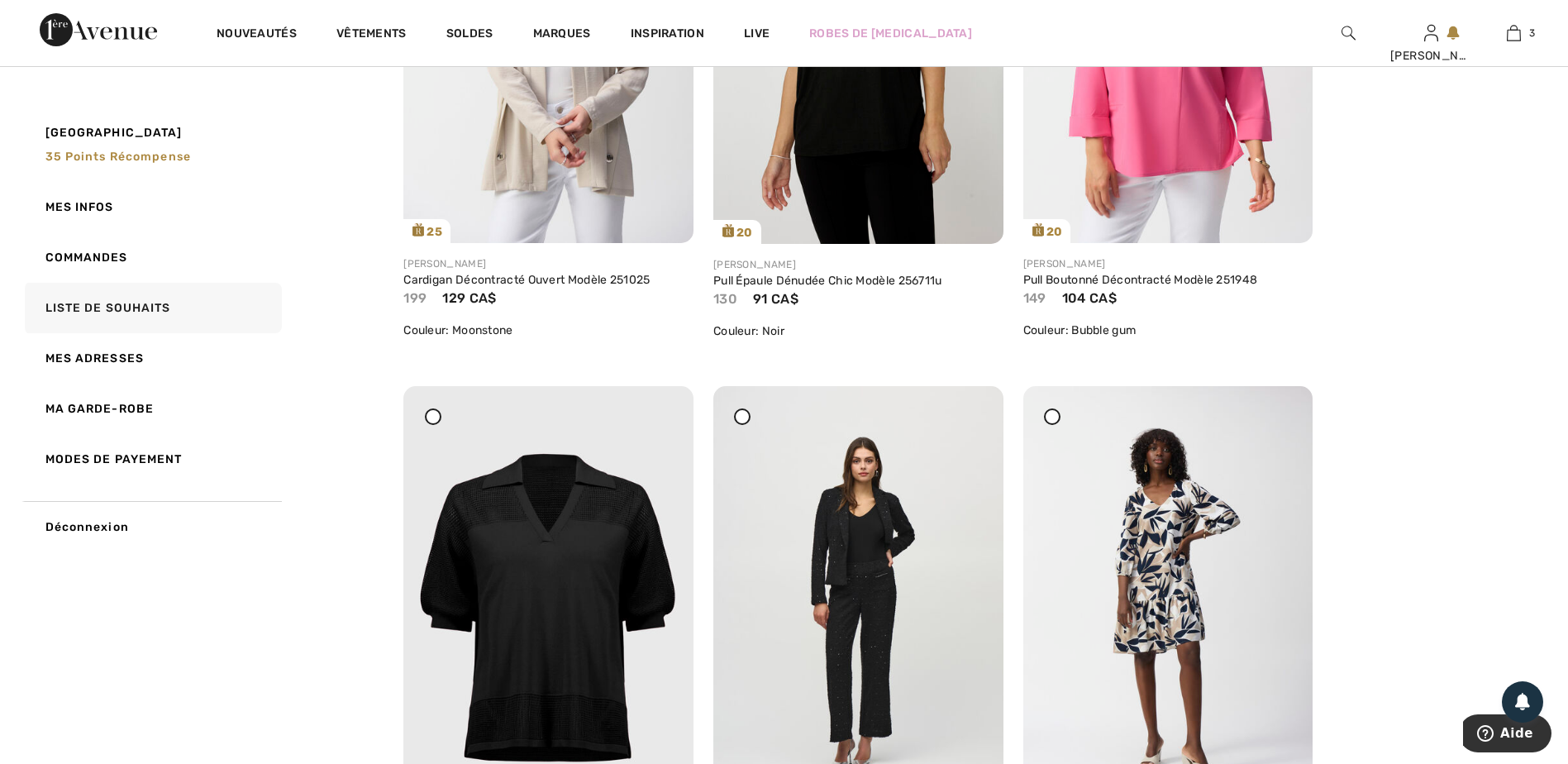
scroll to position [7853, 0]
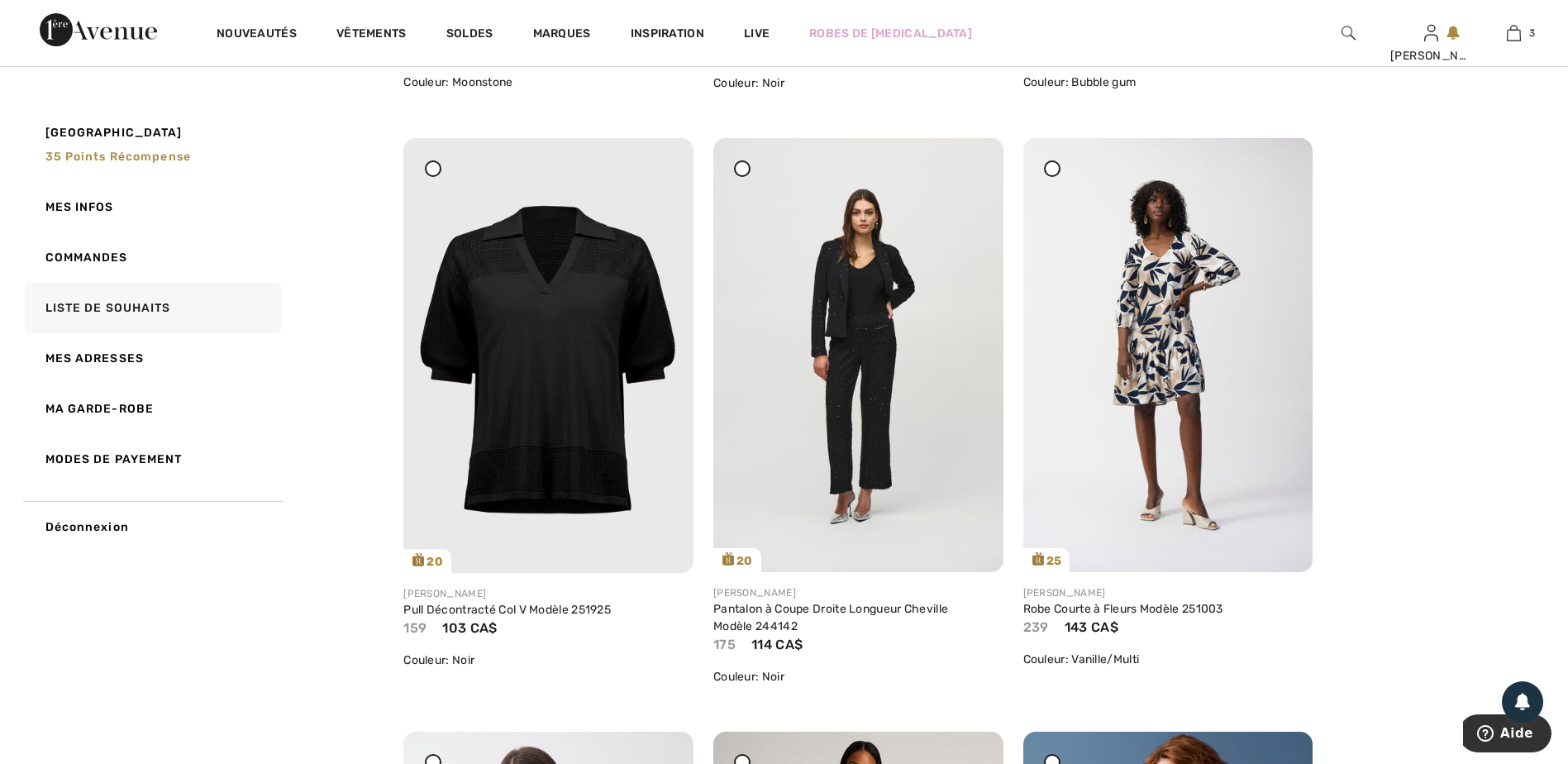
click at [740, 172] on icon at bounding box center [743, 168] width 6 height 6
click at [1050, 172] on icon at bounding box center [1051, 168] width 6 height 6
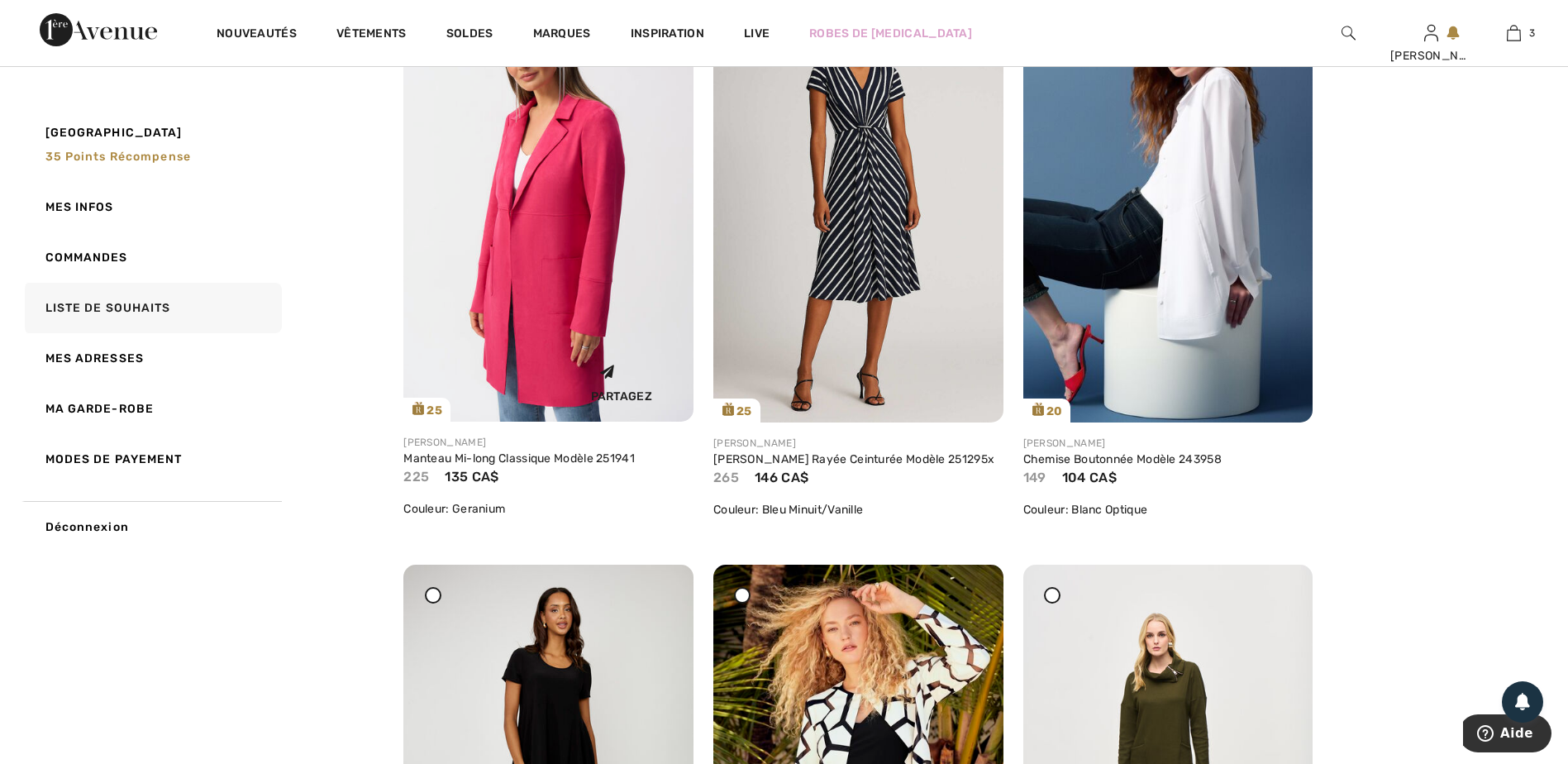
scroll to position [8432, 0]
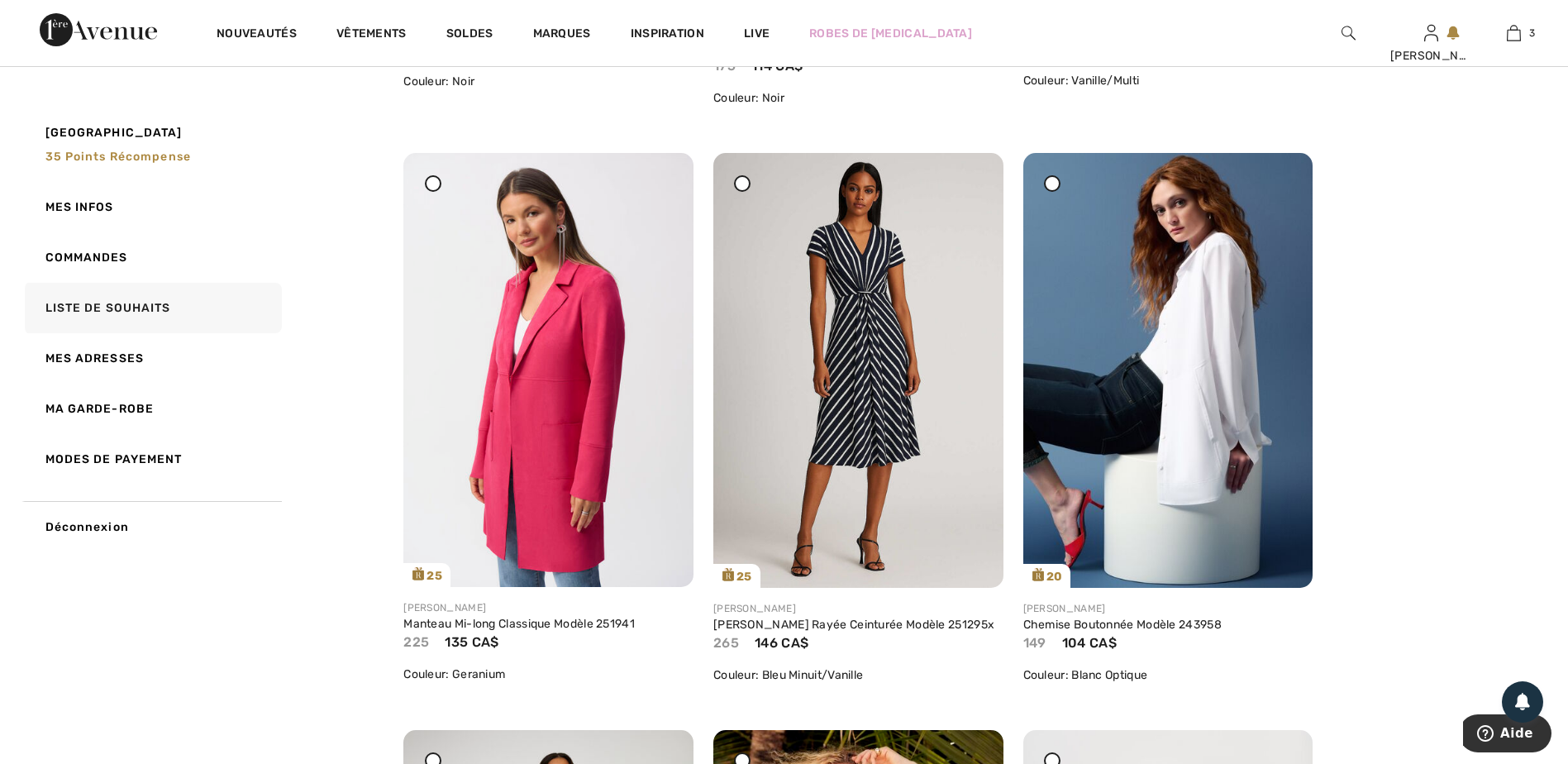
click at [437, 192] on div at bounding box center [433, 183] width 17 height 17
click at [738, 192] on div at bounding box center [742, 183] width 17 height 17
click at [1056, 187] on icon at bounding box center [1051, 183] width 6 height 6
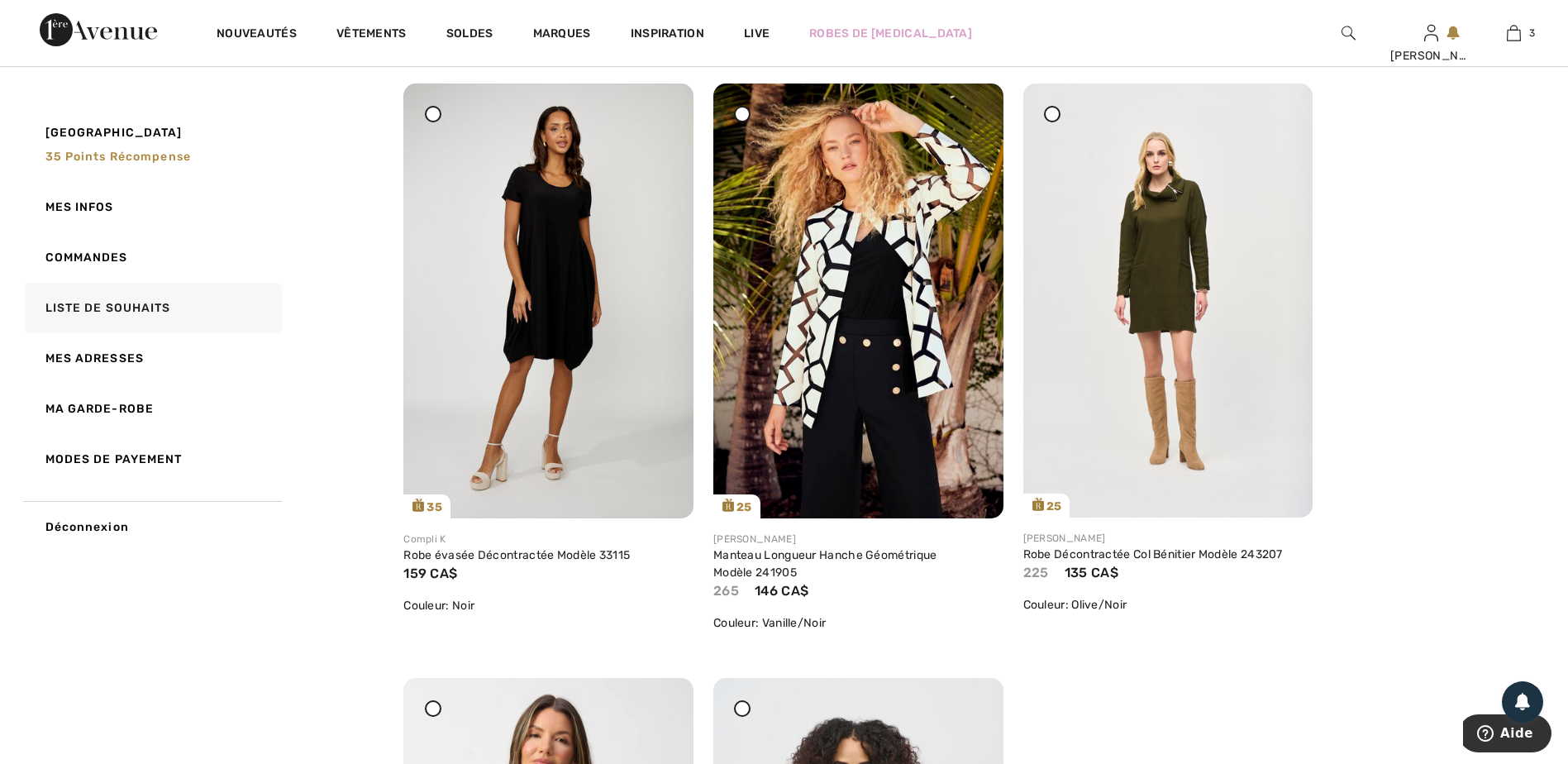
scroll to position [9093, 0]
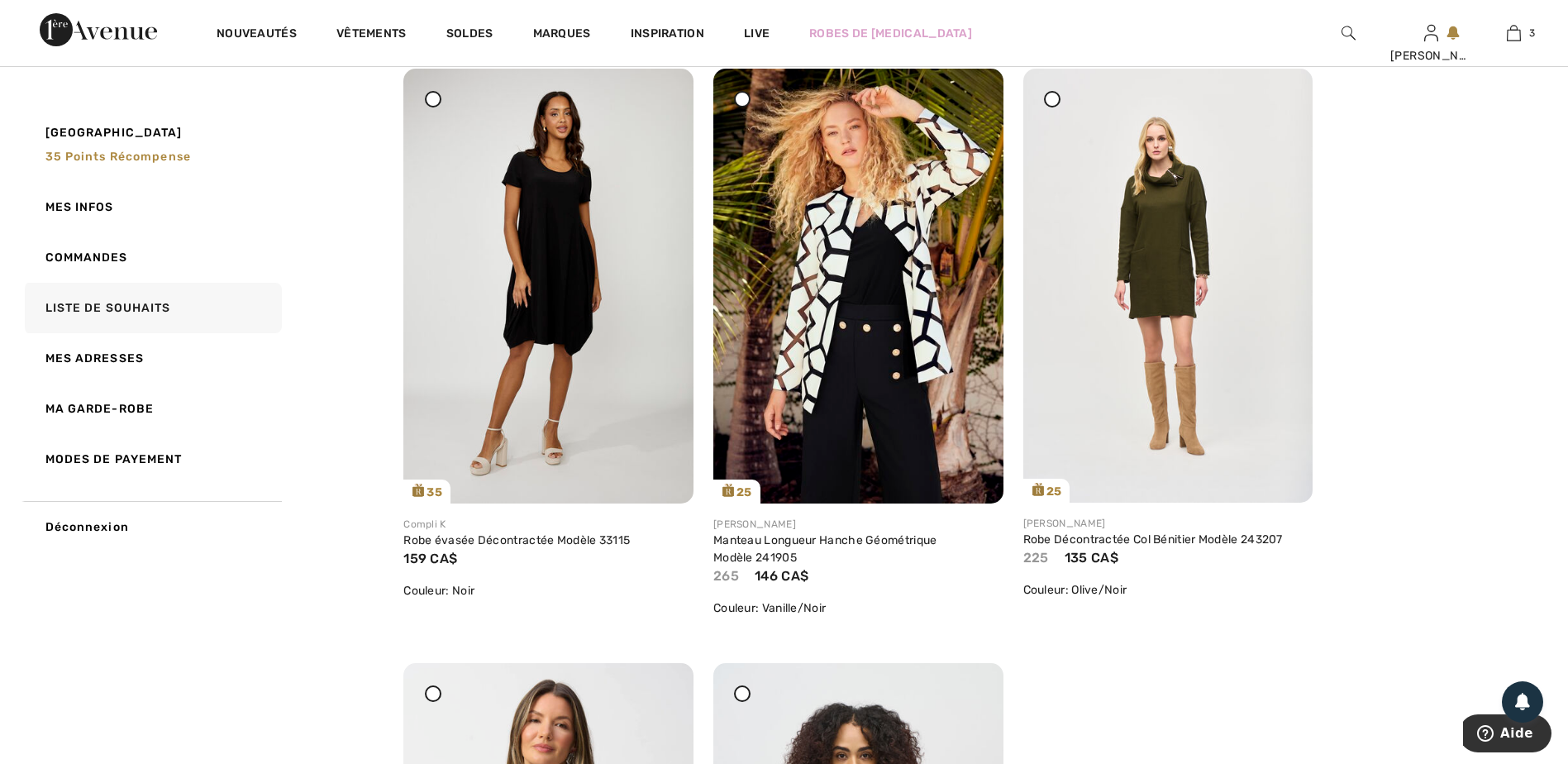
click at [742, 103] on icon at bounding box center [743, 98] width 6 height 6
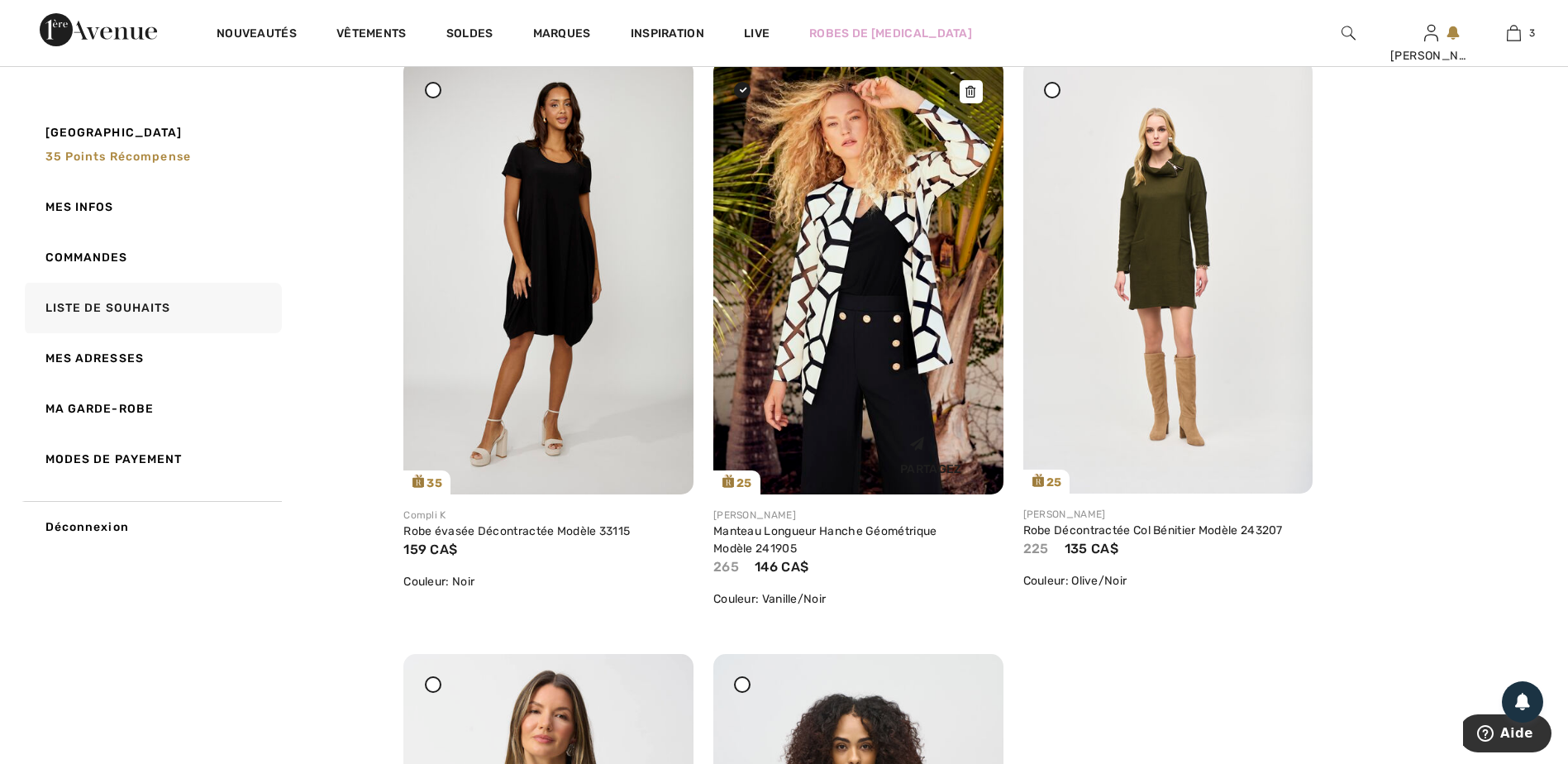
scroll to position [8928, 0]
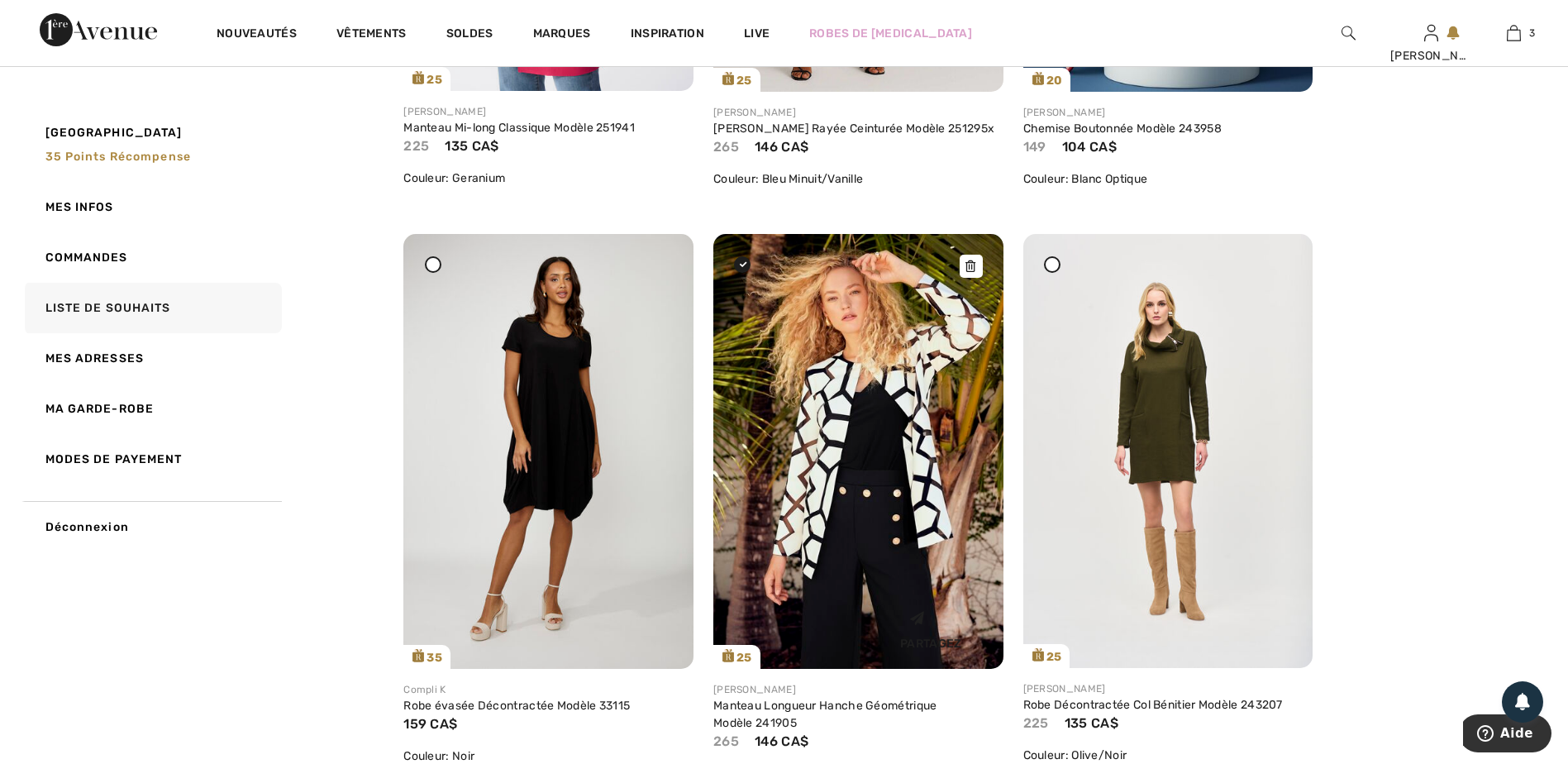
click at [967, 272] on icon at bounding box center [970, 266] width 10 height 12
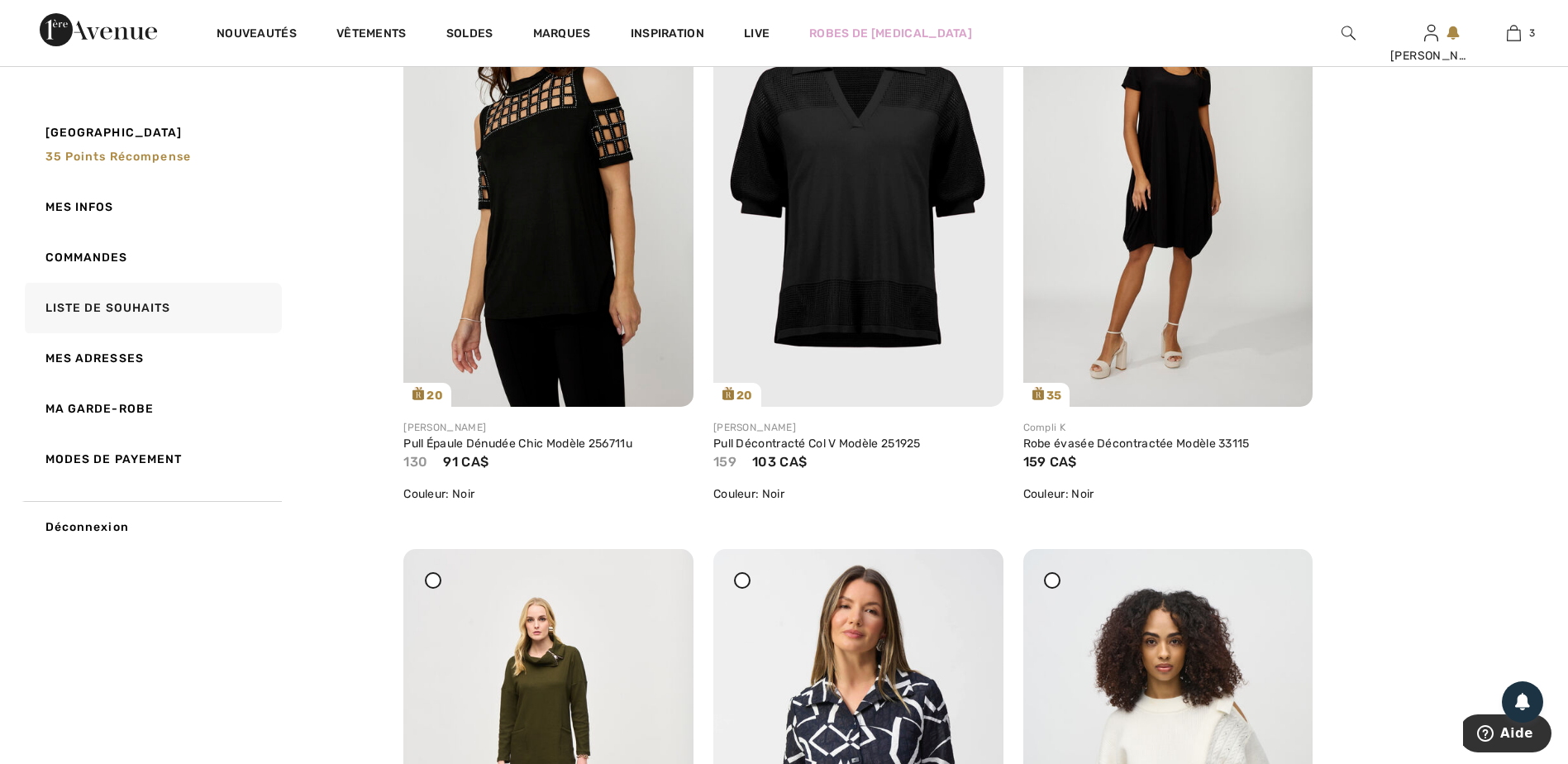
scroll to position [3733, 0]
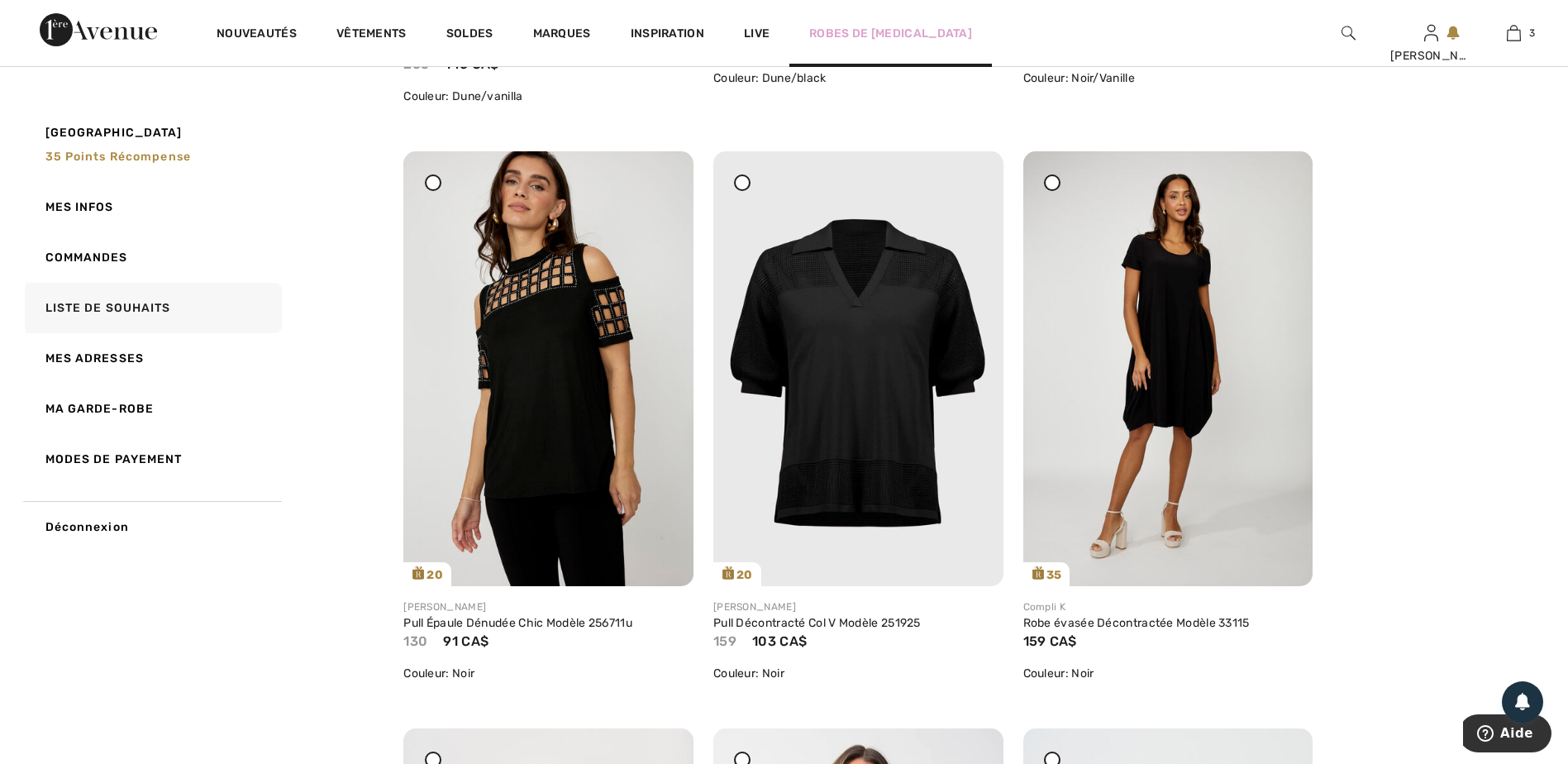
drag, startPoint x: 658, startPoint y: 195, endPoint x: 865, endPoint y: 54, distance: 250.5
click at [658, 169] on icon at bounding box center [660, 162] width 10 height 12
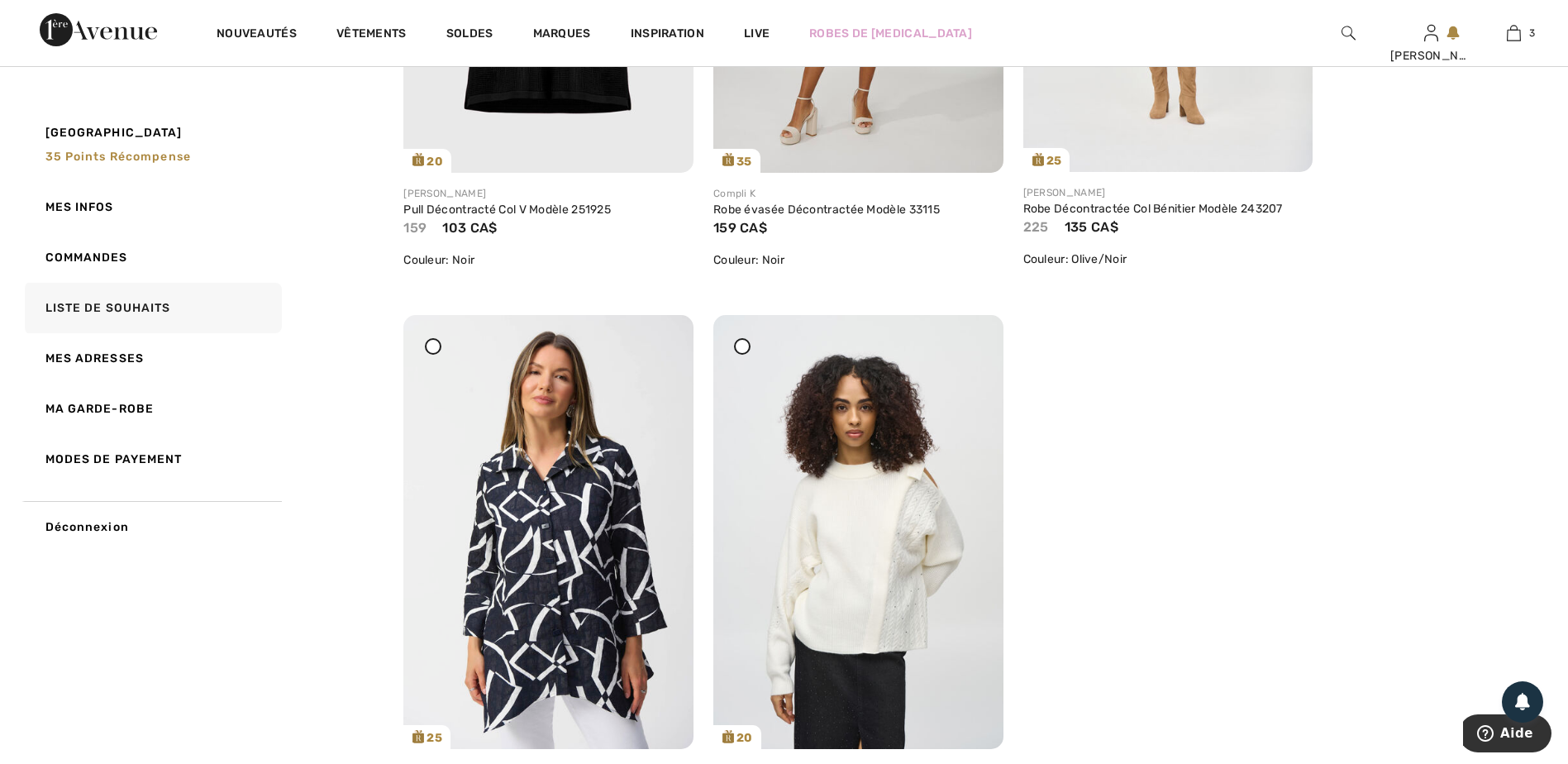
scroll to position [4312, 0]
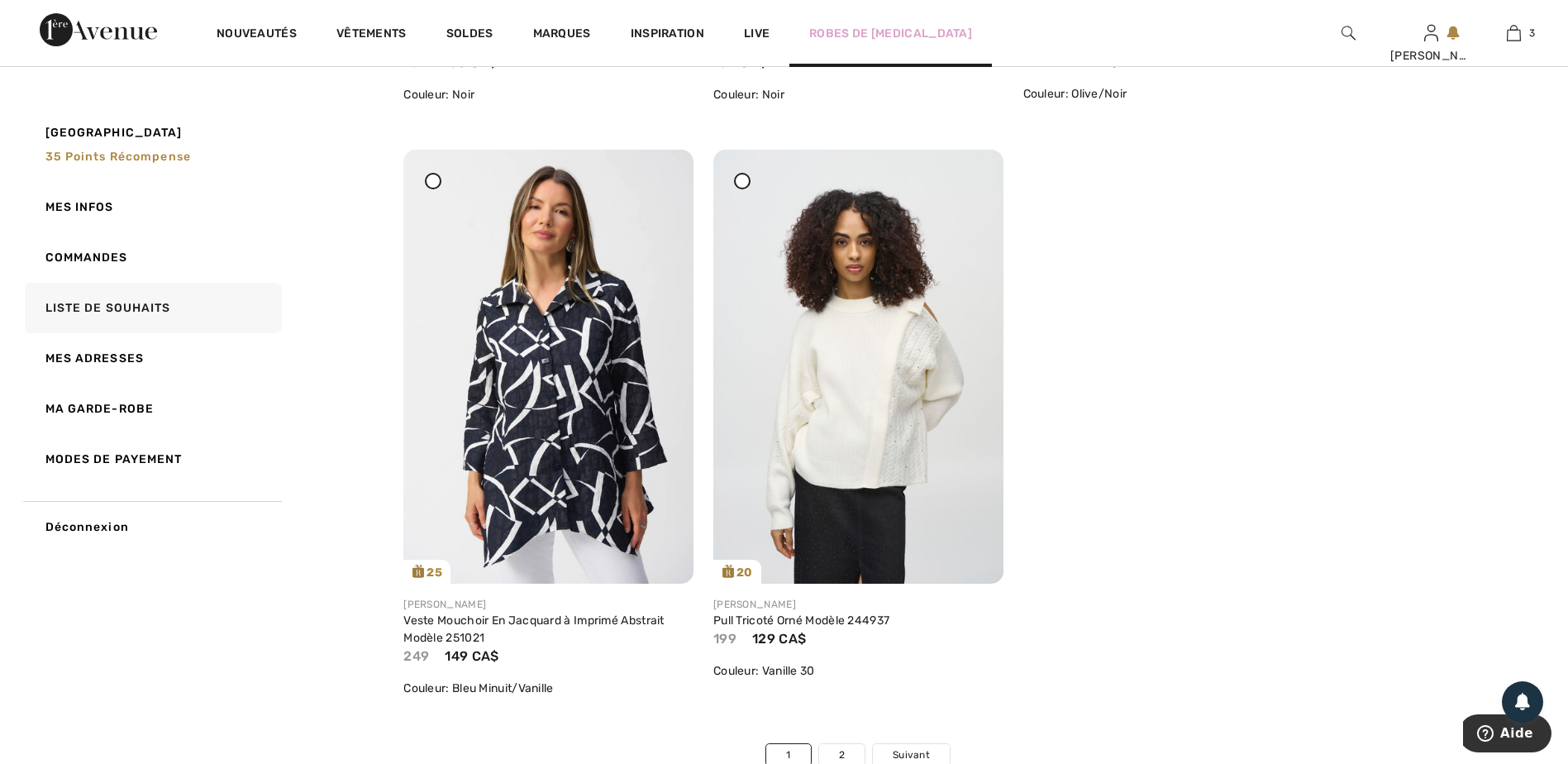
drag, startPoint x: 657, startPoint y: 196, endPoint x: 862, endPoint y: 44, distance: 255.2
click at [657, 167] on icon at bounding box center [660, 161] width 10 height 12
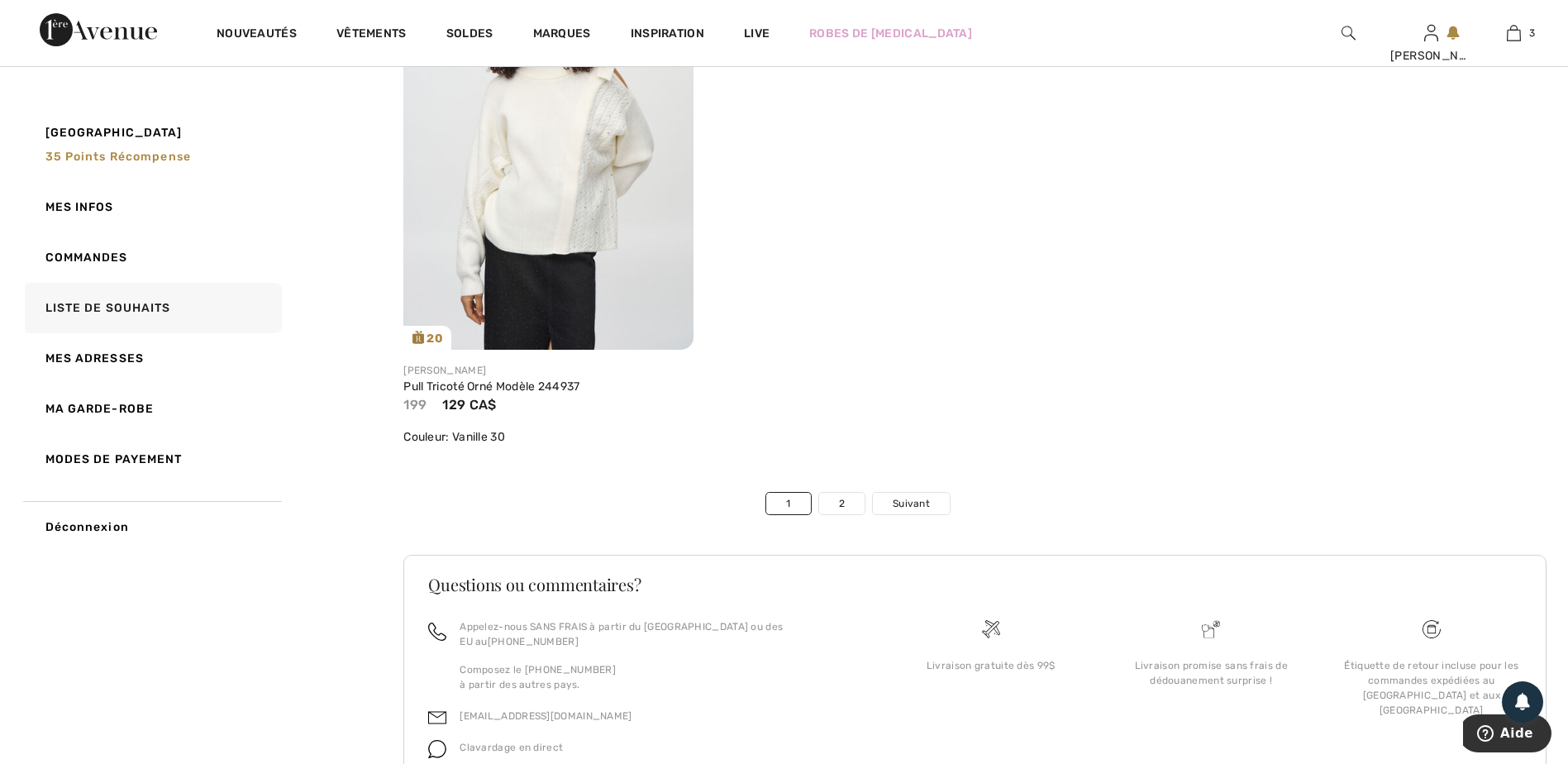
scroll to position [4629, 0]
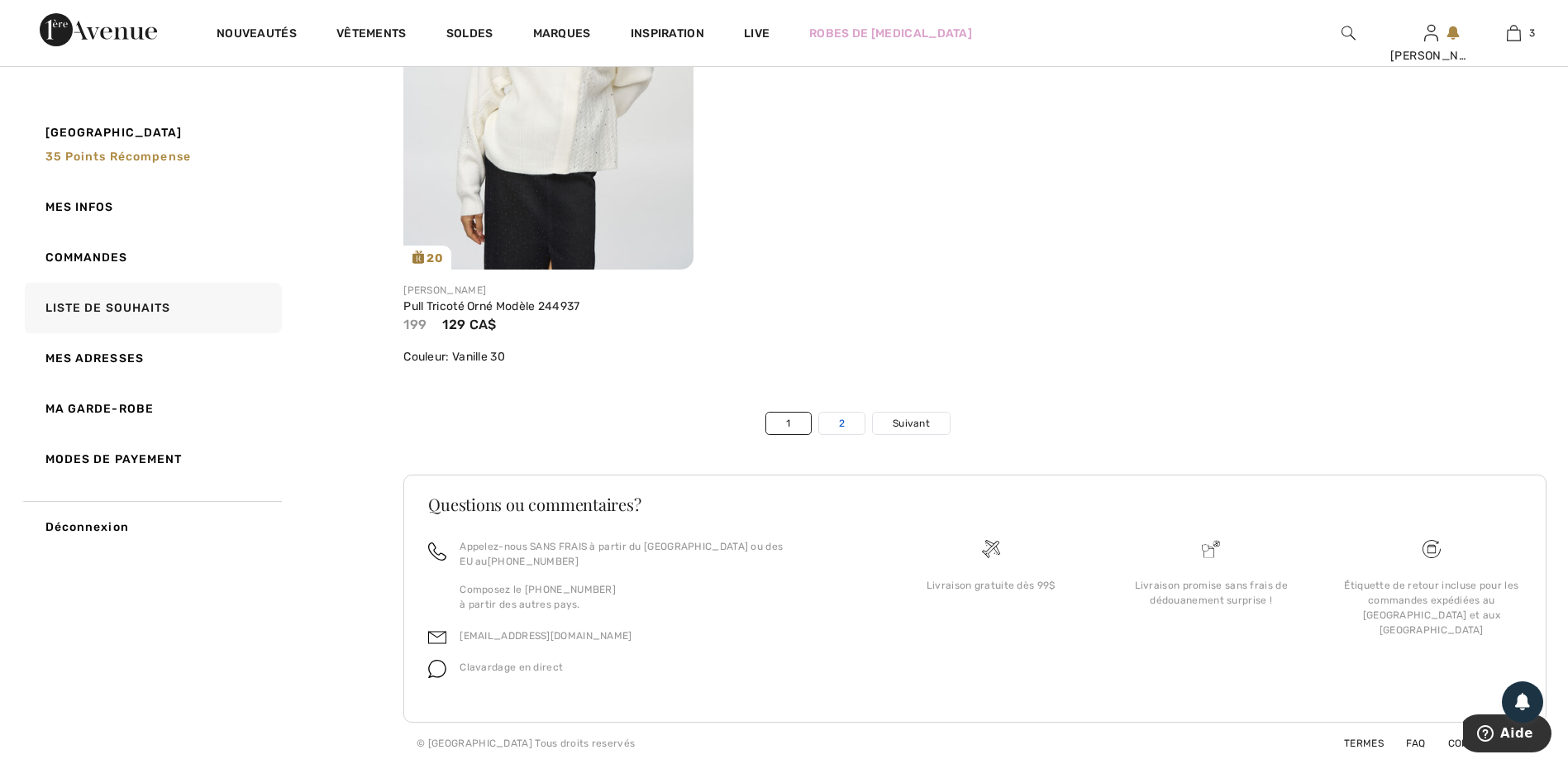
click at [850, 434] on link "2" at bounding box center [842, 423] width 46 height 21
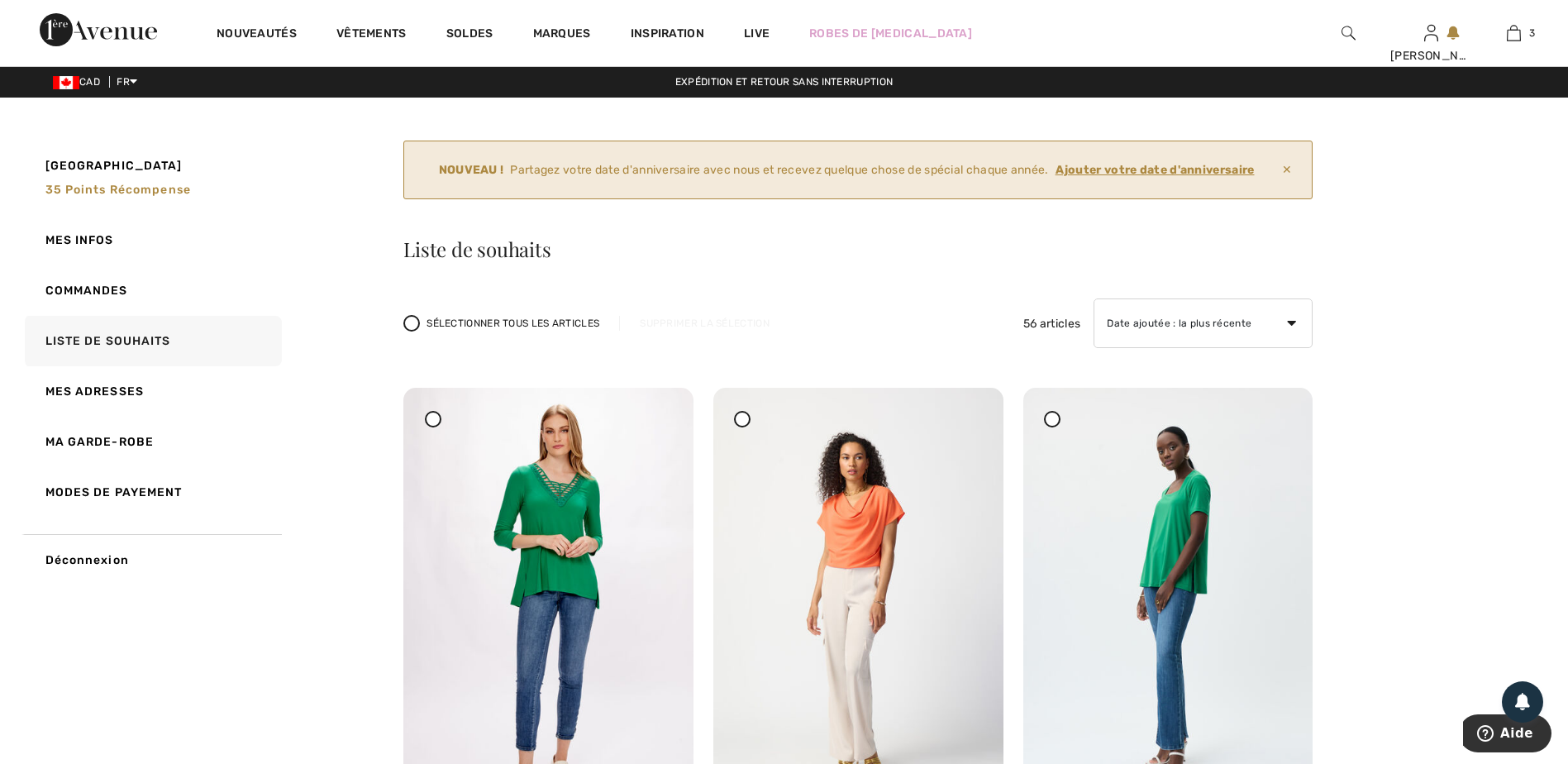
scroll to position [0, 0]
click at [431, 421] on icon at bounding box center [433, 419] width 6 height 6
click at [743, 418] on icon at bounding box center [743, 419] width 6 height 6
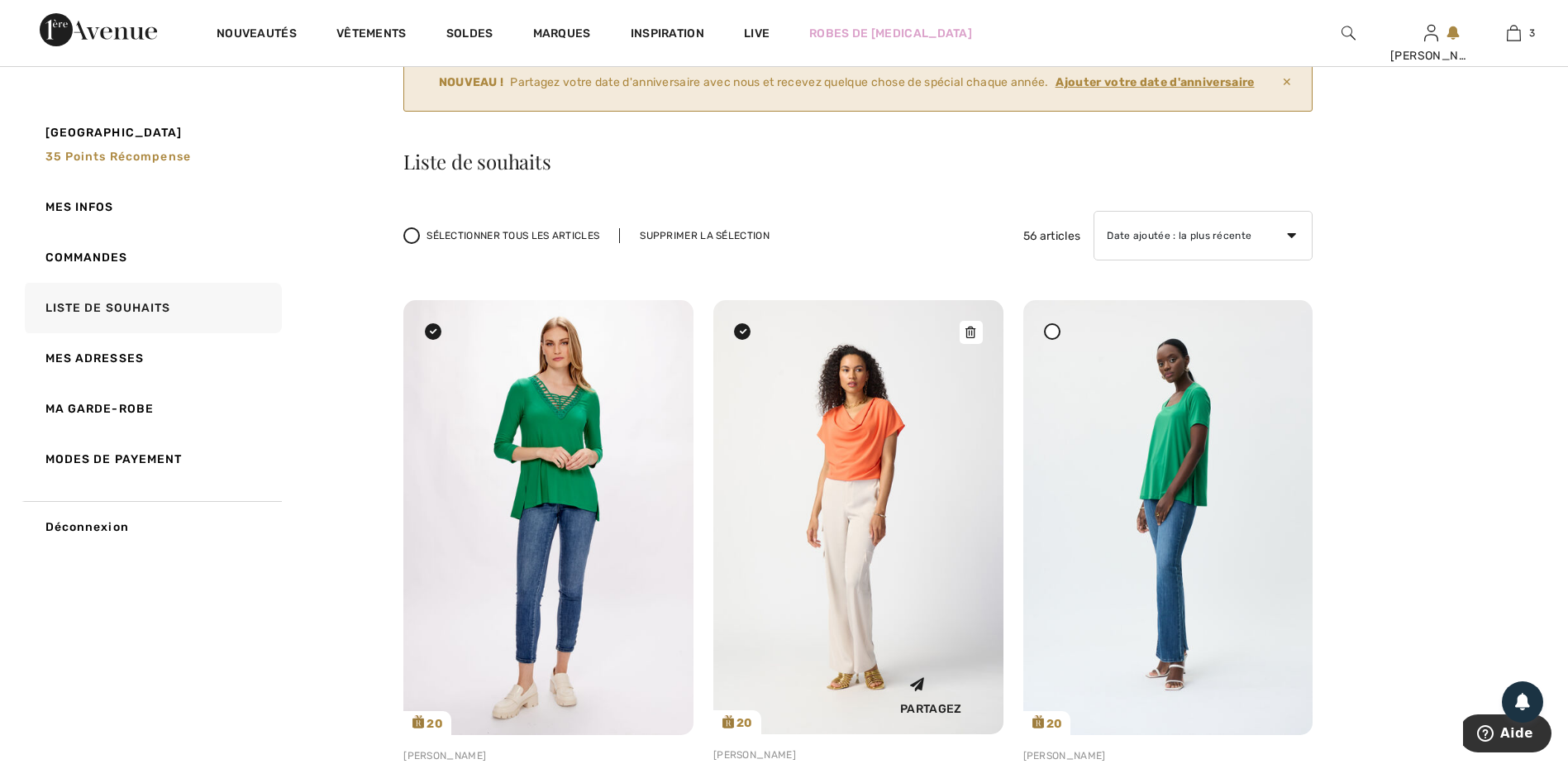
scroll to position [248, 0]
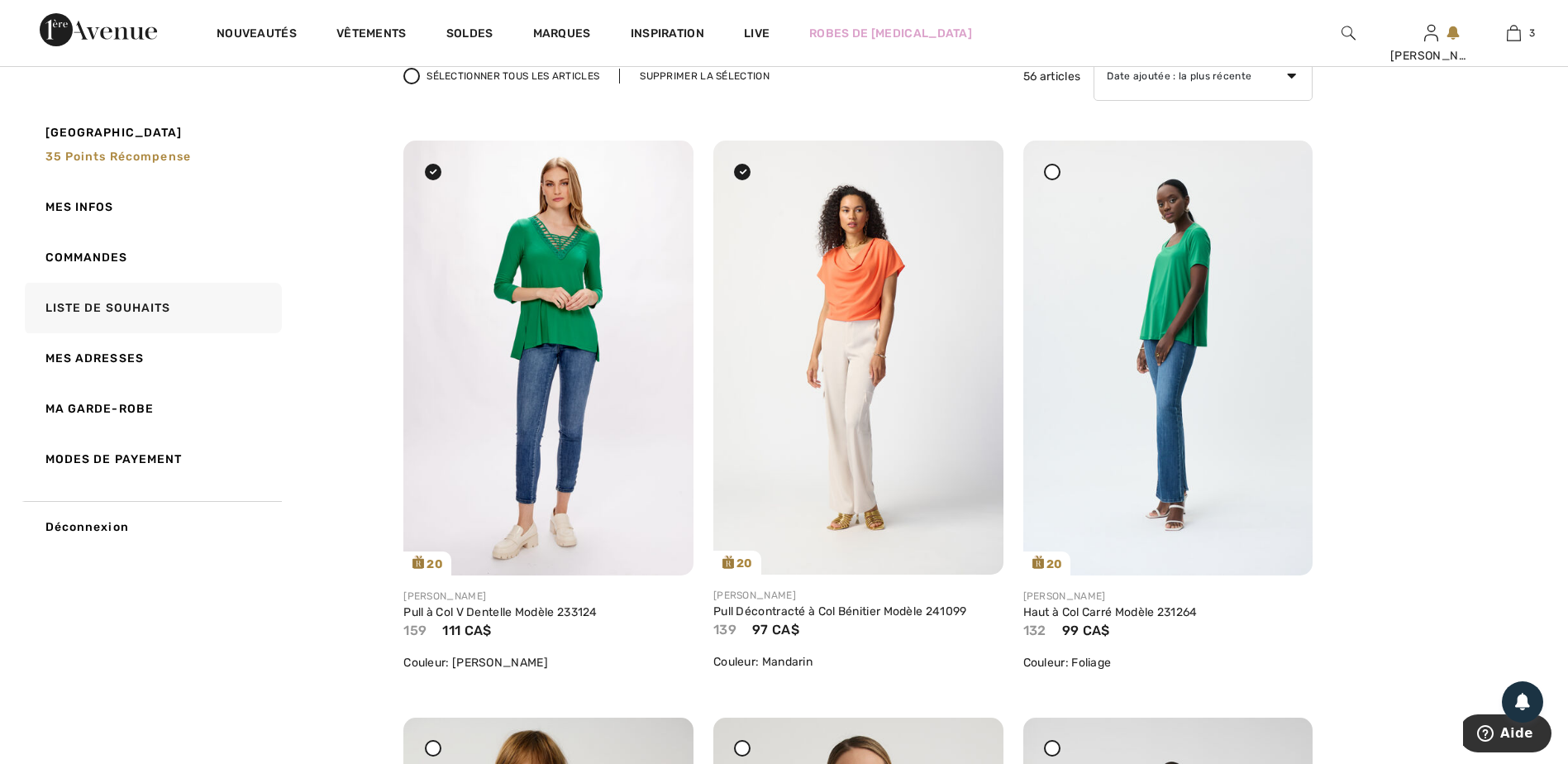
click at [1053, 170] on icon at bounding box center [1051, 170] width 6 height 6
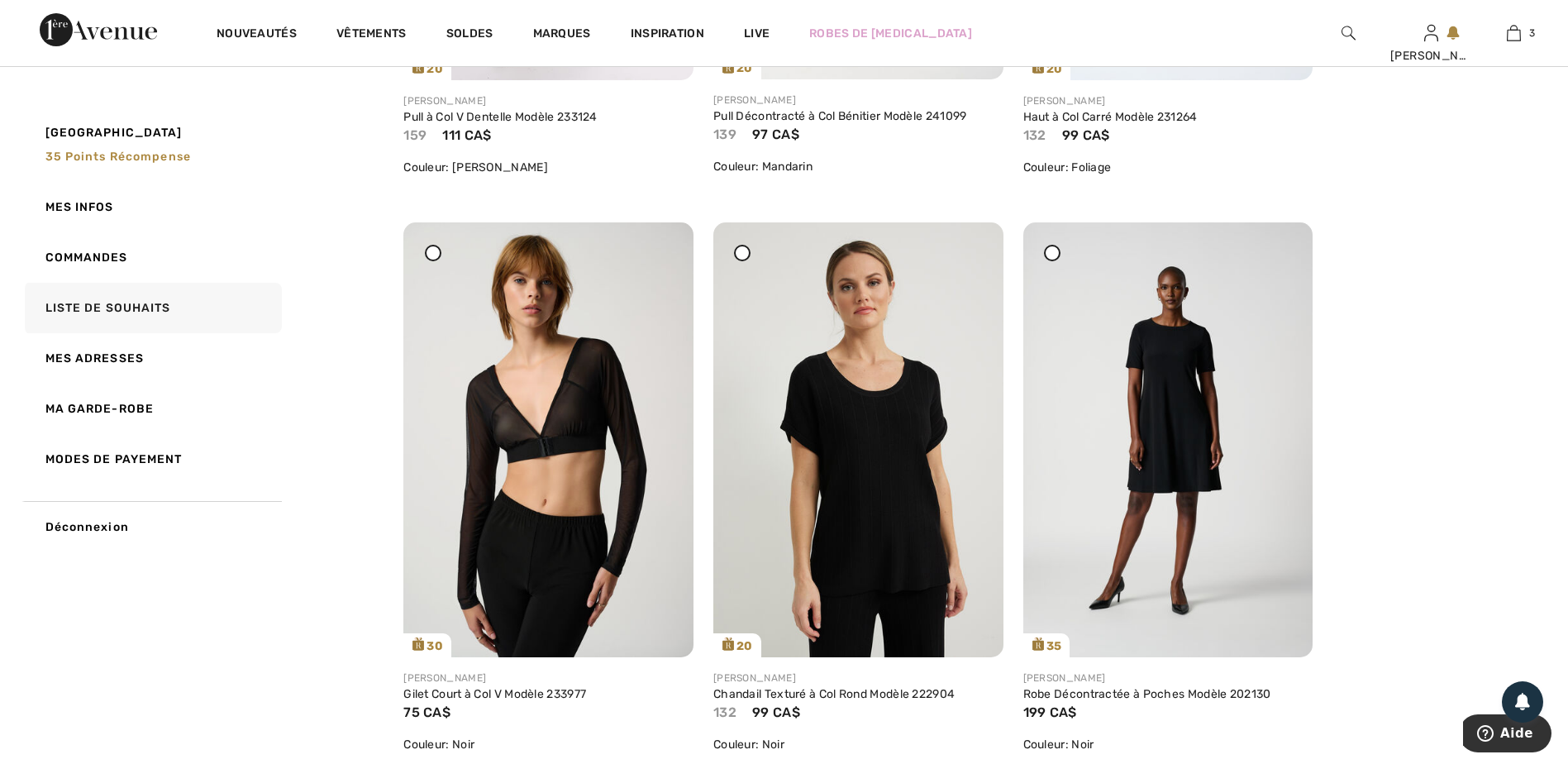
scroll to position [744, 0]
click at [433, 251] on icon at bounding box center [433, 252] width 6 height 6
click at [740, 249] on icon at bounding box center [743, 252] width 6 height 6
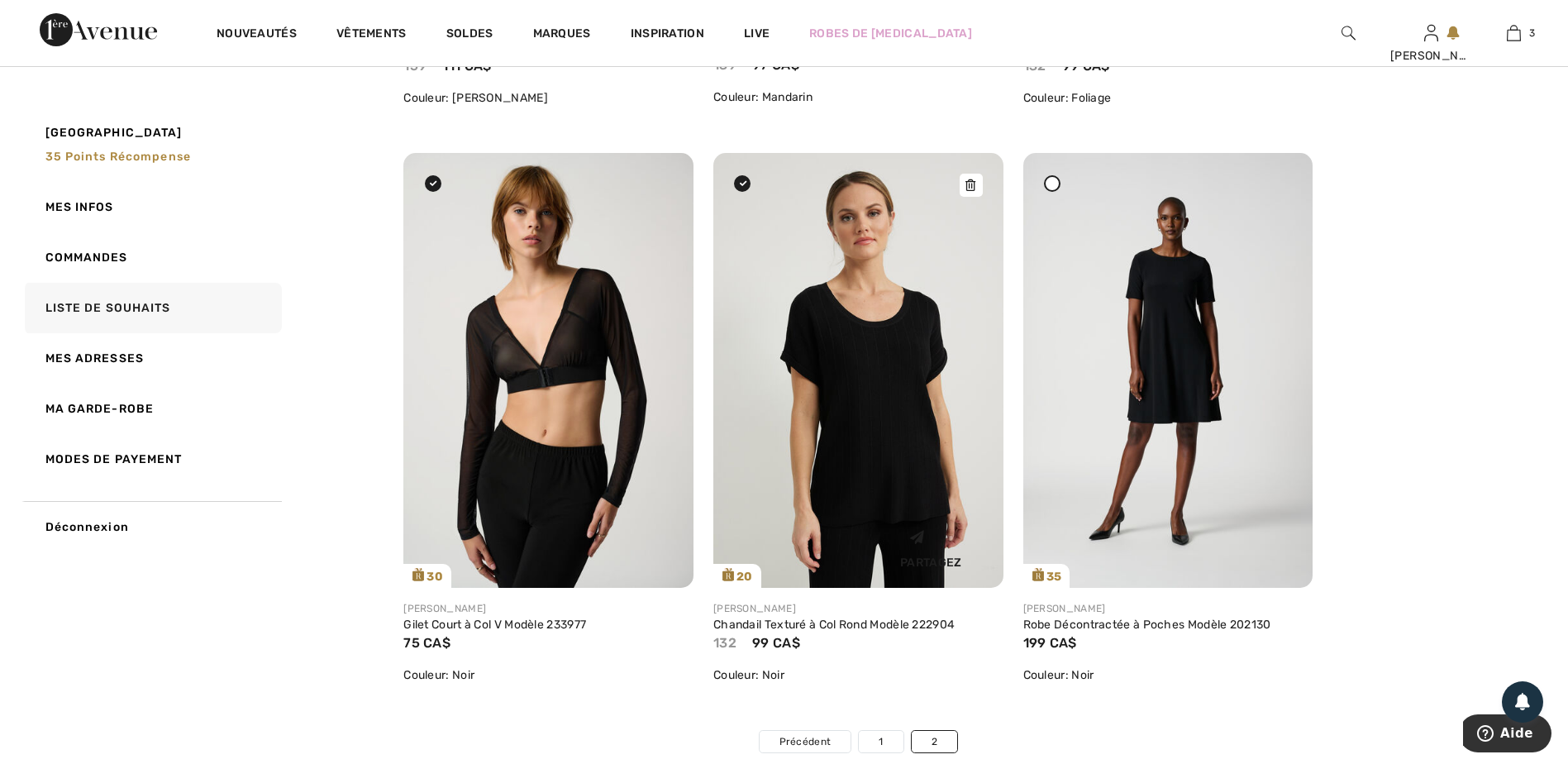
scroll to position [909, 0]
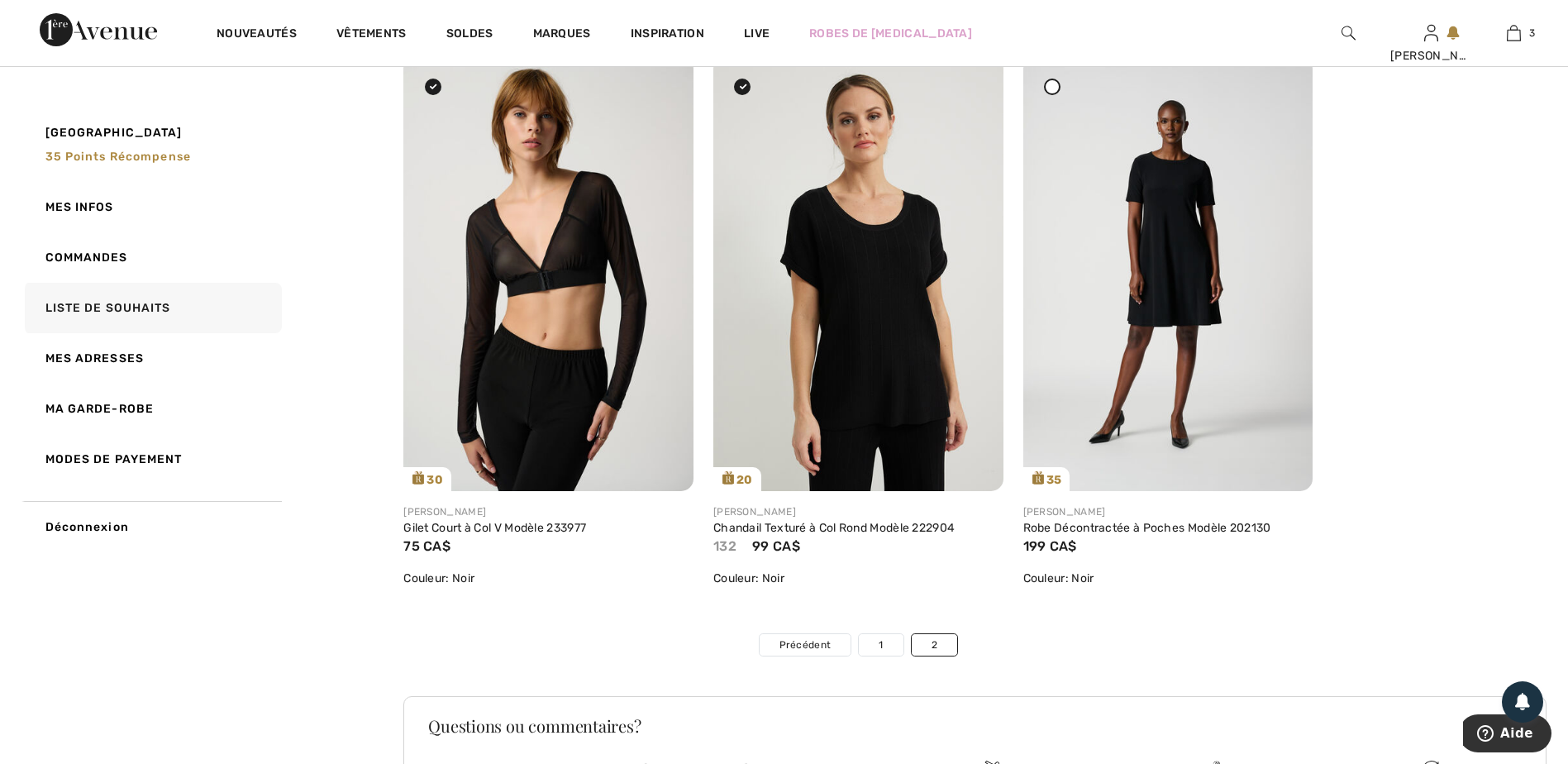
click at [1049, 90] on icon at bounding box center [1051, 87] width 6 height 6
click at [1282, 89] on icon at bounding box center [1280, 88] width 10 height 12
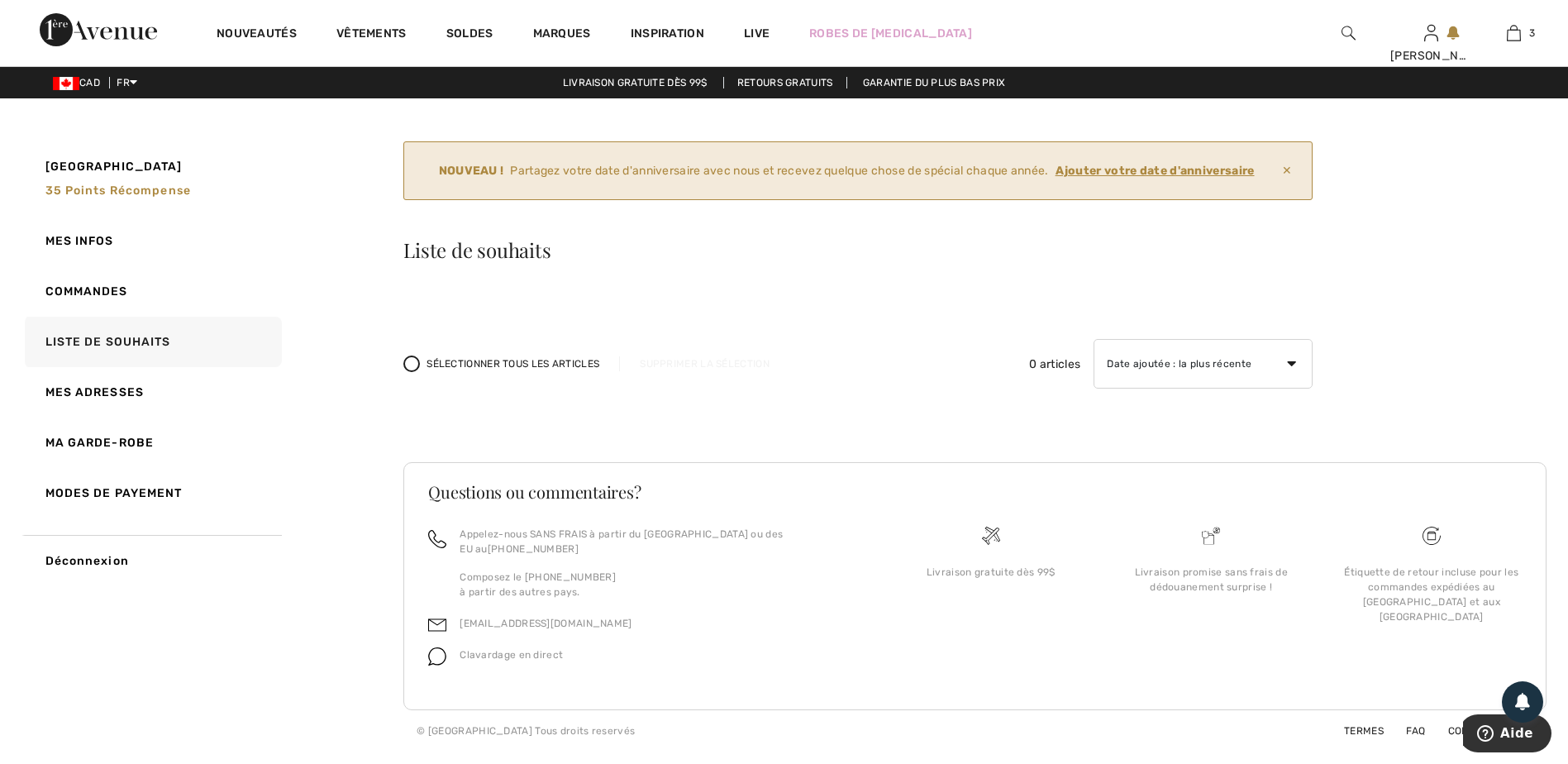
scroll to position [0, 0]
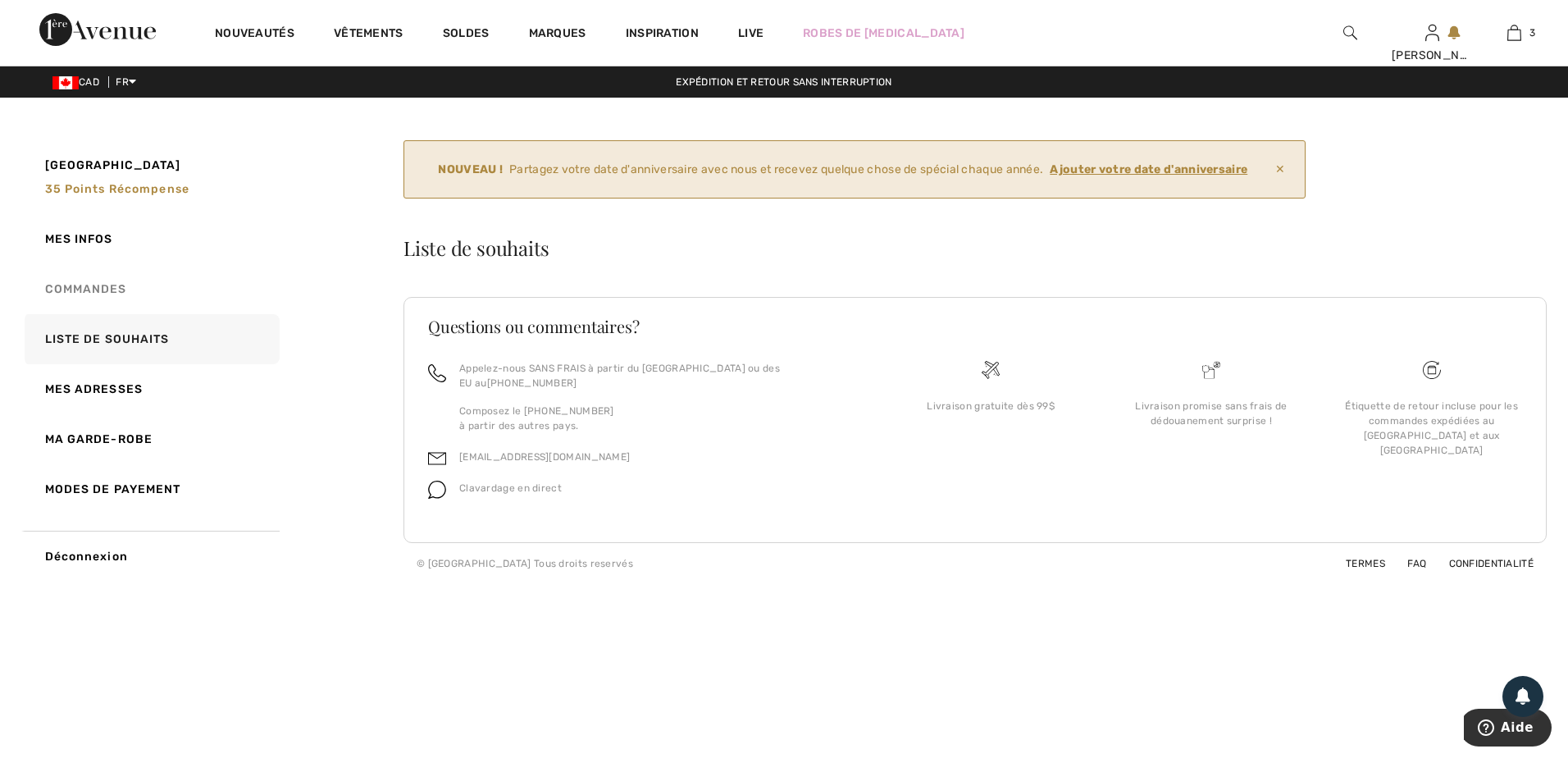
click at [89, 282] on link "Commandes" at bounding box center [151, 289] width 259 height 50
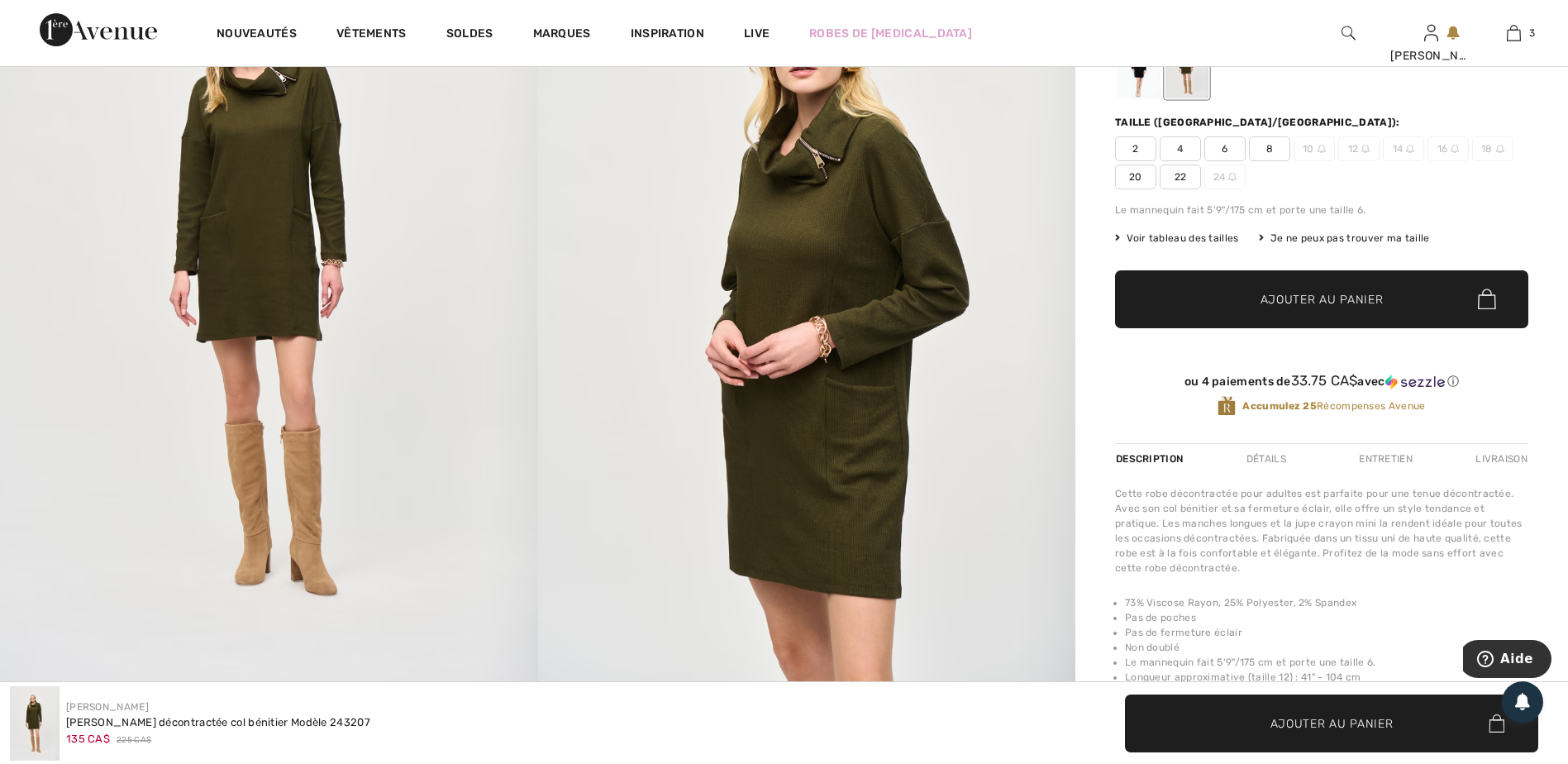
scroll to position [330, 0]
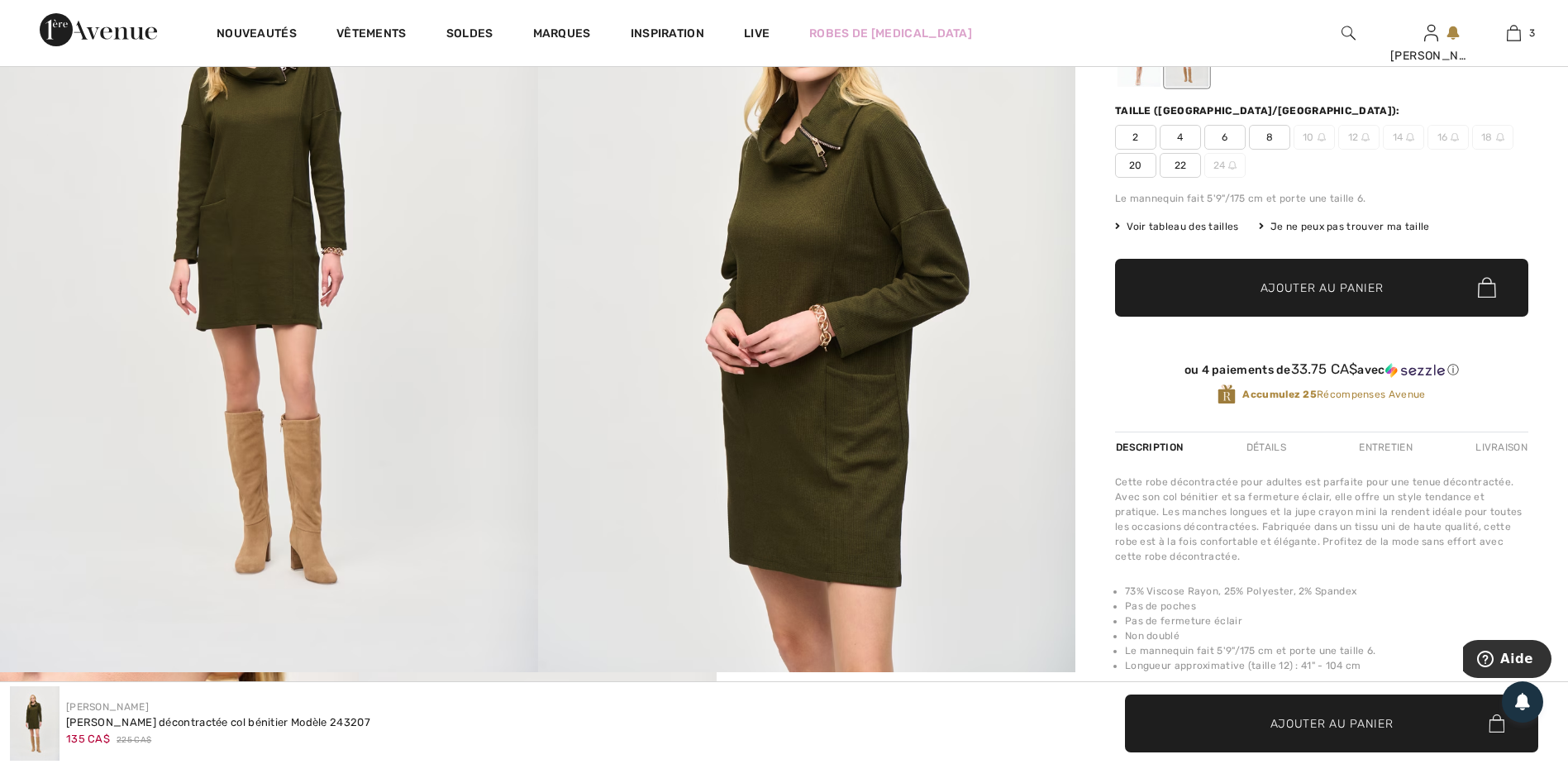
click at [1143, 167] on span "20" at bounding box center [1135, 165] width 41 height 25
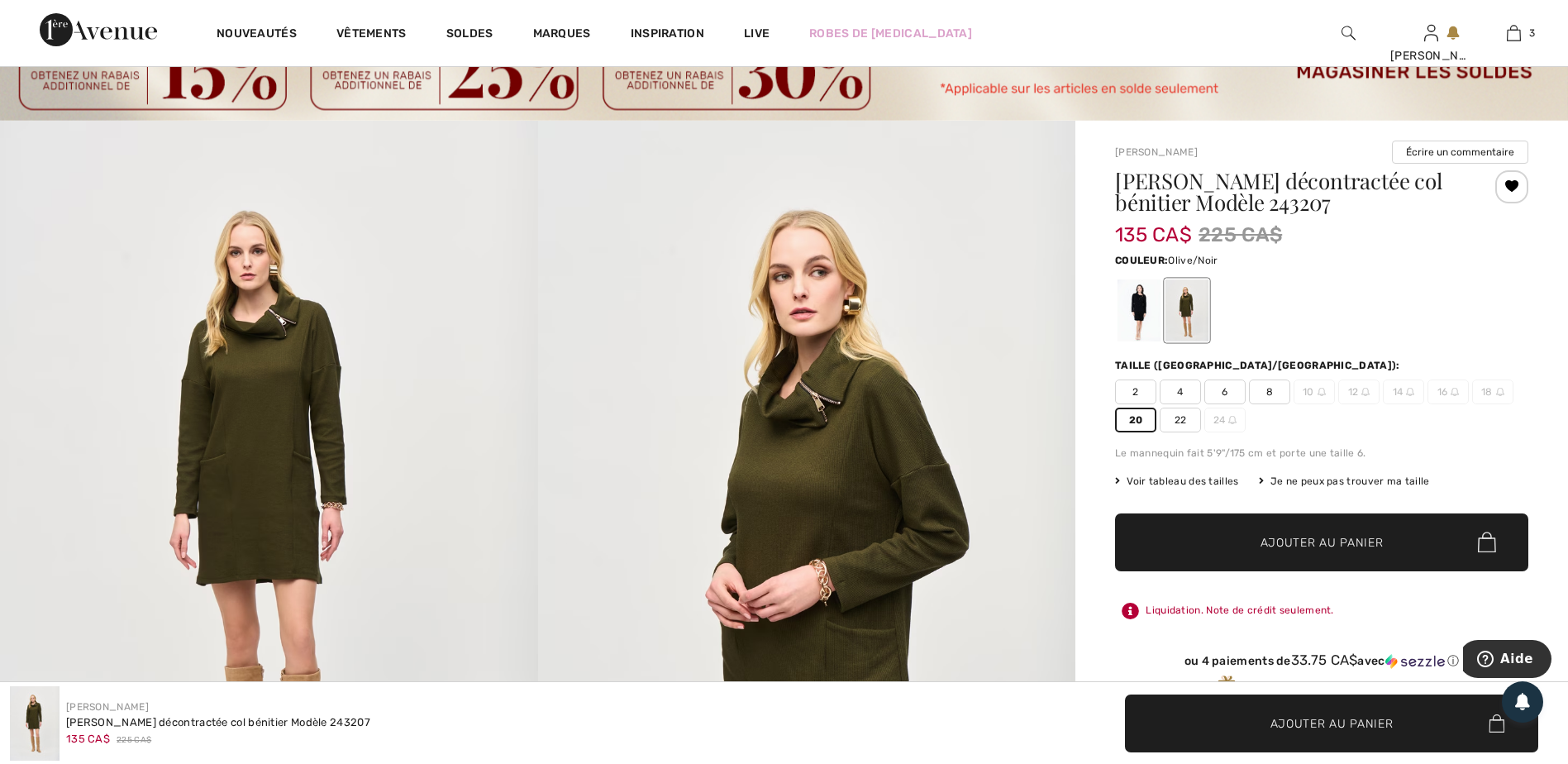
scroll to position [0, 0]
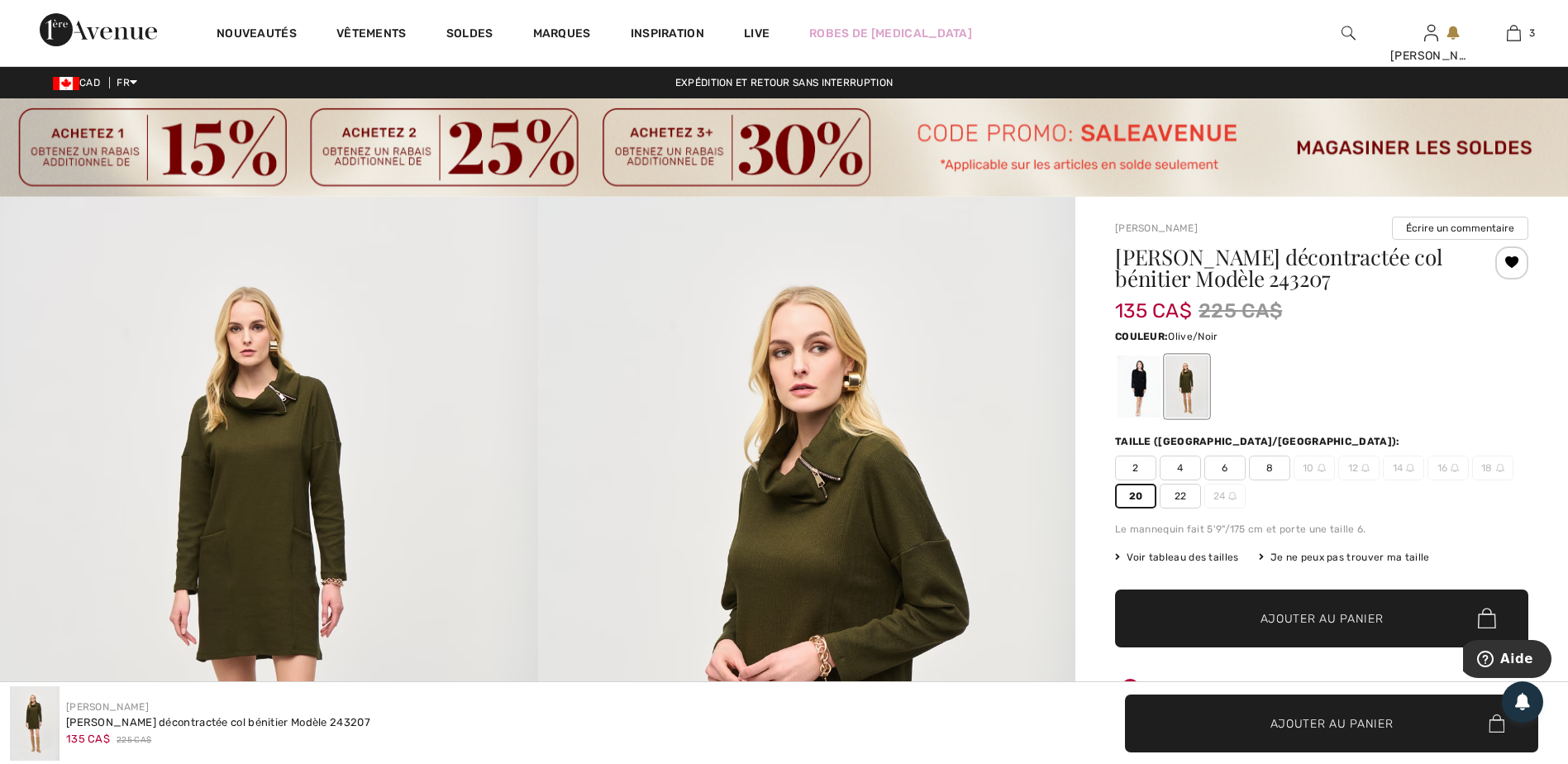
click at [1252, 615] on span "✔ Ajouté au panier" at bounding box center [1297, 618] width 129 height 17
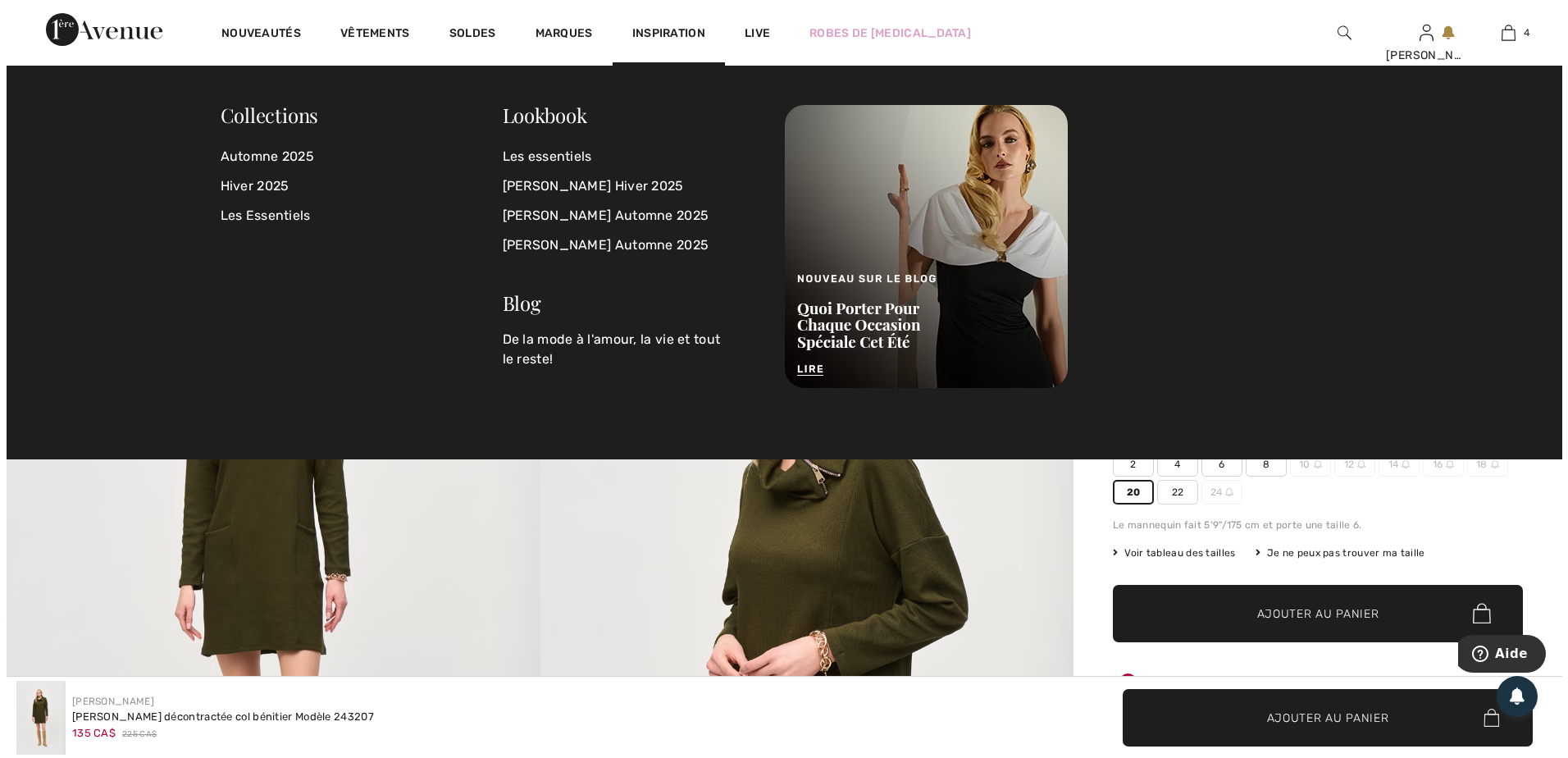
scroll to position [306, 0]
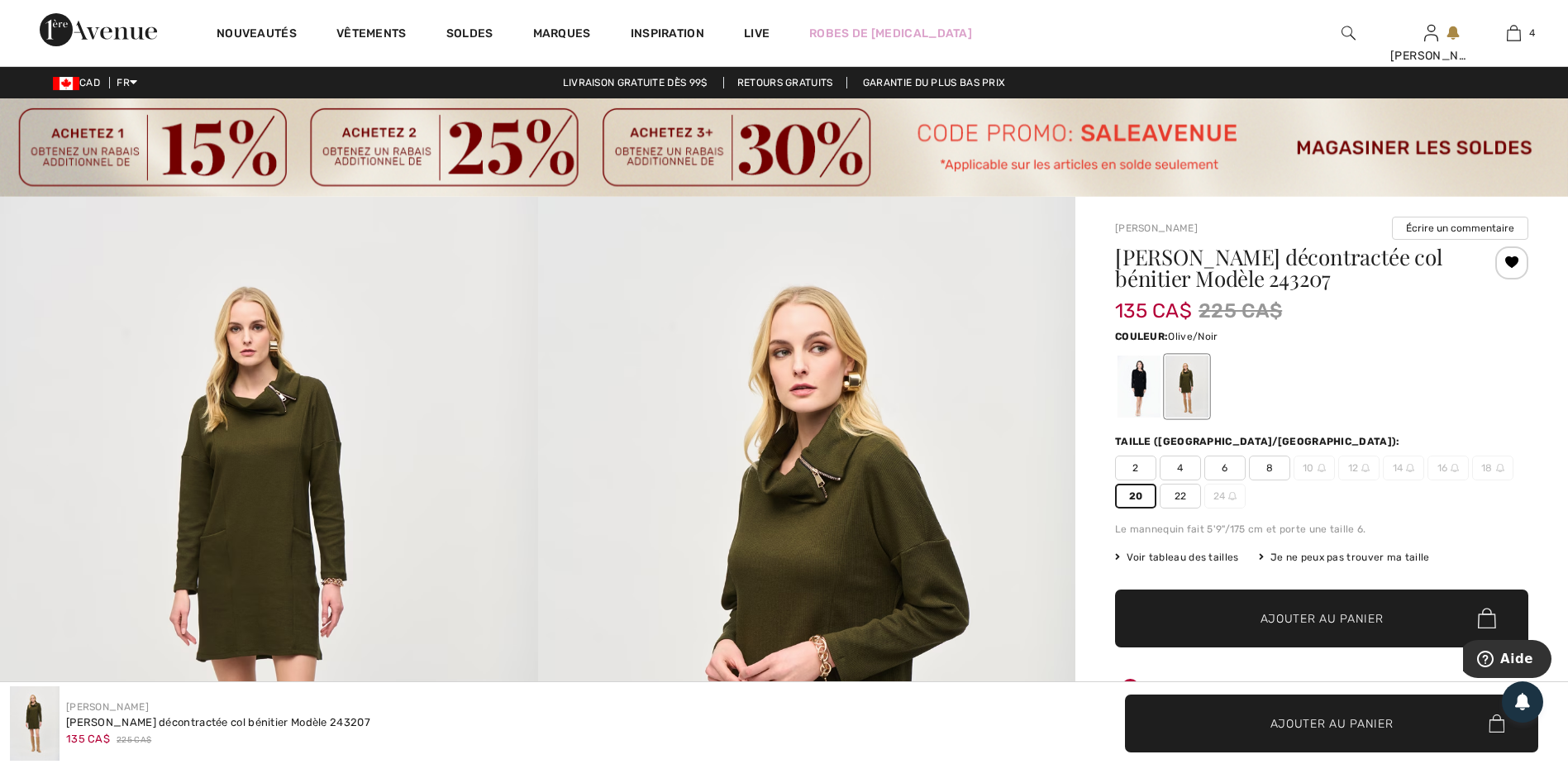
click at [308, 498] on img at bounding box center [269, 599] width 538 height 806
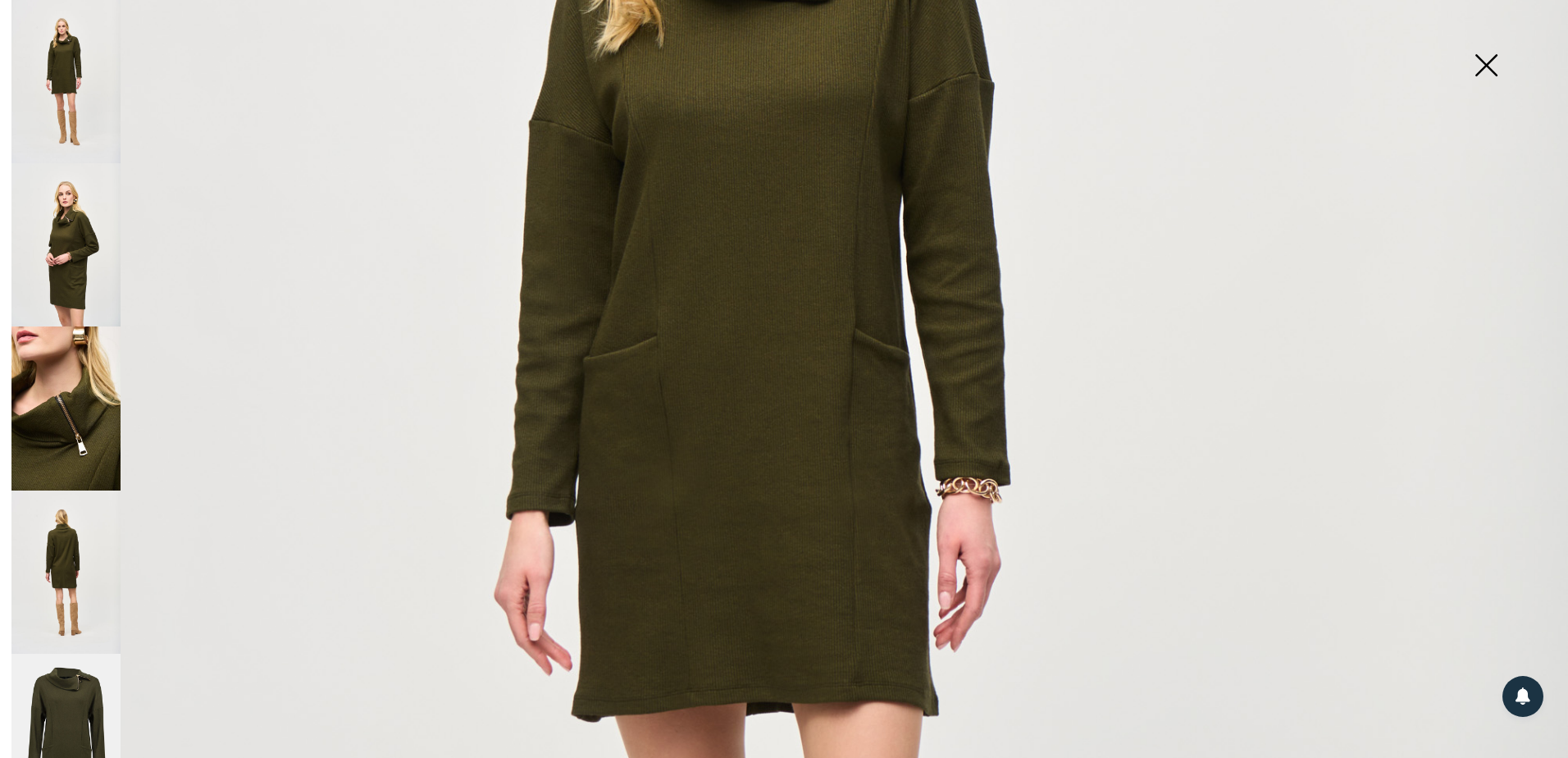
scroll to position [656, 0]
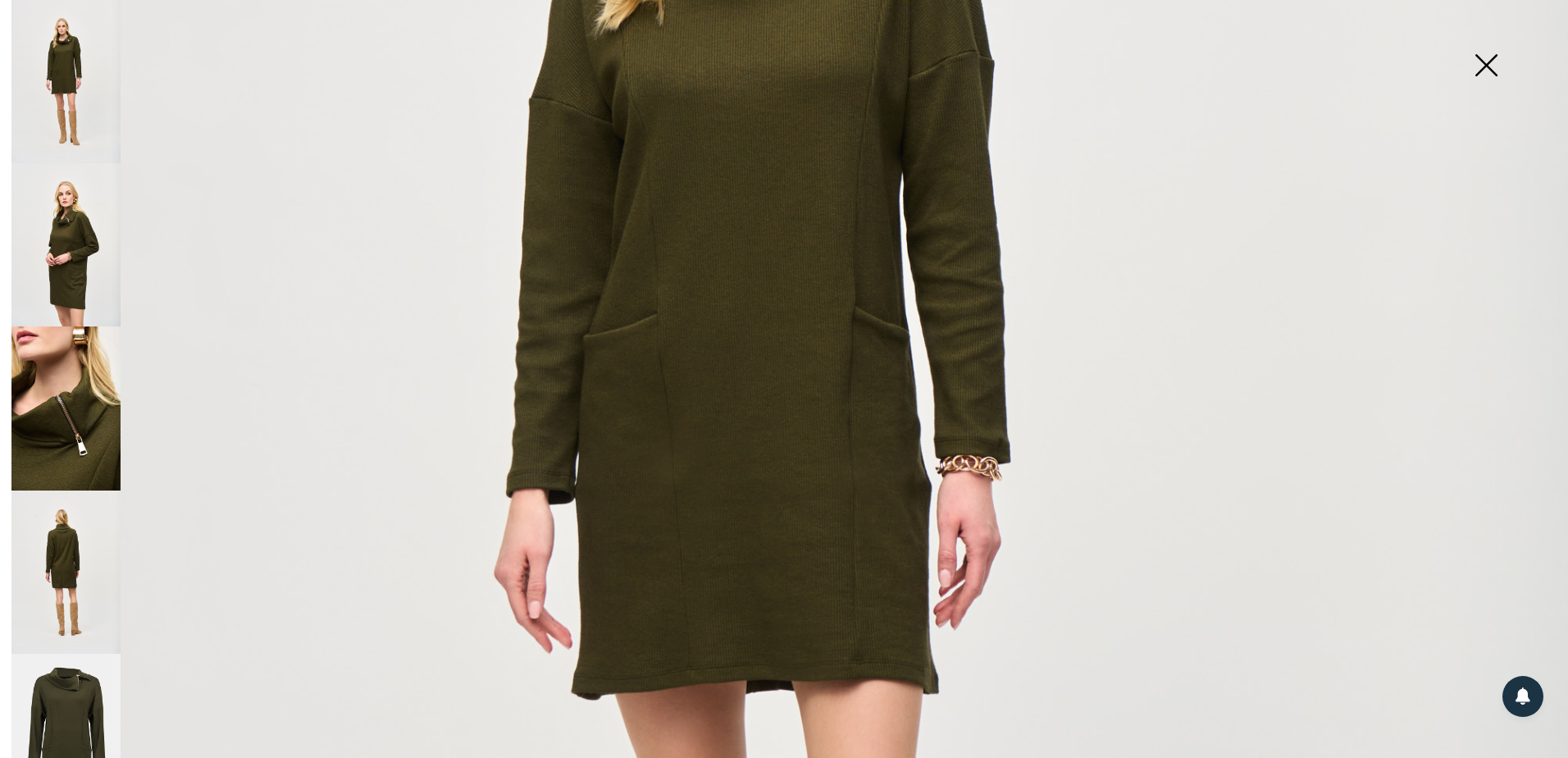
click at [71, 269] on img at bounding box center [66, 244] width 109 height 163
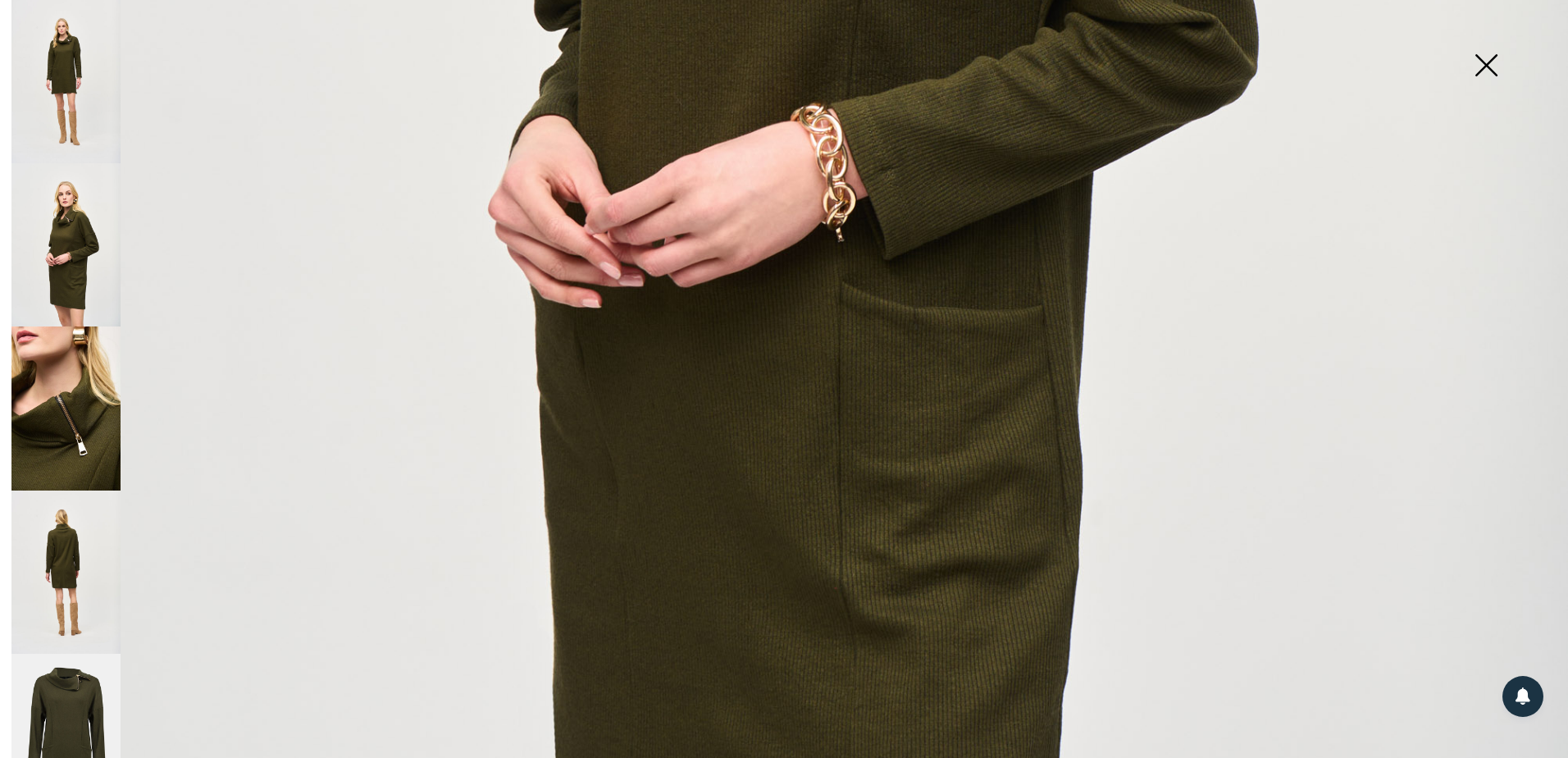
scroll to position [1395, 0]
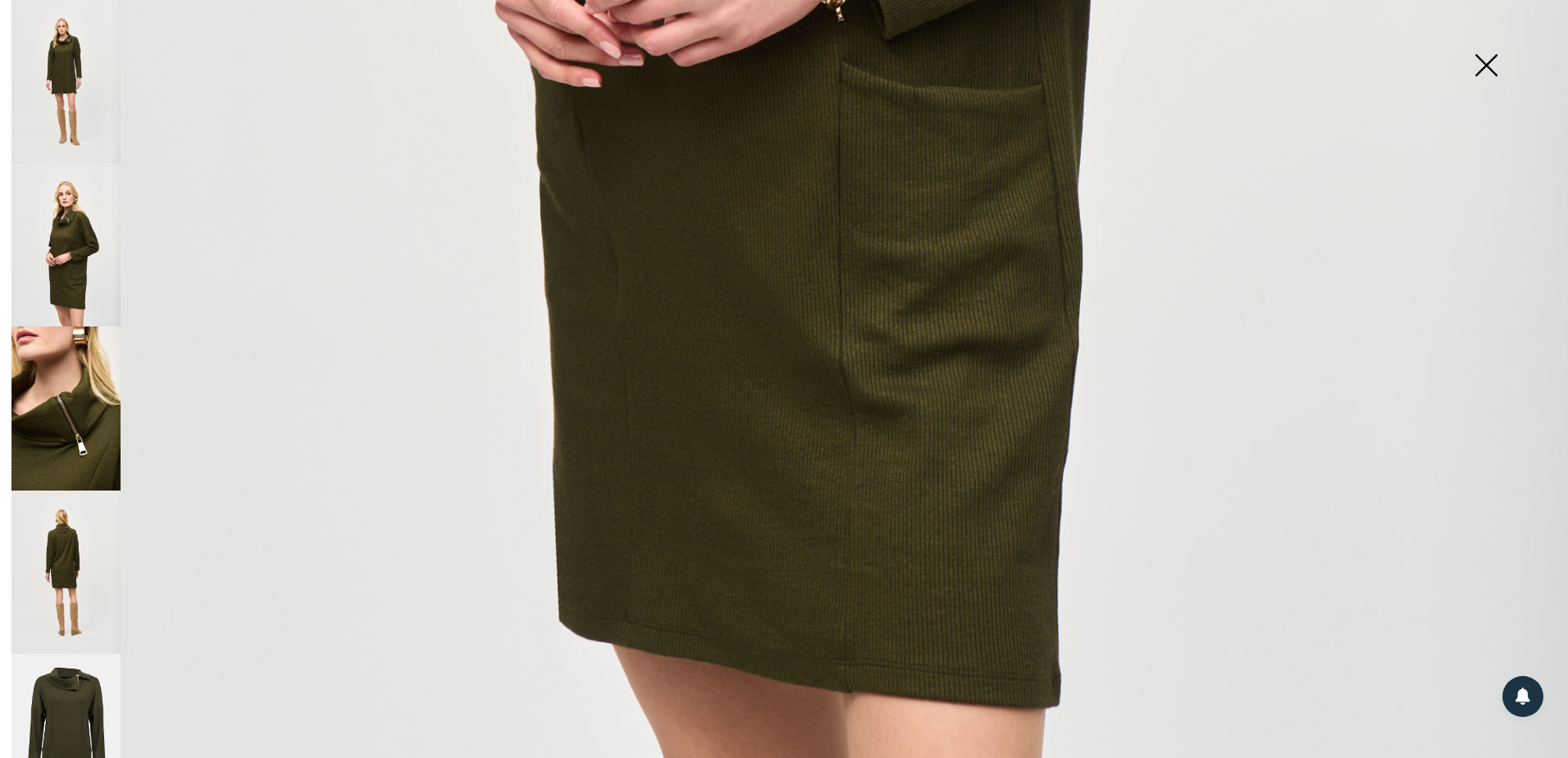
click at [89, 394] on img at bounding box center [66, 408] width 109 height 163
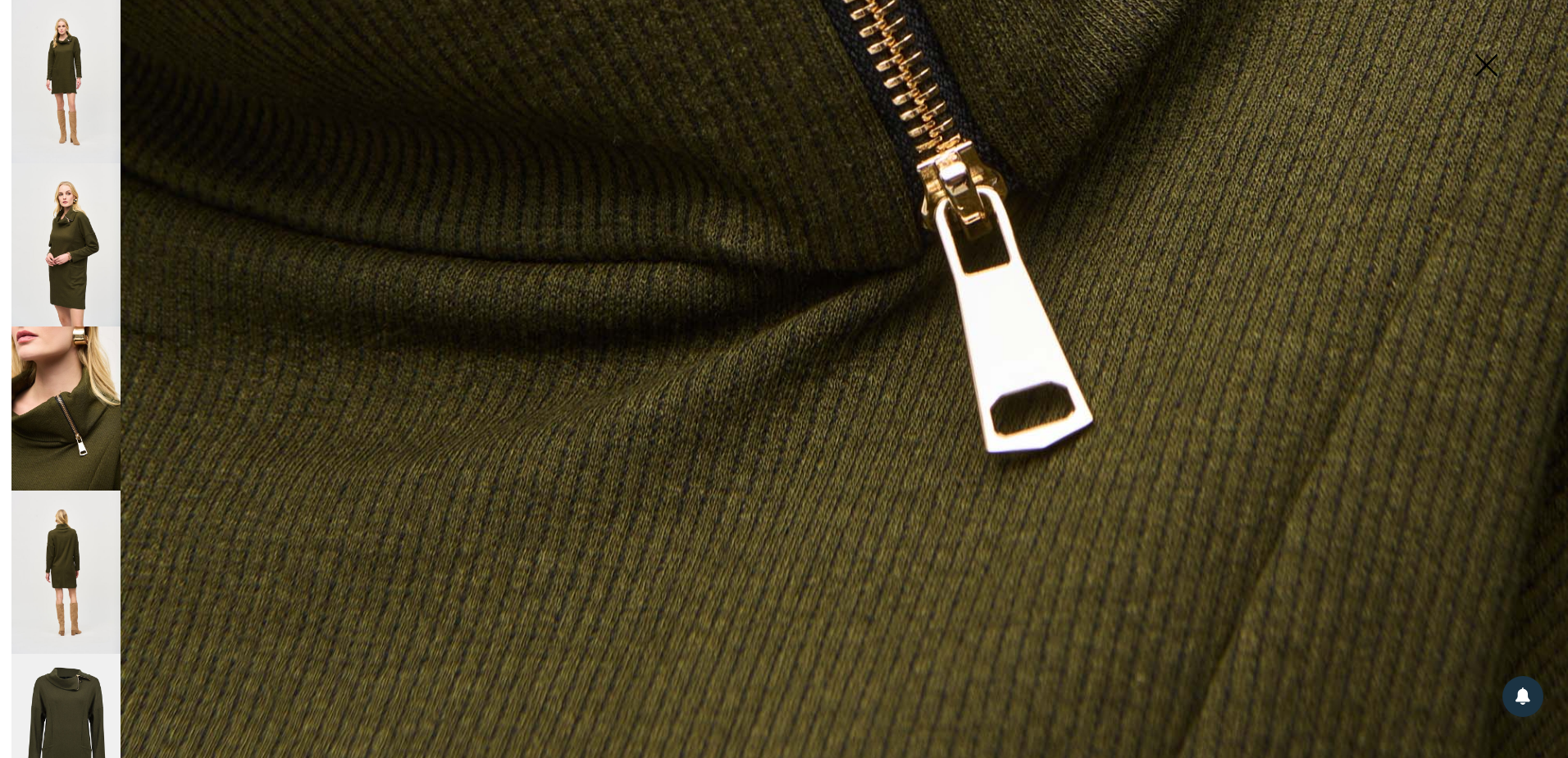
click at [61, 528] on img at bounding box center [66, 572] width 109 height 163
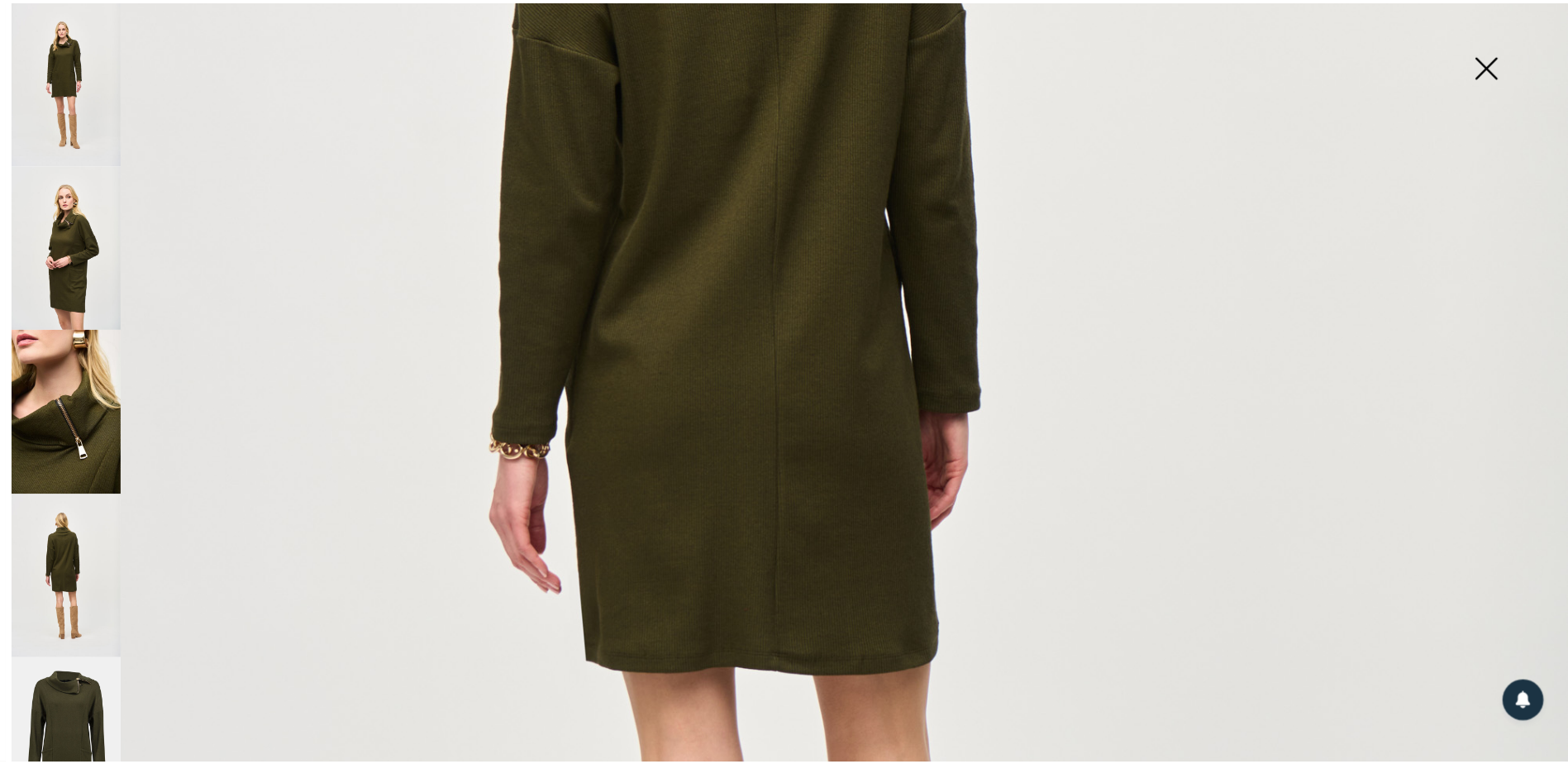
scroll to position [496, 0]
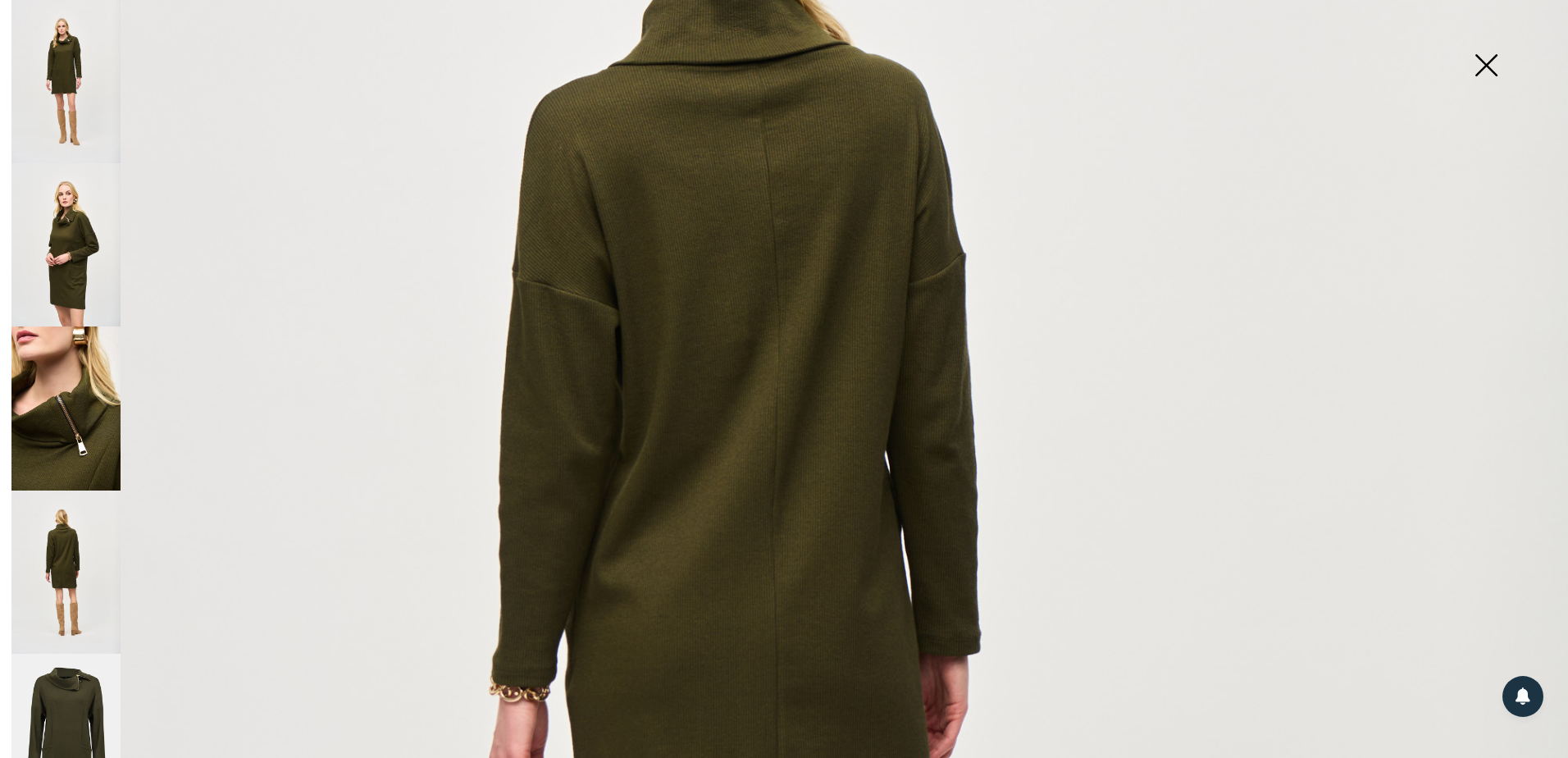
click at [1485, 63] on img at bounding box center [1486, 66] width 82 height 84
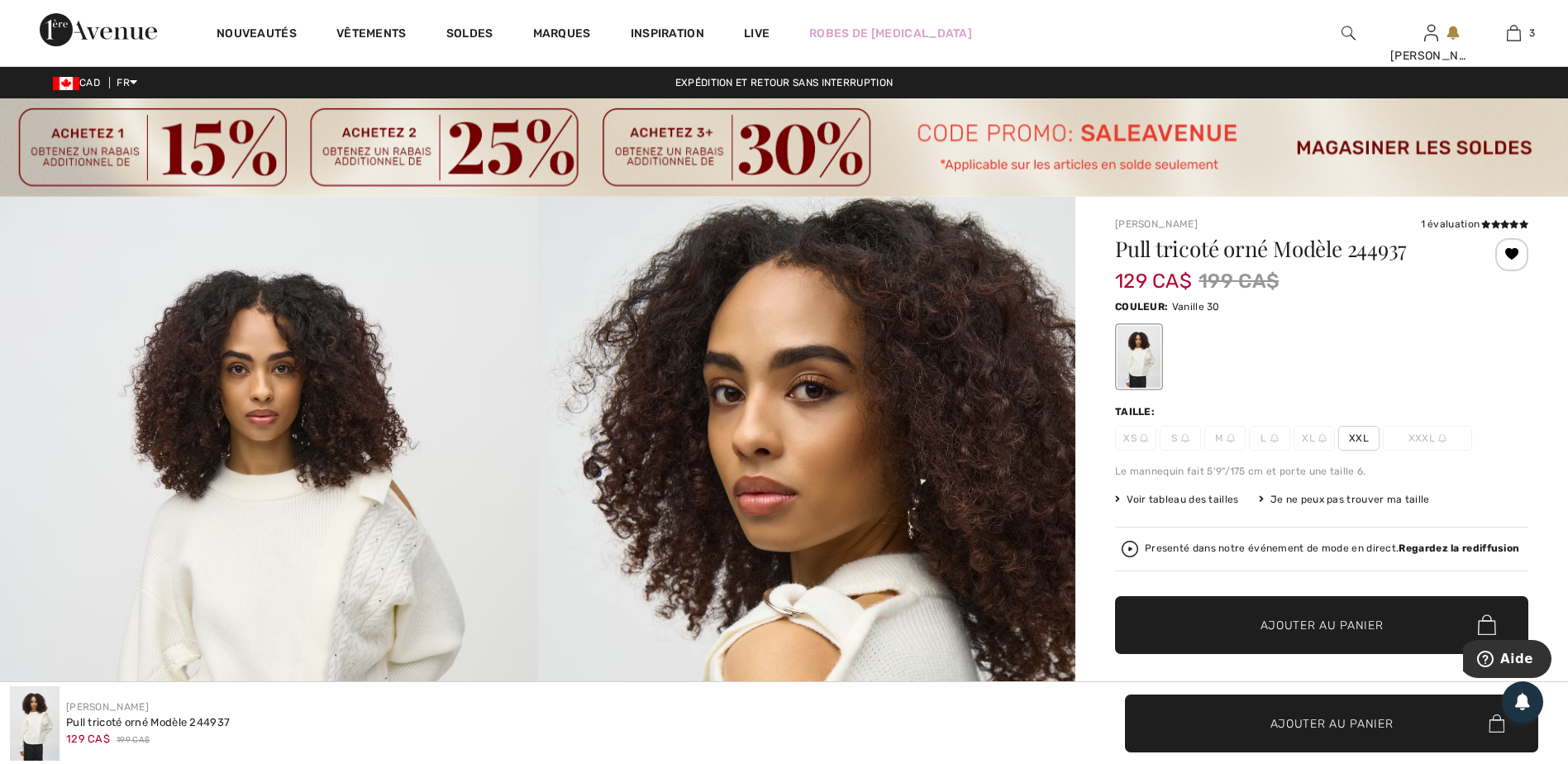
click at [1369, 448] on span "XXL" at bounding box center [1359, 438] width 41 height 25
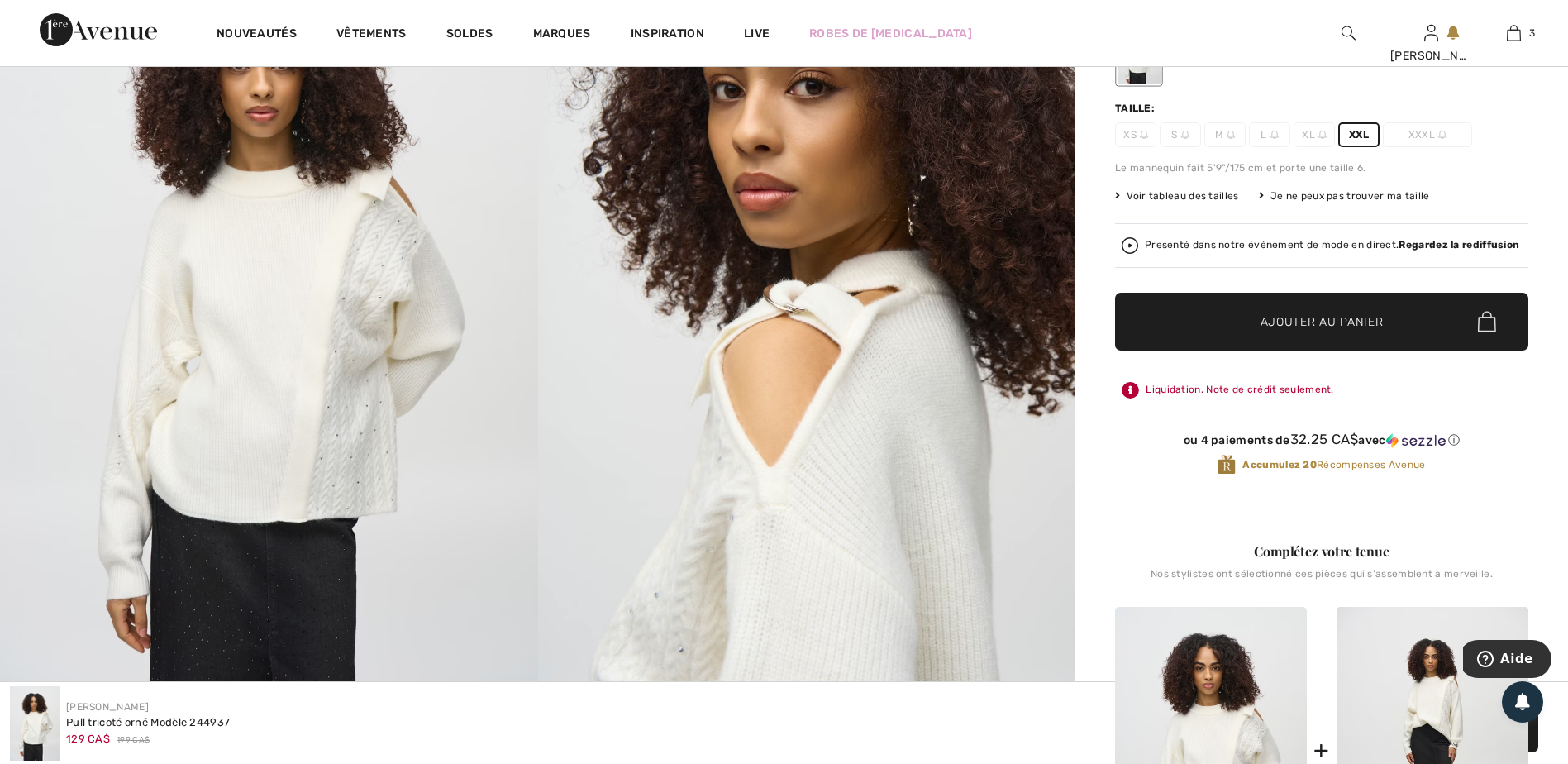
scroll to position [83, 0]
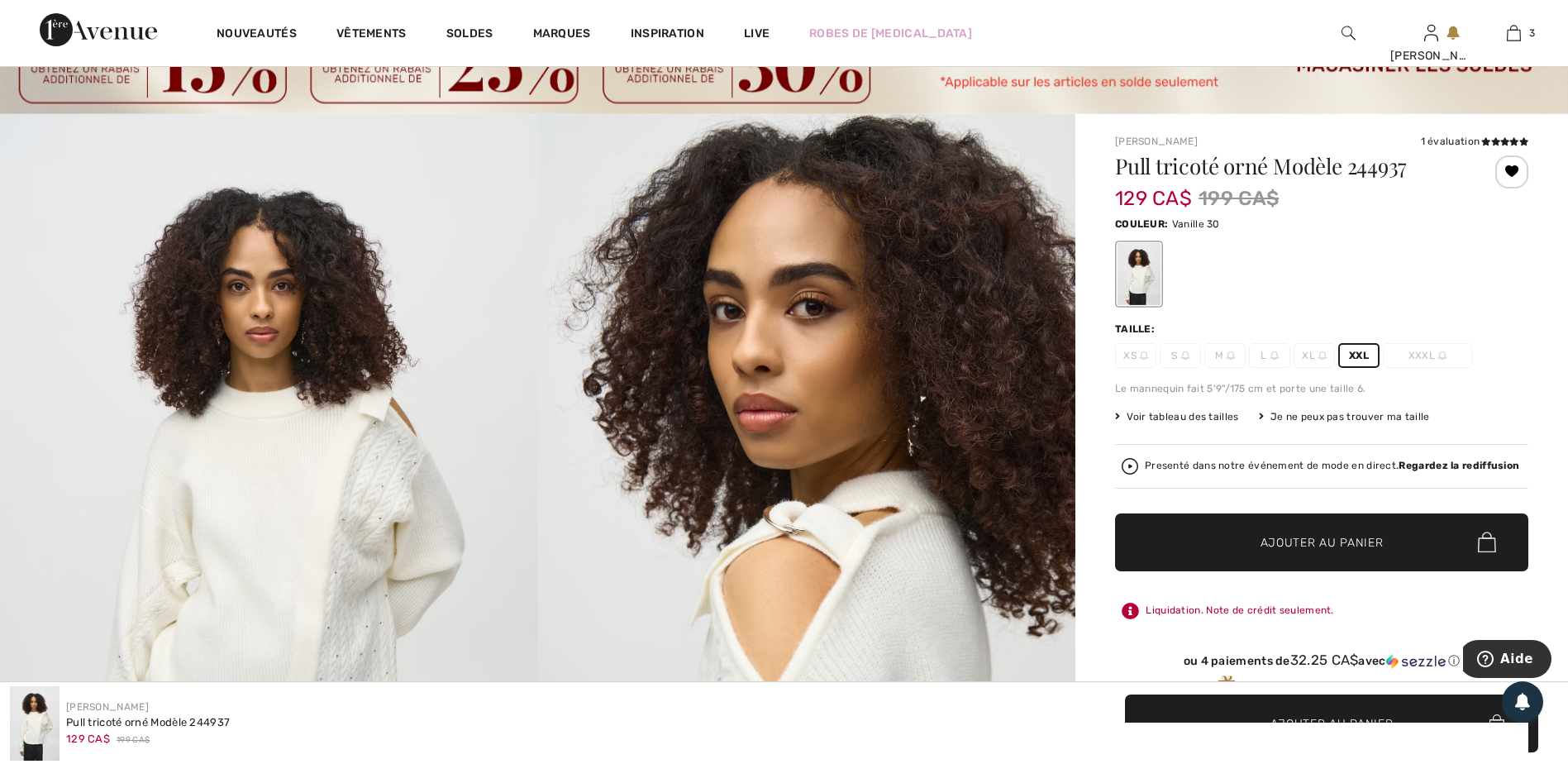
click at [1315, 550] on span "Ajouter au panier" at bounding box center [1322, 541] width 123 height 17
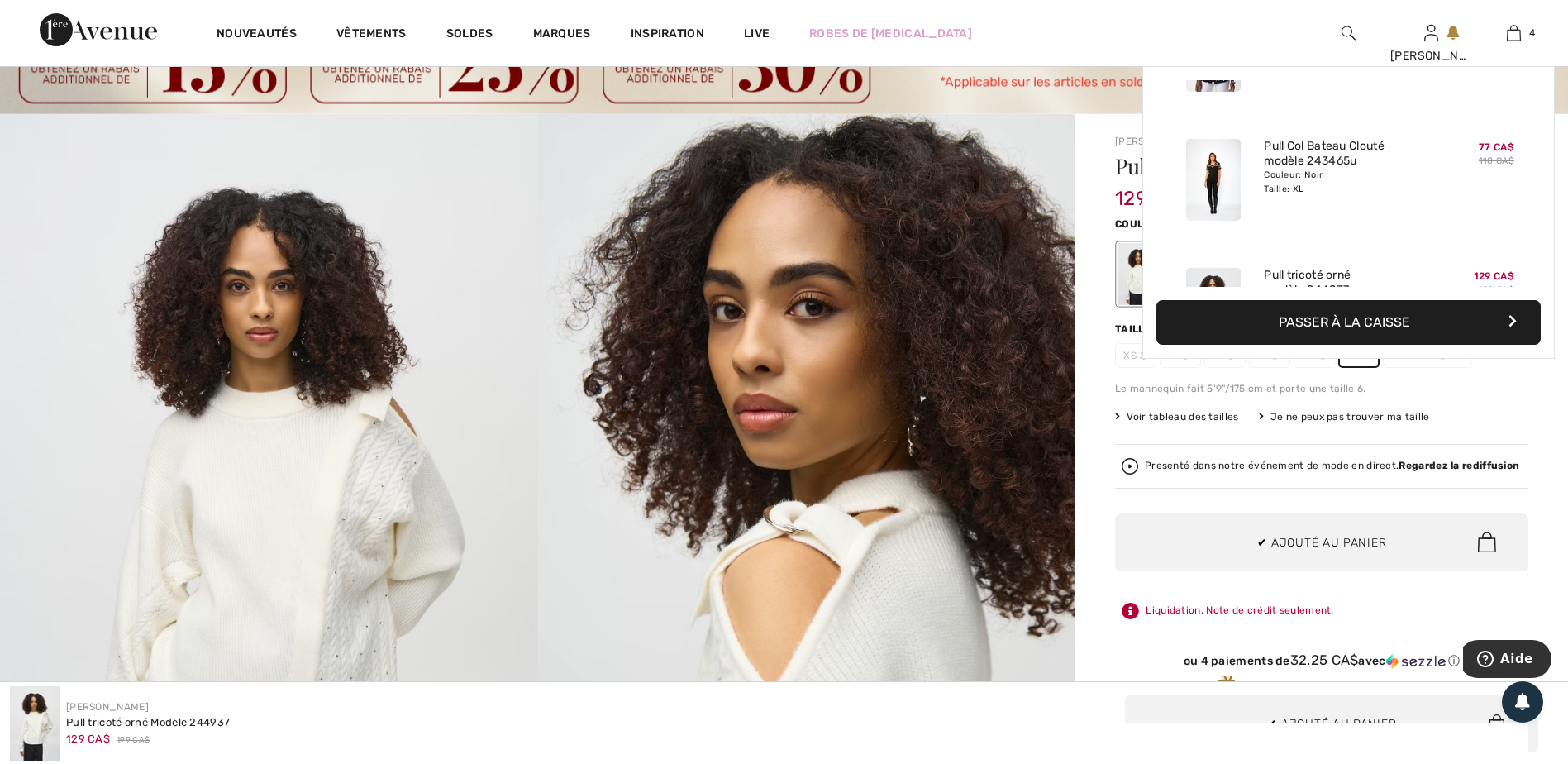
scroll to position [309, 0]
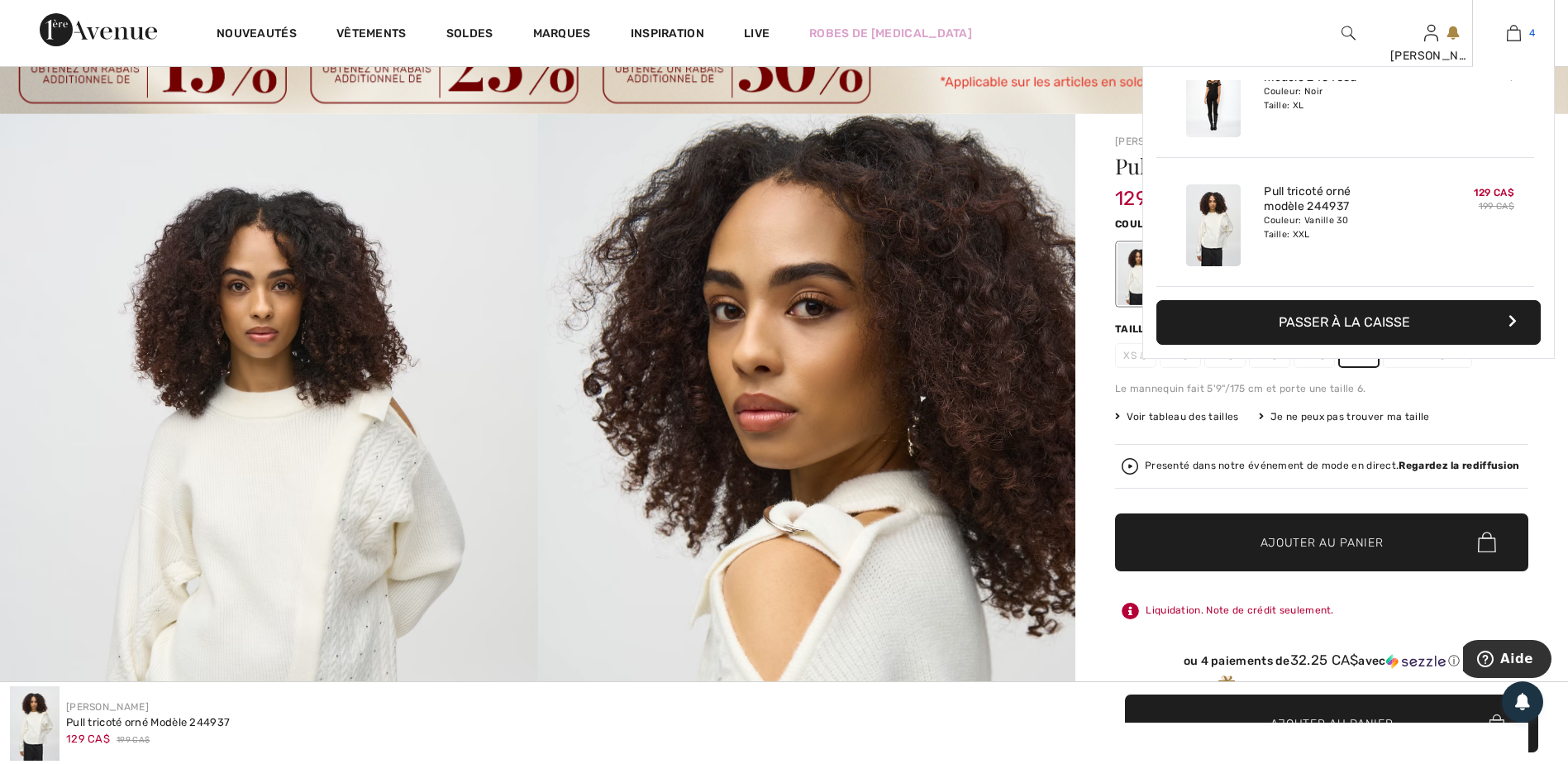
click at [1515, 31] on img at bounding box center [1514, 33] width 14 height 20
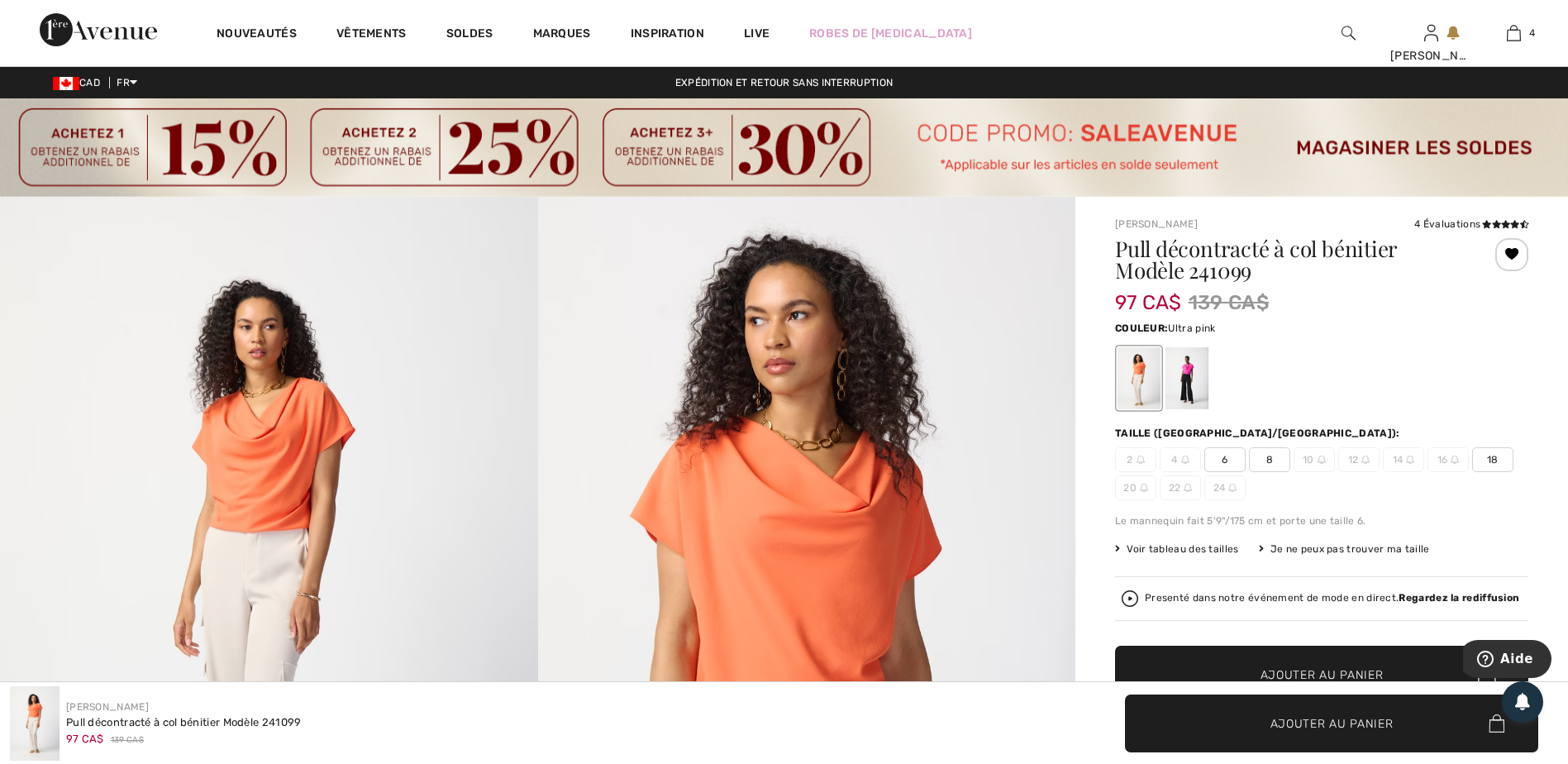
click at [1195, 398] on div at bounding box center [1187, 378] width 43 height 62
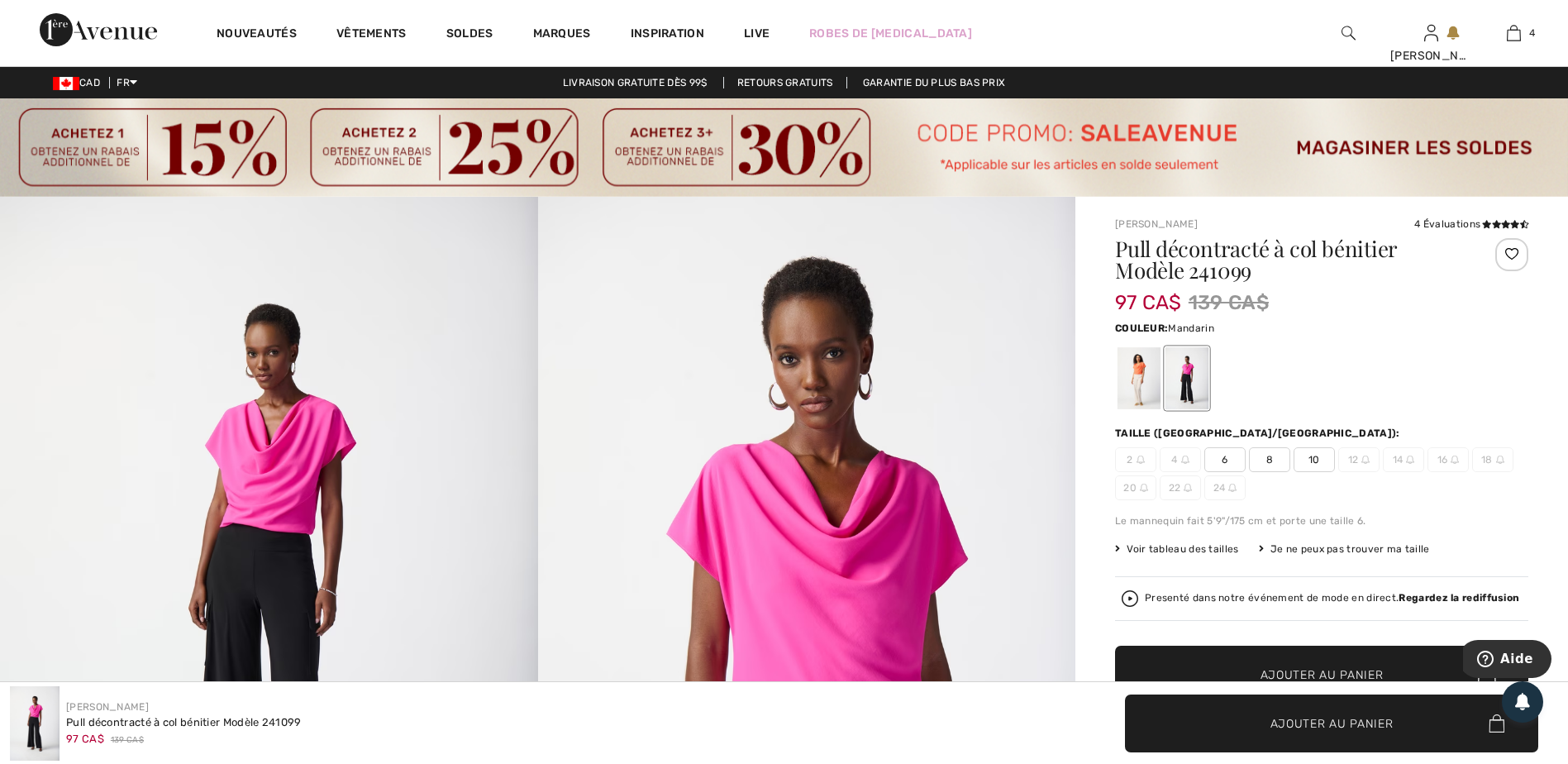
click at [1130, 393] on div at bounding box center [1139, 378] width 43 height 62
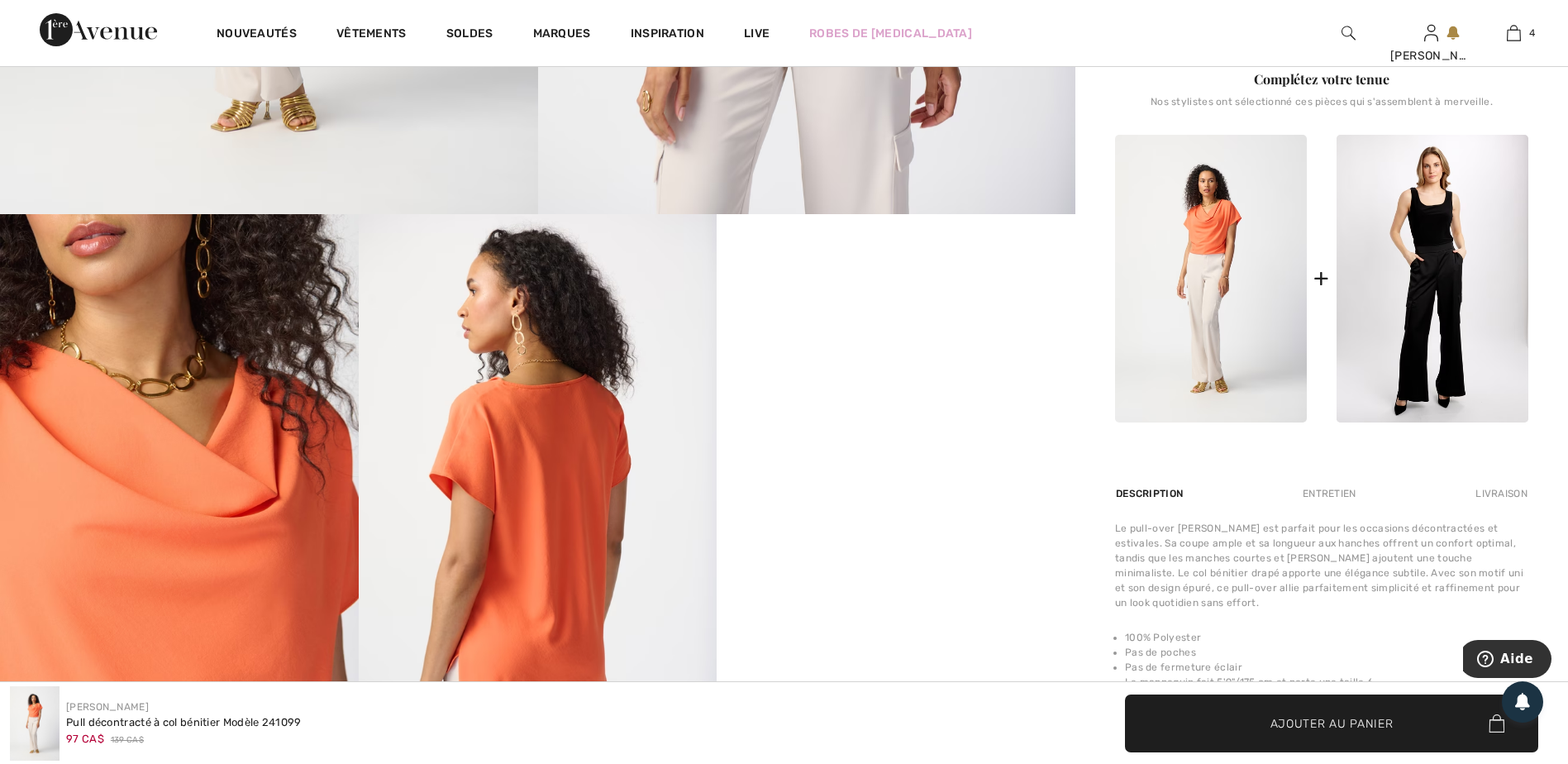
scroll to position [992, 0]
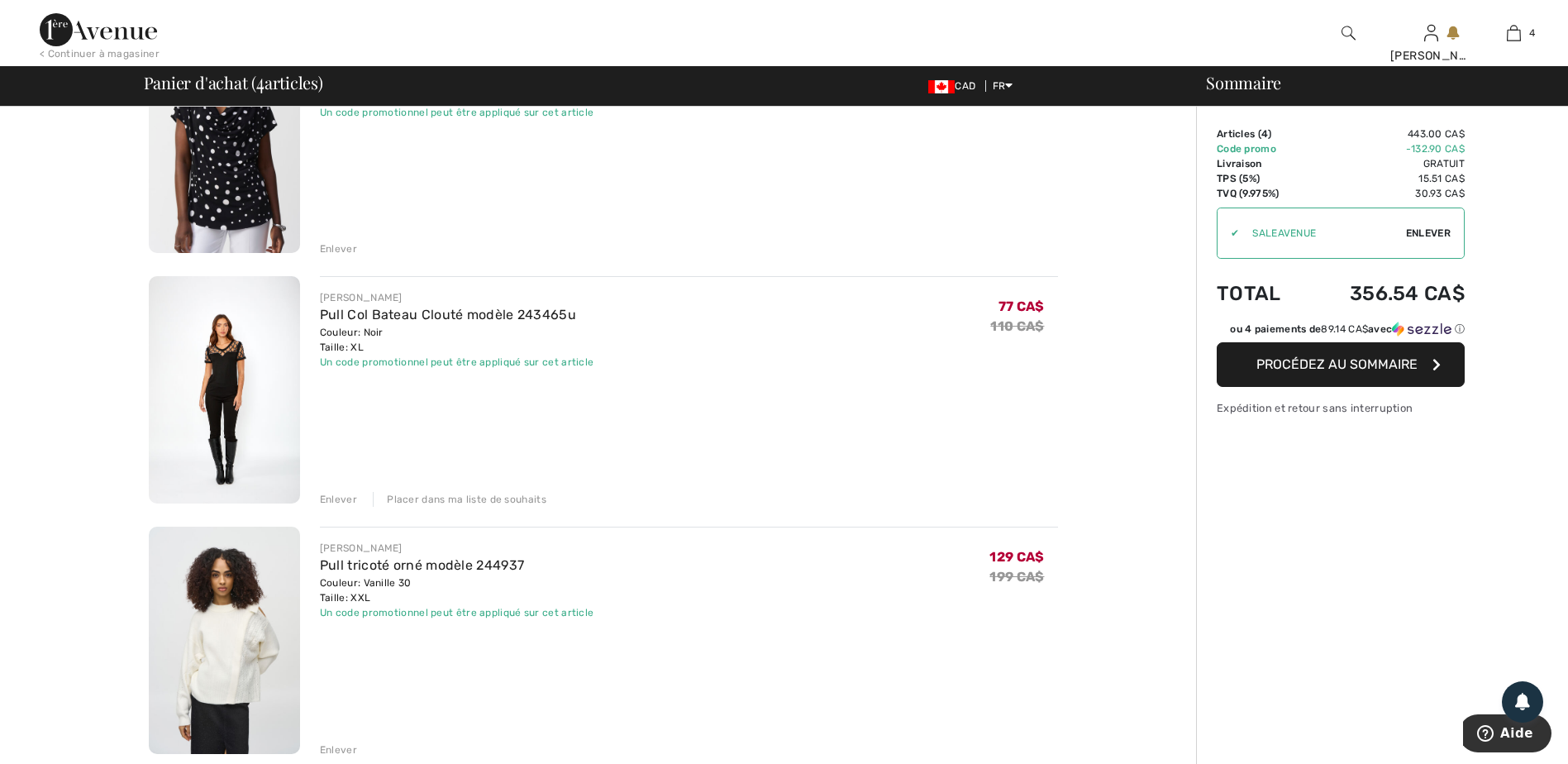
scroll to position [496, 0]
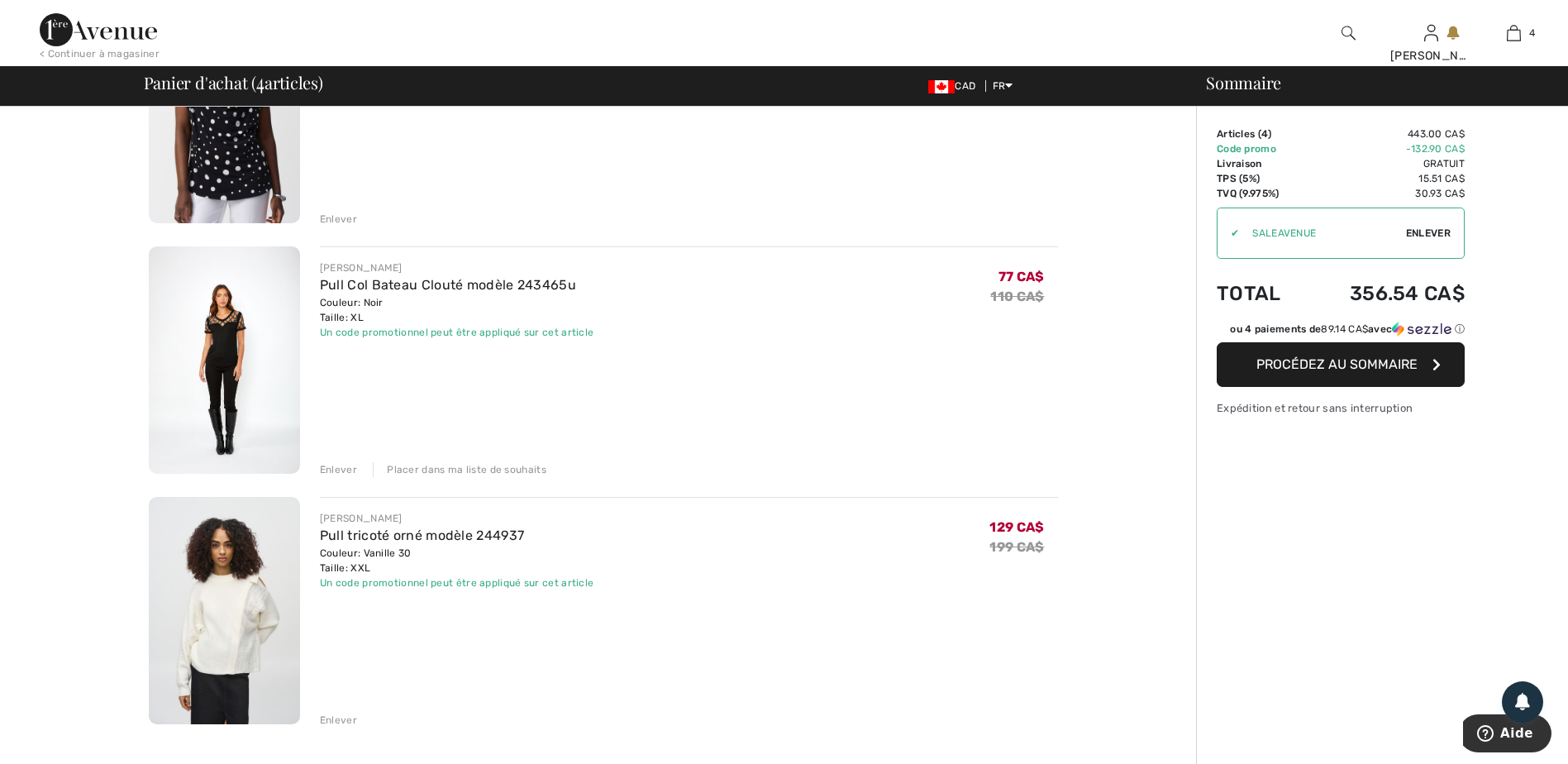
click at [342, 469] on div "Enlever" at bounding box center [338, 469] width 37 height 15
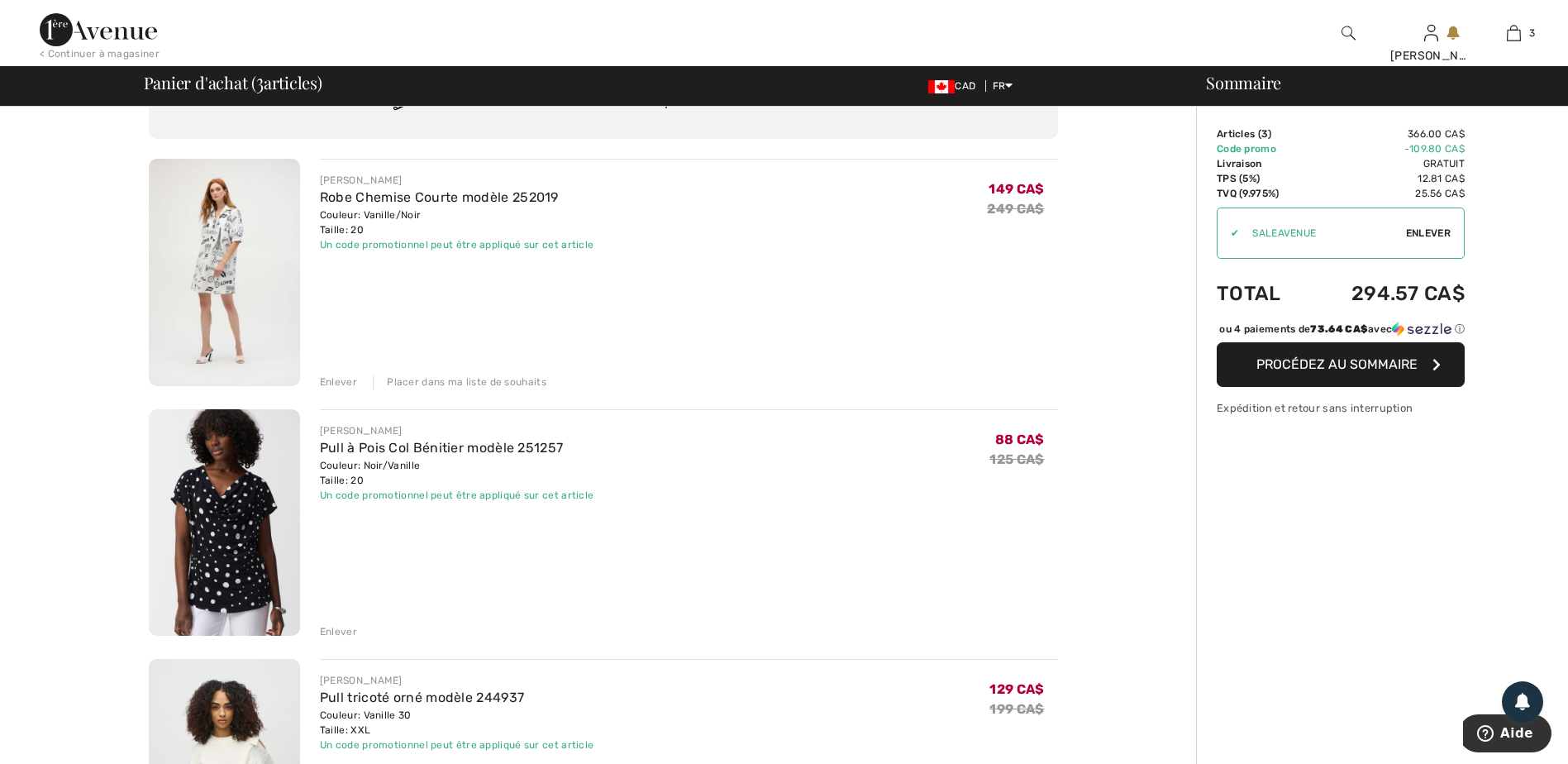
scroll to position [83, 0]
click at [336, 634] on div "Enlever" at bounding box center [338, 632] width 37 height 15
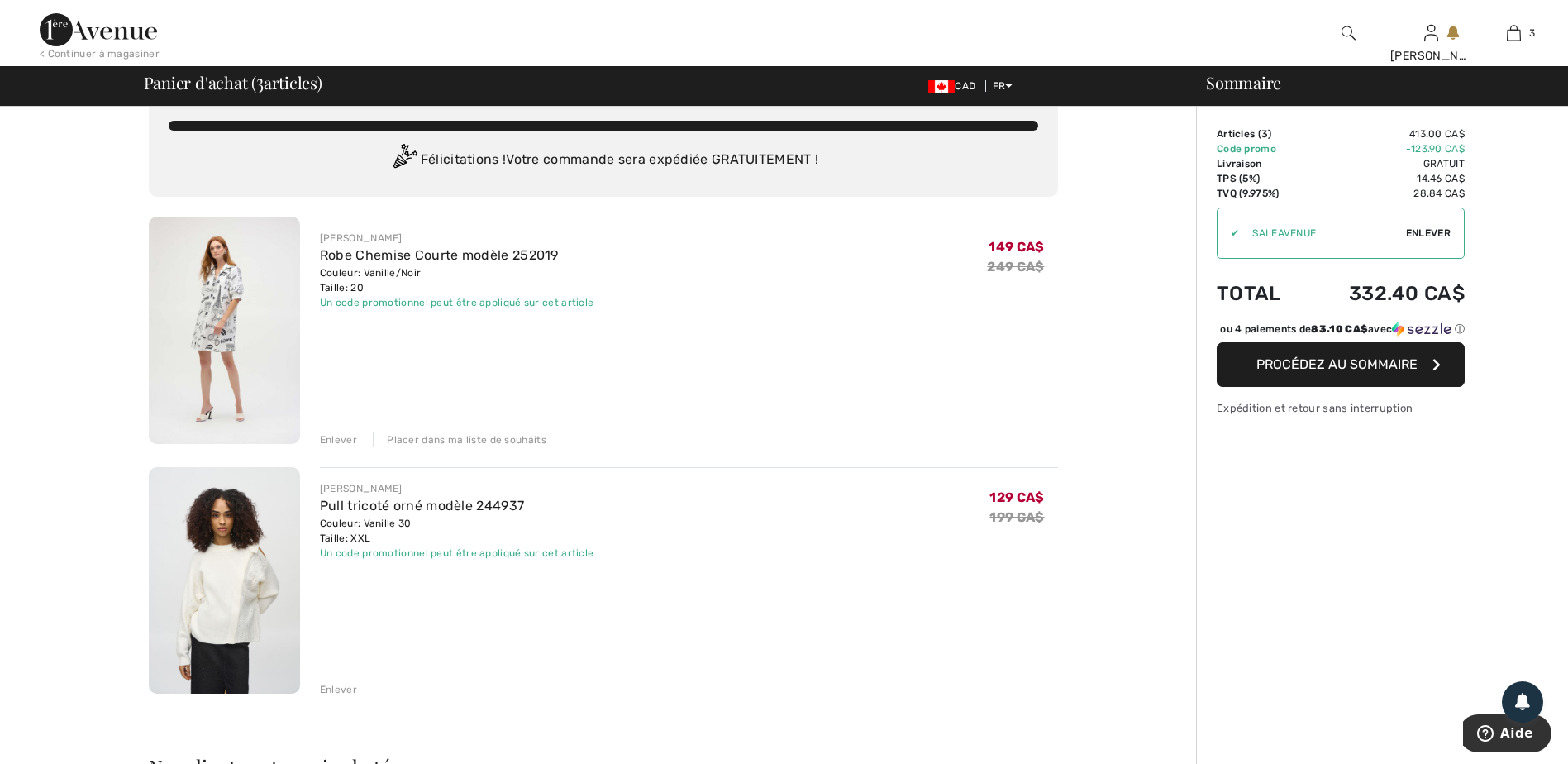
scroll to position [0, 0]
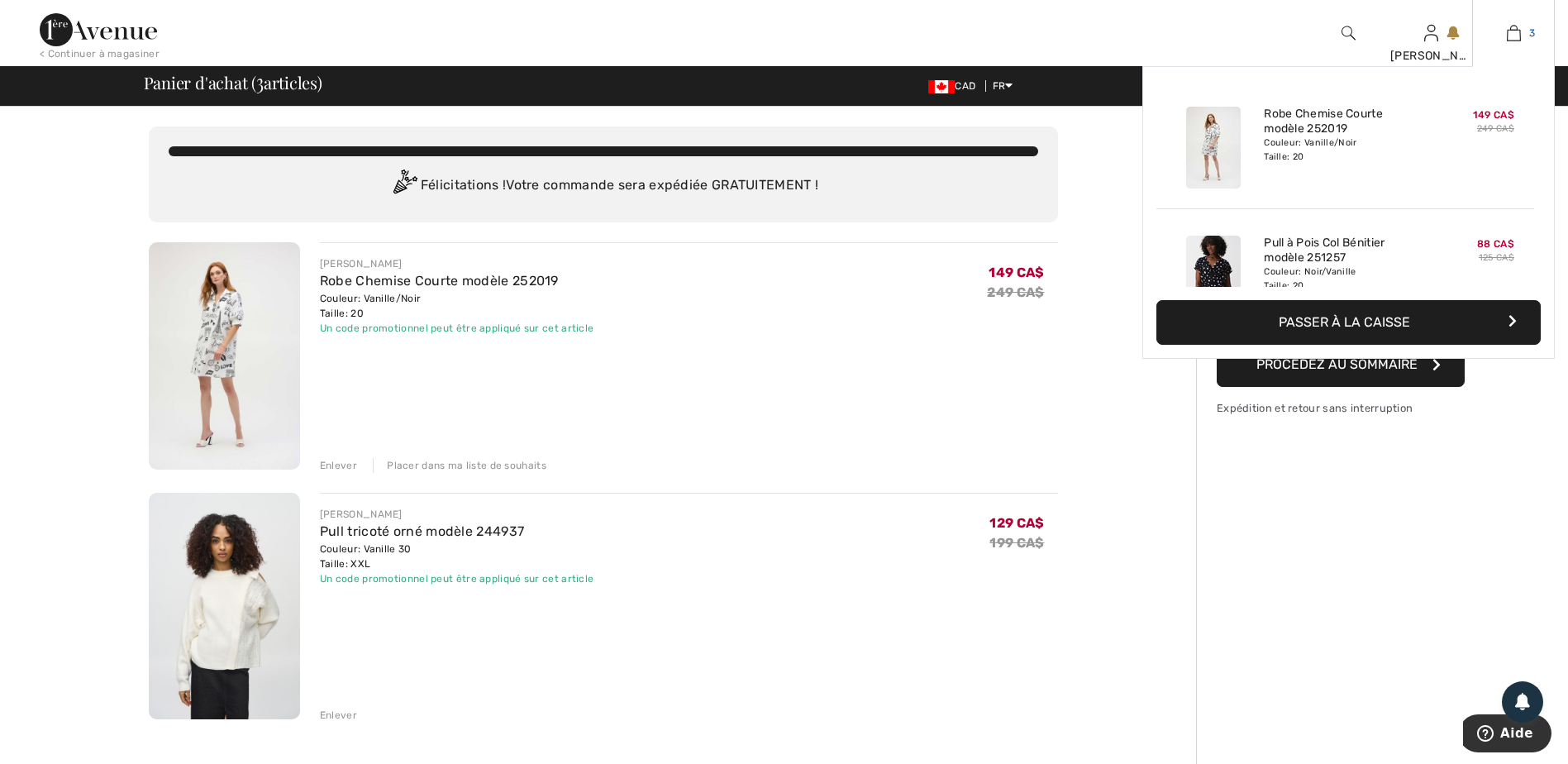
click at [1519, 32] on img at bounding box center [1514, 33] width 14 height 20
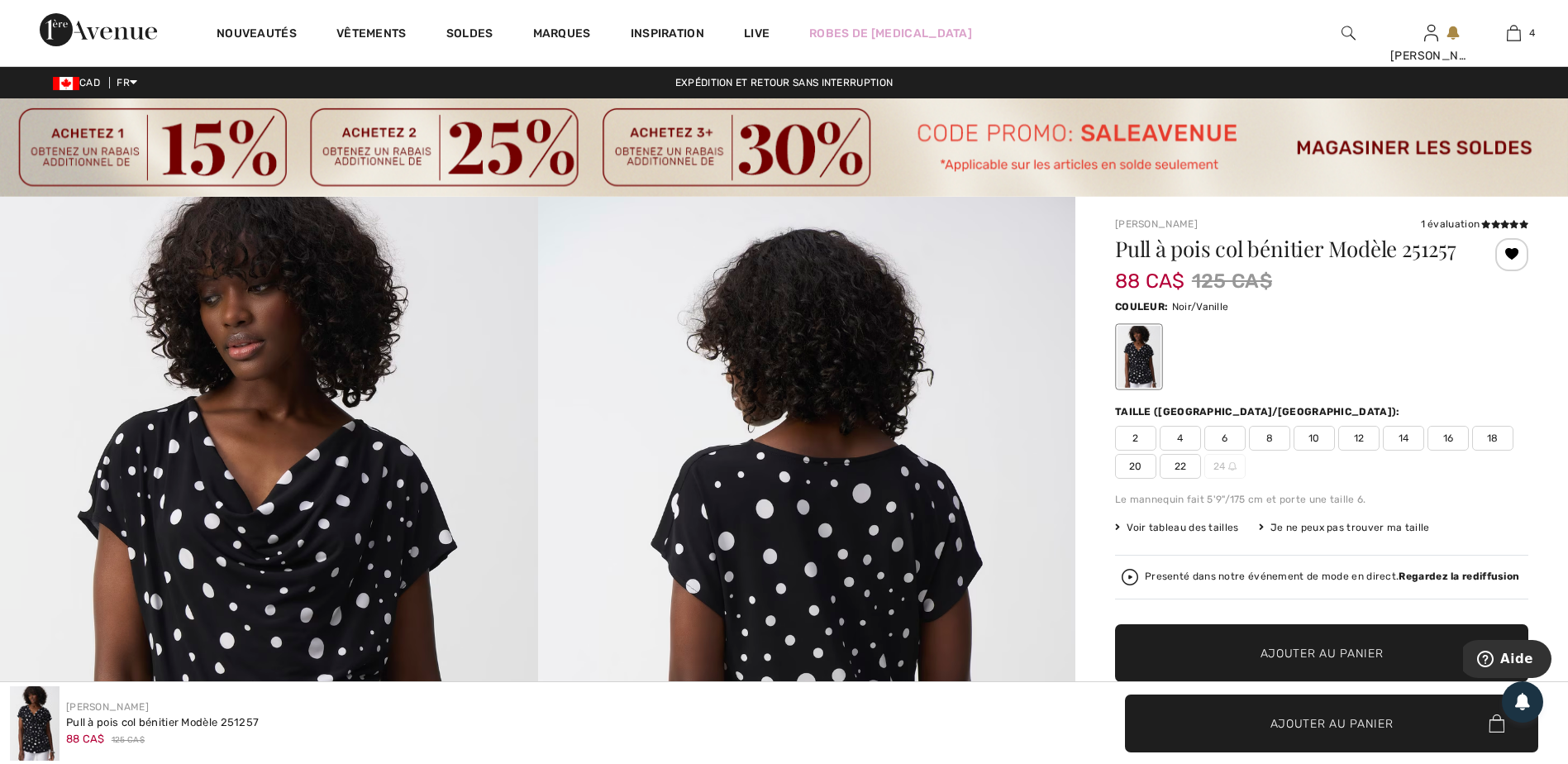
click at [1140, 461] on span "20" at bounding box center [1135, 466] width 41 height 25
click at [1281, 655] on span "Ajouter au panier" at bounding box center [1322, 652] width 123 height 17
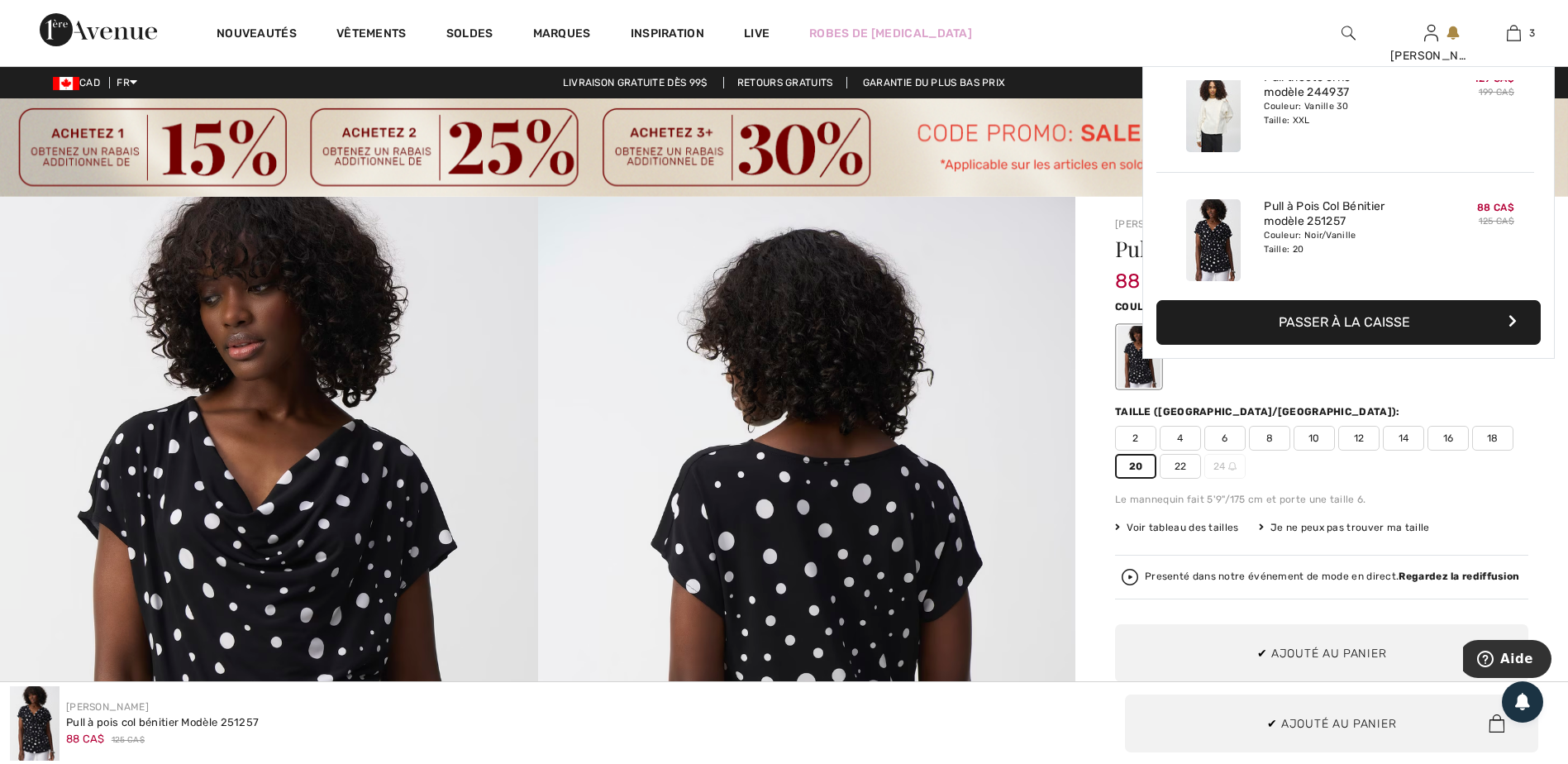
scroll to position [180, 0]
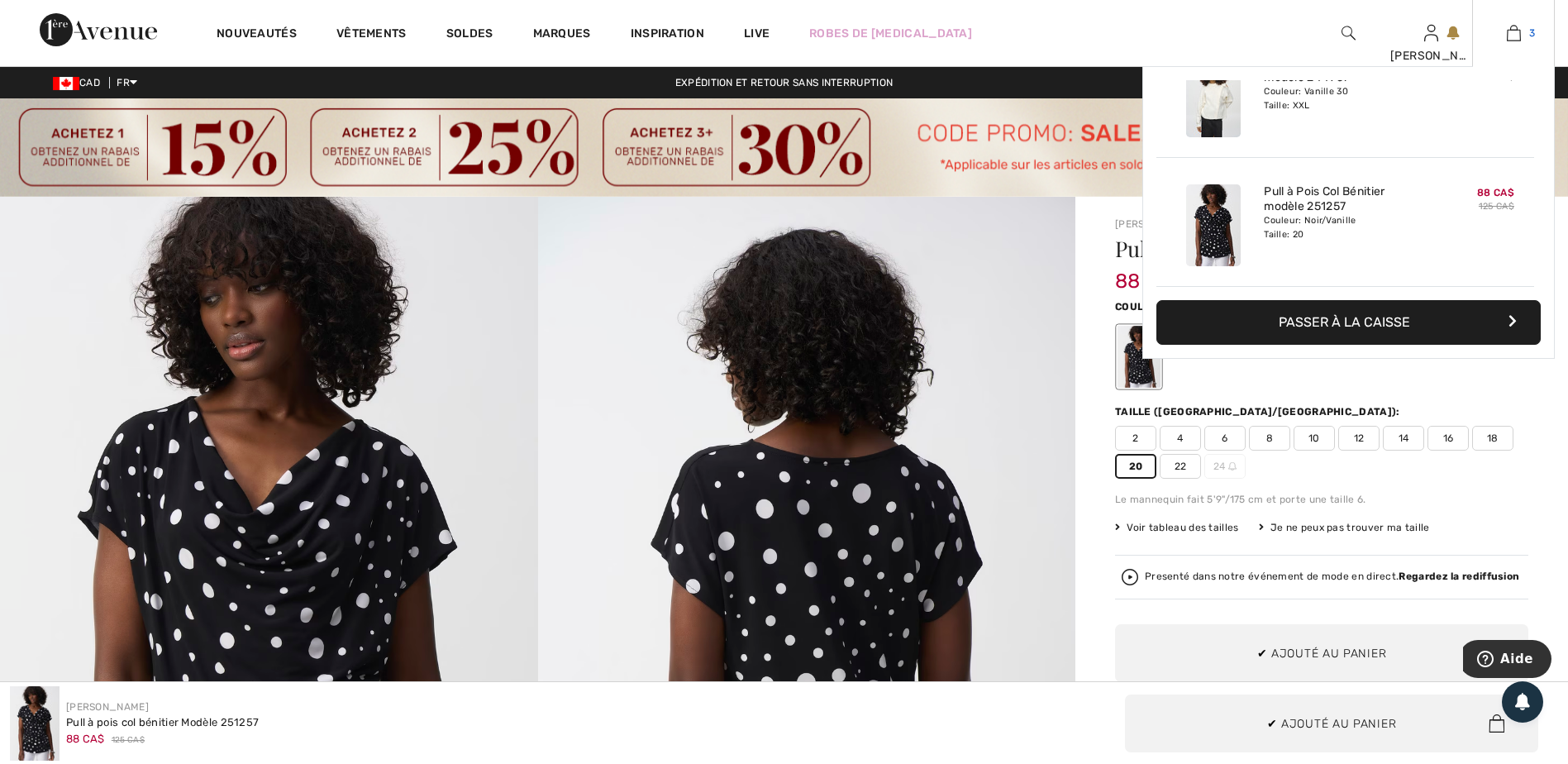
click at [1514, 26] on img at bounding box center [1514, 33] width 14 height 20
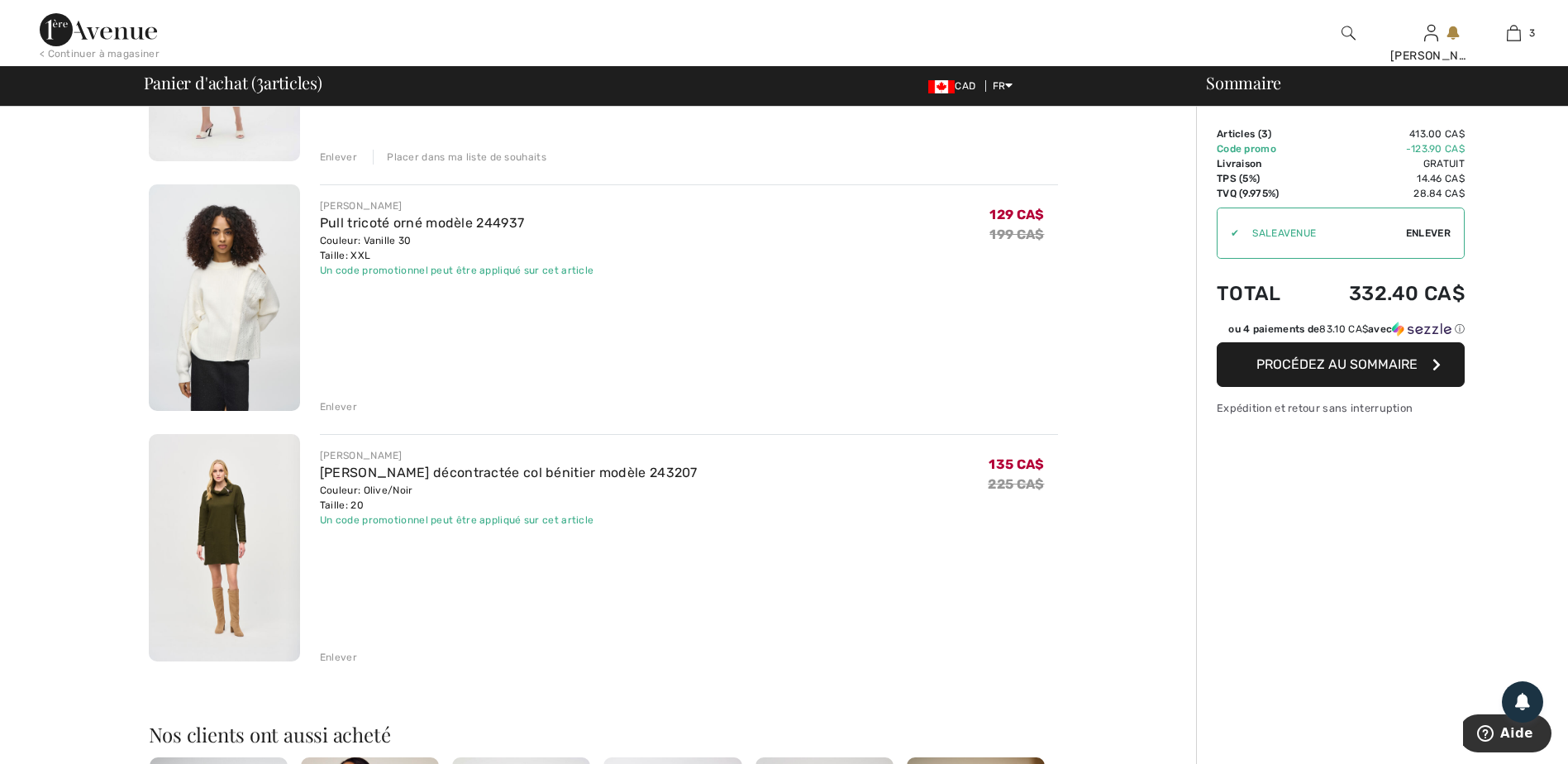
scroll to position [578, 0]
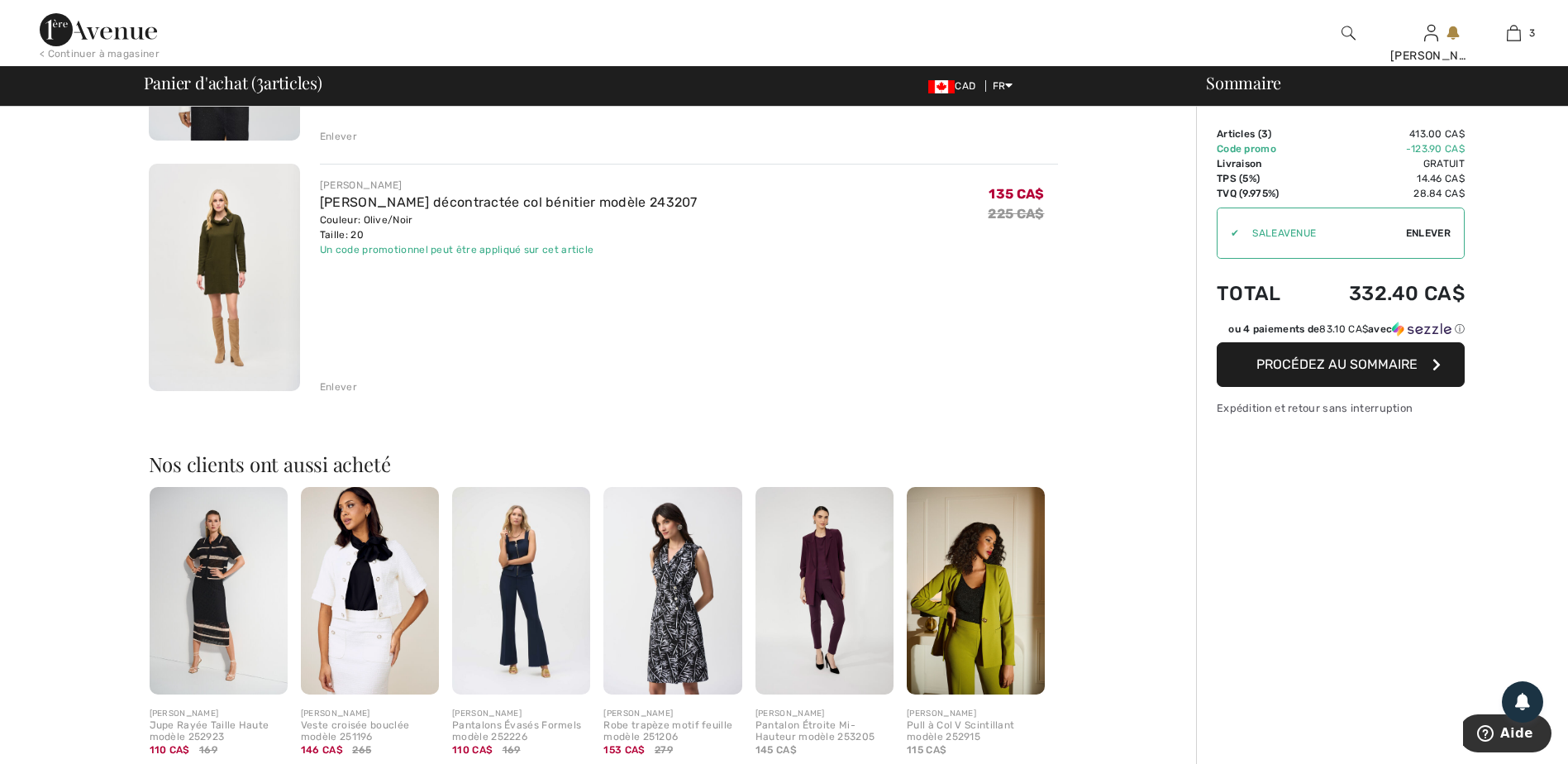
click at [344, 386] on div "Enlever" at bounding box center [338, 386] width 37 height 15
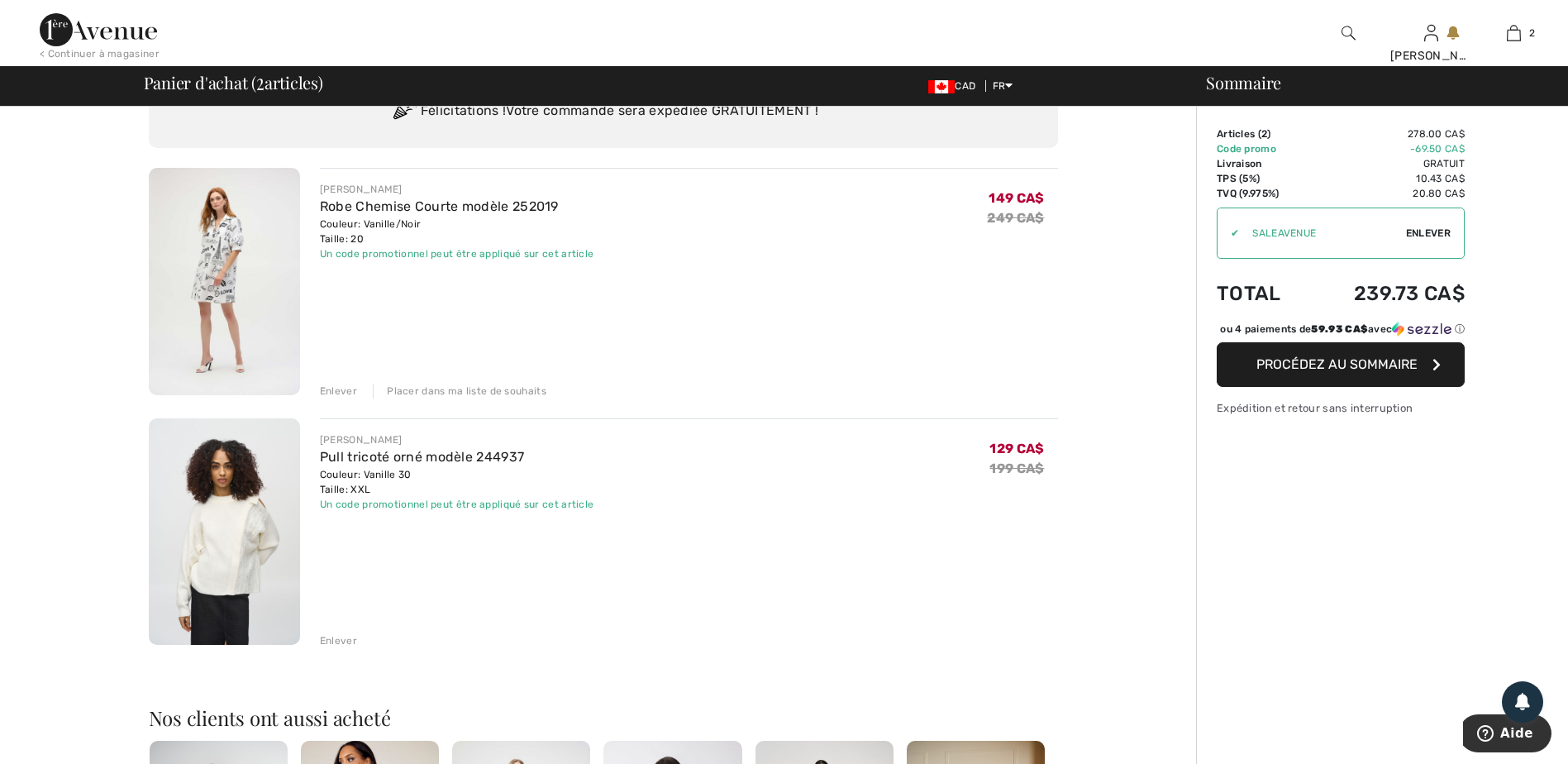
scroll to position [0, 0]
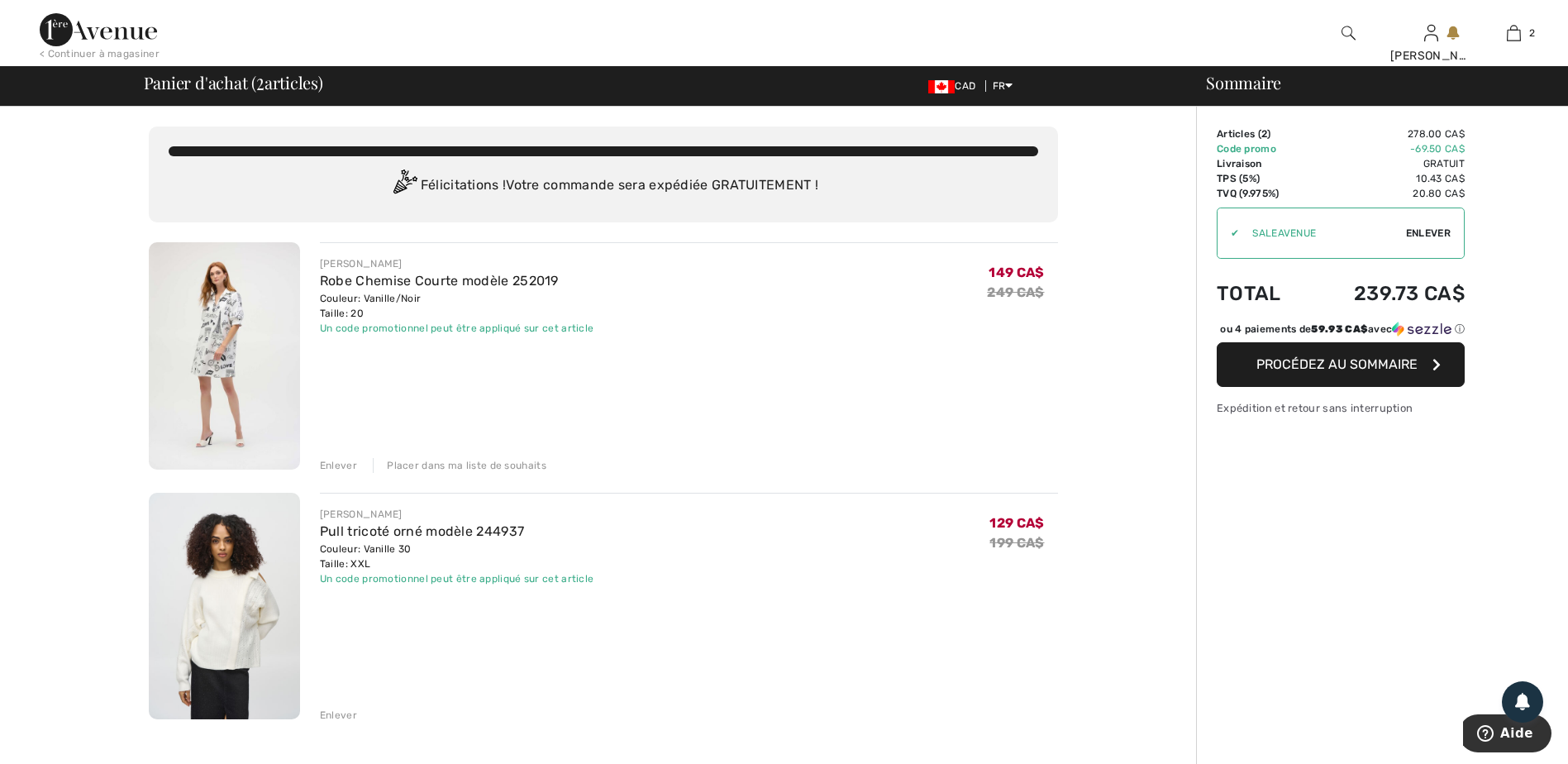
click at [1274, 386] on button "Procédez au sommaire" at bounding box center [1340, 364] width 248 height 45
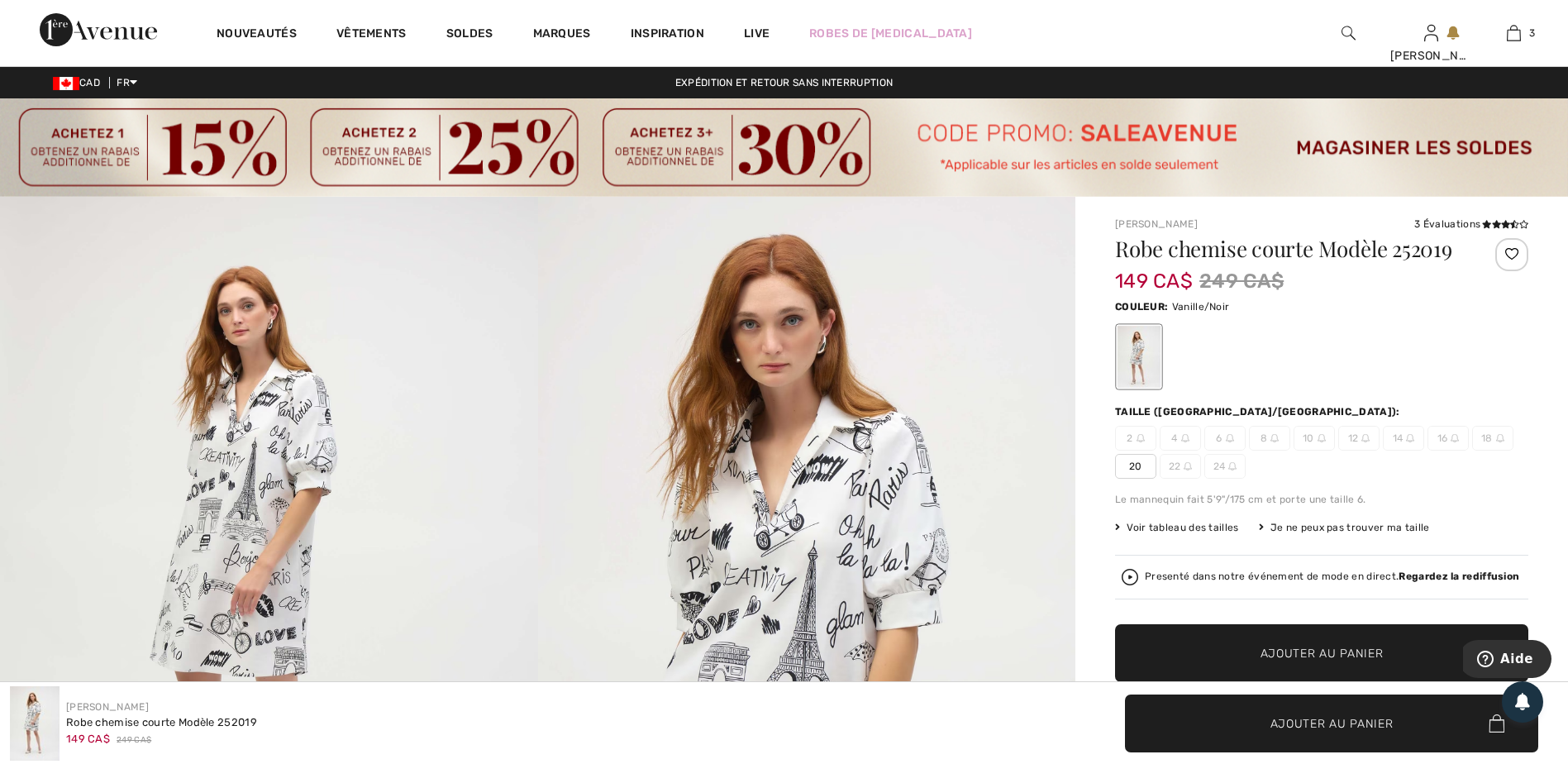
click at [316, 424] on img at bounding box center [269, 599] width 538 height 806
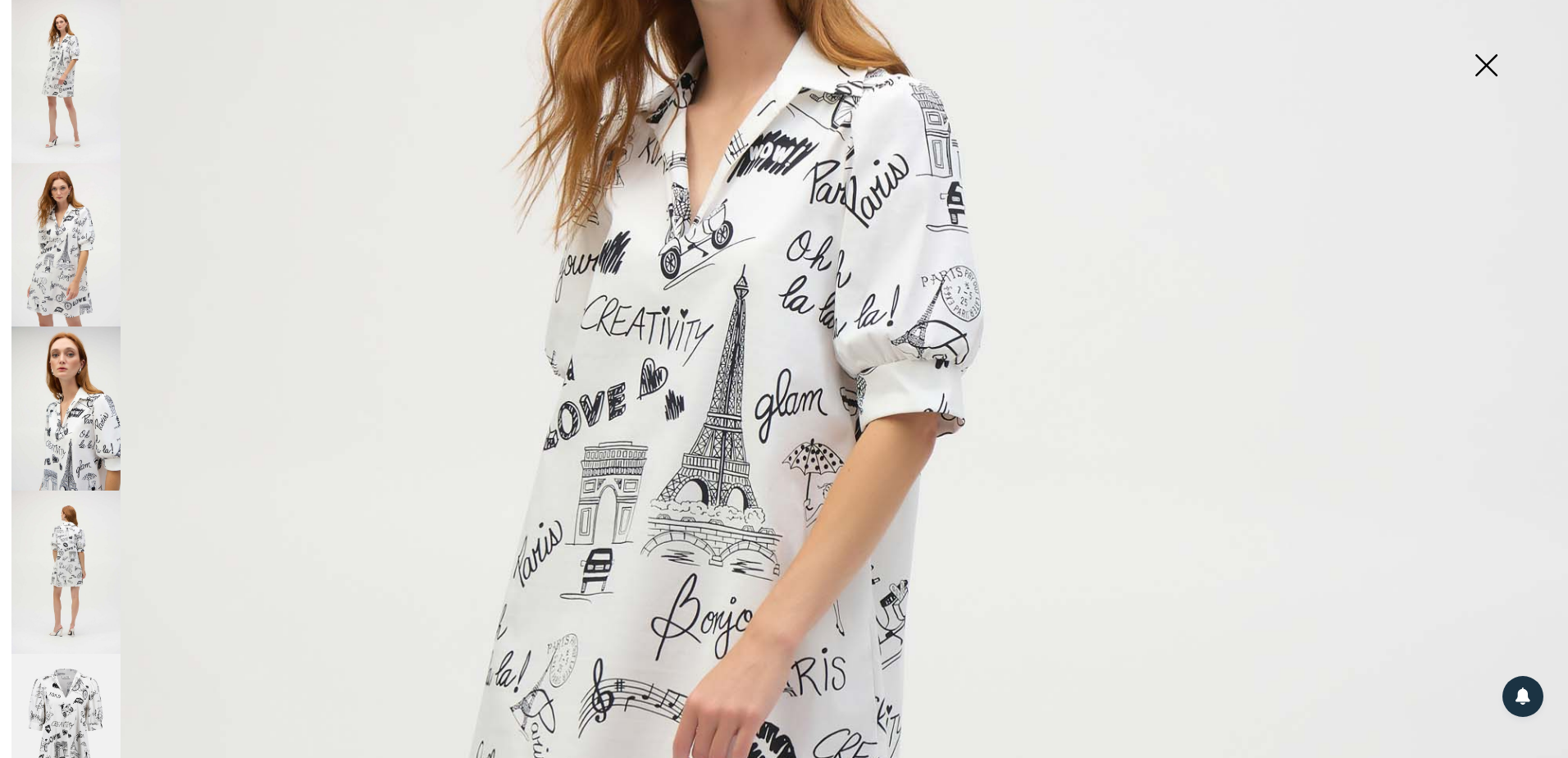
scroll to position [656, 0]
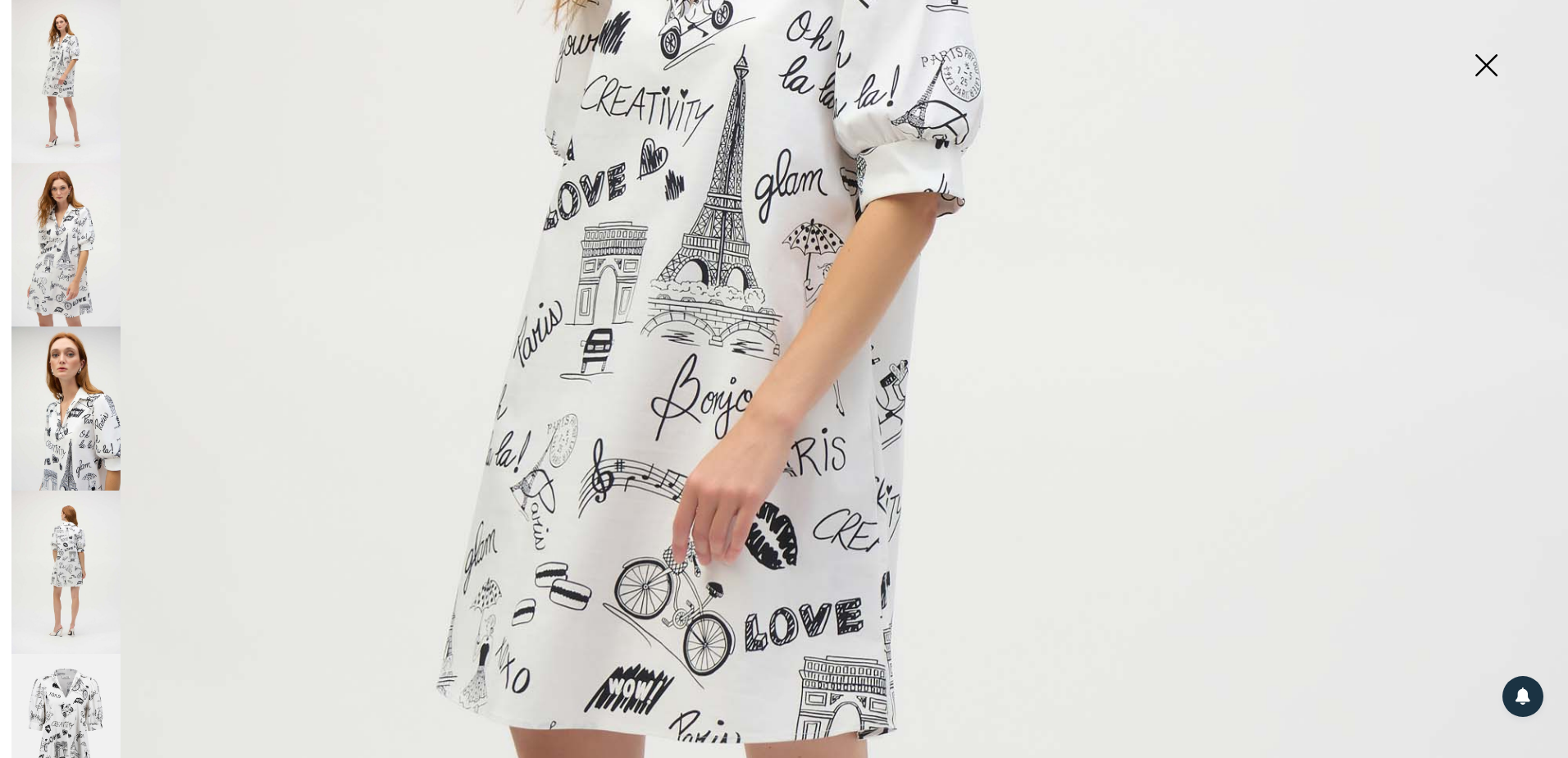
click at [65, 240] on img at bounding box center [66, 244] width 109 height 163
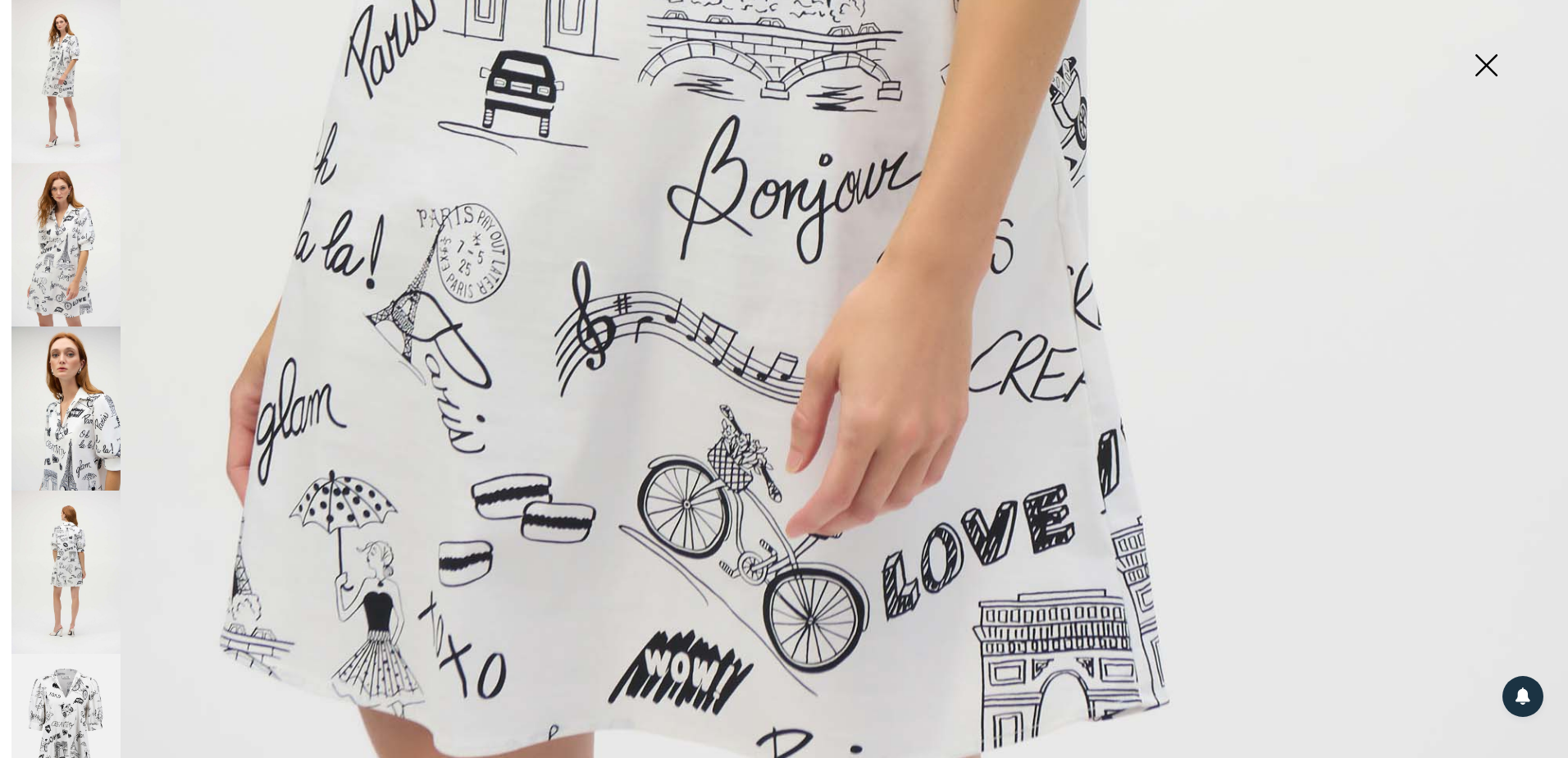
scroll to position [1395, 0]
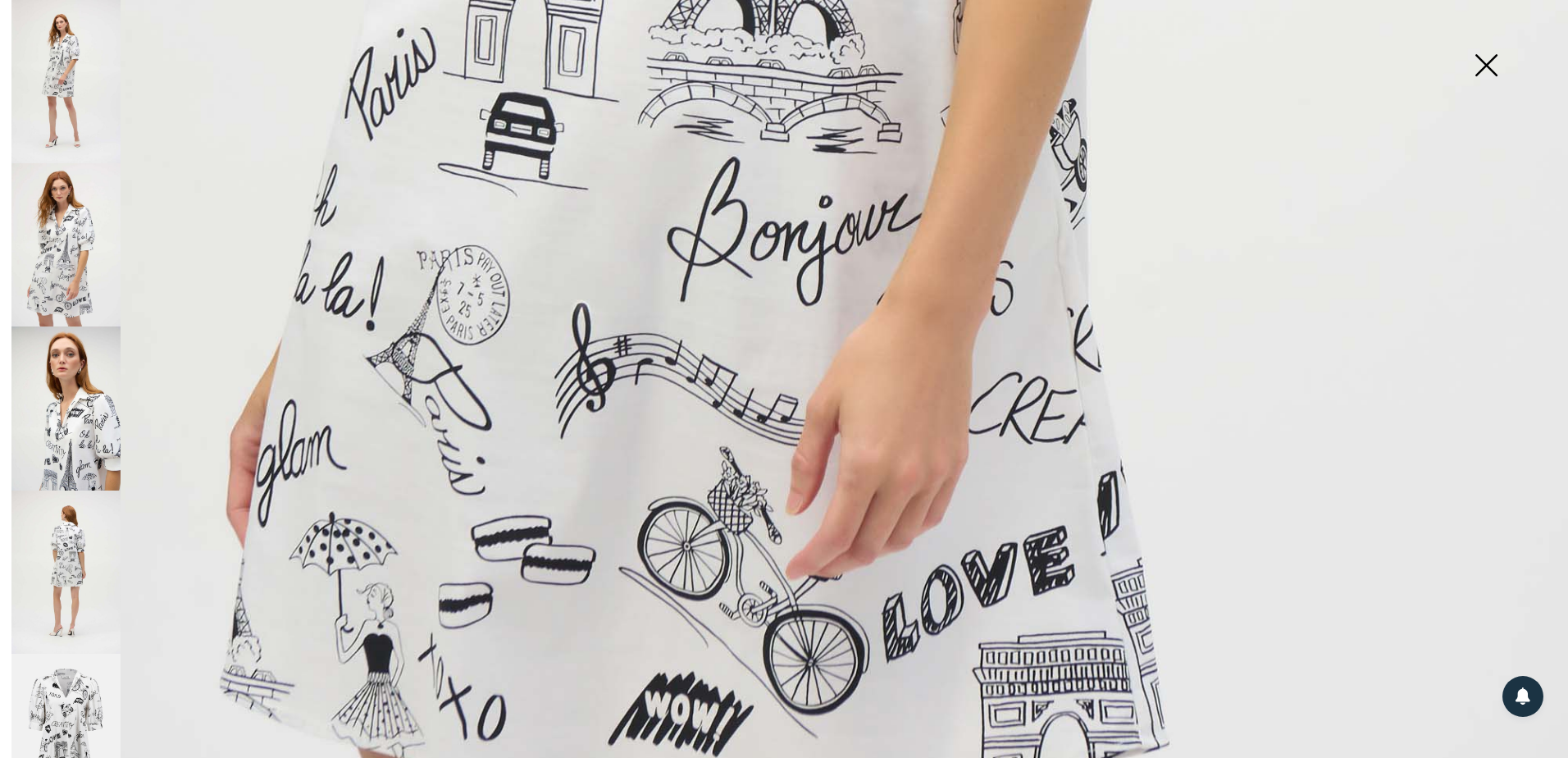
click at [58, 514] on img at bounding box center [66, 572] width 109 height 163
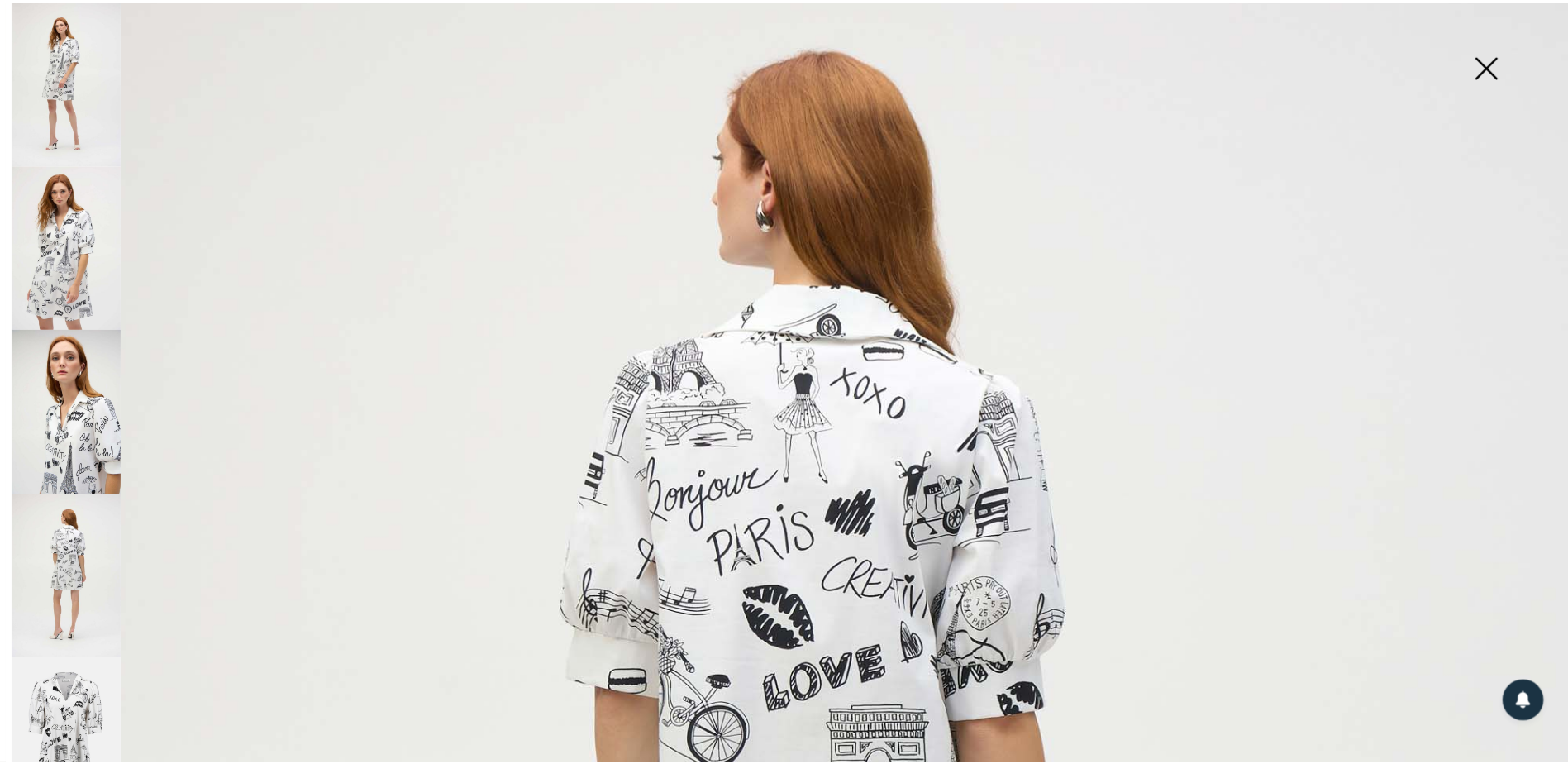
scroll to position [165, 0]
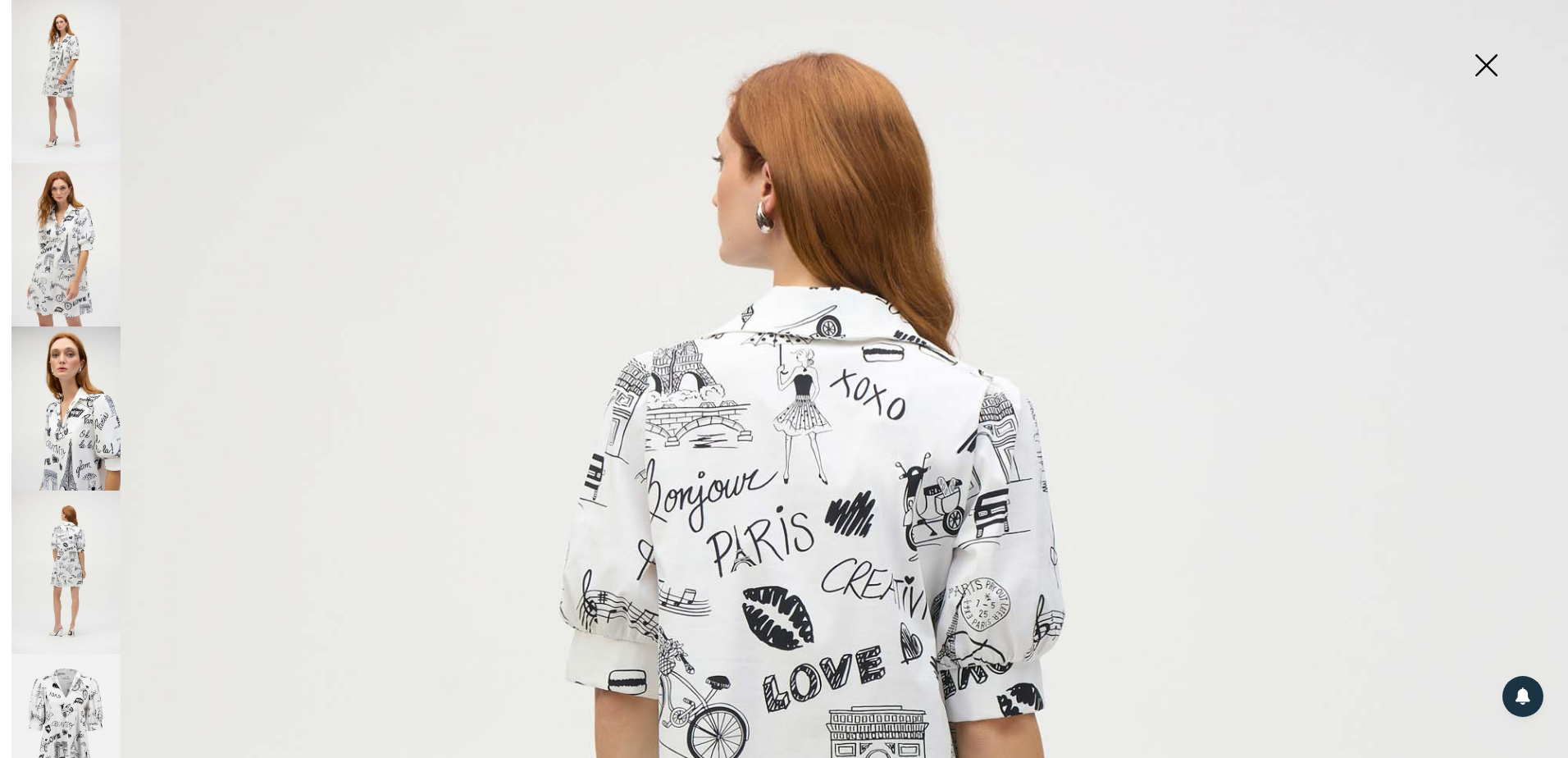
click at [100, 706] on img at bounding box center [66, 735] width 109 height 164
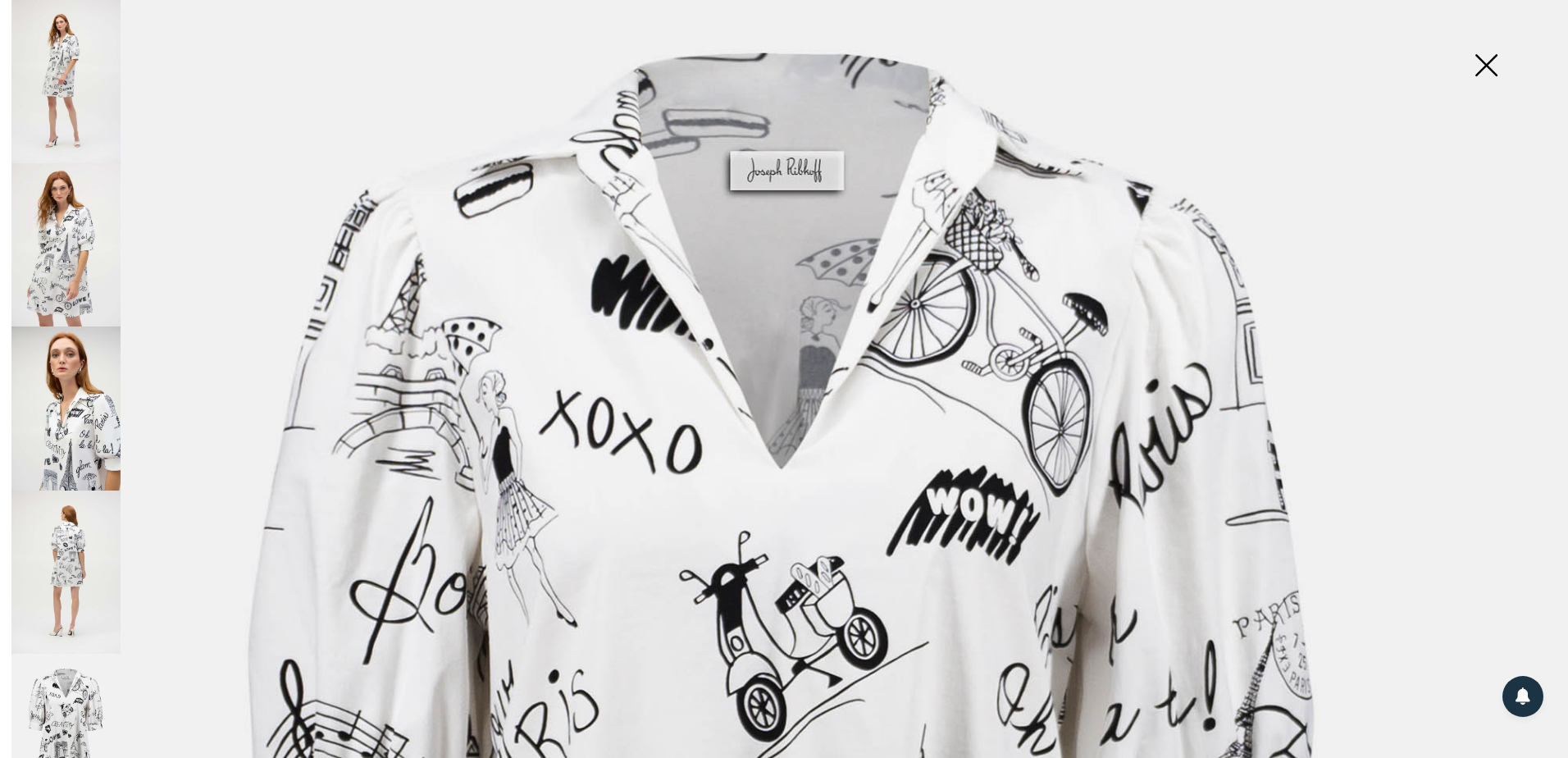
click at [1481, 71] on img at bounding box center [1486, 66] width 82 height 84
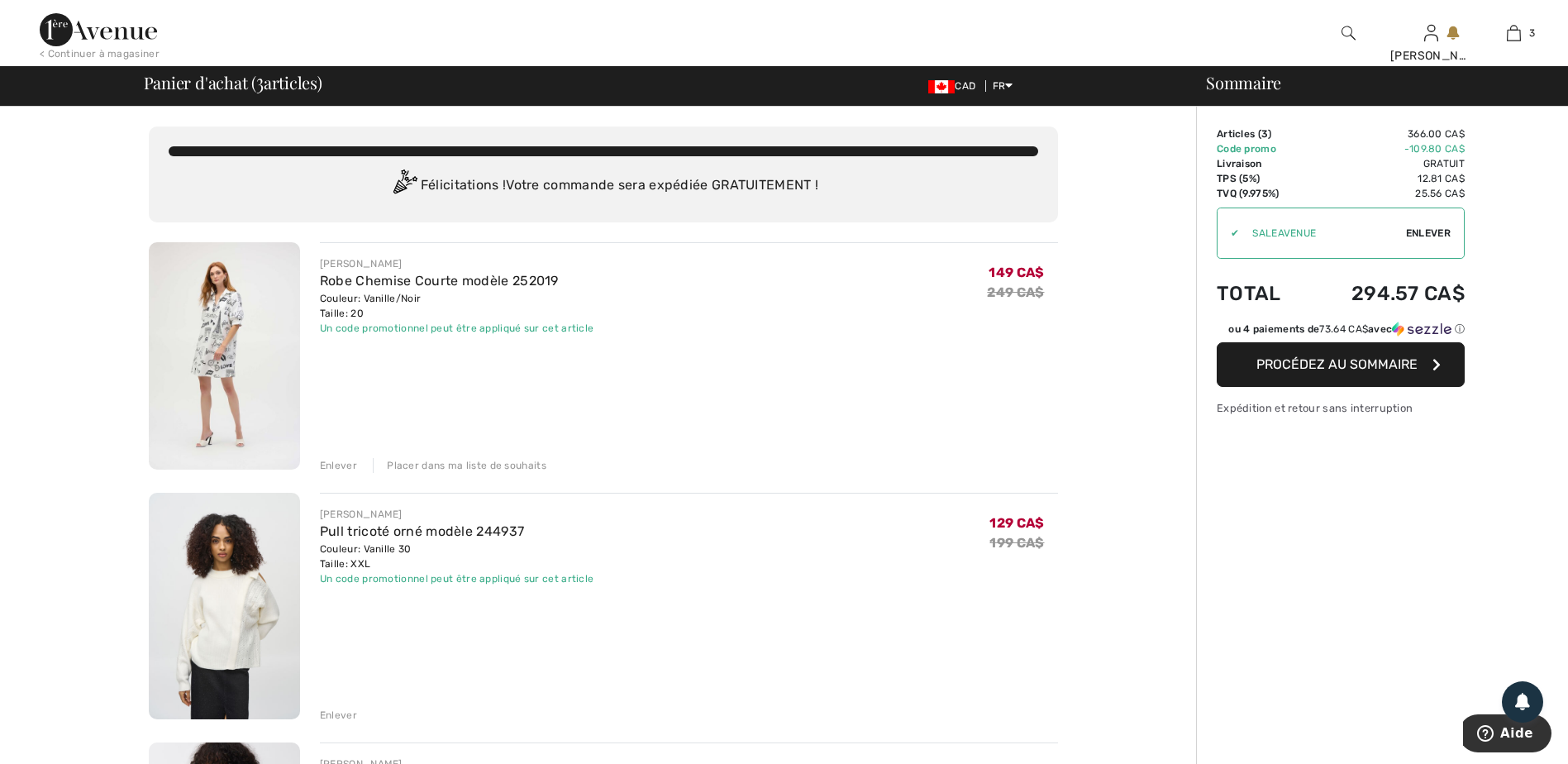
click at [1328, 371] on span "Procédez au sommaire" at bounding box center [1337, 364] width 162 height 16
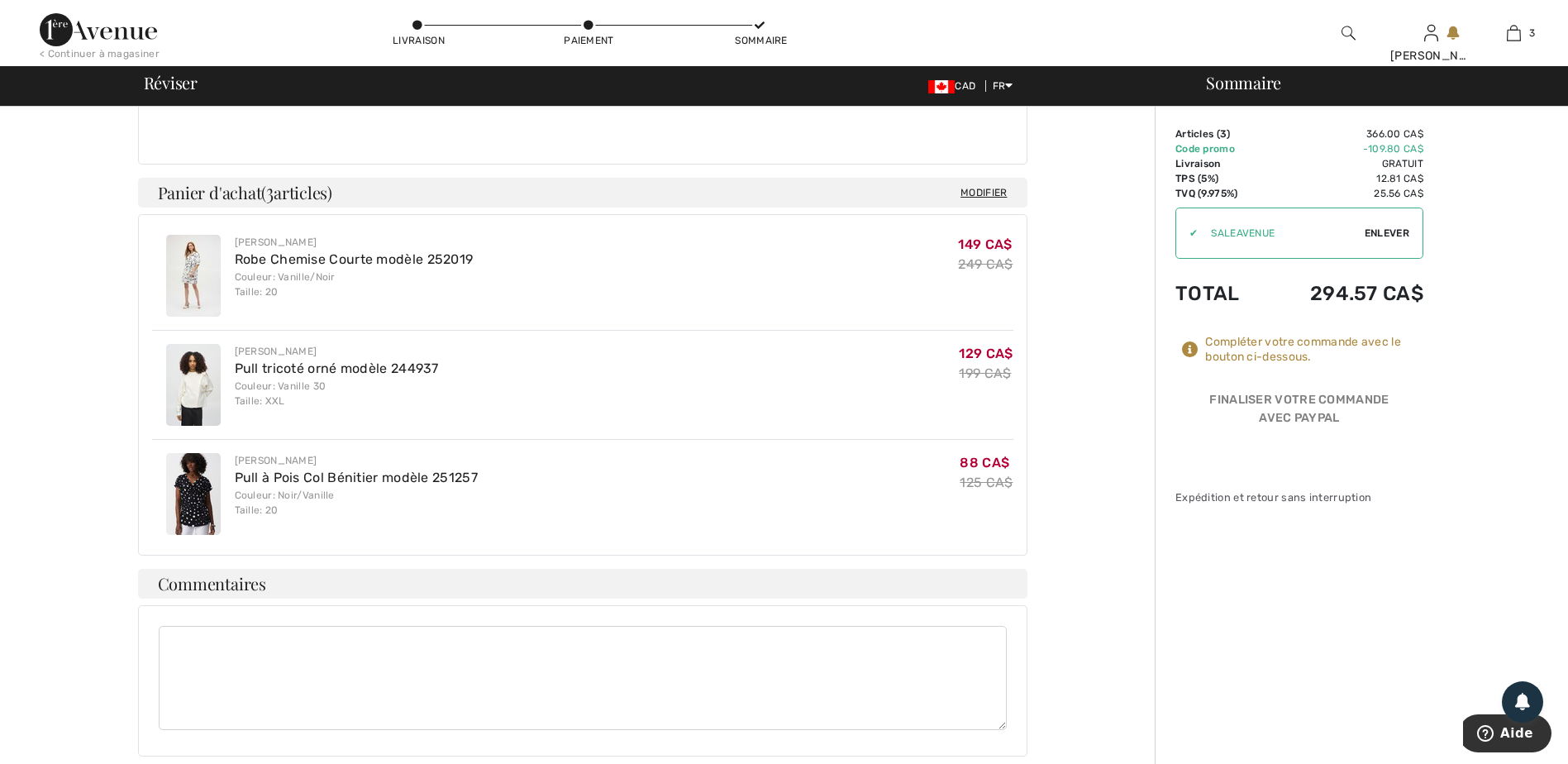
scroll to position [413, 0]
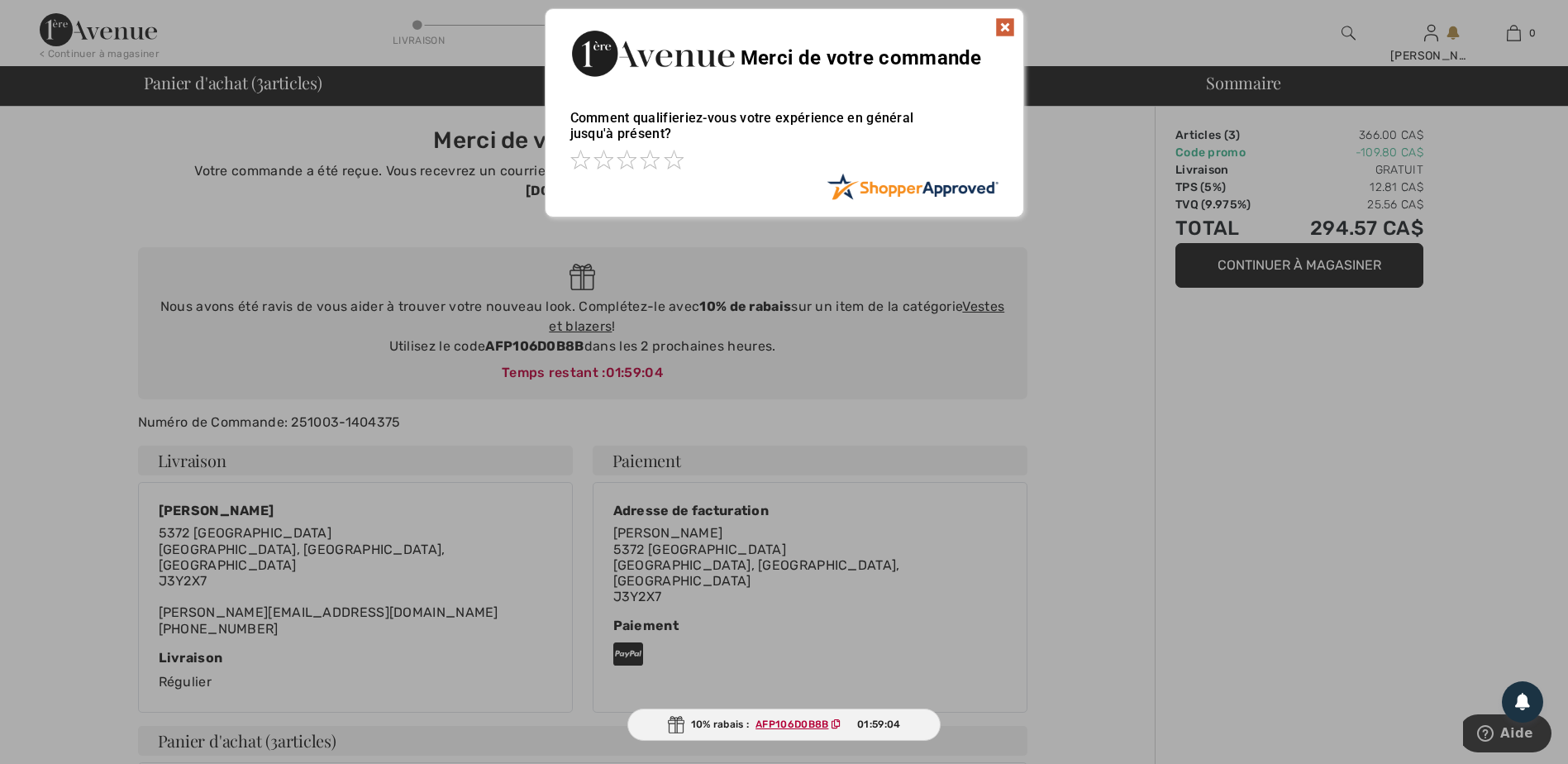
click at [1003, 24] on img at bounding box center [1005, 27] width 20 height 20
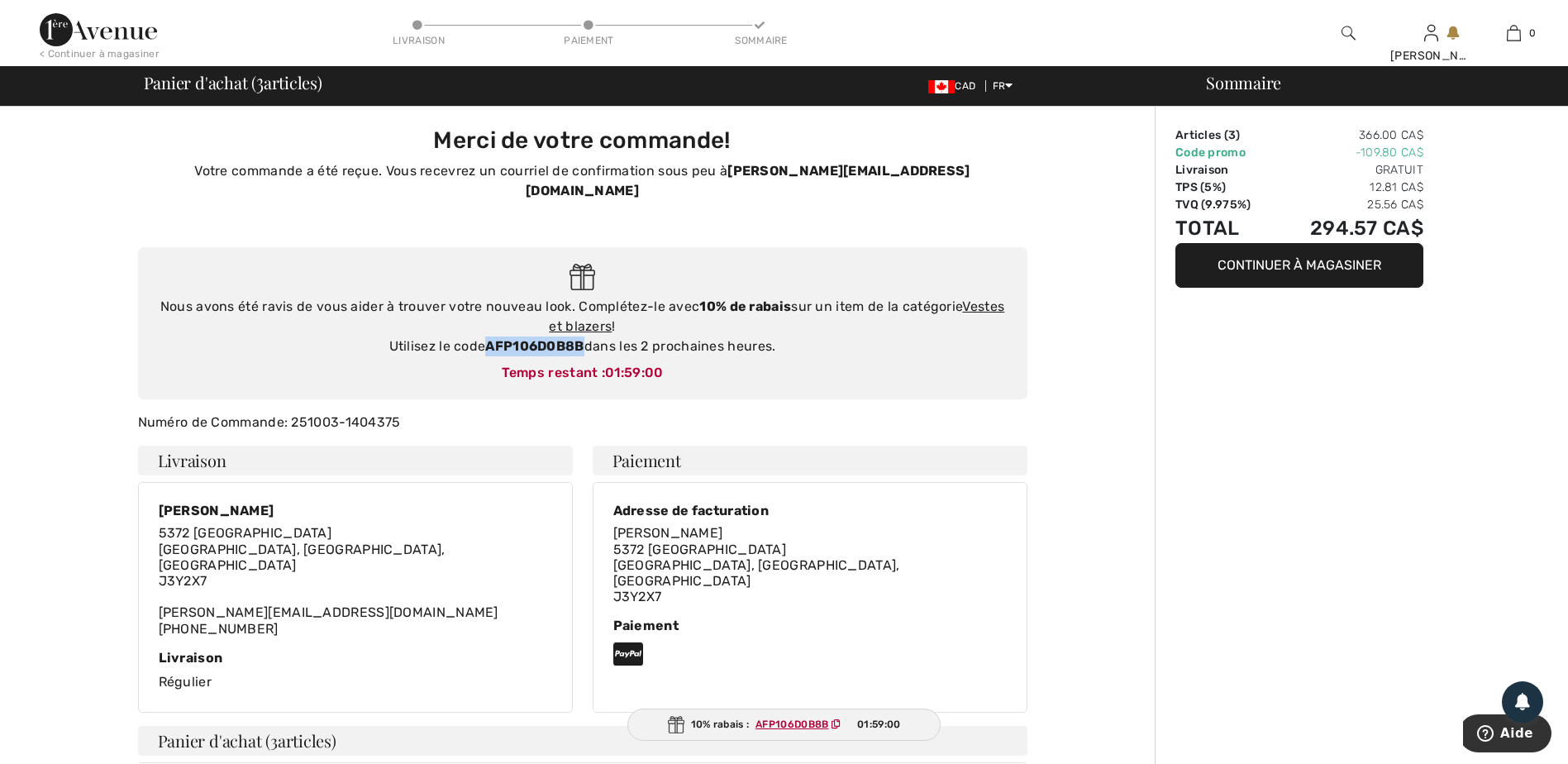
drag, startPoint x: 482, startPoint y: 324, endPoint x: 584, endPoint y: 330, distance: 102.2
click at [584, 330] on div "Nous avons été ravis de vous aider à trouver votre nouveau look. Complétez-le a…" at bounding box center [583, 327] width 857 height 60
copy div "AFP106D0B8B"
click at [991, 298] on link "Vestes et blazers" at bounding box center [776, 316] width 455 height 36
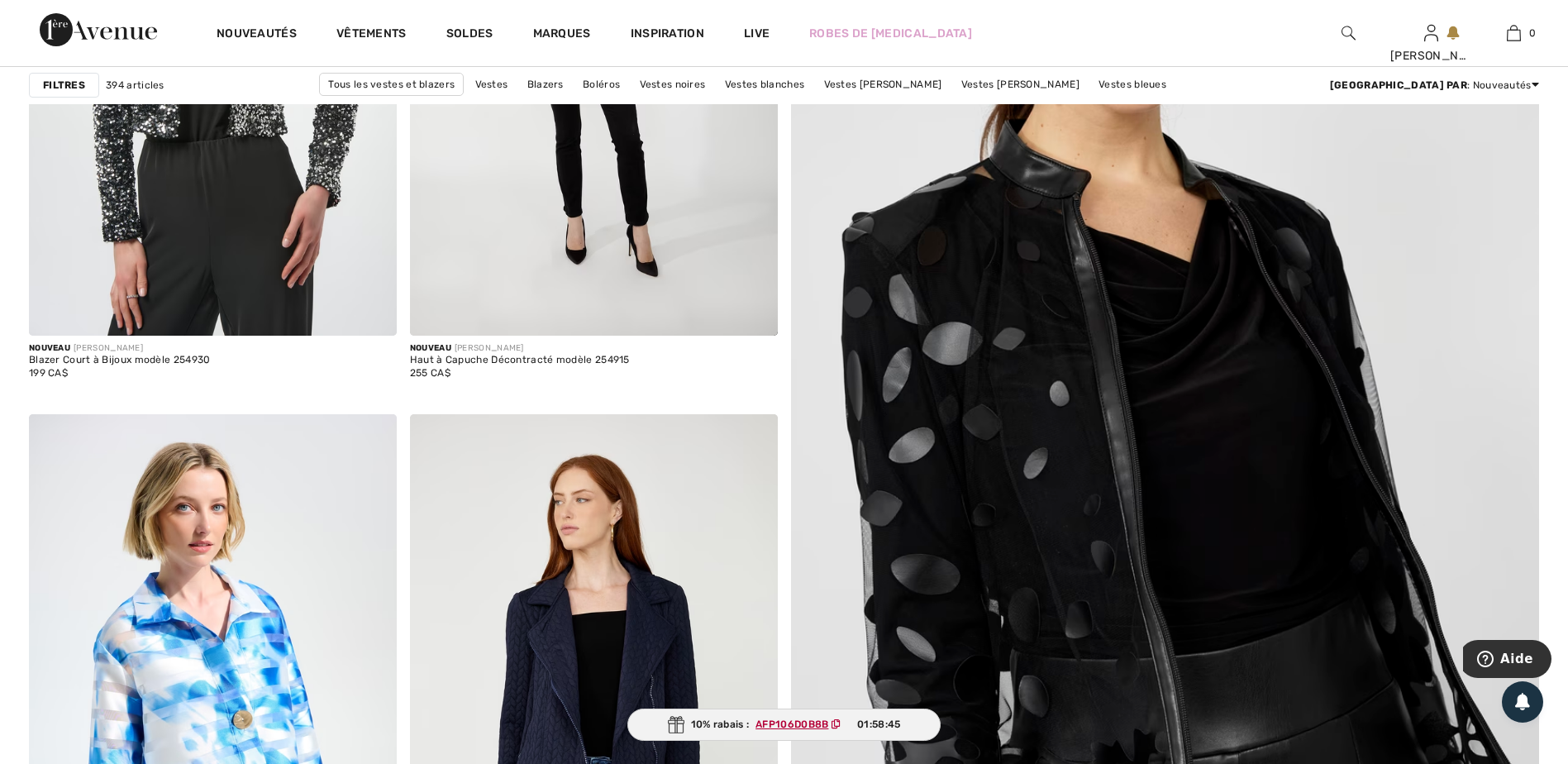
scroll to position [413, 0]
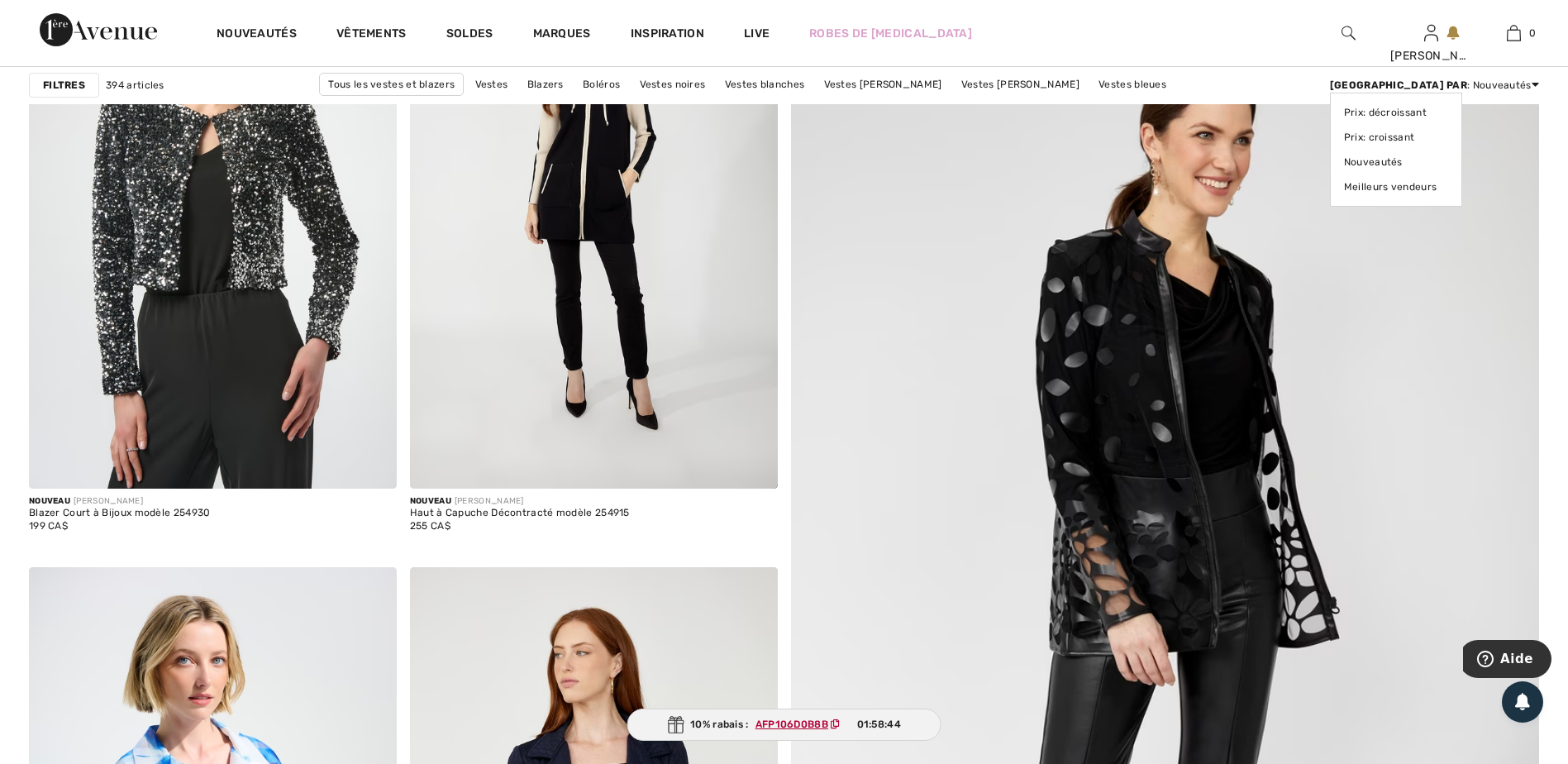
click at [1484, 86] on div "[GEOGRAPHIC_DATA] par : Nouveautés Prix: décroissant Prix: croissant Nouveautés…" at bounding box center [1434, 85] width 209 height 15
click at [1448, 136] on link "Prix: croissant" at bounding box center [1396, 137] width 104 height 25
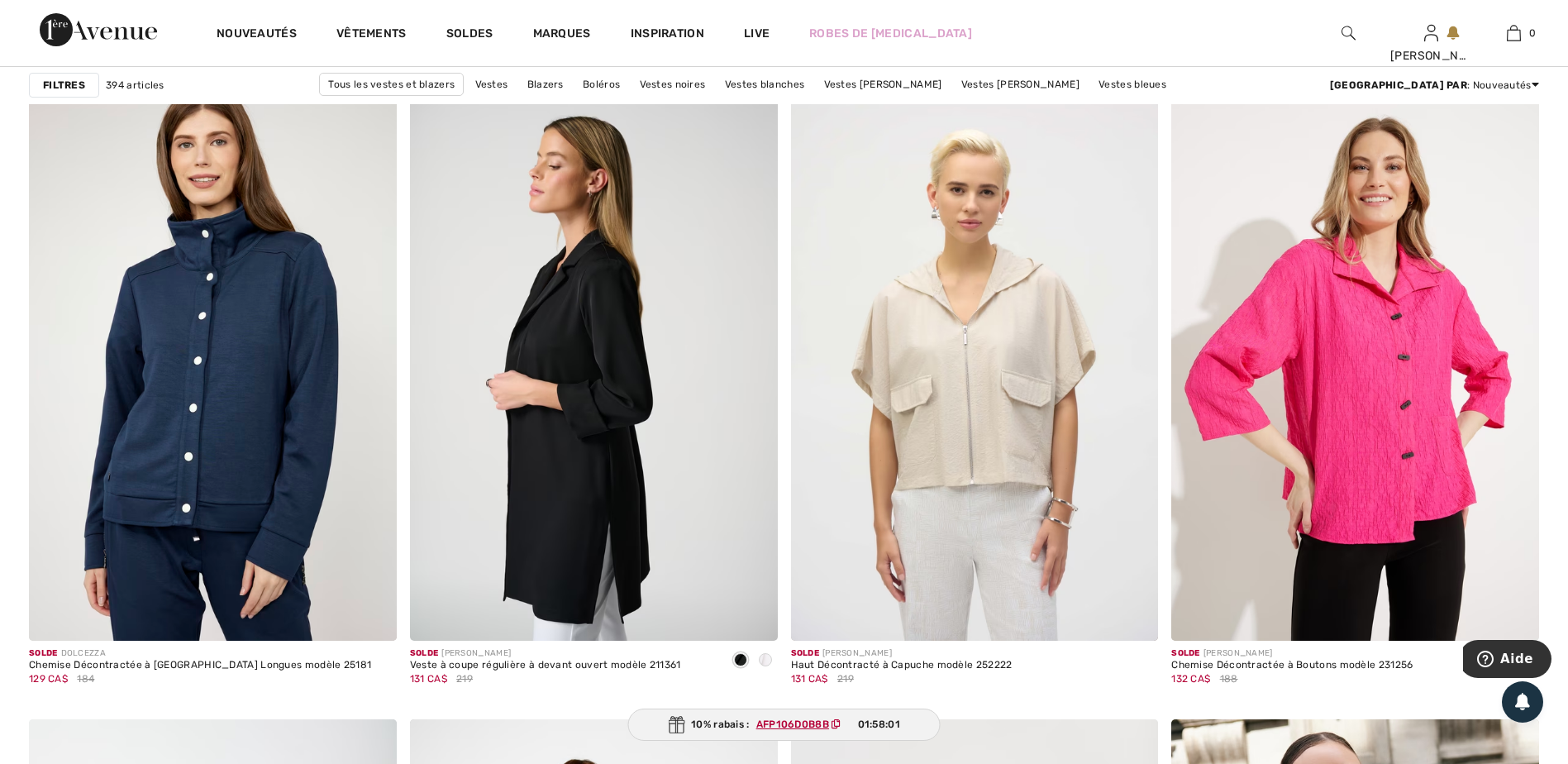
scroll to position [3637, 0]
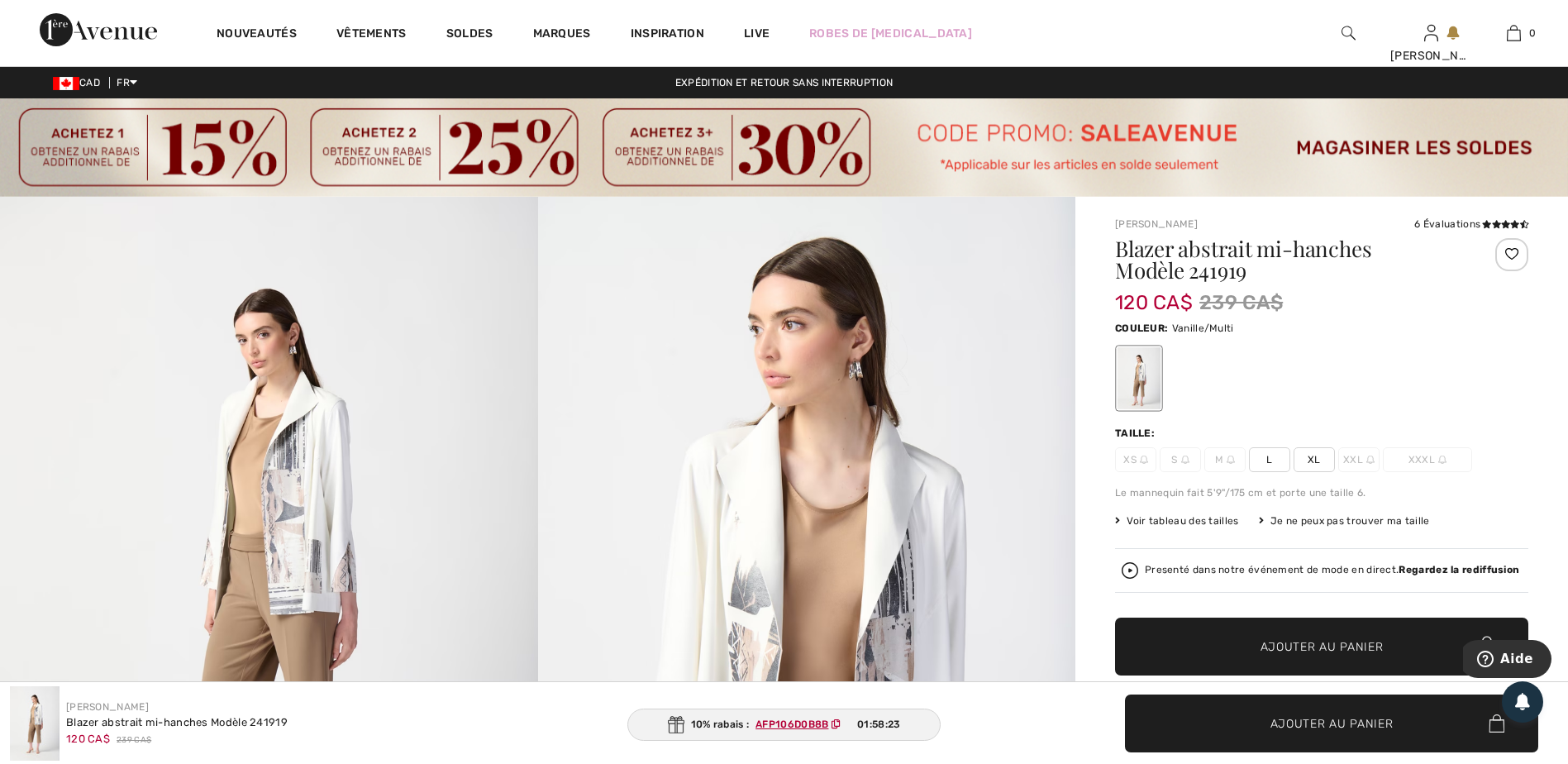
click at [1315, 462] on span "XL" at bounding box center [1314, 460] width 41 height 25
